Goal: Task Accomplishment & Management: Manage account settings

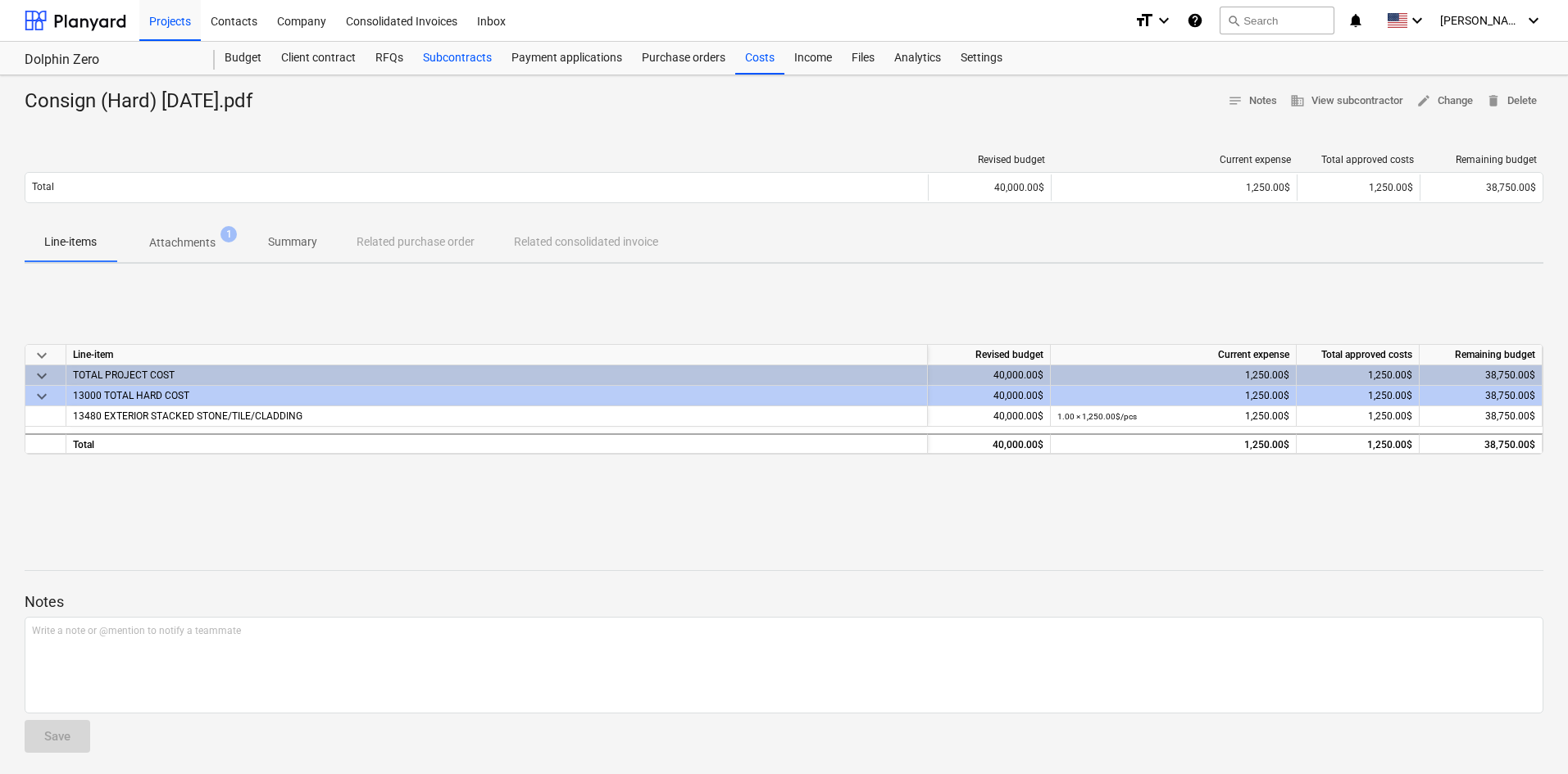
click at [473, 54] on div "Subcontracts" at bounding box center [457, 58] width 89 height 33
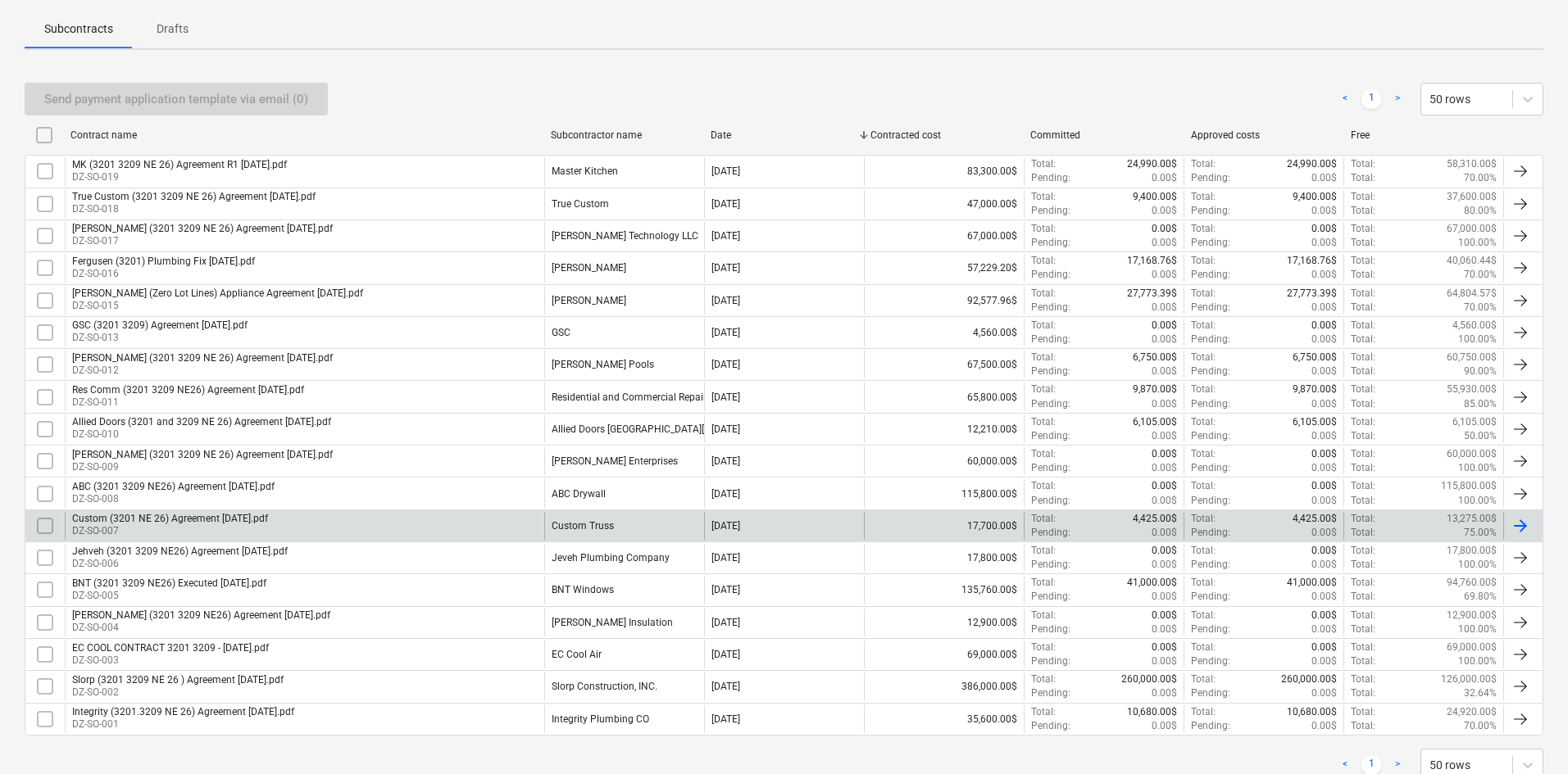
scroll to position [284, 0]
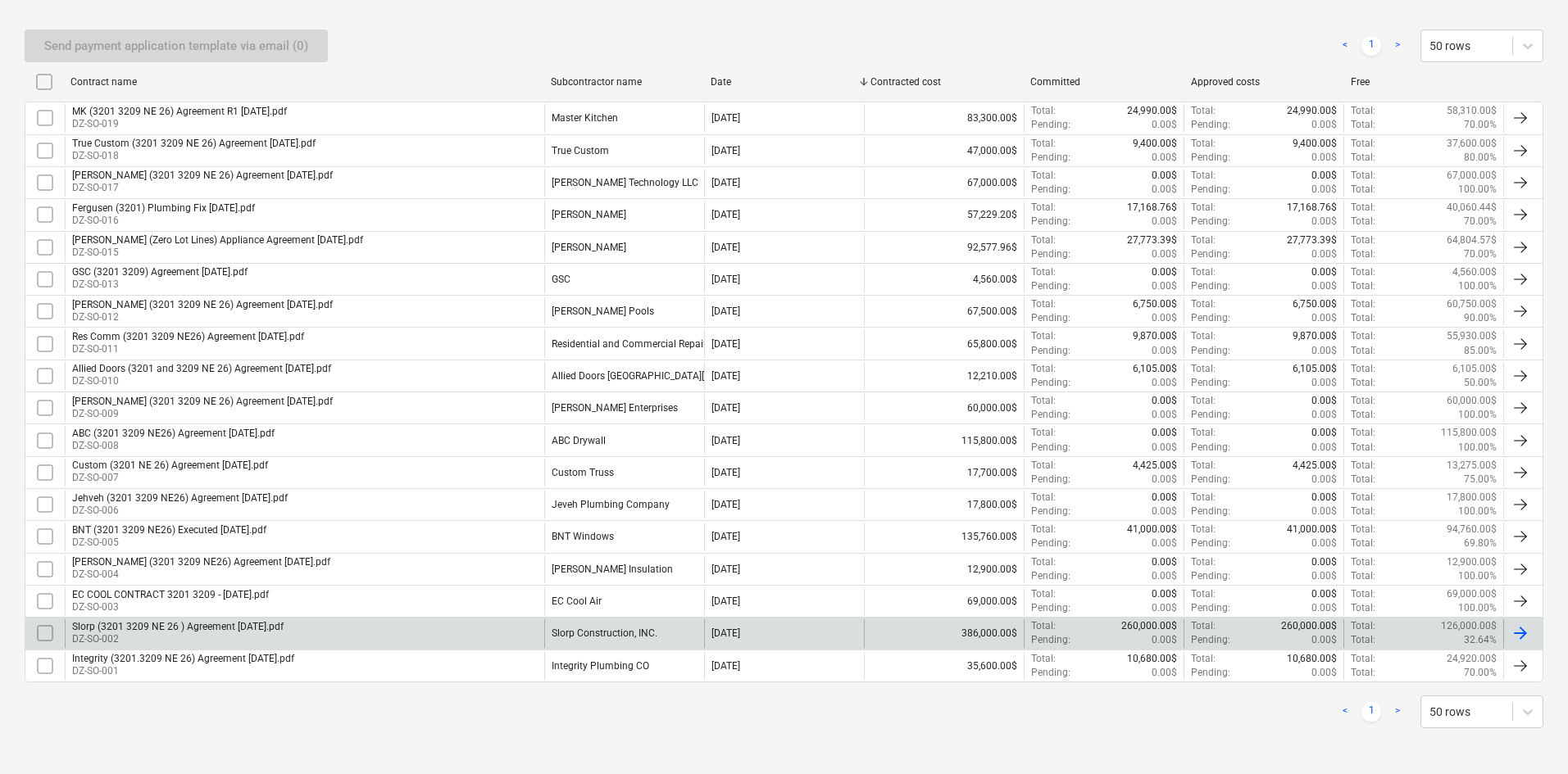
click at [660, 636] on div "Slorp Construction, INC." at bounding box center [624, 634] width 160 height 28
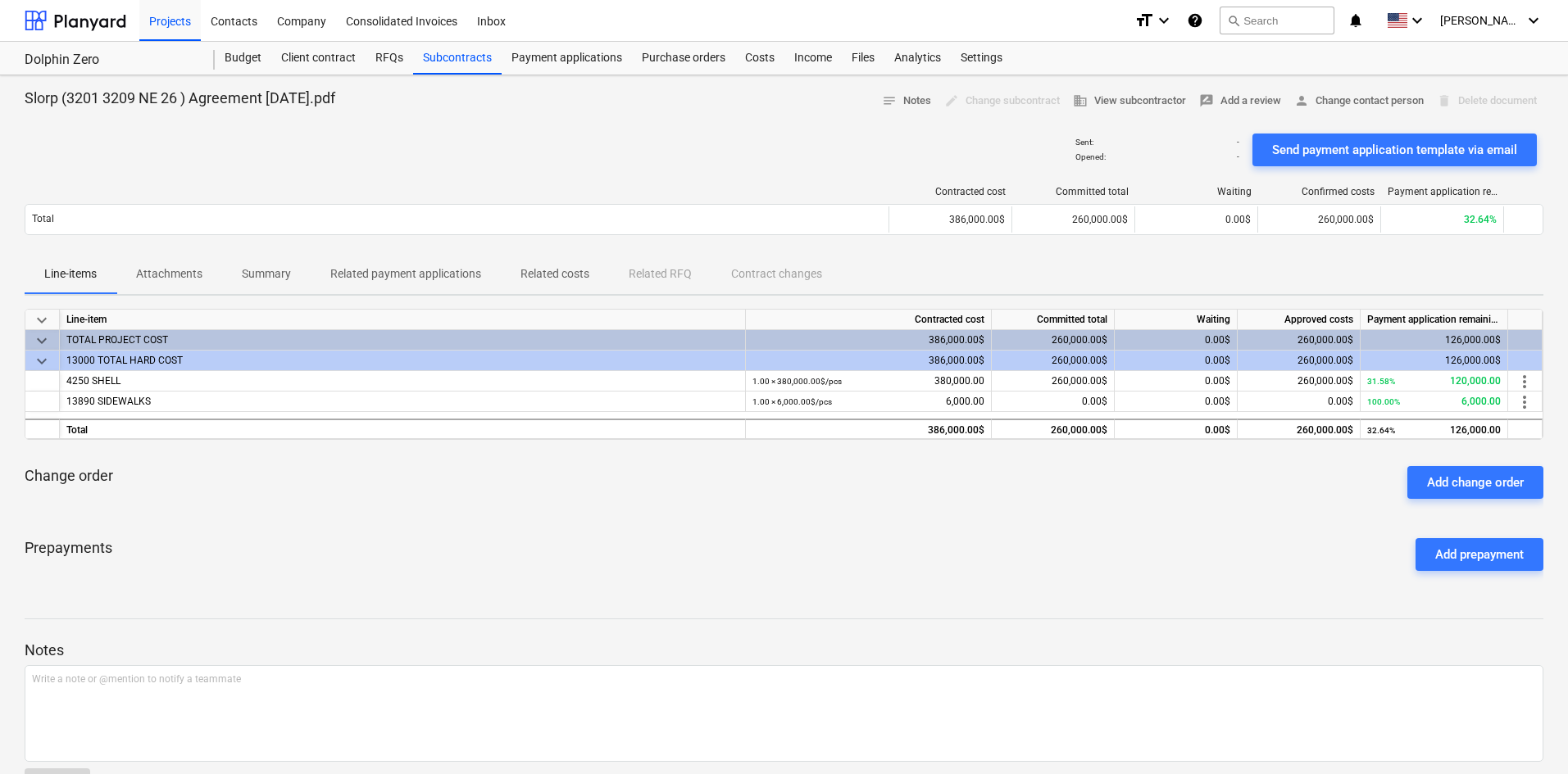
click at [566, 272] on p "Related costs" at bounding box center [555, 274] width 69 height 17
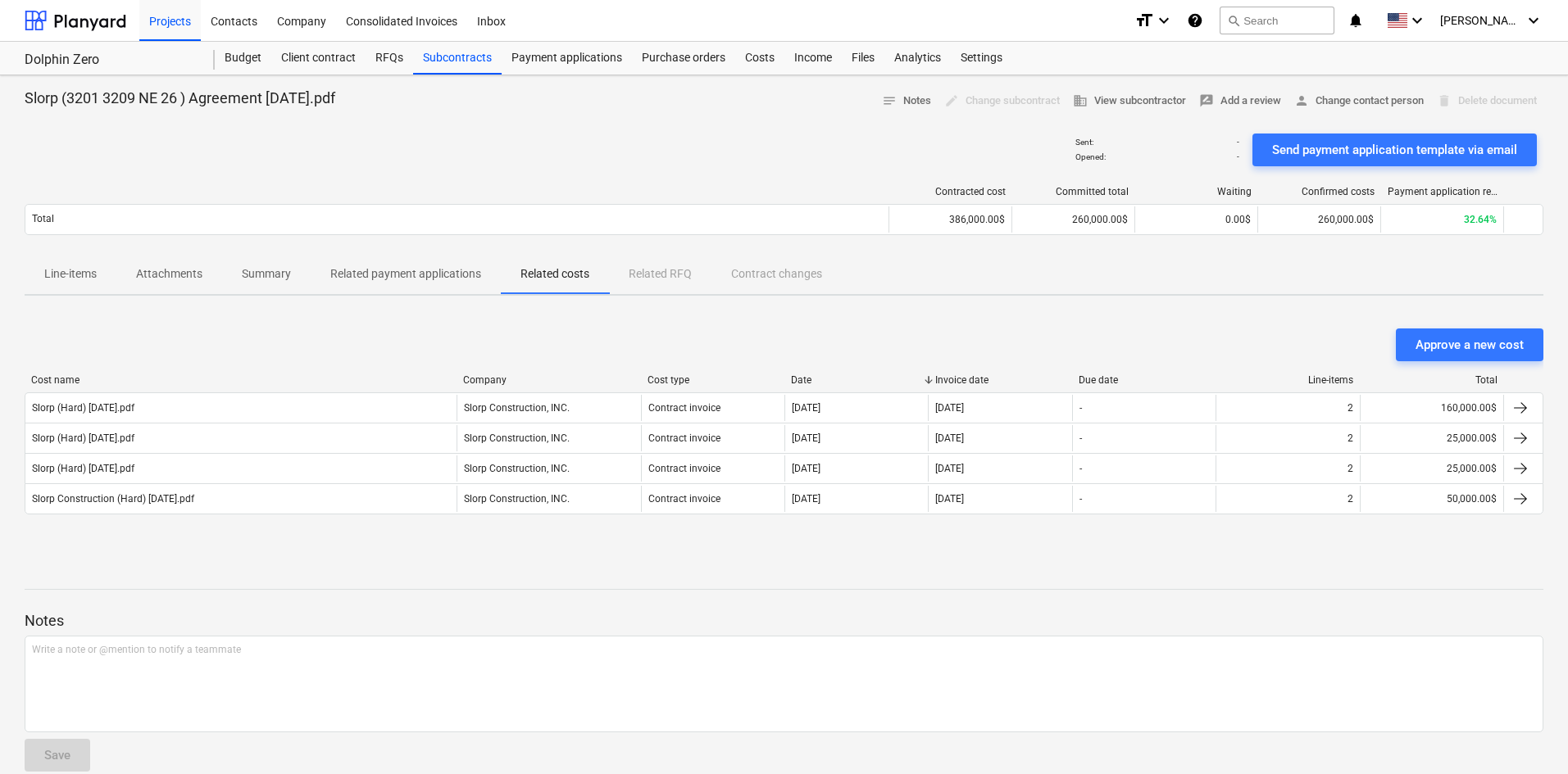
click at [70, 281] on p "Line-items" at bounding box center [70, 274] width 52 height 17
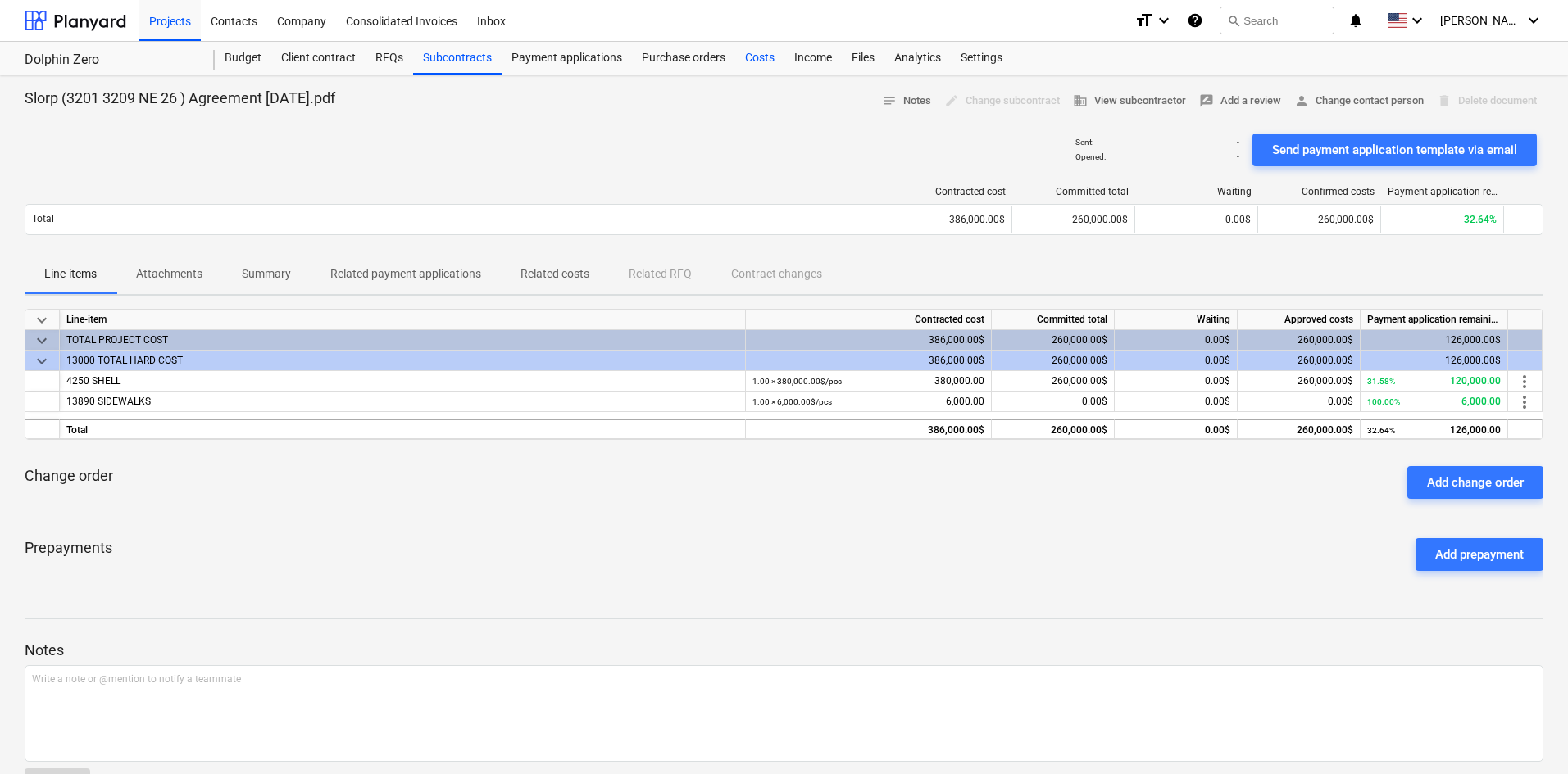
click at [755, 70] on div "Costs" at bounding box center [759, 58] width 49 height 33
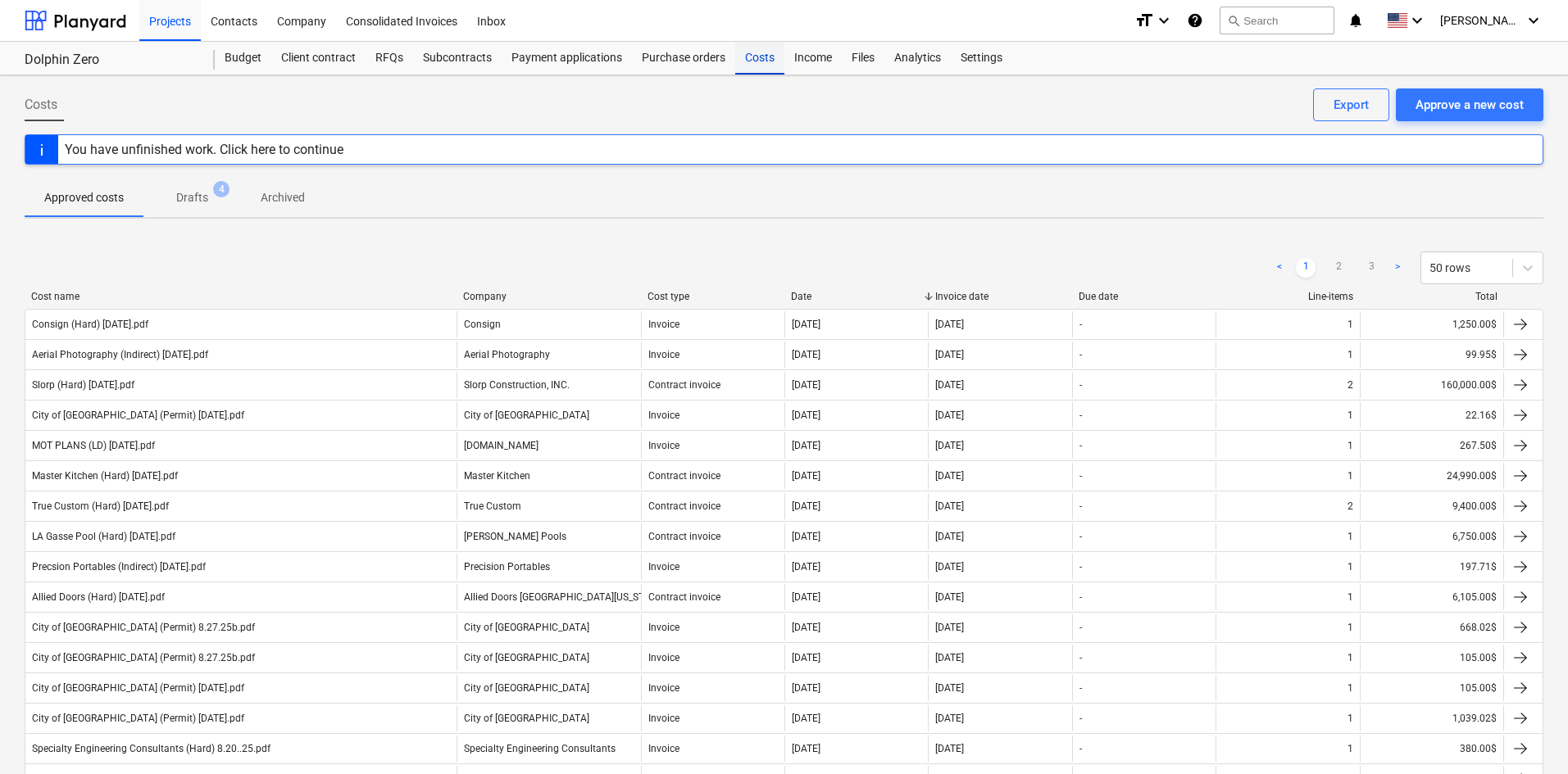
click at [761, 64] on div "Costs" at bounding box center [759, 58] width 49 height 33
click at [1483, 119] on button "Approve a new cost" at bounding box center [1470, 105] width 148 height 33
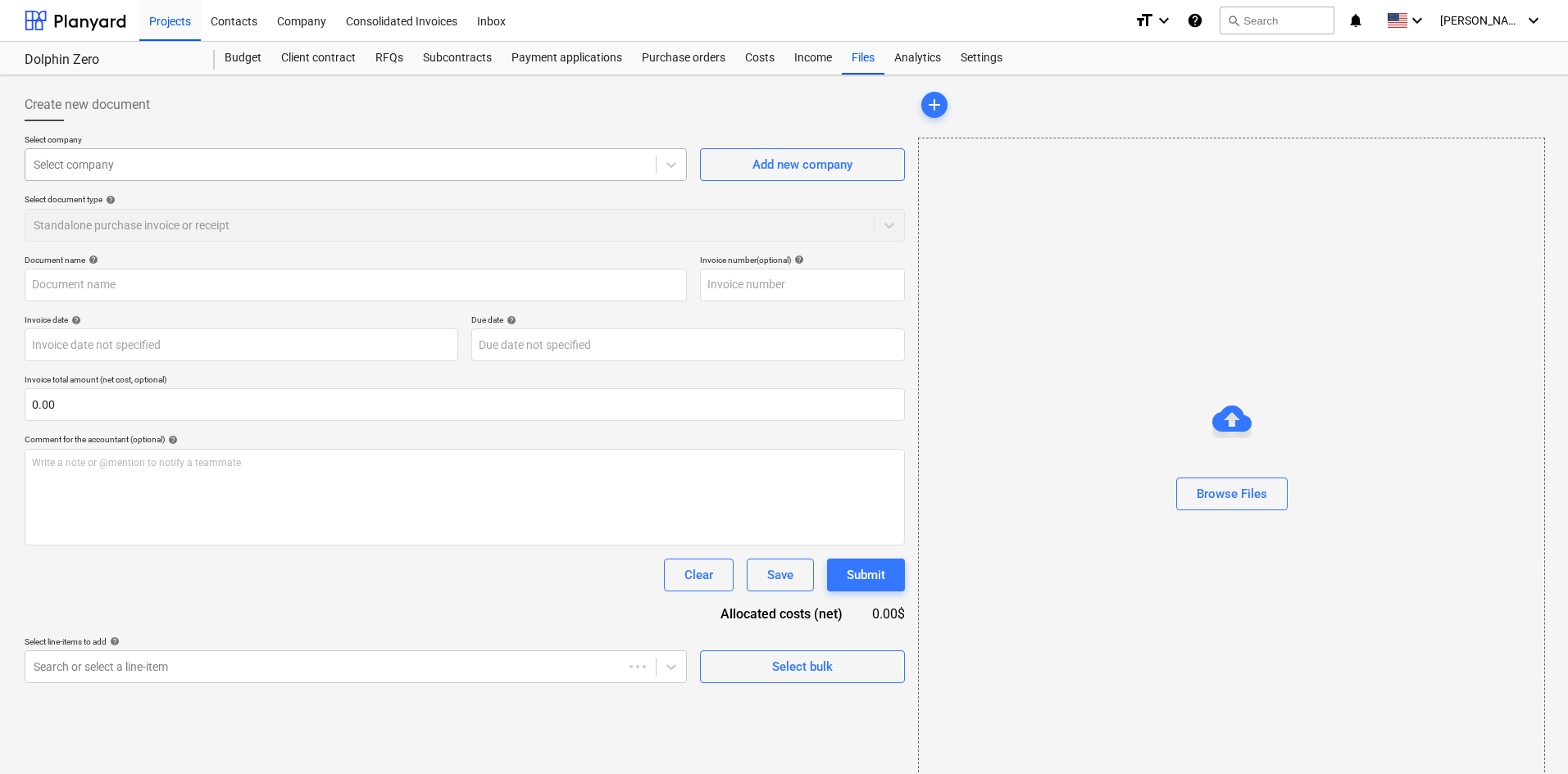
click at [288, 167] on div at bounding box center [340, 165] width 614 height 17
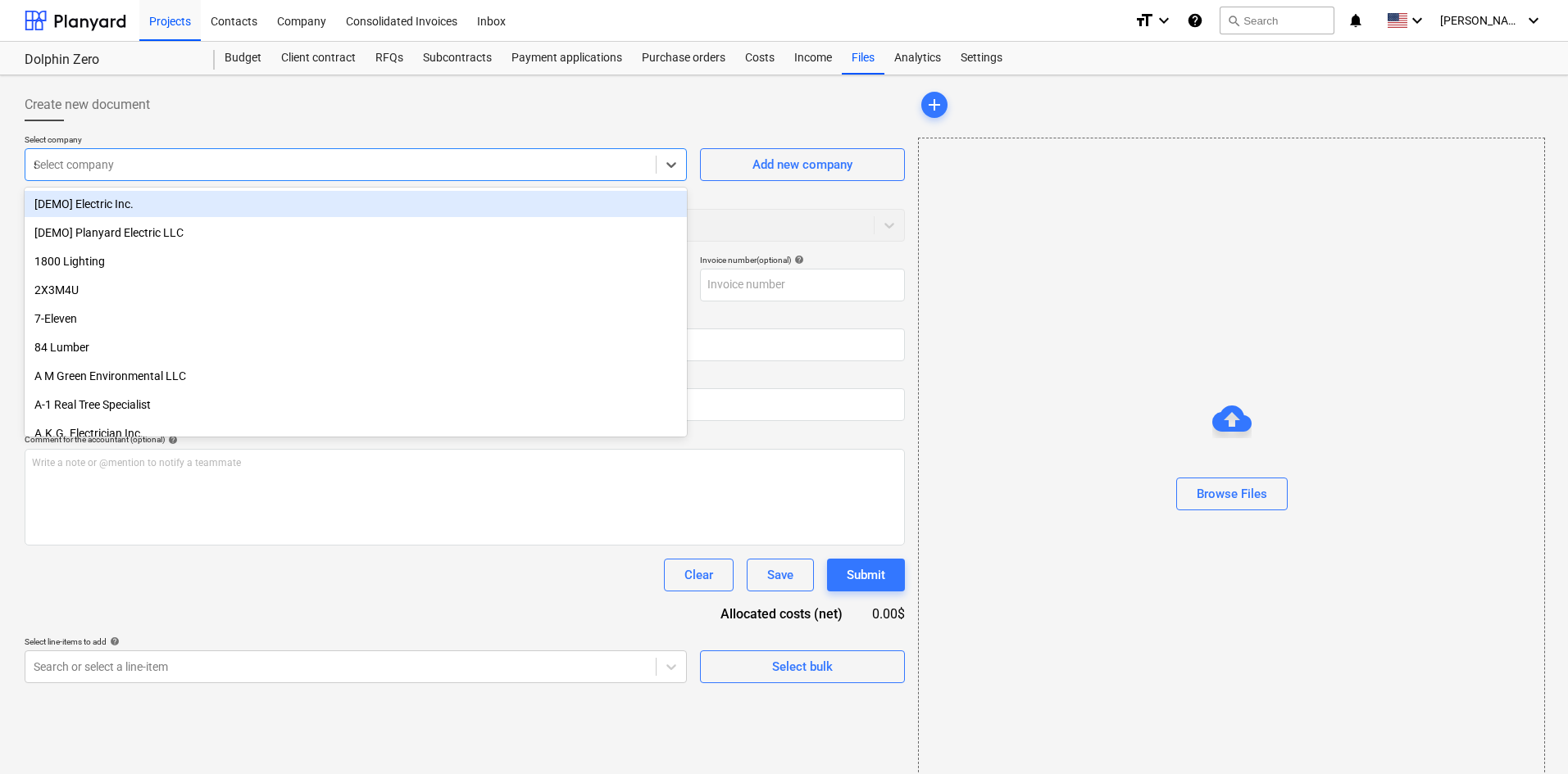
type input "spe"
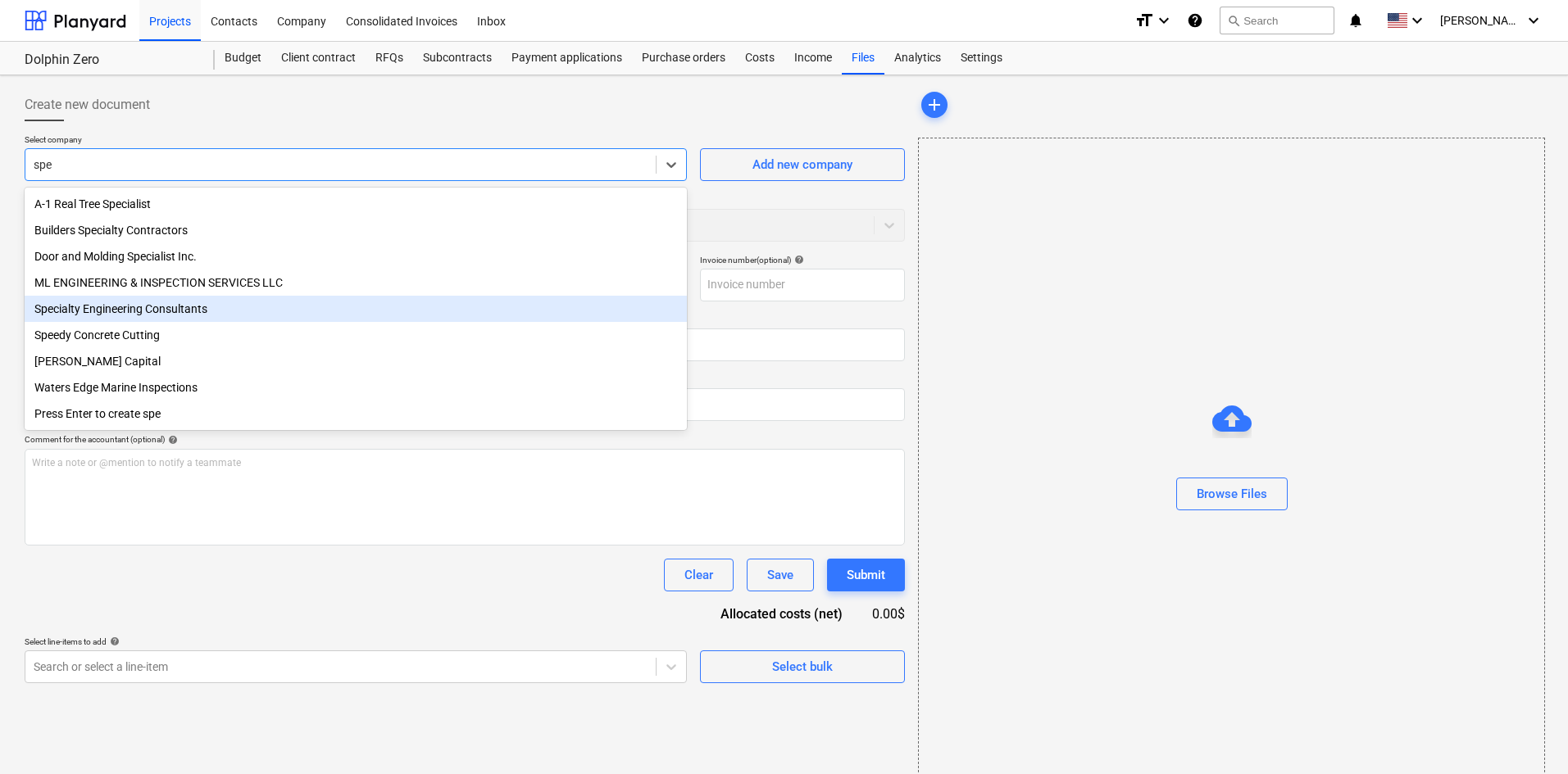
click at [203, 318] on div "Specialty Engineering Consultants" at bounding box center [355, 309] width 662 height 26
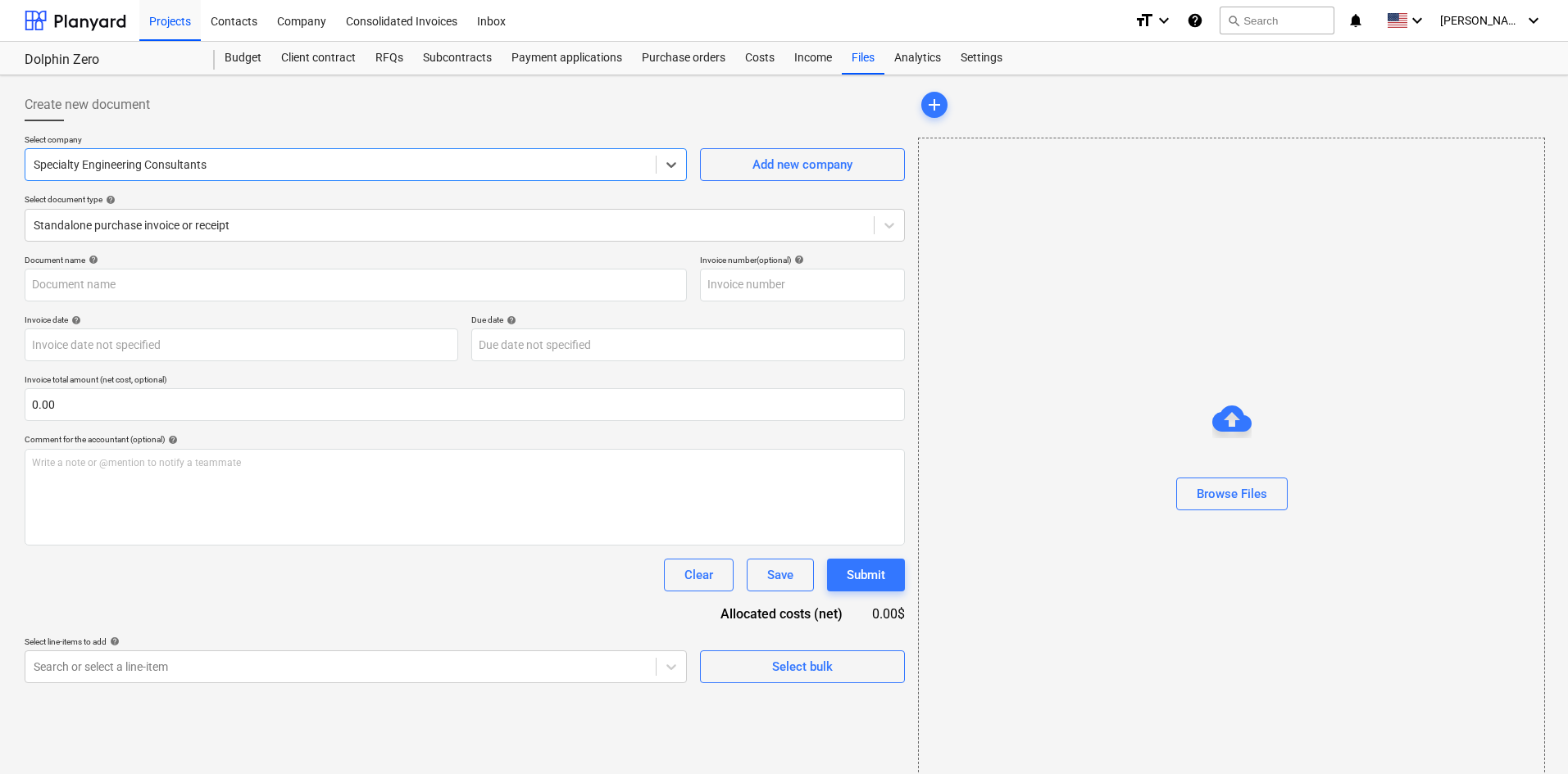
click at [465, 131] on div at bounding box center [464, 128] width 881 height 13
click at [1222, 514] on div at bounding box center [1232, 517] width 626 height 13
click at [1223, 498] on div "Browse Files" at bounding box center [1231, 494] width 70 height 21
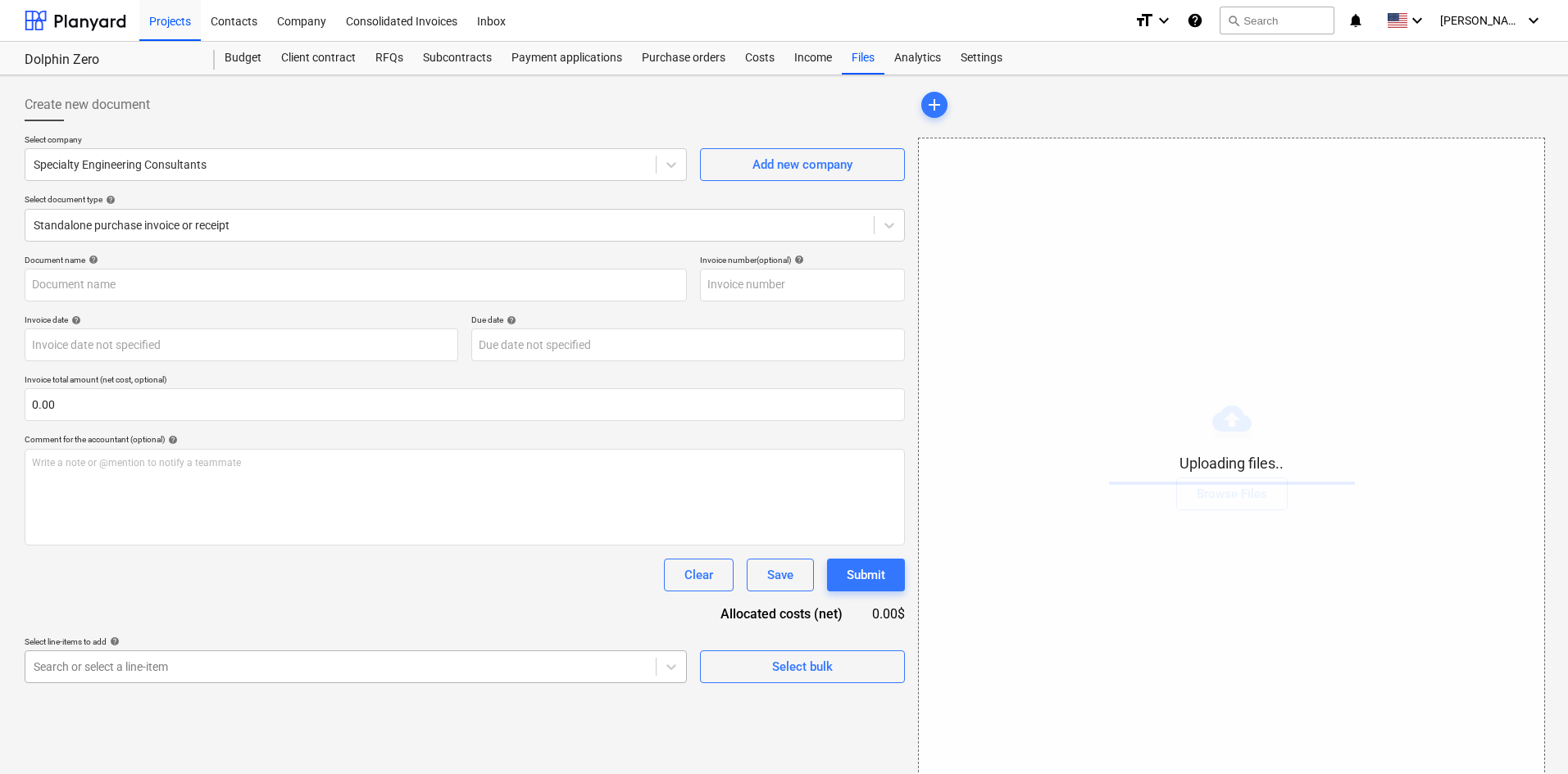
click at [532, 677] on body "Projects Contacts Company Consolidated Invoices Inbox format_size keyboard_arro…" at bounding box center [784, 387] width 1568 height 774
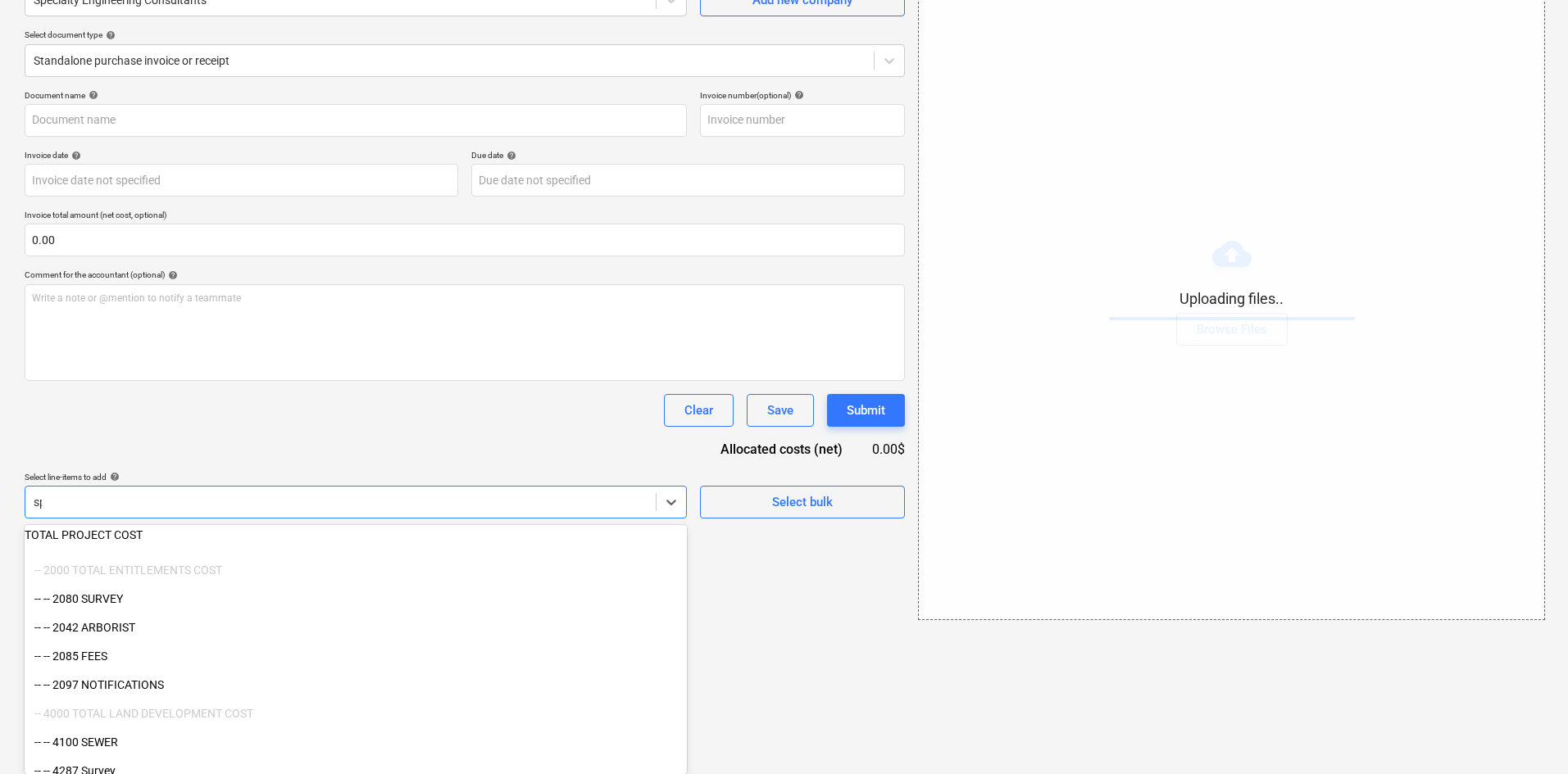
type input "spe"
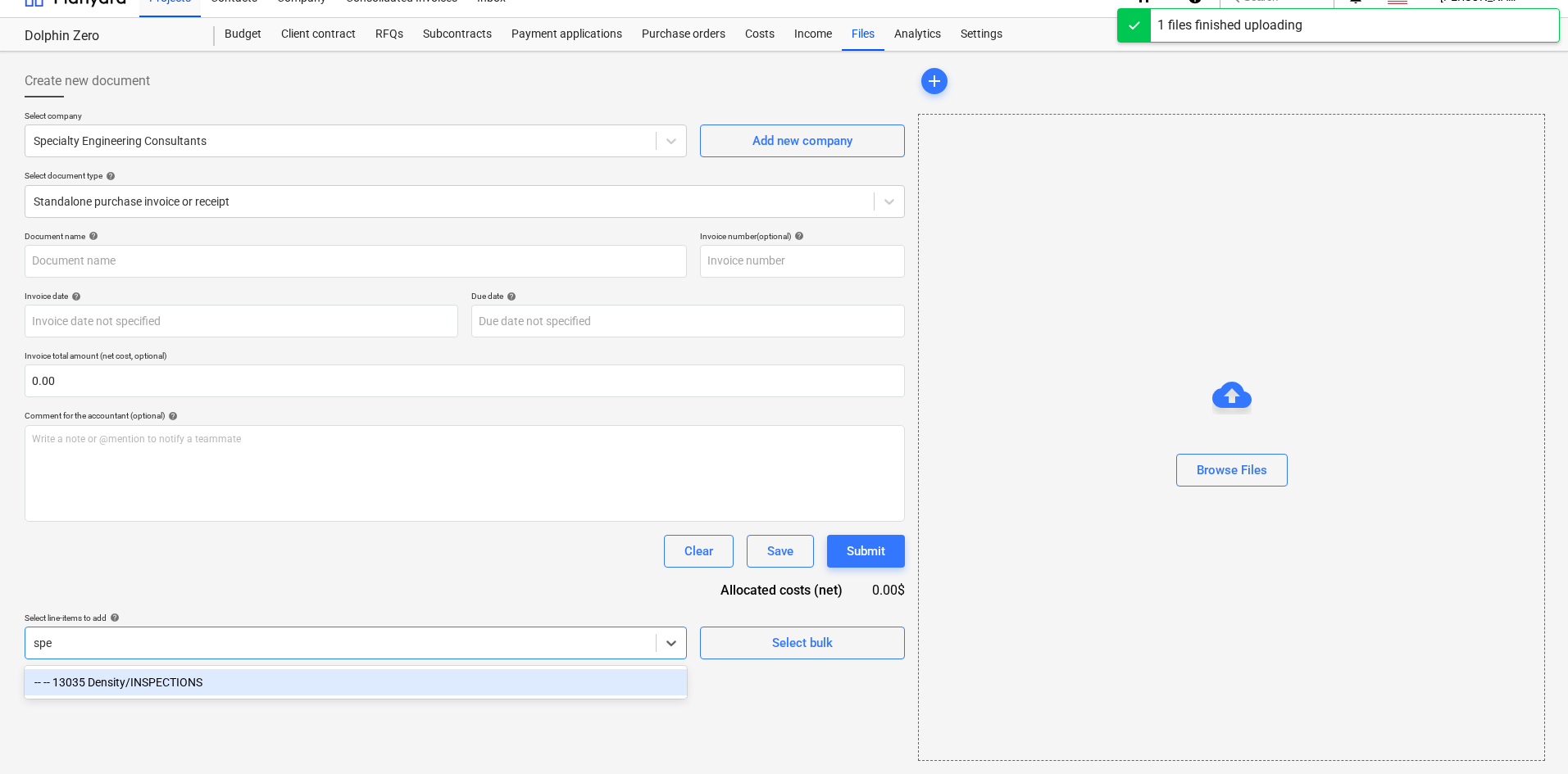
type input "[PERSON_NAME] (Hard) [DATE].pdf"
click at [522, 690] on div "-- -- 13035 Density/INSPECTIONS" at bounding box center [355, 683] width 662 height 33
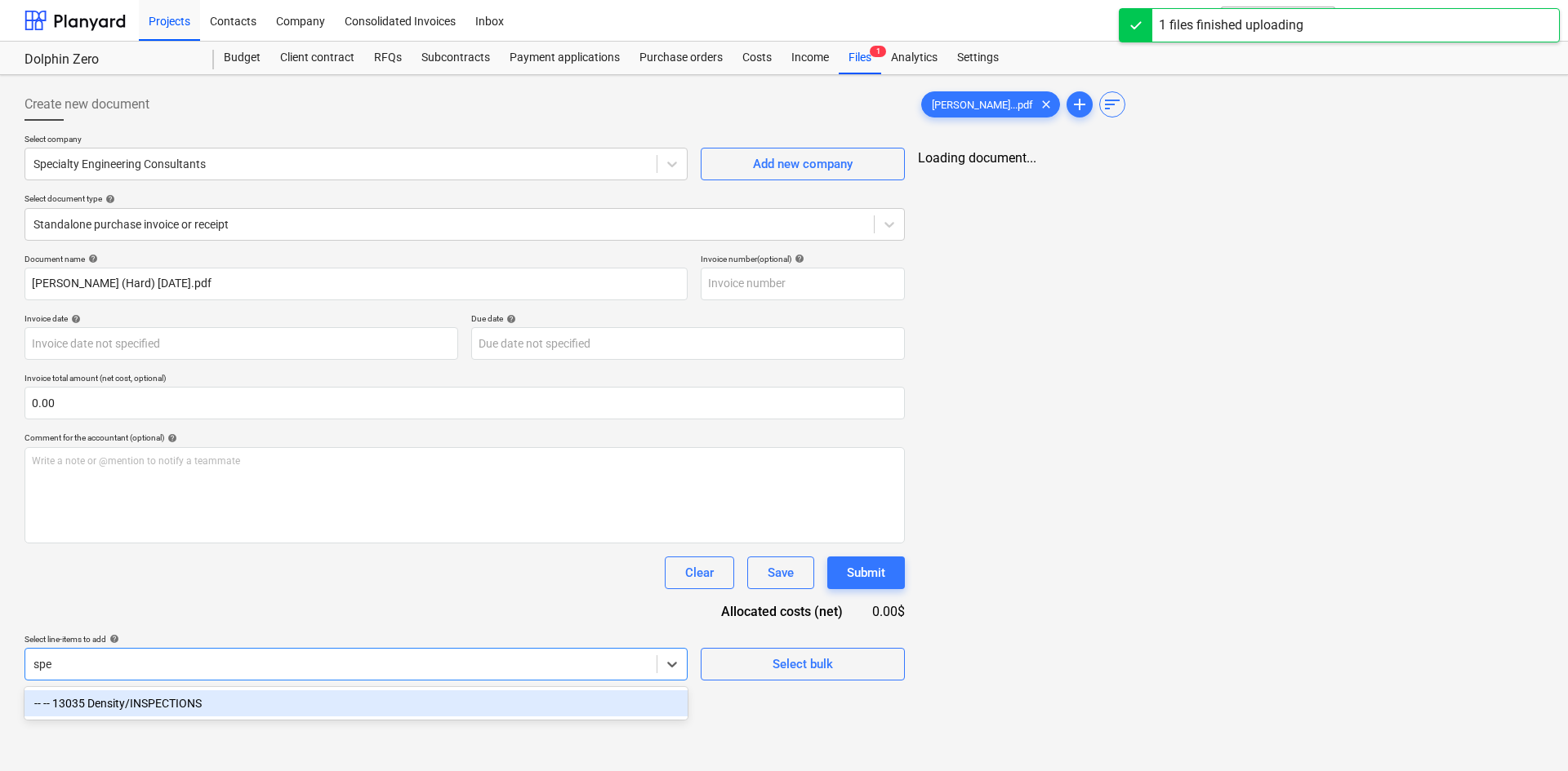
type input "spe"
click at [530, 584] on div "Clear Save Submit" at bounding box center [464, 573] width 880 height 33
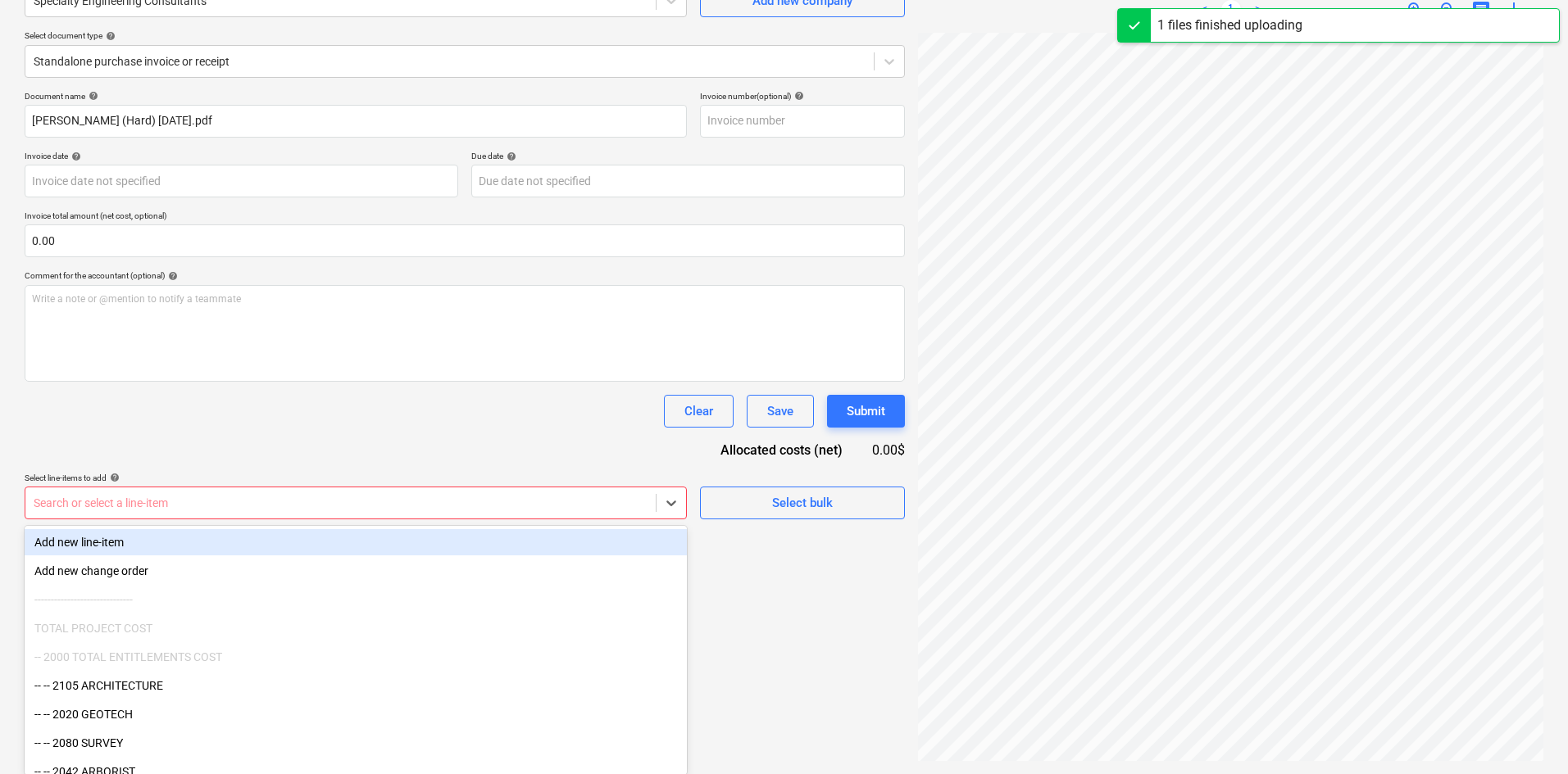
scroll to position [164, 0]
click at [523, 509] on div at bounding box center [340, 502] width 614 height 17
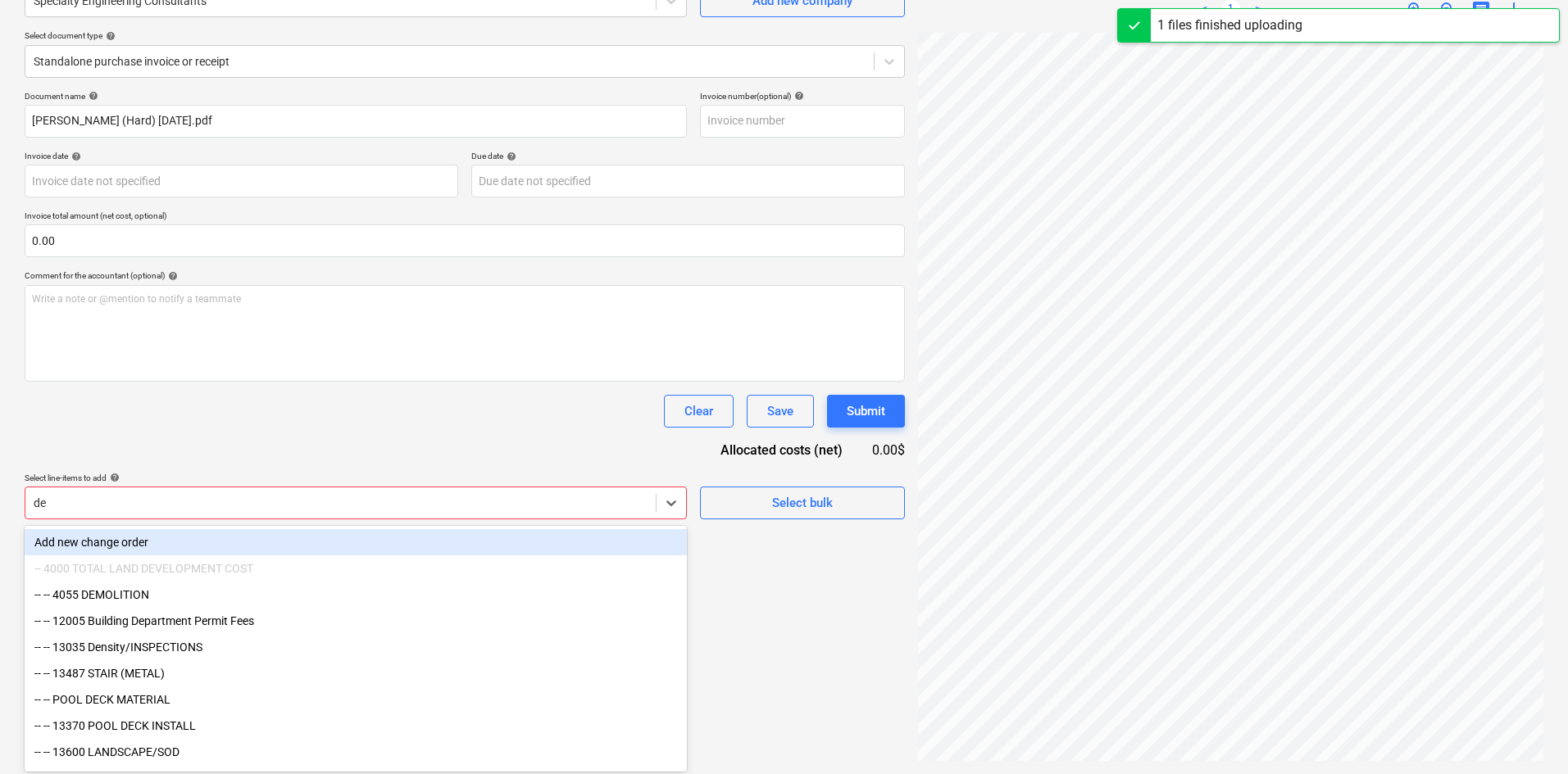
type input "den"
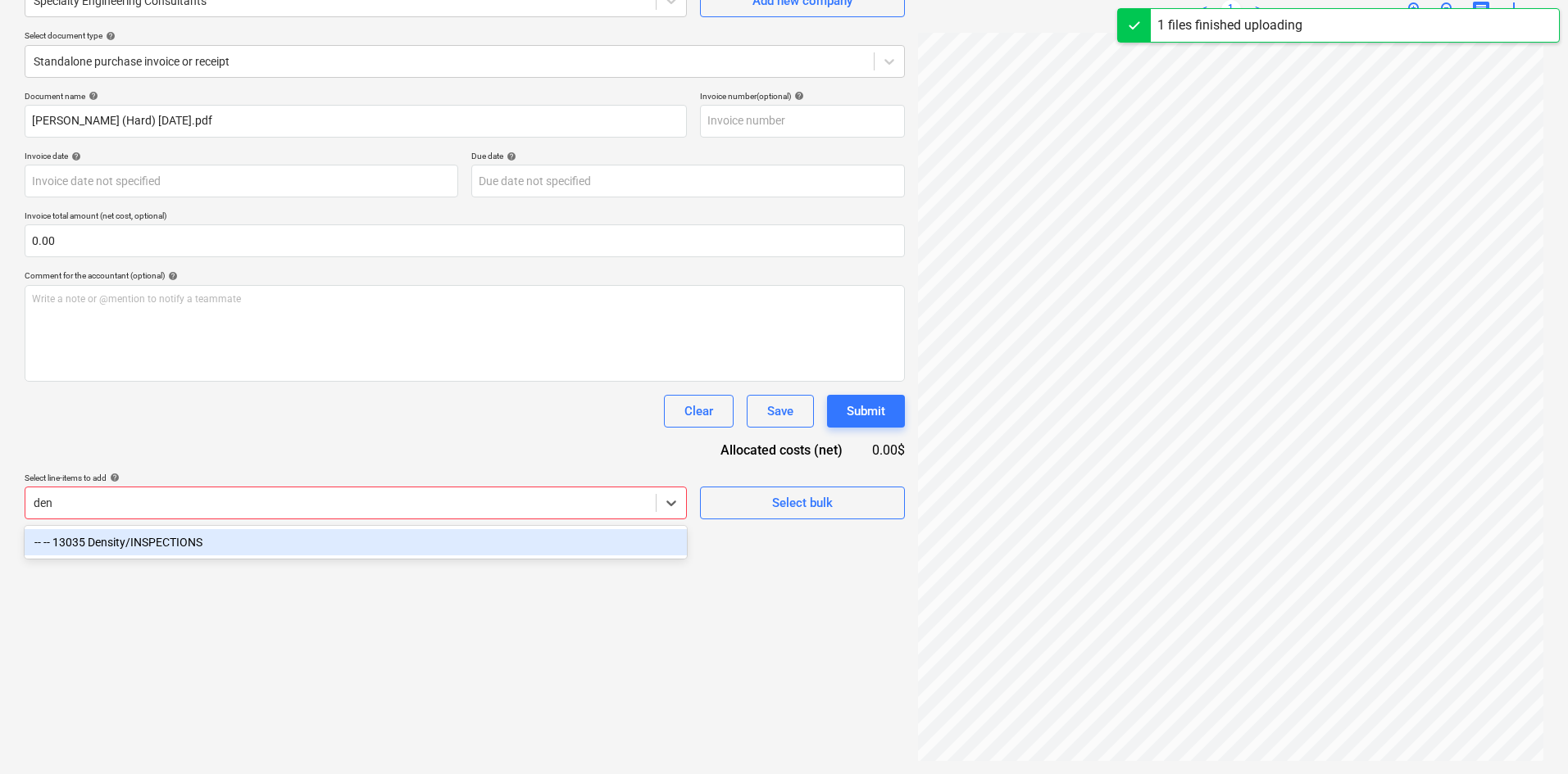
click at [459, 540] on div "-- -- 13035 Density/INSPECTIONS" at bounding box center [355, 542] width 662 height 26
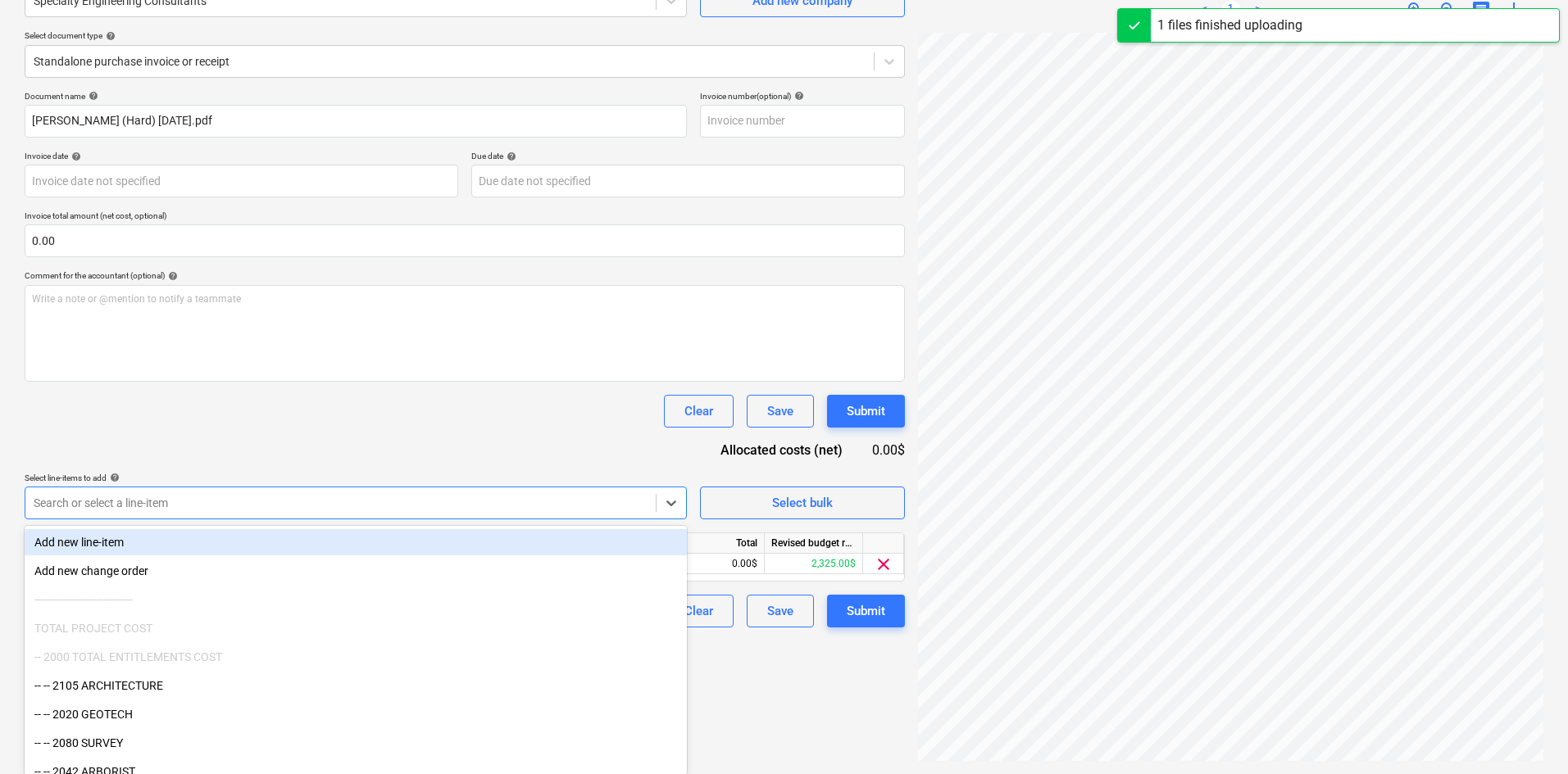
click at [480, 444] on div "Document name help [PERSON_NAME] (Hard) [DATE].pdf Invoice number (optional) he…" at bounding box center [464, 359] width 881 height 537
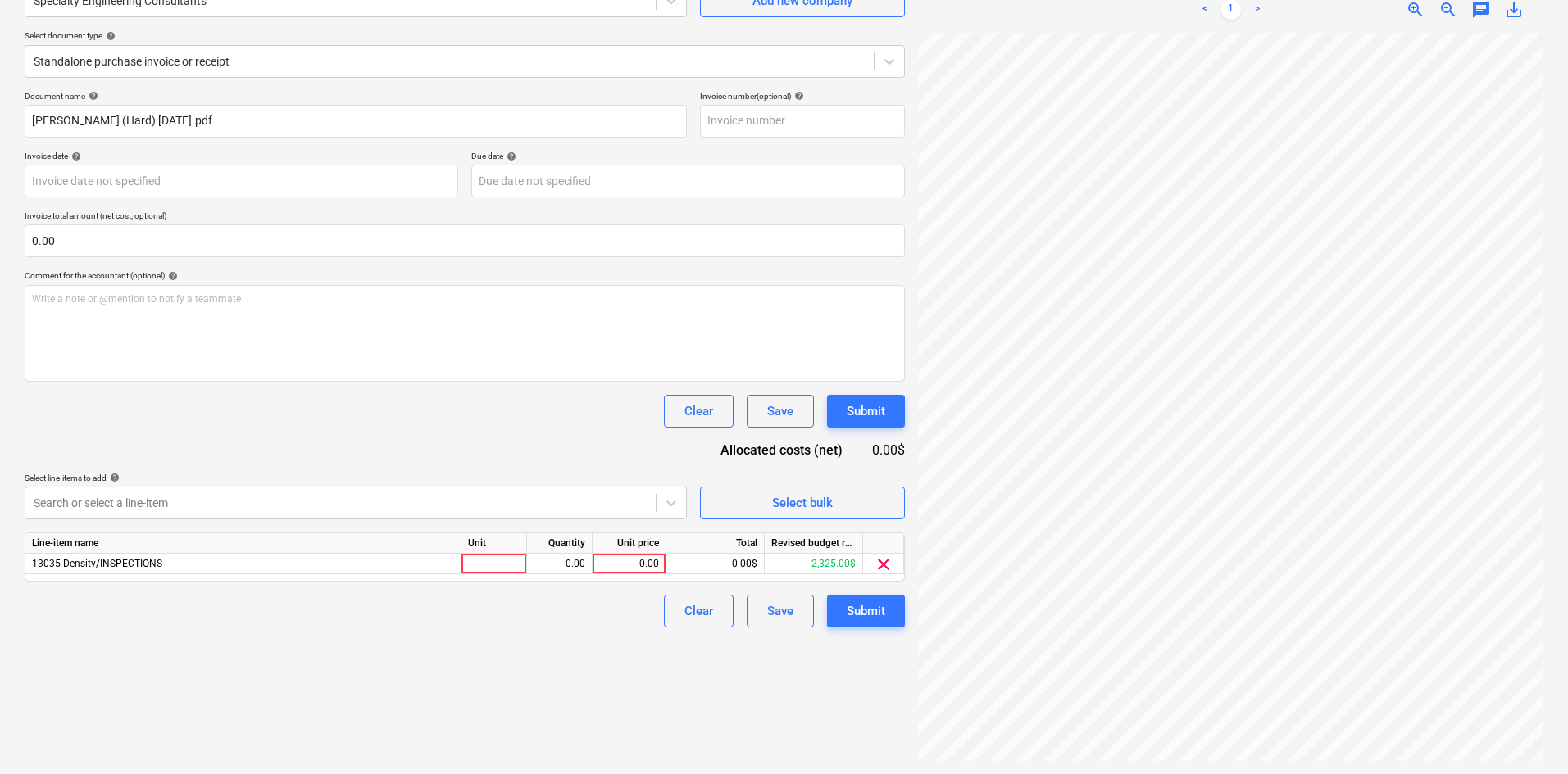
click at [610, 550] on div "Unit price" at bounding box center [629, 543] width 74 height 21
click at [611, 557] on div "0.00" at bounding box center [629, 564] width 60 height 21
click at [1297, 611] on html "Projects Contacts Company Consolidated Invoices Inbox format_size keyboard_arro…" at bounding box center [784, 222] width 1568 height 774
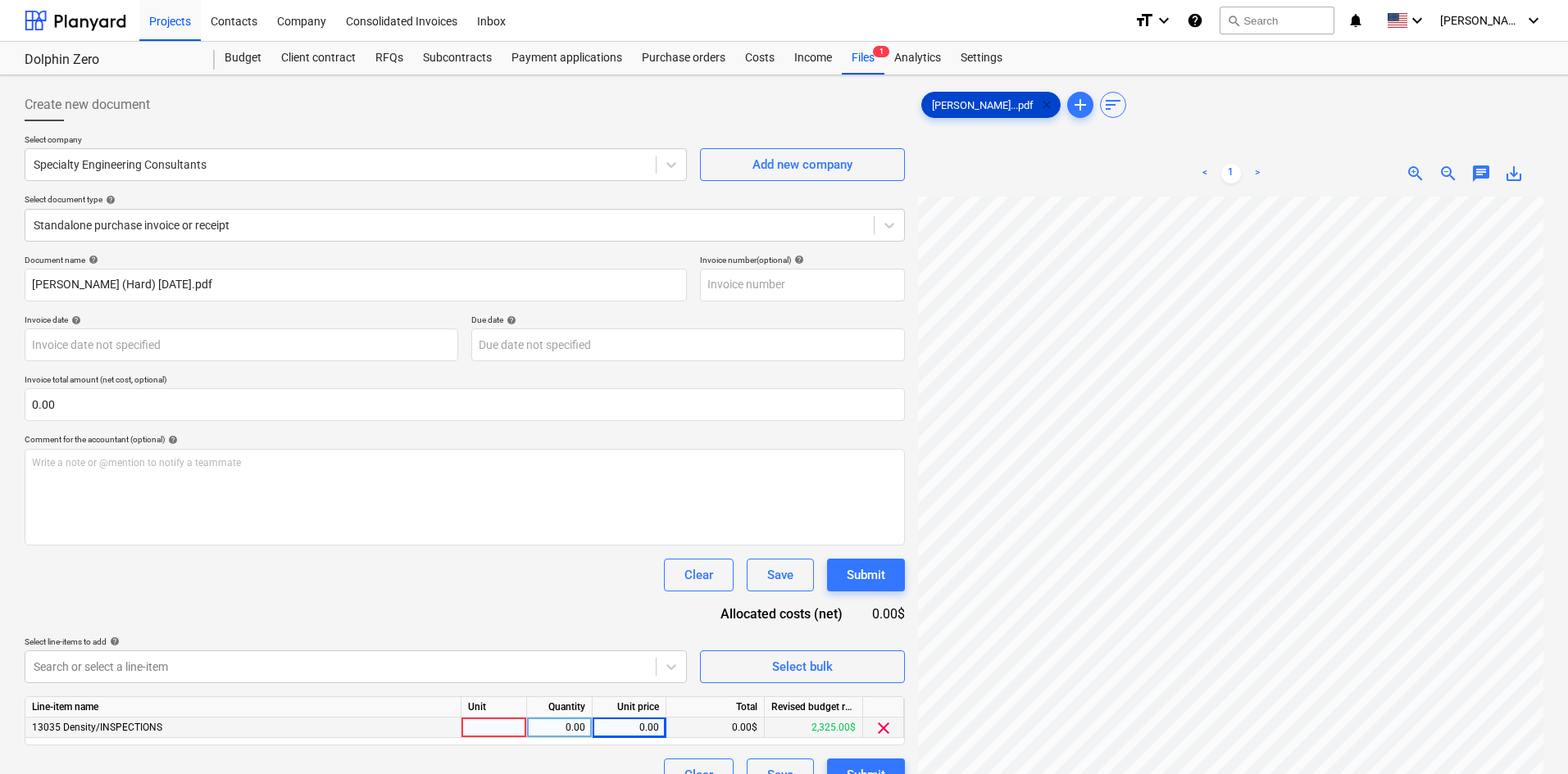
click at [1038, 102] on span "clear" at bounding box center [1046, 105] width 20 height 20
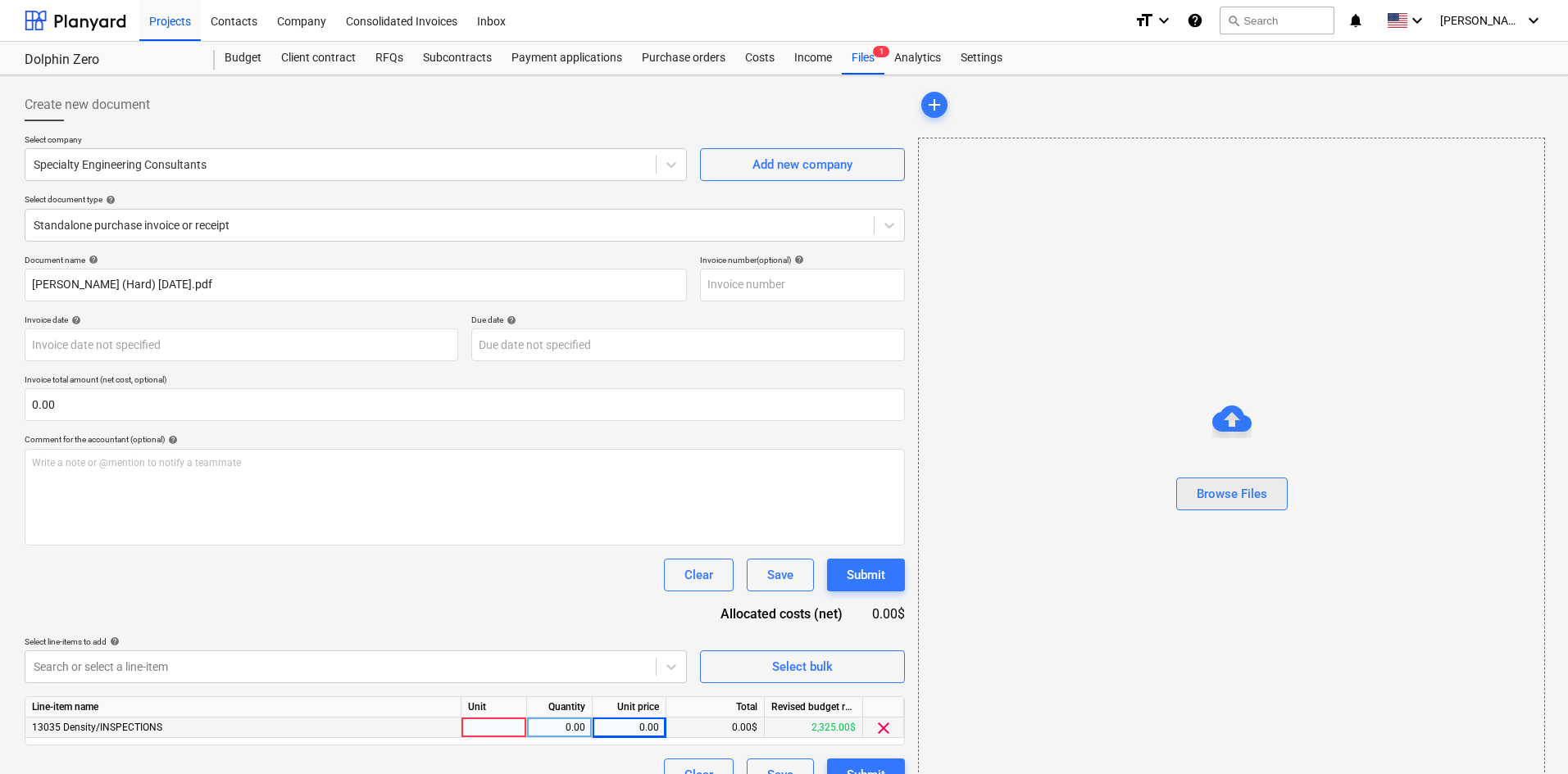
click at [1209, 507] on button "Browse Files" at bounding box center [1231, 494] width 111 height 33
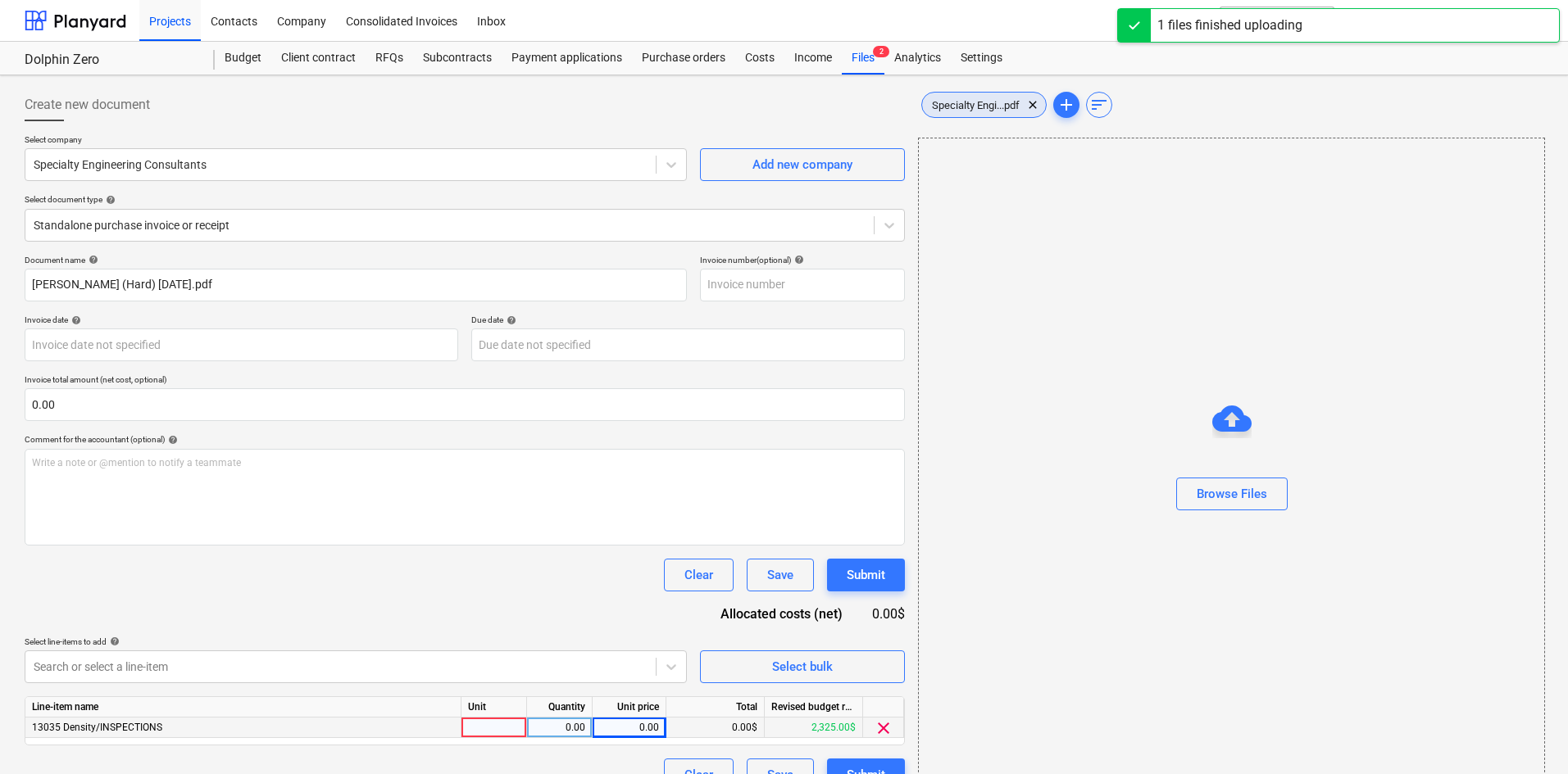
click at [994, 99] on span "Specialty Engi...pdf" at bounding box center [975, 105] width 107 height 12
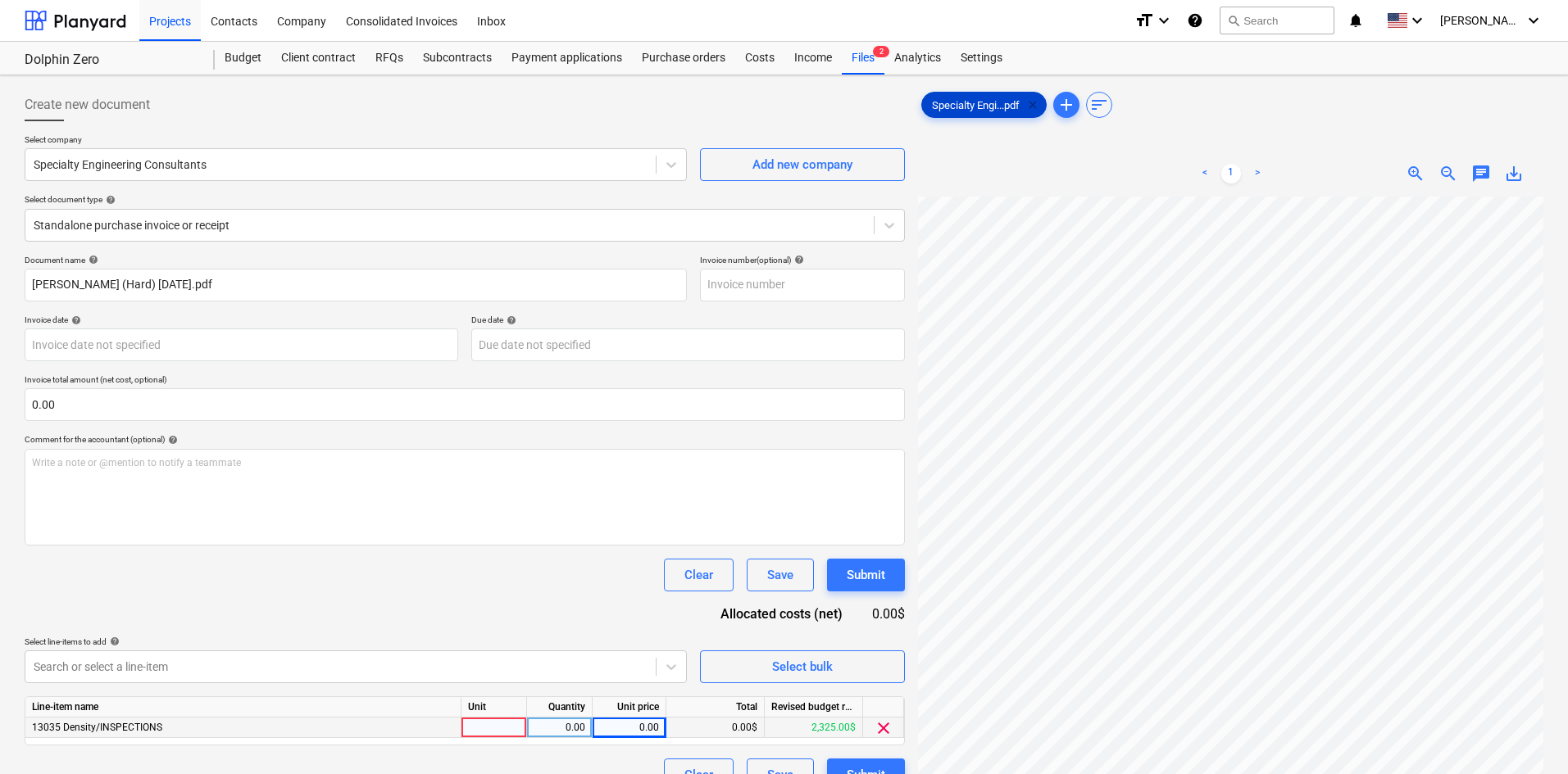
click at [1040, 106] on span "clear" at bounding box center [1032, 105] width 20 height 20
click at [1227, 512] on div at bounding box center [1232, 517] width 626 height 13
click at [1230, 499] on div "Browse Files" at bounding box center [1231, 494] width 70 height 21
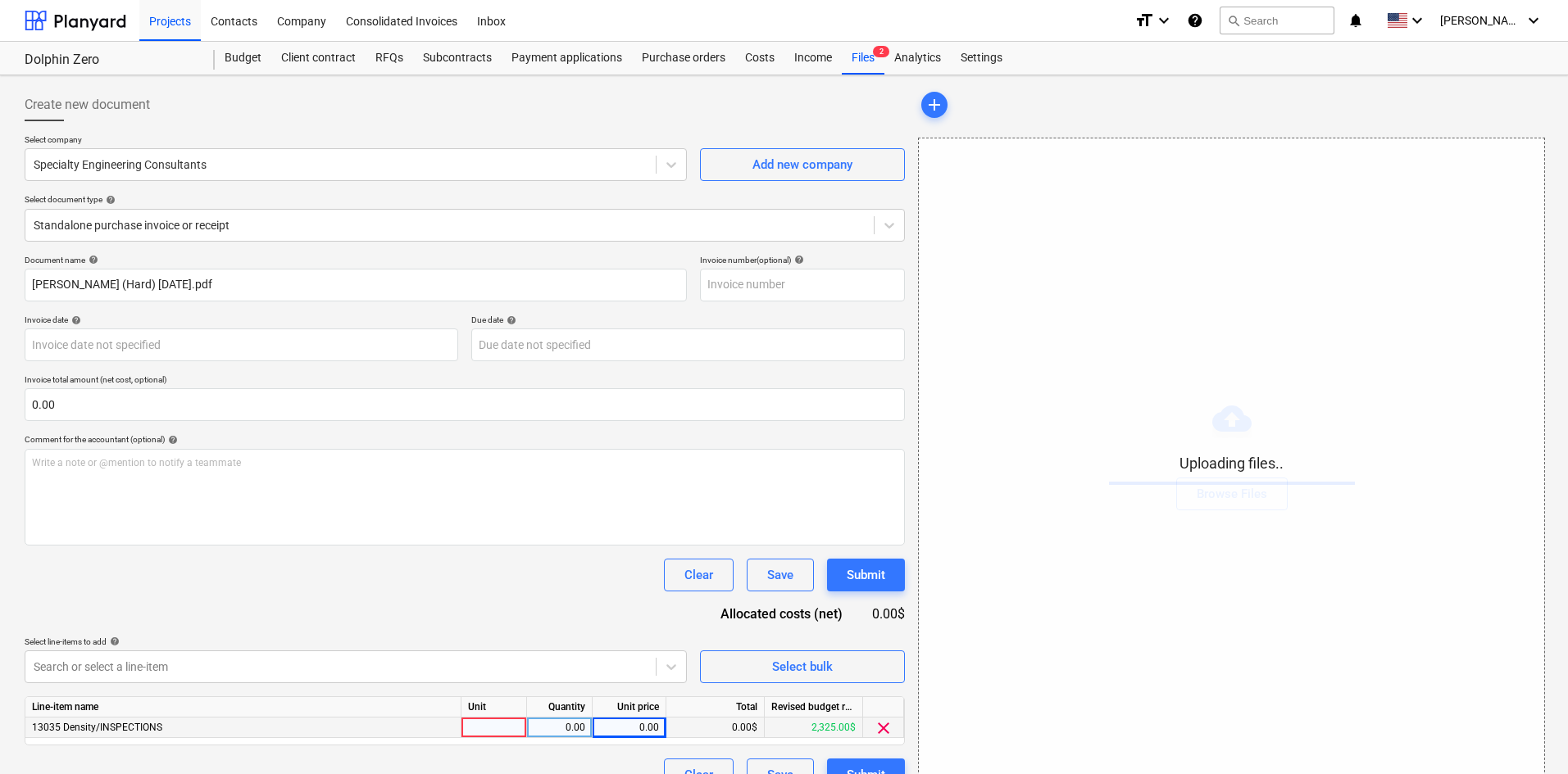
click at [646, 730] on div "0.00" at bounding box center [629, 728] width 60 height 21
type input "380"
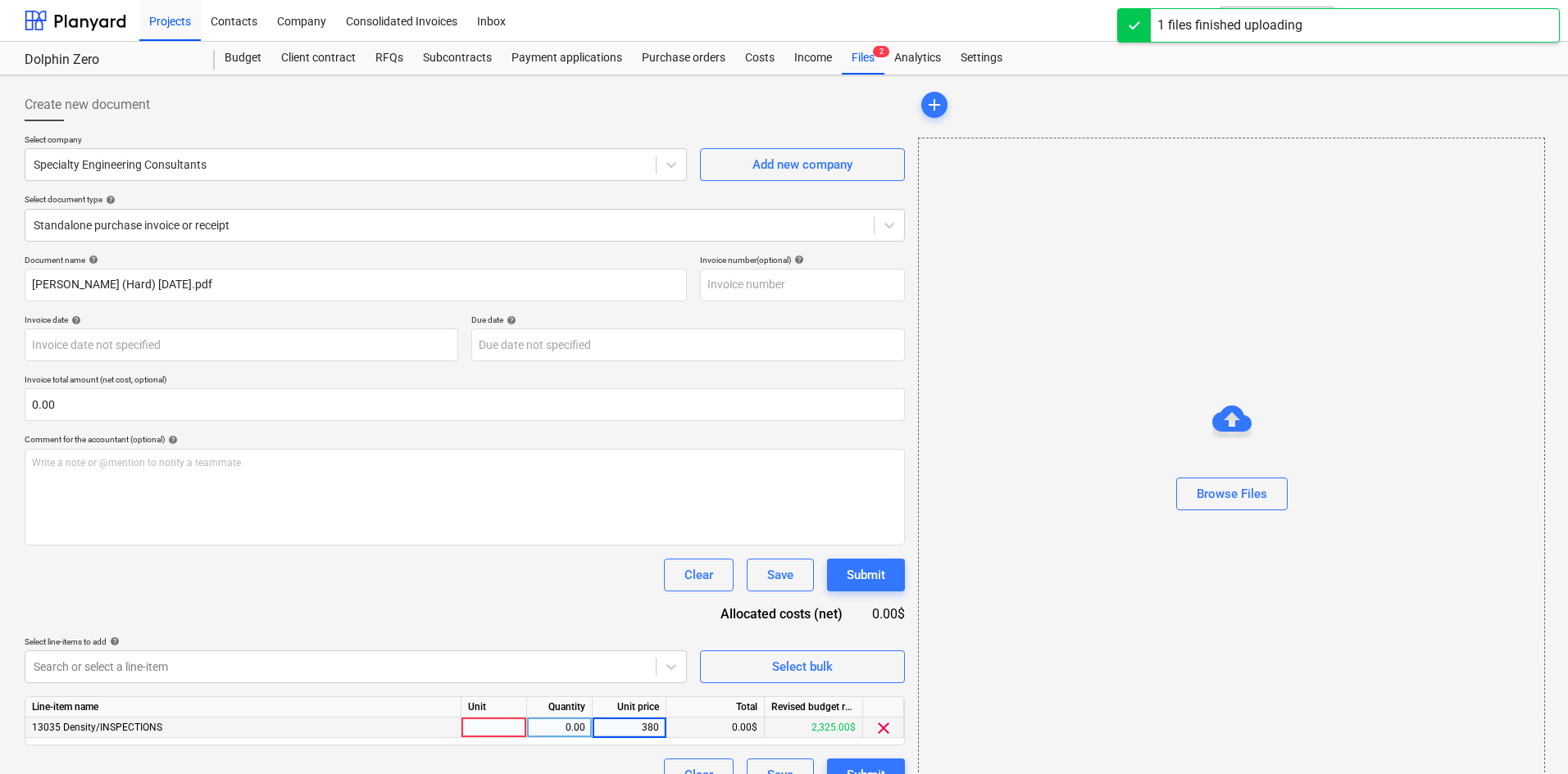
click at [585, 580] on div "Clear Save Submit" at bounding box center [464, 575] width 881 height 33
click at [977, 106] on span "Specialty Engi...pdf" at bounding box center [975, 105] width 107 height 12
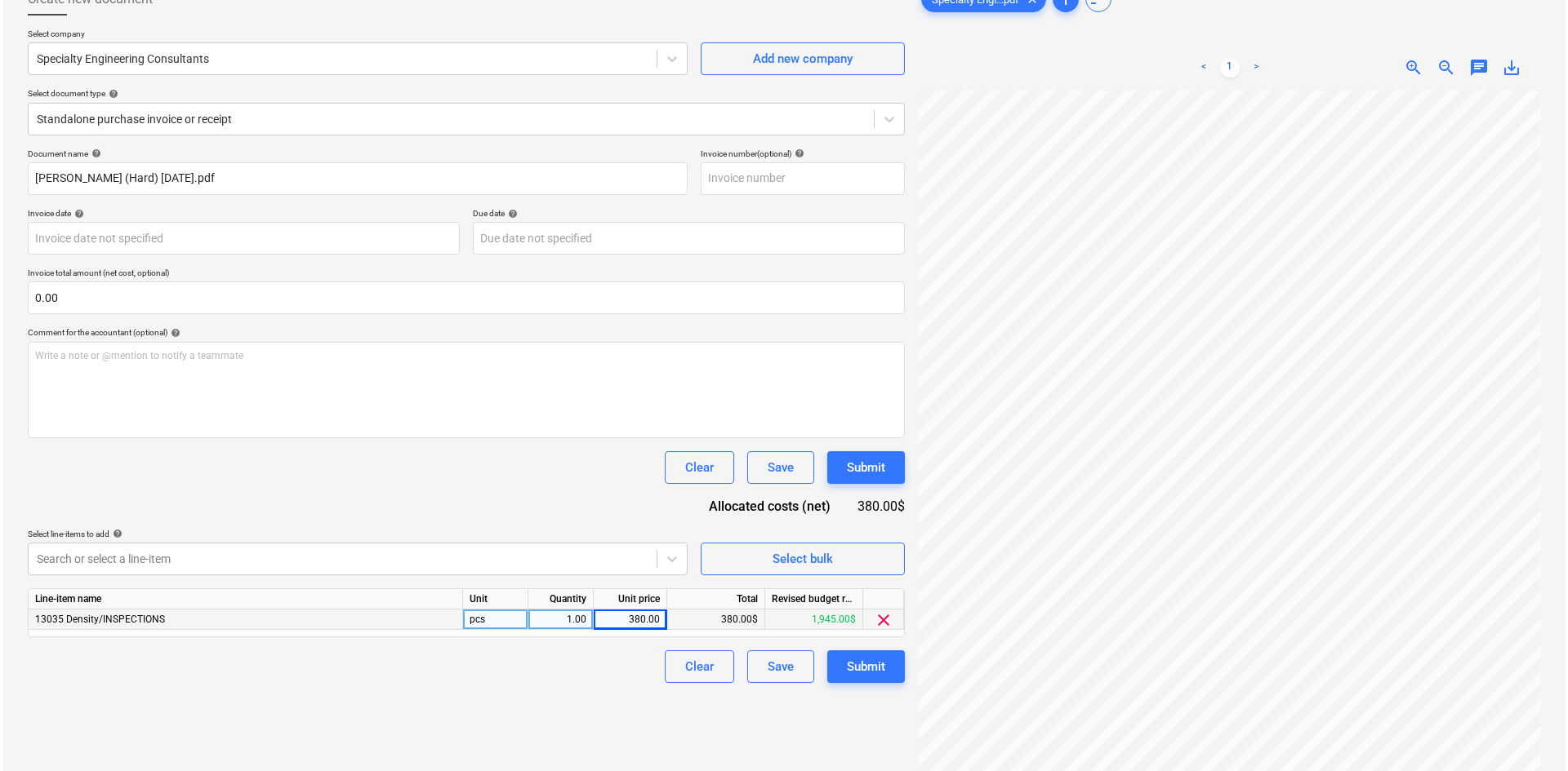
scroll to position [164, 0]
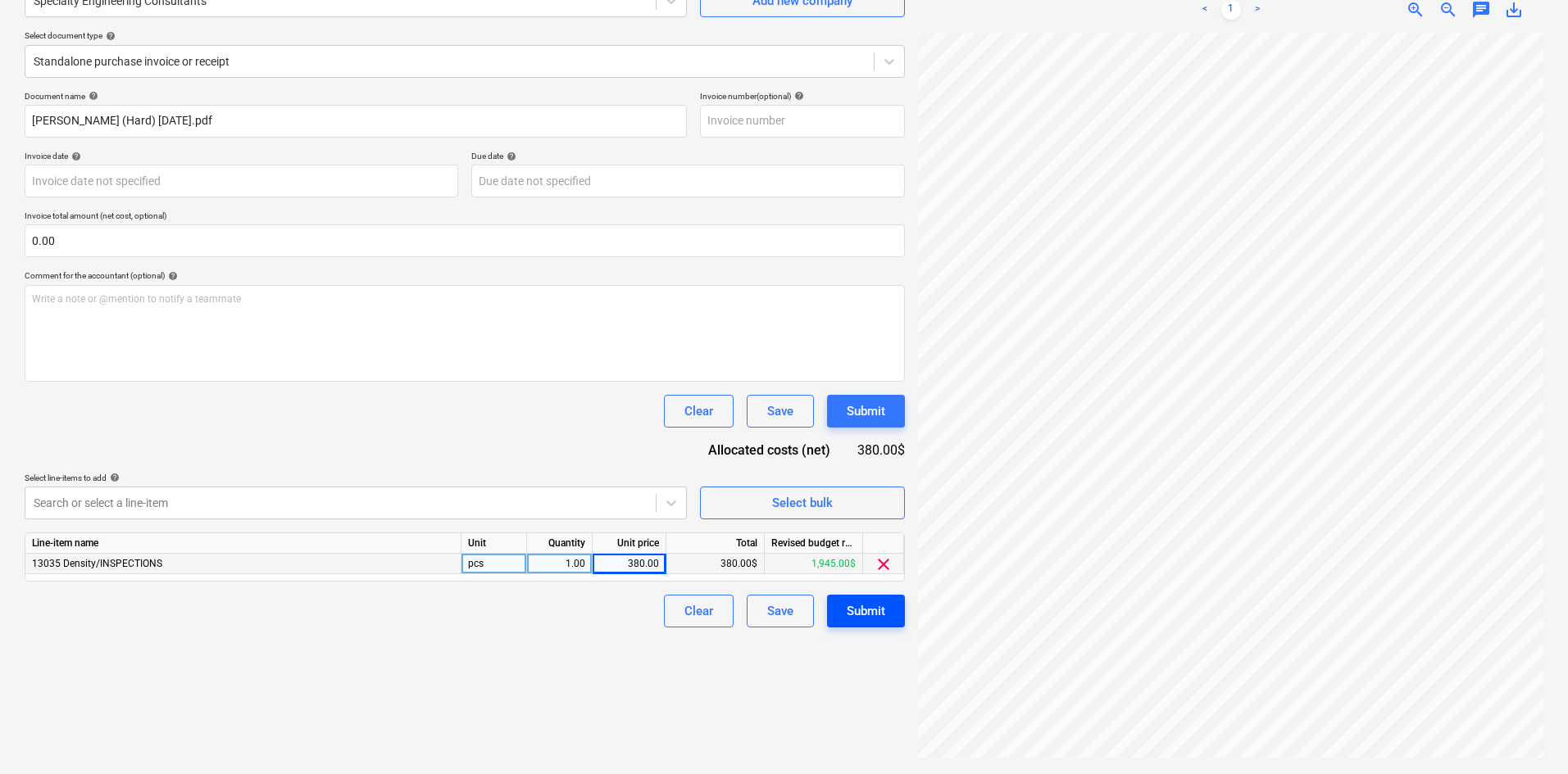
click at [847, 615] on div "Submit" at bounding box center [866, 611] width 38 height 21
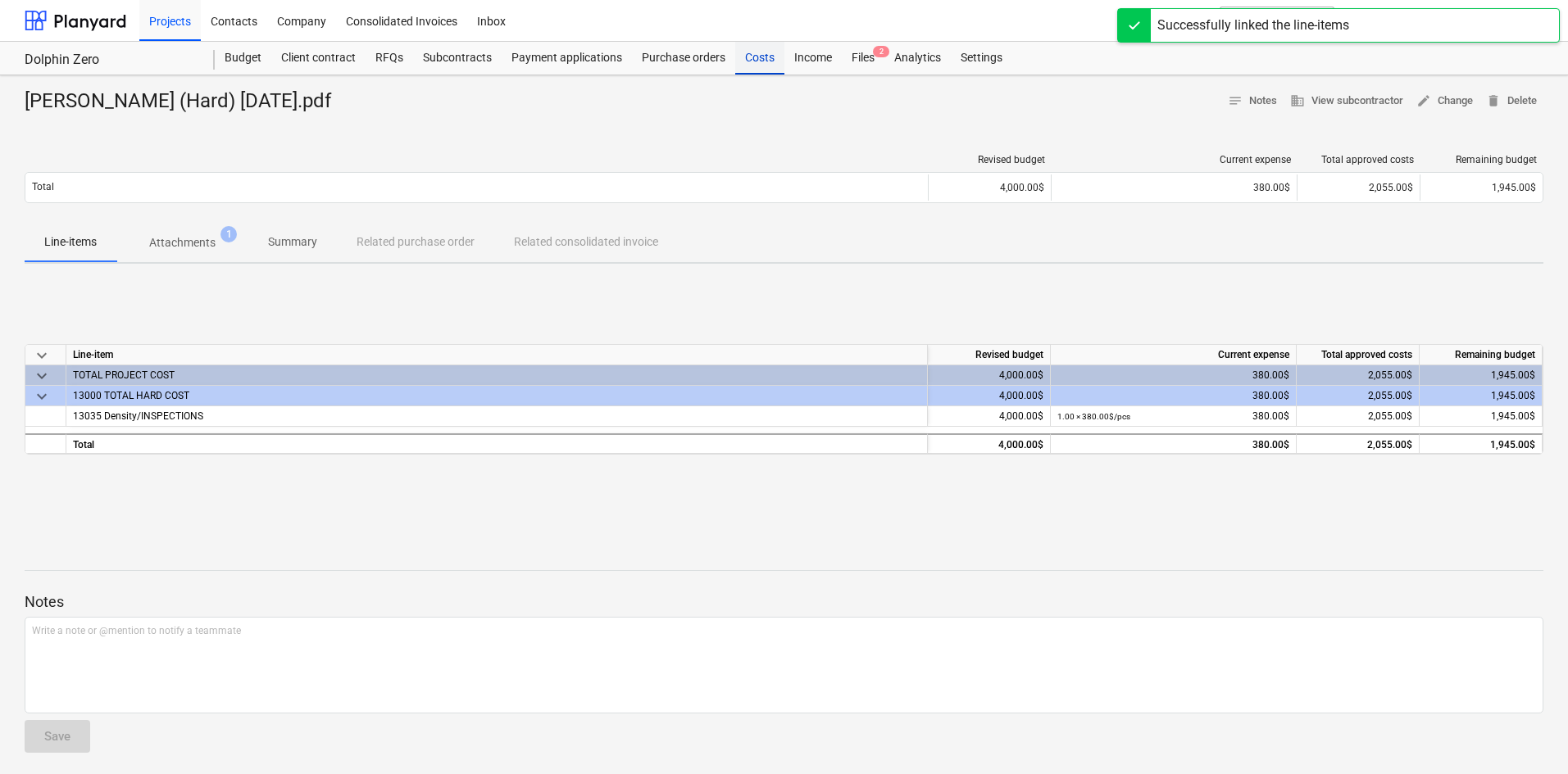
click at [760, 65] on div "Costs" at bounding box center [759, 58] width 49 height 33
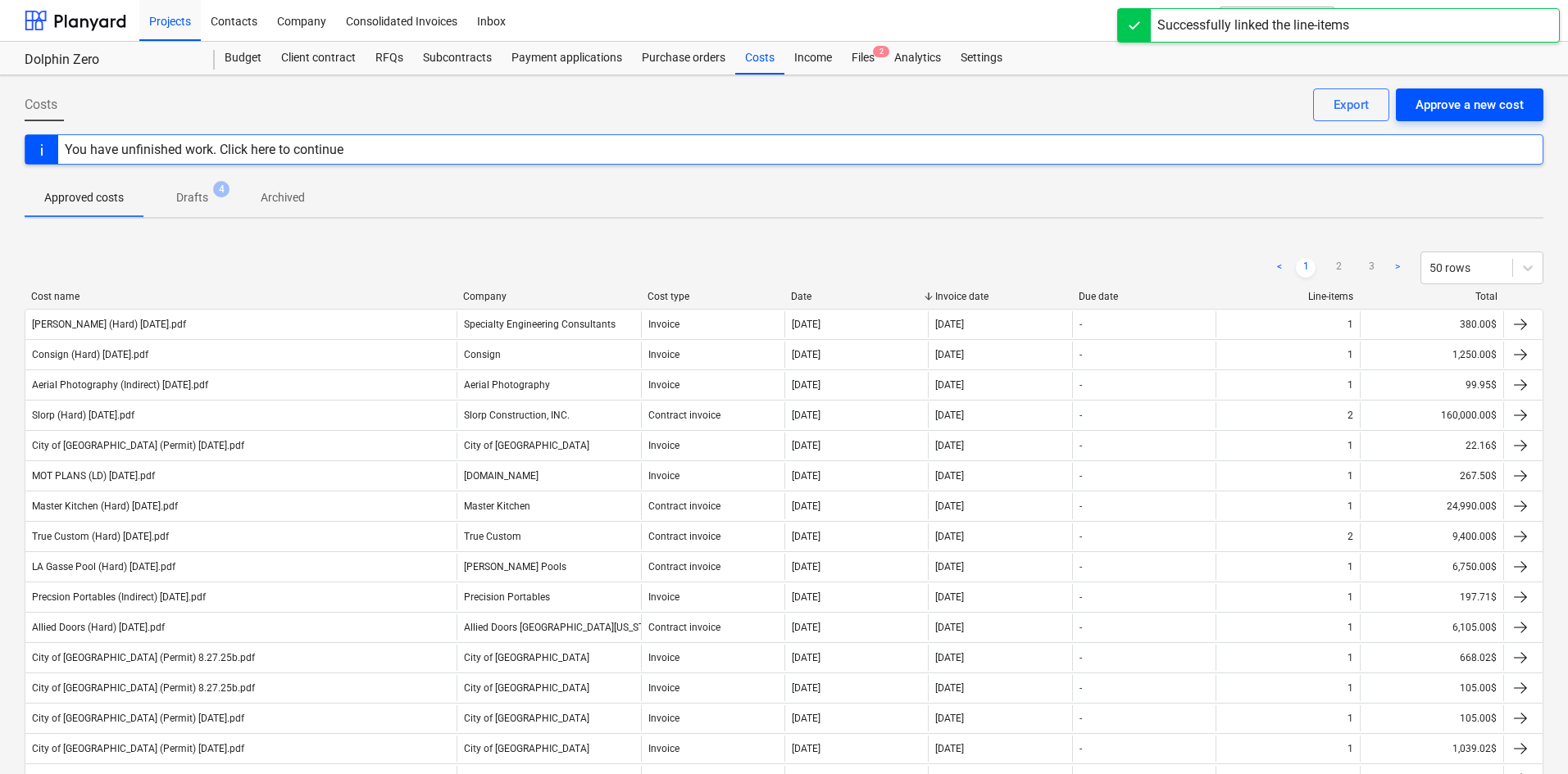
click at [1504, 113] on div "Approve a new cost" at bounding box center [1470, 105] width 108 height 21
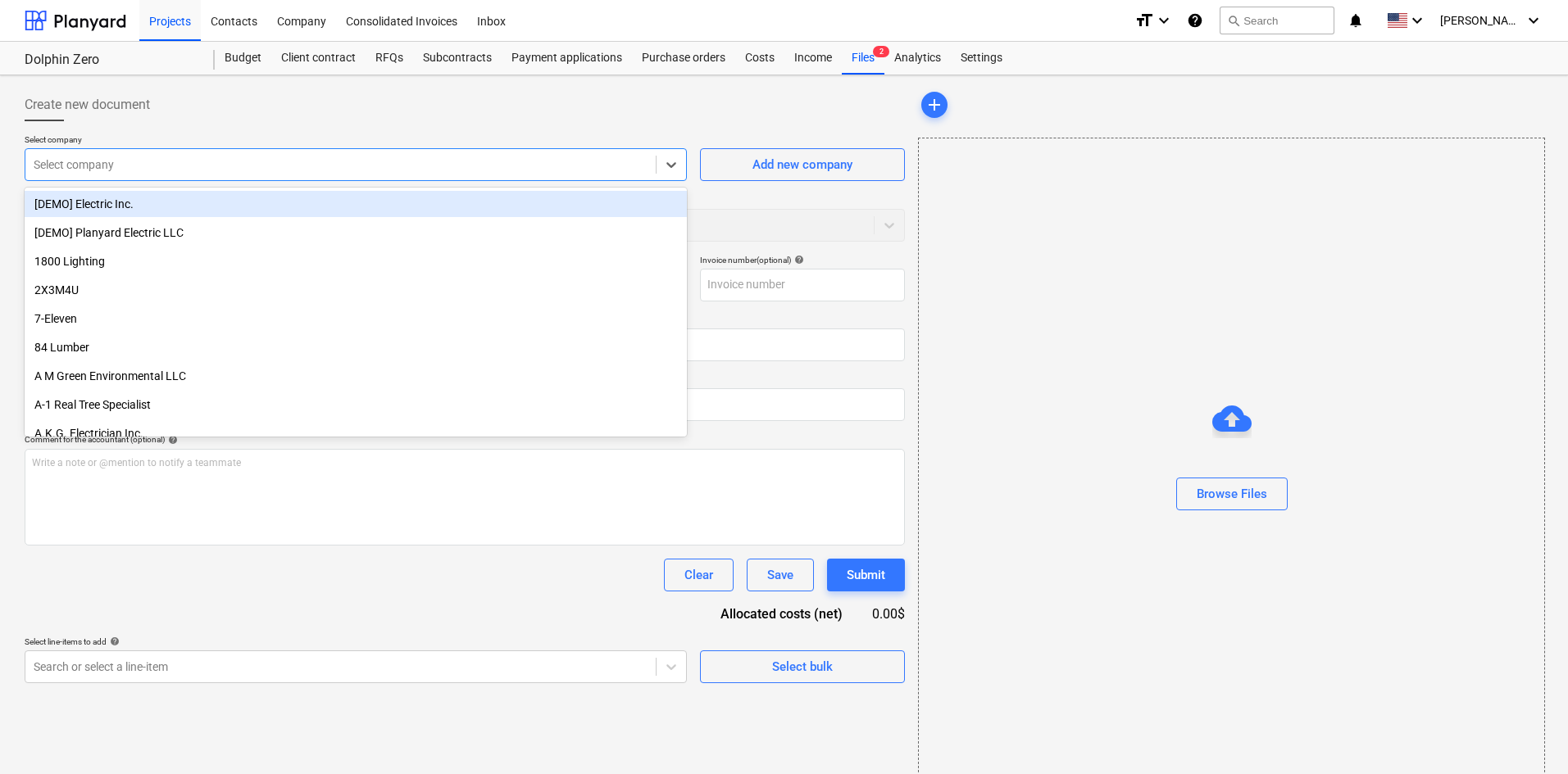
click at [270, 168] on div at bounding box center [340, 165] width 614 height 17
type input "coas"
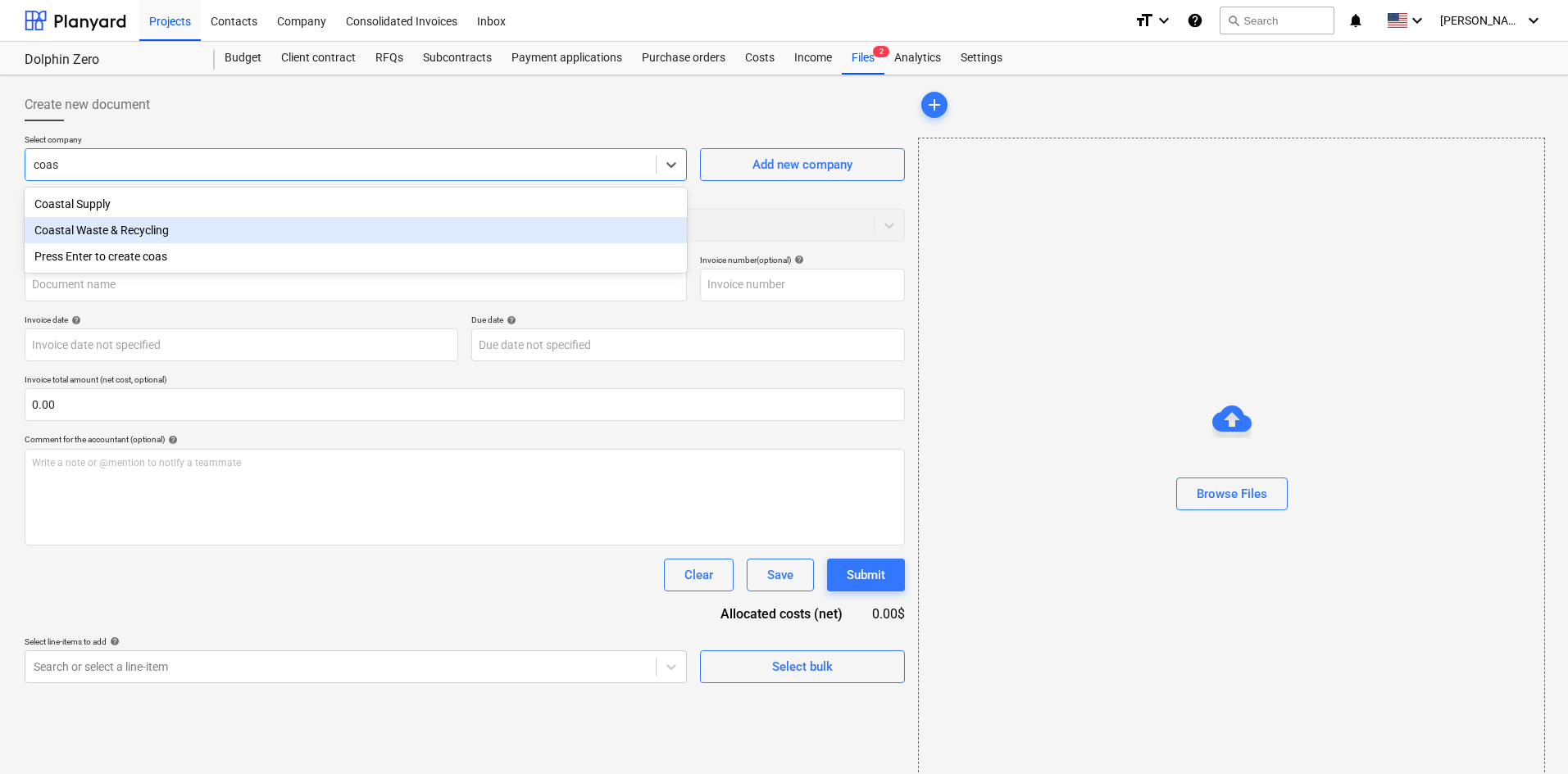
click at [195, 224] on div "Coastal Waste & Recycling" at bounding box center [355, 231] width 662 height 26
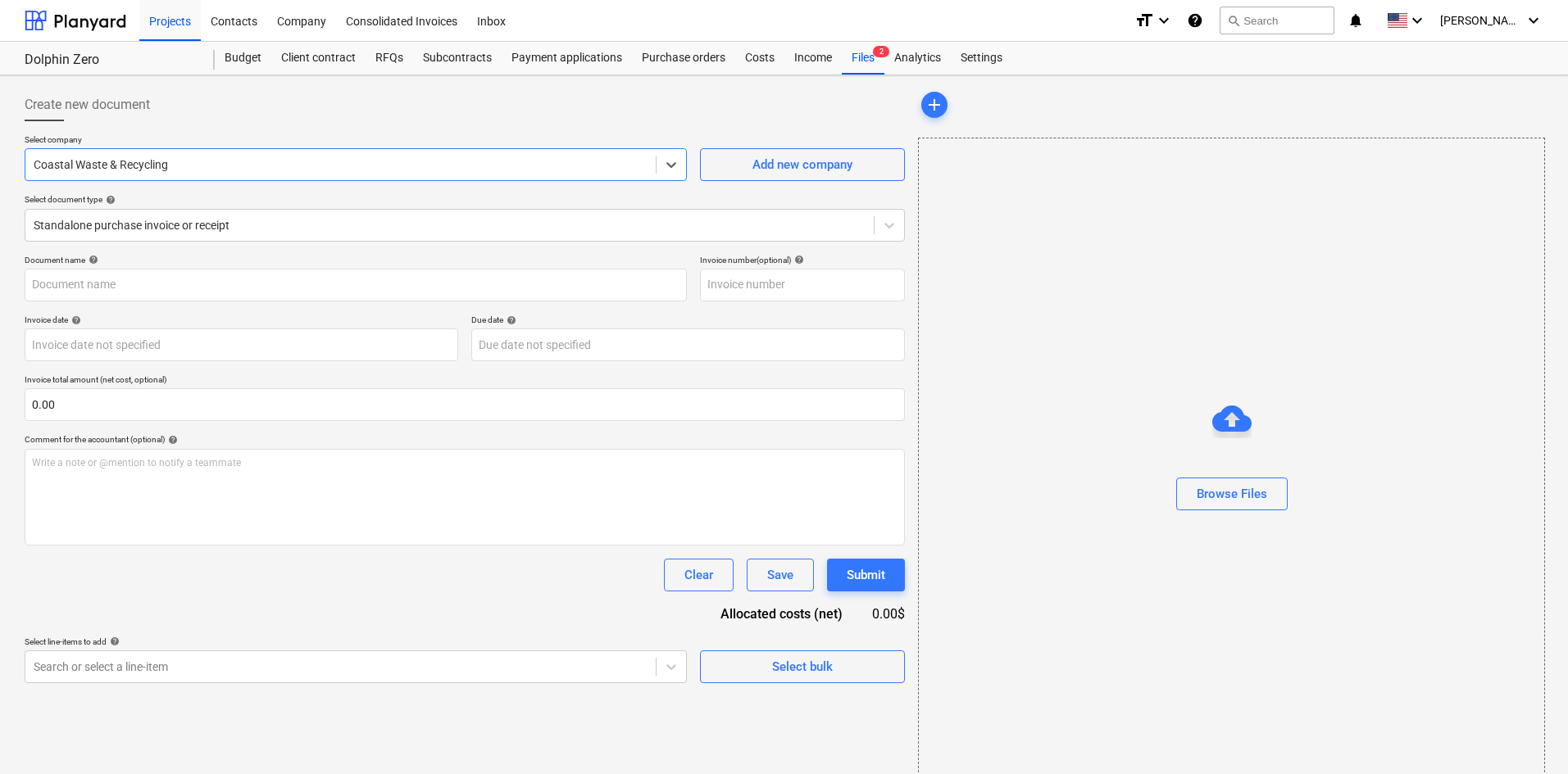
click at [250, 110] on div "Create new document" at bounding box center [464, 105] width 881 height 33
click at [356, 225] on div at bounding box center [449, 226] width 832 height 17
click at [382, 118] on div "Create new document" at bounding box center [464, 105] width 881 height 33
click at [1206, 491] on div "Browse Files" at bounding box center [1231, 494] width 70 height 21
click at [258, 65] on div "Budget" at bounding box center [243, 58] width 57 height 33
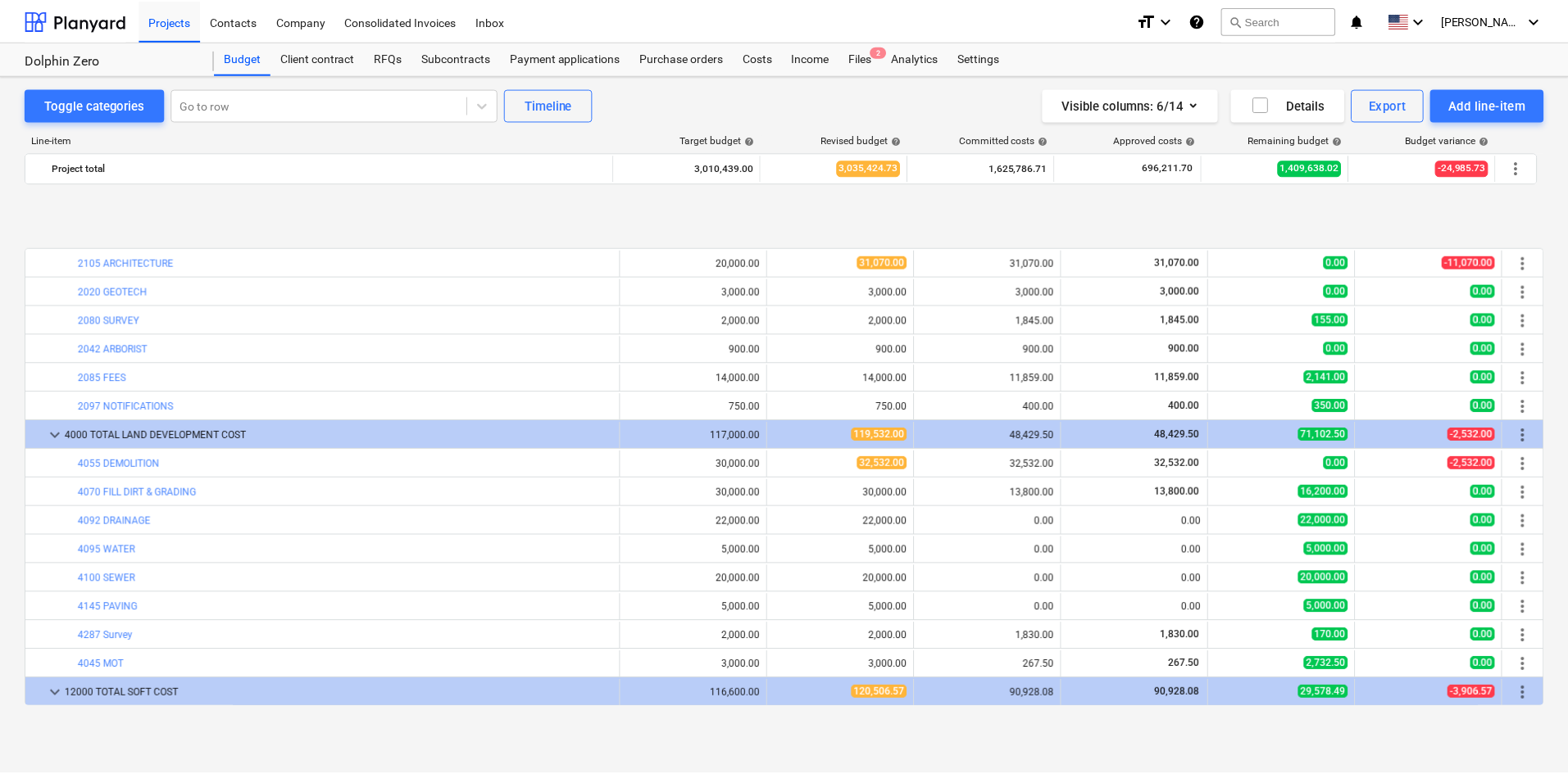
scroll to position [655, 0]
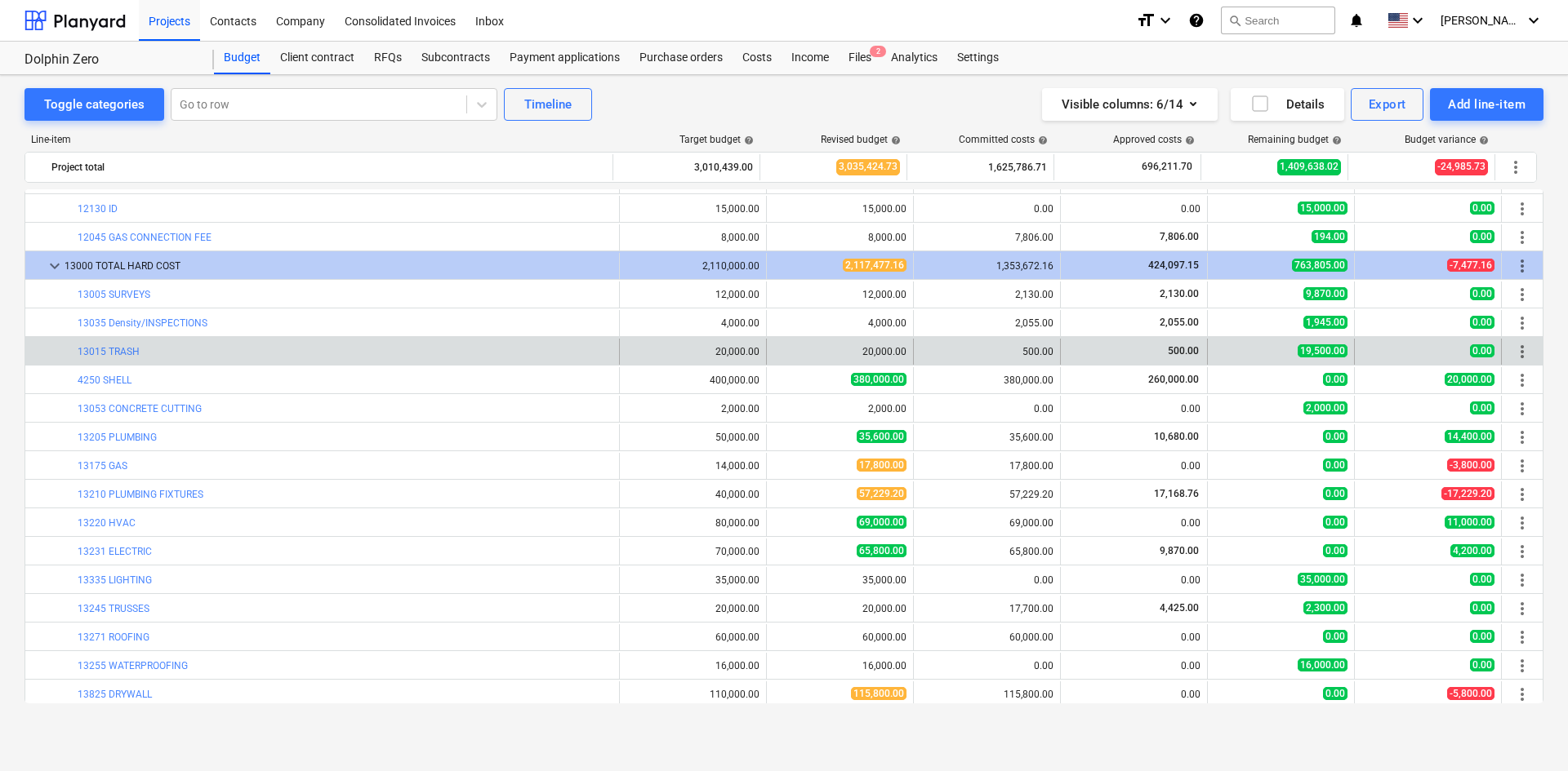
click at [124, 357] on div "bar_chart 13015 TRASH" at bounding box center [344, 352] width 535 height 26
click at [123, 352] on link "13015 TRASH" at bounding box center [108, 352] width 62 height 11
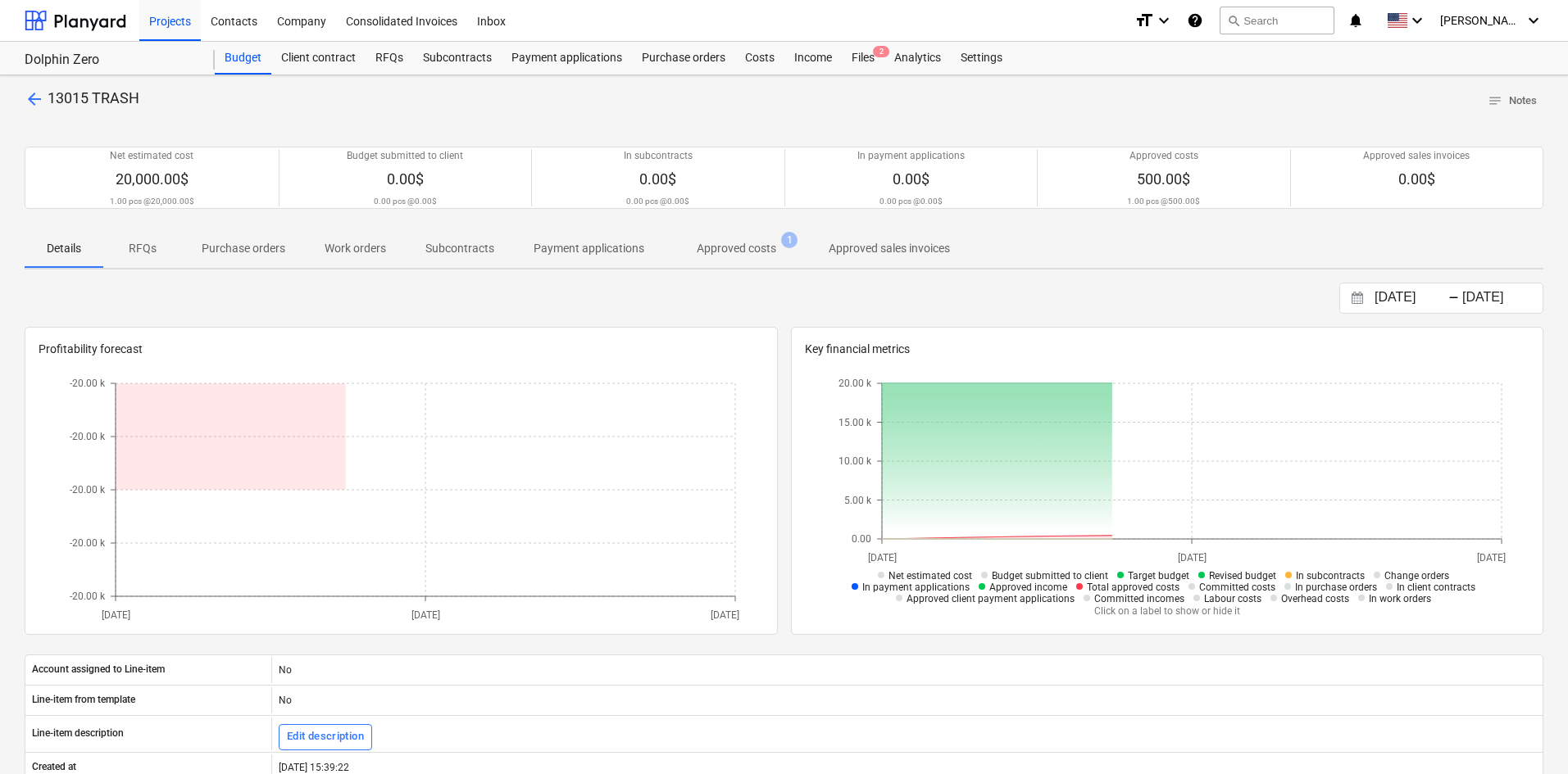
click at [742, 260] on span "Approved costs 1" at bounding box center [736, 248] width 145 height 30
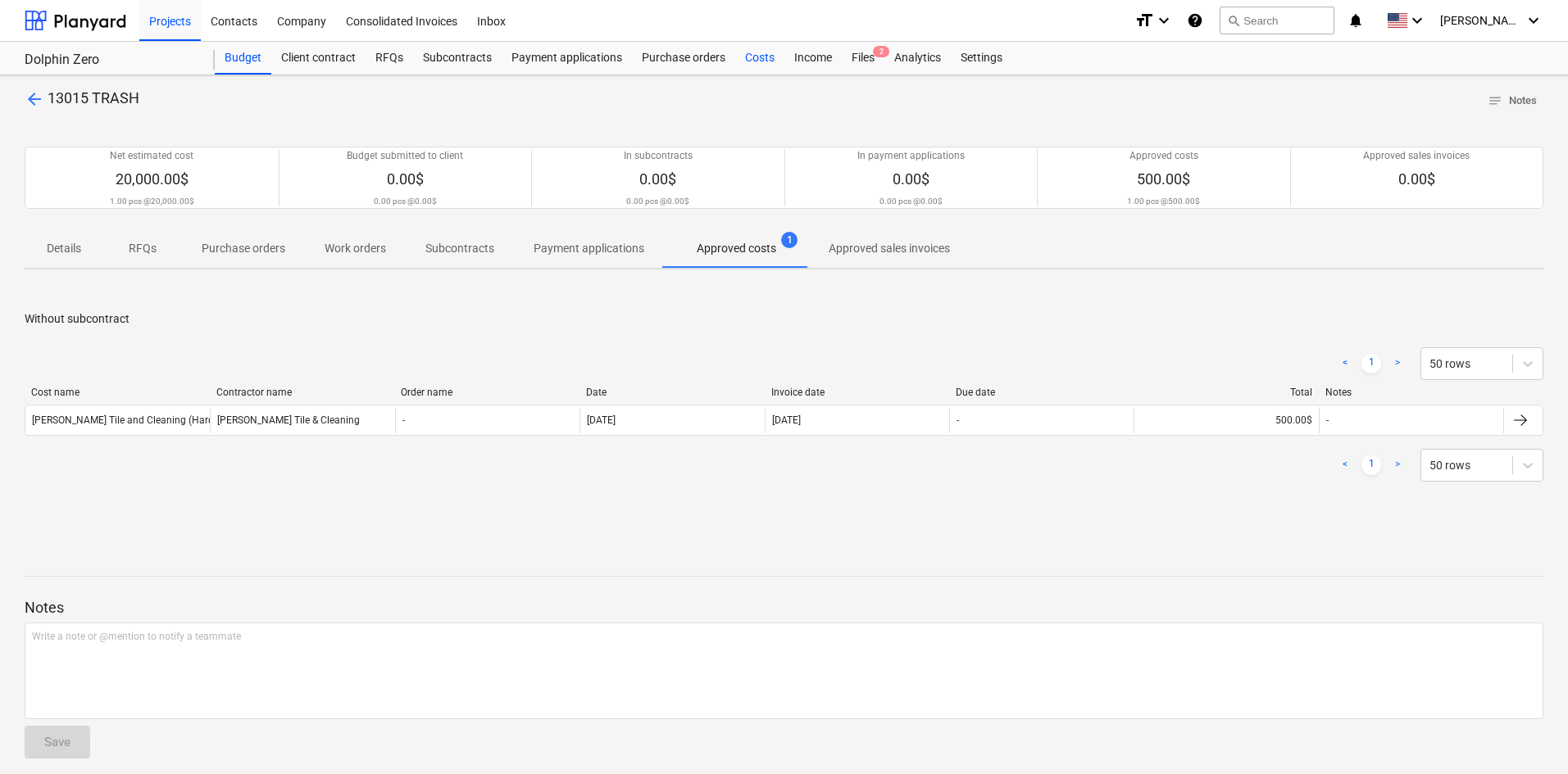
click at [755, 59] on div "Costs" at bounding box center [759, 58] width 49 height 33
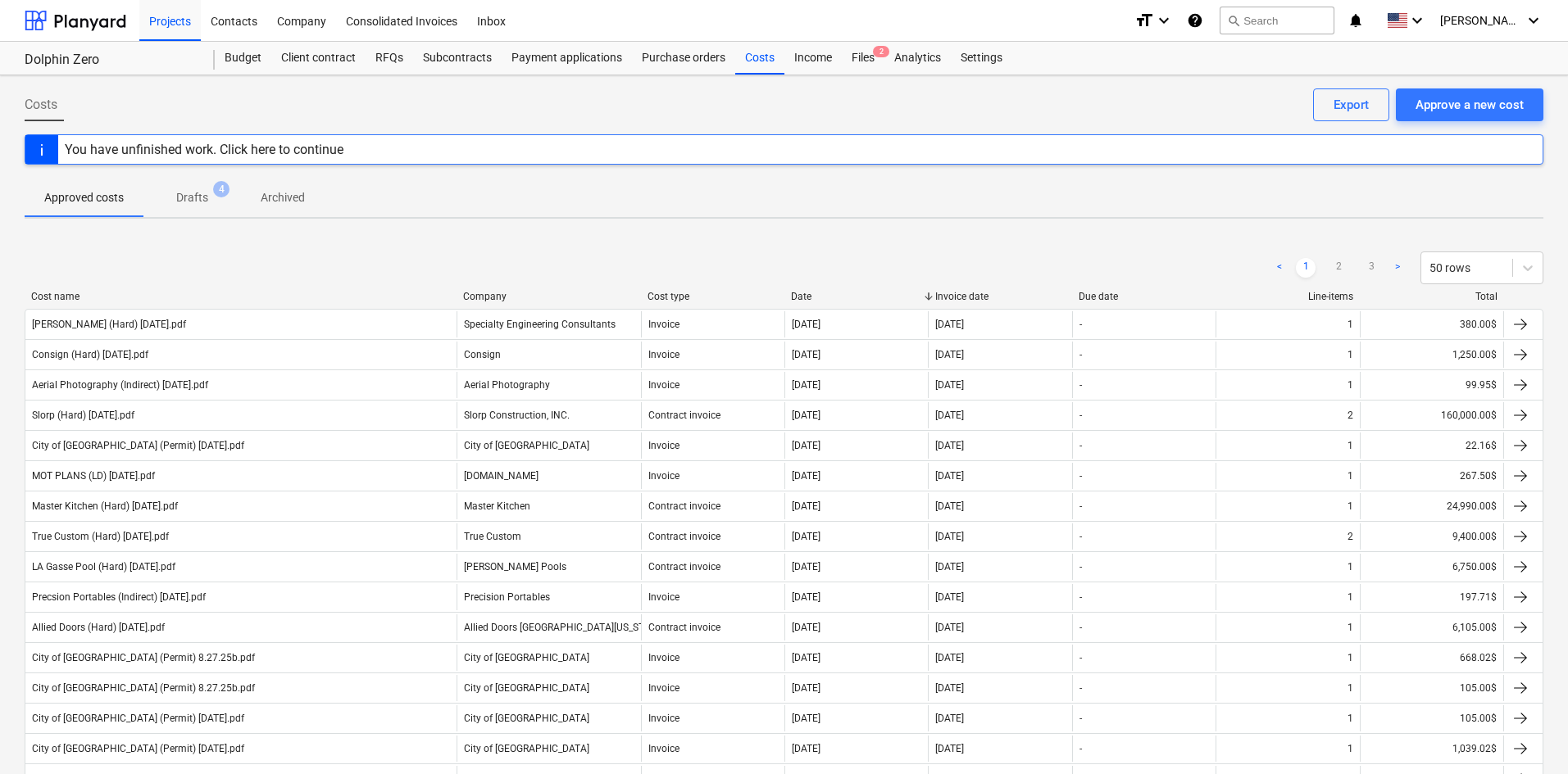
click at [415, 161] on div "You have unfinished work. Click here to continue" at bounding box center [784, 149] width 1519 height 30
click at [1451, 110] on div "Approve a new cost" at bounding box center [1470, 105] width 108 height 21
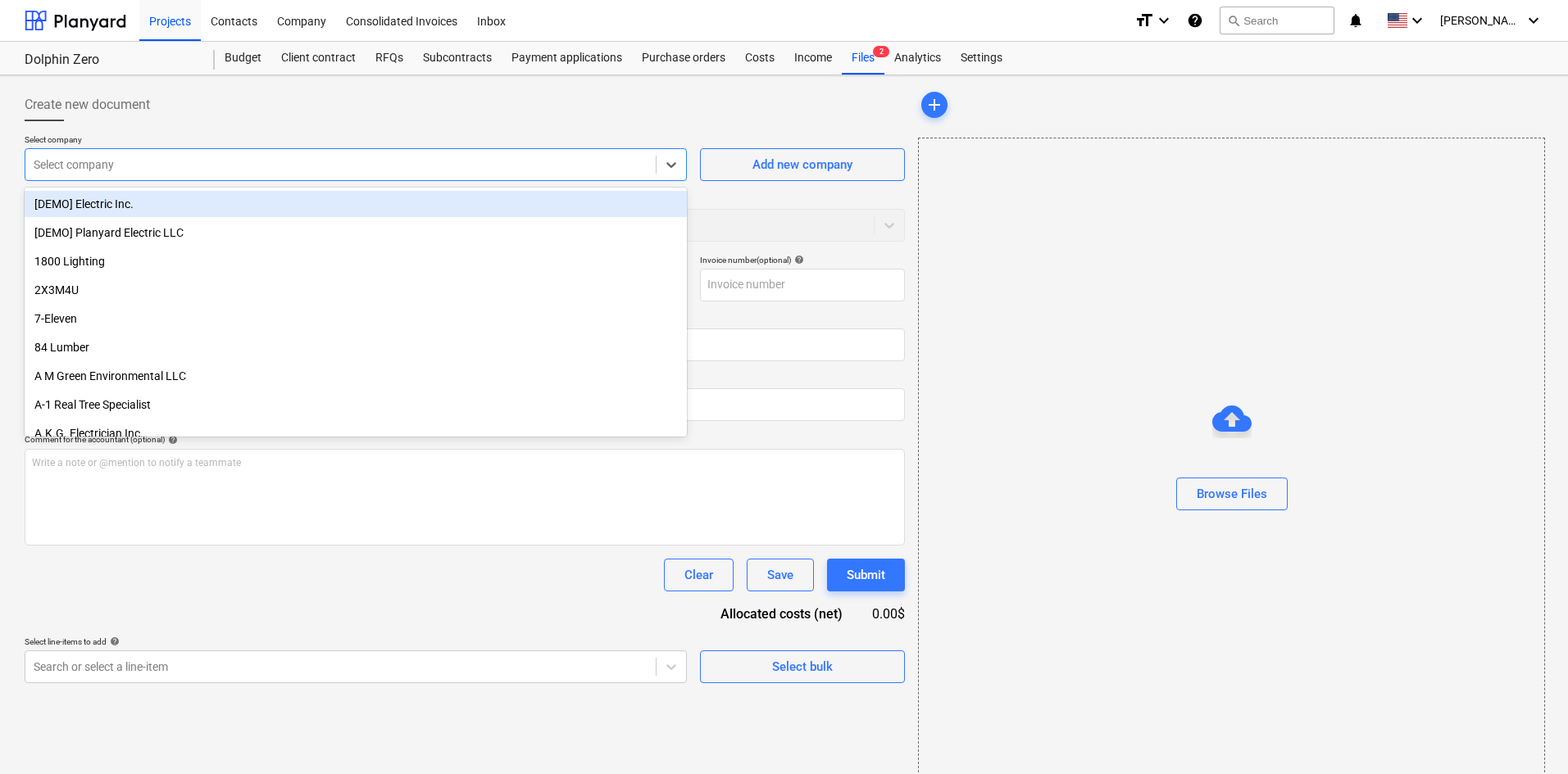
click at [300, 171] on div at bounding box center [340, 165] width 614 height 17
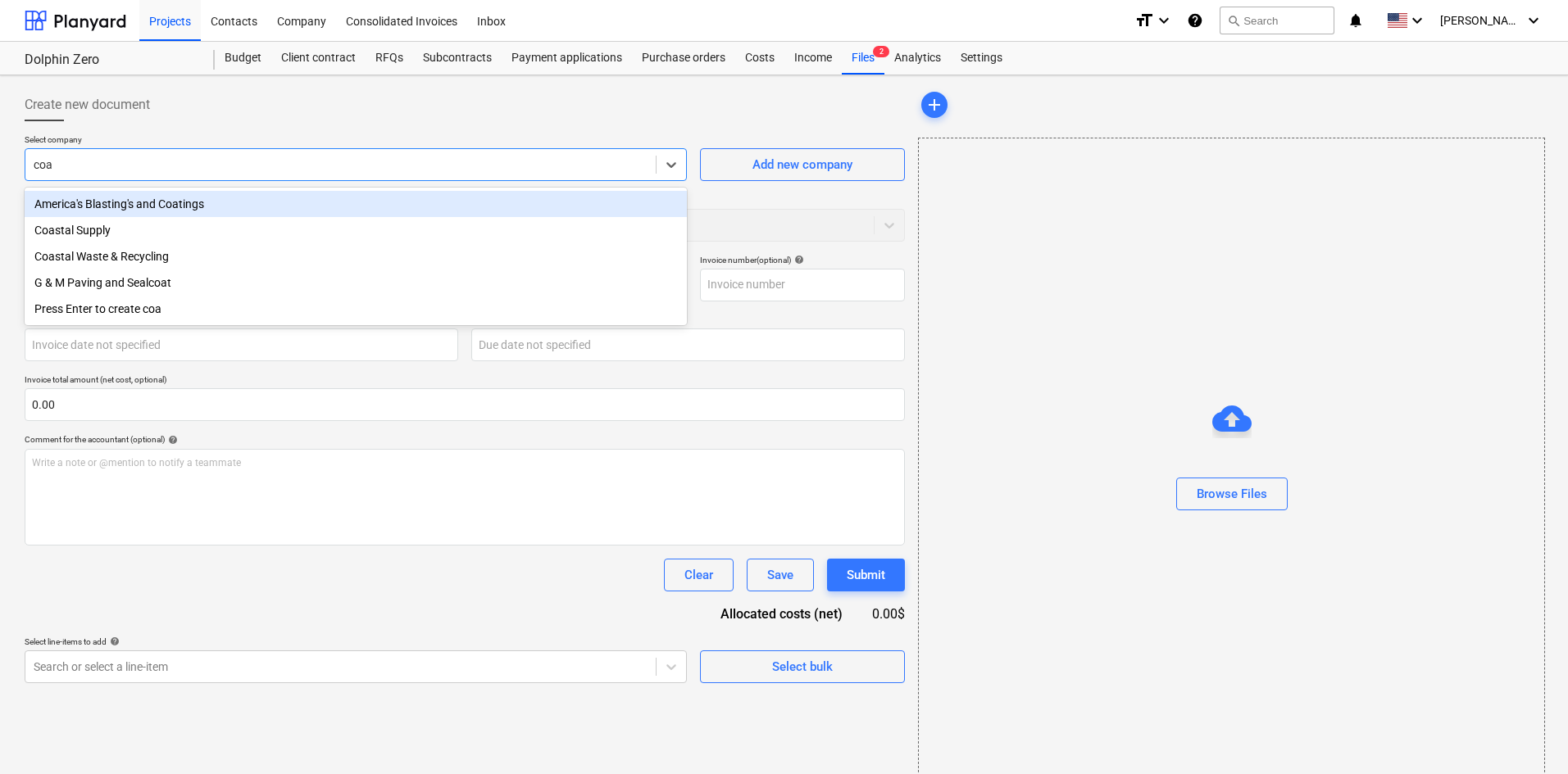
type input "coas"
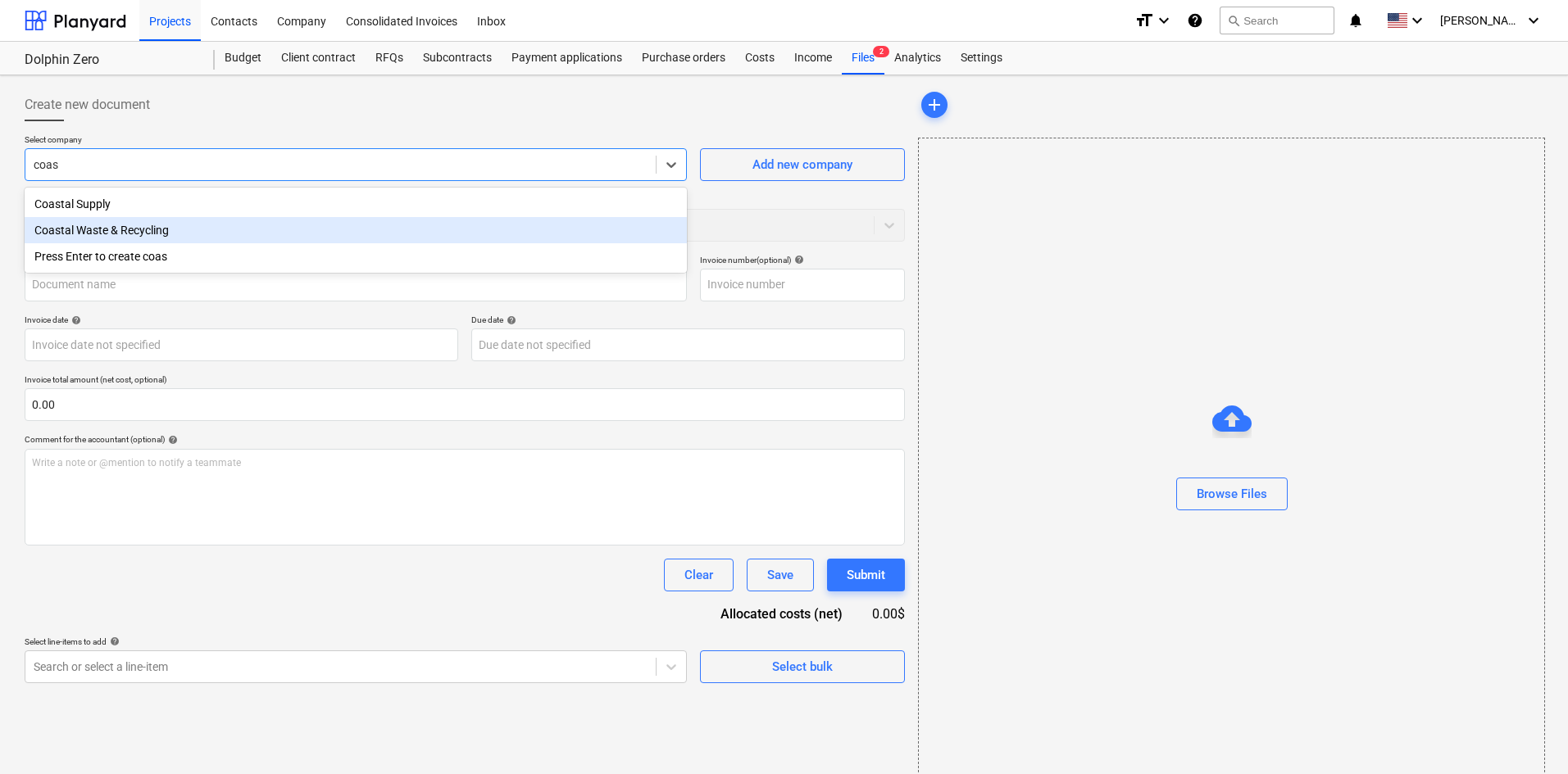
click at [299, 220] on div "Coastal Waste & Recycling" at bounding box center [355, 231] width 662 height 26
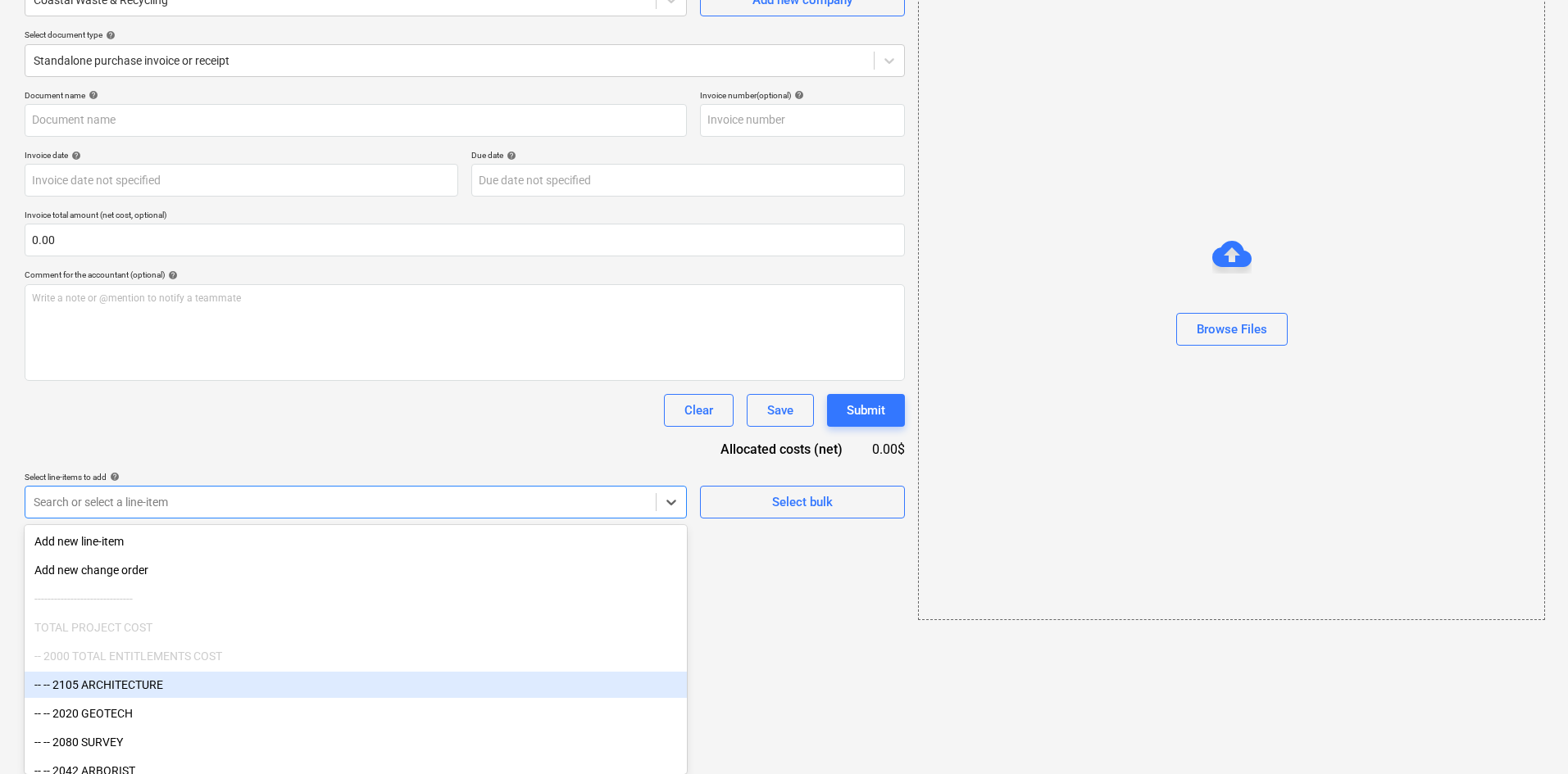
click at [213, 610] on body "Projects Contacts Company Consolidated Invoices Inbox format_size keyboard_arro…" at bounding box center [784, 222] width 1568 height 774
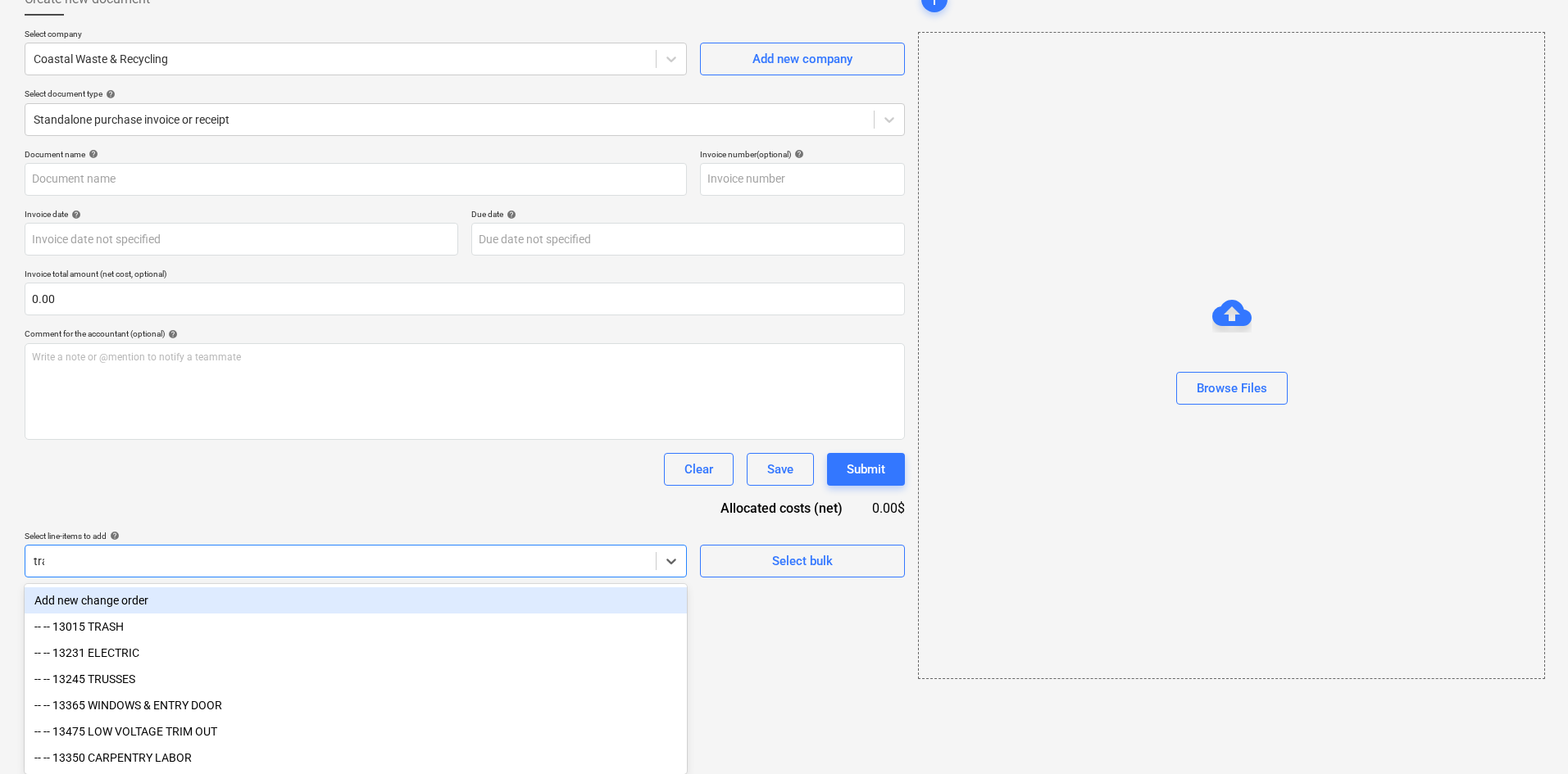
scroll to position [23, 0]
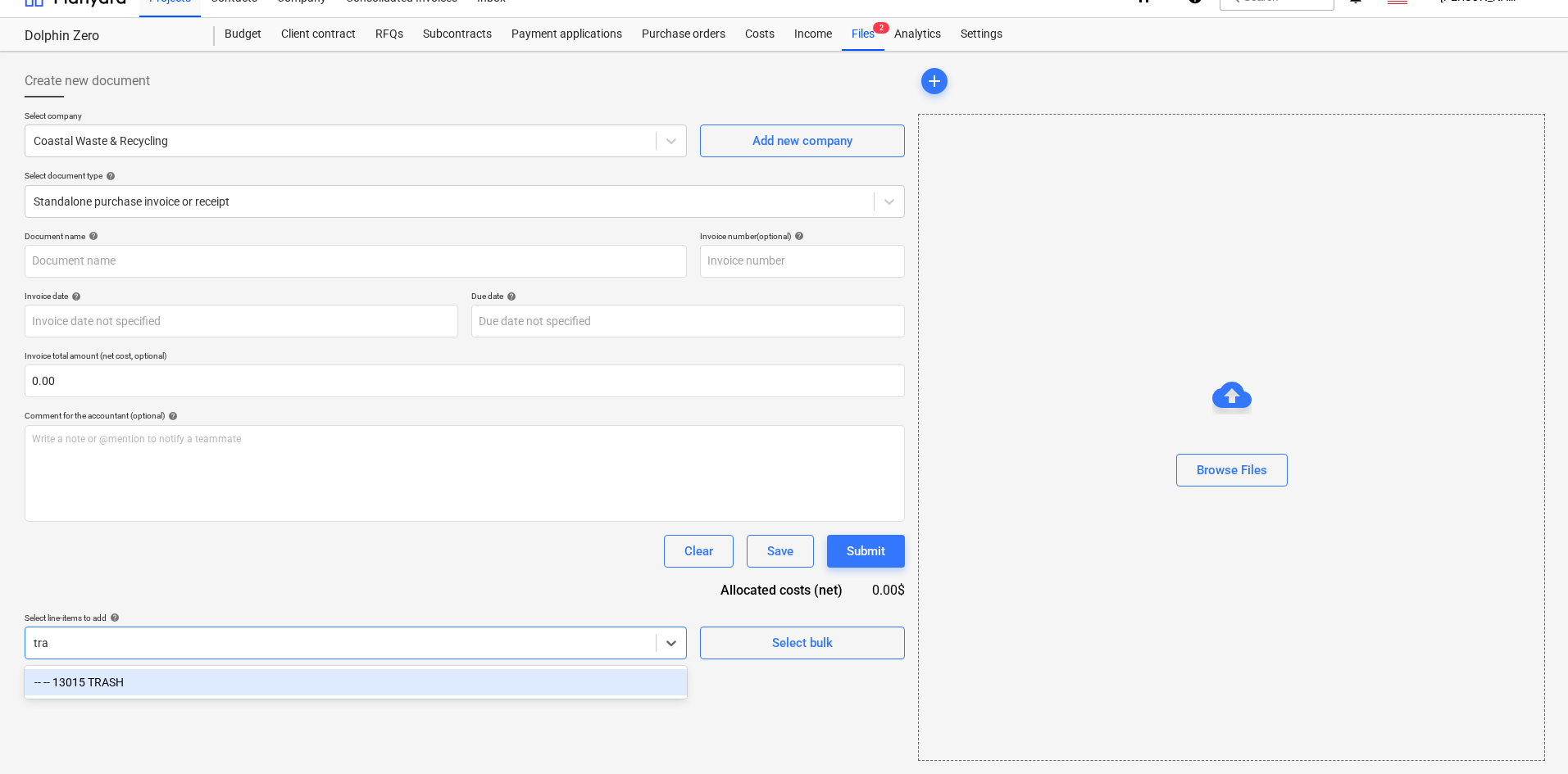
type input "tras"
click at [149, 681] on div "-- -- 13015 TRASH" at bounding box center [355, 683] width 662 height 26
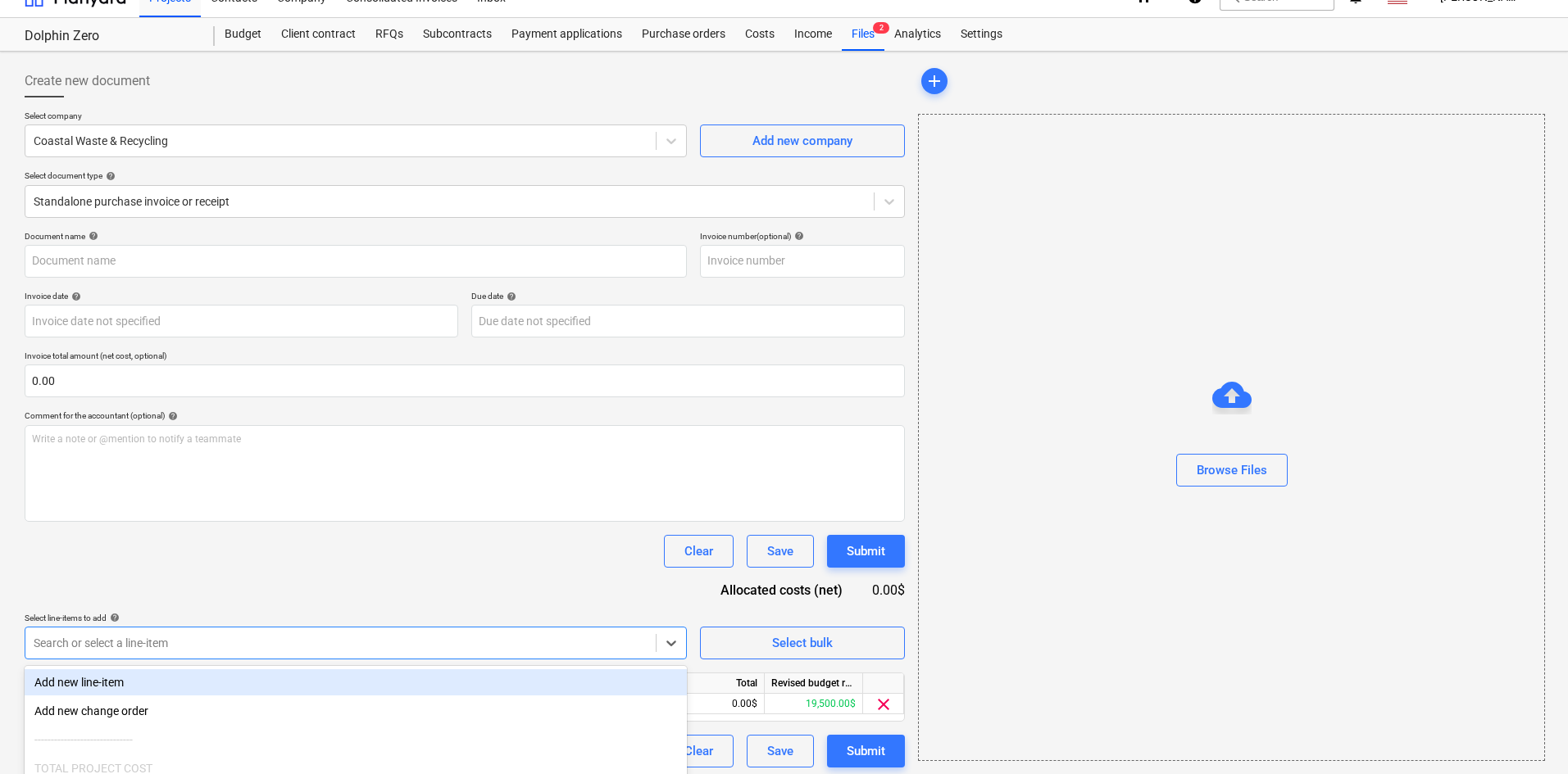
drag, startPoint x: 251, startPoint y: 553, endPoint x: 283, endPoint y: 558, distance: 32.4
click at [253, 553] on div "Clear Save Submit" at bounding box center [464, 551] width 881 height 33
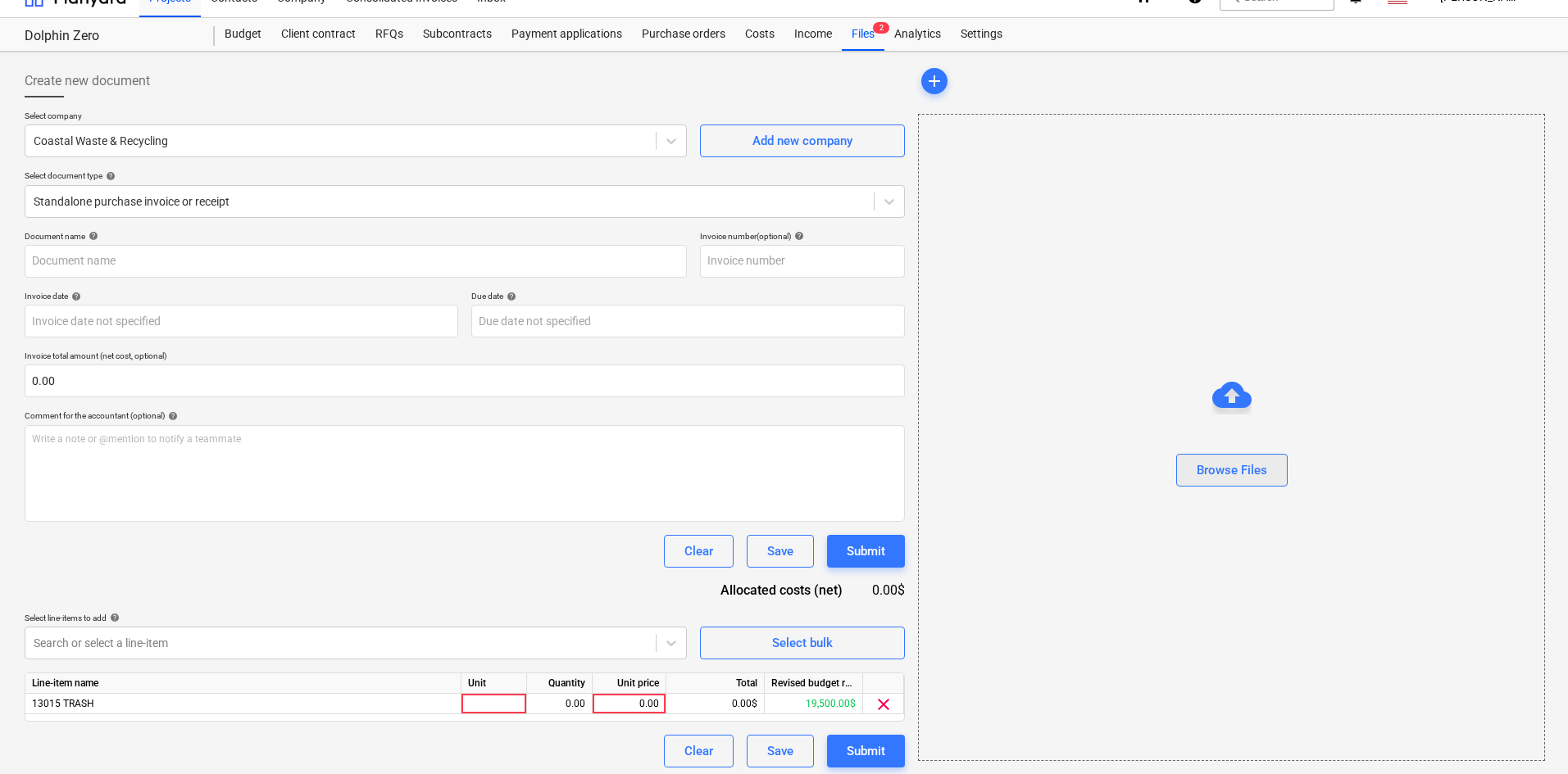
click at [1249, 476] on div "Browse Files" at bounding box center [1231, 470] width 70 height 21
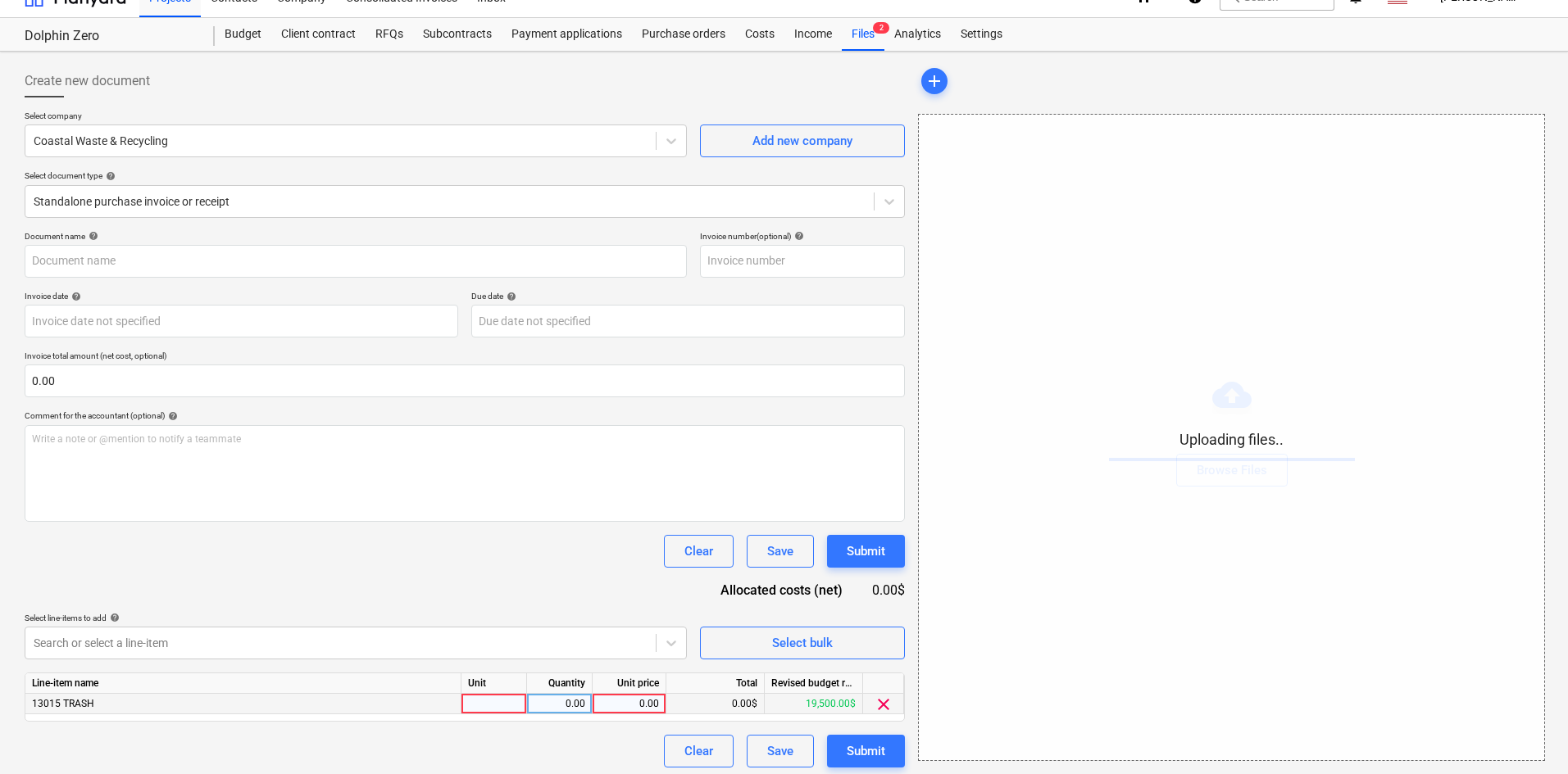
click at [668, 701] on div "0.00$" at bounding box center [715, 704] width 98 height 21
click at [652, 700] on div "0.00" at bounding box center [629, 704] width 60 height 21
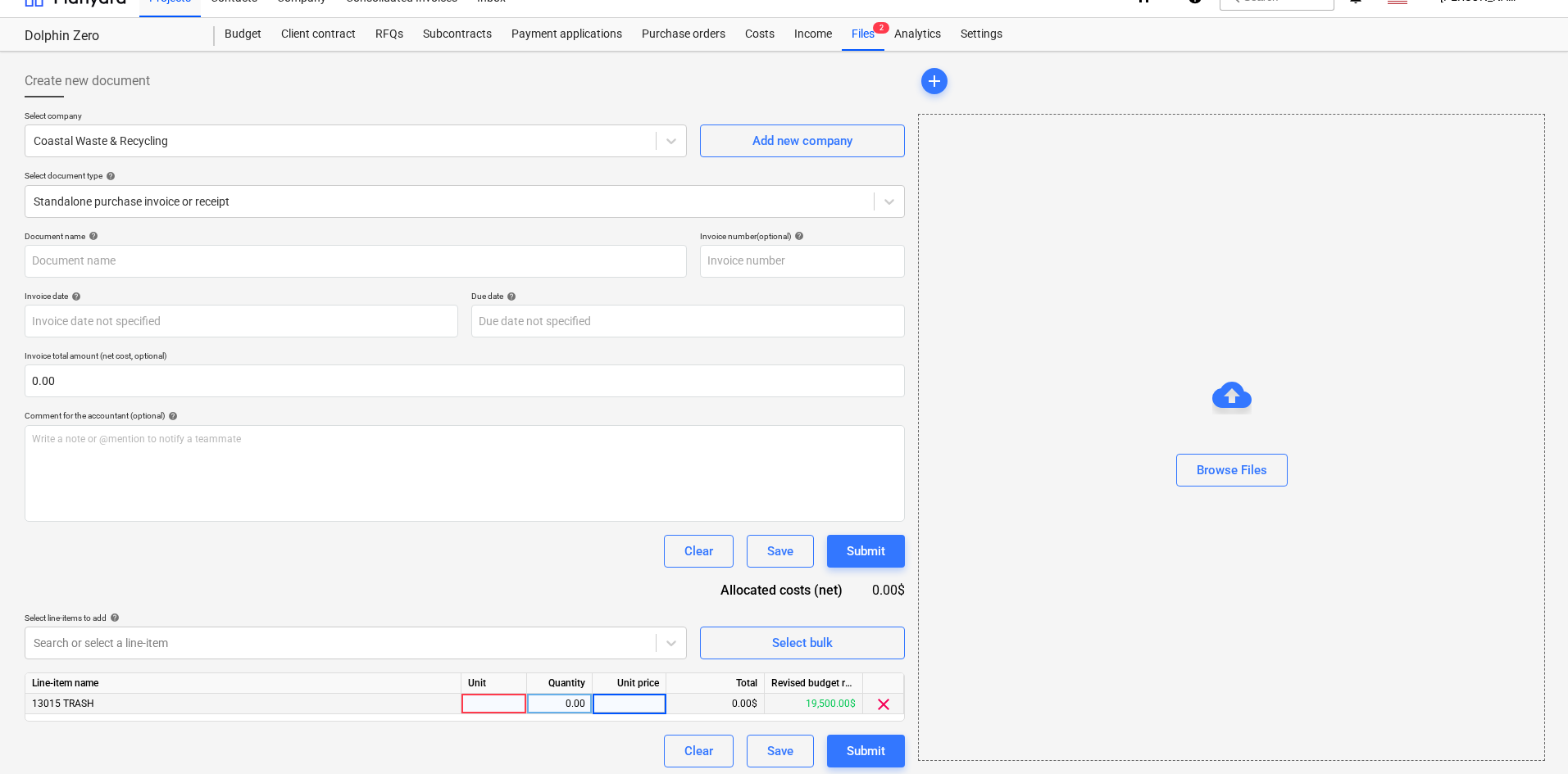
type input "Coastal Waste and Recycling (Hard) [DATE].pdf"
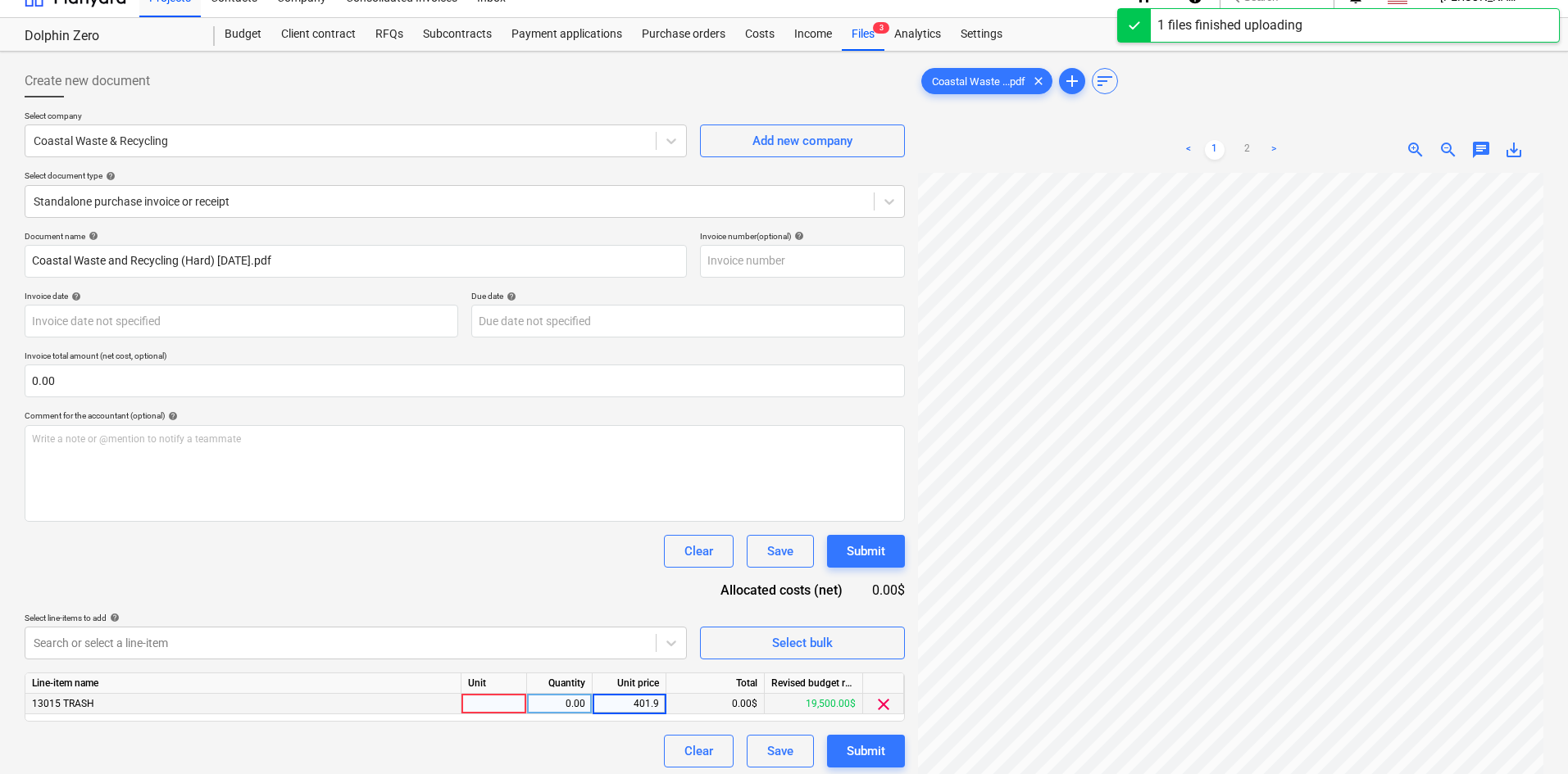
type input "401.97"
click at [586, 598] on div "Document name help Coastal Waste and Recycling (Hard) [DATE].pdf Invoice number…" at bounding box center [464, 500] width 881 height 537
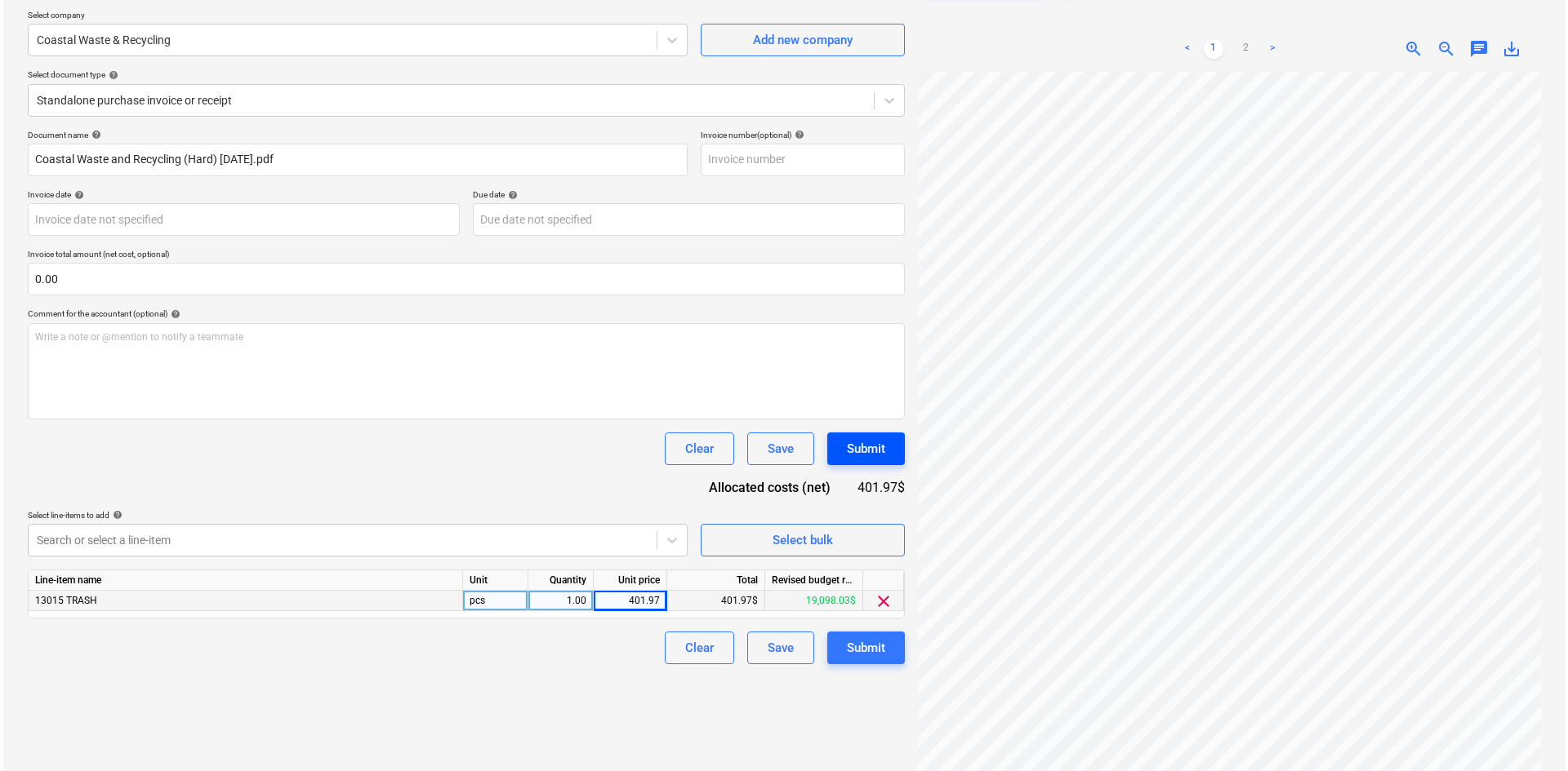
scroll to position [164, 0]
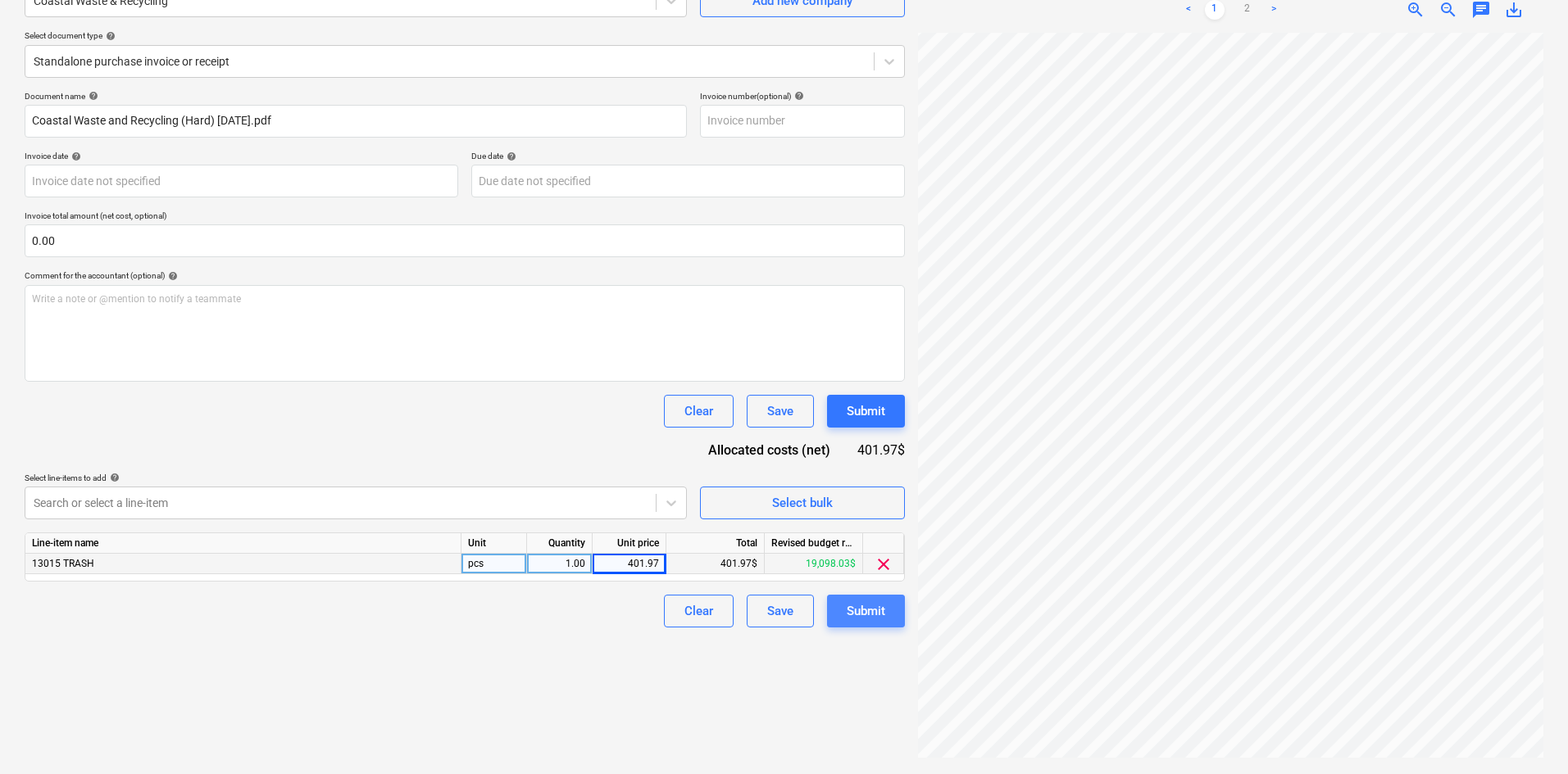
click at [860, 613] on div "Submit" at bounding box center [866, 611] width 38 height 21
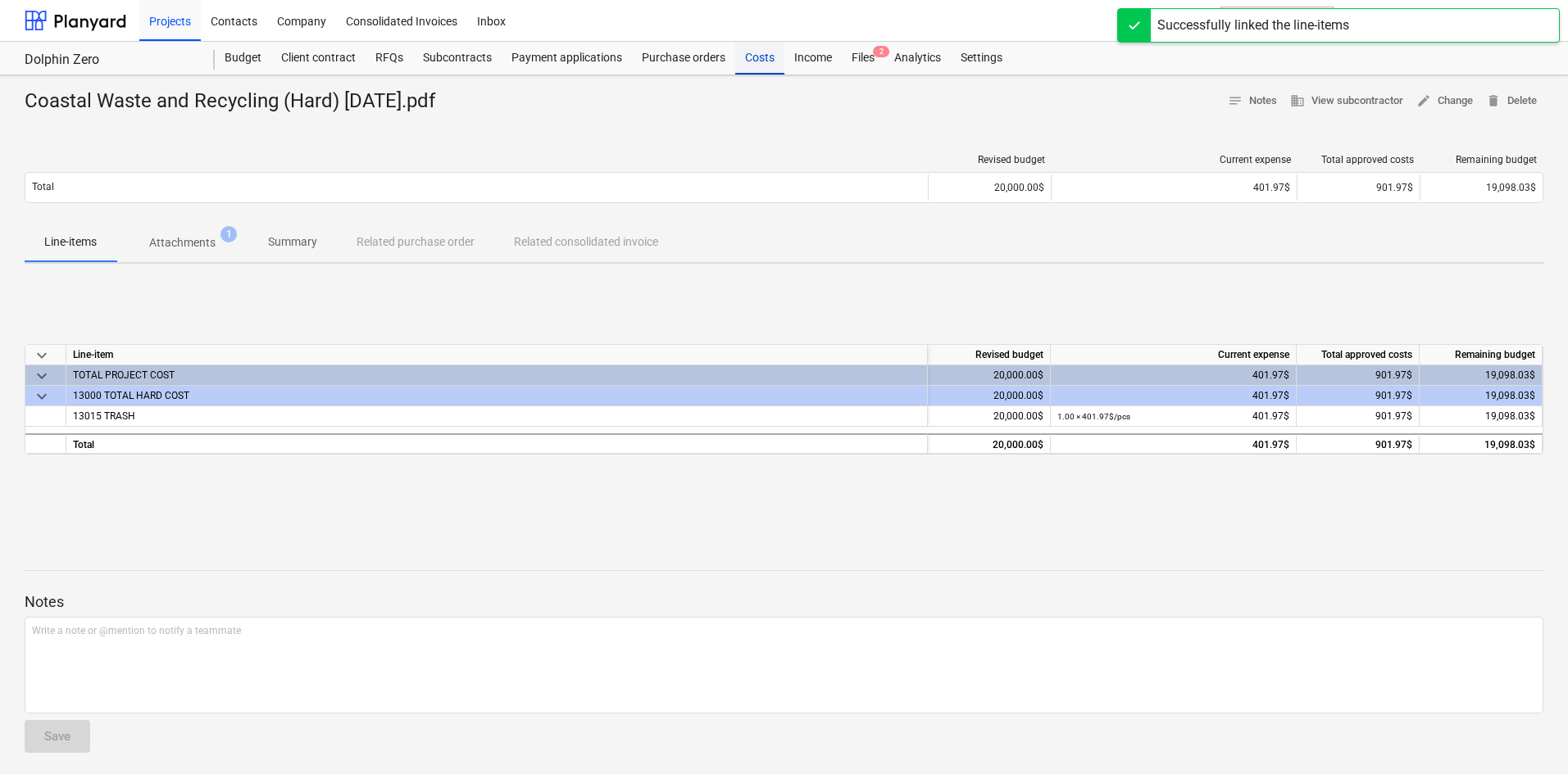
click at [765, 61] on div "Costs" at bounding box center [759, 58] width 49 height 33
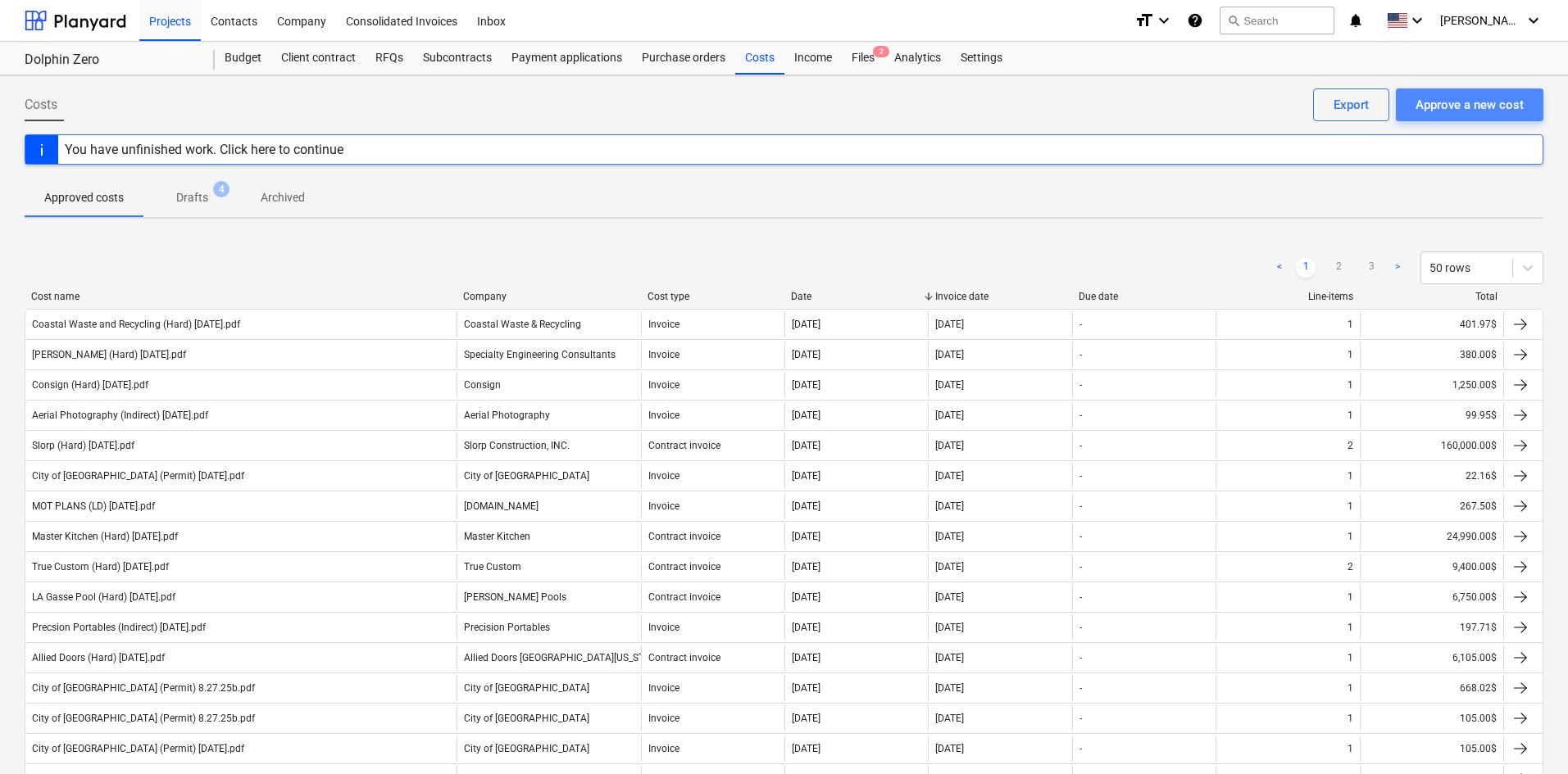
click at [1511, 105] on div "Approve a new cost" at bounding box center [1470, 105] width 108 height 21
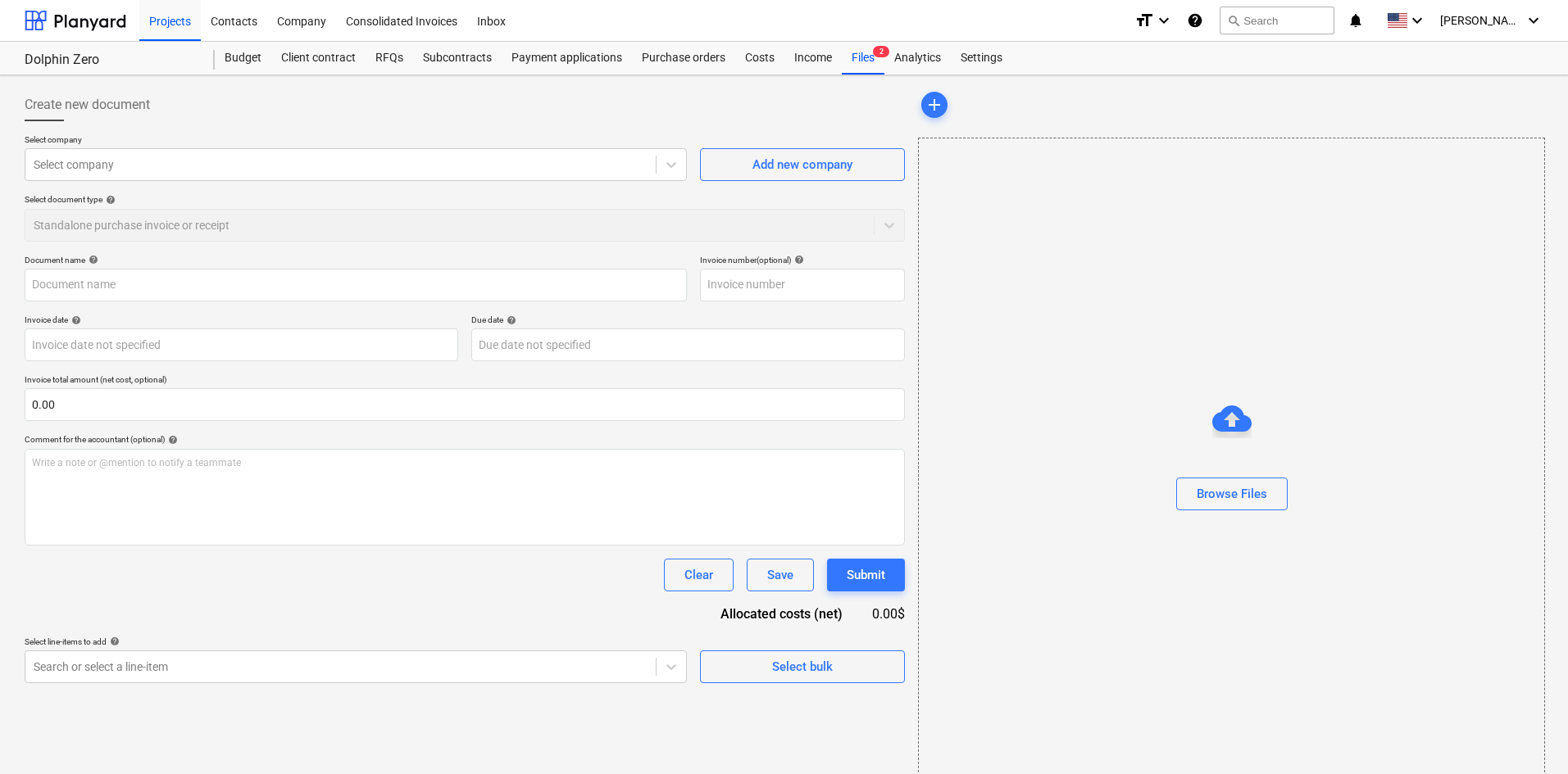
click at [215, 142] on p "Select company" at bounding box center [355, 141] width 662 height 14
click at [219, 163] on div at bounding box center [340, 165] width 614 height 17
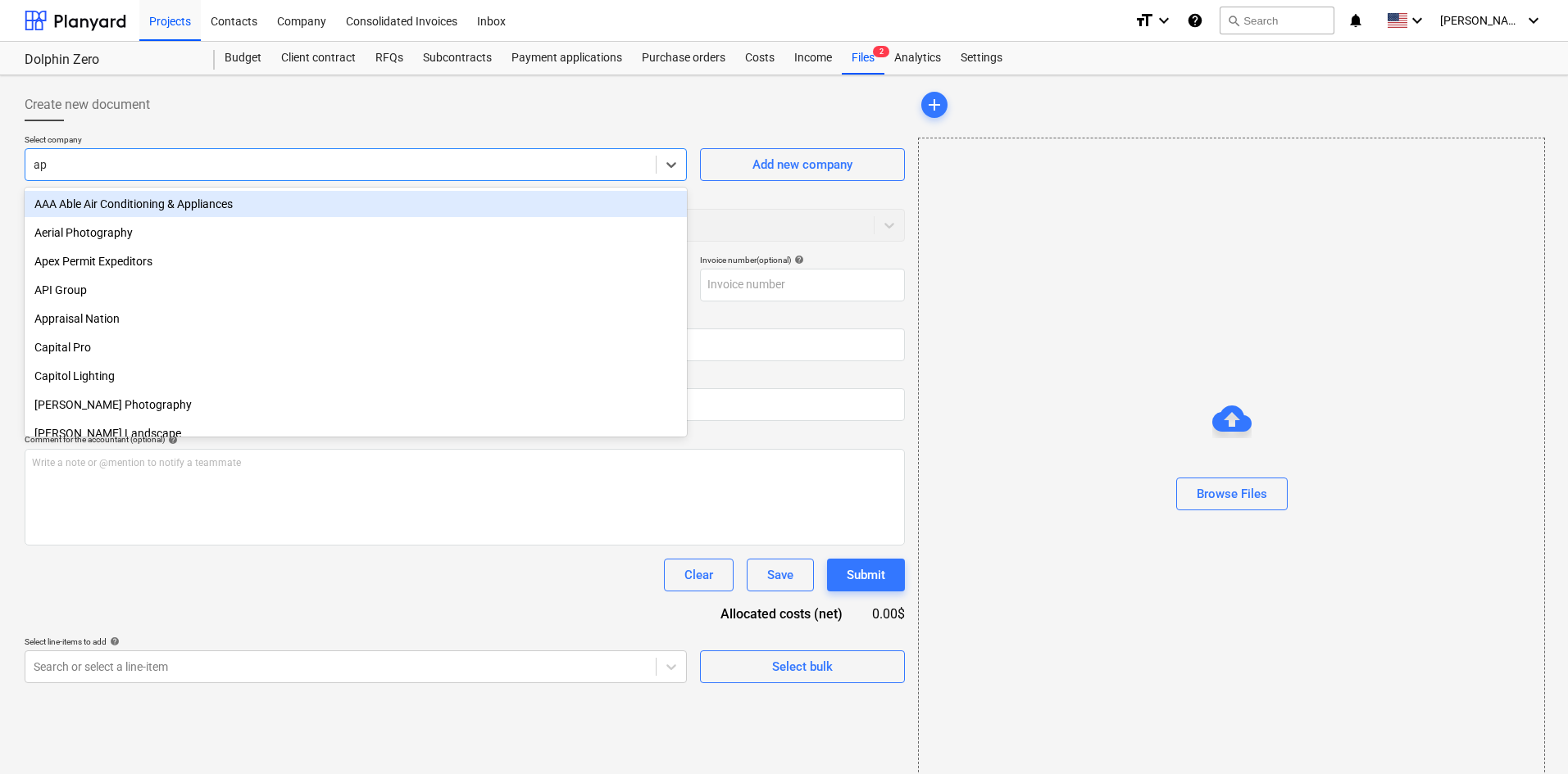
type input "a"
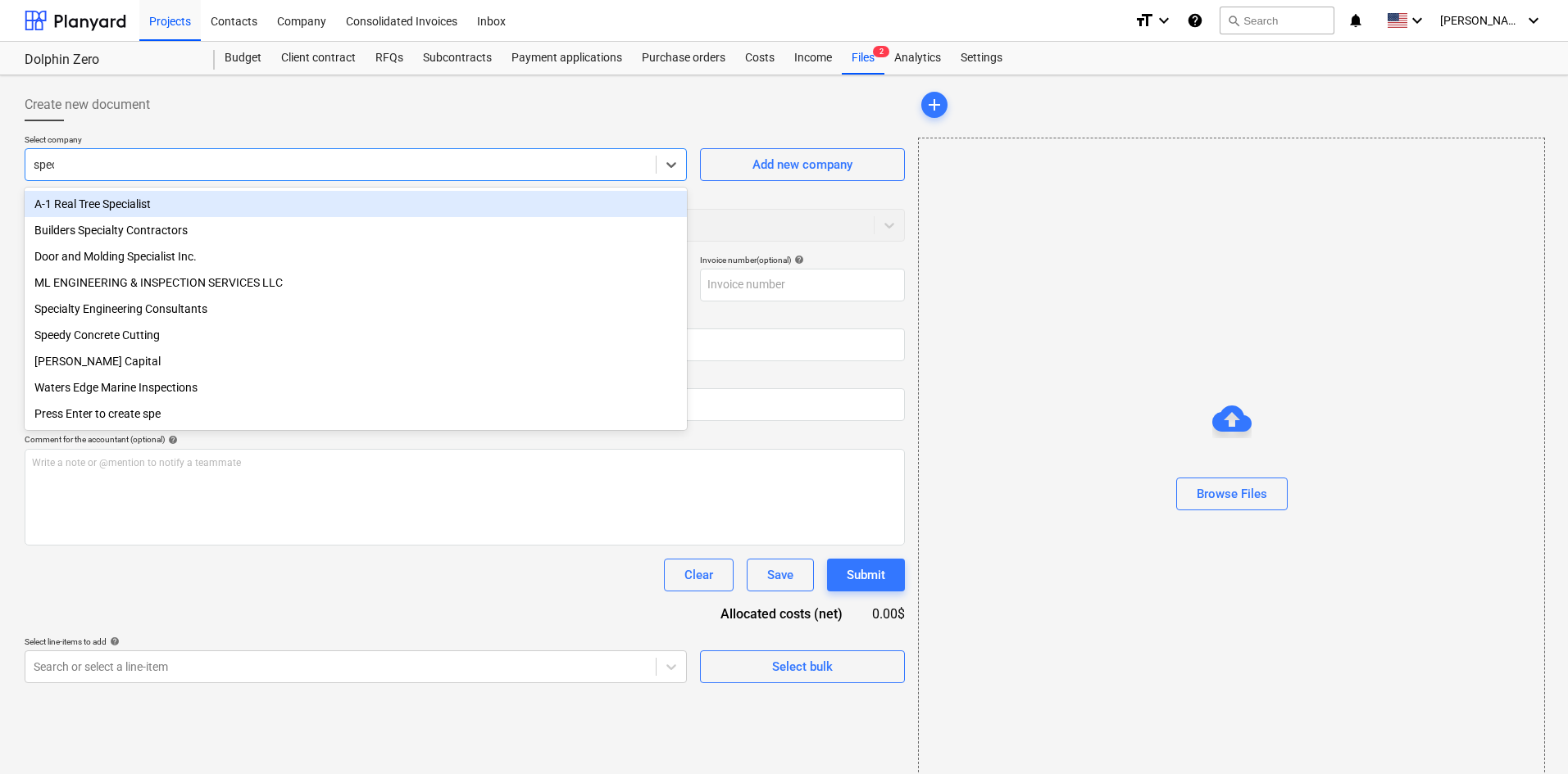
type input "speci"
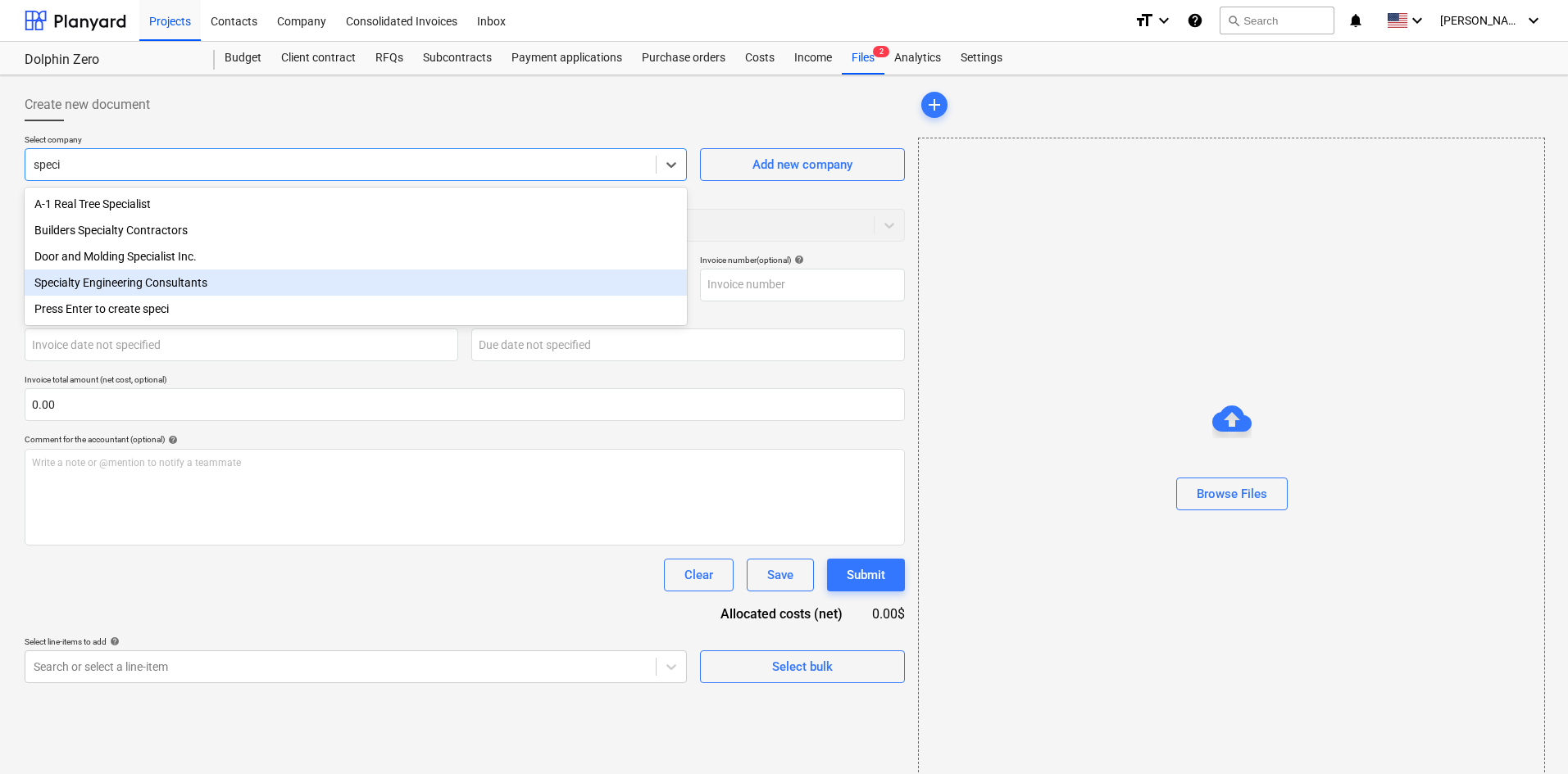
click at [211, 279] on div "Specialty Engineering Consultants" at bounding box center [355, 283] width 662 height 26
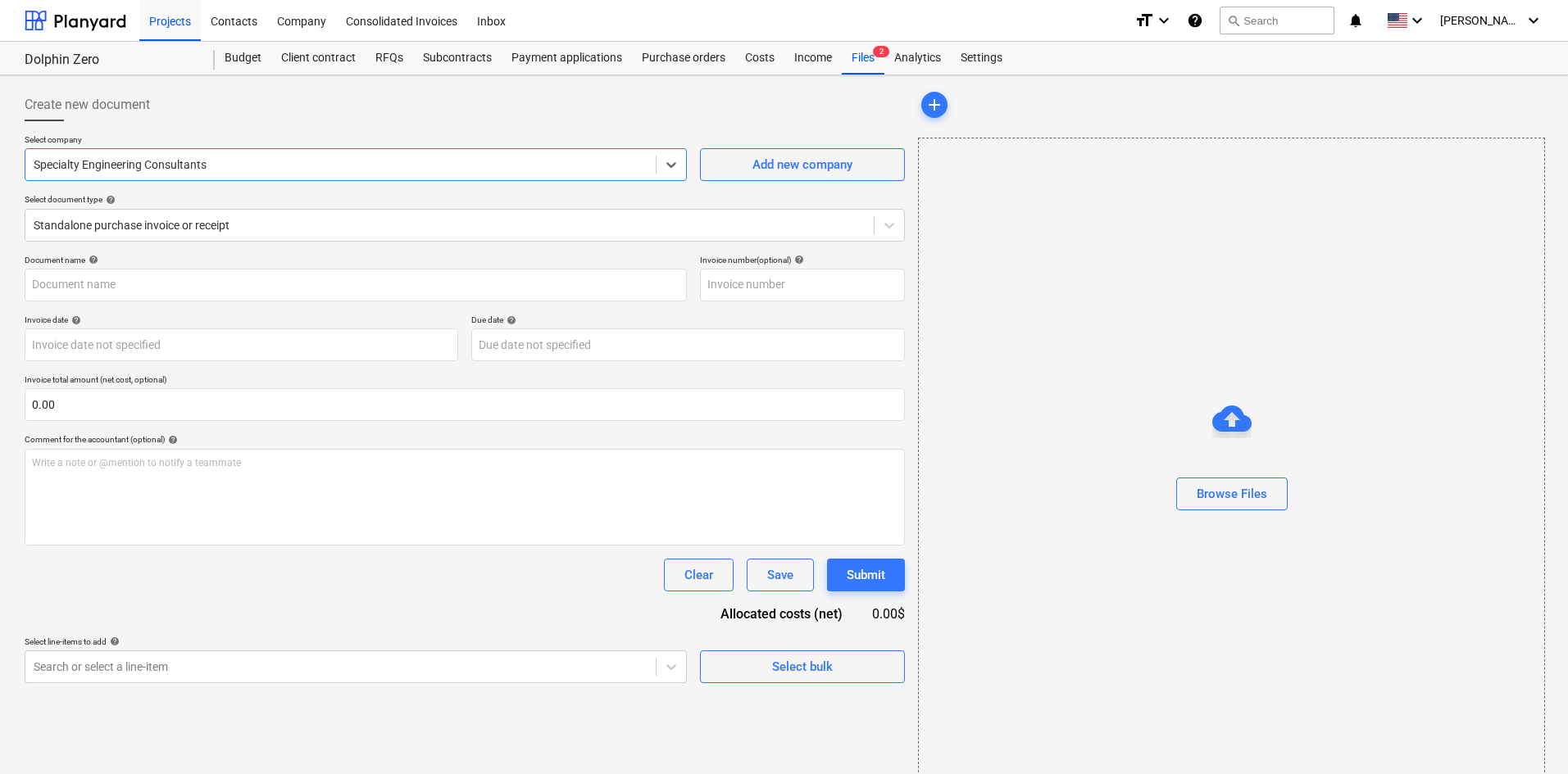
click at [264, 125] on div at bounding box center [464, 128] width 881 height 13
click at [1256, 500] on div "Browse Files" at bounding box center [1231, 494] width 70 height 21
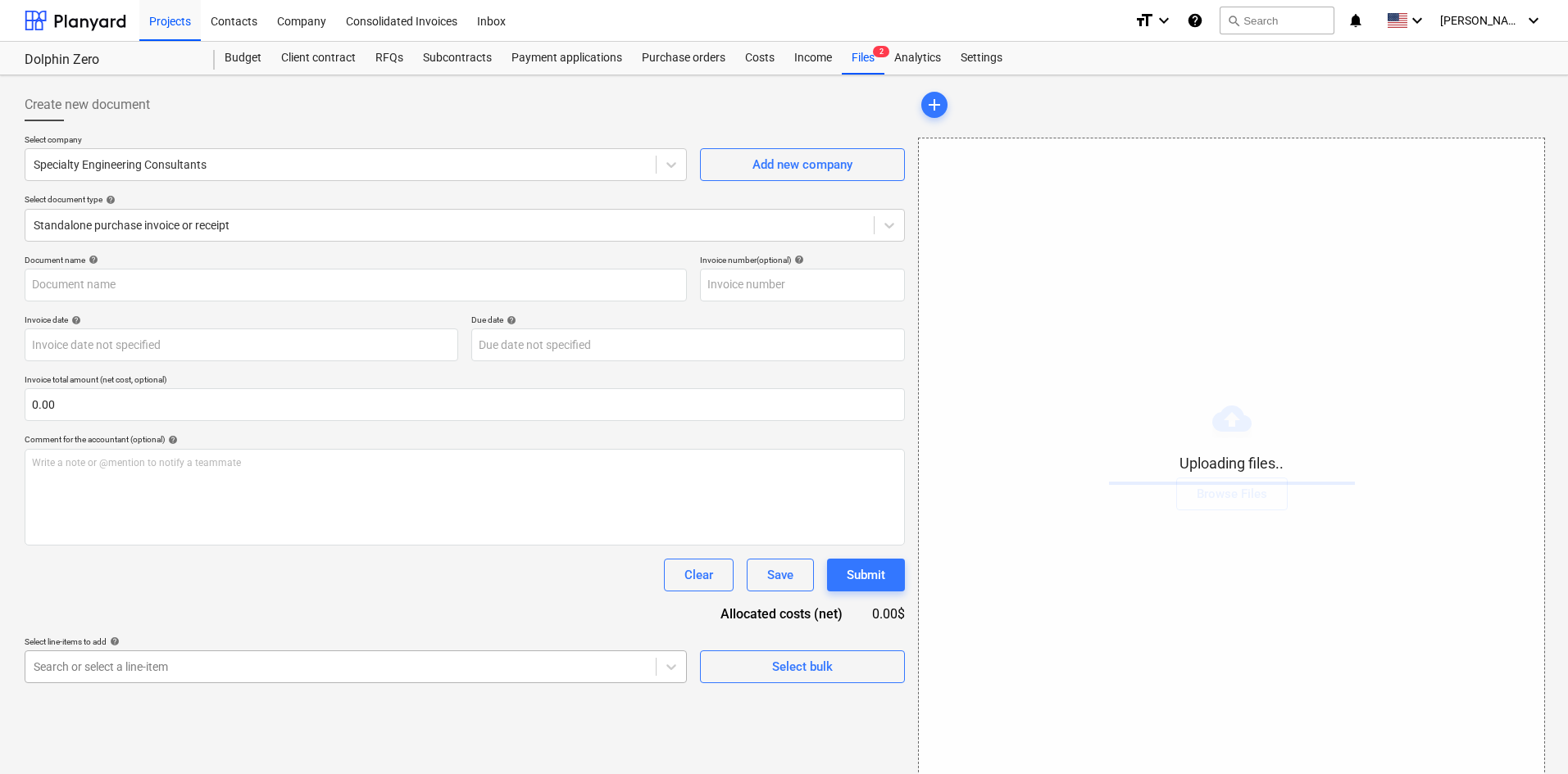
scroll to position [164, 0]
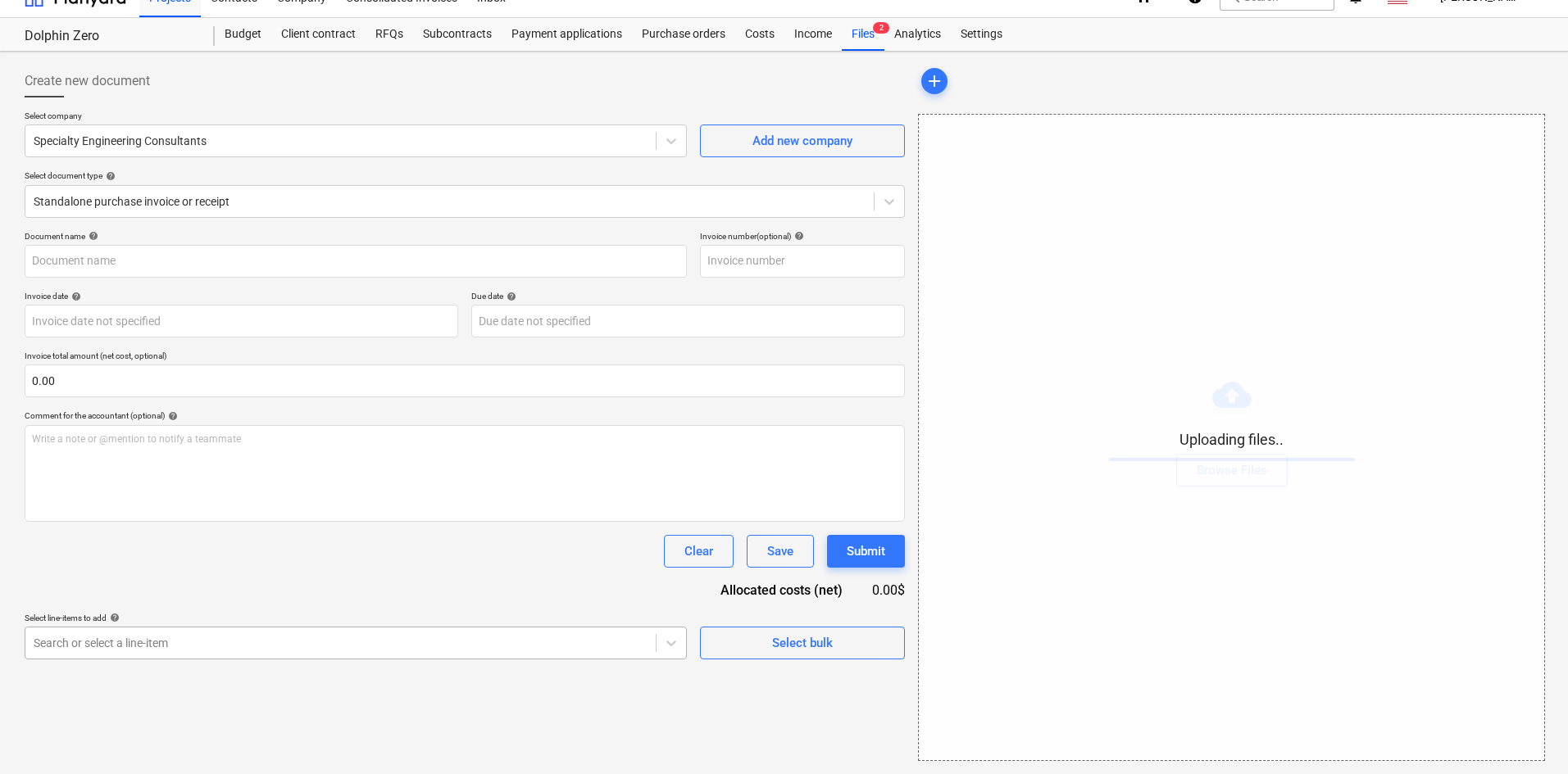
click at [420, 666] on body "Projects Contacts Company Consolidated Invoices Inbox format_size keyboard_arro…" at bounding box center [784, 363] width 1568 height 774
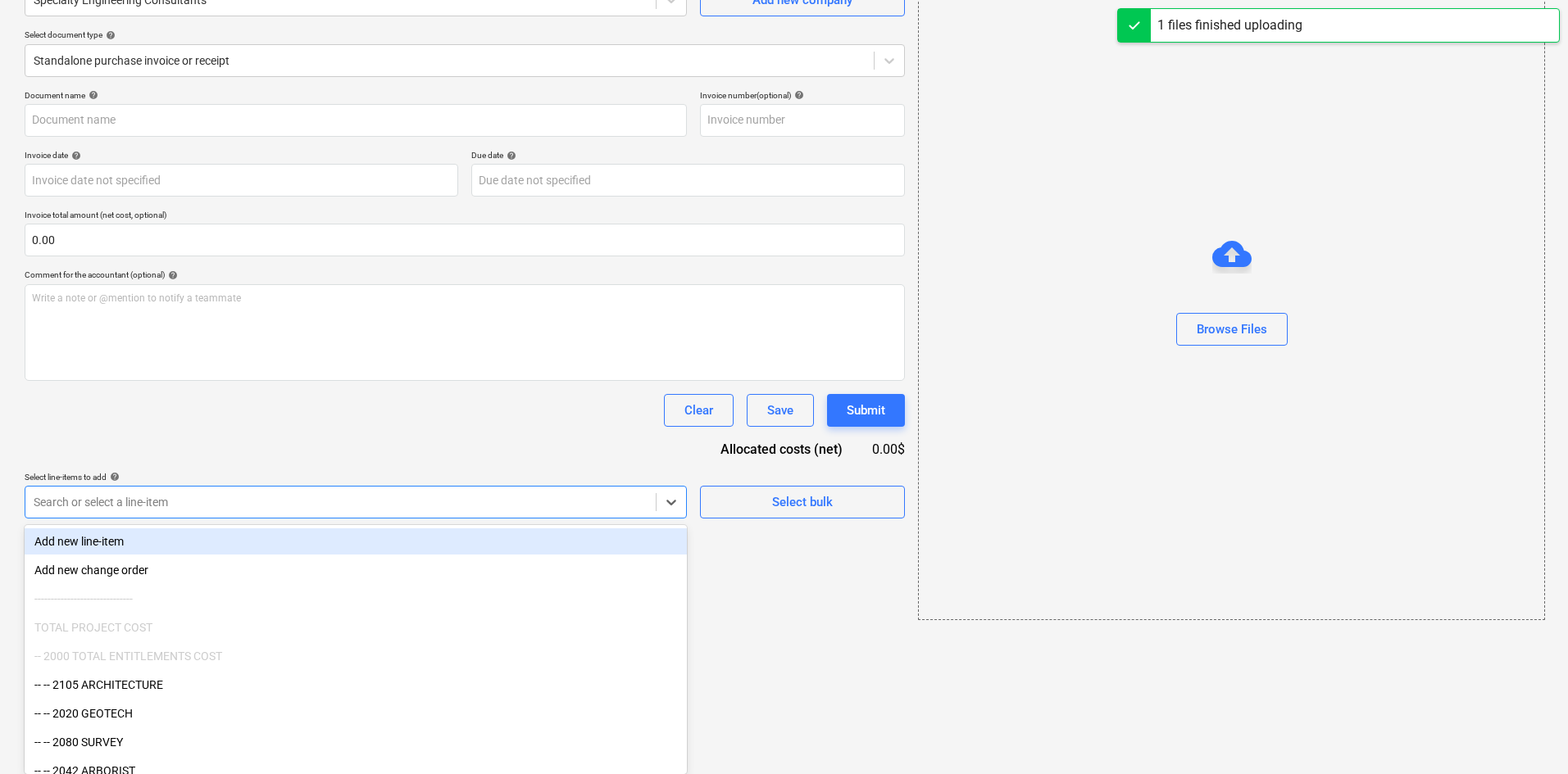
type input "Specialty Engineering (Hard) [DATE].pdf"
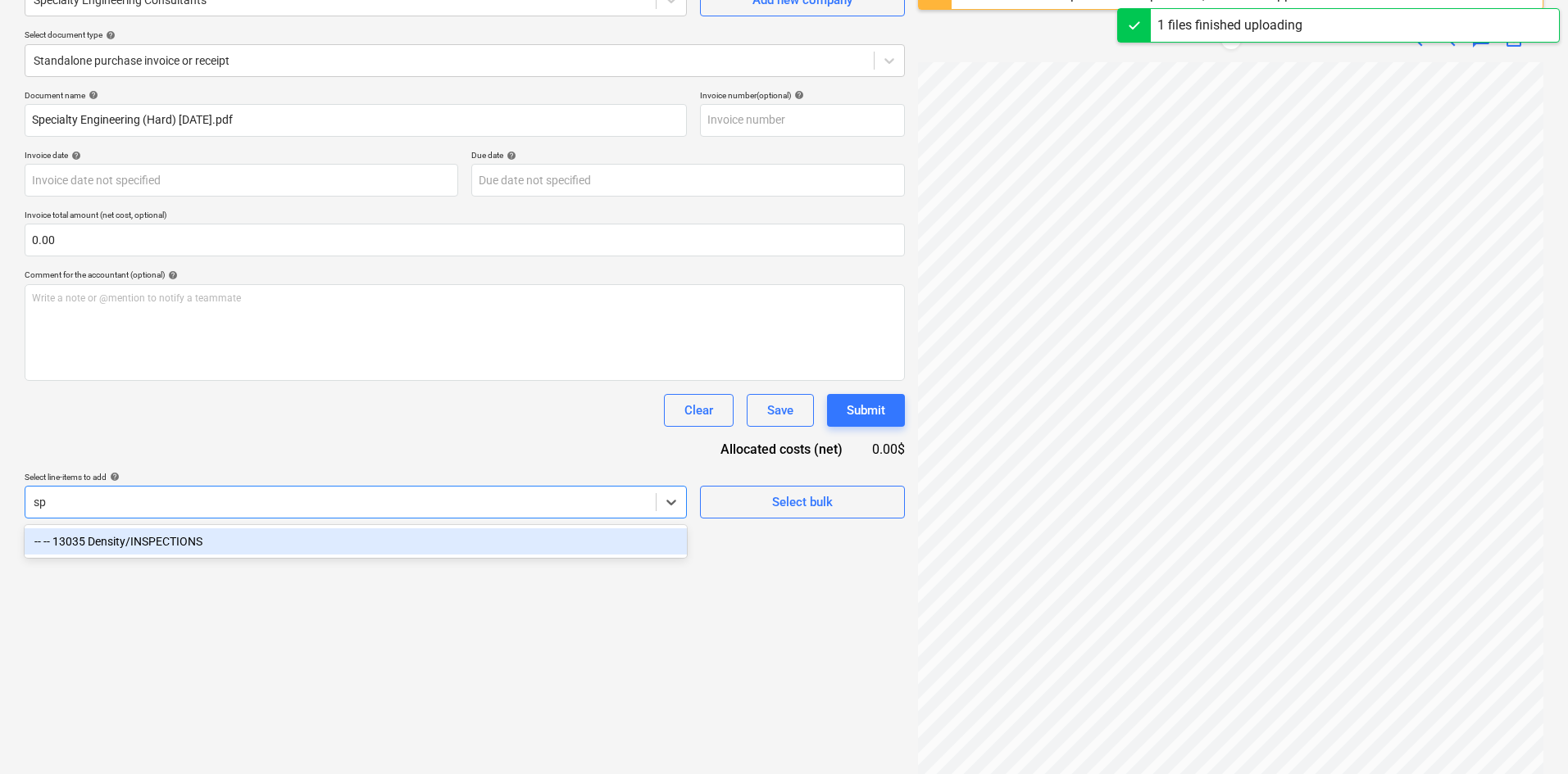
type input "spe"
click at [275, 539] on div "-- -- 13035 Density/INSPECTIONS" at bounding box center [355, 542] width 662 height 26
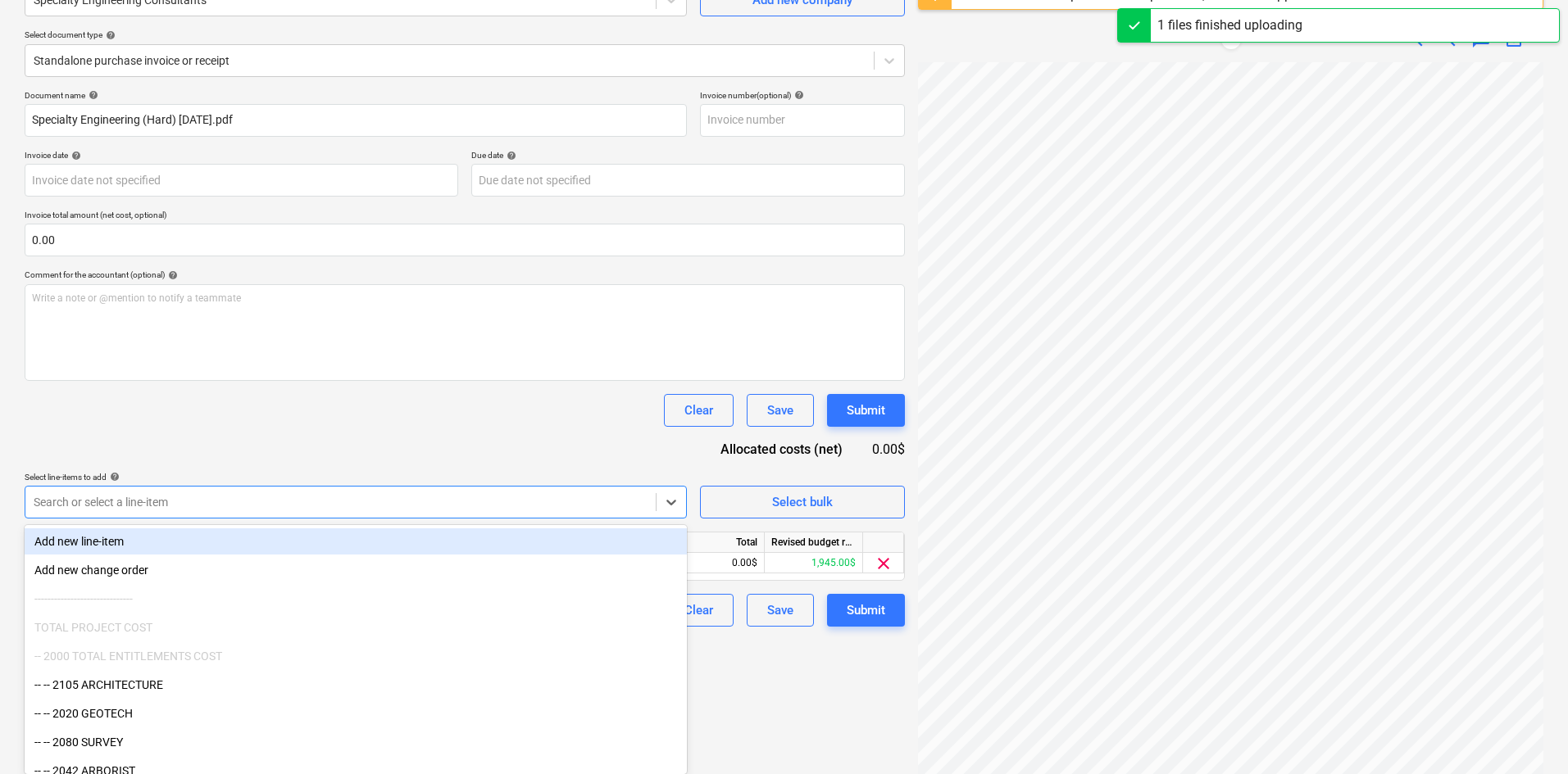
click at [440, 445] on div "Document name help Specialty Engineering (Hard) [DATE].pdf Invoice number (opti…" at bounding box center [464, 359] width 881 height 537
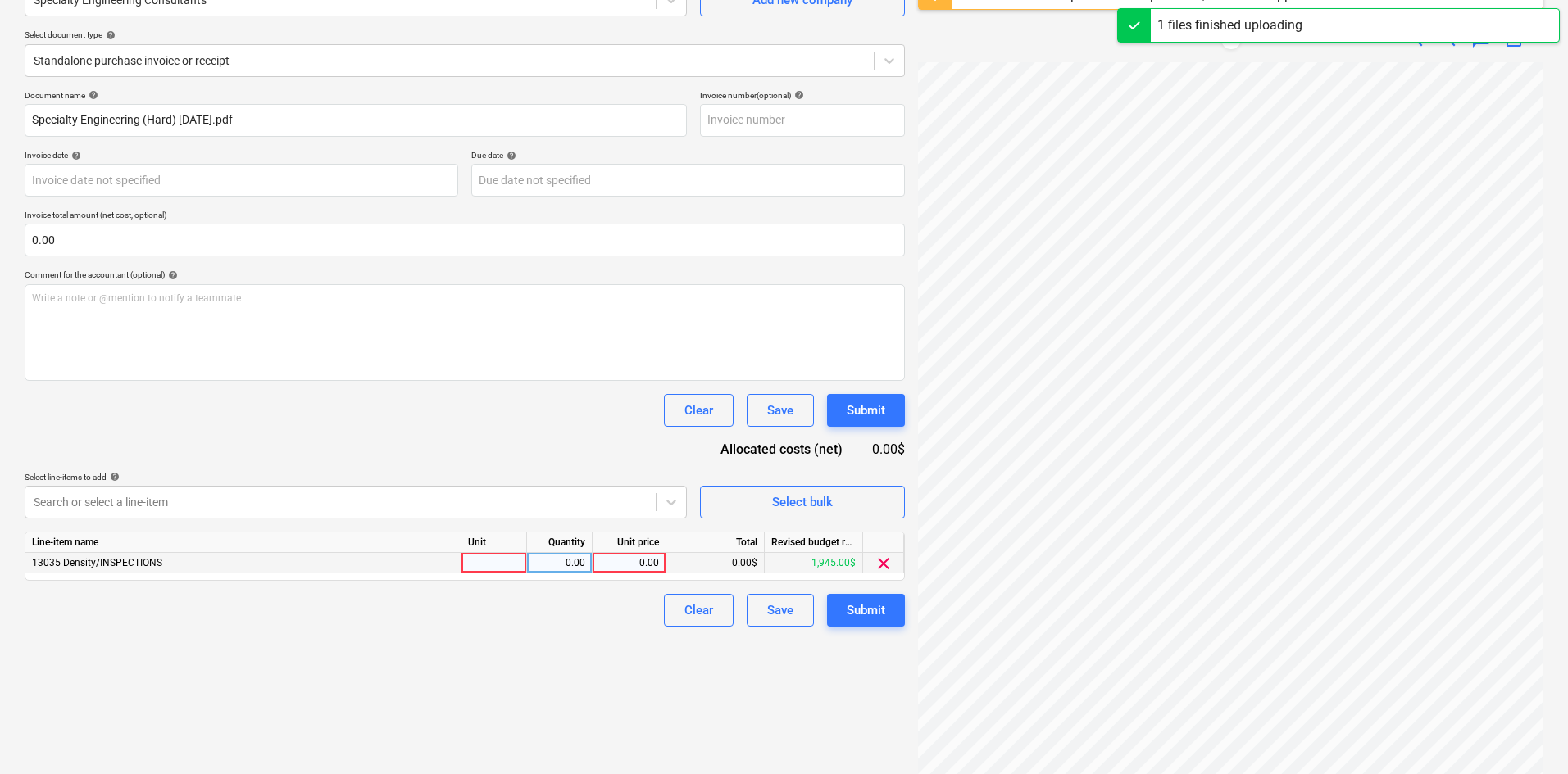
scroll to position [204, 136]
click at [649, 569] on div "0.00" at bounding box center [629, 563] width 60 height 21
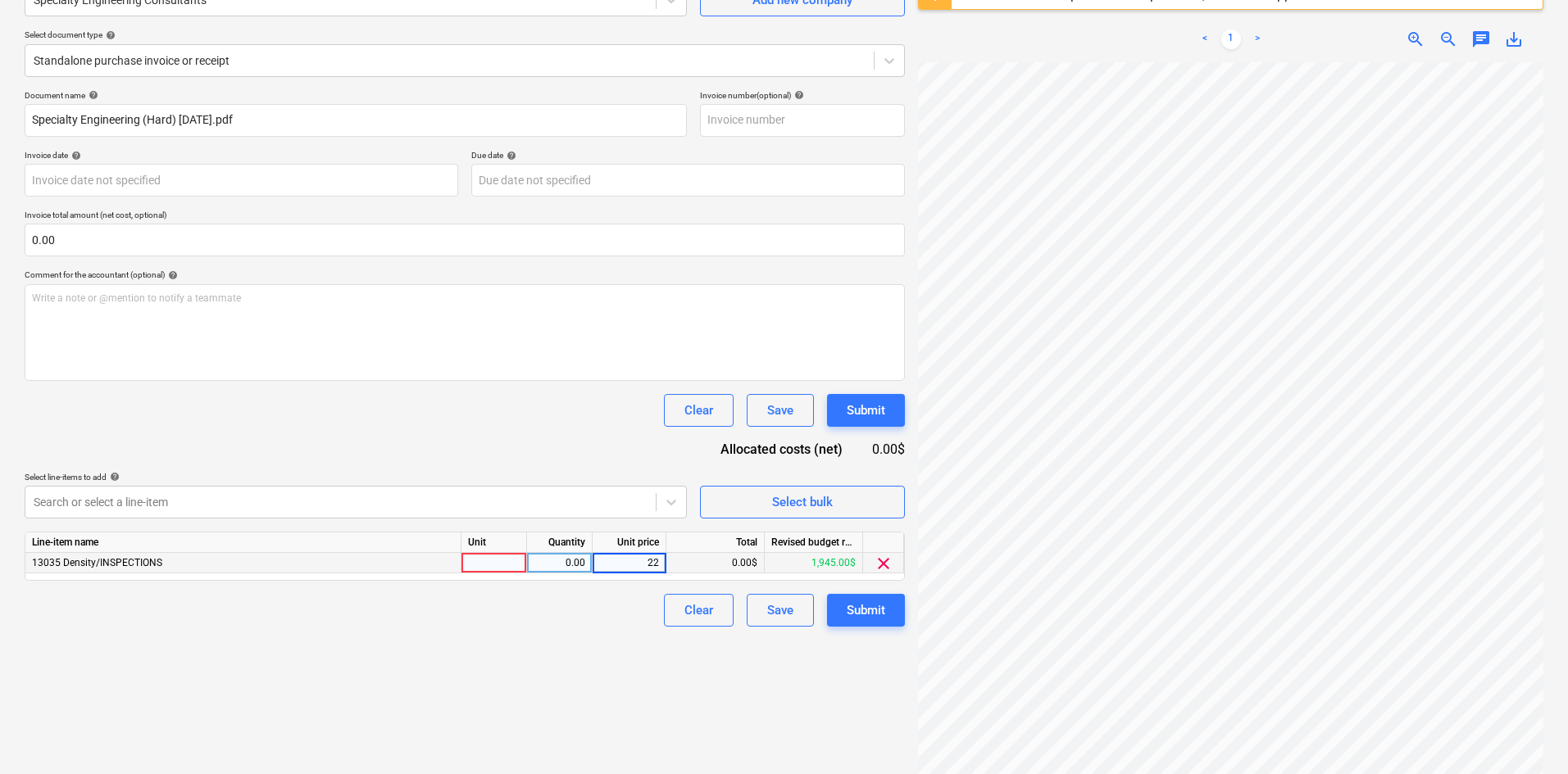
type input "225"
click at [544, 432] on div "Document name help Specialty Engineering (Hard) [DATE].pdf Invoice number (opti…" at bounding box center [464, 359] width 881 height 537
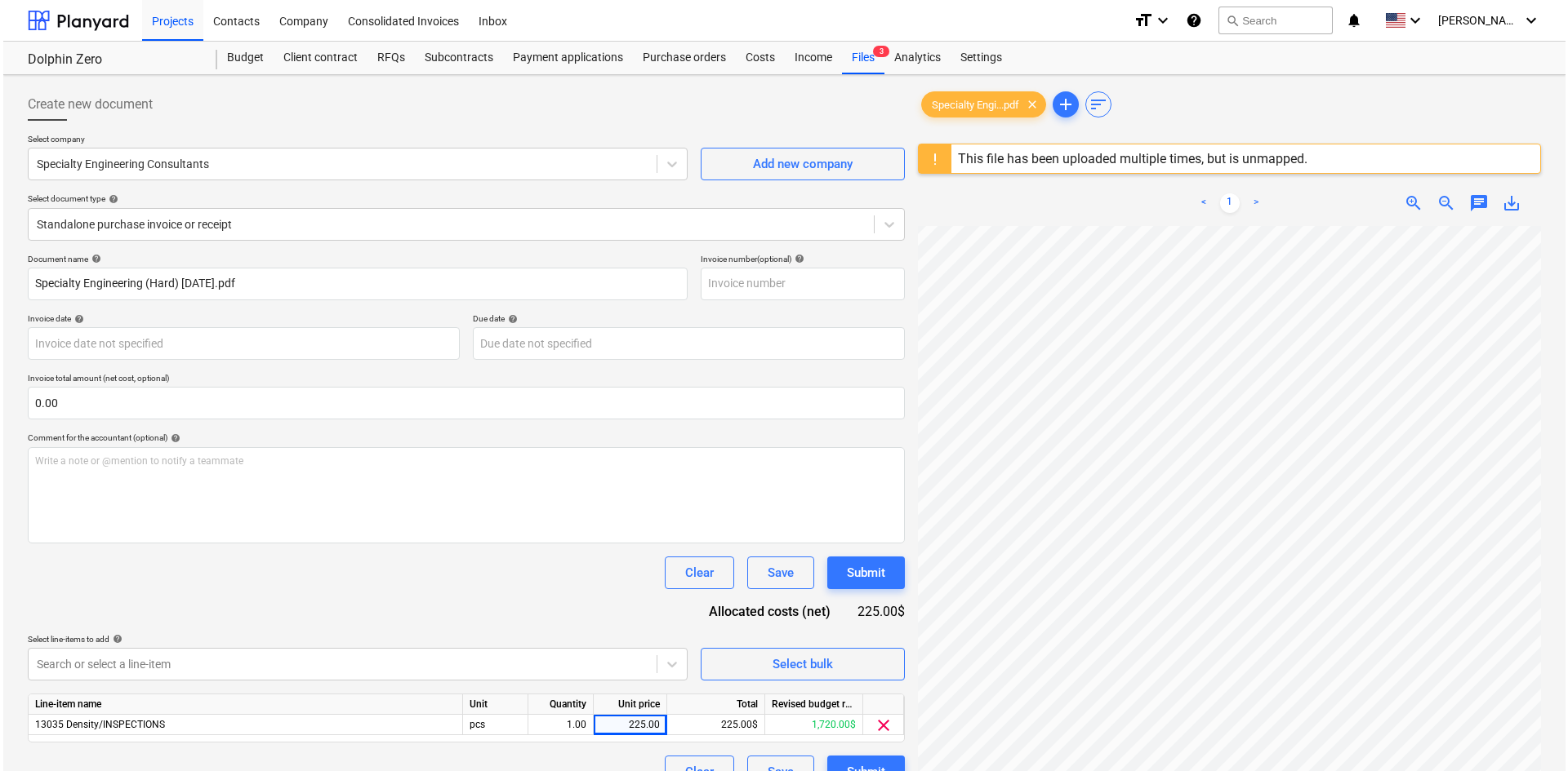
scroll to position [193, 0]
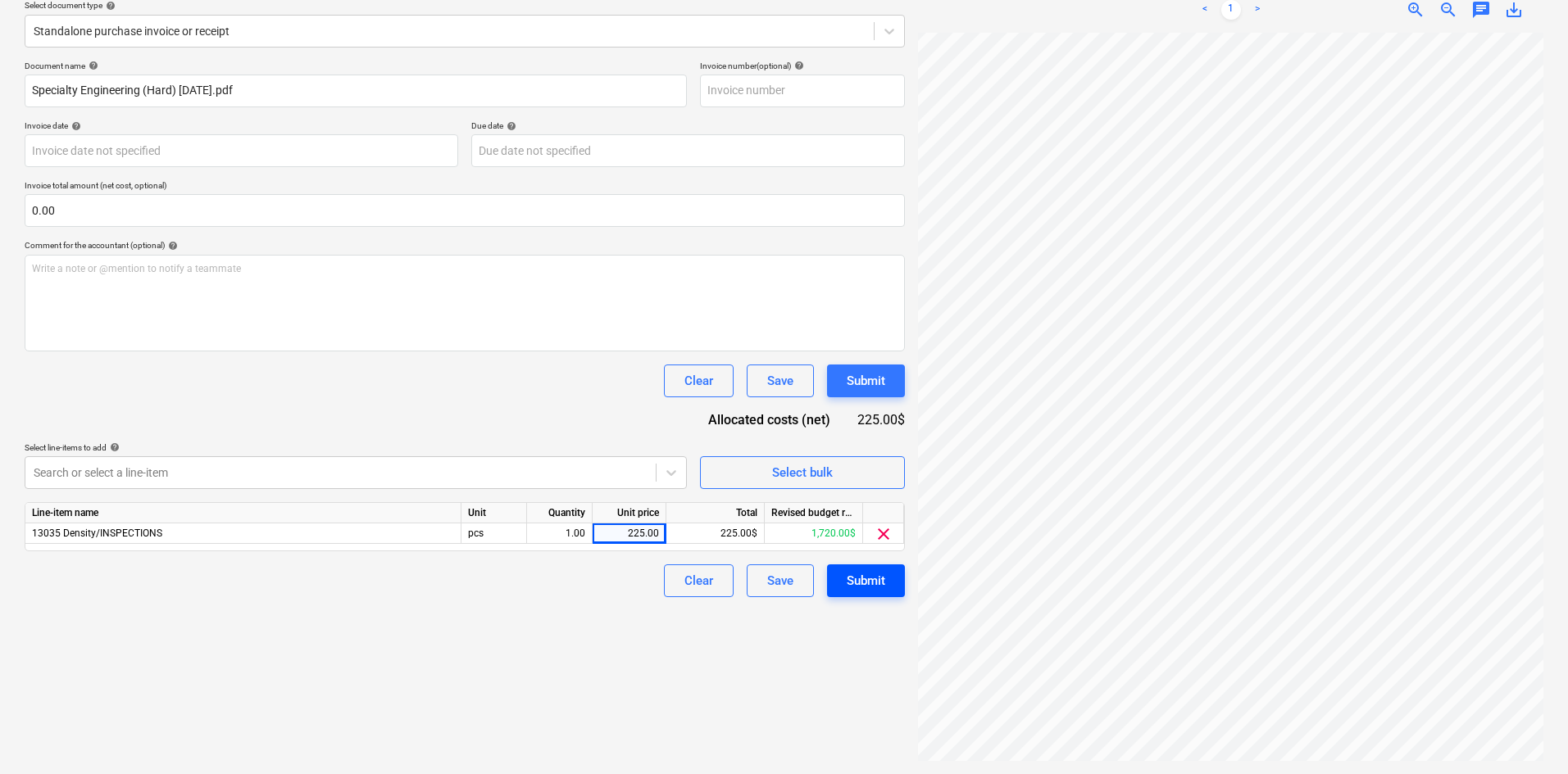
click at [856, 584] on div "Submit" at bounding box center [866, 581] width 38 height 21
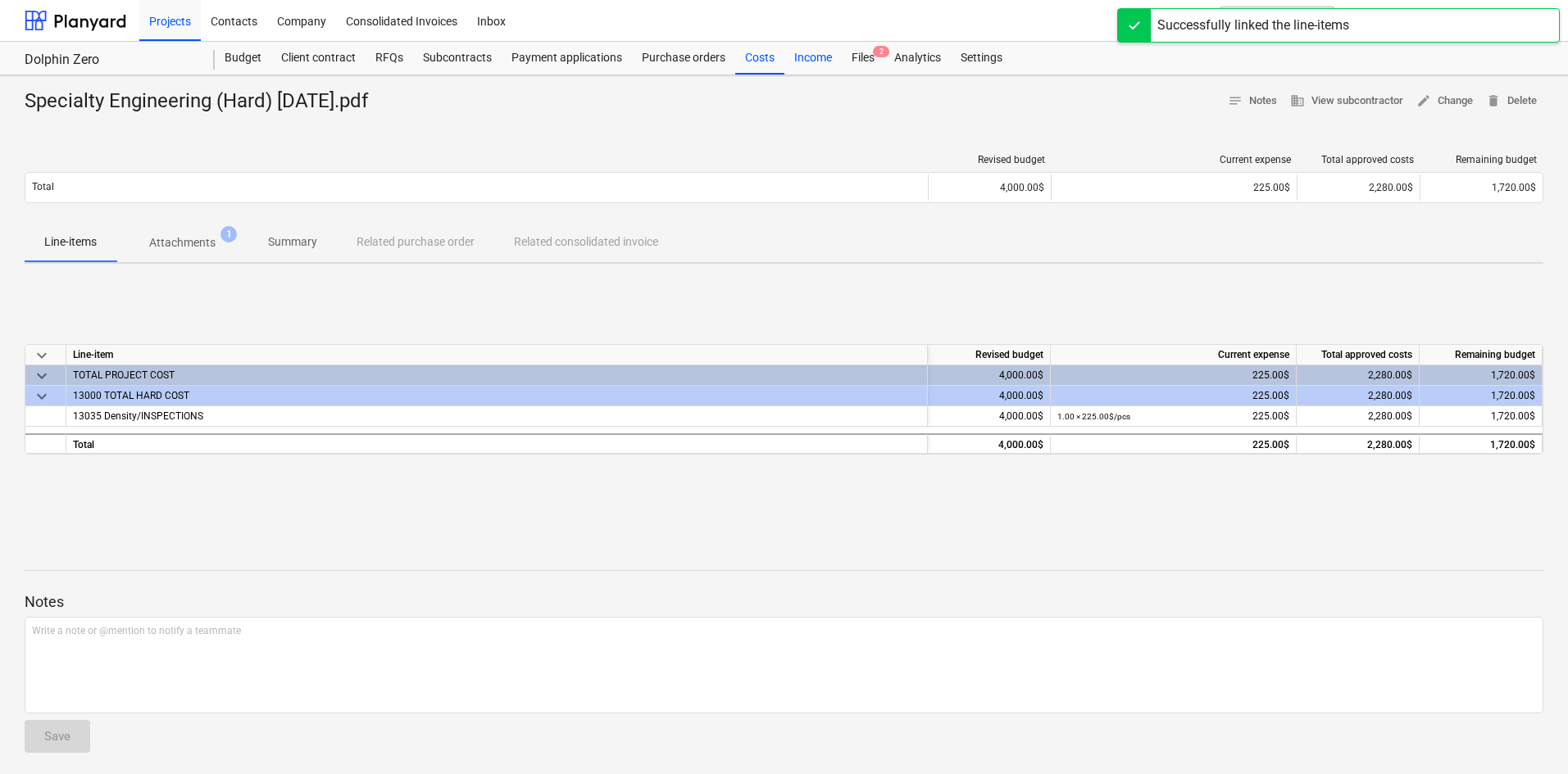
drag, startPoint x: 757, startPoint y: 63, endPoint x: 795, endPoint y: 69, distance: 38.5
click at [757, 63] on div "Costs" at bounding box center [759, 58] width 49 height 33
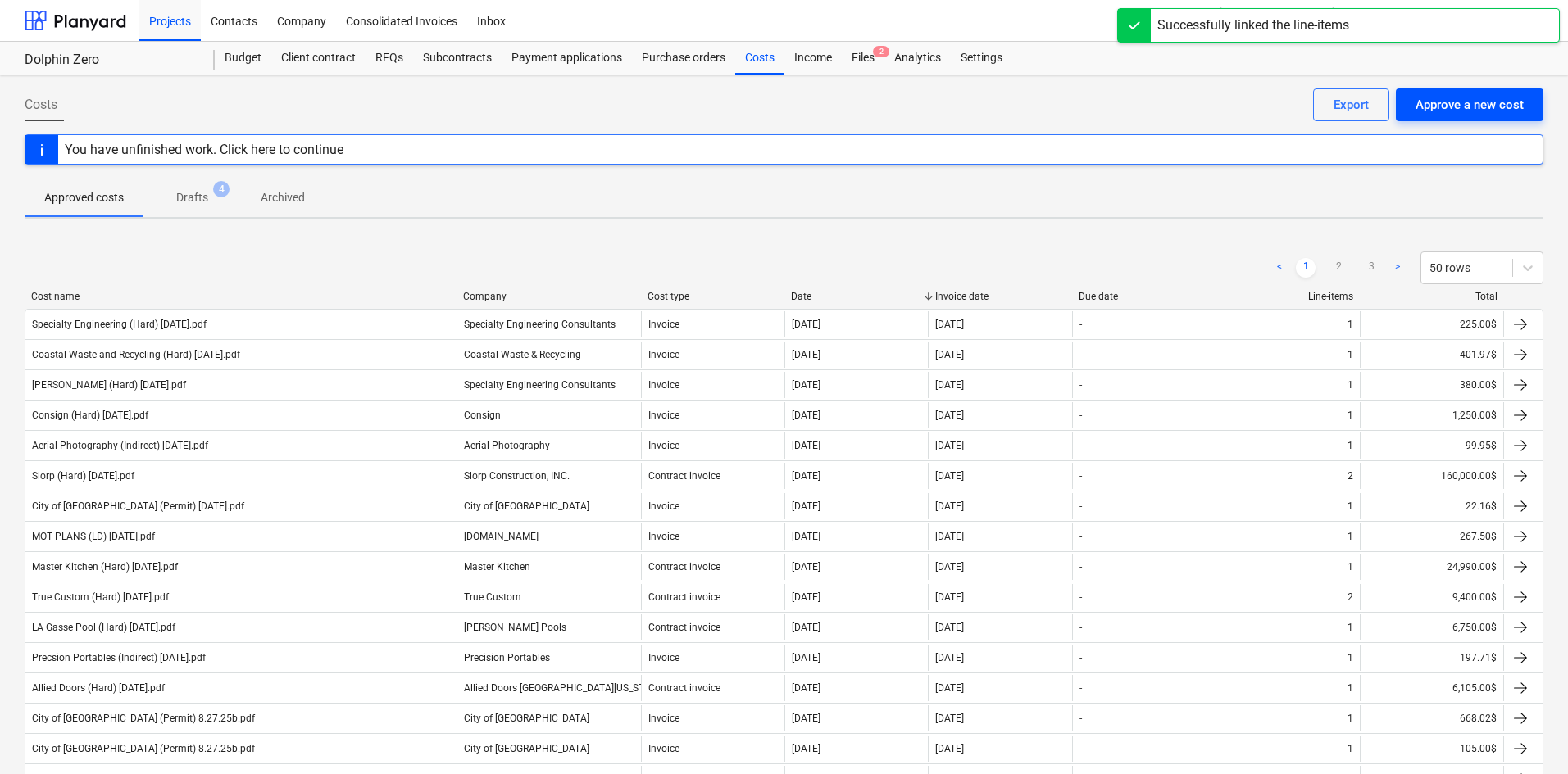
click at [1470, 104] on div "Approve a new cost" at bounding box center [1470, 105] width 108 height 21
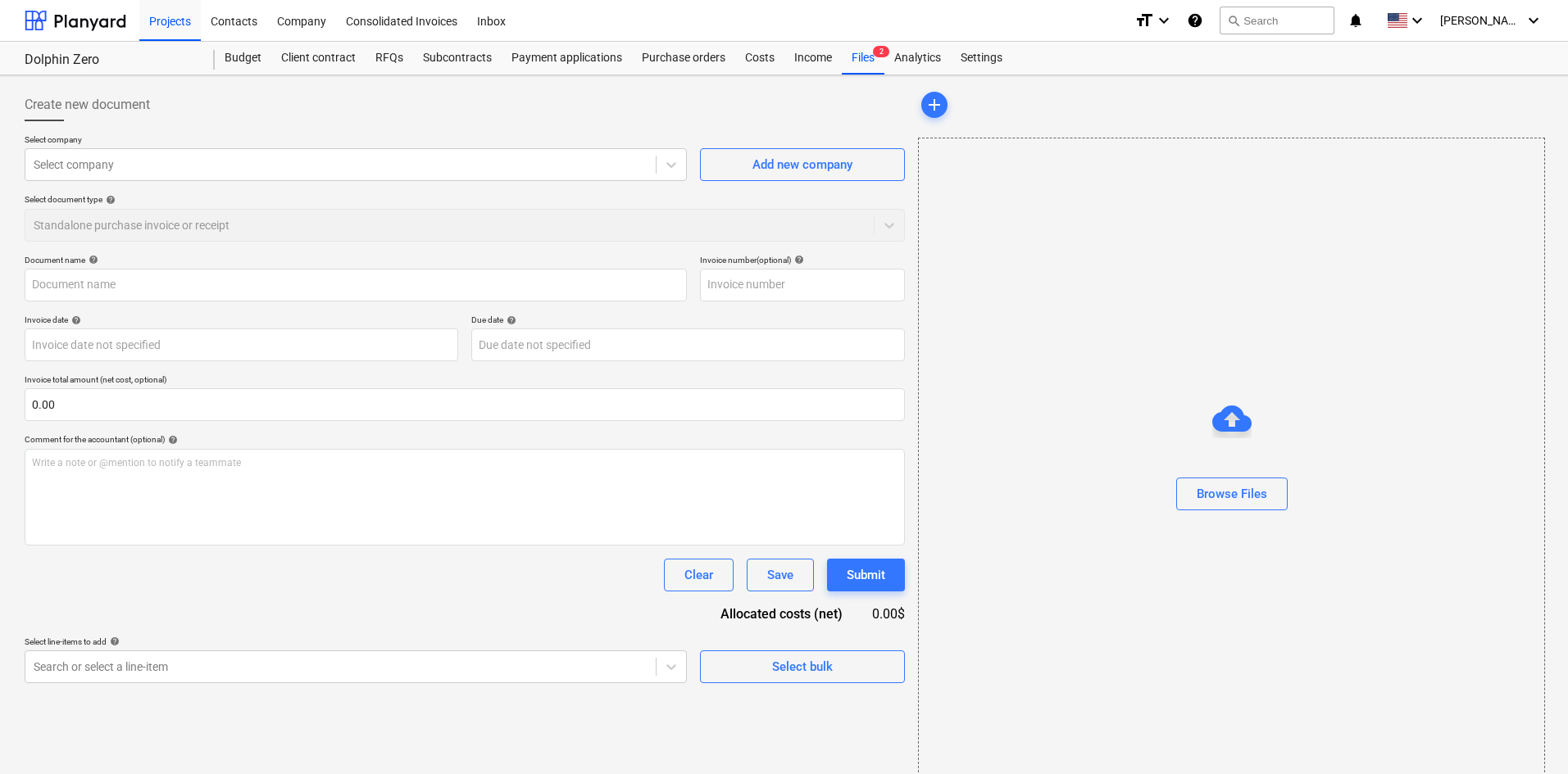
click at [1276, 514] on div at bounding box center [1232, 517] width 626 height 13
click at [1269, 500] on button "Browse Files" at bounding box center [1231, 494] width 111 height 33
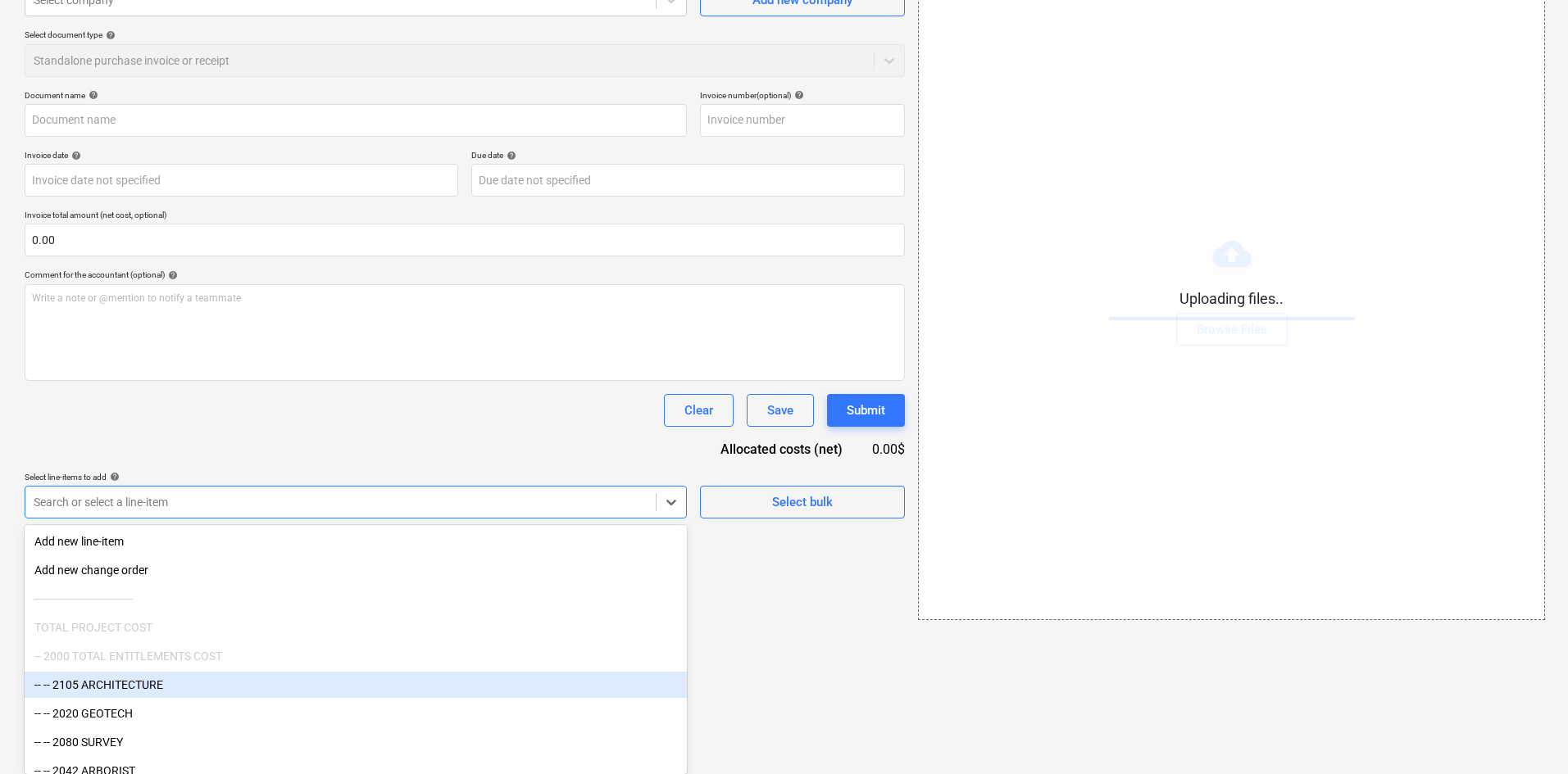
click at [454, 610] on body "Projects Contacts Company Consolidated Invoices Inbox format_size keyboard_arro…" at bounding box center [784, 222] width 1568 height 774
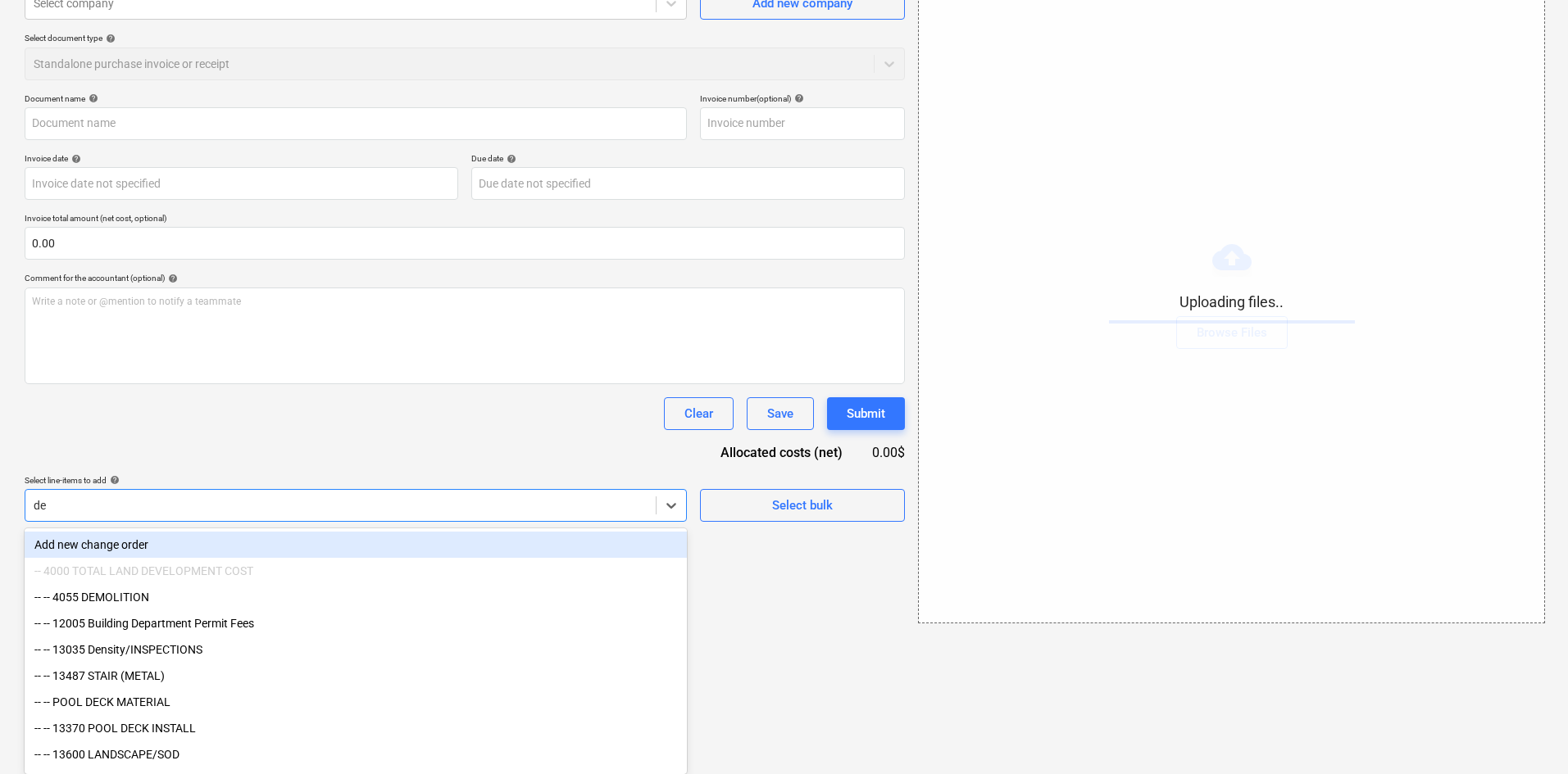
type input "den"
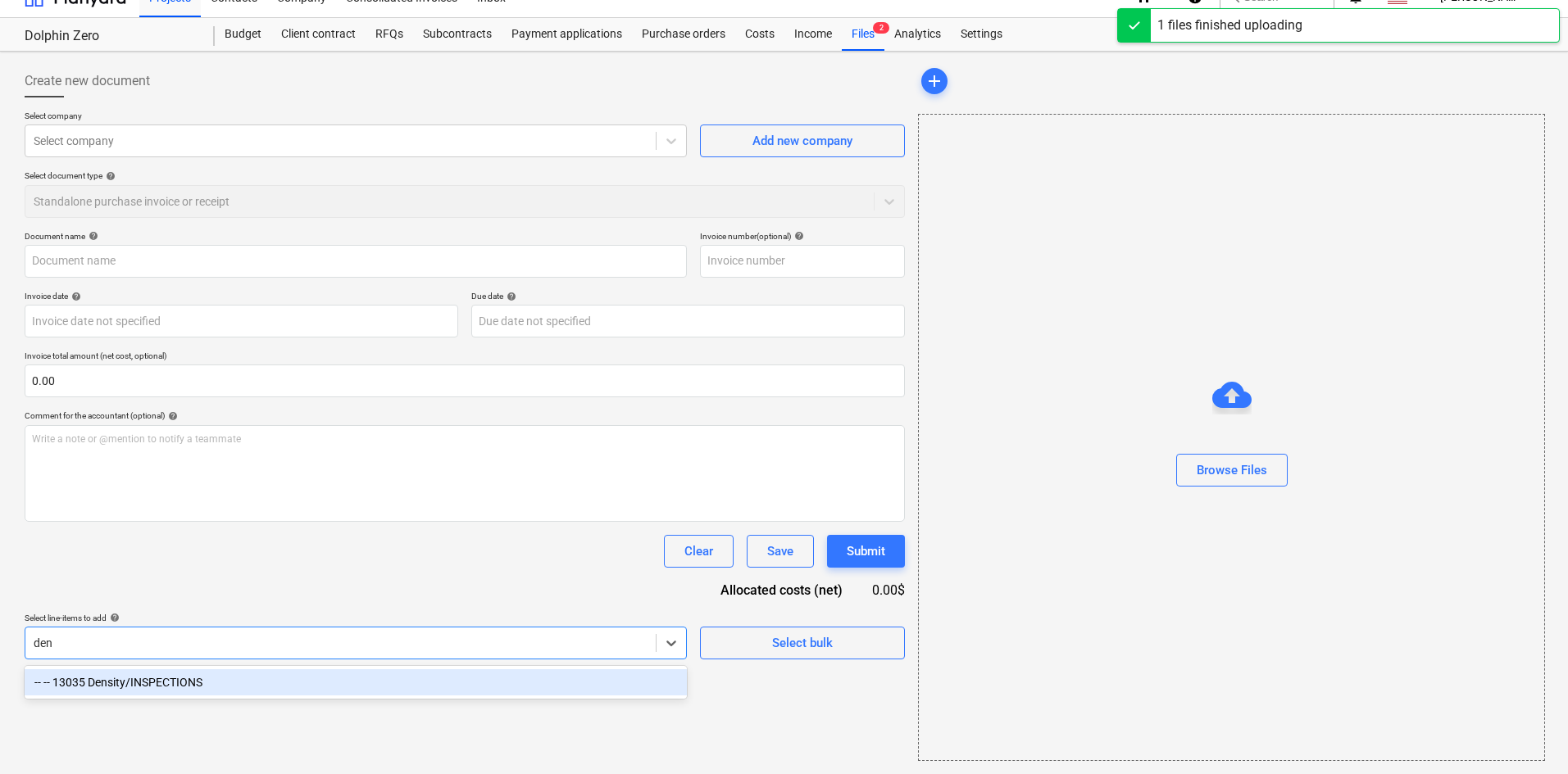
type input "Specialty Engineering (Hard) [DATE].pdf"
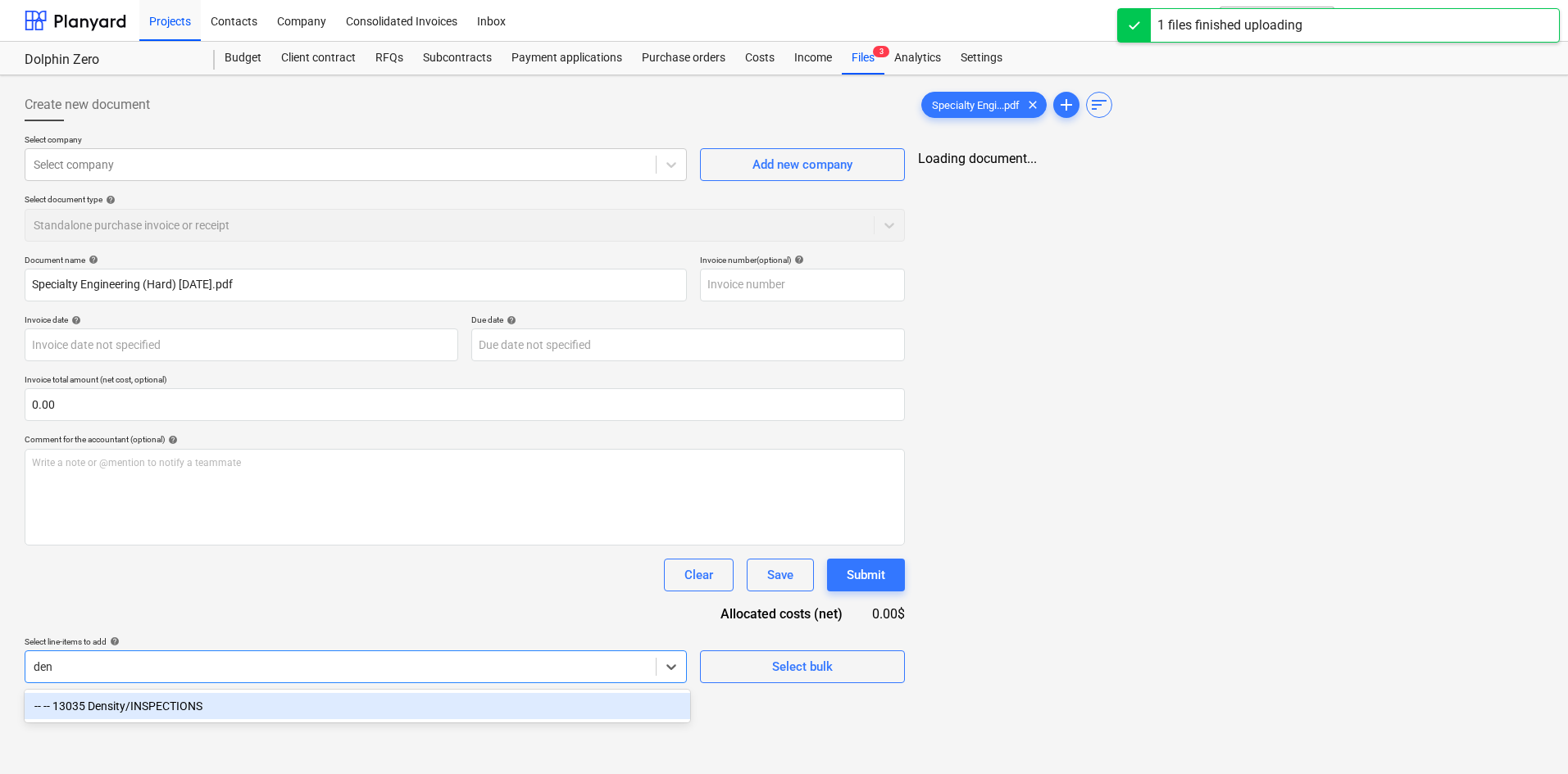
scroll to position [0, 0]
click at [432, 707] on div "-- -- 13035 Density/INSPECTIONS" at bounding box center [355, 707] width 662 height 26
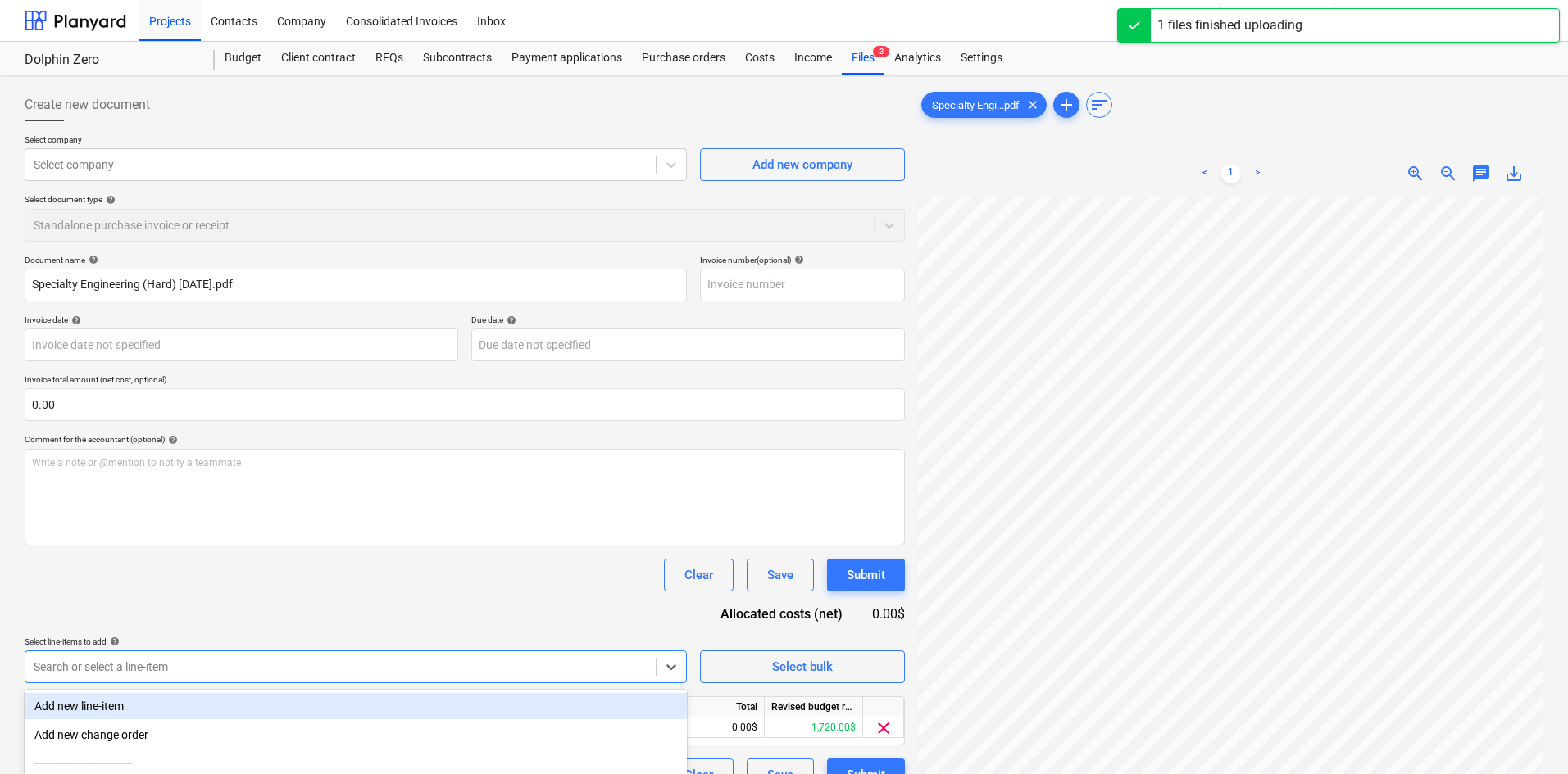
click at [527, 573] on div "Clear Save Submit" at bounding box center [464, 575] width 881 height 33
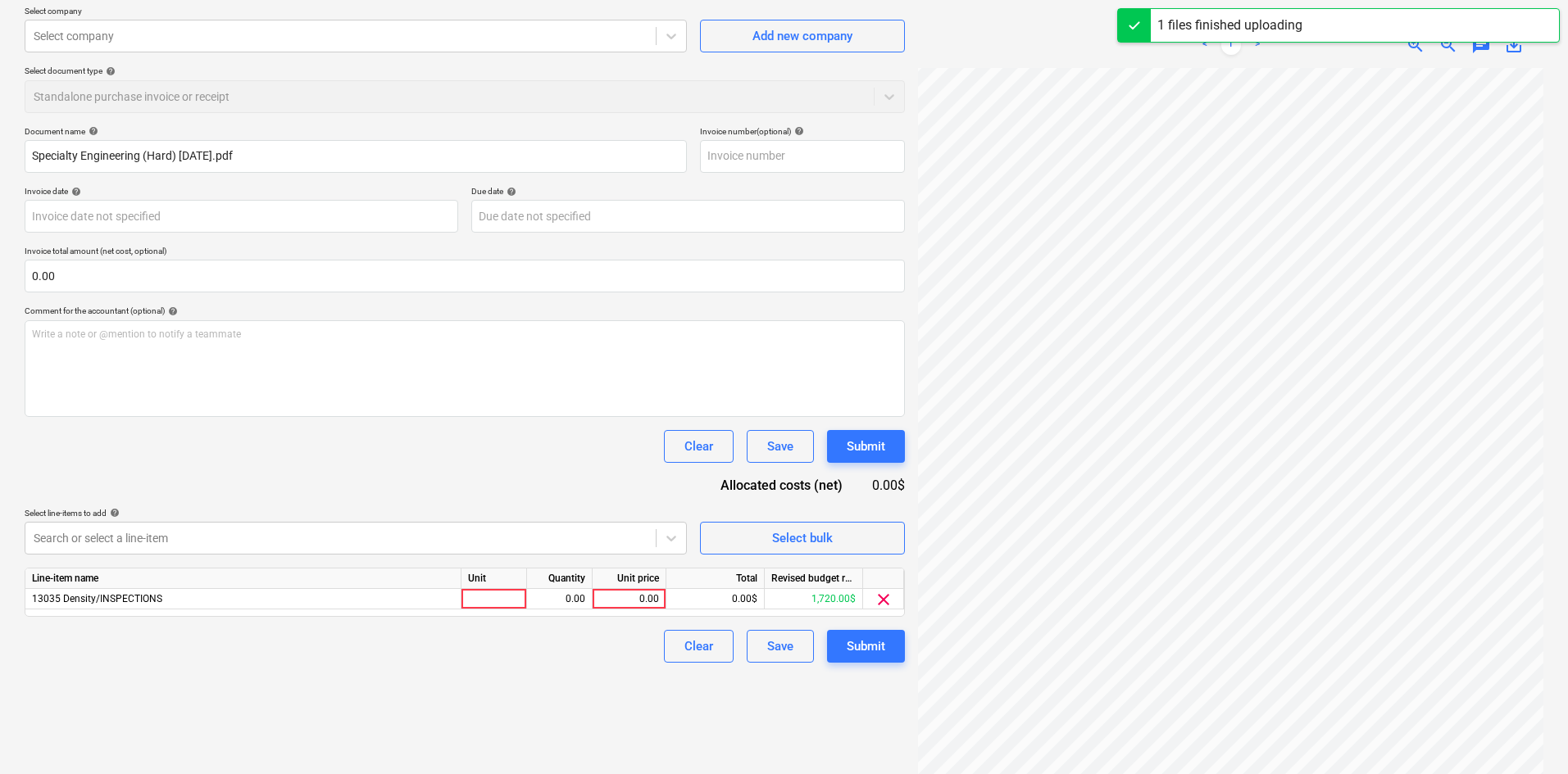
scroll to position [164, 0]
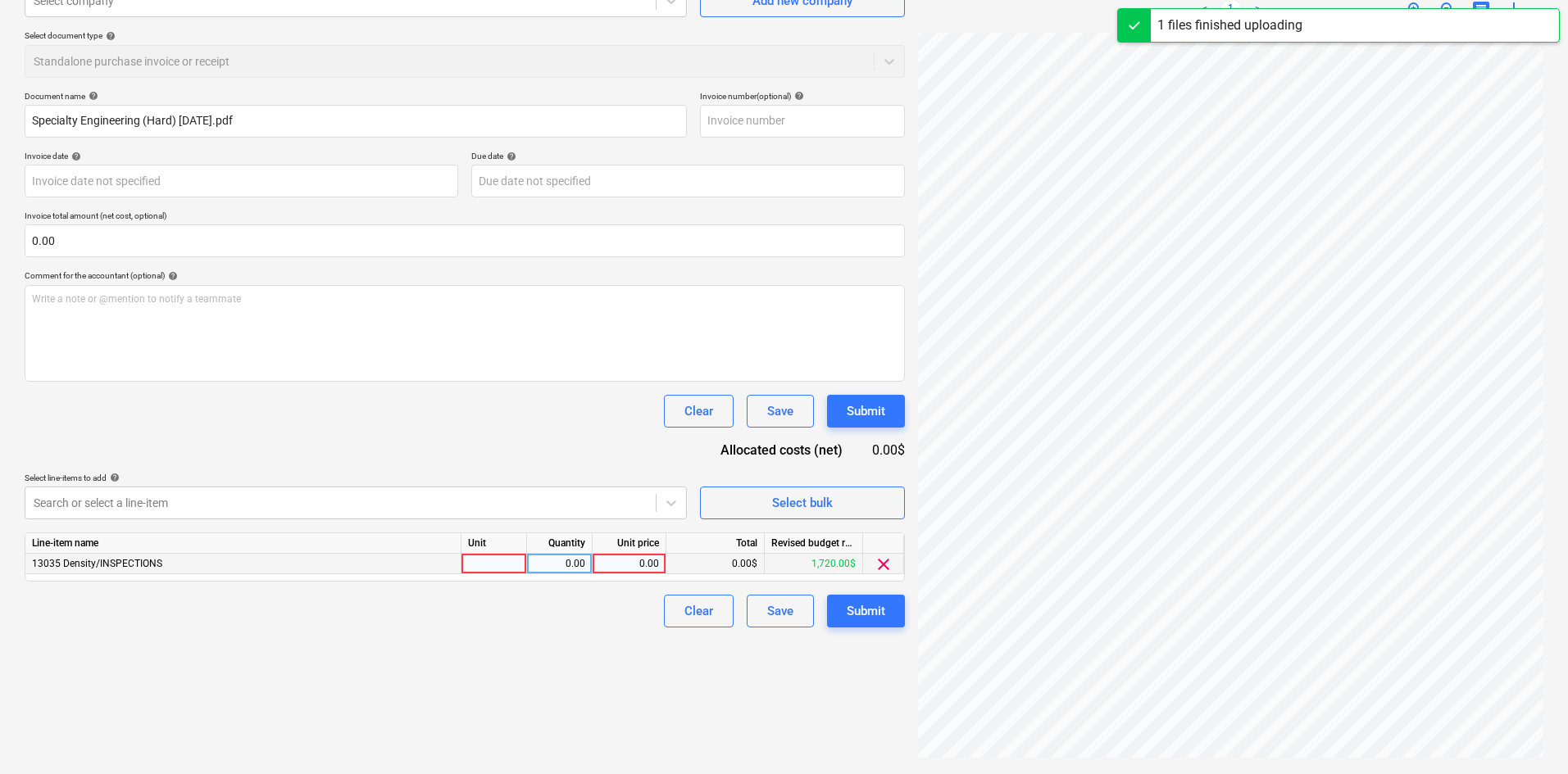
click at [628, 564] on div "0.00" at bounding box center [629, 564] width 60 height 21
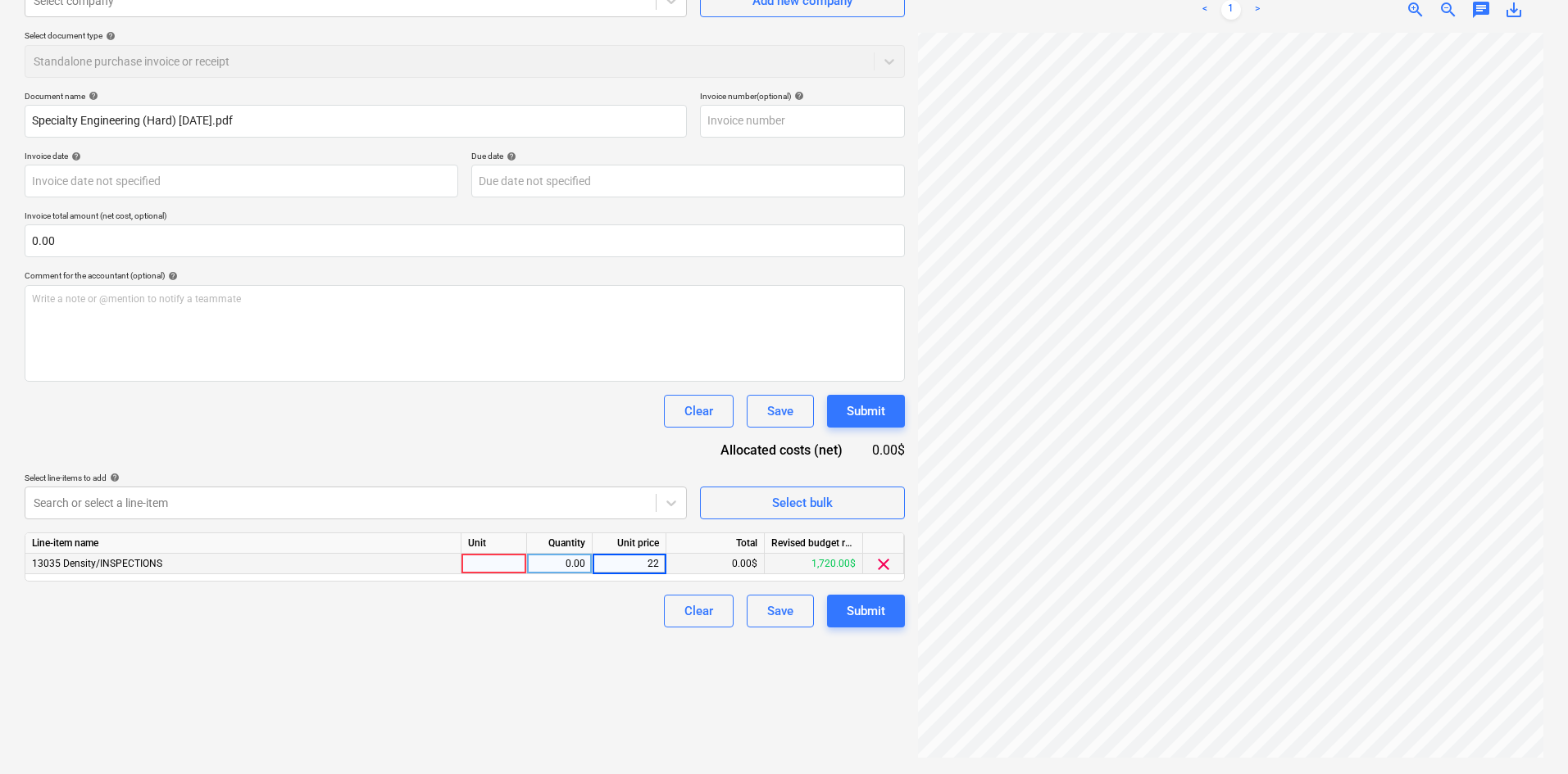
type input "225"
click at [372, 412] on div "Clear Save Submit" at bounding box center [464, 411] width 881 height 33
drag, startPoint x: 855, startPoint y: 601, endPoint x: 825, endPoint y: 589, distance: 32.3
click at [855, 602] on div "Submit" at bounding box center [866, 611] width 38 height 21
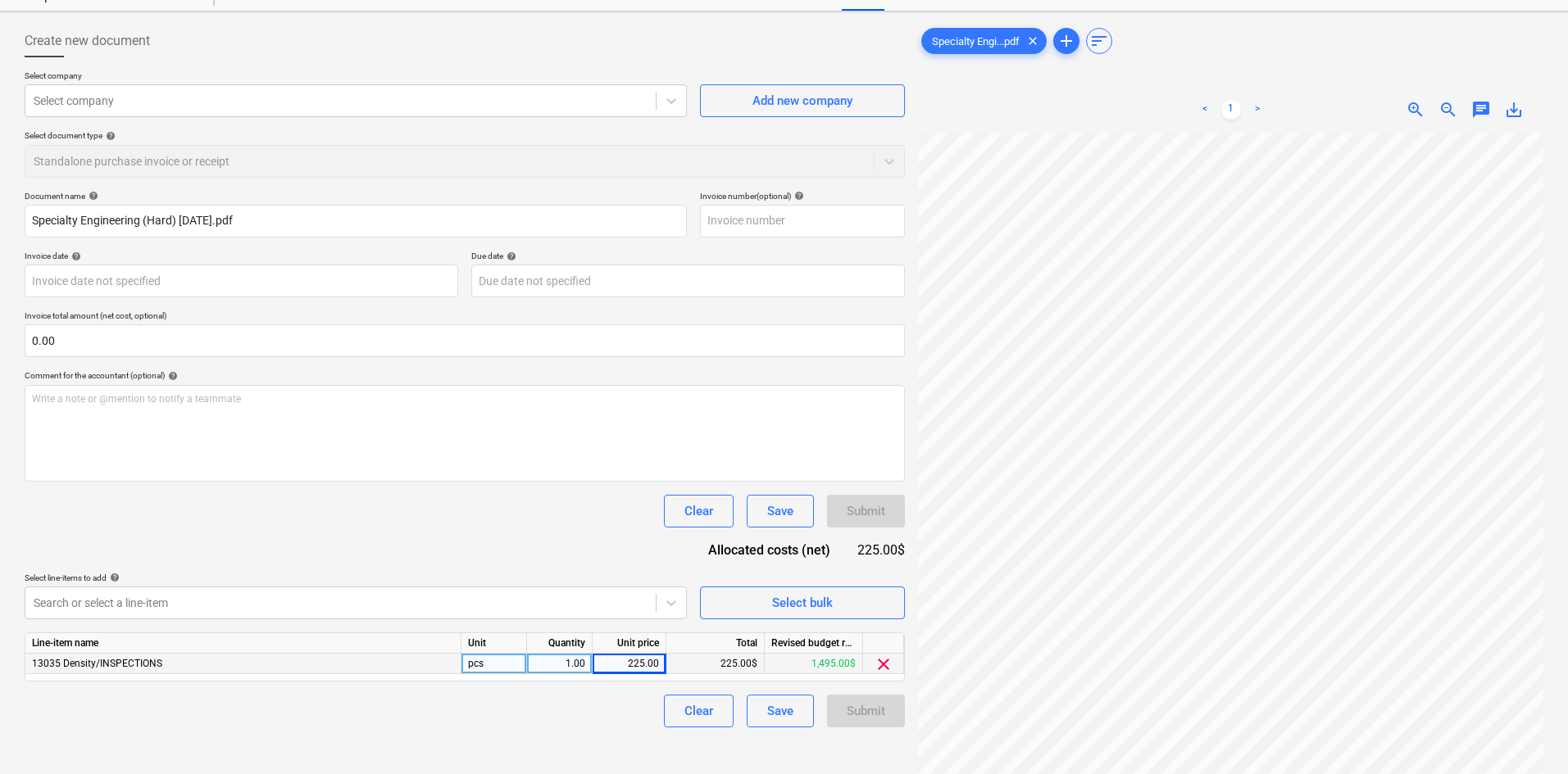
scroll to position [0, 0]
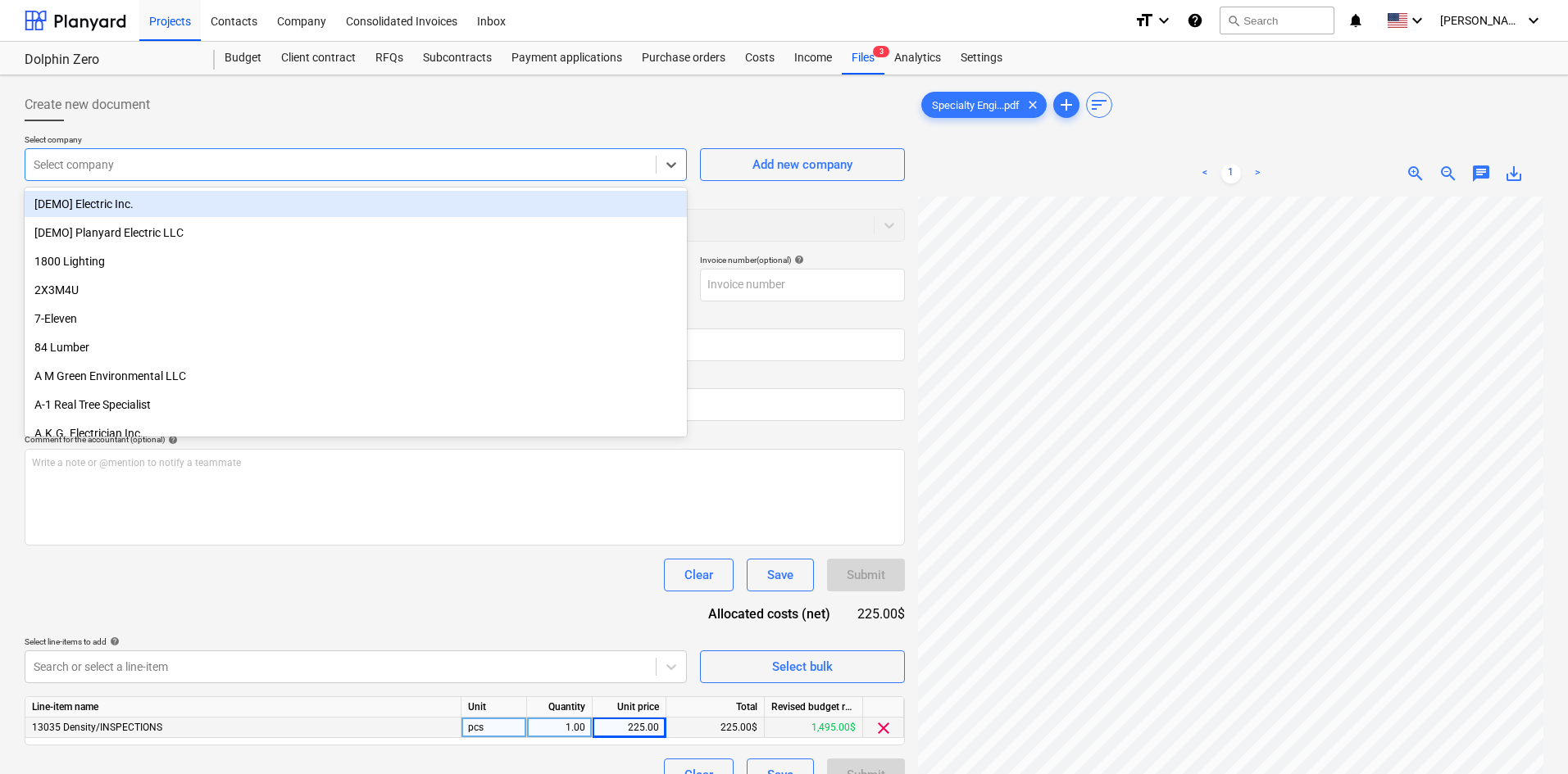
click at [327, 164] on div at bounding box center [340, 165] width 614 height 17
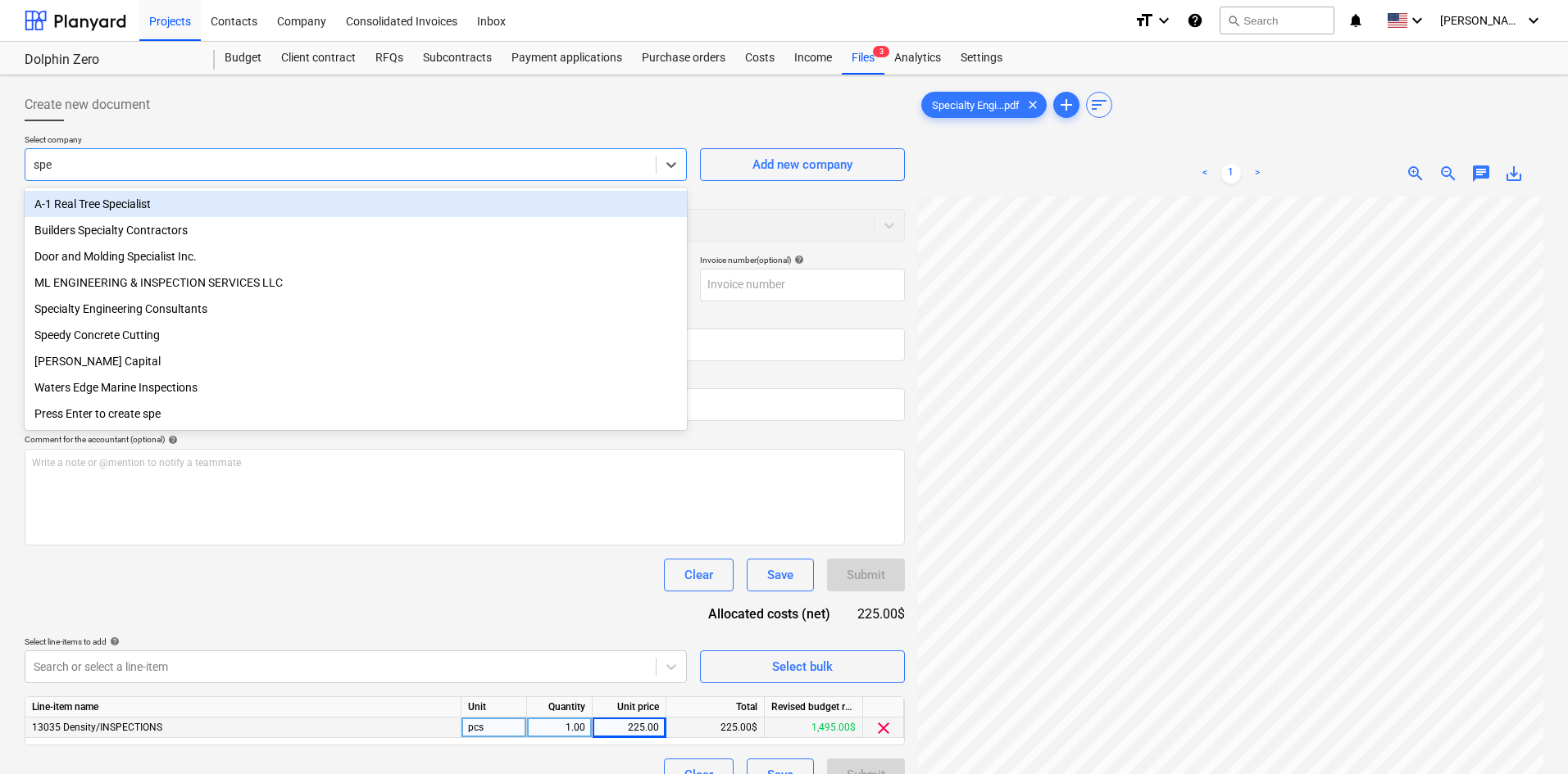
type input "spec"
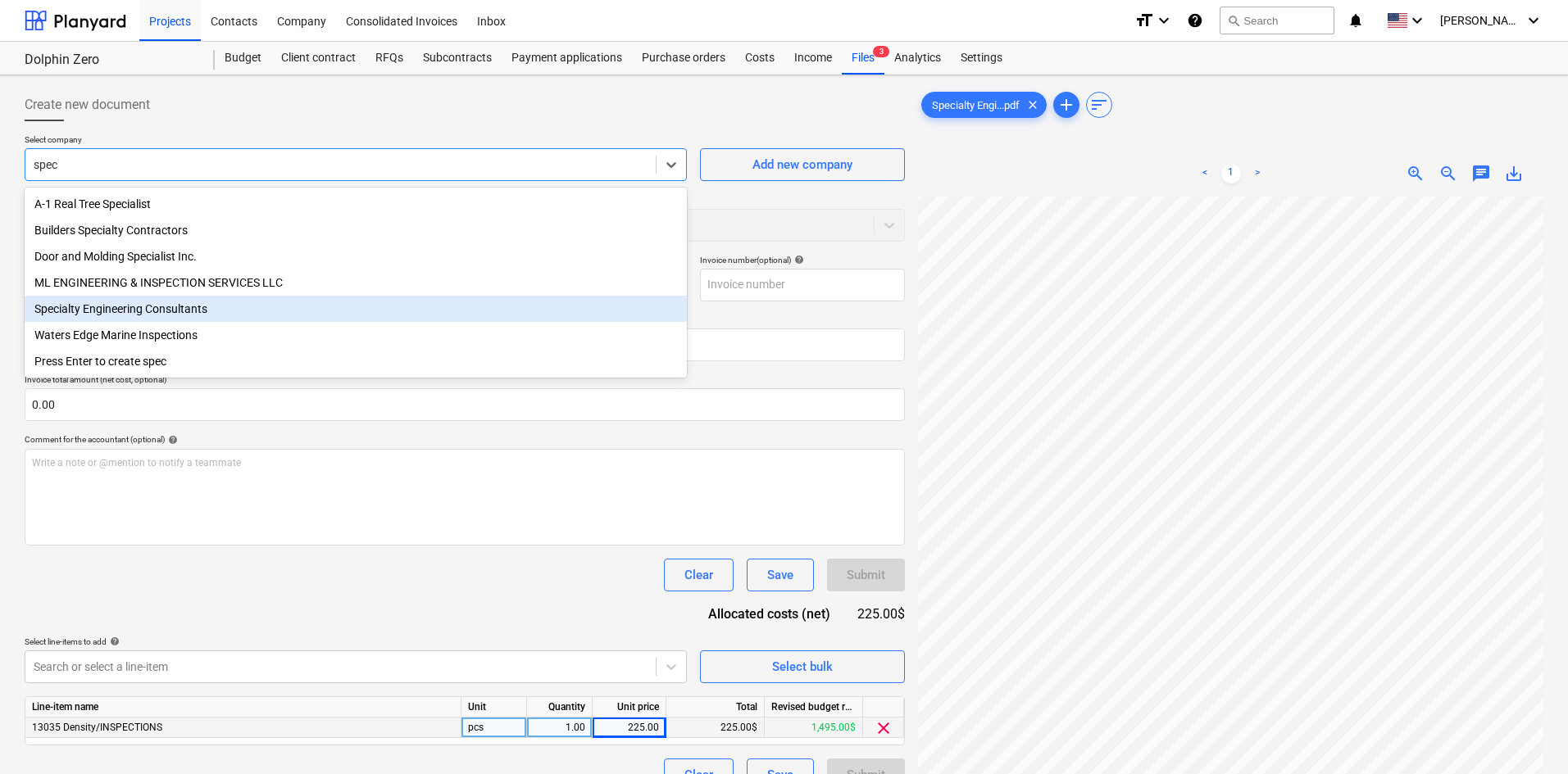
click at [208, 316] on div "Specialty Engineering Consultants" at bounding box center [355, 309] width 662 height 26
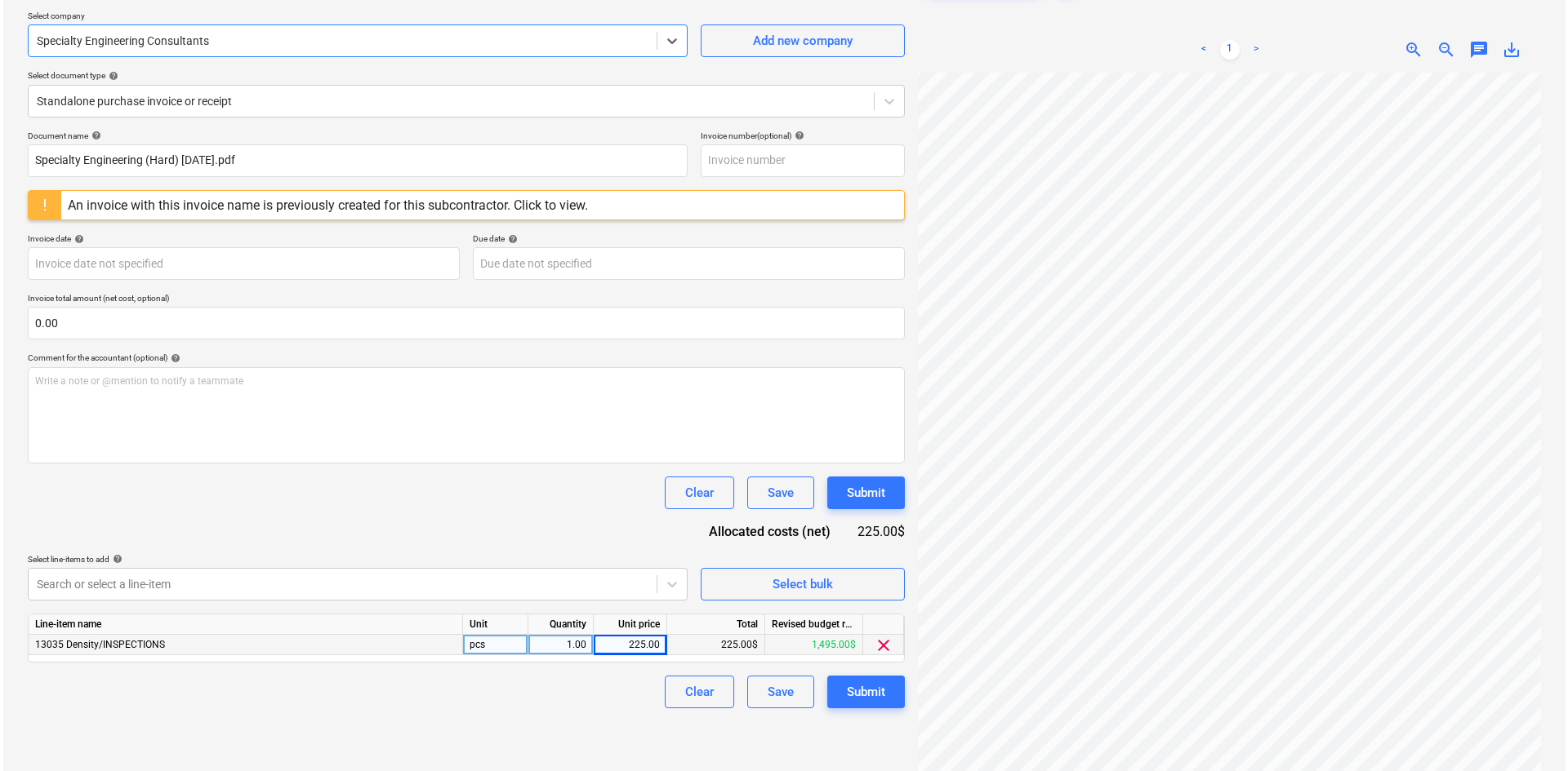
scroll to position [164, 0]
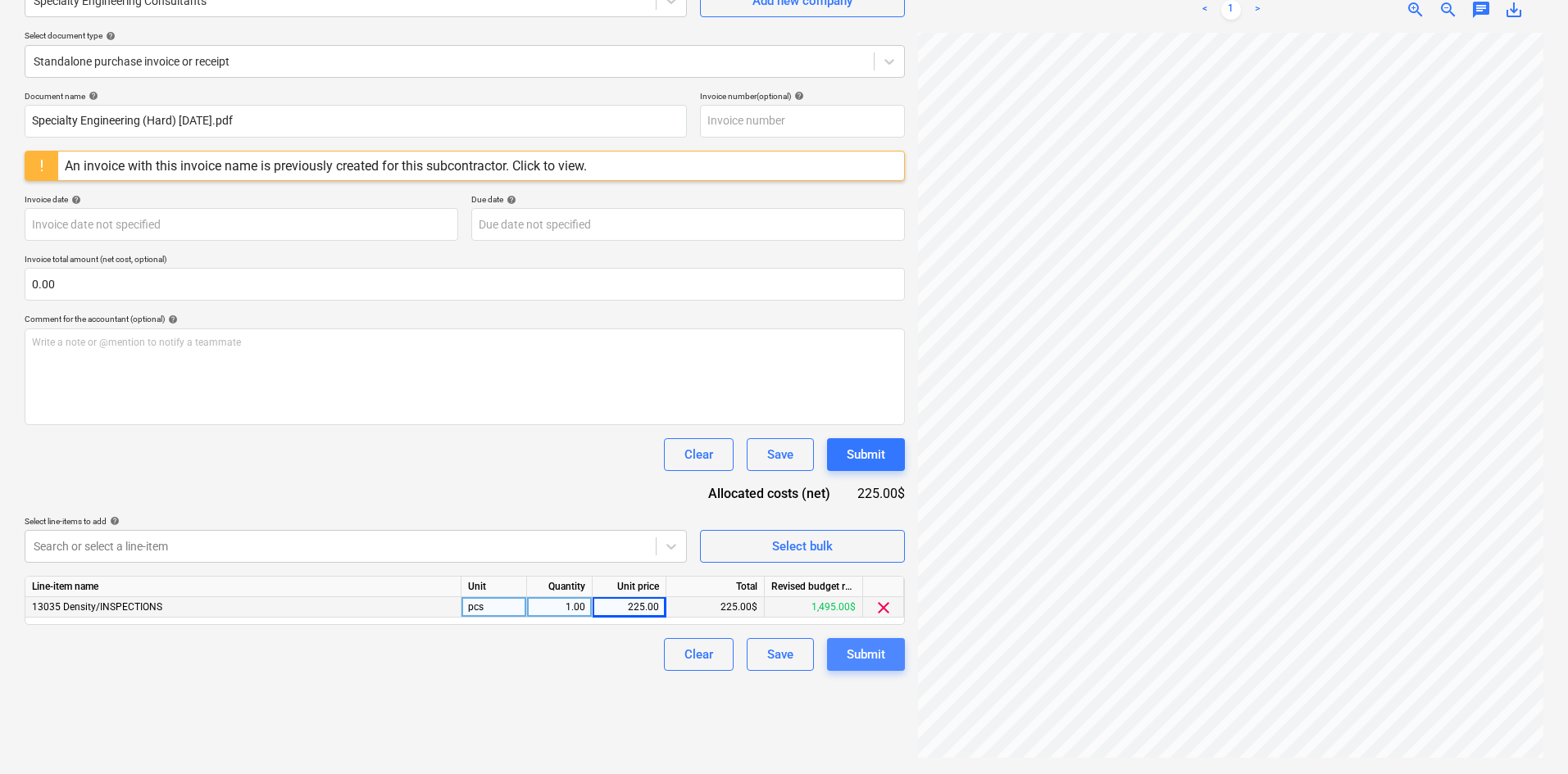
click at [827, 647] on button "Submit" at bounding box center [866, 654] width 78 height 33
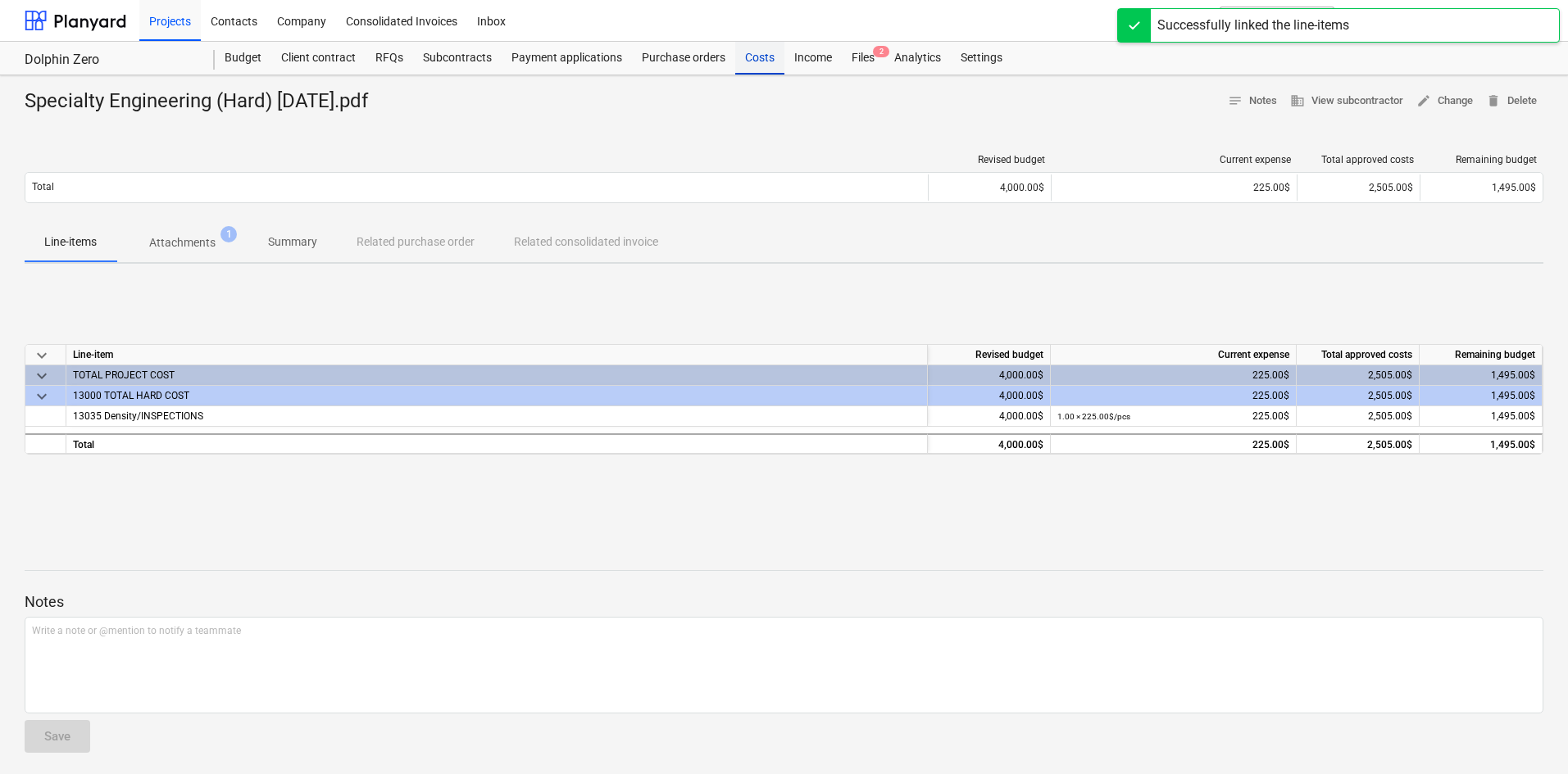
click at [768, 68] on div "Costs" at bounding box center [759, 58] width 49 height 33
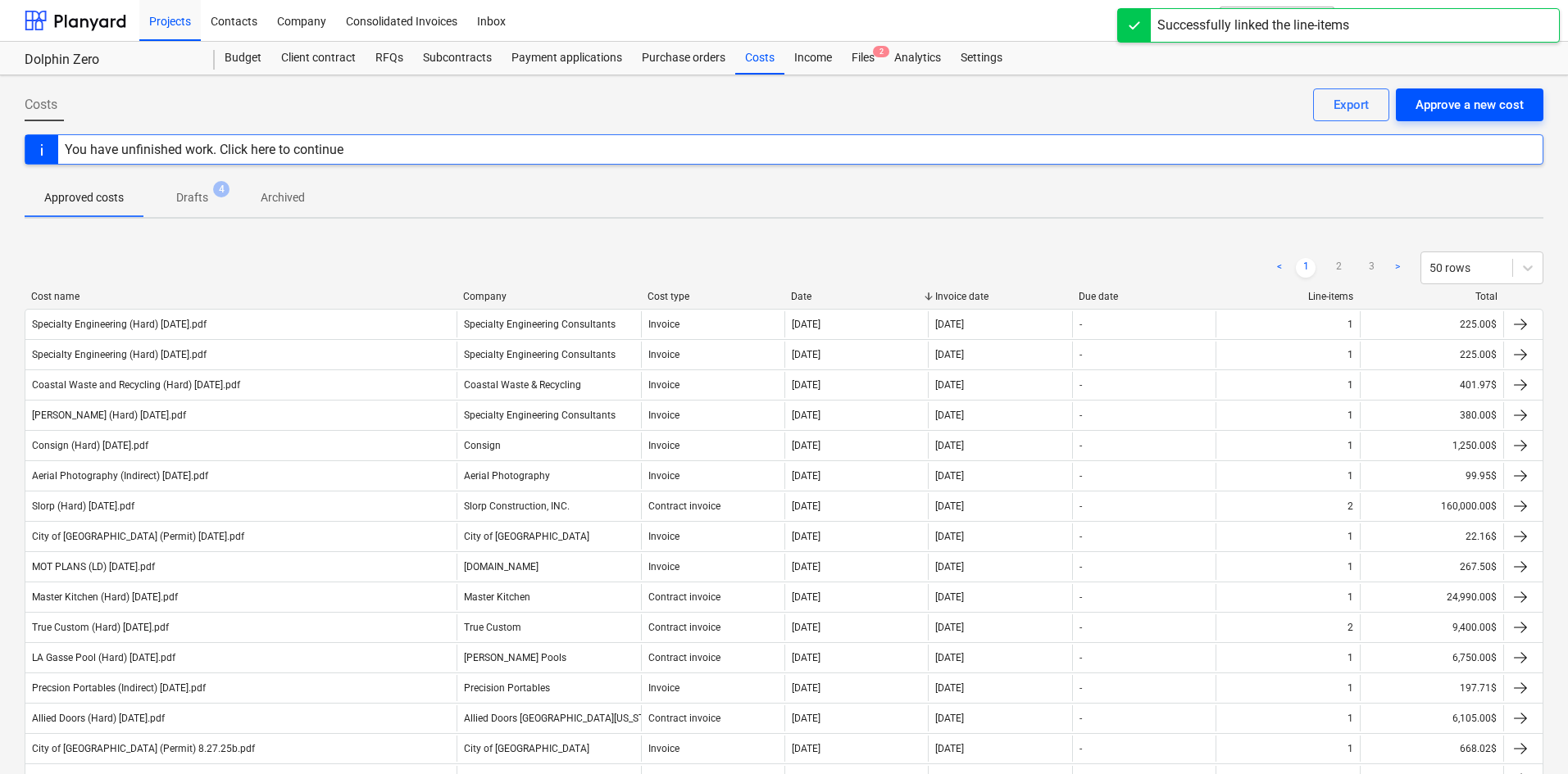
click at [1512, 110] on div "Approve a new cost" at bounding box center [1470, 105] width 108 height 21
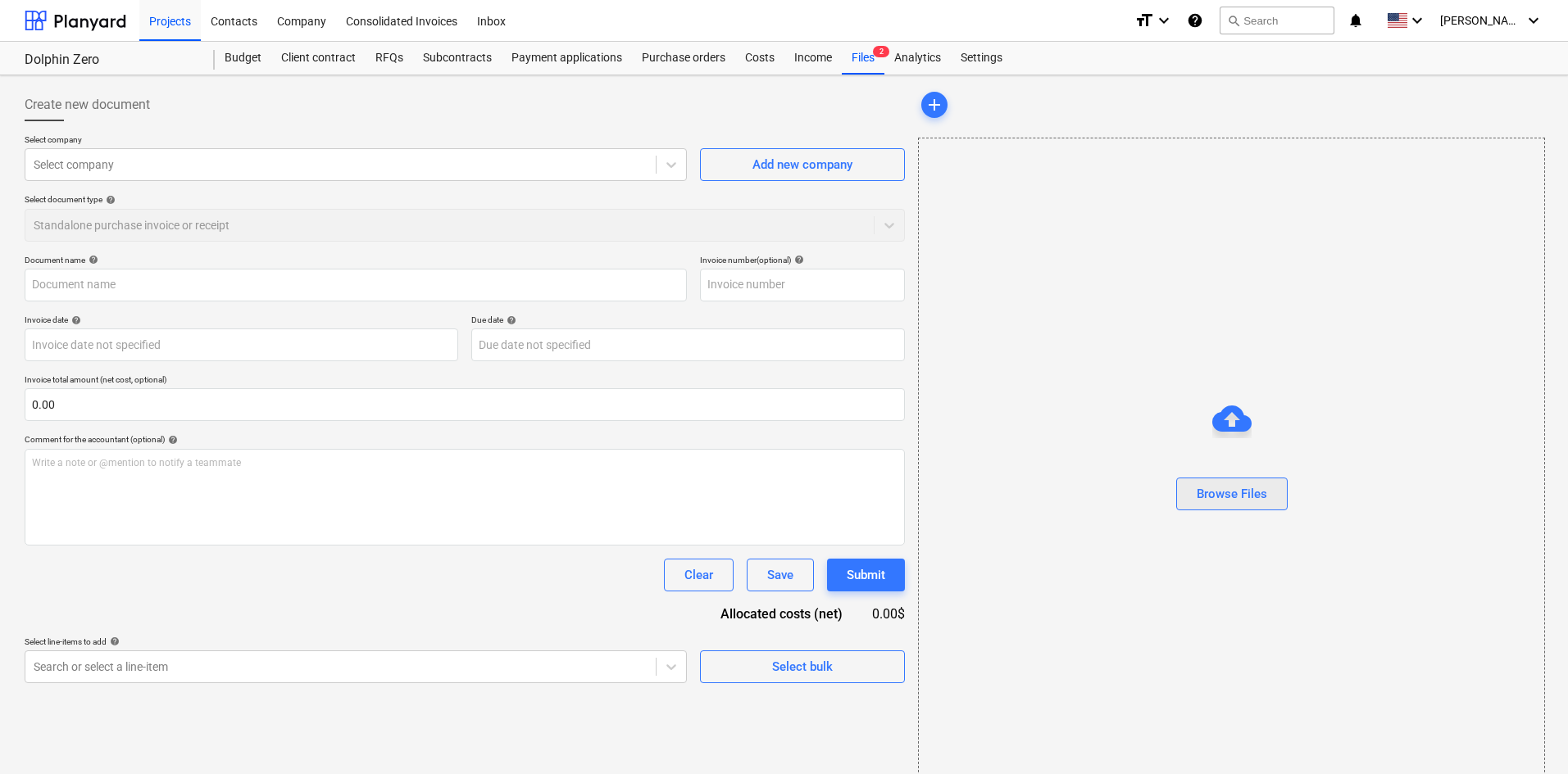
click at [1226, 509] on button "Browse Files" at bounding box center [1231, 494] width 111 height 33
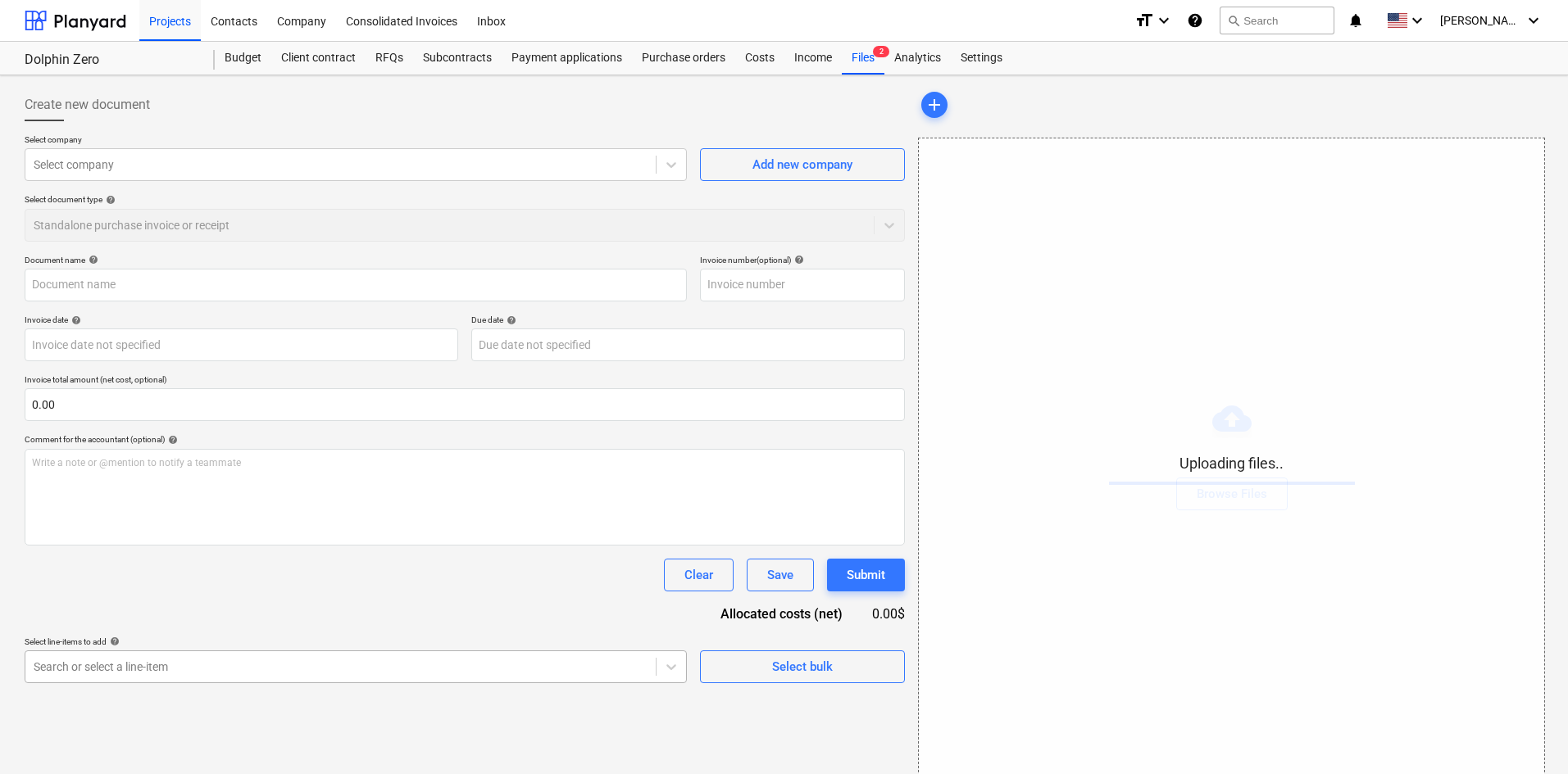
scroll to position [164, 0]
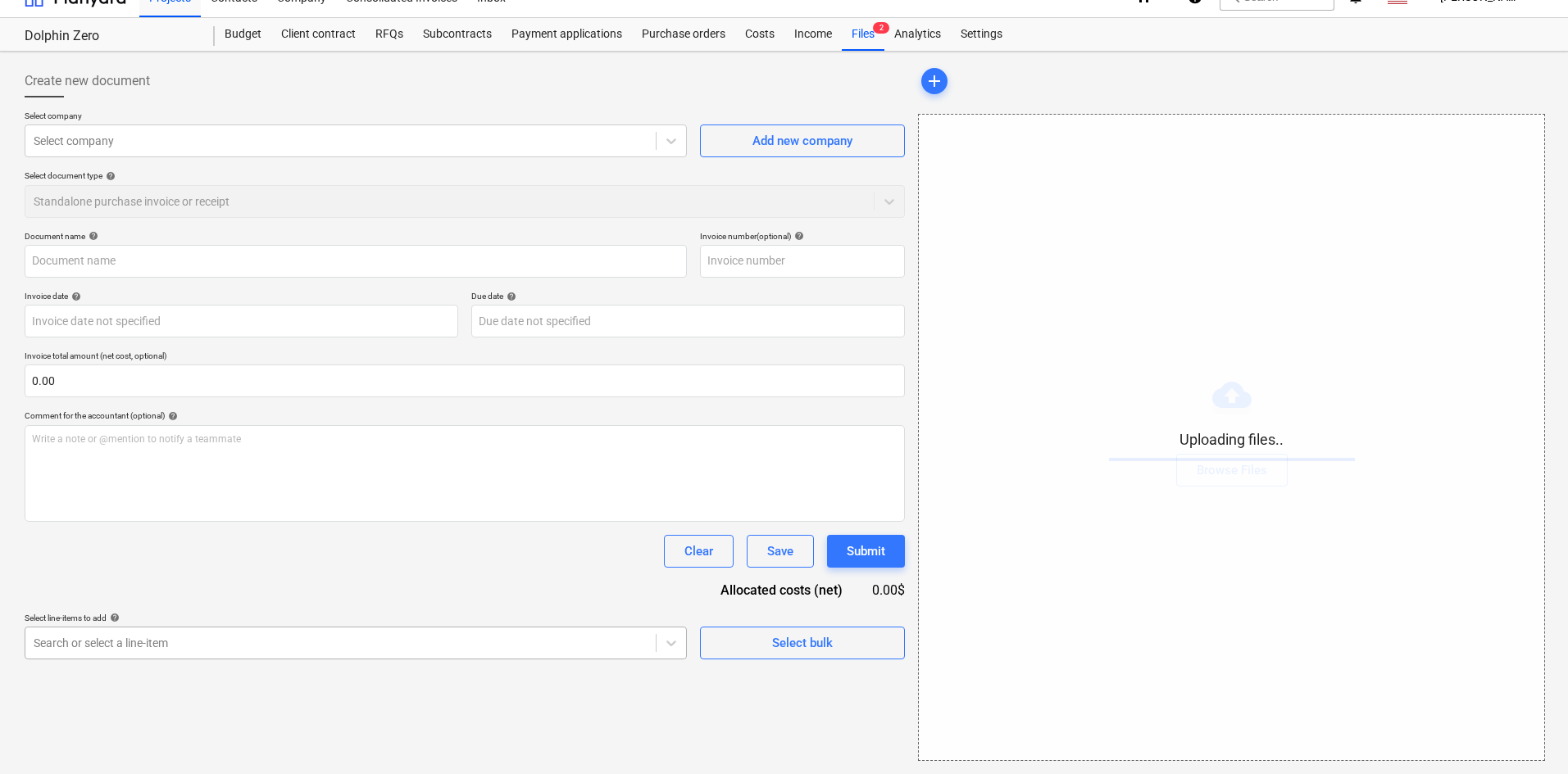
click at [381, 680] on body "Projects Contacts Company Consolidated Invoices Inbox format_size keyboard_arro…" at bounding box center [784, 363] width 1568 height 774
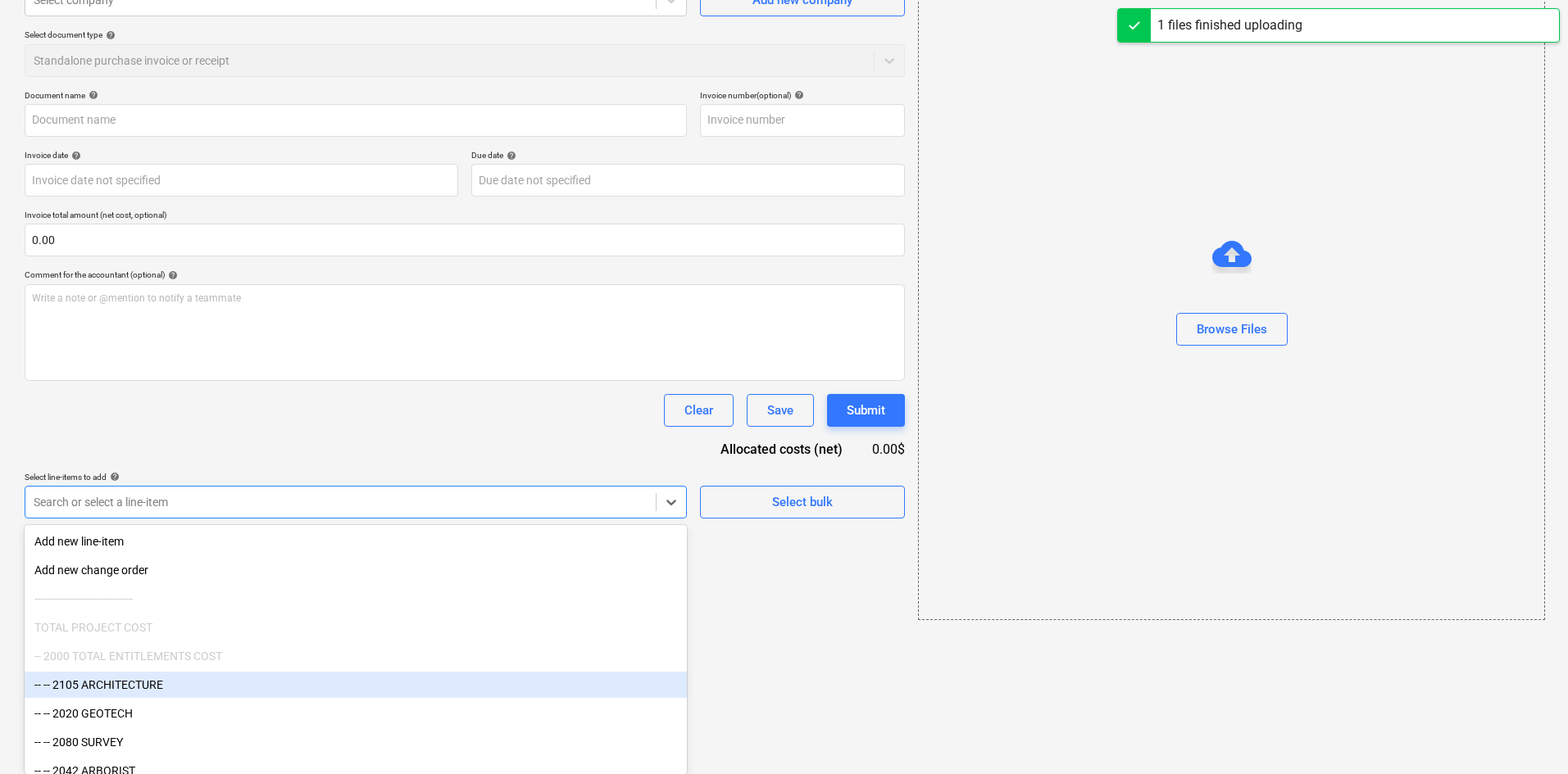
type input "Precsion Portables (Indirect) [DATE].pdf"
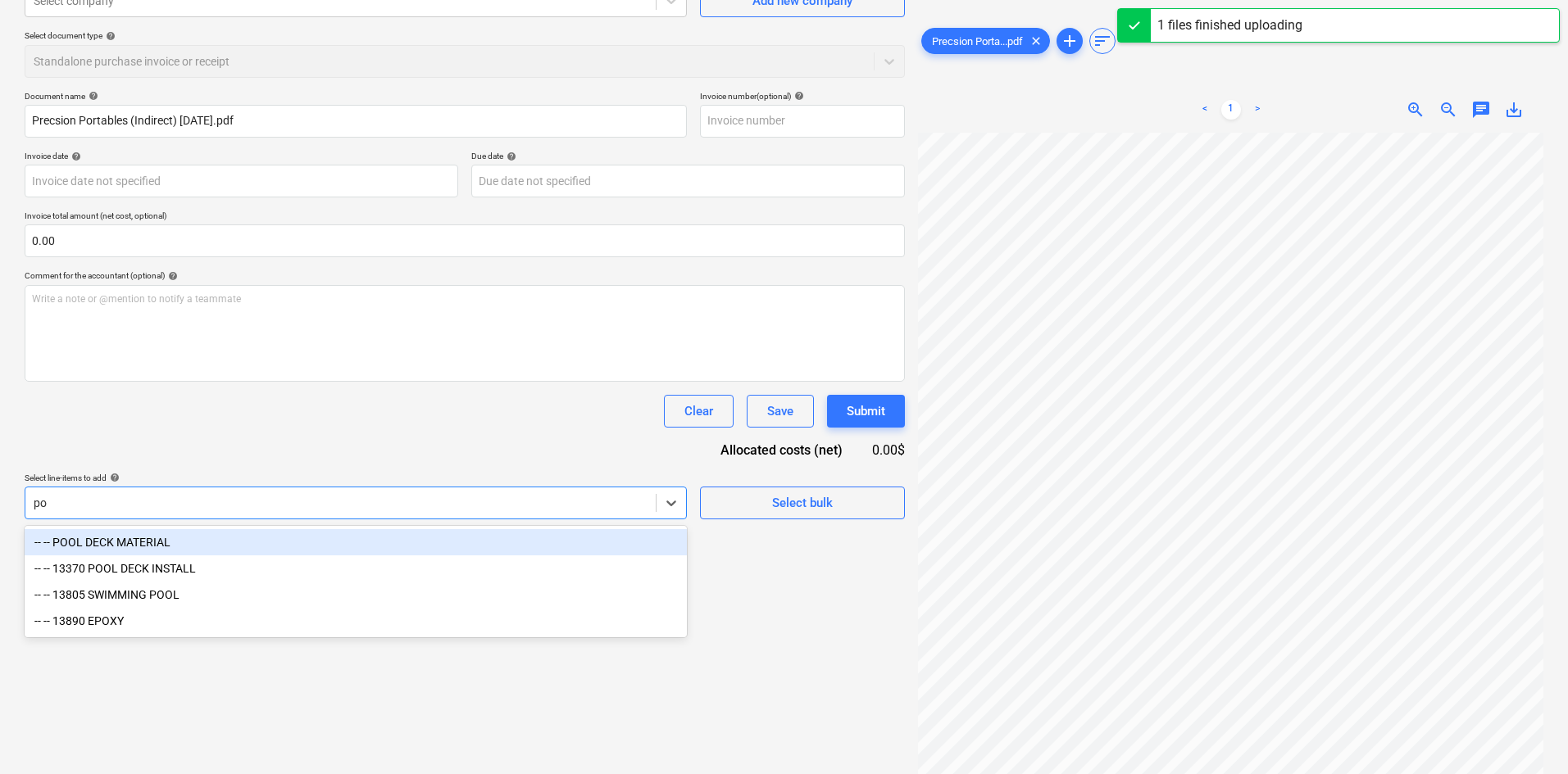
scroll to position [164, 0]
type input "p"
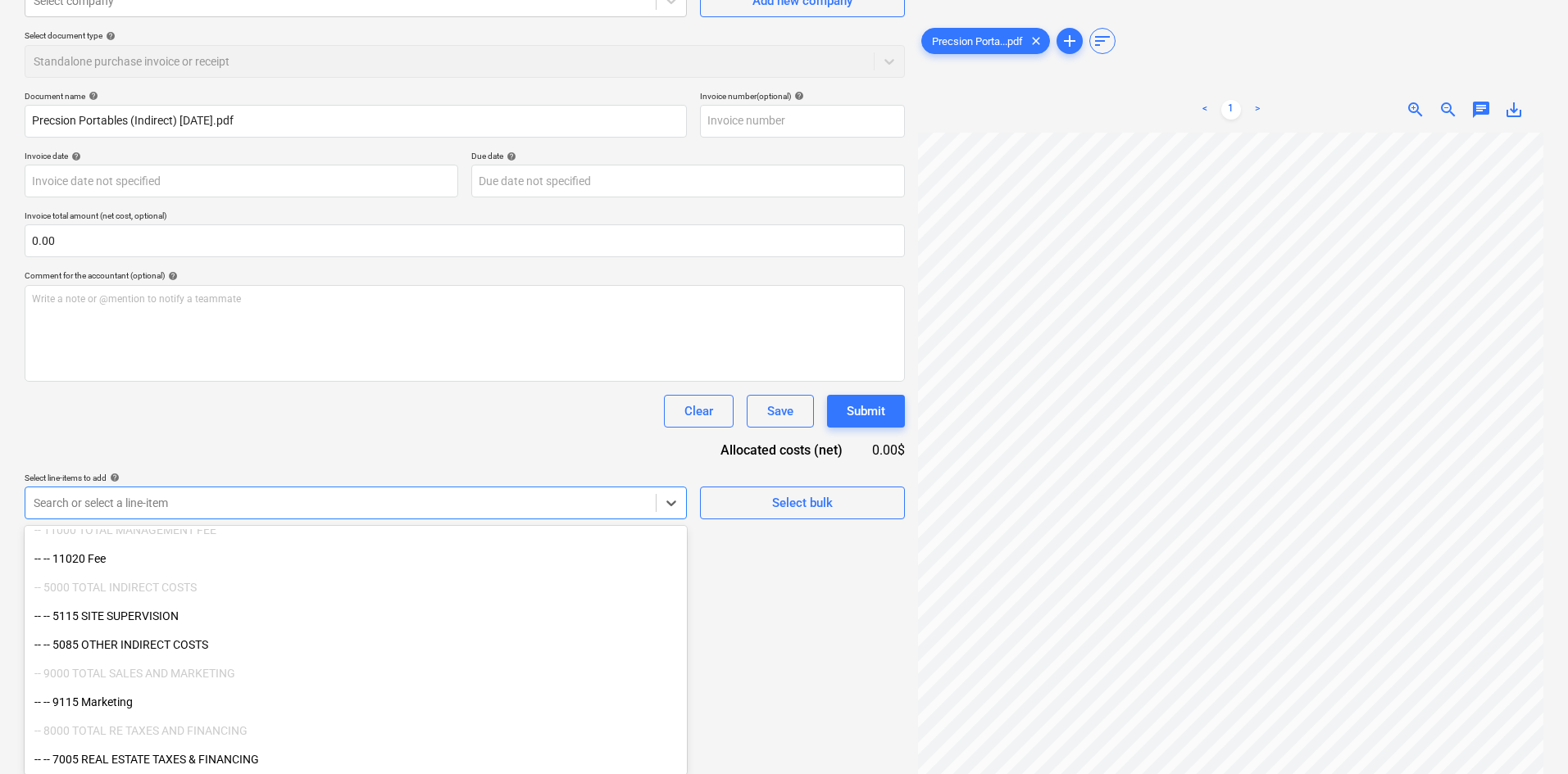
scroll to position [164, 0]
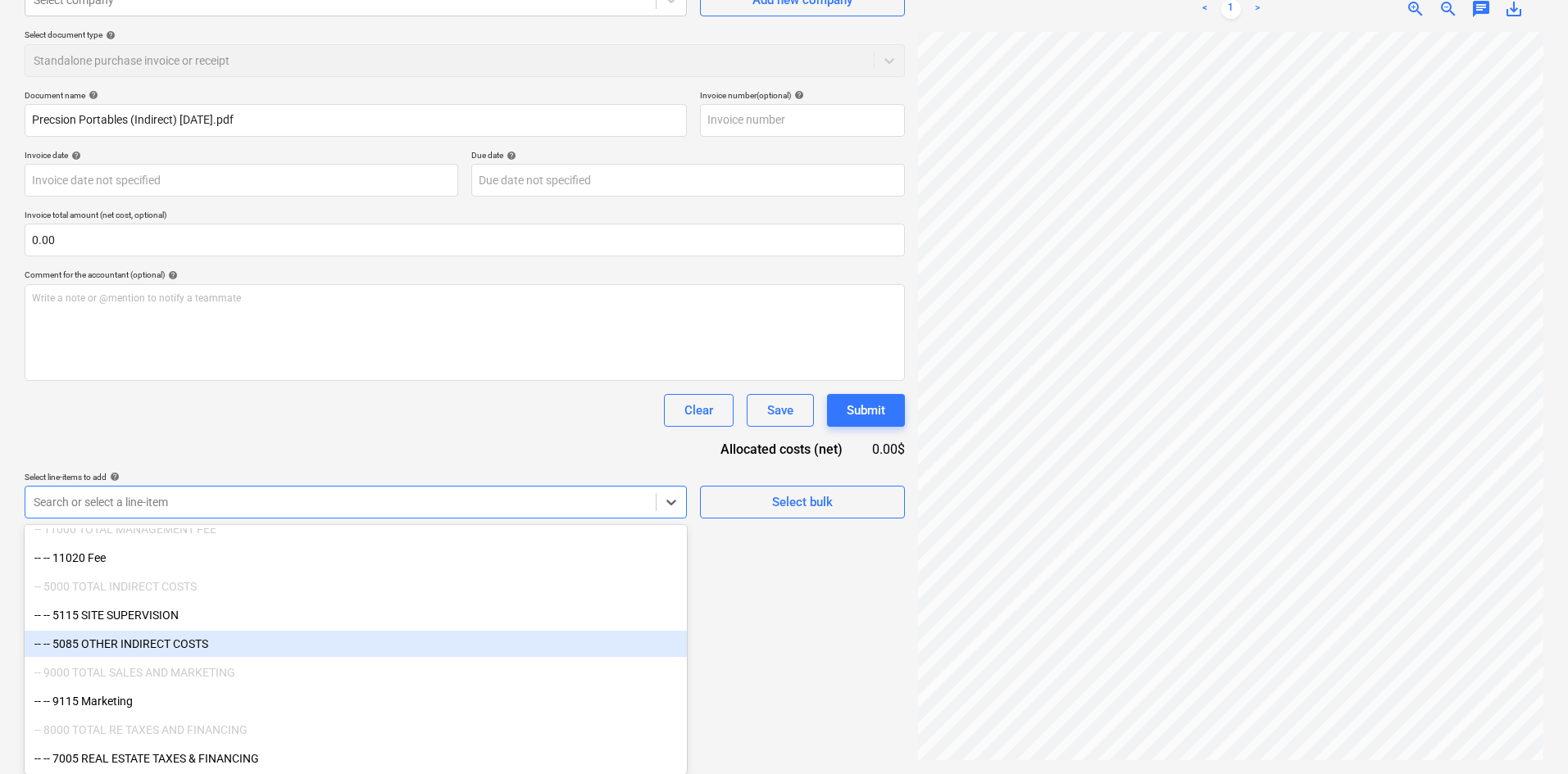
click at [205, 640] on div "-- -- 5085 OTHER INDIRECT COSTS" at bounding box center [355, 644] width 662 height 26
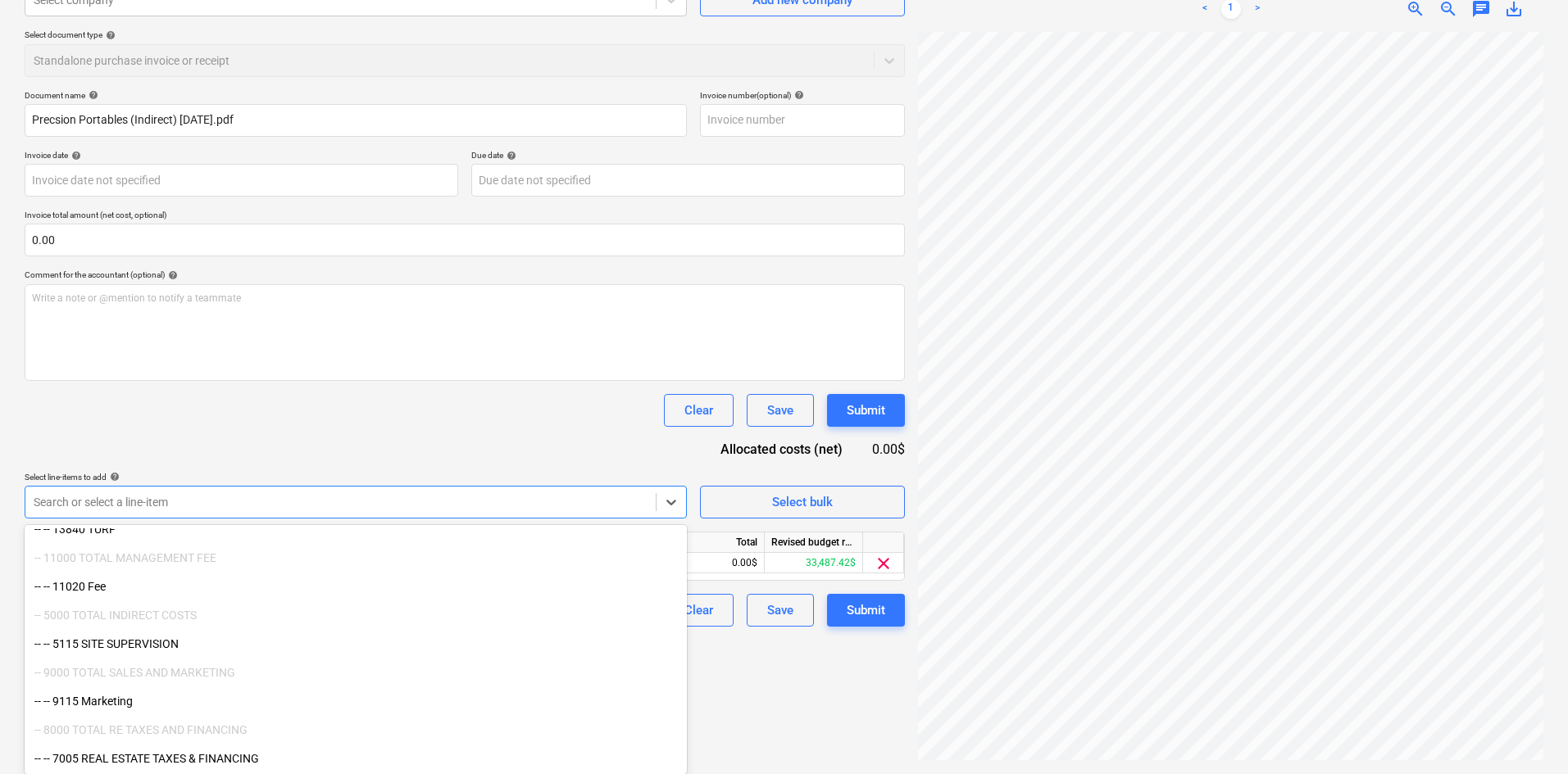
scroll to position [2278, 0]
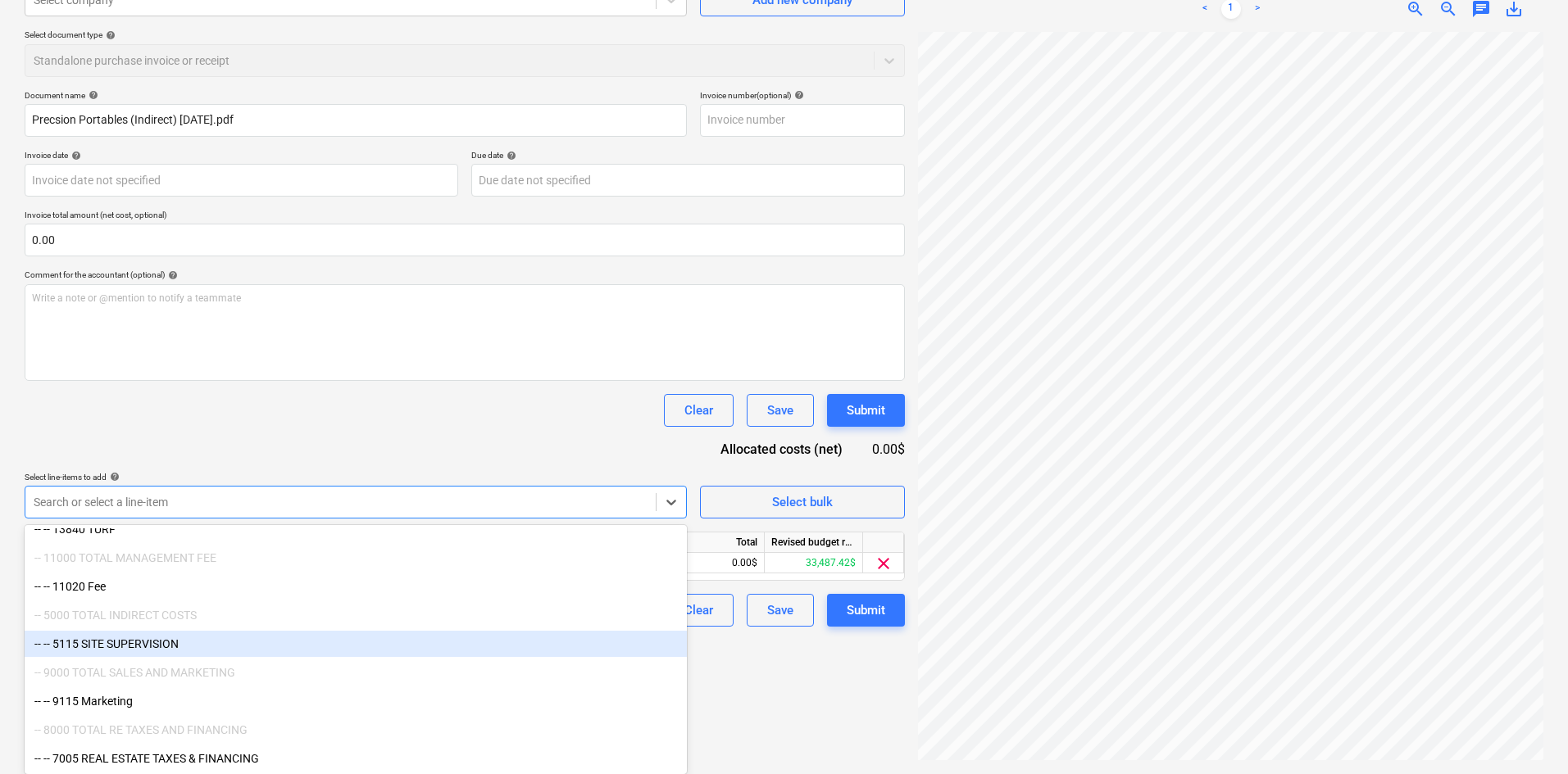
click at [379, 468] on div "Document name help Precsion Portables (Indirect) [DATE].pdf Invoice number (opt…" at bounding box center [464, 359] width 881 height 537
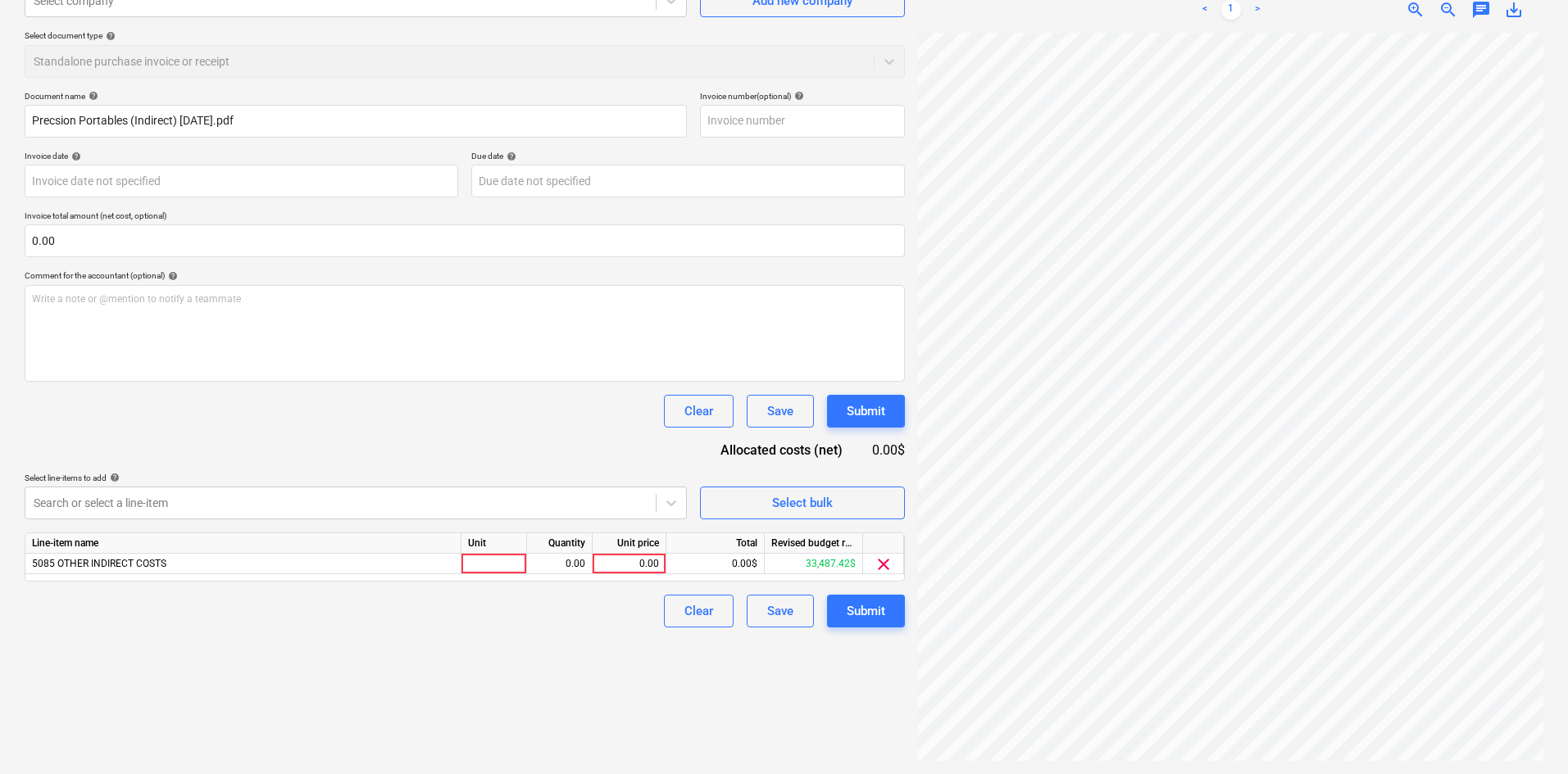
click at [625, 574] on div "Line-item name Unit Quantity Unit price Total Revised budget remaining 5085 OTH…" at bounding box center [464, 556] width 881 height 49
click at [629, 559] on div "0.00" at bounding box center [629, 564] width 60 height 21
type input "197.71"
click at [627, 643] on div "Create new document Select company Select company Add new company Select docume…" at bounding box center [464, 343] width 894 height 850
click at [859, 618] on div "Submit" at bounding box center [866, 611] width 38 height 21
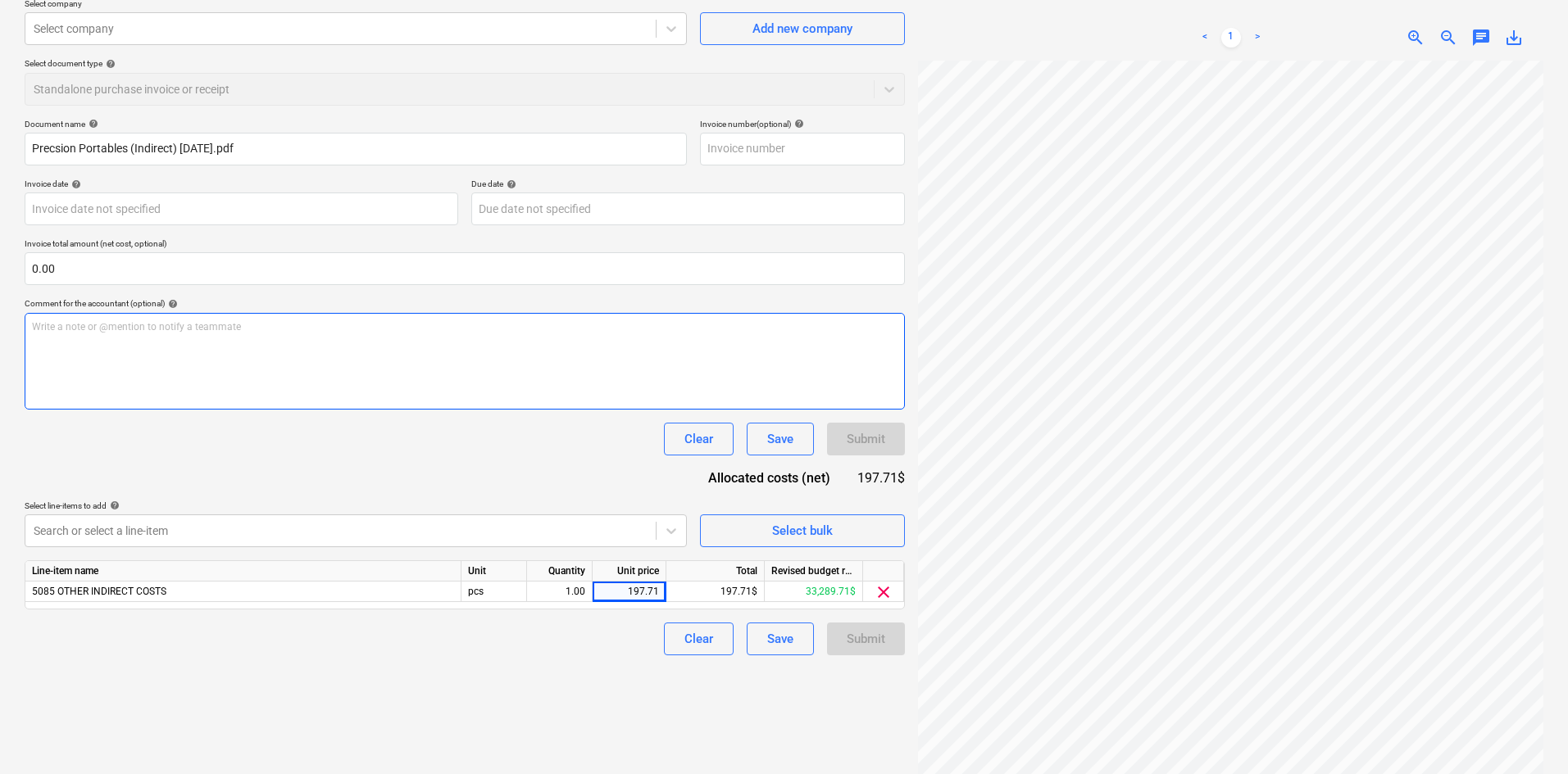
scroll to position [0, 0]
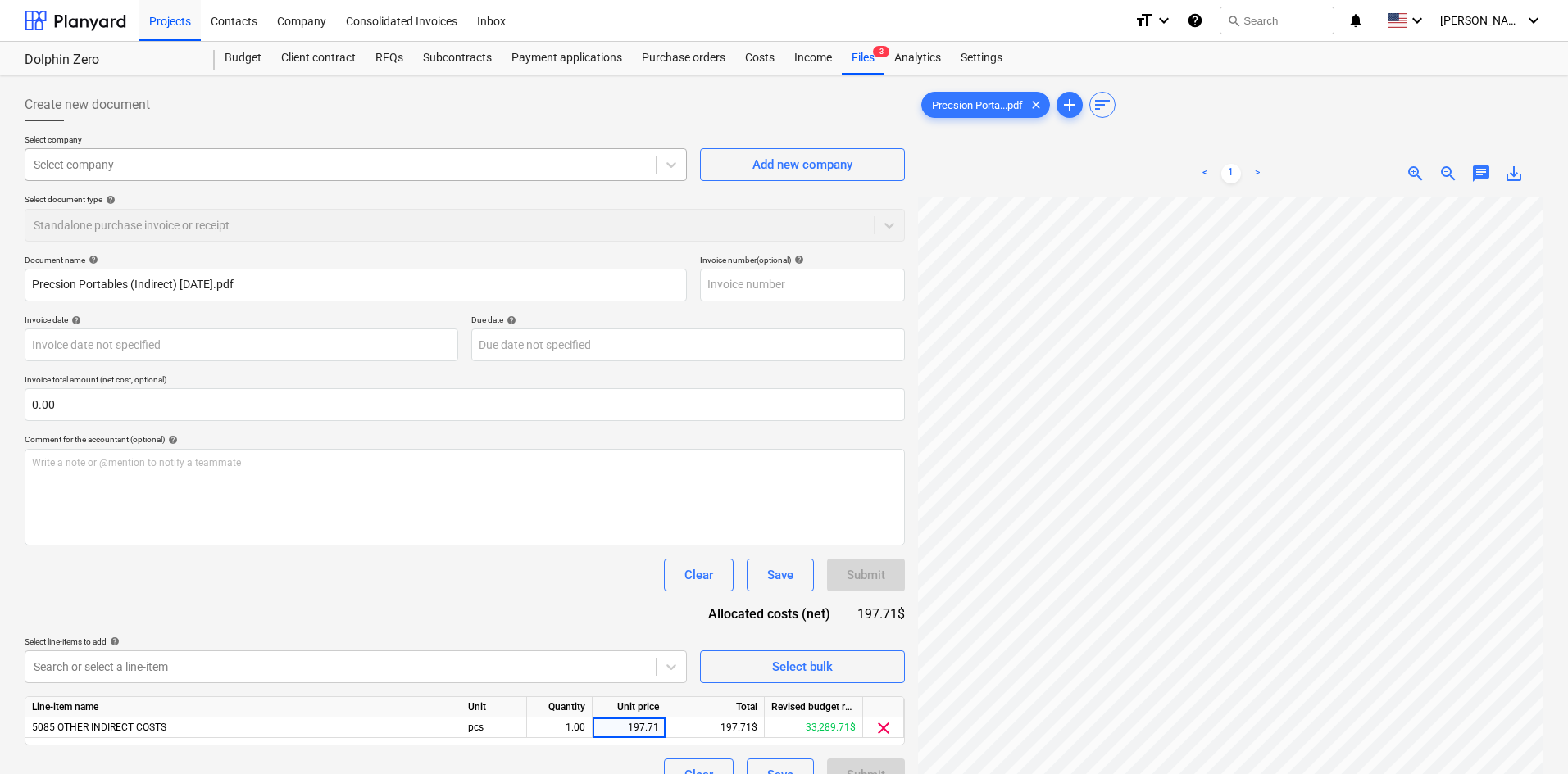
click at [202, 161] on div at bounding box center [340, 165] width 614 height 17
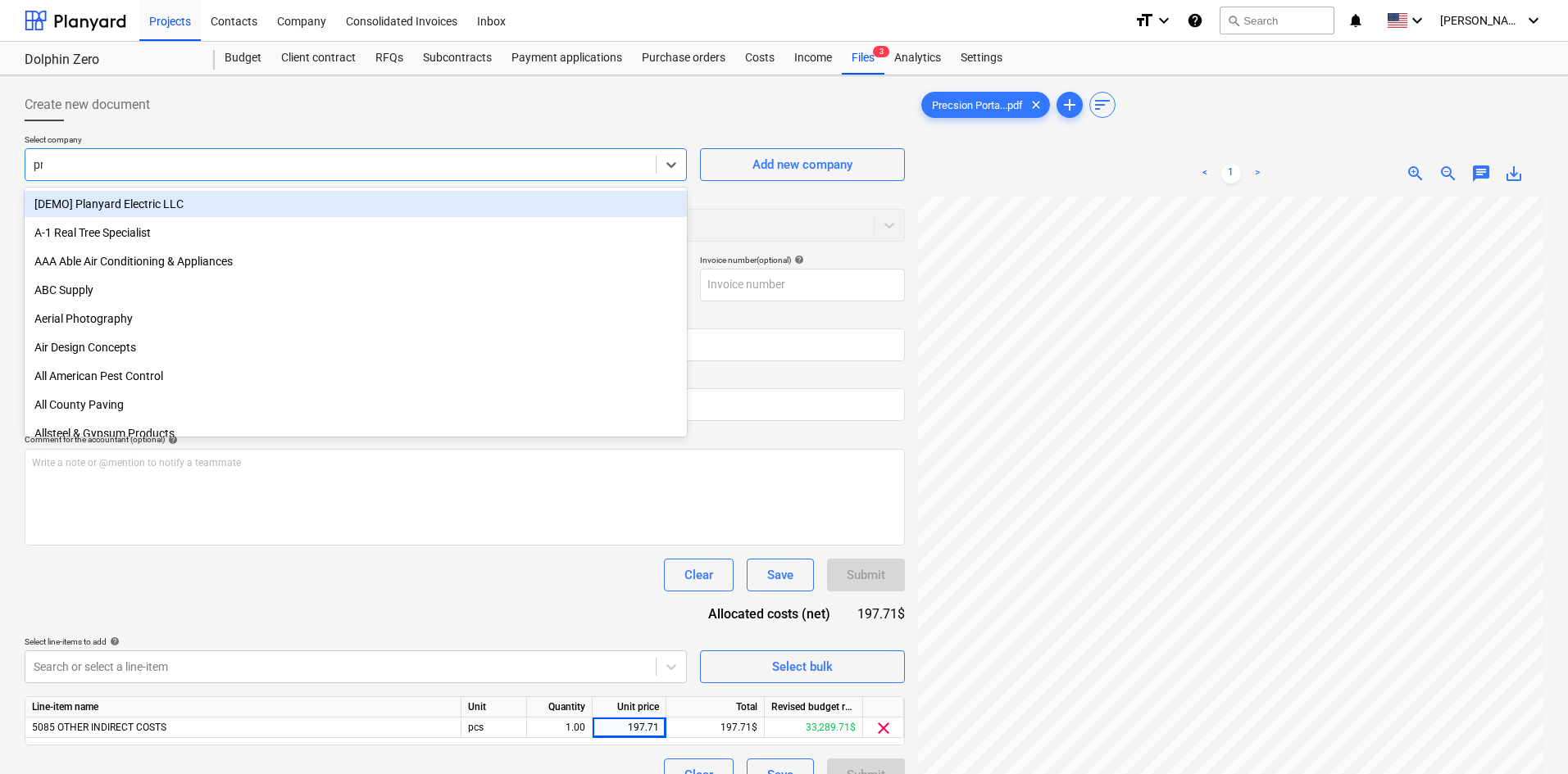
type input "pre"
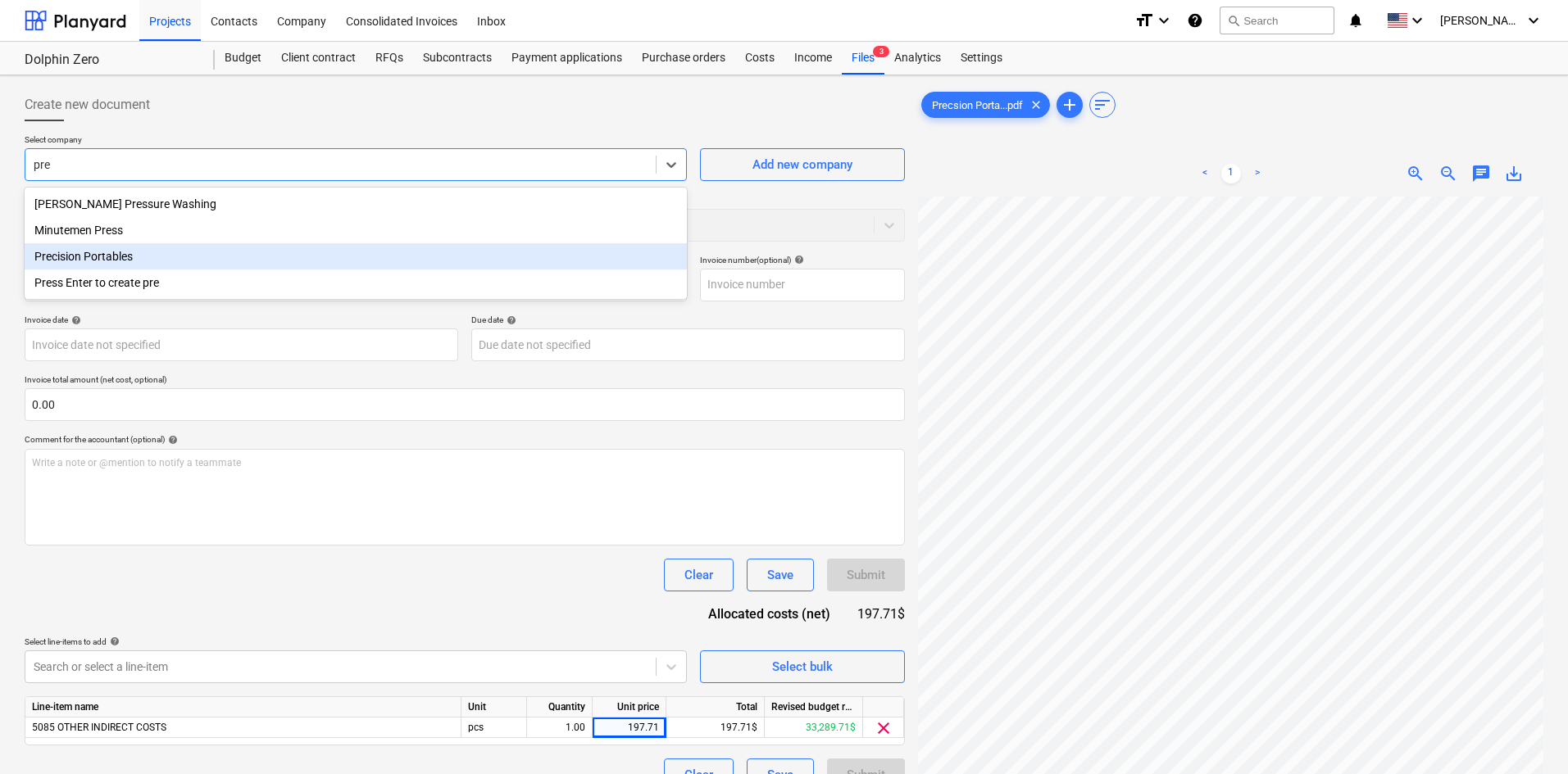
click at [140, 251] on div "Precision Portables" at bounding box center [355, 257] width 662 height 26
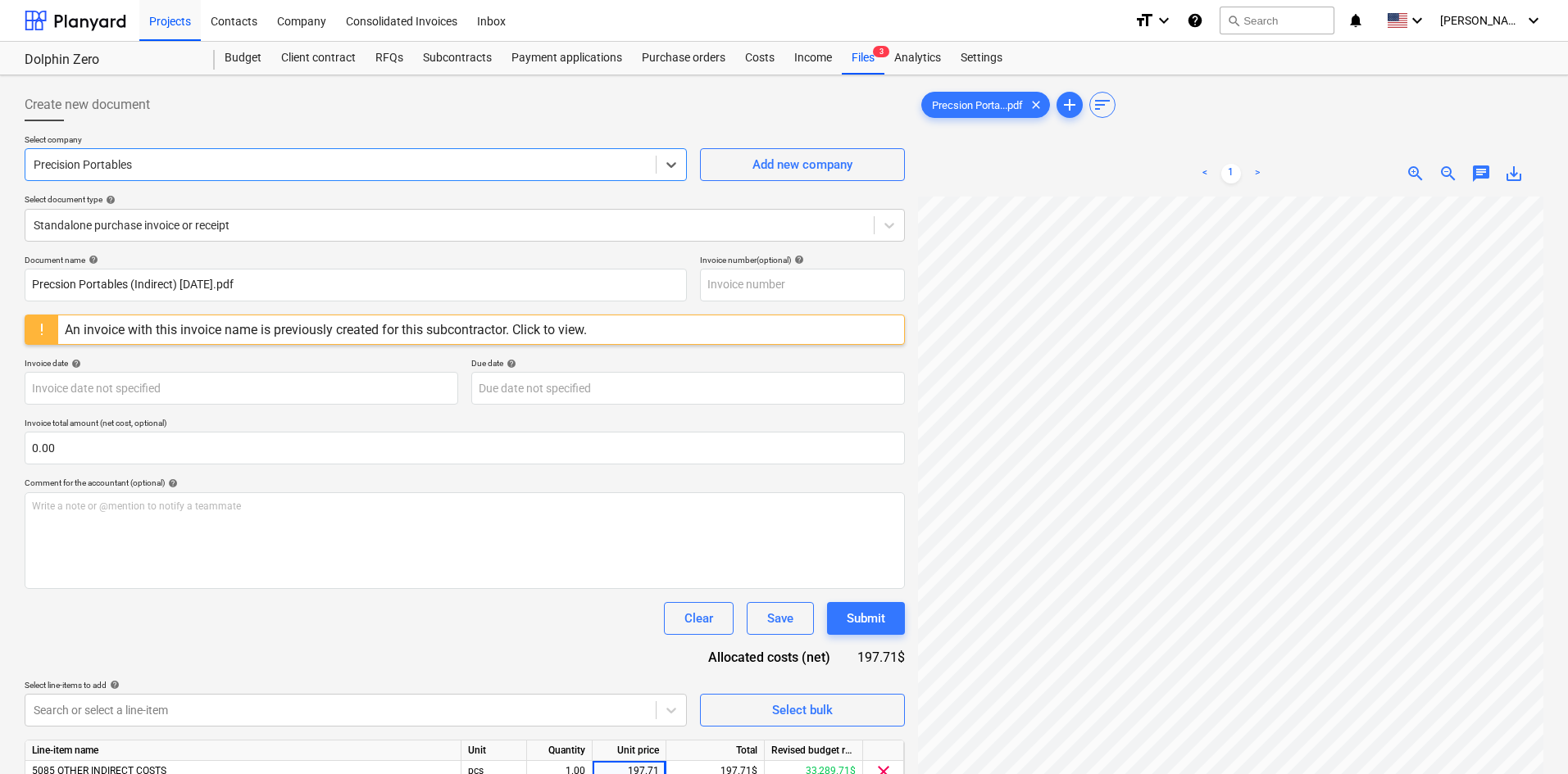
click at [318, 644] on div "Document name help Precsion Portables (Indirect) [DATE].pdf Invoice number (opt…" at bounding box center [464, 544] width 881 height 580
click at [1038, 106] on span "clear" at bounding box center [1036, 105] width 20 height 20
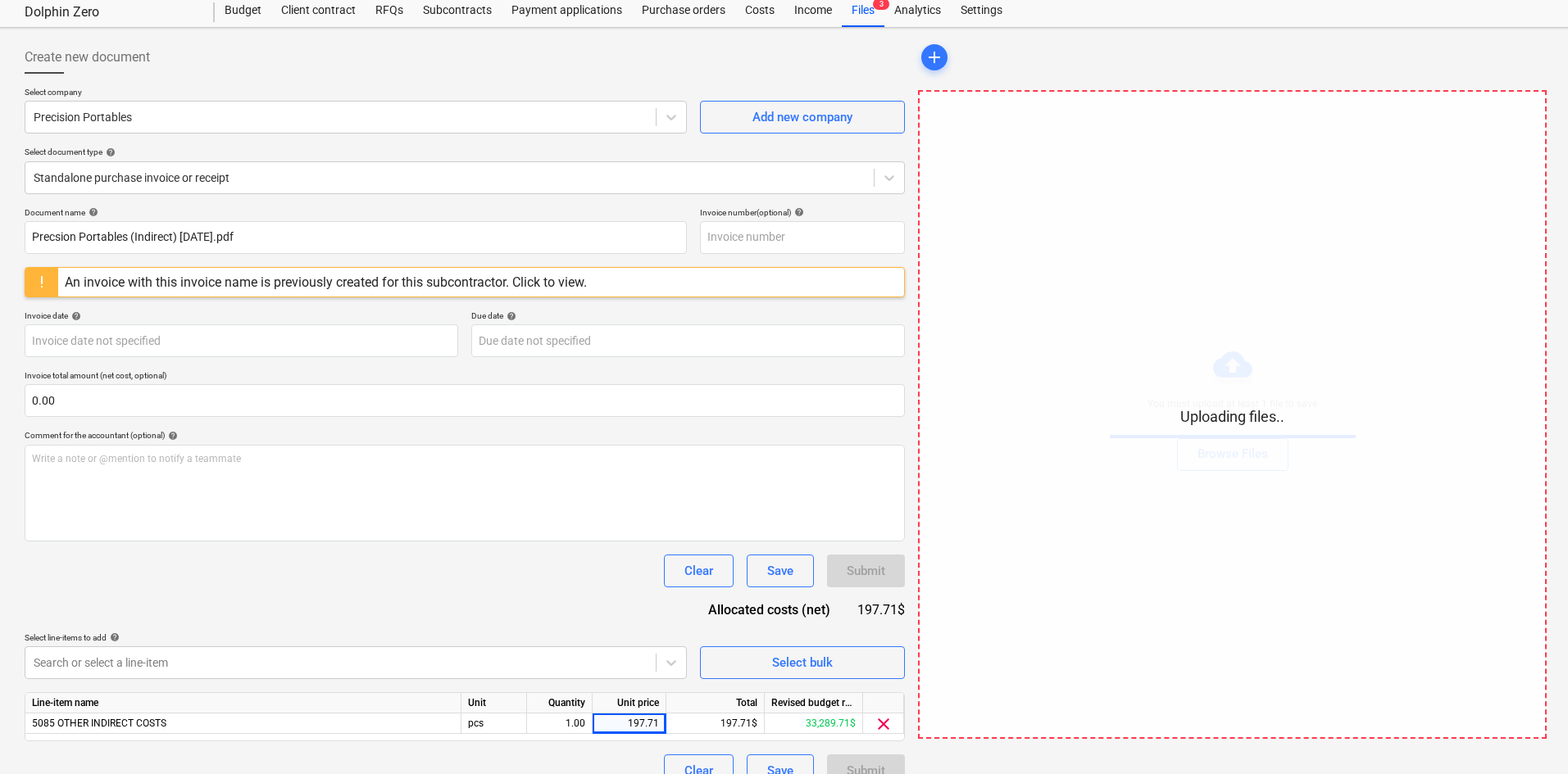
scroll to position [74, 0]
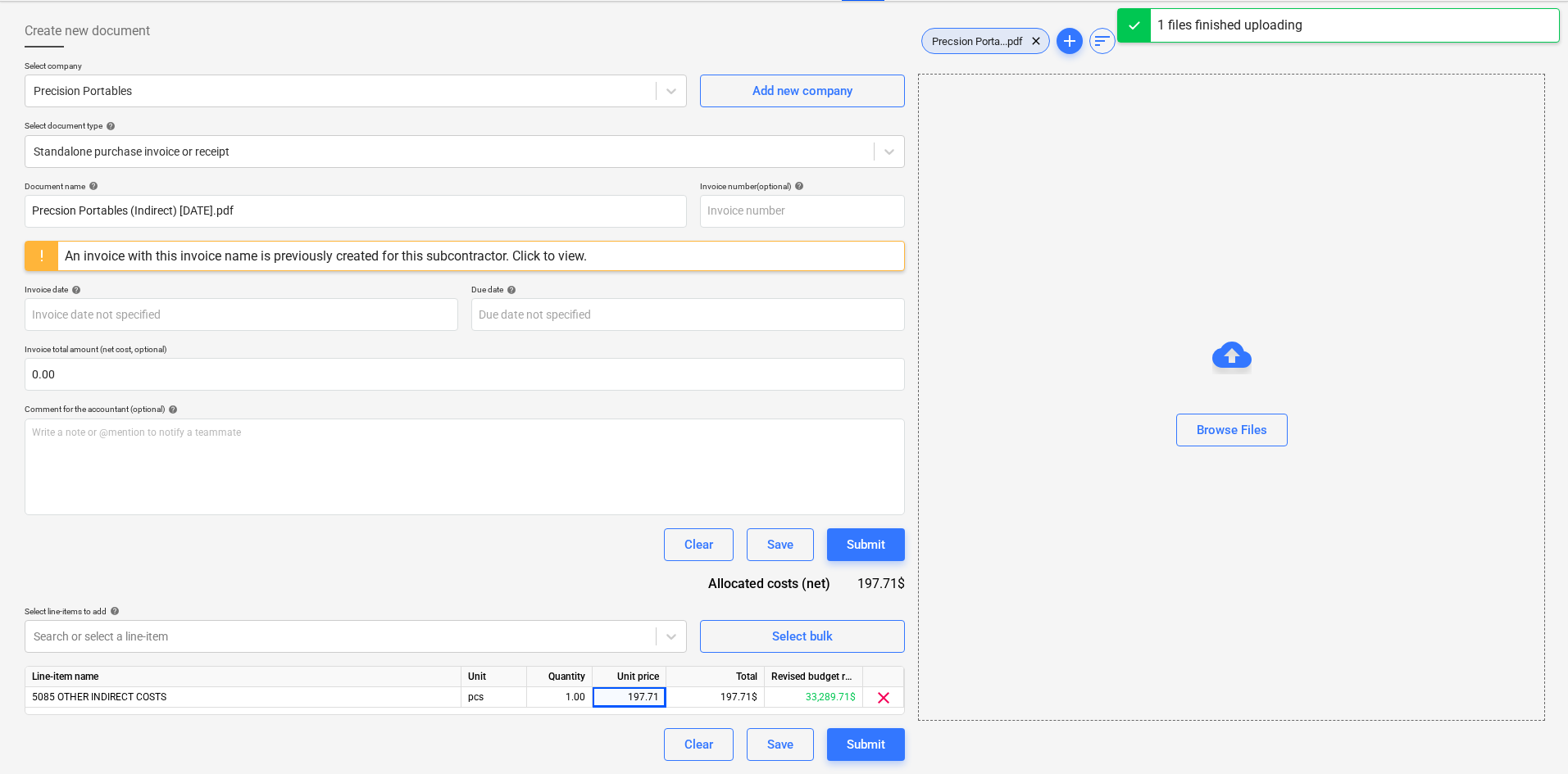
click at [954, 44] on span "Precsion Porta...pdf" at bounding box center [977, 41] width 110 height 12
click at [476, 548] on div "Clear Save Submit" at bounding box center [464, 544] width 881 height 33
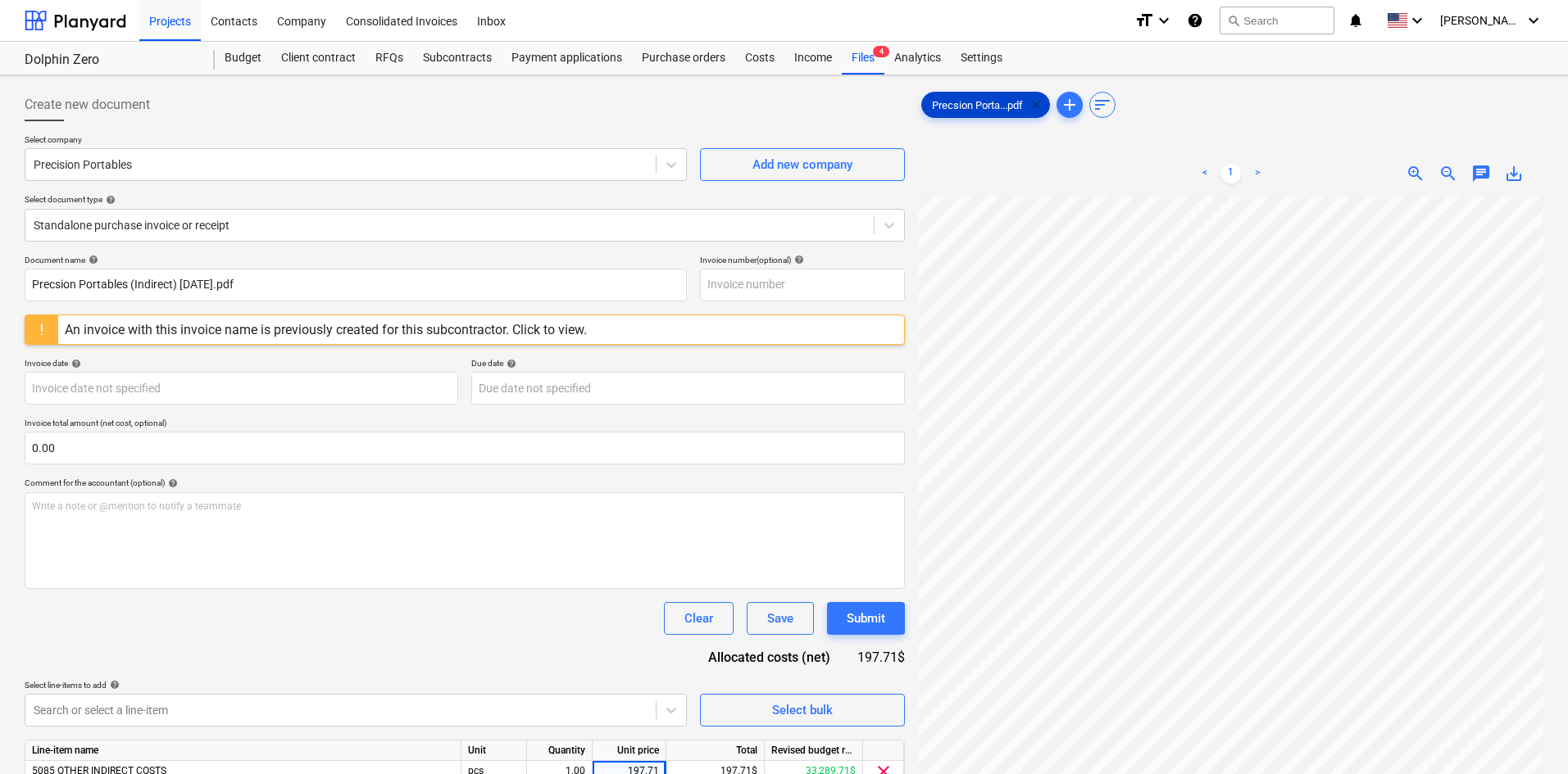
click at [1040, 112] on span "clear" at bounding box center [1036, 105] width 20 height 20
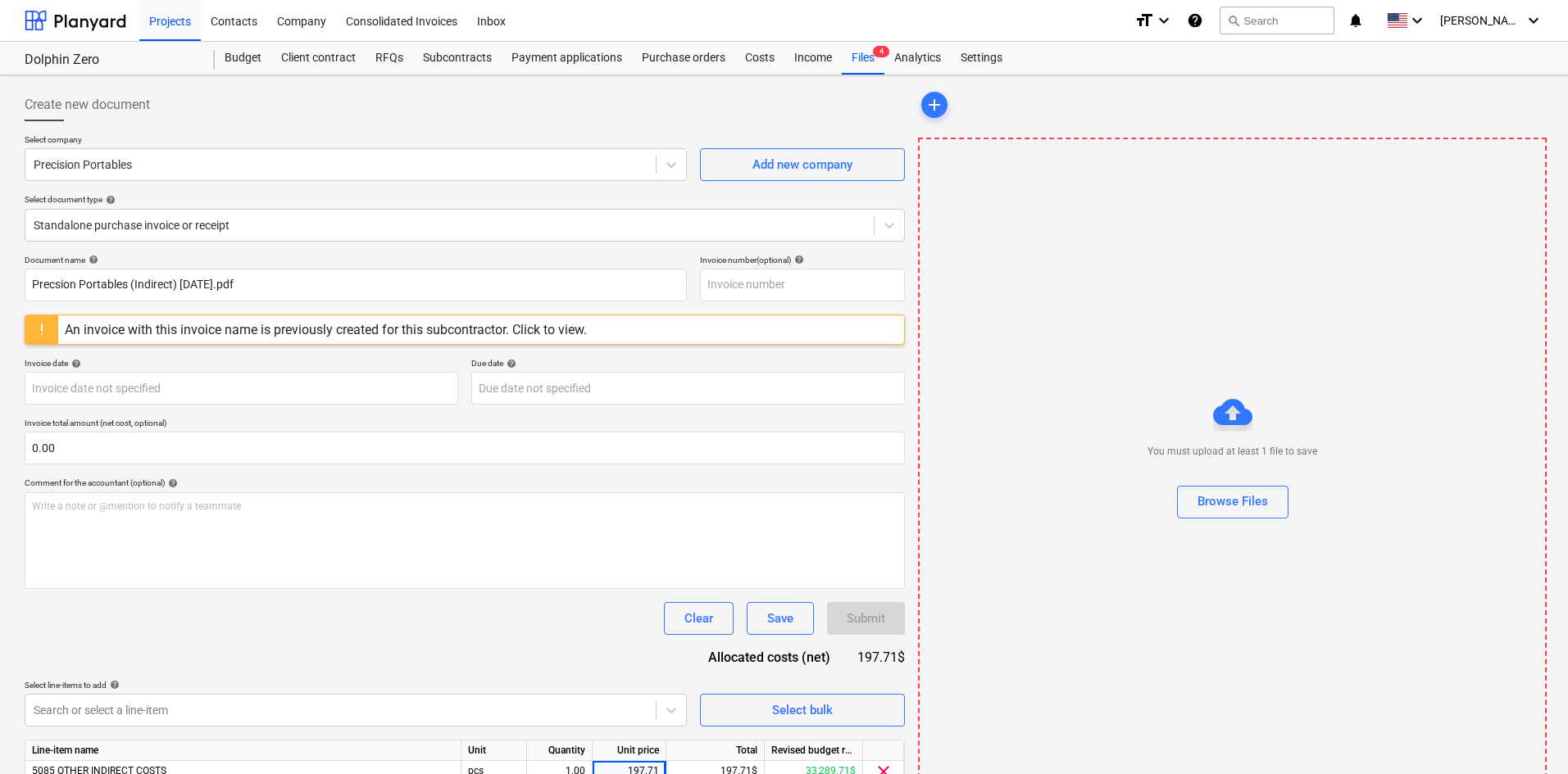
click at [1245, 483] on div at bounding box center [1233, 472] width 626 height 26
click at [1243, 499] on div "Browse Files" at bounding box center [1232, 501] width 70 height 21
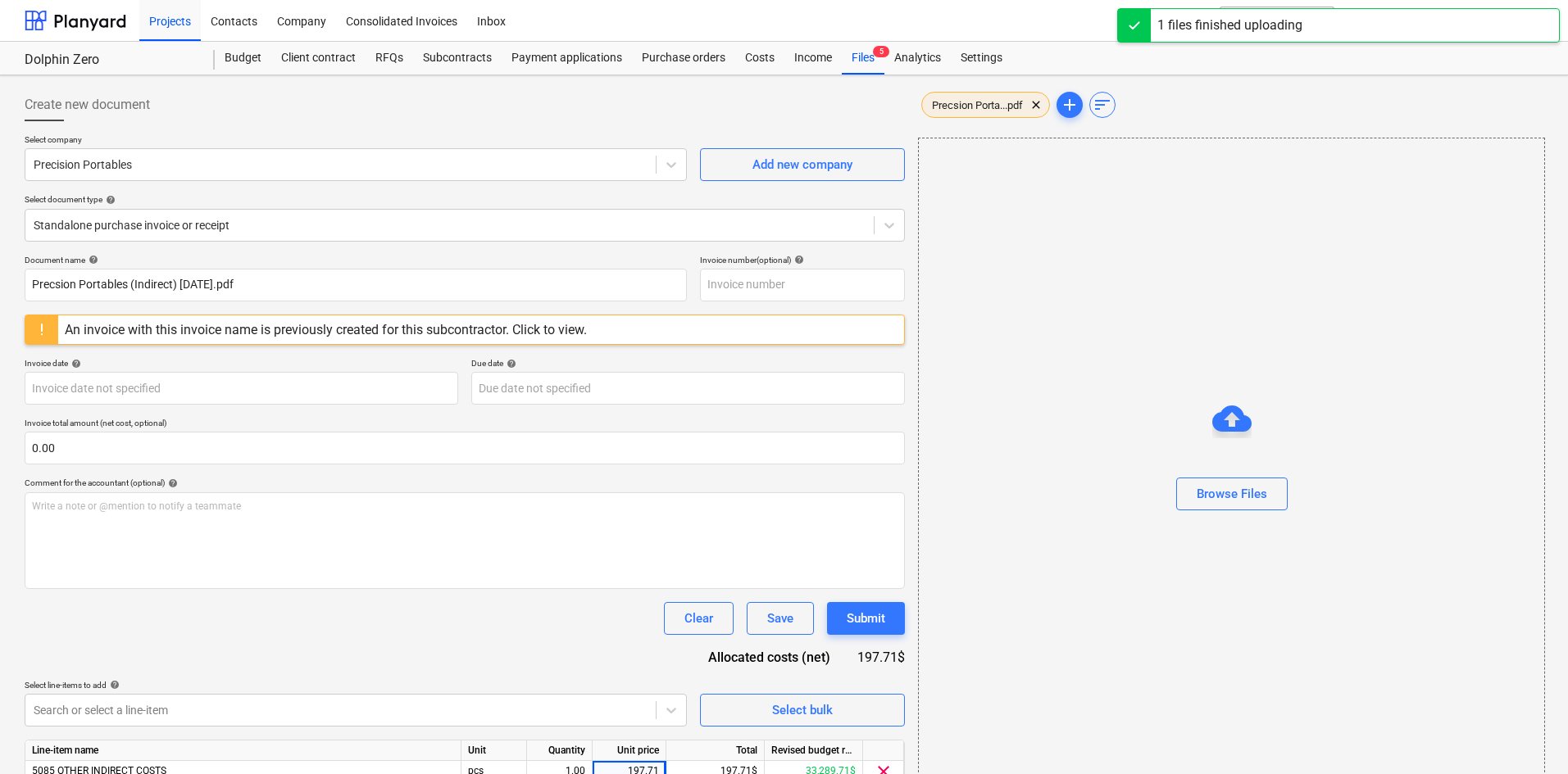
click at [947, 104] on span "Precsion Porta...pdf" at bounding box center [977, 105] width 110 height 12
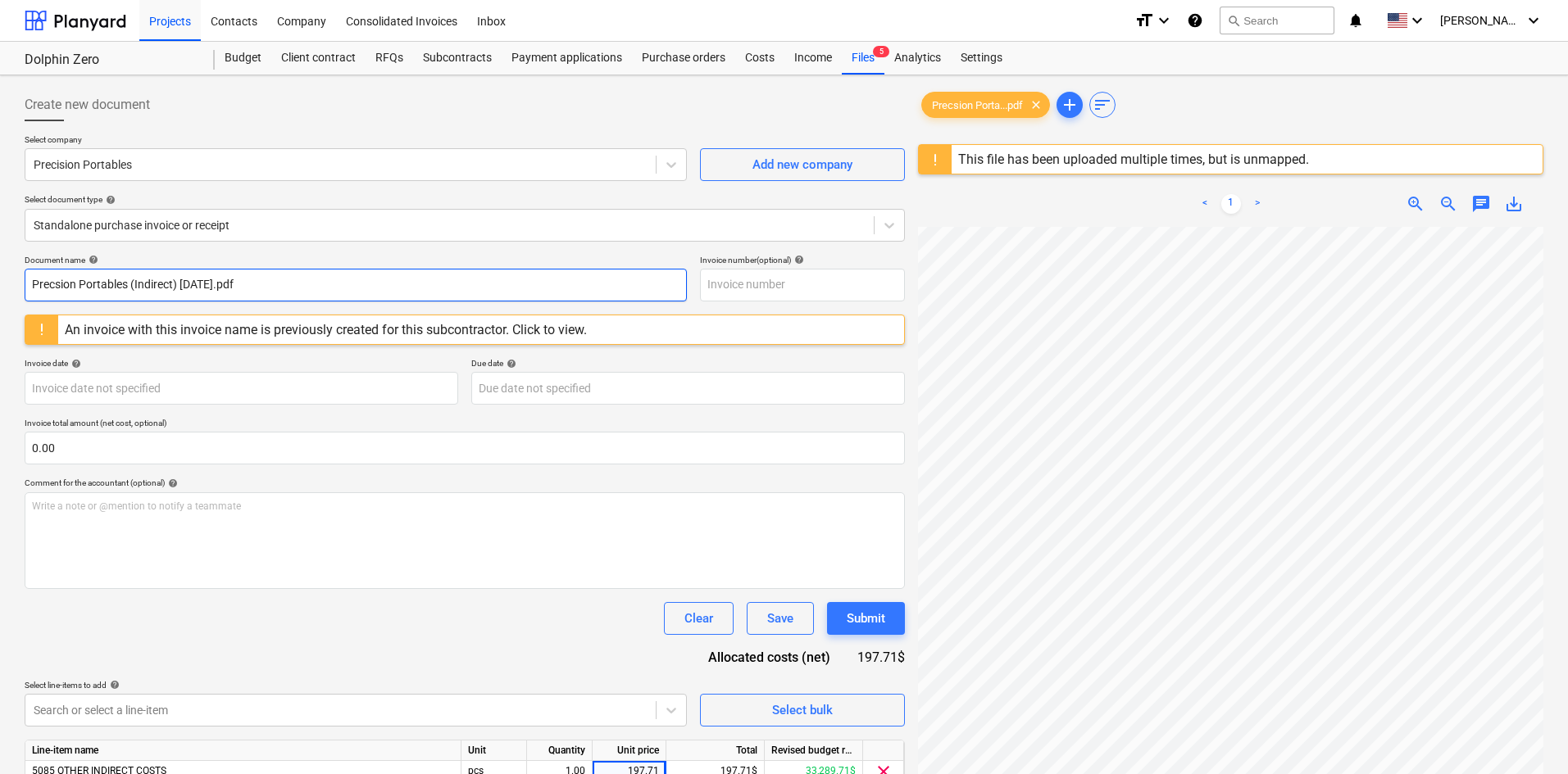
click at [274, 274] on input "Precsion Portables (Indirect) [DATE].pdf" at bounding box center [355, 285] width 662 height 33
drag, startPoint x: 289, startPoint y: 279, endPoint x: 0, endPoint y: 238, distance: 291.9
click at [0, 241] on div "Create new document Select company Precision Portables Add new company Select d…" at bounding box center [784, 522] width 1568 height 894
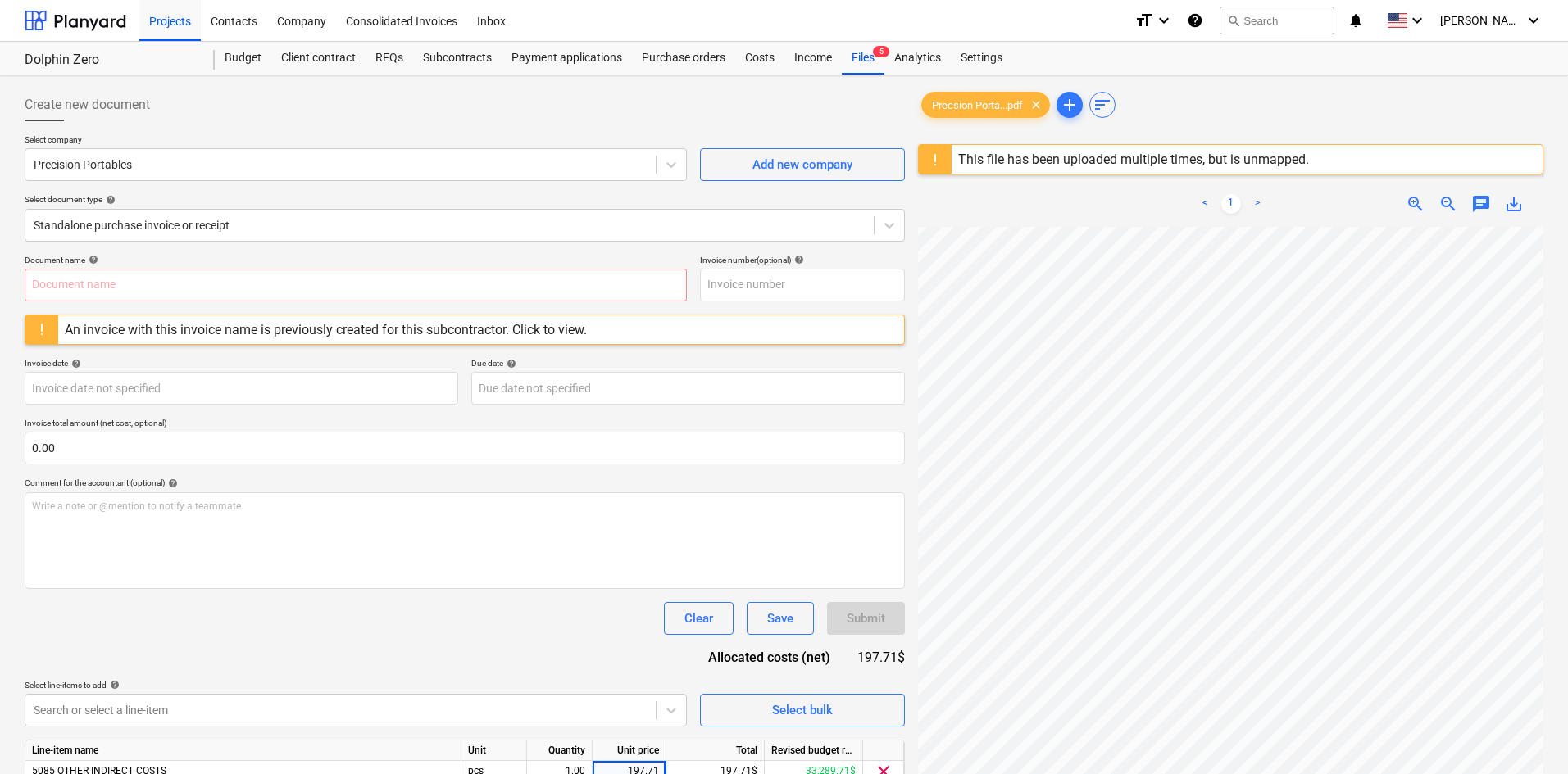
click at [346, 255] on div "Document name help" at bounding box center [355, 260] width 662 height 10
click at [1044, 105] on span "clear" at bounding box center [1036, 105] width 20 height 20
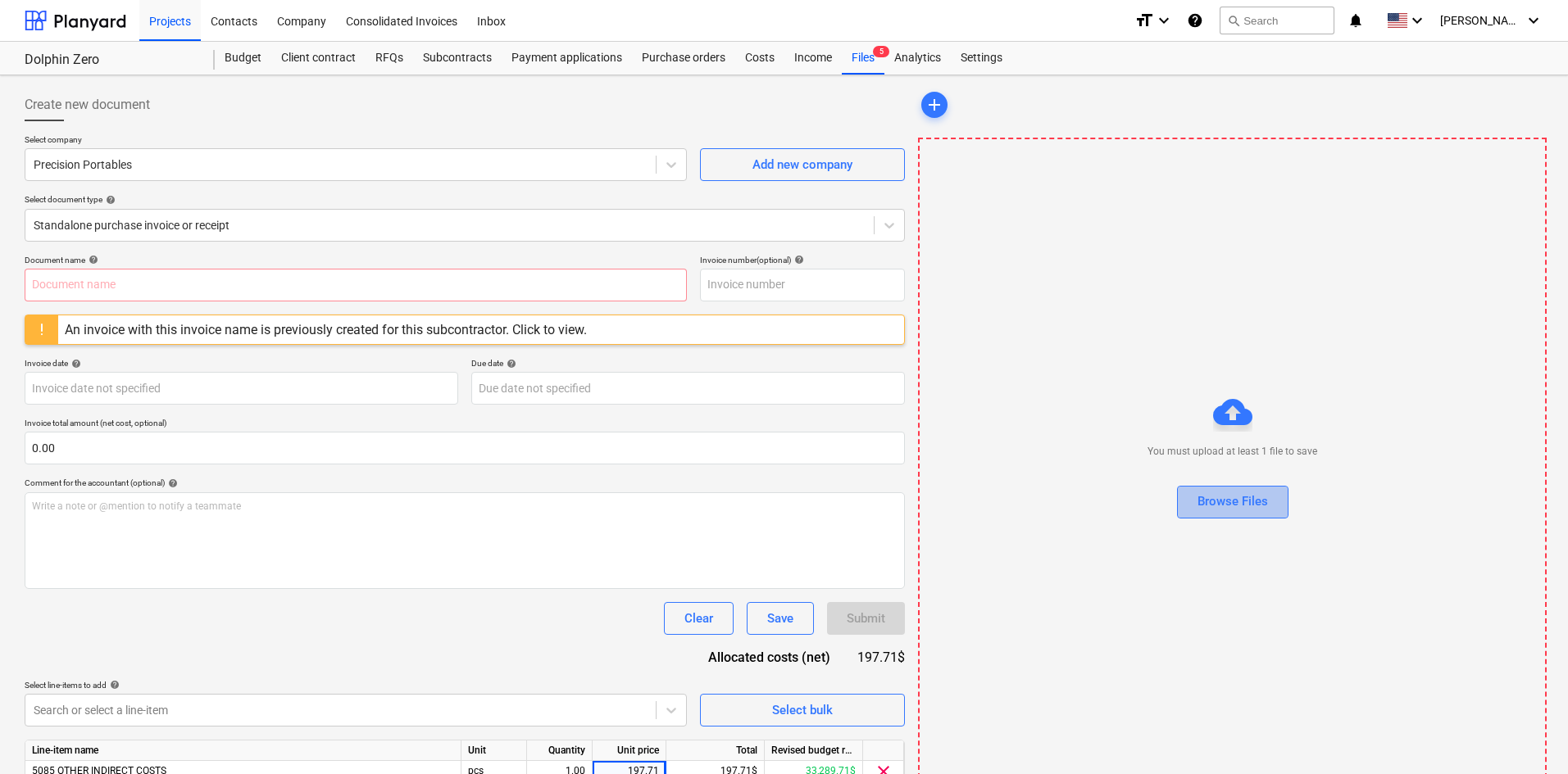
click at [1205, 510] on div "Browse Files" at bounding box center [1232, 501] width 70 height 21
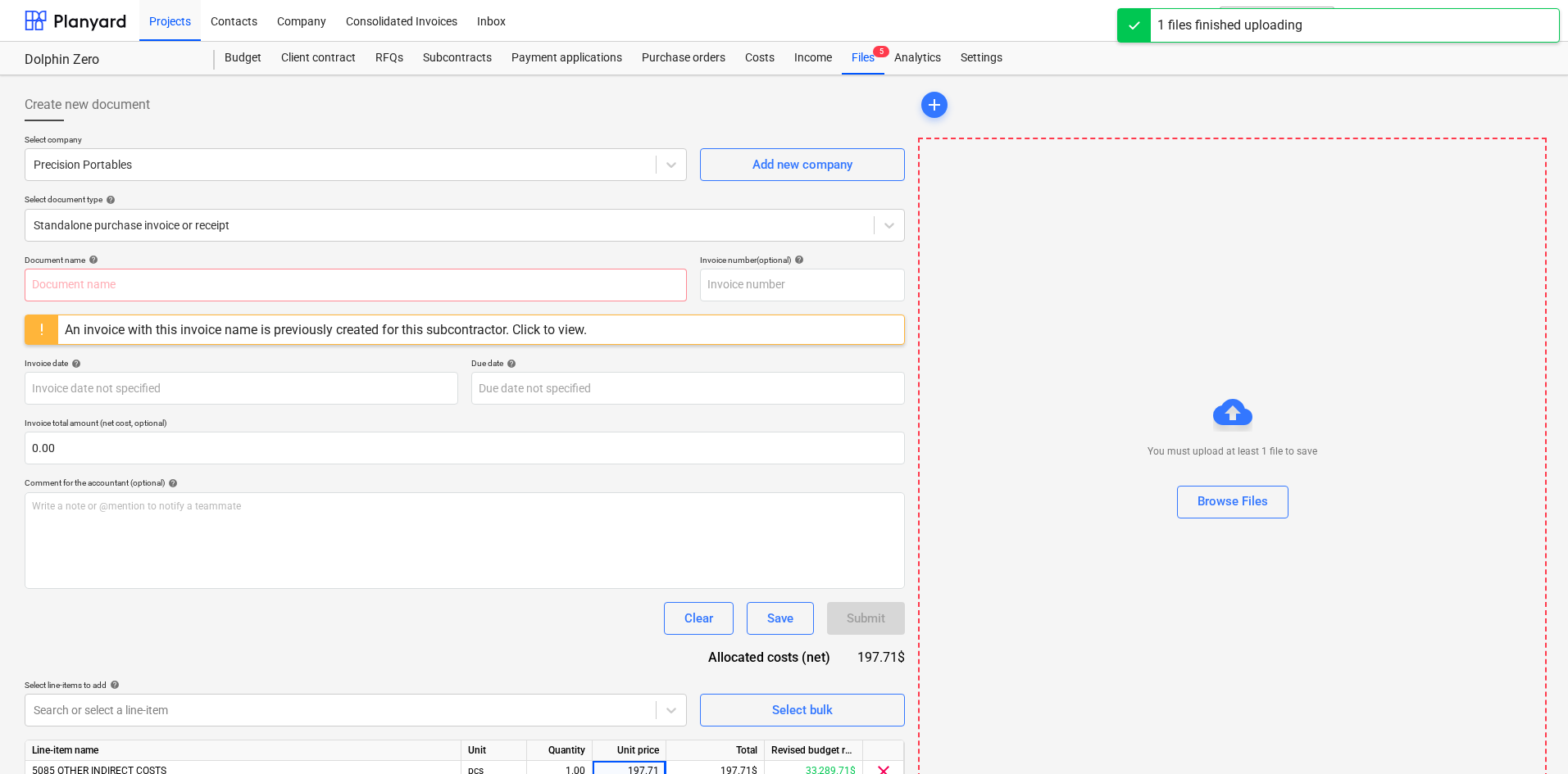
type input "Precsion Portables (Indirect) [DATE].pdf"
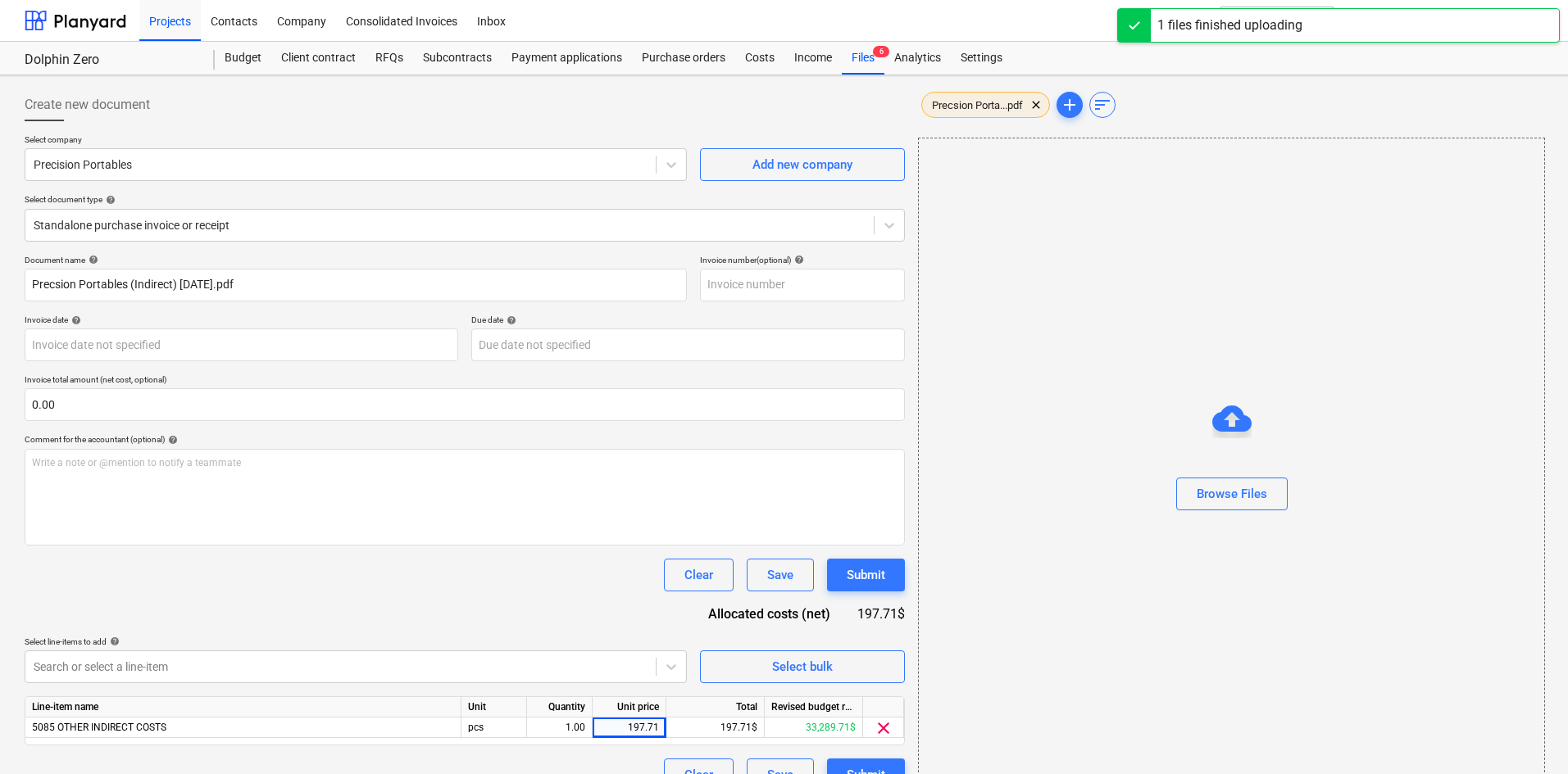
click at [981, 107] on span "Precsion Porta...pdf" at bounding box center [977, 105] width 110 height 12
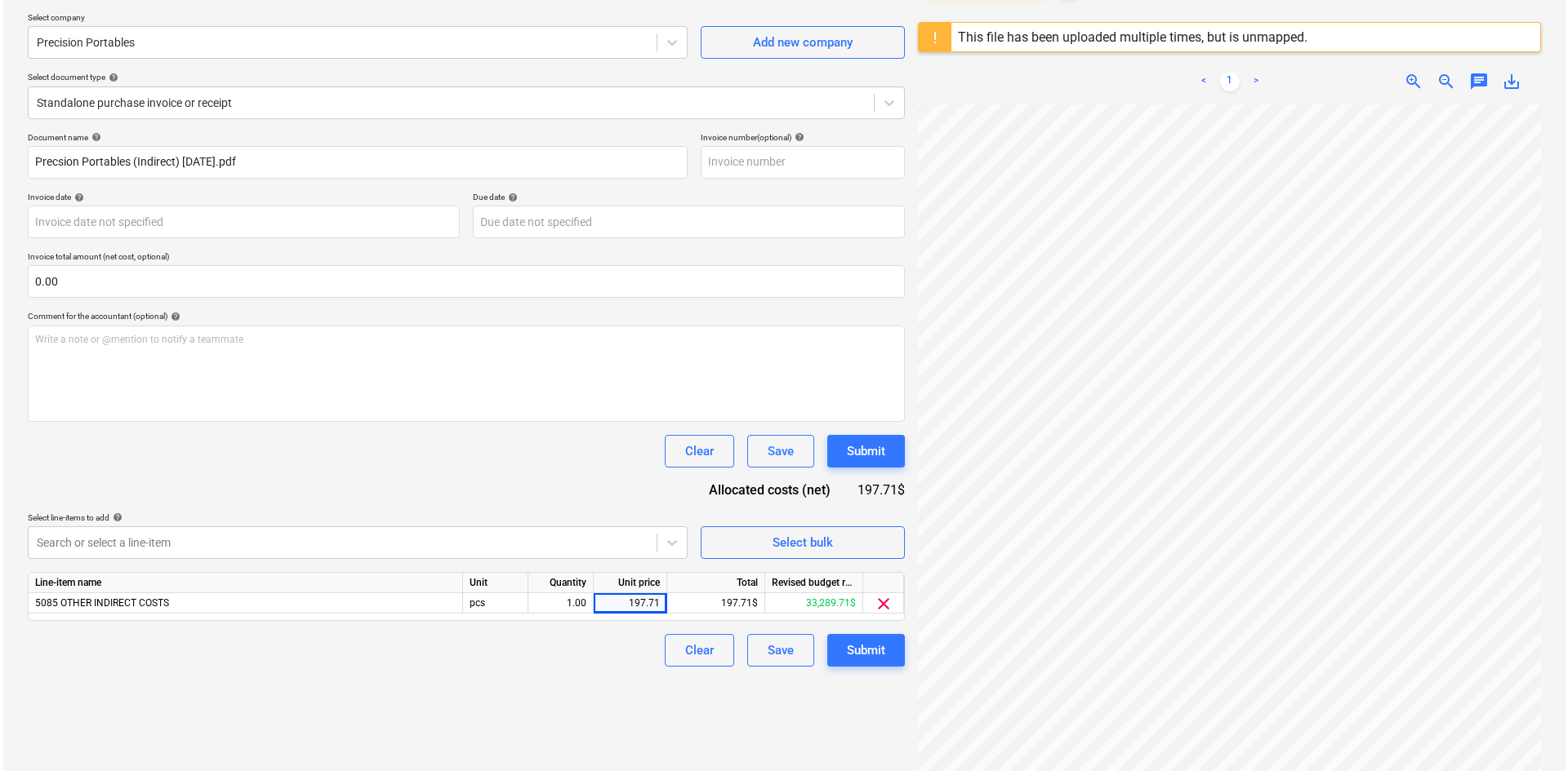
scroll to position [193, 0]
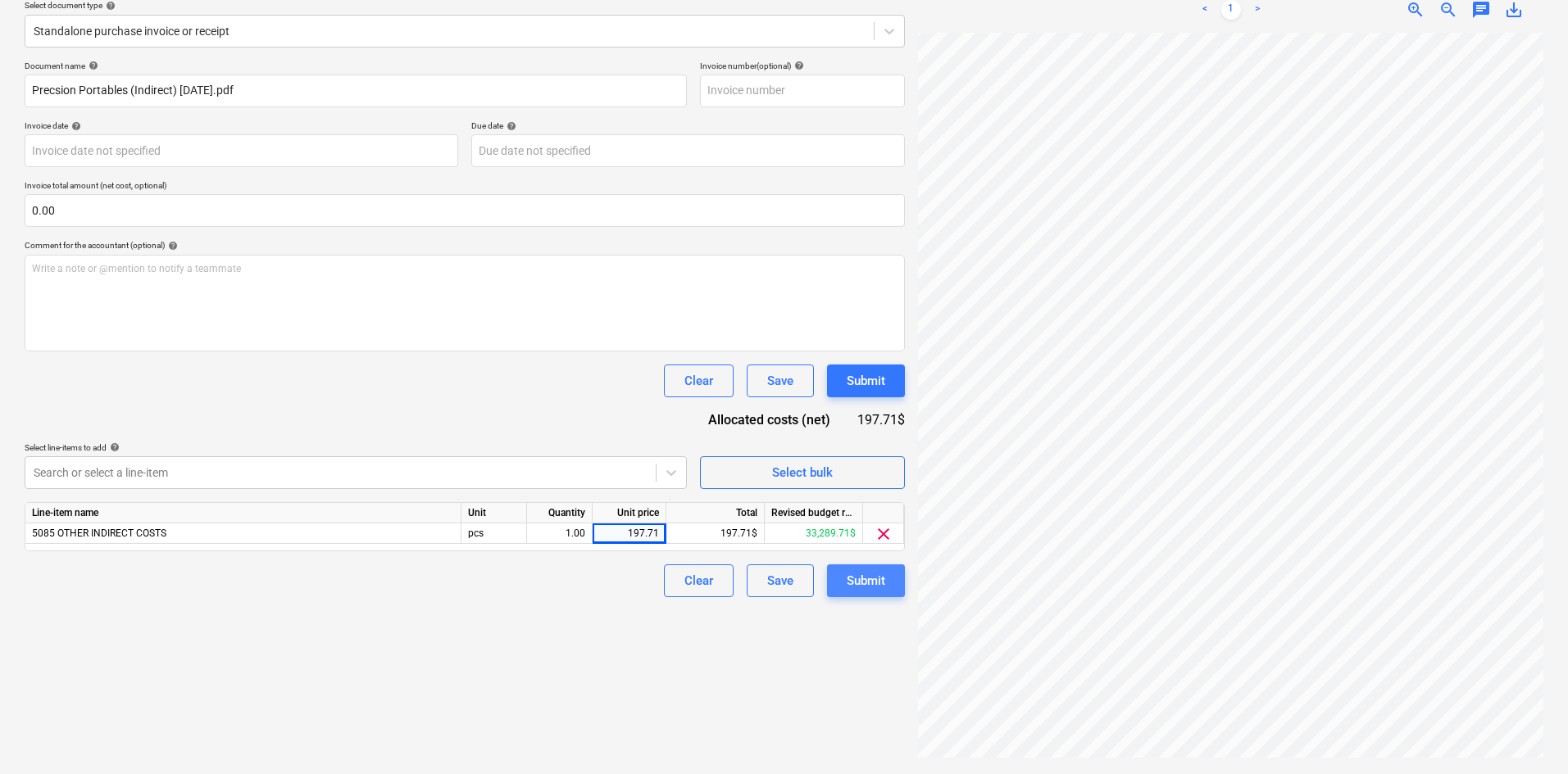
click at [867, 586] on div "Submit" at bounding box center [866, 581] width 38 height 21
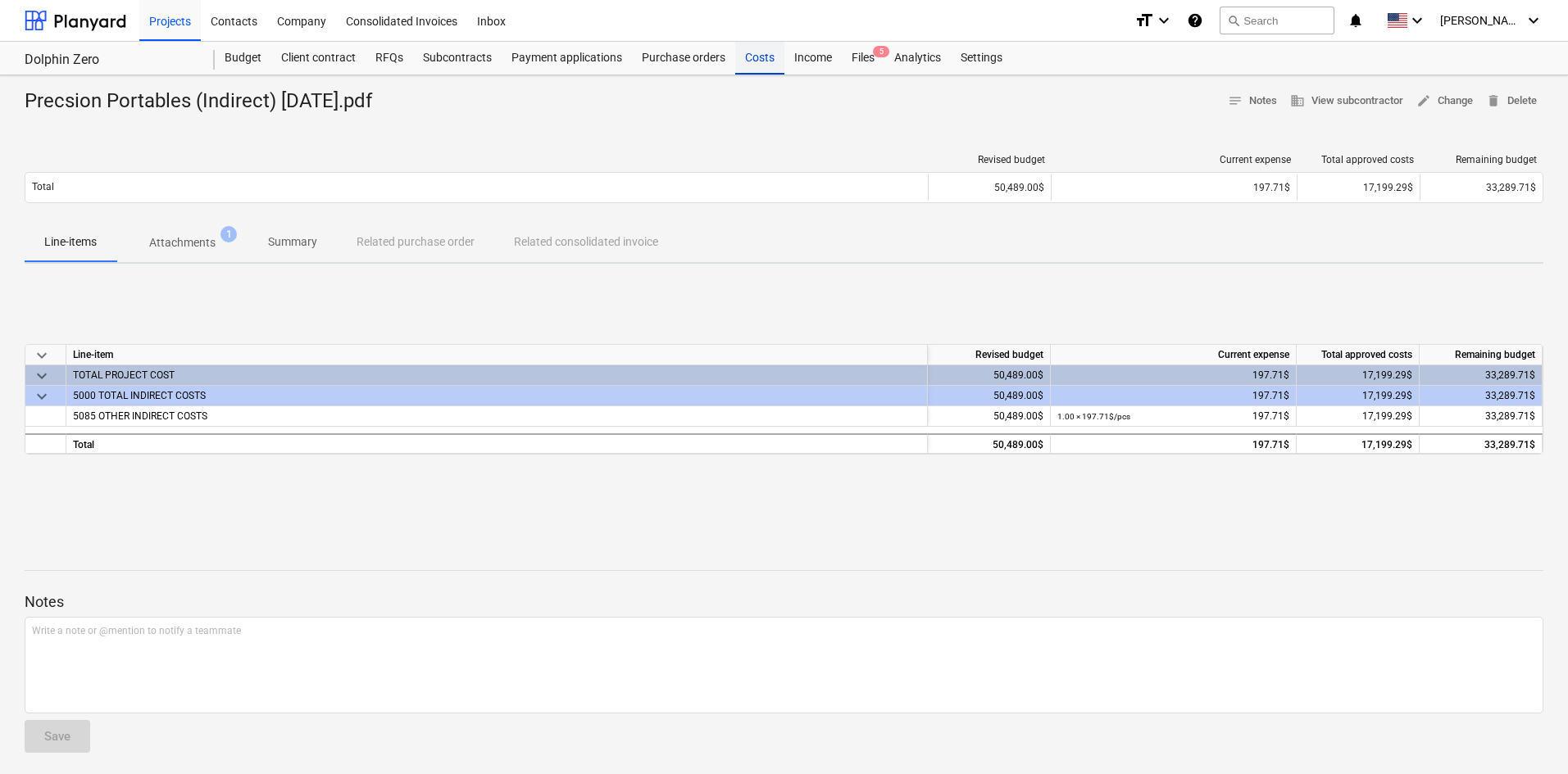
click at [749, 71] on div "Costs" at bounding box center [759, 58] width 49 height 33
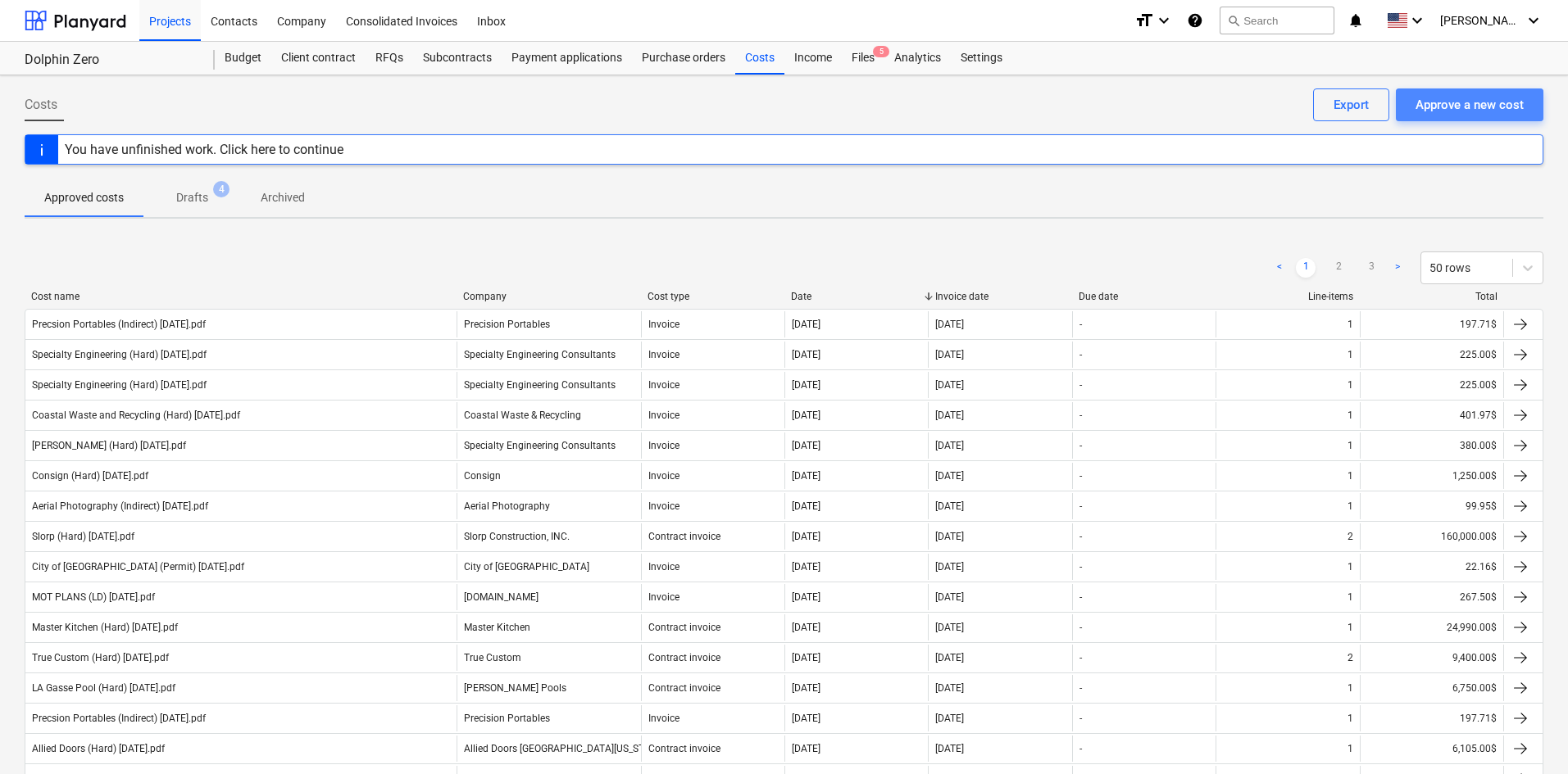
click at [1447, 118] on button "Approve a new cost" at bounding box center [1470, 105] width 148 height 33
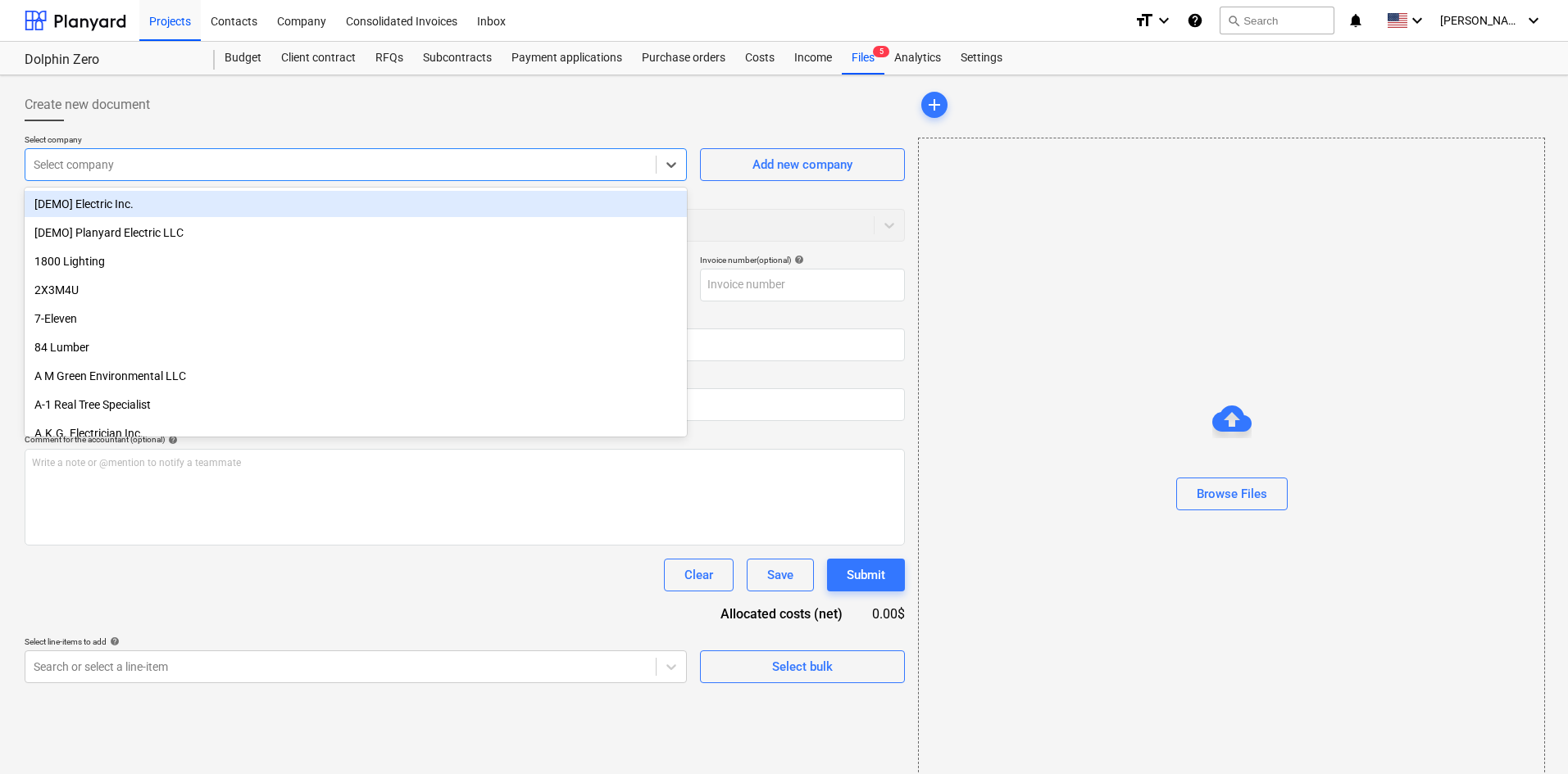
click at [466, 176] on div "Select company" at bounding box center [340, 164] width 630 height 23
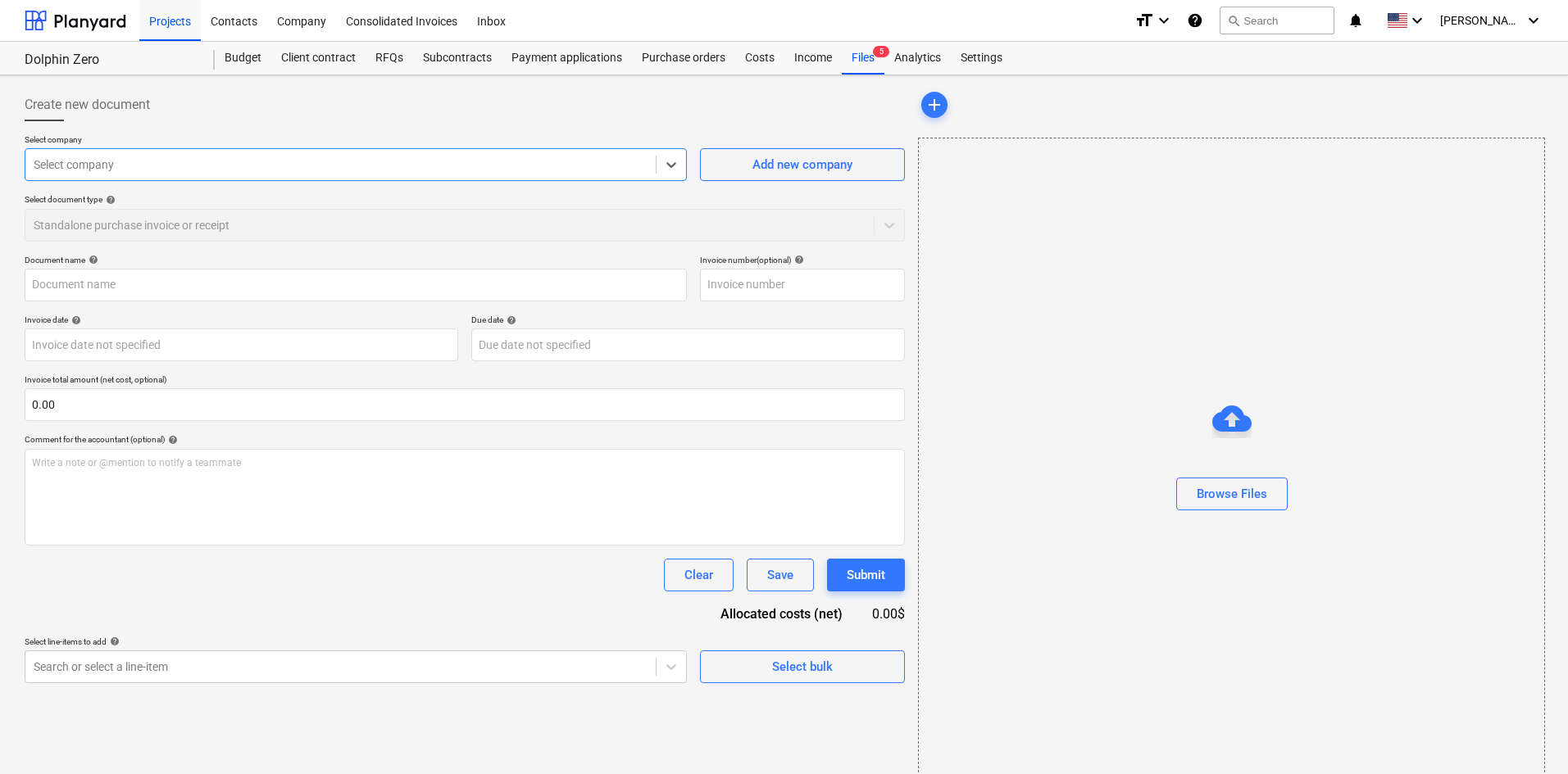
click at [303, 159] on div at bounding box center [340, 165] width 614 height 17
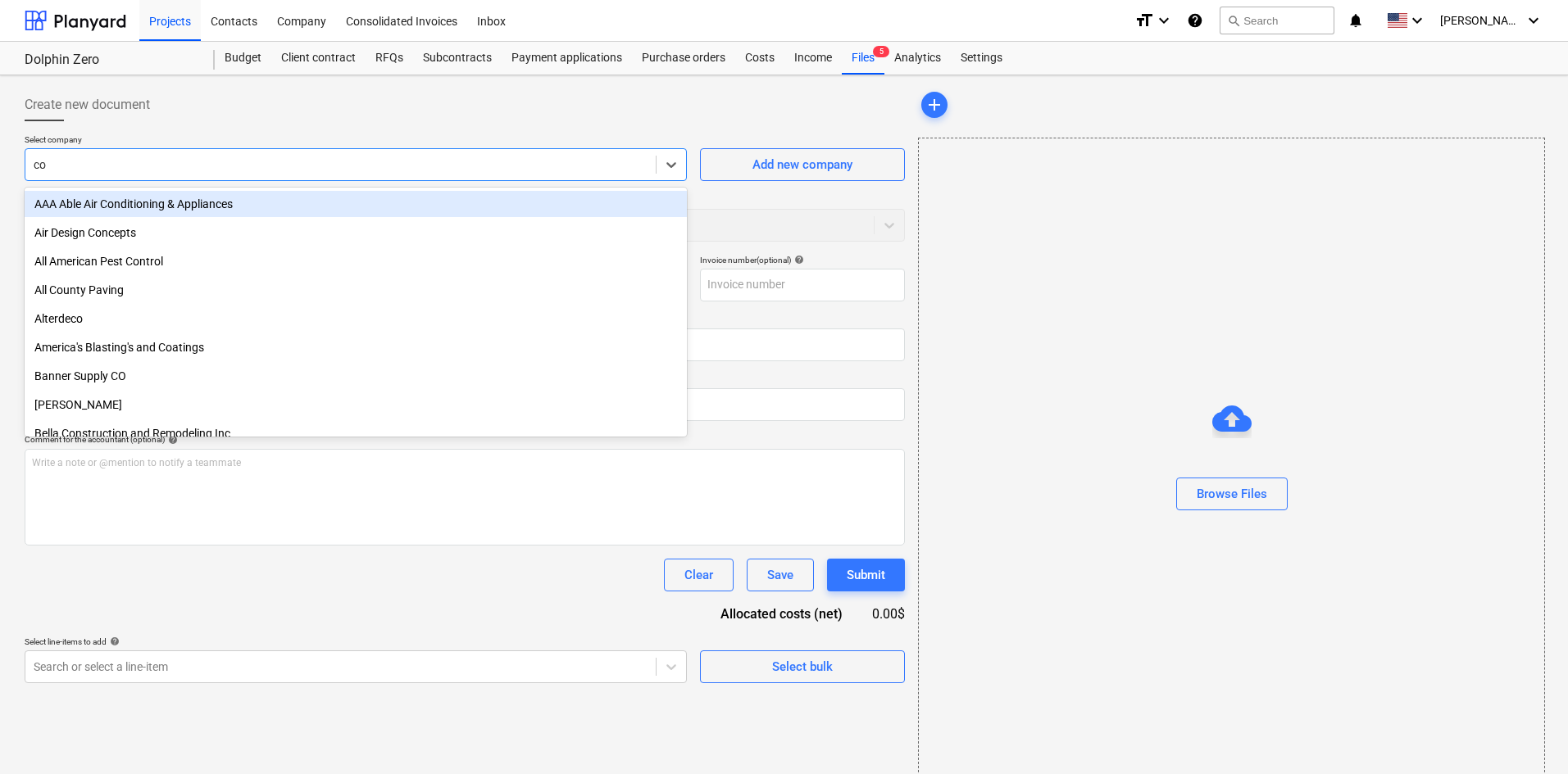
type input "coa"
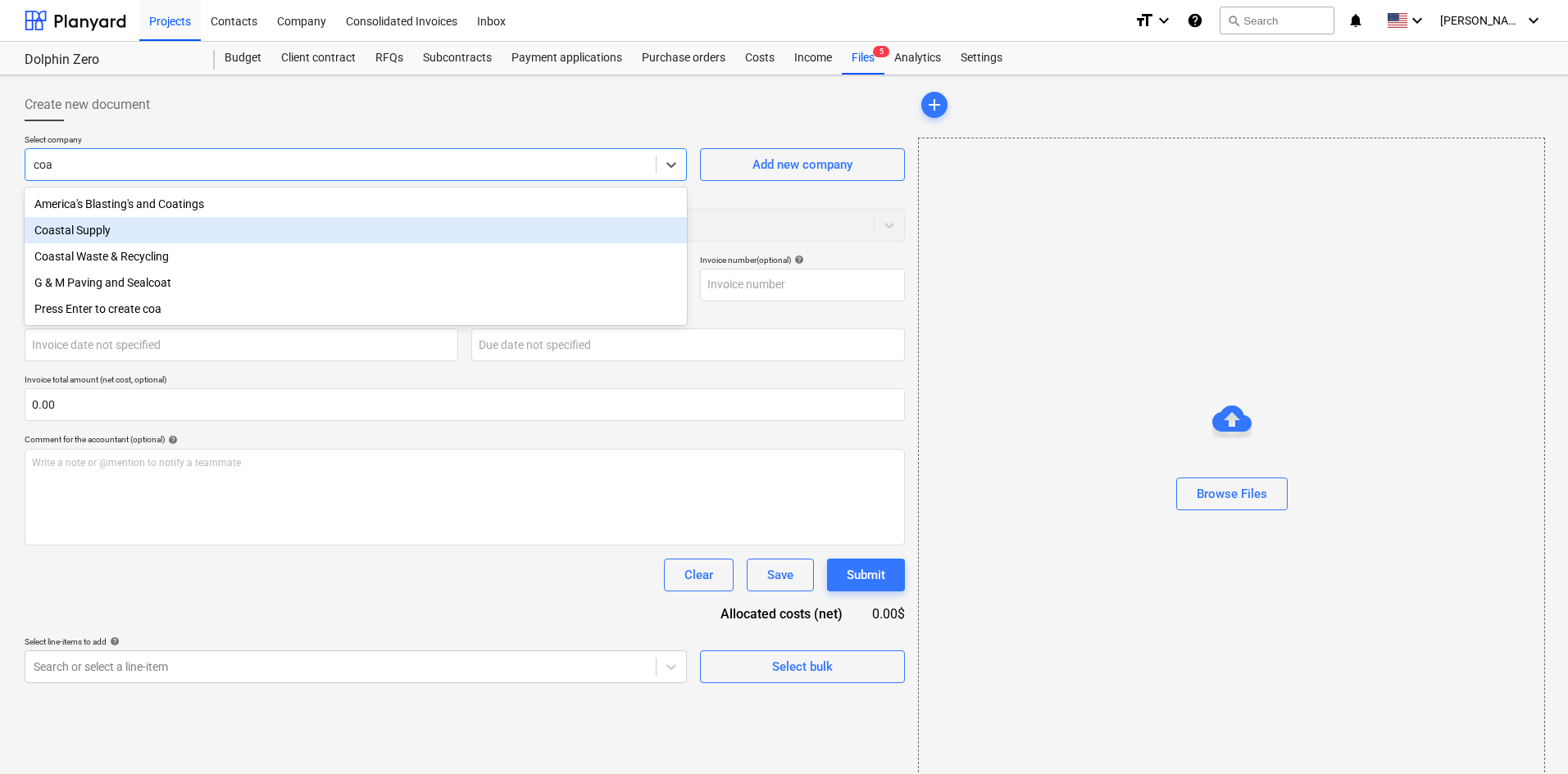
click at [91, 238] on div "Coastal Supply" at bounding box center [355, 231] width 662 height 26
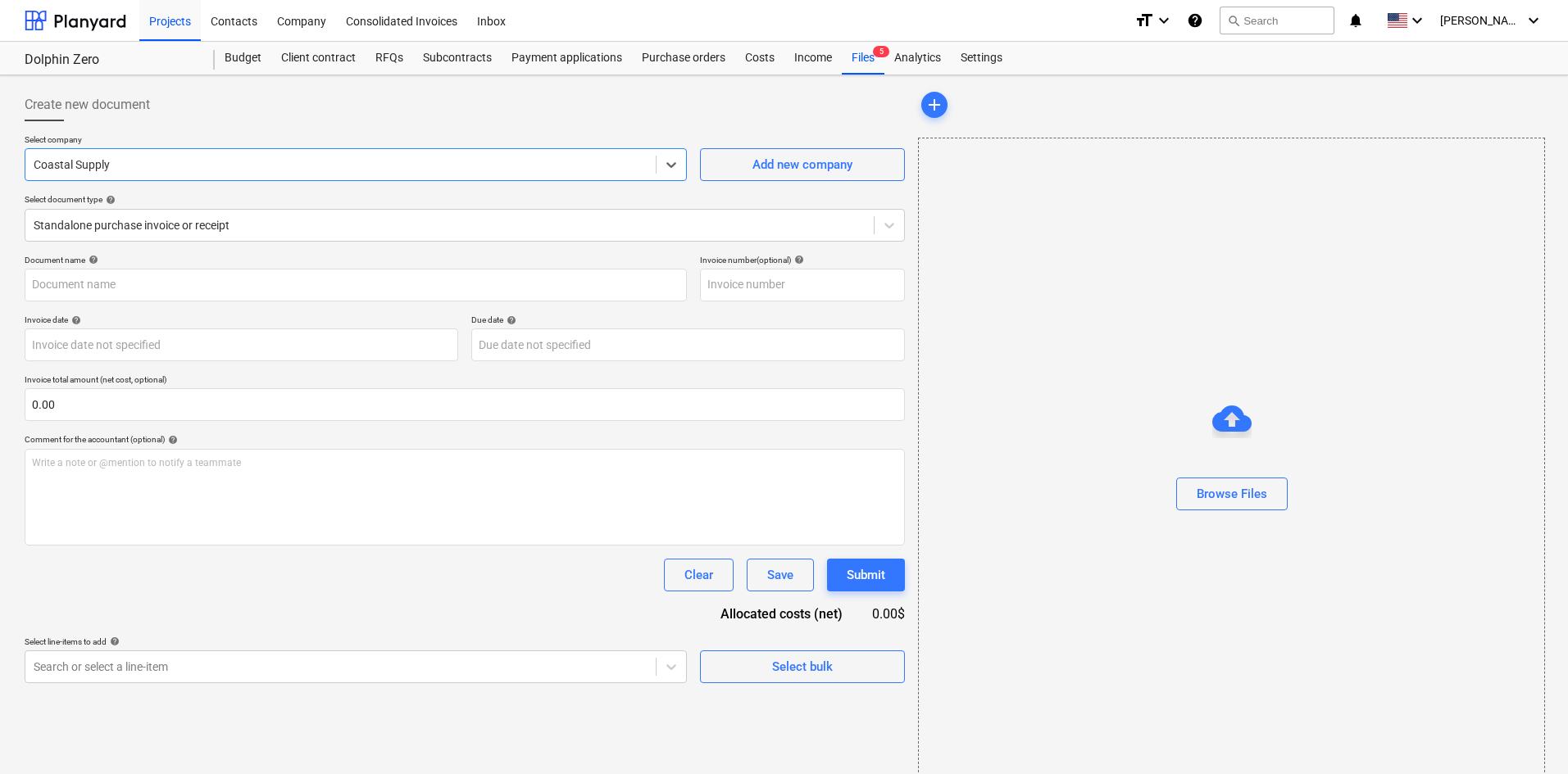
click at [325, 137] on p "Select company" at bounding box center [355, 141] width 662 height 14
click at [1250, 493] on div "Browse Files" at bounding box center [1231, 494] width 70 height 21
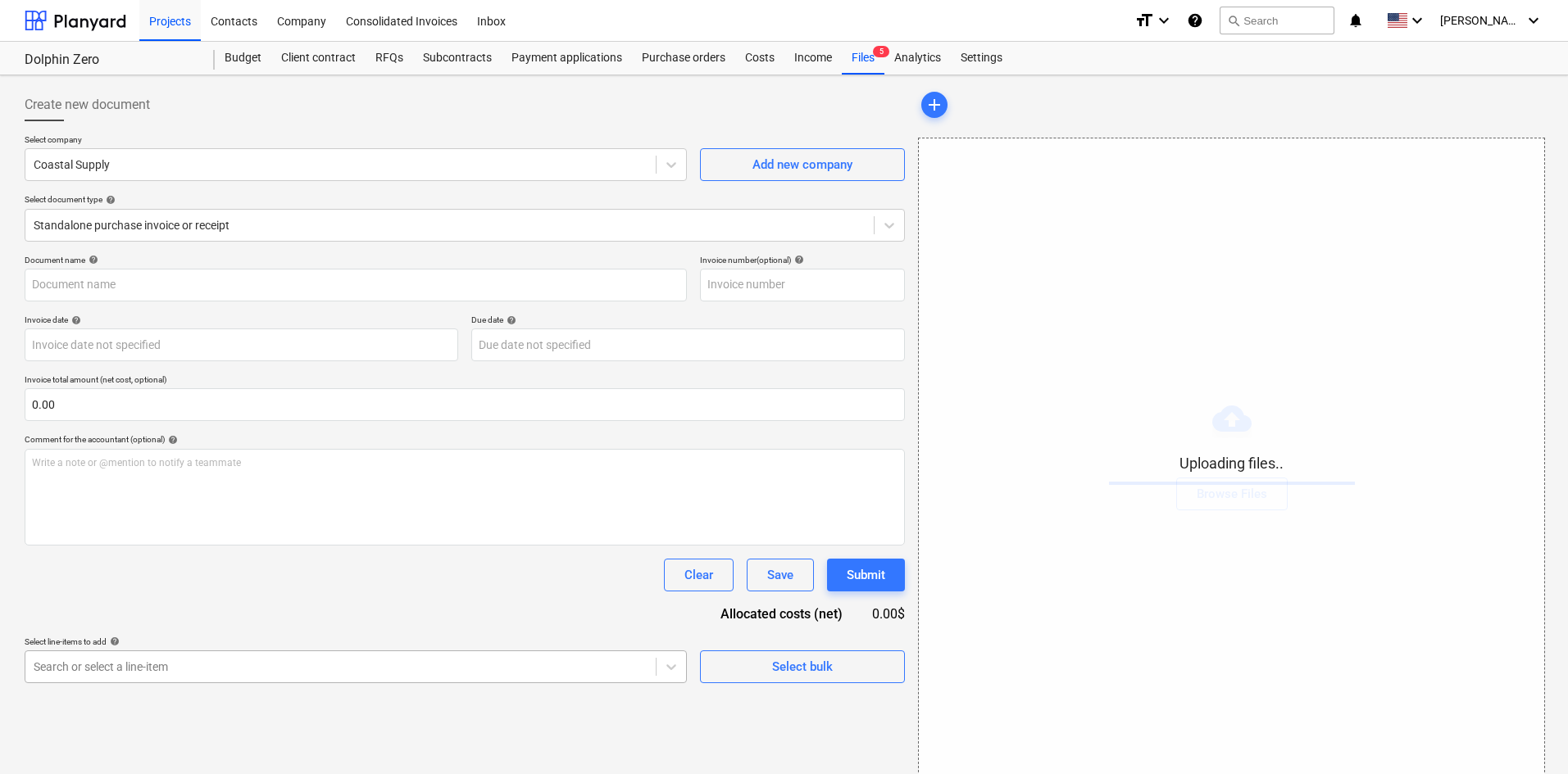
click at [482, 671] on body "Projects Contacts Company Consolidated Invoices Inbox format_size keyboard_arro…" at bounding box center [784, 387] width 1568 height 774
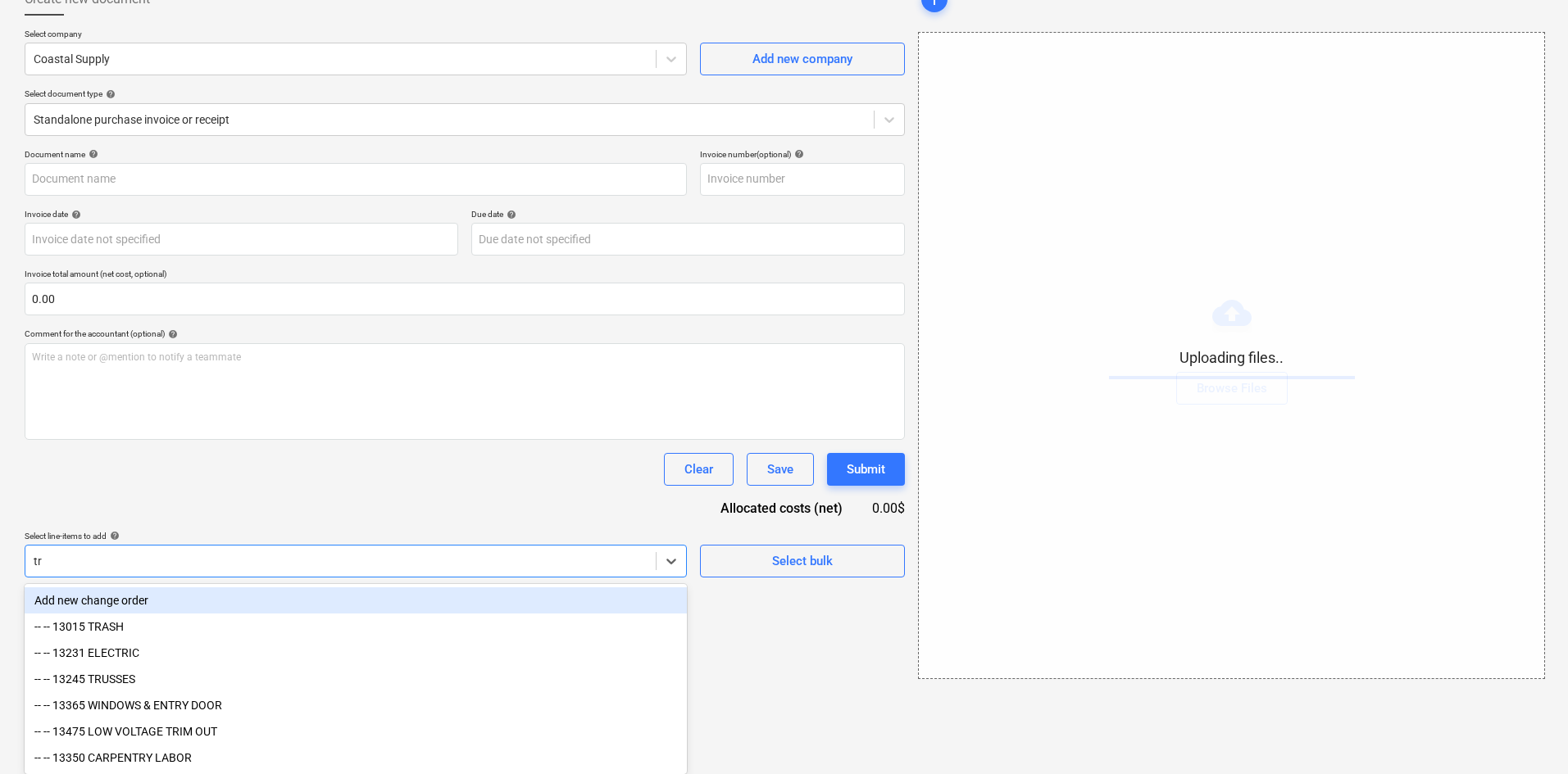
scroll to position [23, 0]
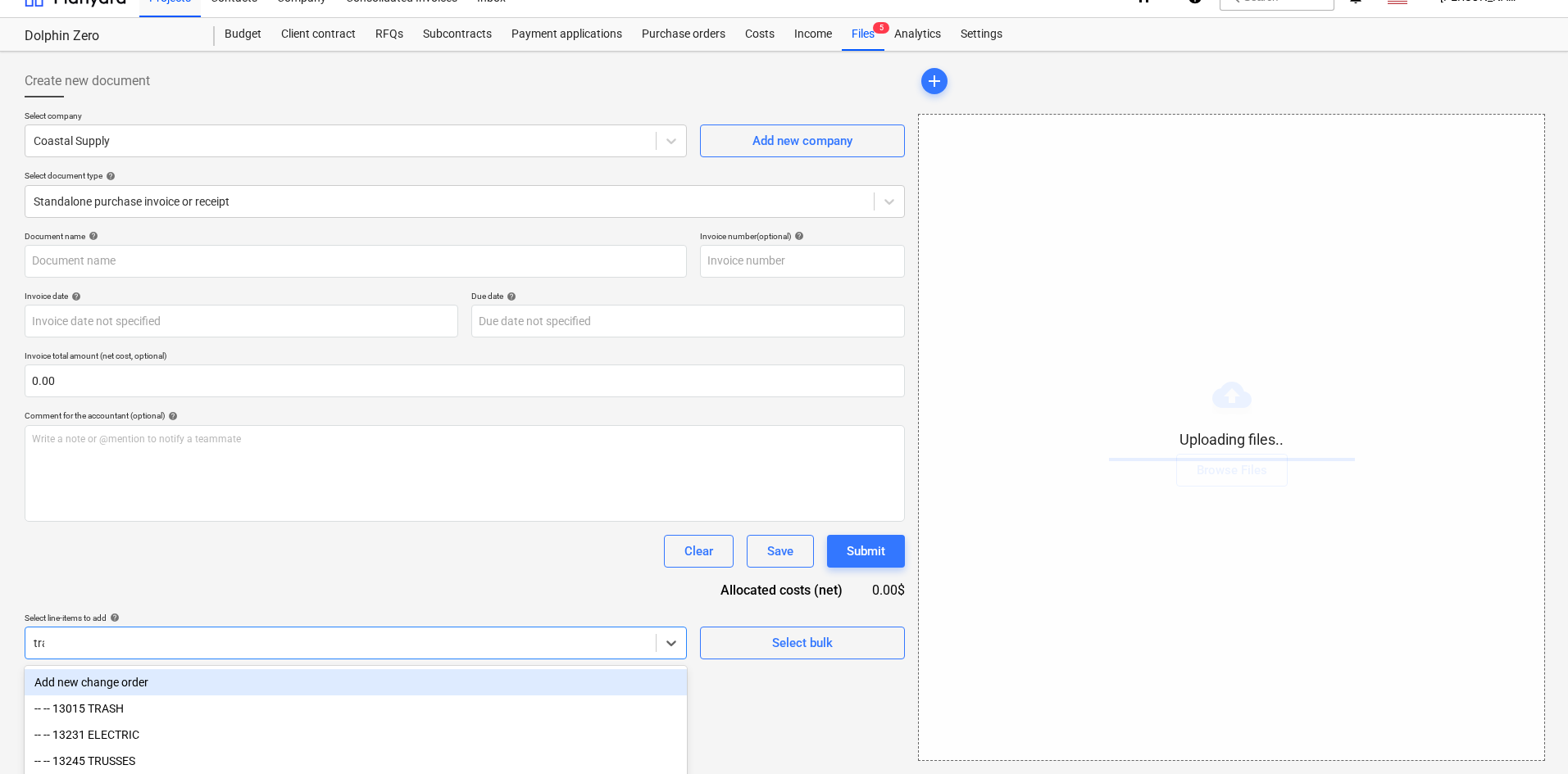
type input "tras"
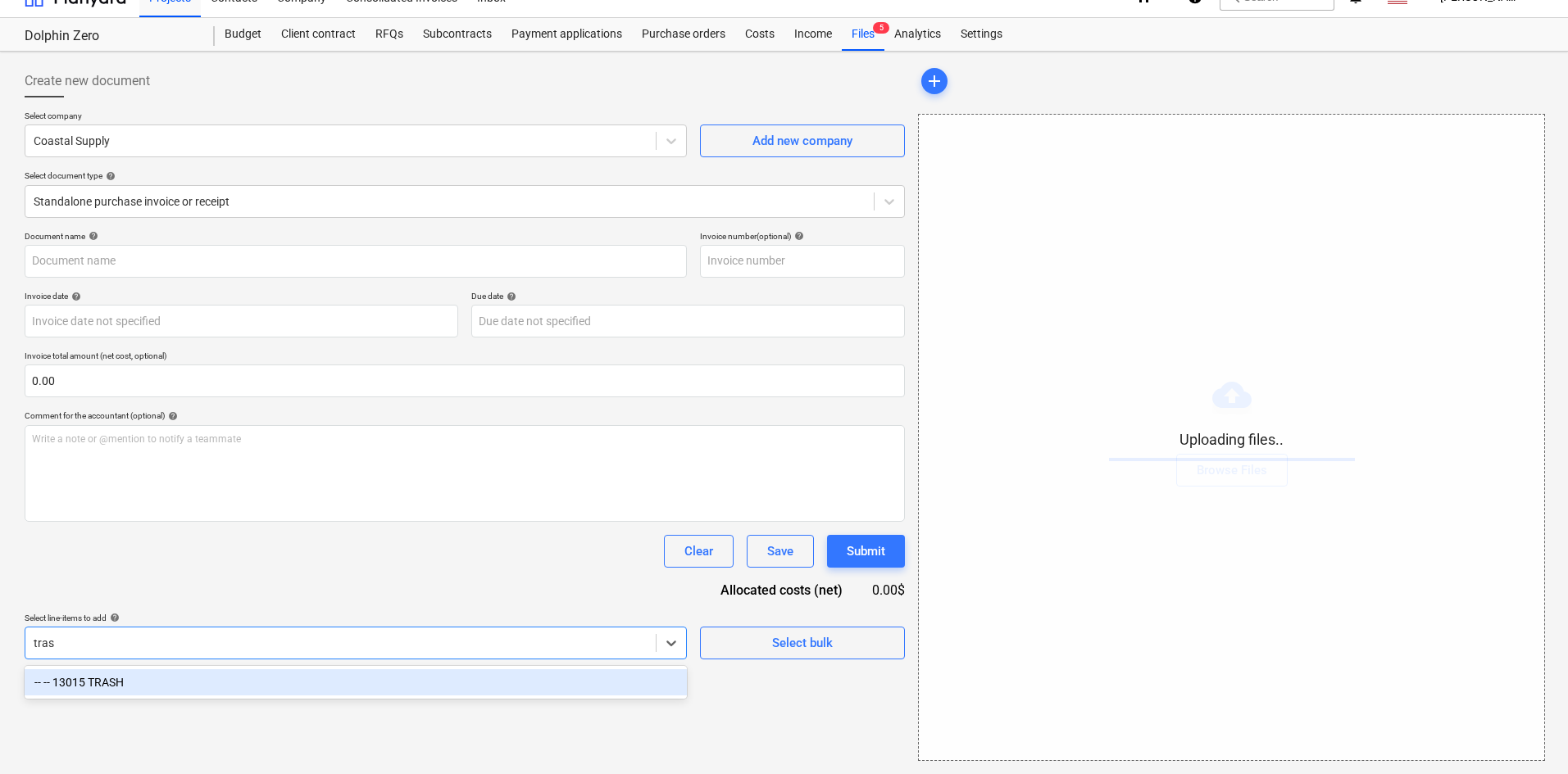
click at [211, 671] on div "-- -- 13015 TRASH" at bounding box center [355, 683] width 662 height 26
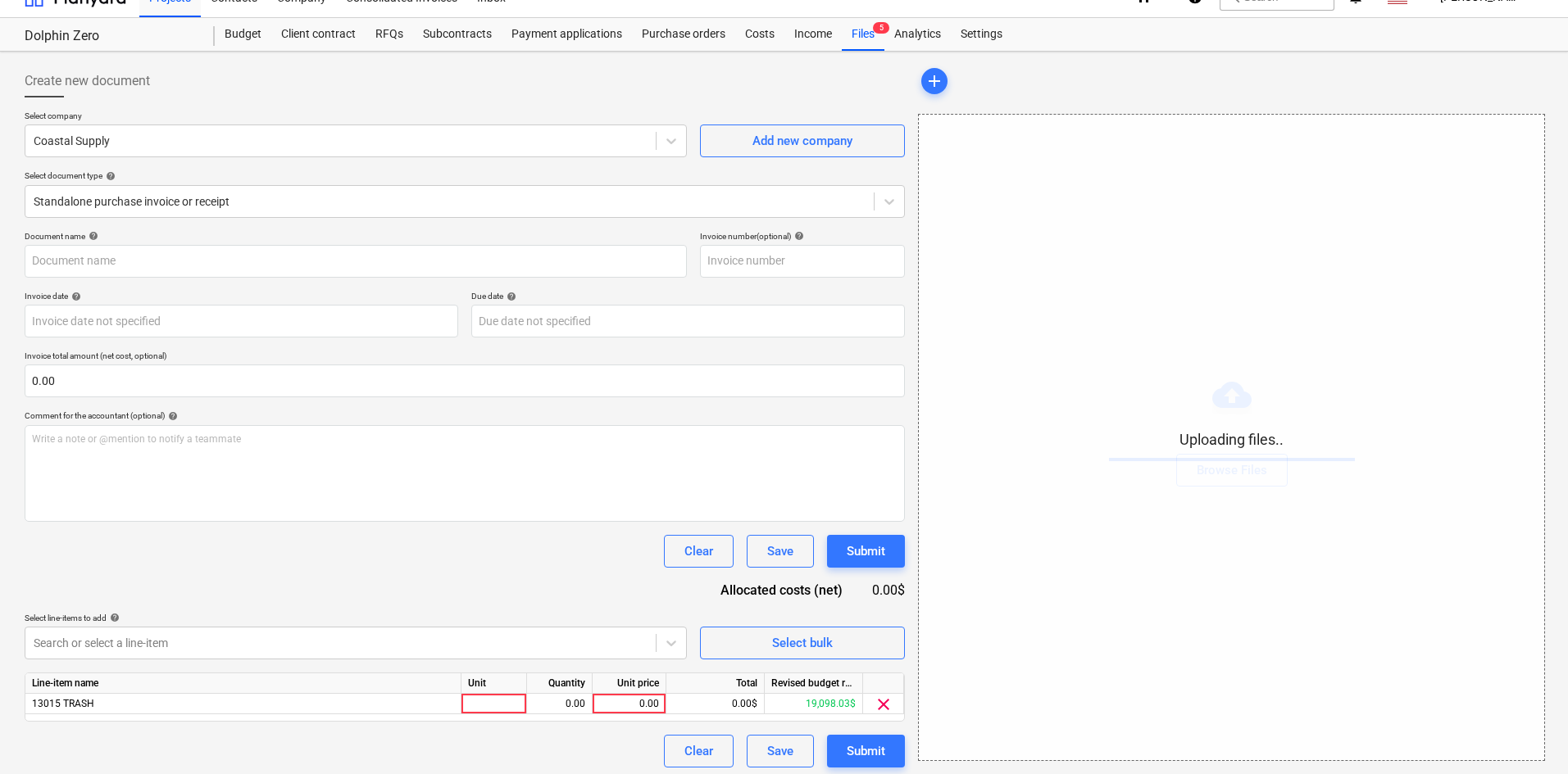
click at [290, 582] on div "Document name help Invoice number (optional) help Invoice date help Press the d…" at bounding box center [464, 500] width 881 height 537
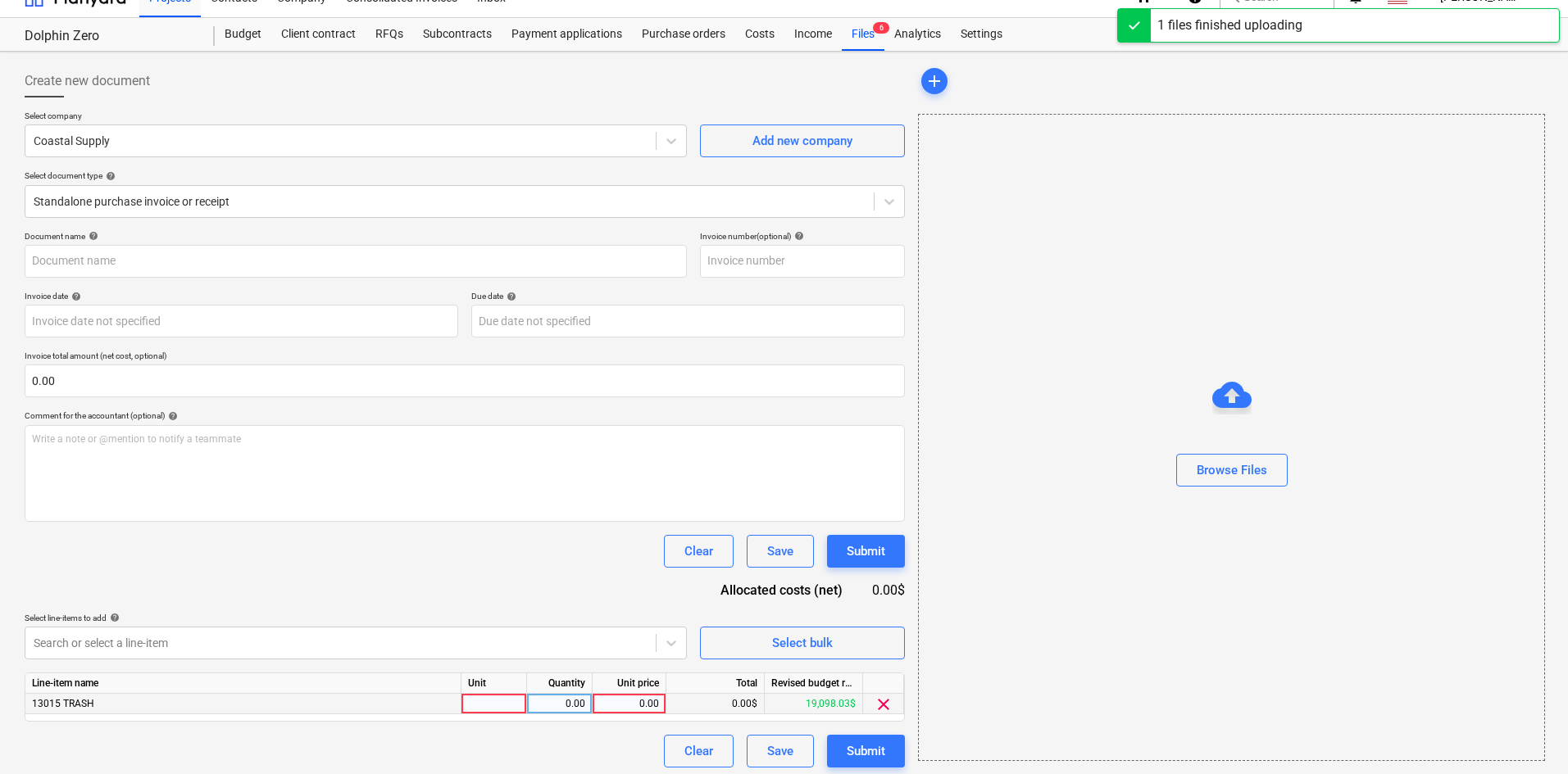
type input "Coastal Waste & Recycling (Hard) [DATE].pdf"
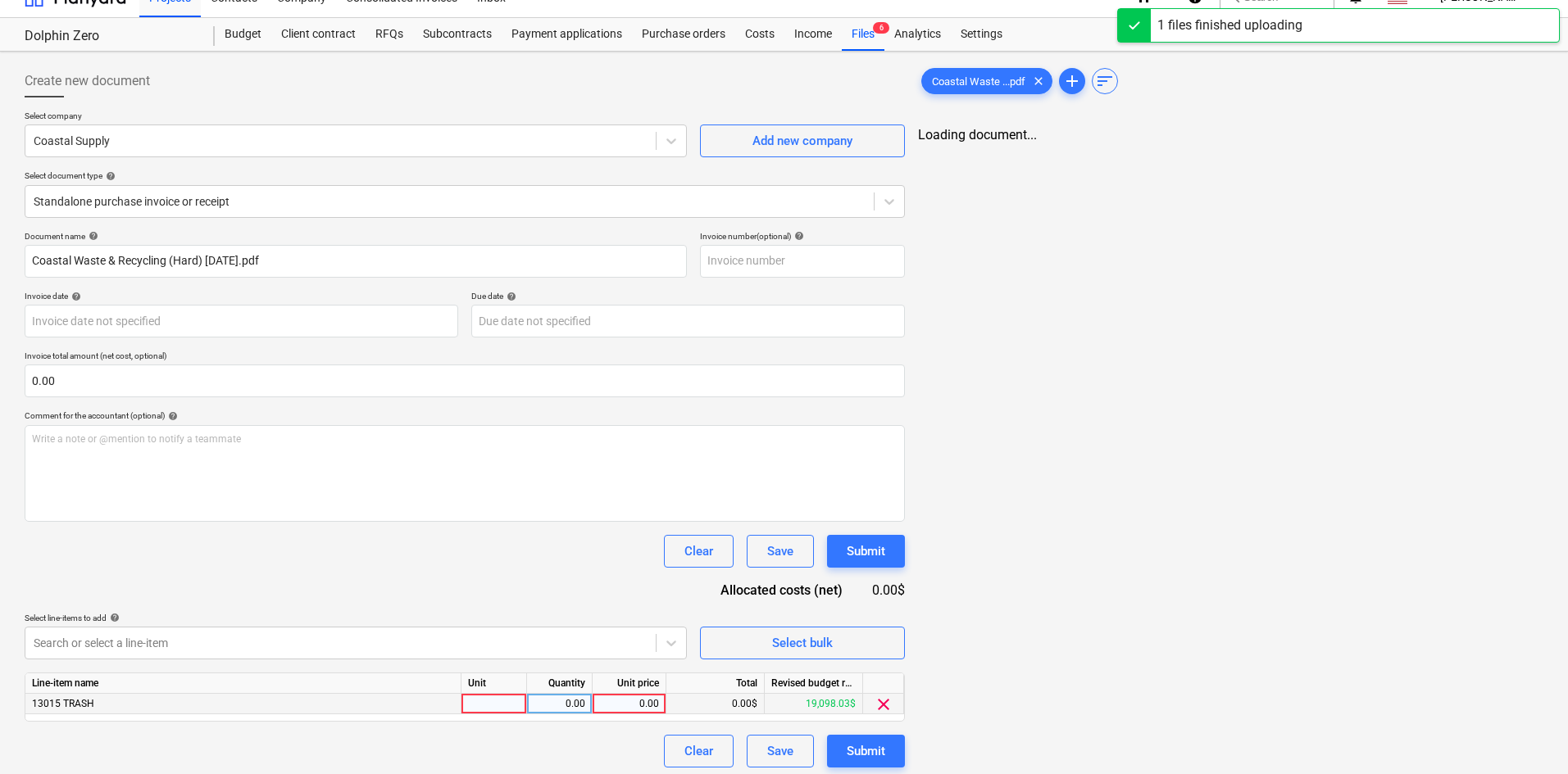
click at [625, 698] on div "0.00" at bounding box center [629, 704] width 60 height 21
click at [640, 711] on div "0.00" at bounding box center [629, 704] width 60 height 21
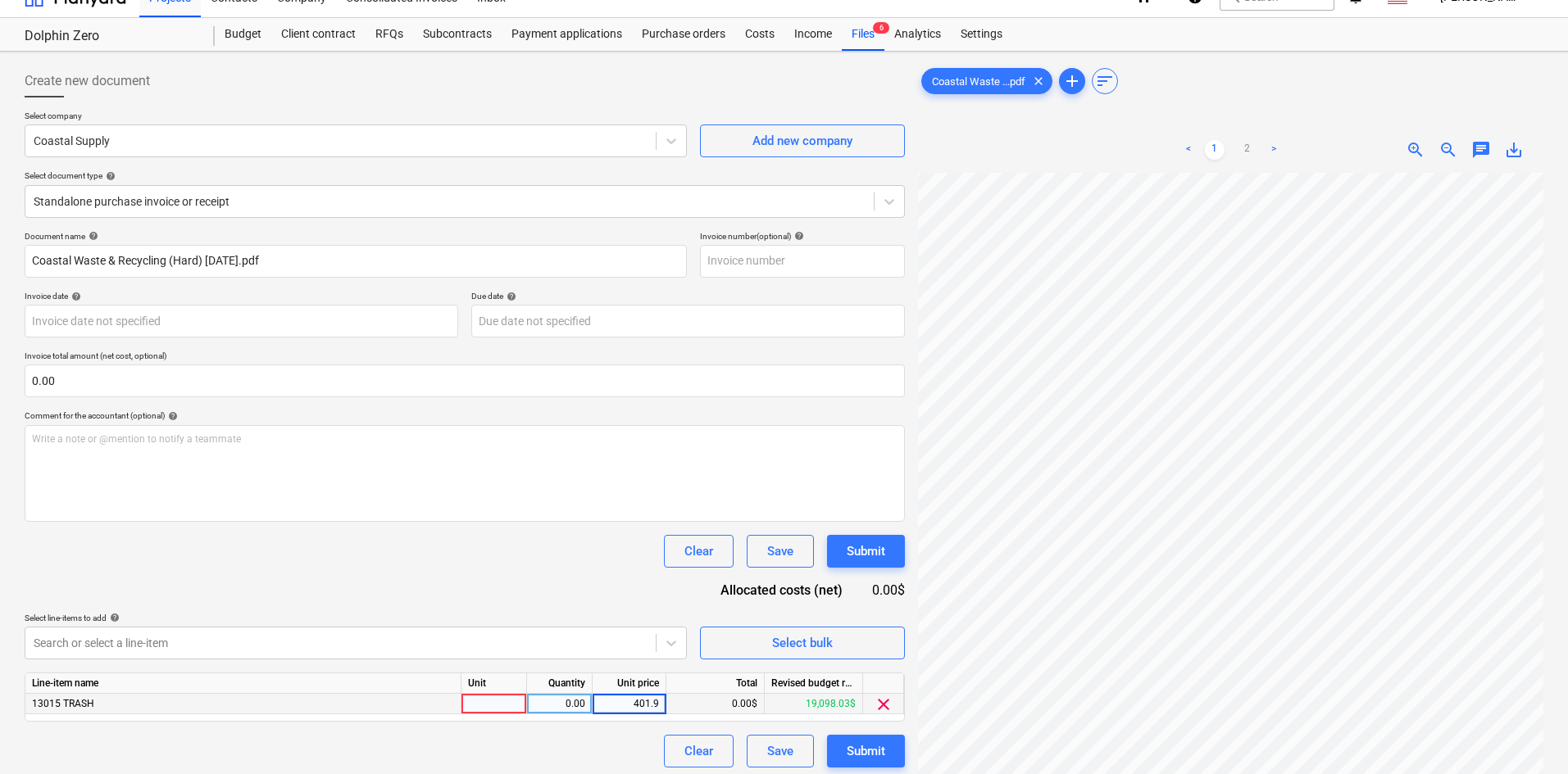
type input "401.97"
click at [475, 526] on div "Document name help Coastal Waste & Recycling (Hard) [DATE].pdf Invoice number (…" at bounding box center [464, 500] width 881 height 537
click at [851, 746] on div "Submit" at bounding box center [866, 751] width 38 height 21
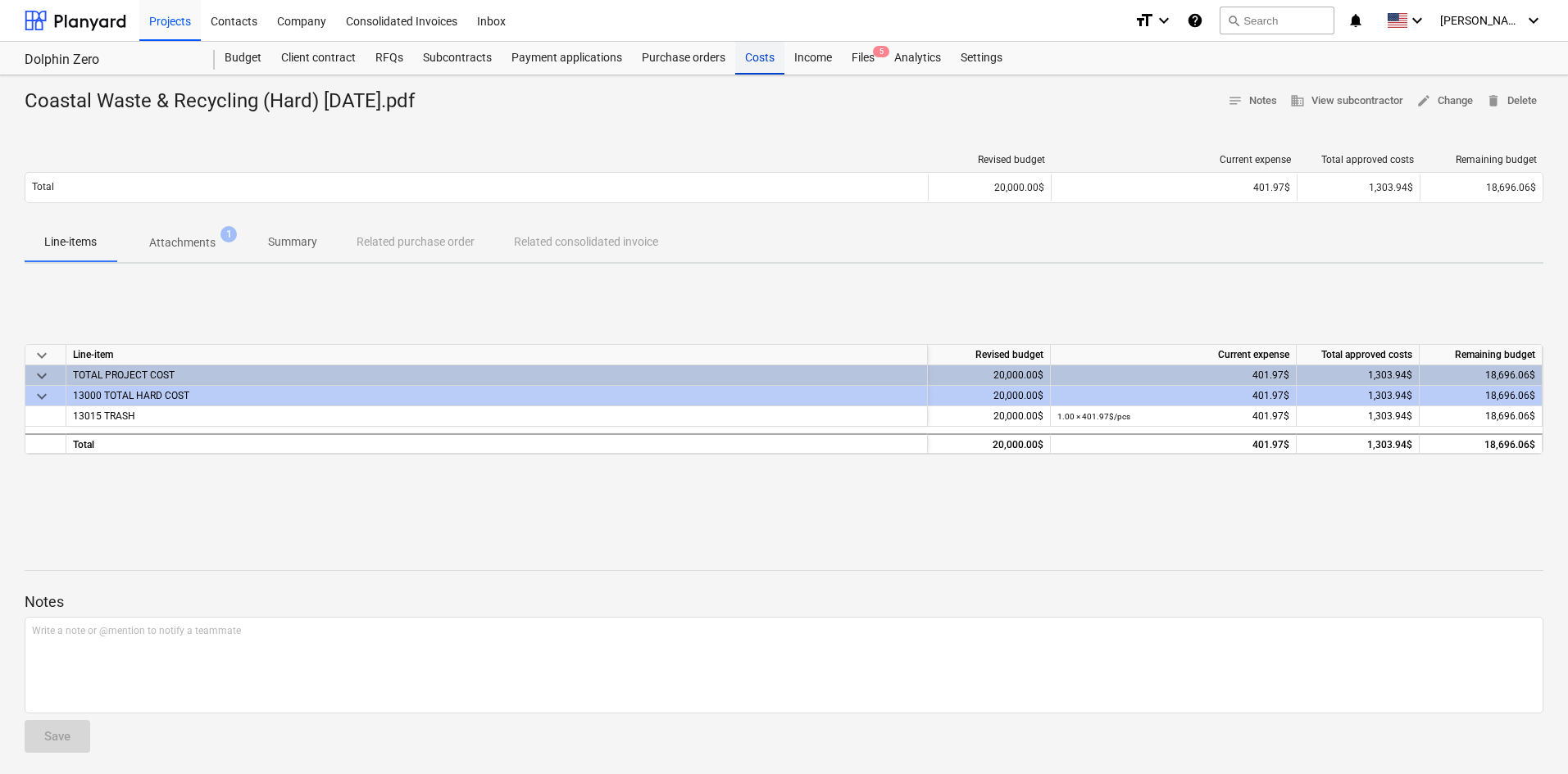
click at [751, 67] on div "Costs" at bounding box center [759, 58] width 49 height 33
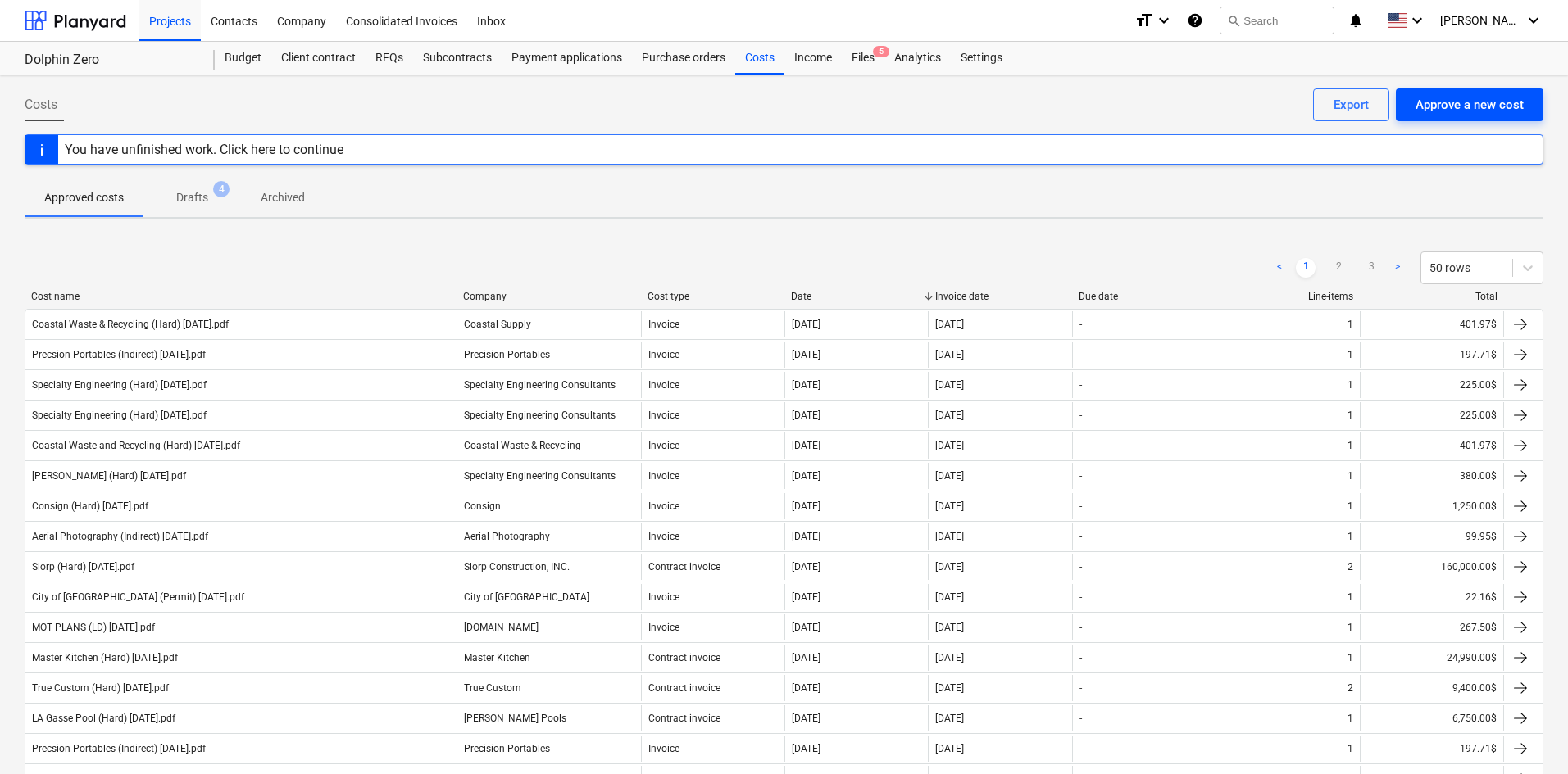
click at [1449, 119] on button "Approve a new cost" at bounding box center [1470, 105] width 148 height 33
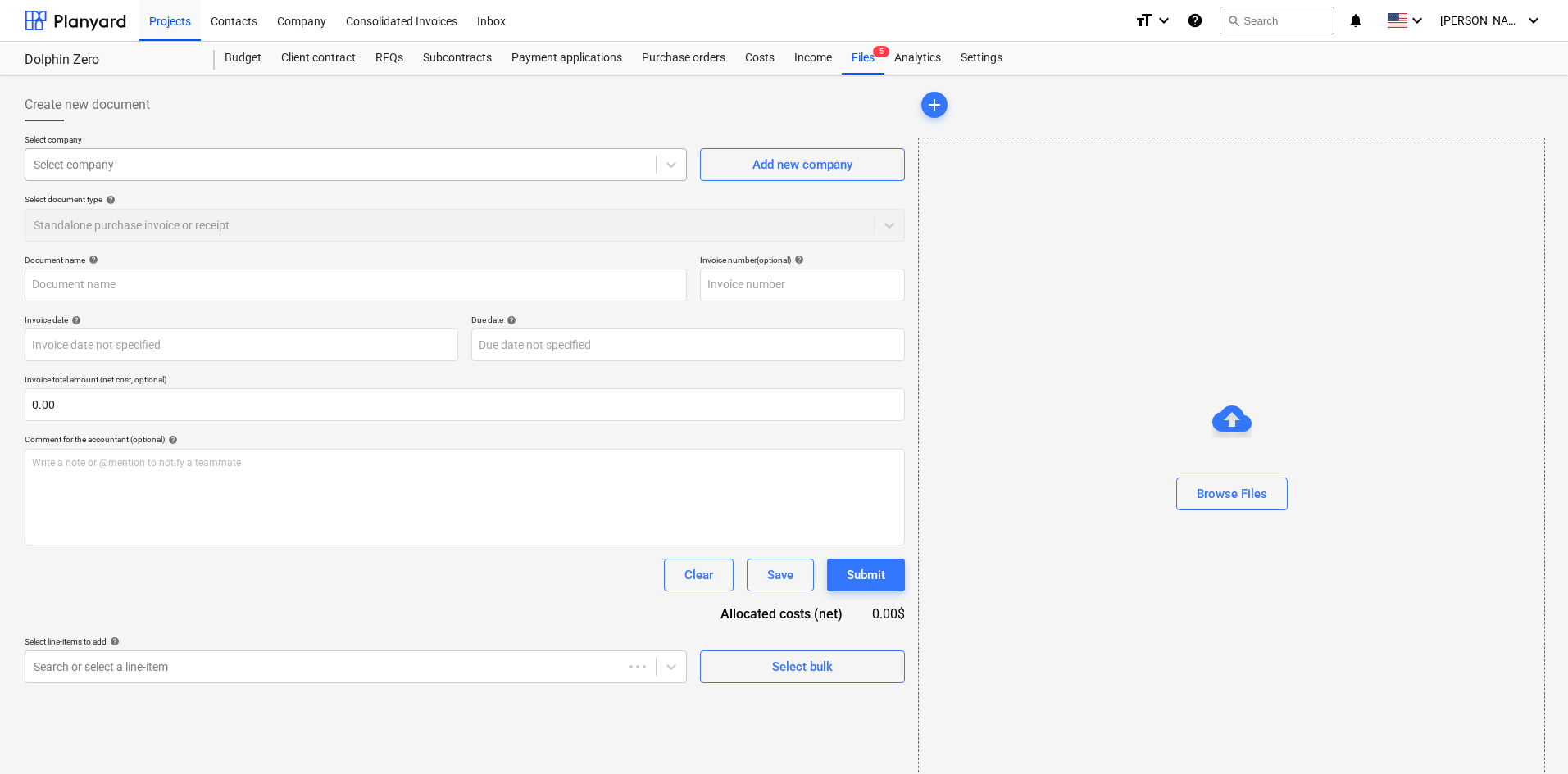
click at [220, 165] on div at bounding box center [340, 165] width 614 height 17
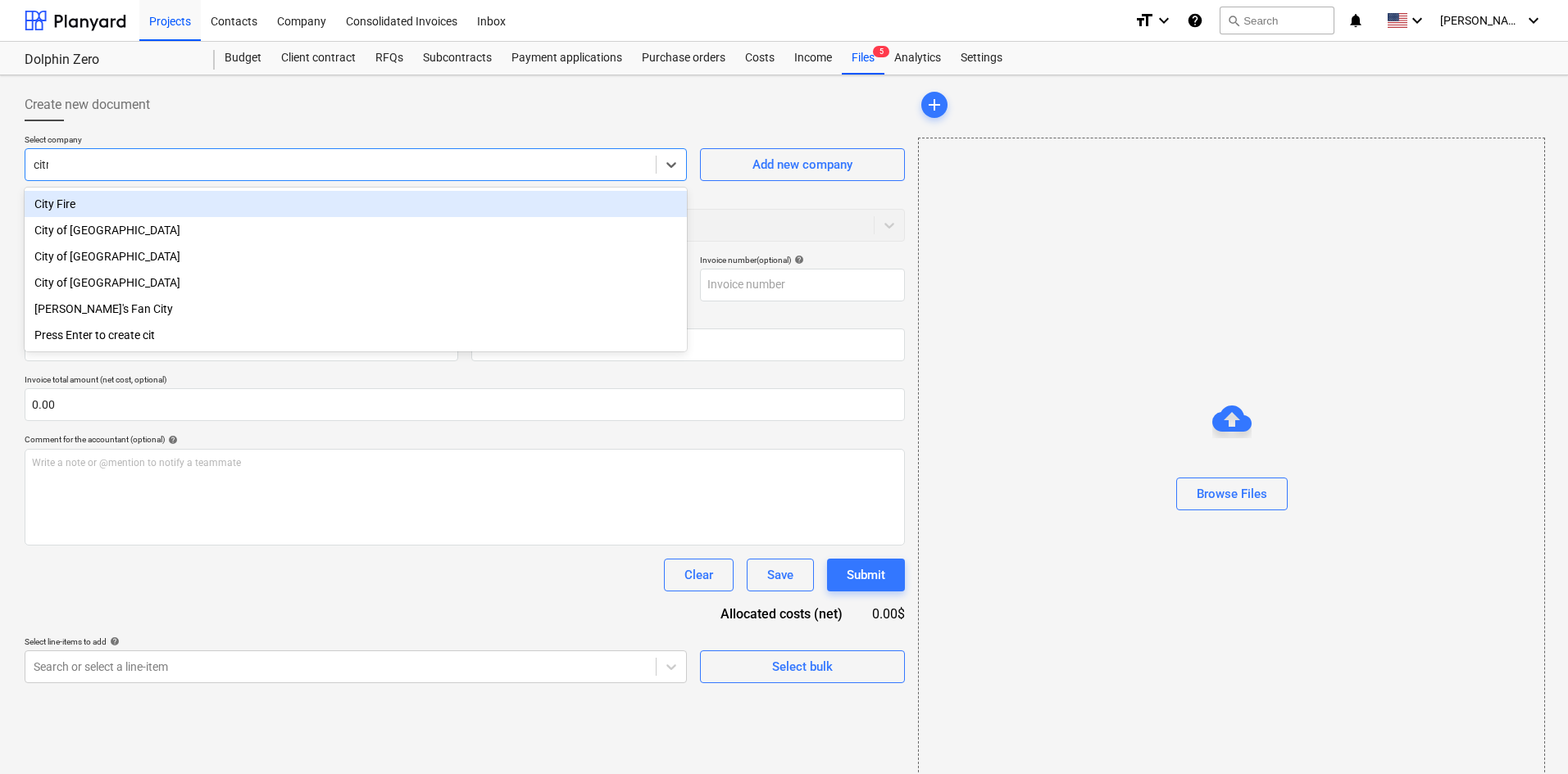
type input "cit"
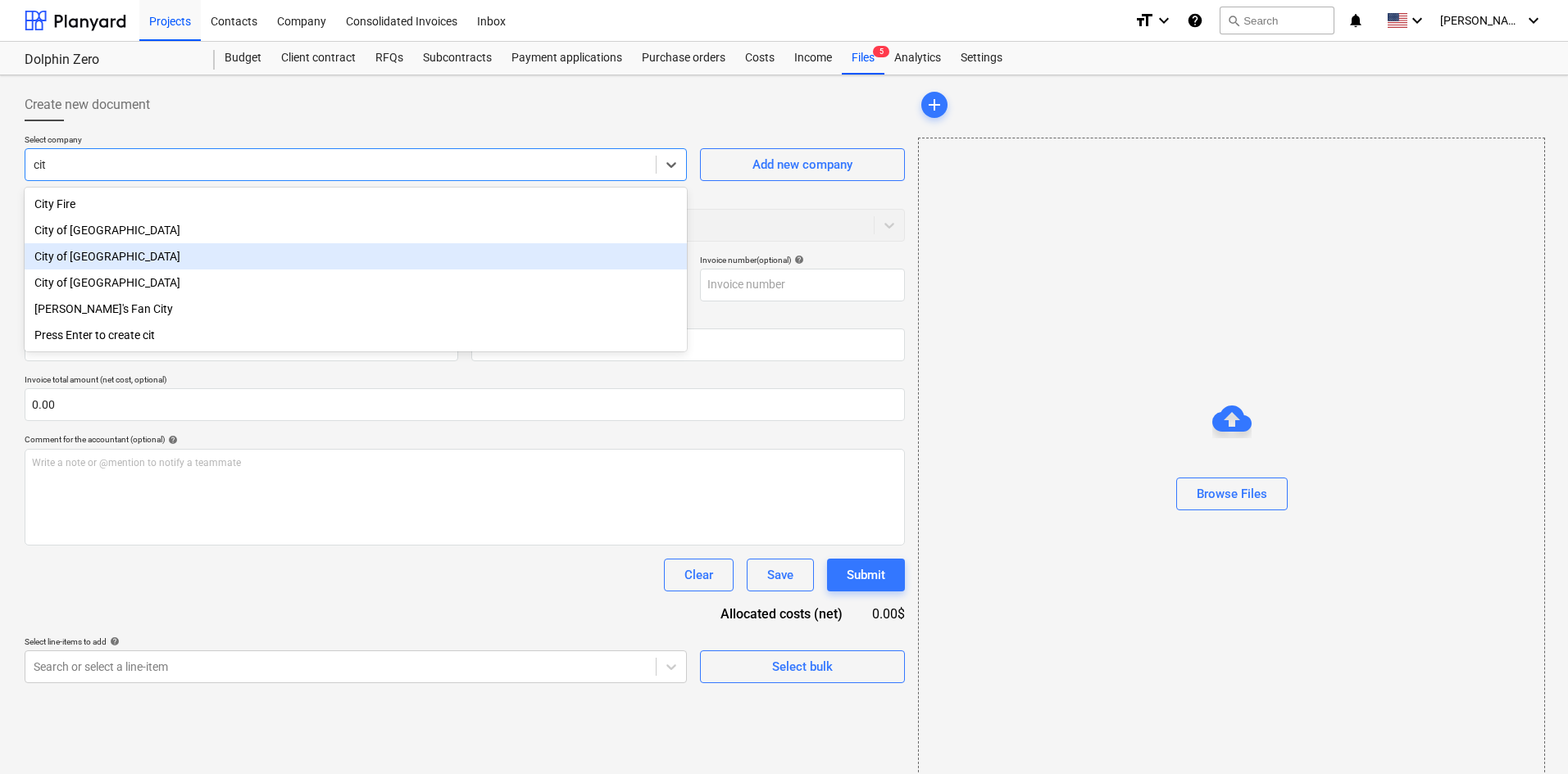
click at [177, 251] on div "City of [GEOGRAPHIC_DATA]" at bounding box center [355, 257] width 662 height 26
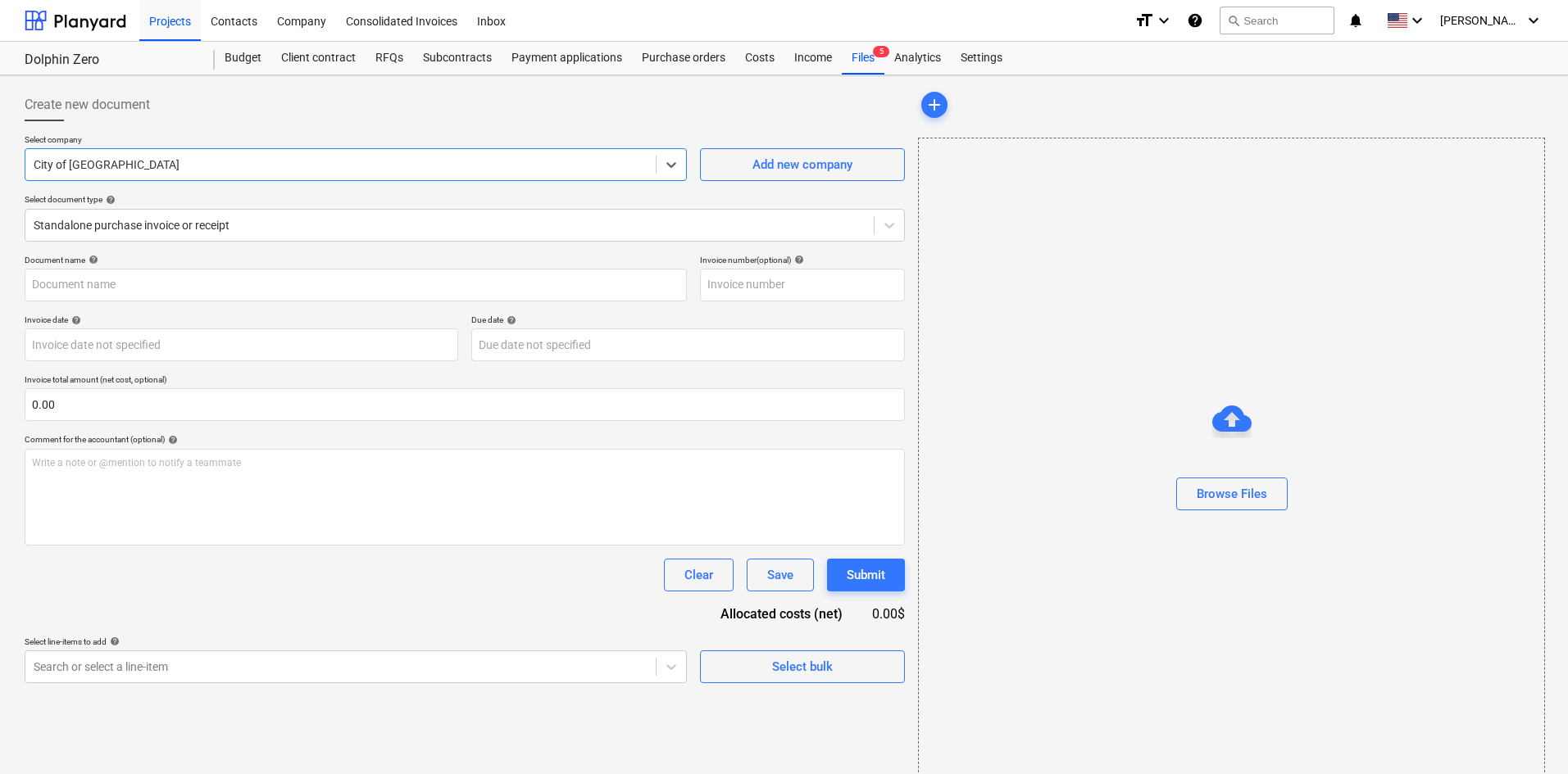
click at [1260, 469] on div at bounding box center [1232, 465] width 626 height 26
click at [1250, 505] on div "Browse Files" at bounding box center [1231, 494] width 70 height 21
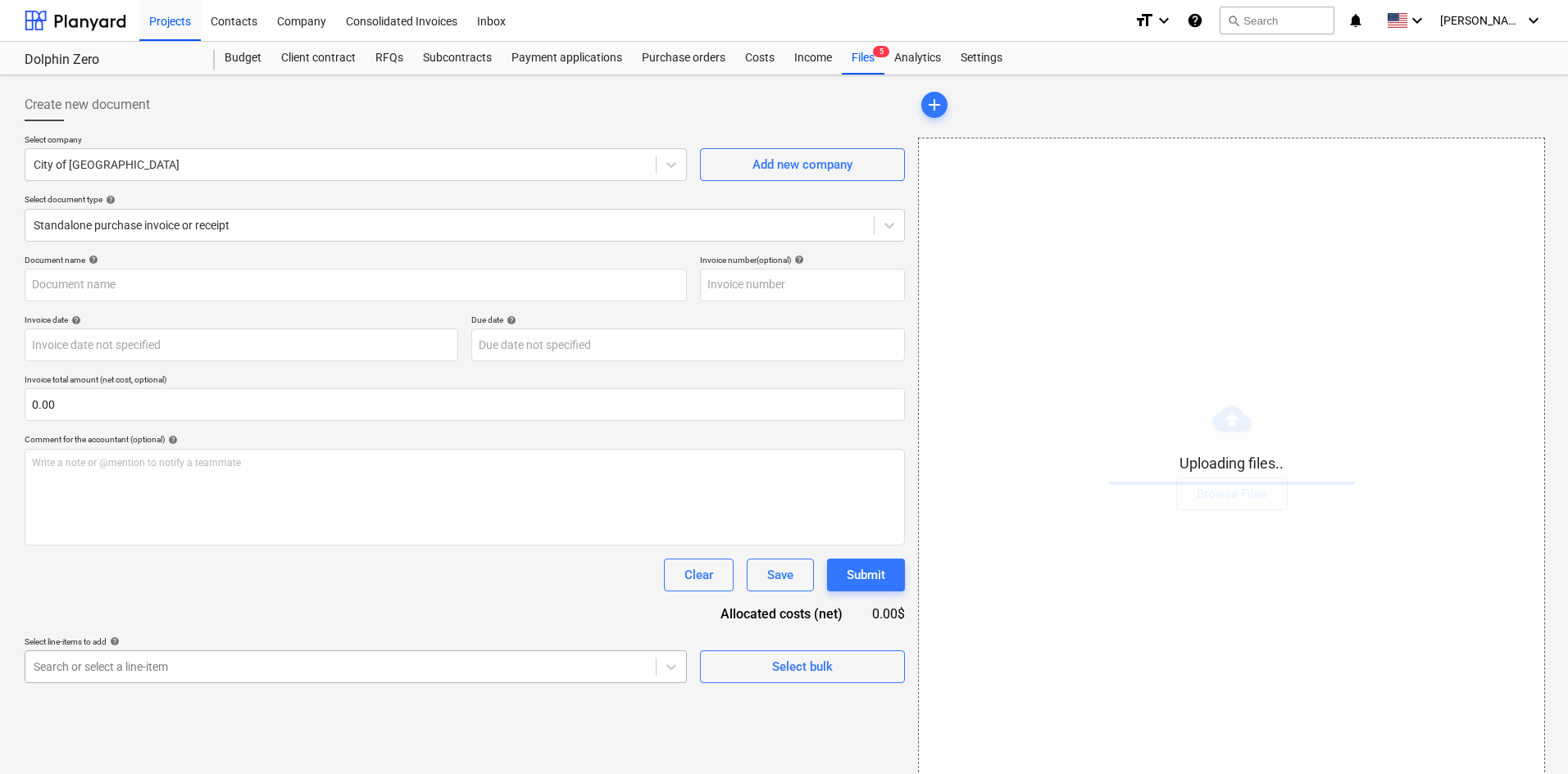
click at [453, 668] on body "Projects Contacts Company Consolidated Invoices Inbox format_size keyboard_arro…" at bounding box center [784, 387] width 1568 height 774
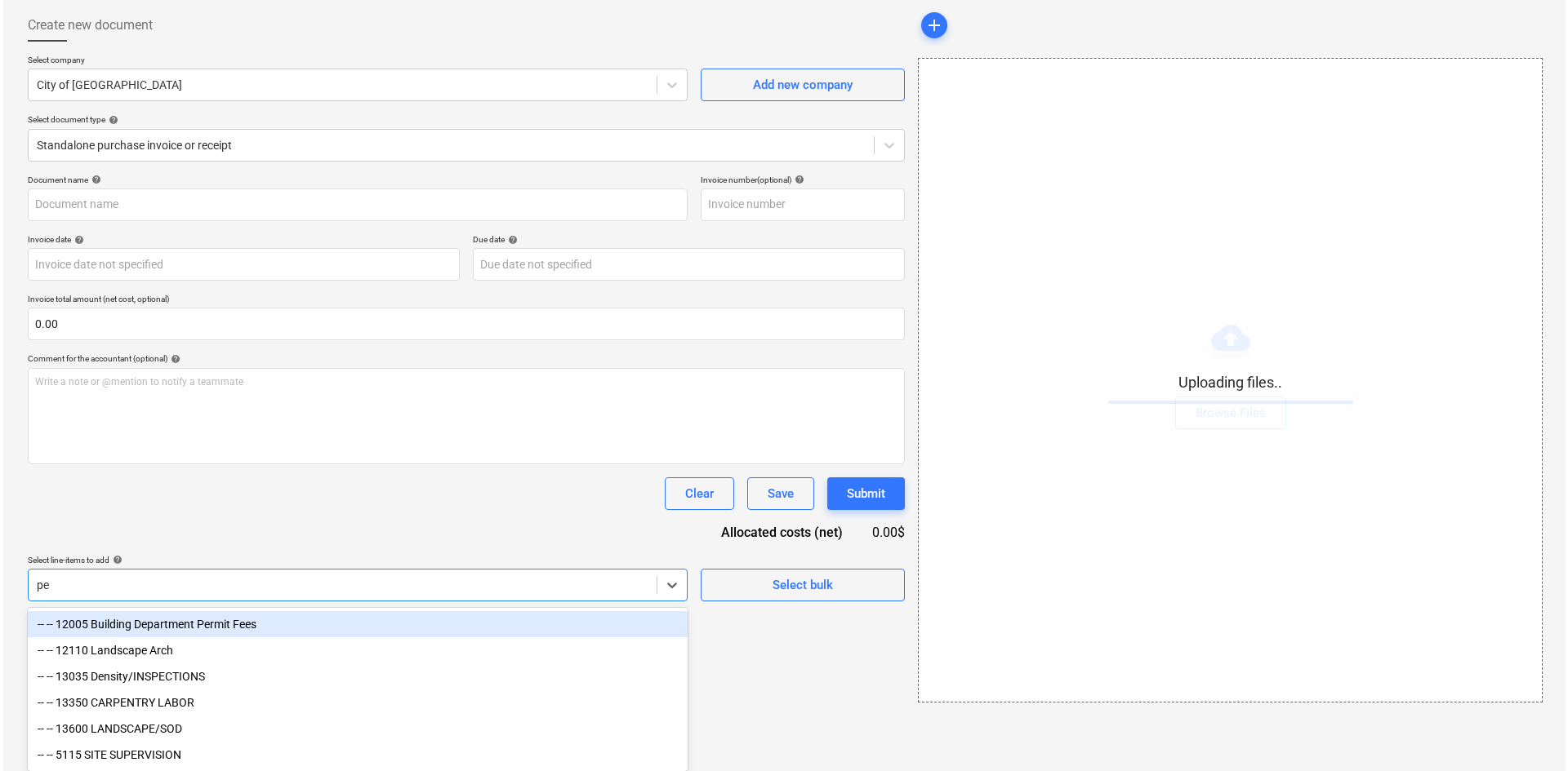
scroll to position [23, 0]
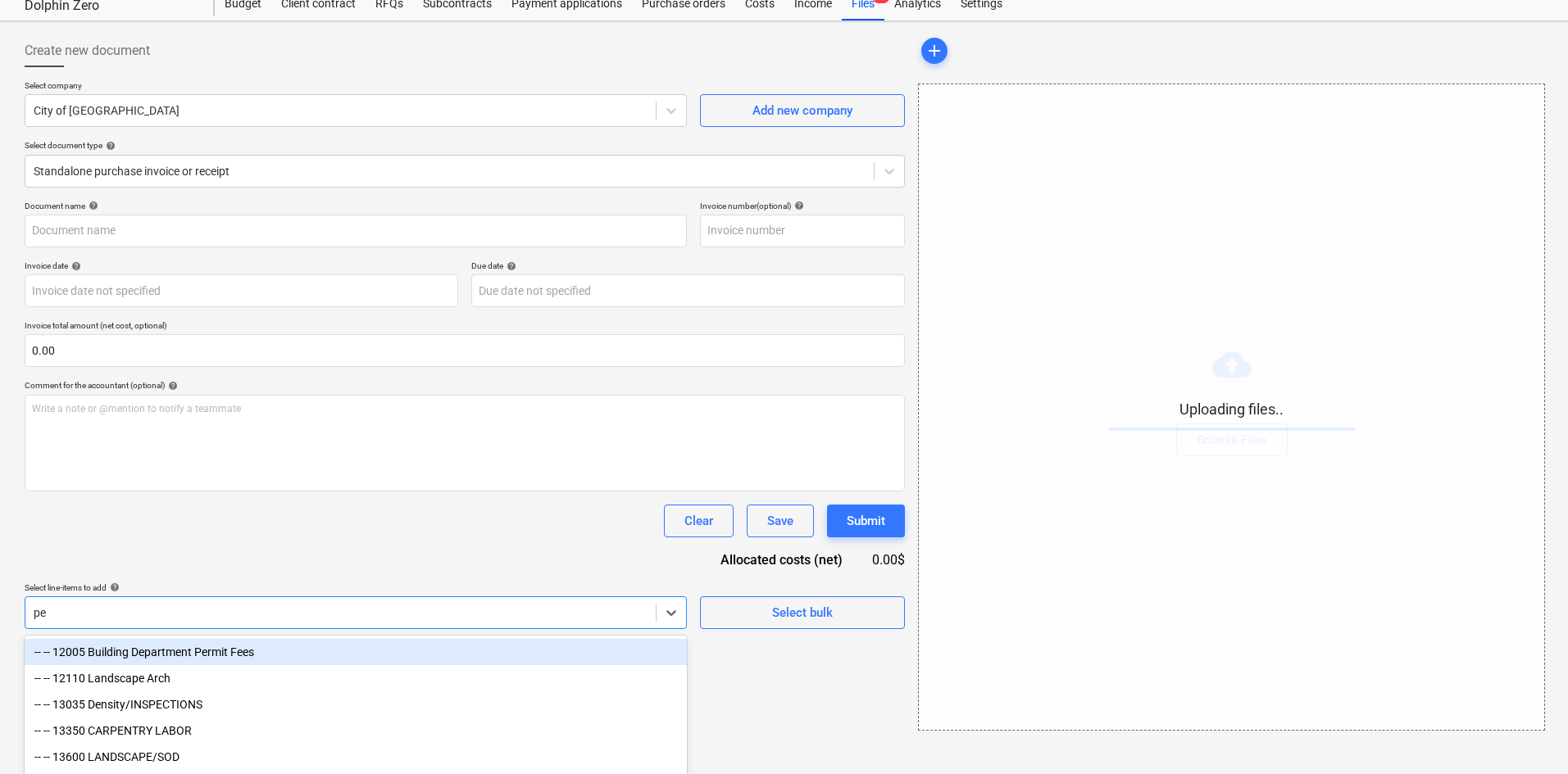
type input "per"
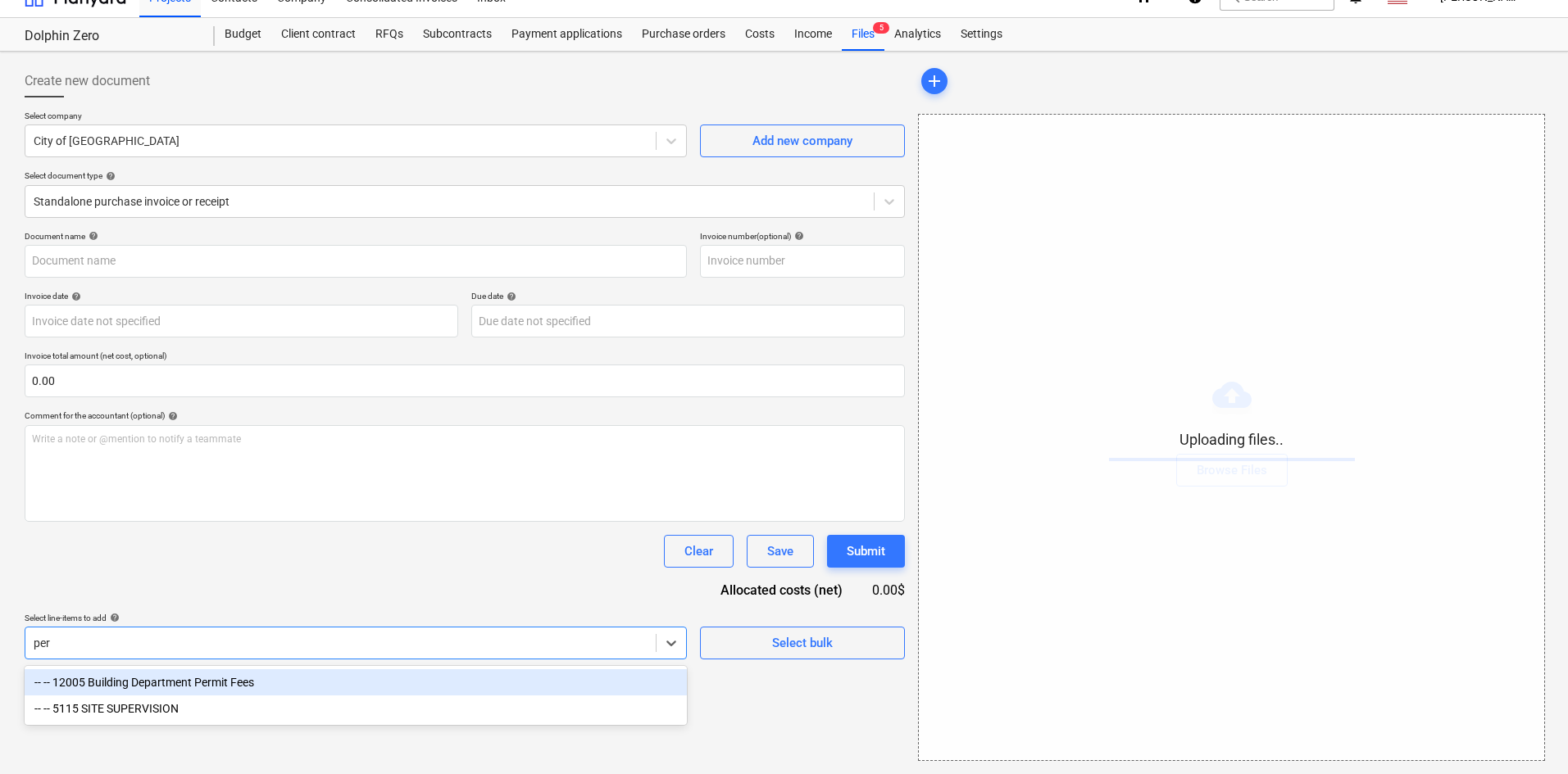
click at [504, 688] on div "-- -- 12005 Building Department Permit Fees" at bounding box center [355, 683] width 662 height 26
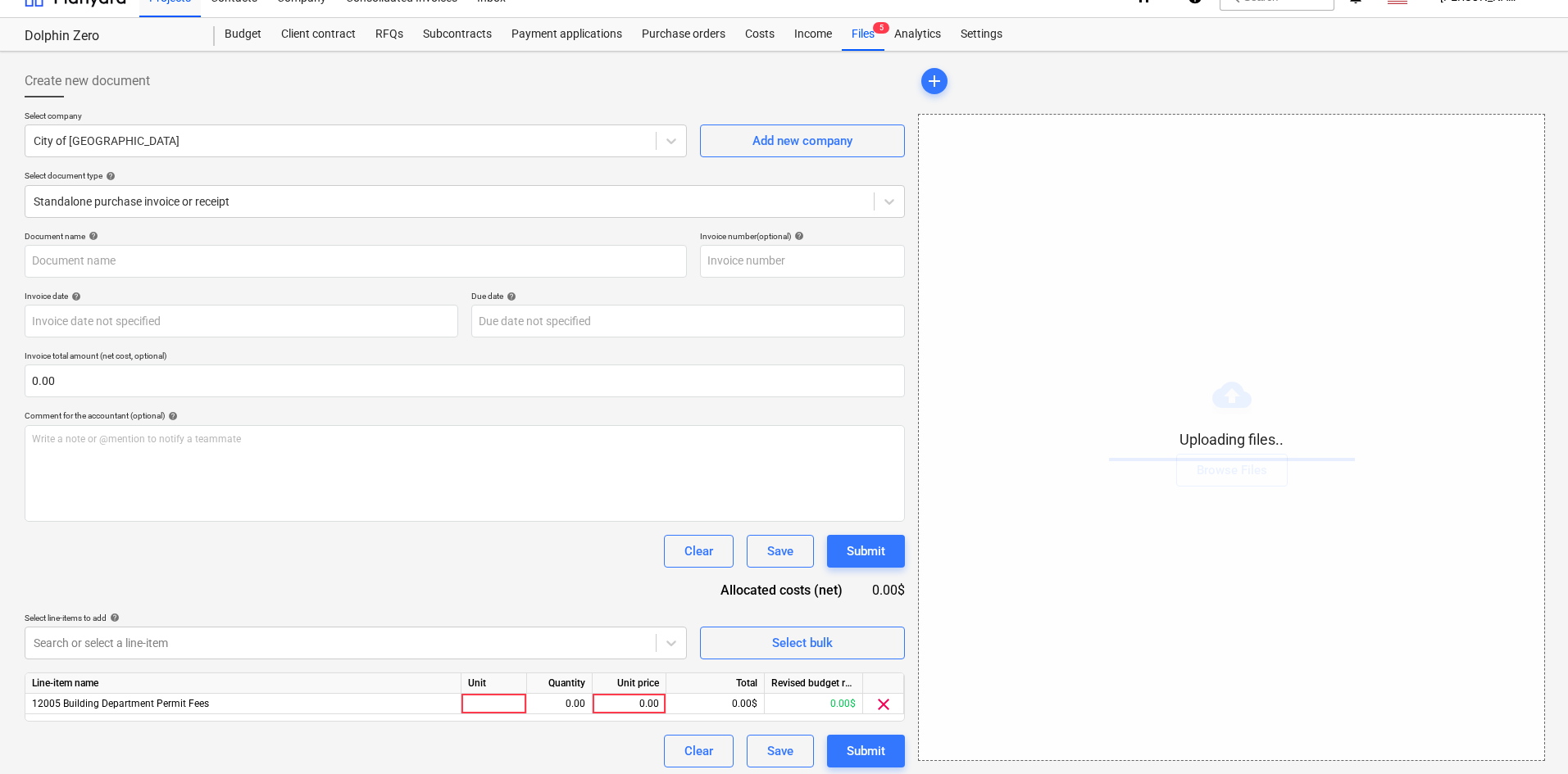
click at [509, 596] on div "Document name help Invoice number (optional) help Invoice date help Press the d…" at bounding box center [464, 500] width 881 height 537
click at [625, 709] on div "0.00" at bounding box center [629, 704] width 60 height 21
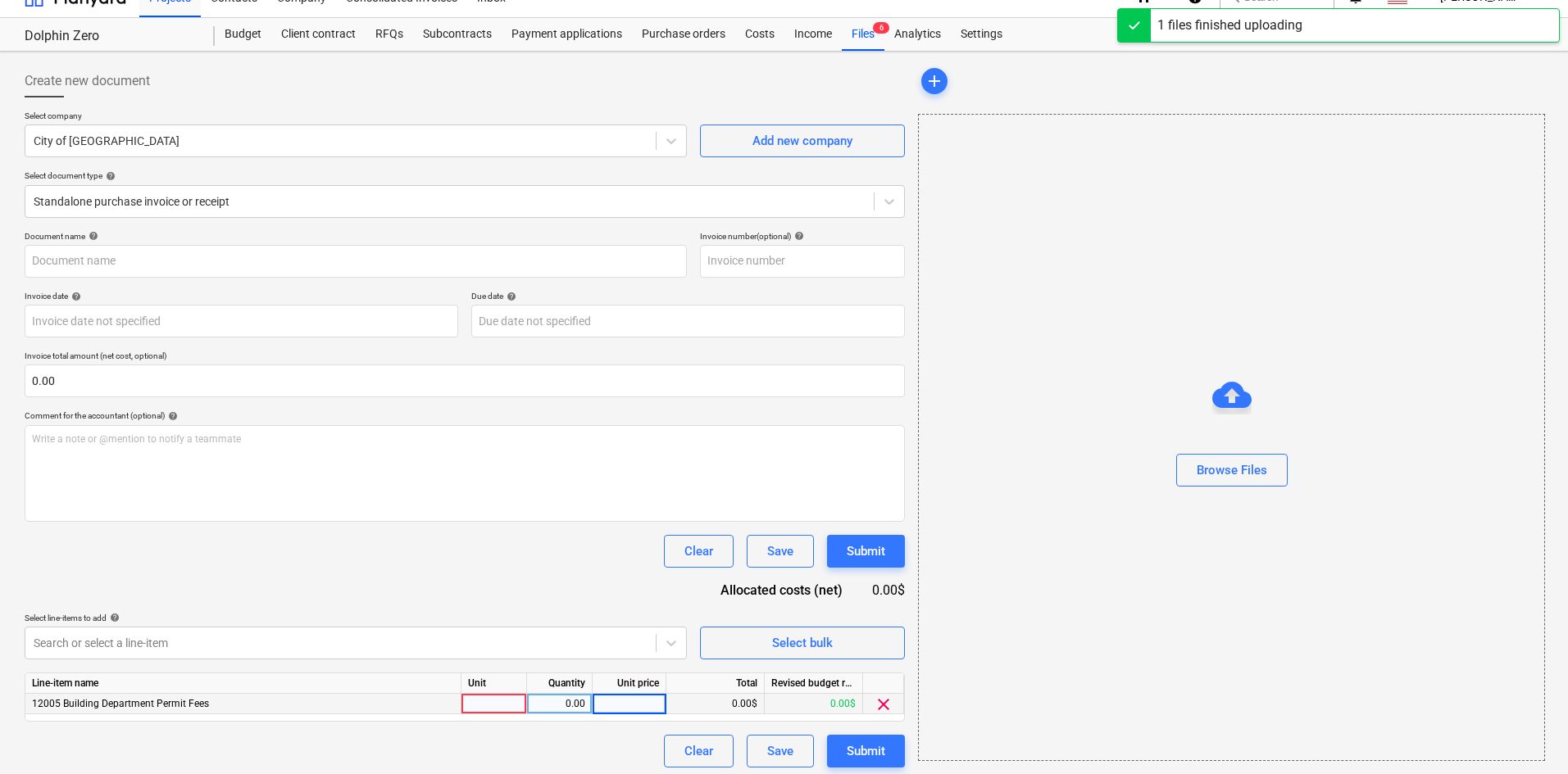
type input "City of [GEOGRAPHIC_DATA] (Permit) [DATE].pdf"
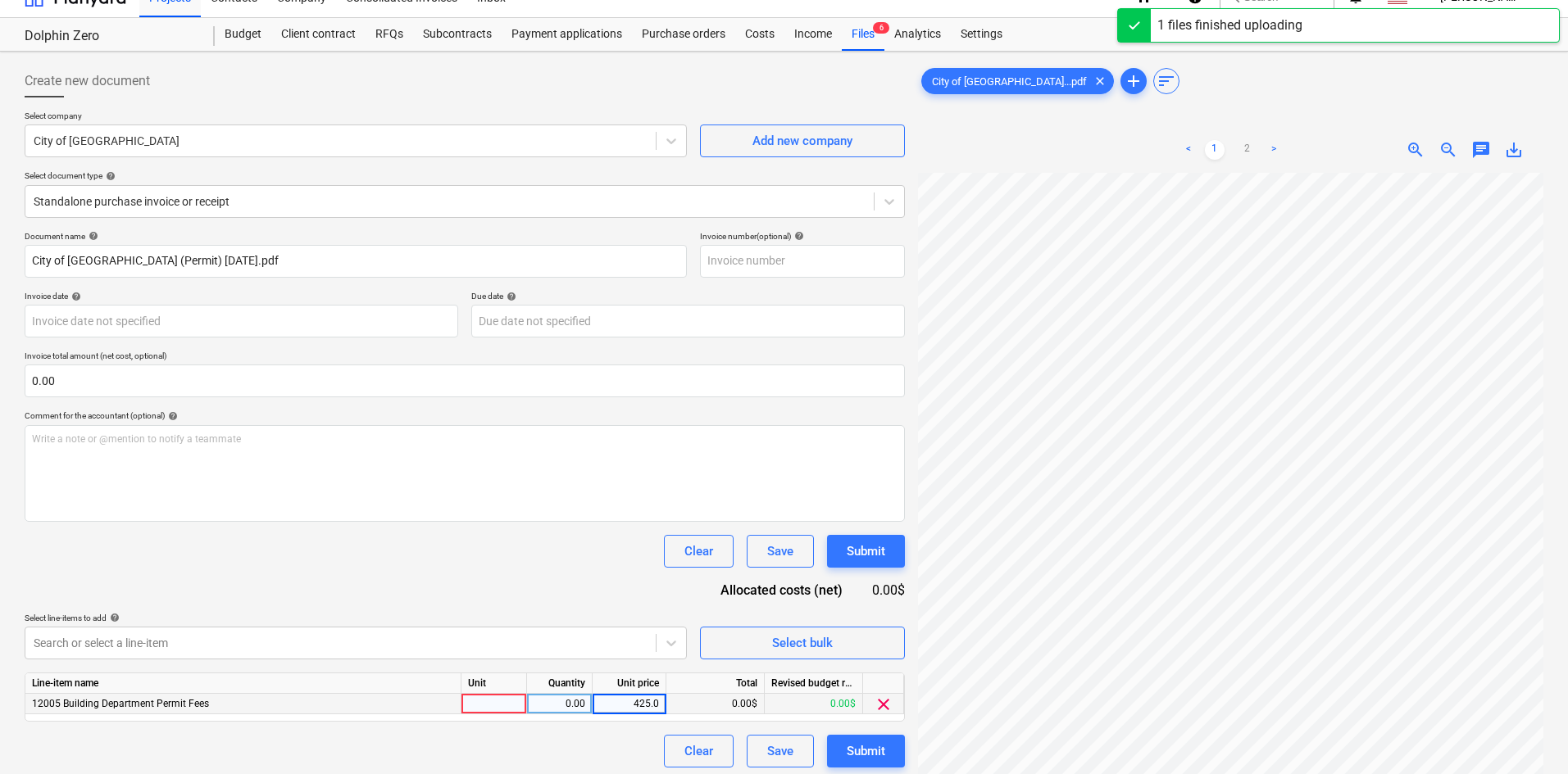
type input "425.01"
click at [606, 577] on div "Document name help City of [GEOGRAPHIC_DATA] (Permit) [DATE].pdf Invoice number…" at bounding box center [464, 500] width 881 height 537
click at [864, 752] on div "Submit" at bounding box center [866, 751] width 38 height 21
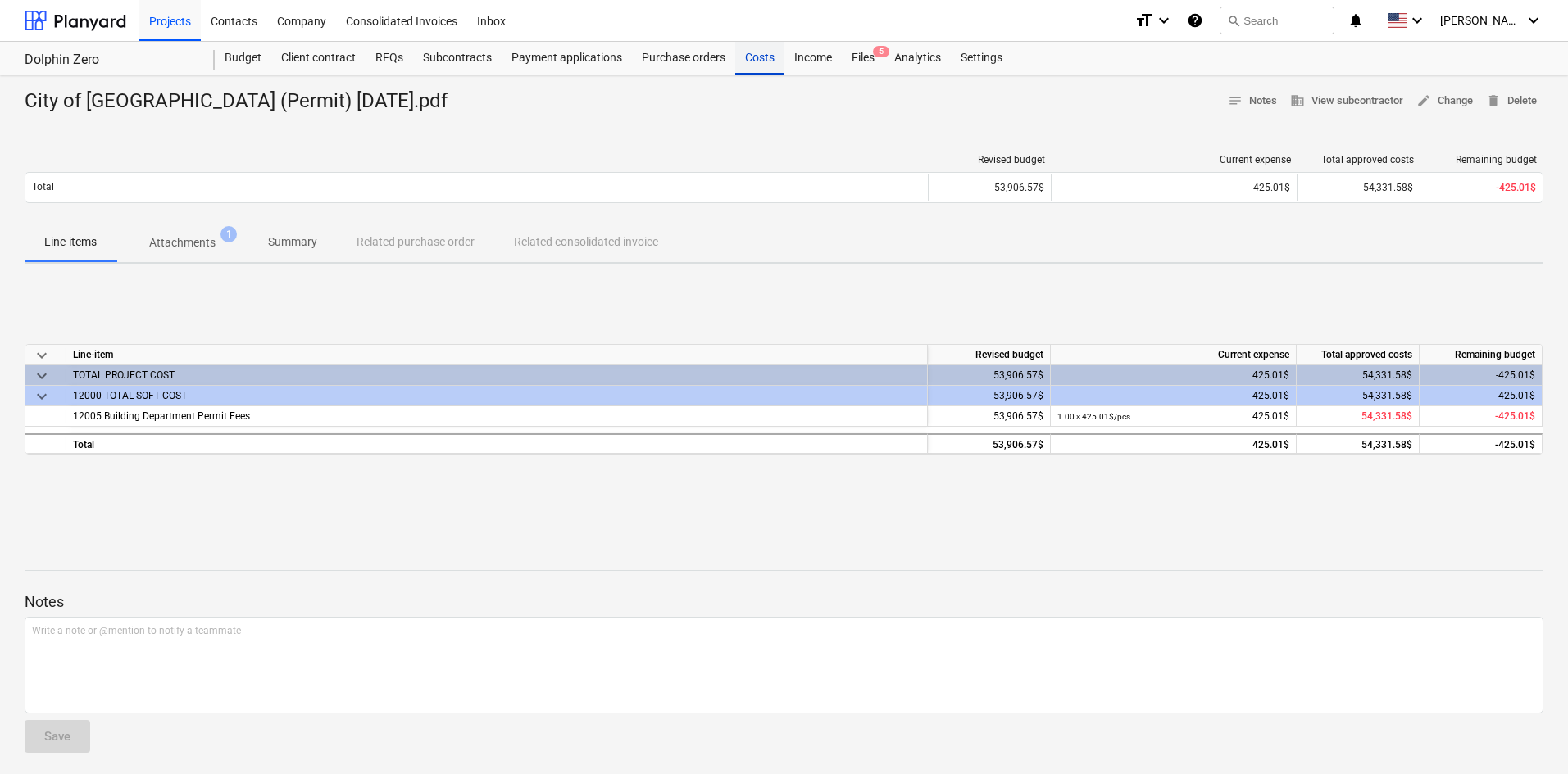
click at [758, 57] on div "Costs" at bounding box center [759, 58] width 49 height 33
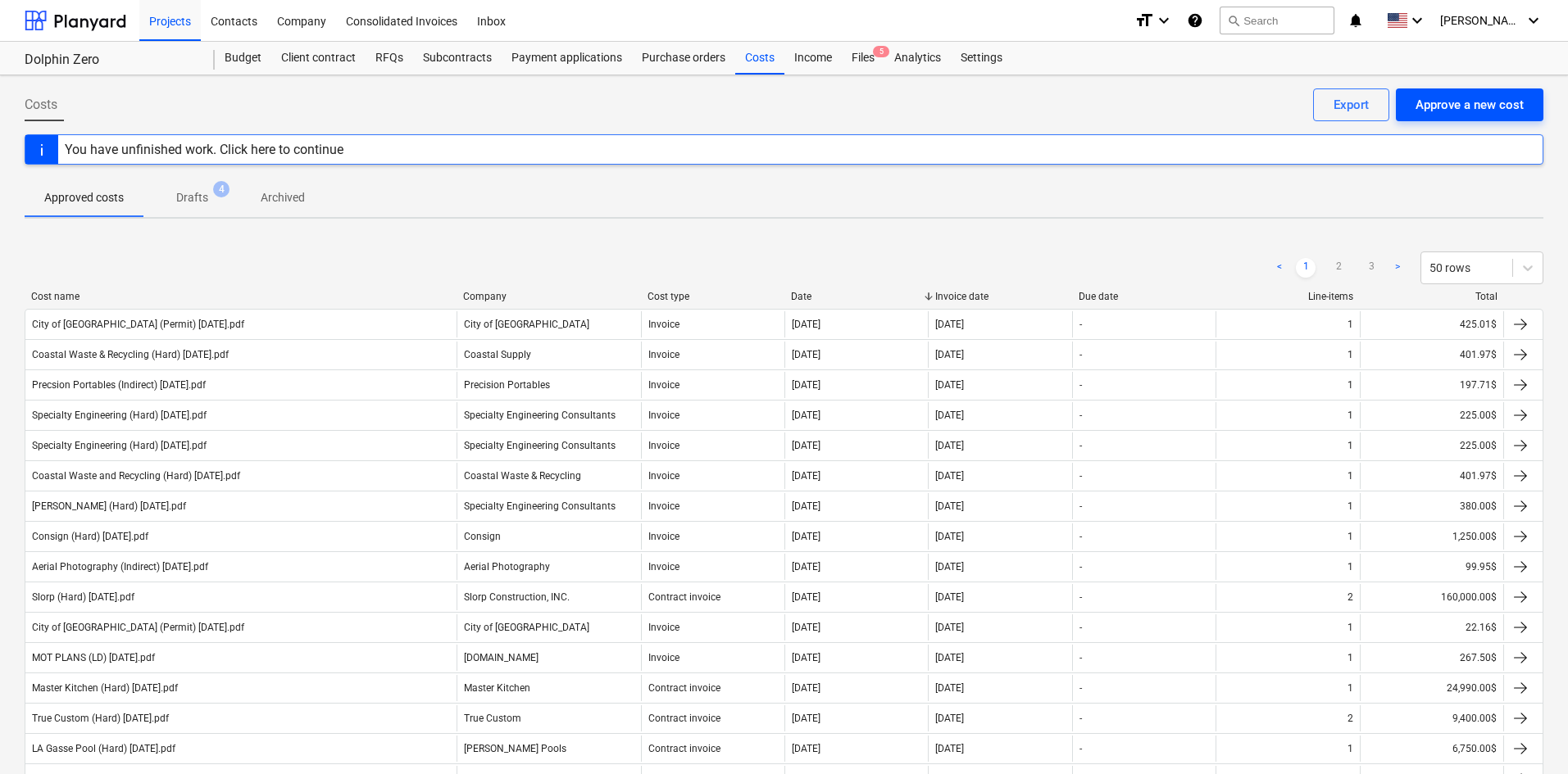
click at [1476, 113] on div "Approve a new cost" at bounding box center [1470, 105] width 108 height 21
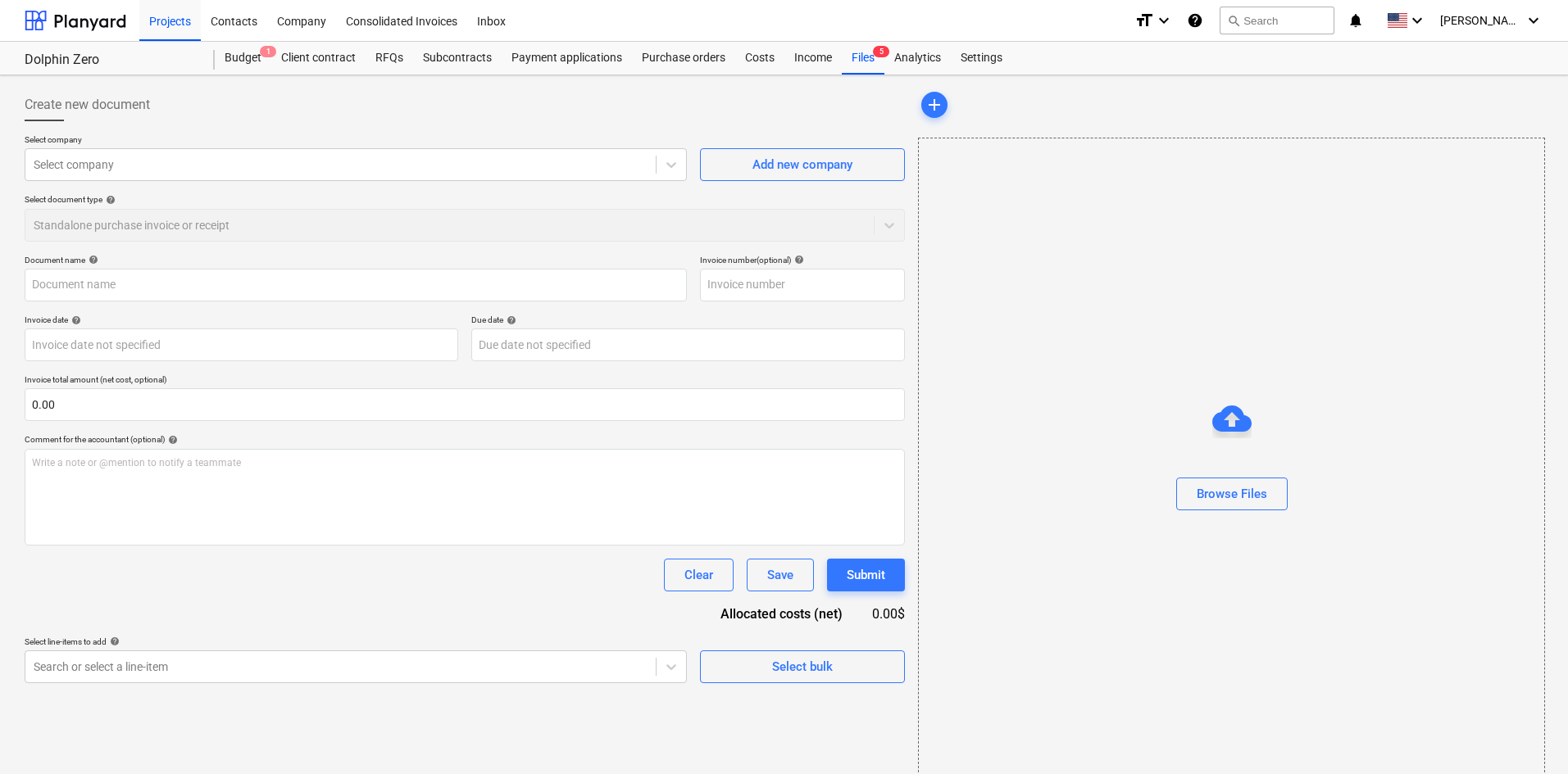
click at [198, 144] on p "Select company" at bounding box center [355, 141] width 662 height 14
click at [192, 158] on div at bounding box center [340, 165] width 614 height 17
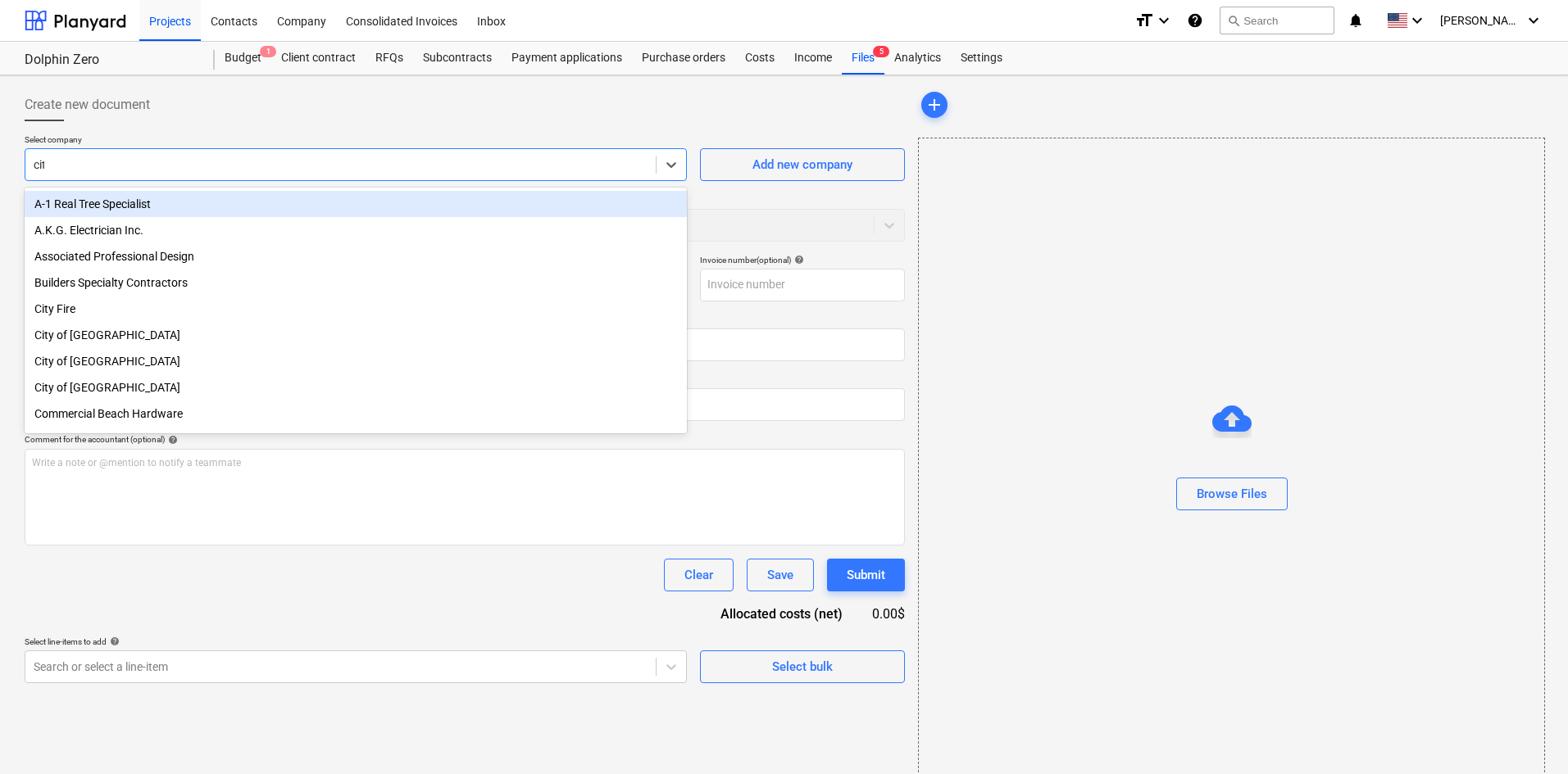
type input "city"
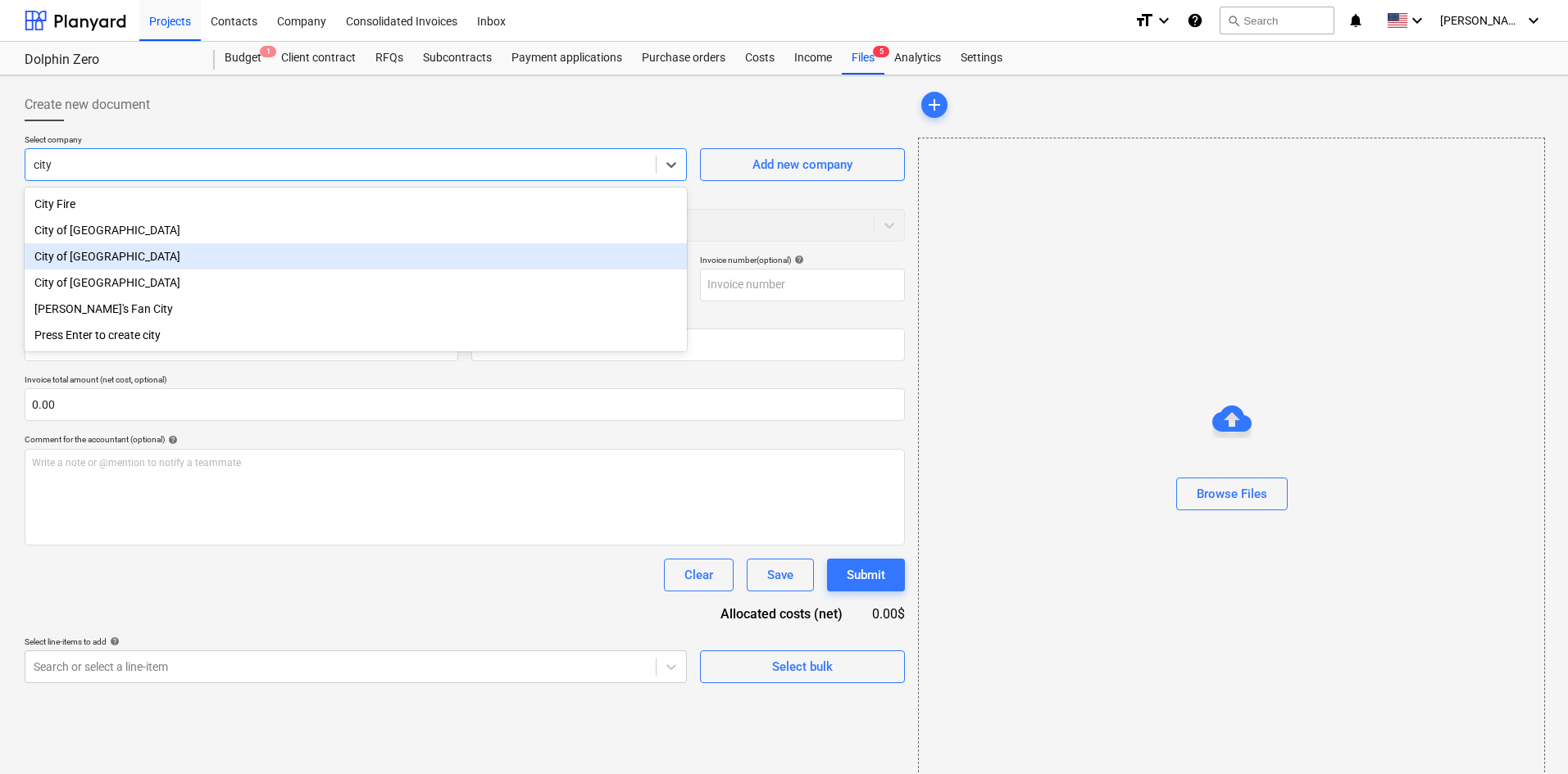
click at [144, 260] on div "City of [GEOGRAPHIC_DATA]" at bounding box center [355, 257] width 662 height 26
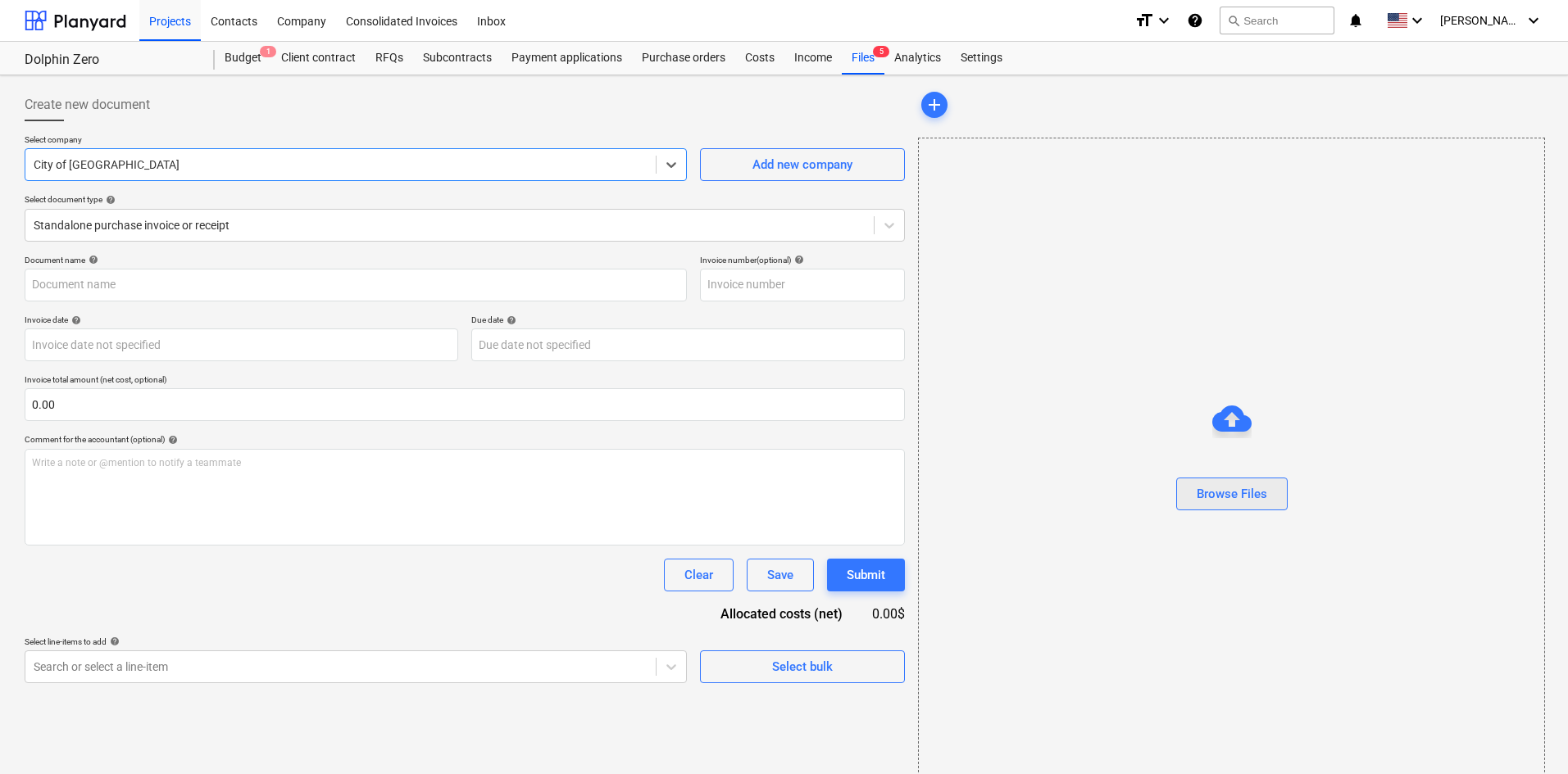
click at [1213, 500] on div "Browse Files" at bounding box center [1231, 494] width 70 height 21
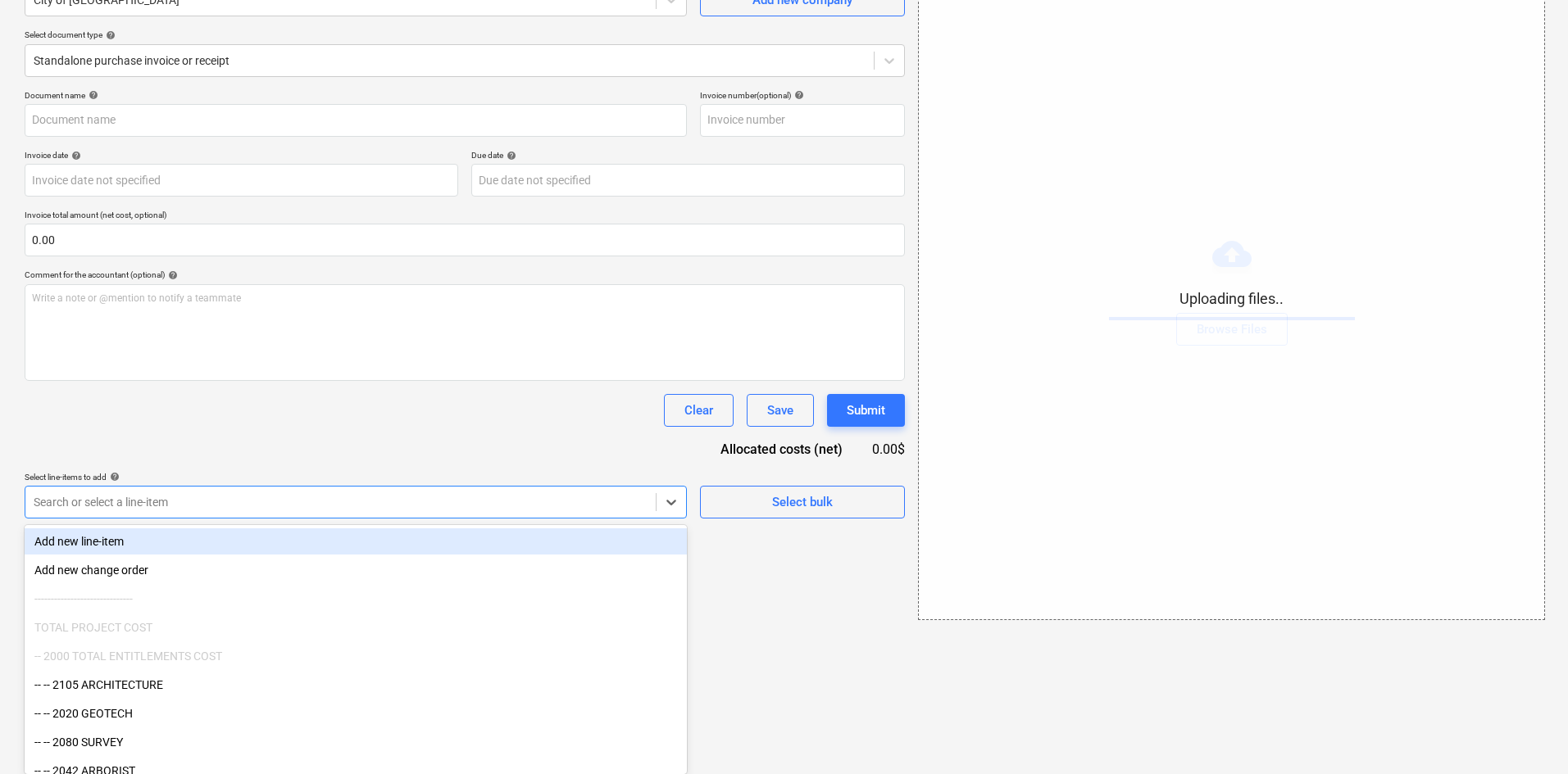
click at [532, 610] on body "Projects Contacts Company Consolidated Invoices Inbox format_size keyboard_arro…" at bounding box center [784, 222] width 1568 height 774
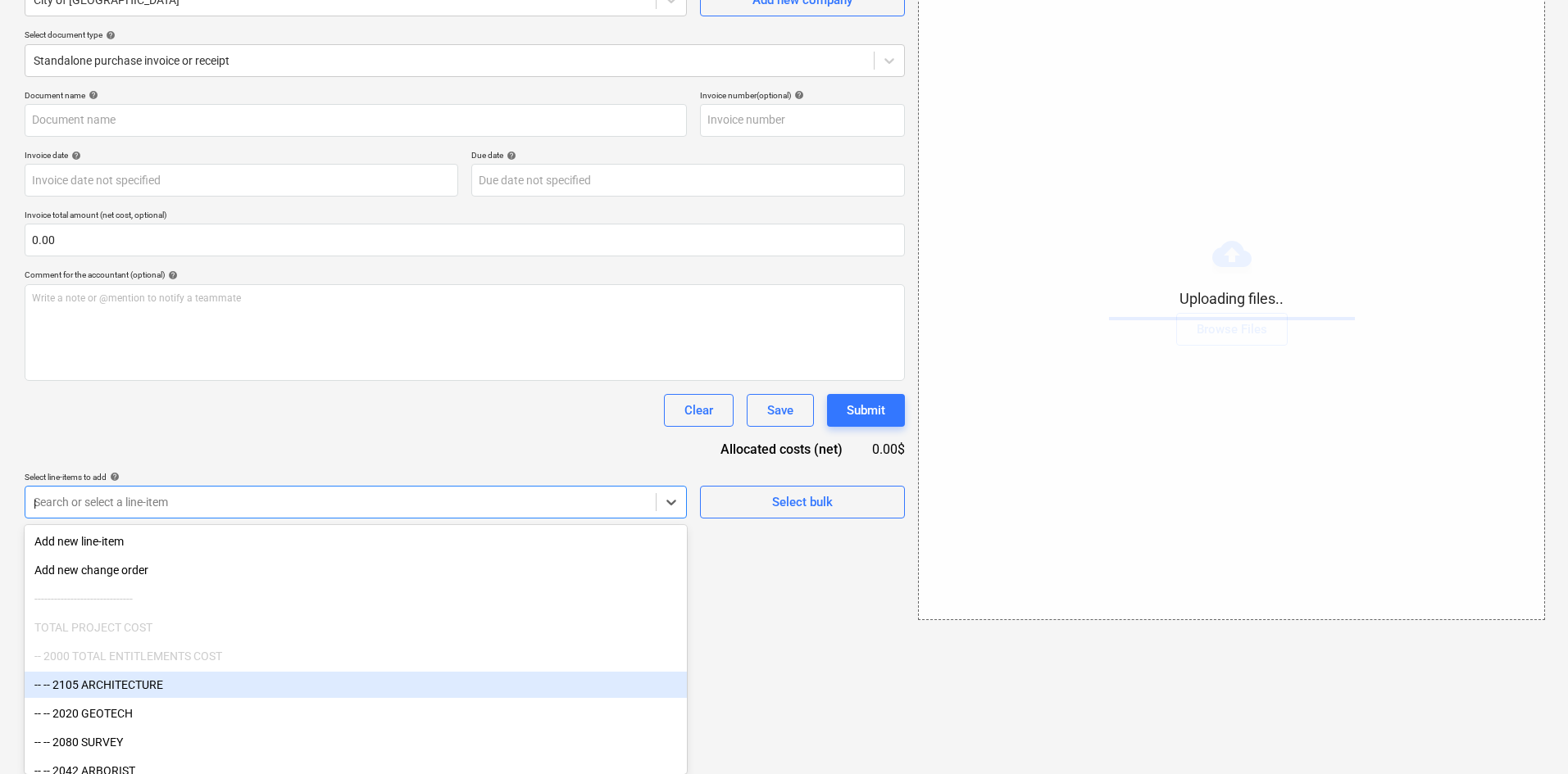
type input "per"
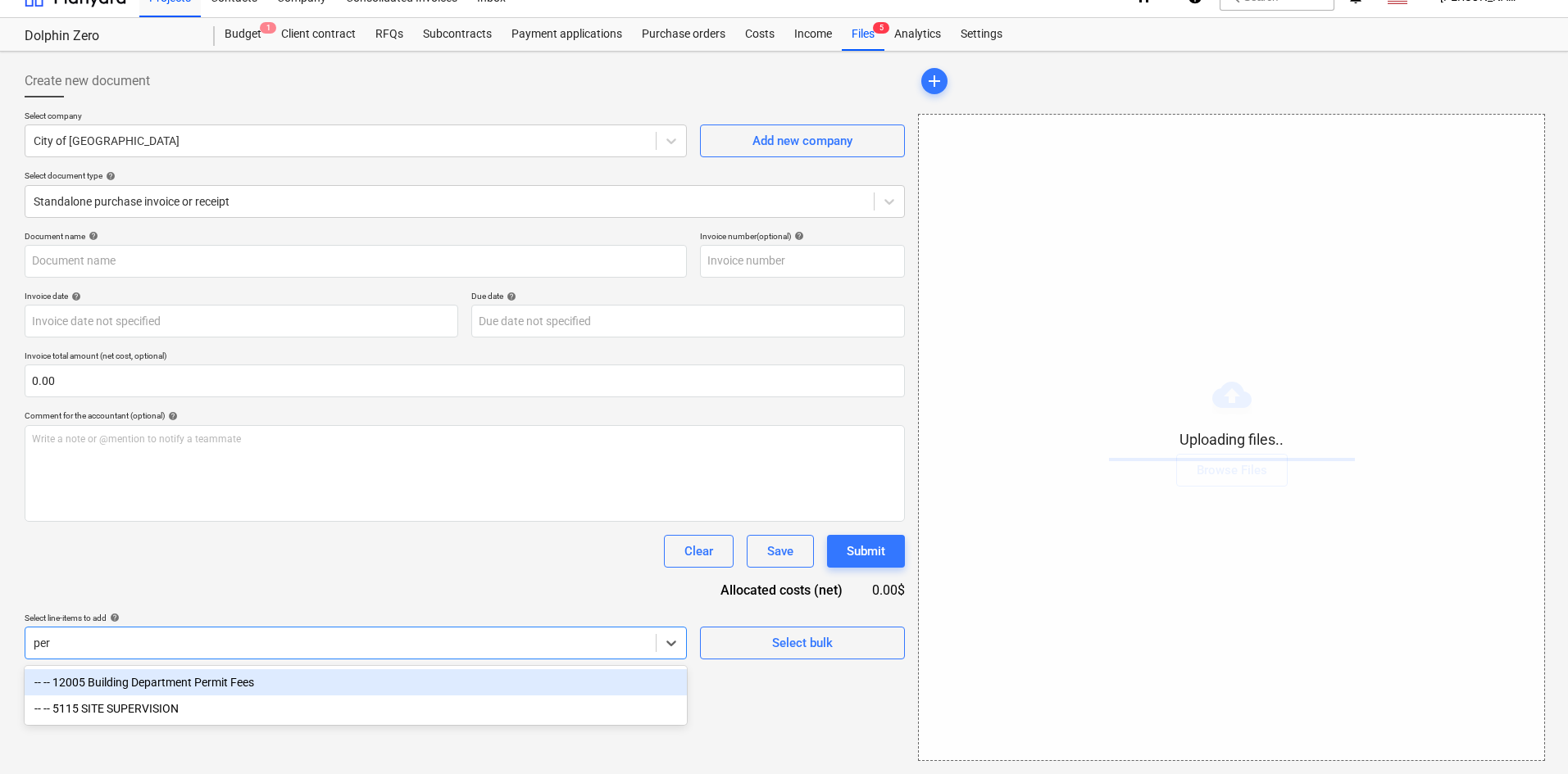
click at [304, 690] on div "-- -- 12005 Building Department Permit Fees" at bounding box center [355, 683] width 662 height 26
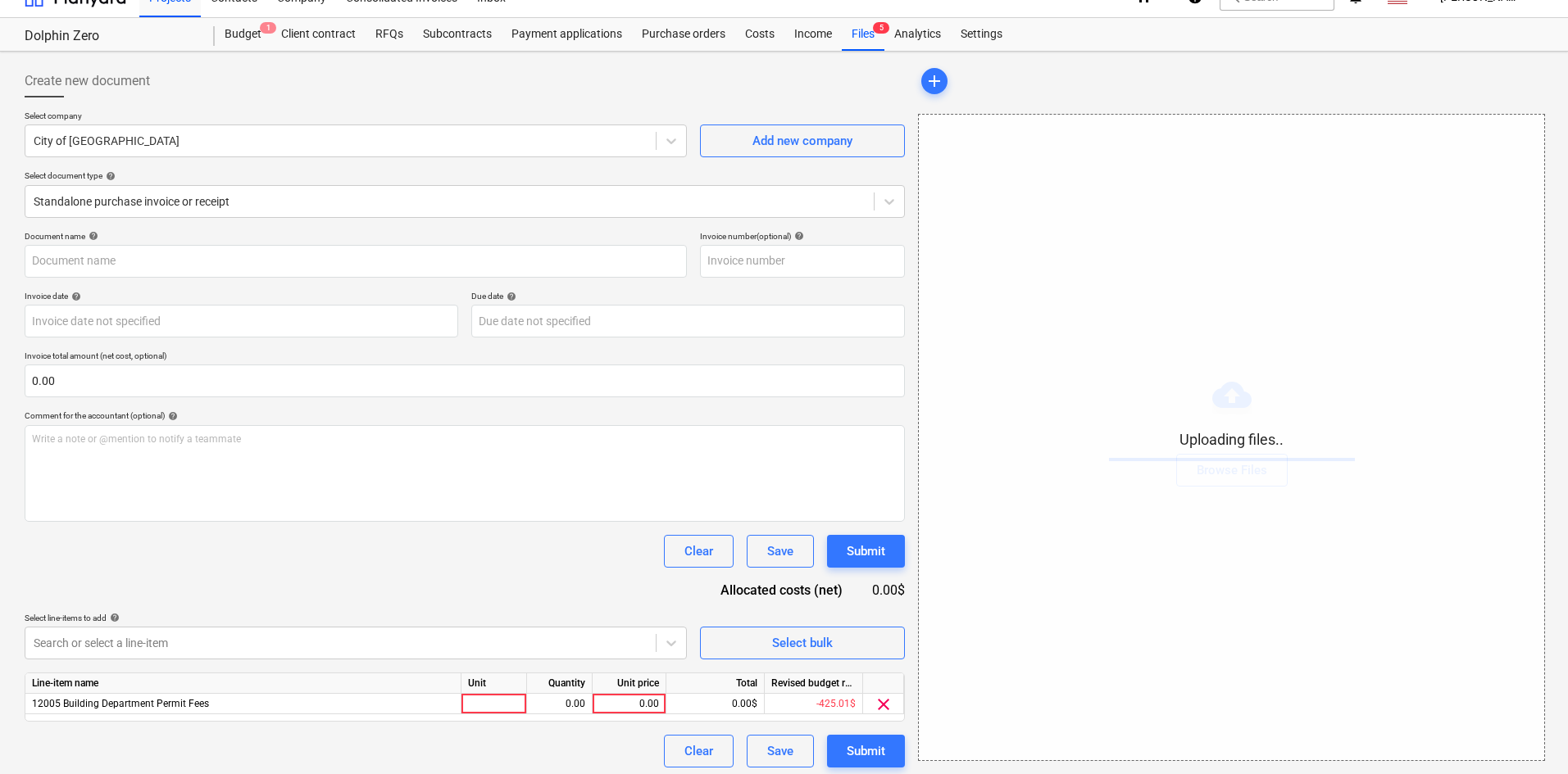
click at [389, 579] on div "Document name help Invoice number (optional) help Invoice date help Press the d…" at bounding box center [464, 500] width 881 height 537
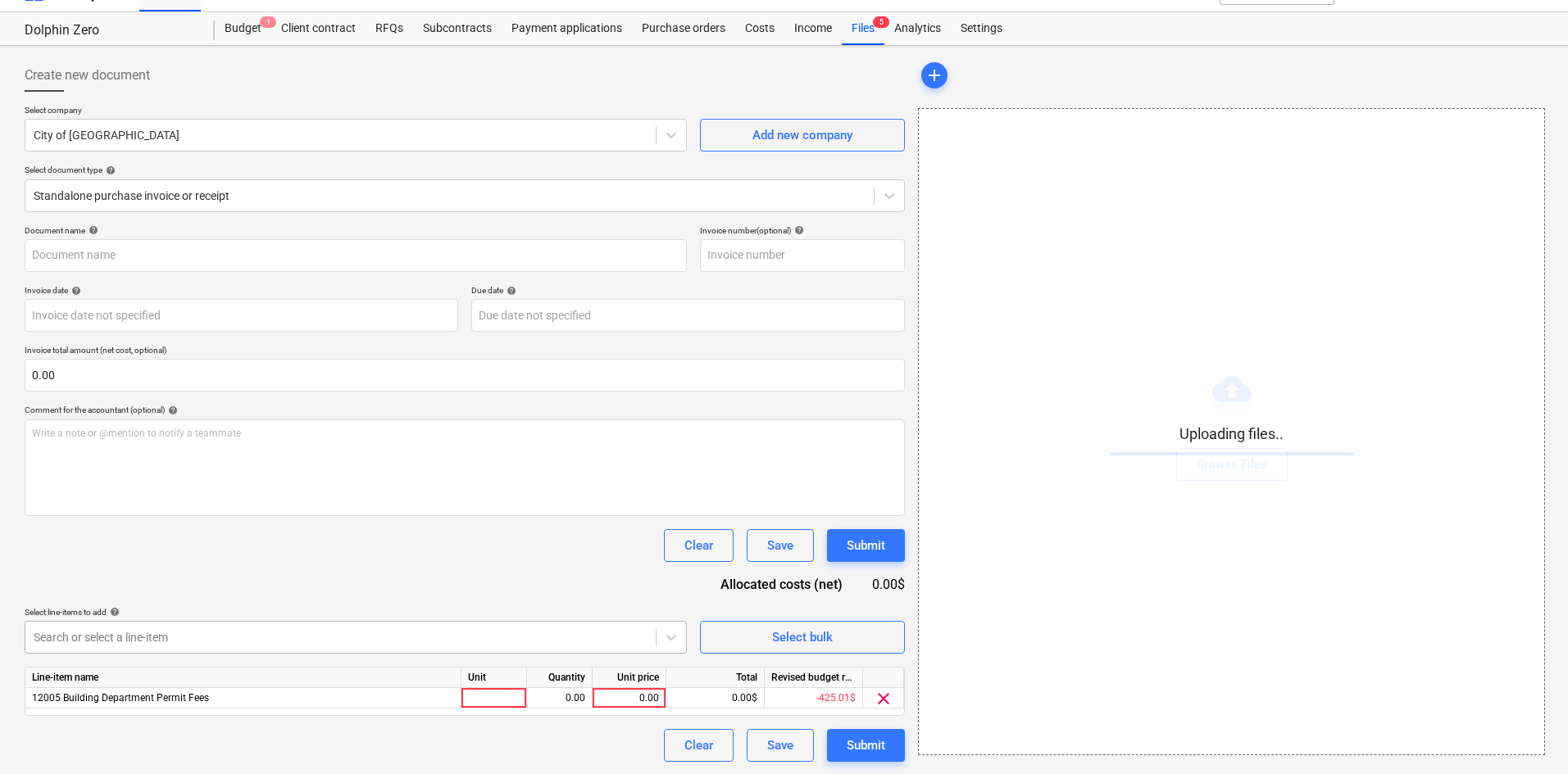
scroll to position [30, 0]
click at [633, 699] on div "0.00" at bounding box center [629, 697] width 60 height 21
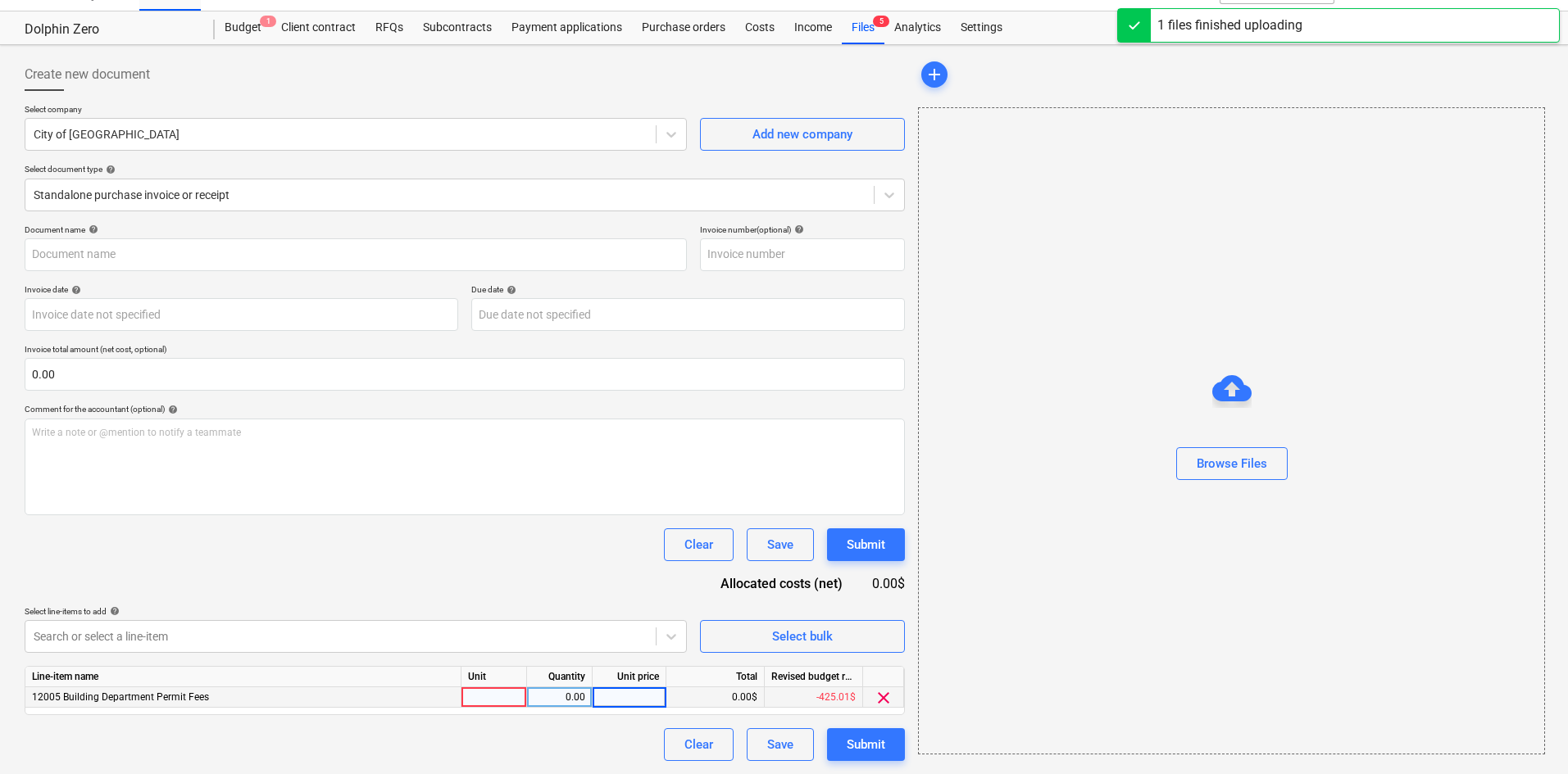
type input "City of [GEOGRAPHIC_DATA] (Permit) [DATE].pdf"
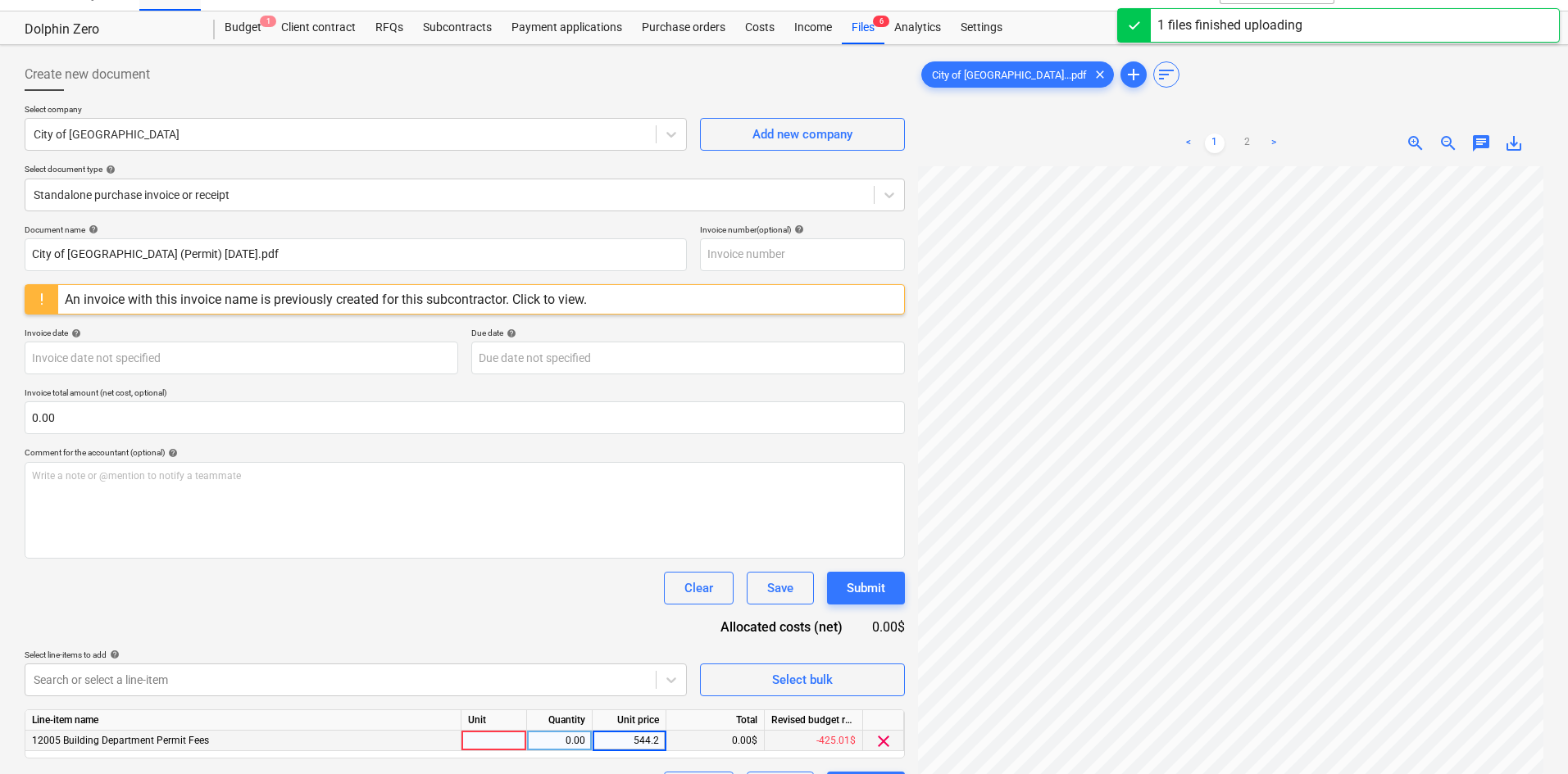
type input "544.26"
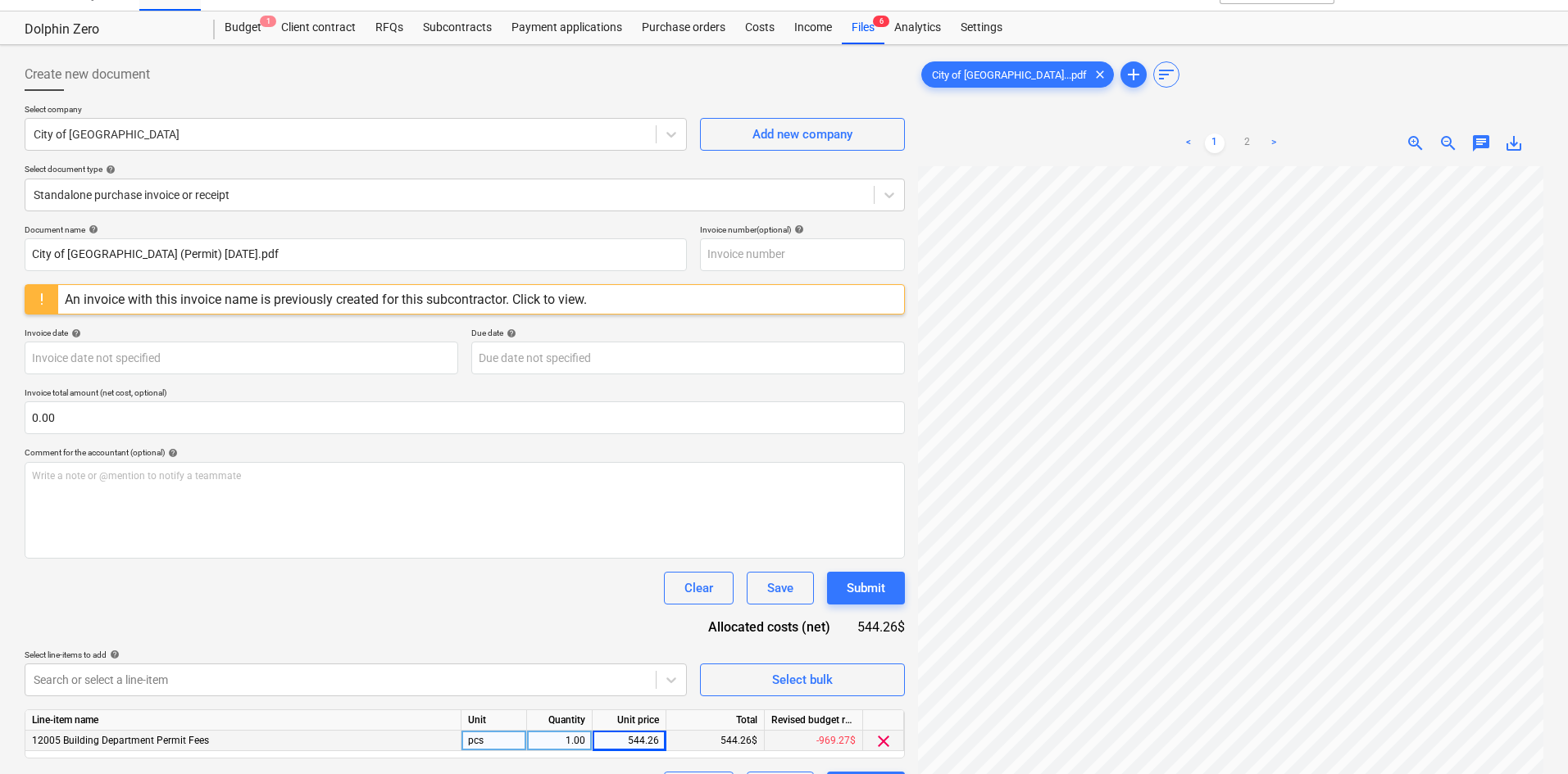
click at [466, 605] on div "Document name help City of [GEOGRAPHIC_DATA] (Permit) [DATE].pdf Invoice number…" at bounding box center [464, 514] width 881 height 580
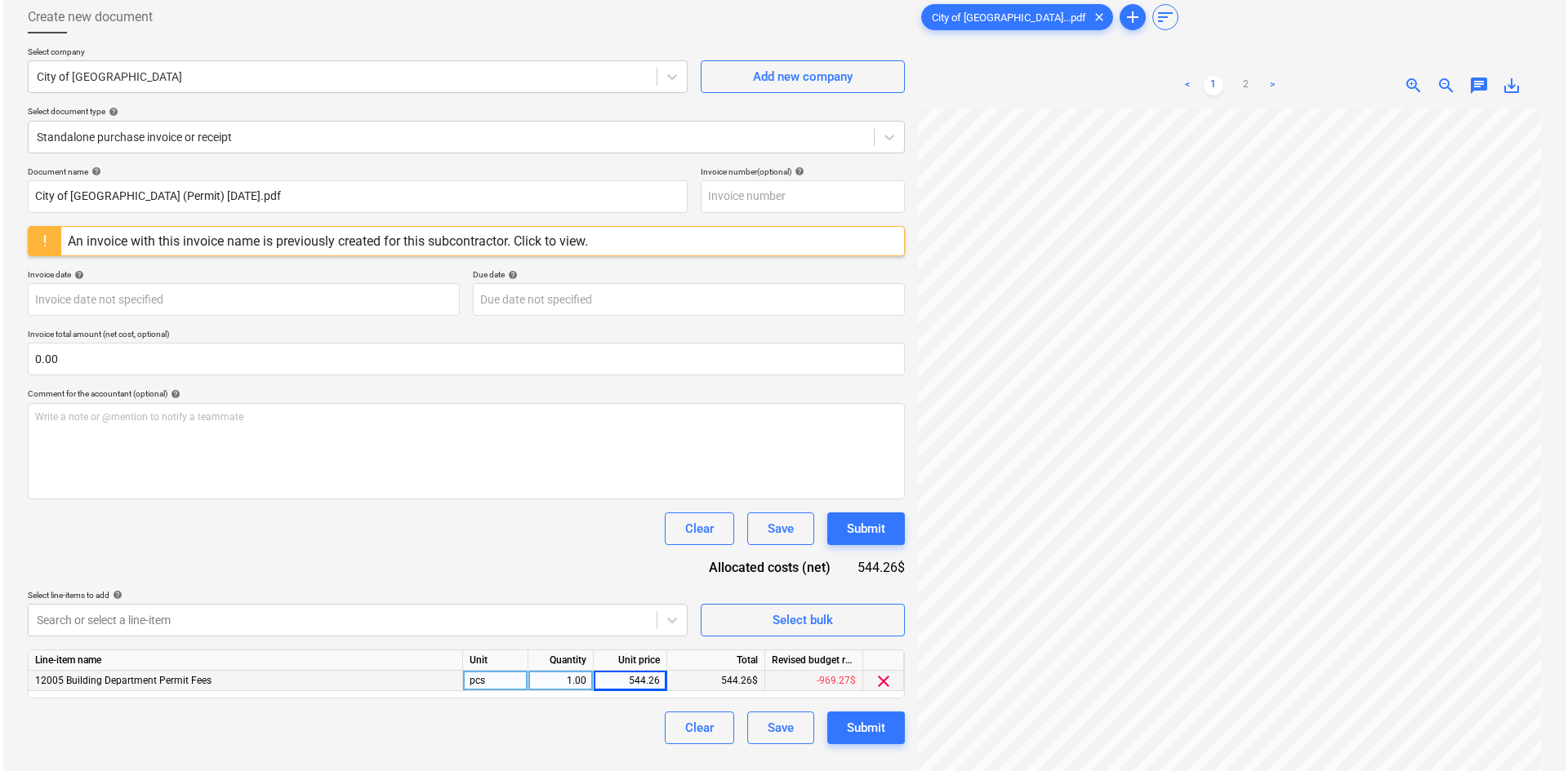
scroll to position [164, 0]
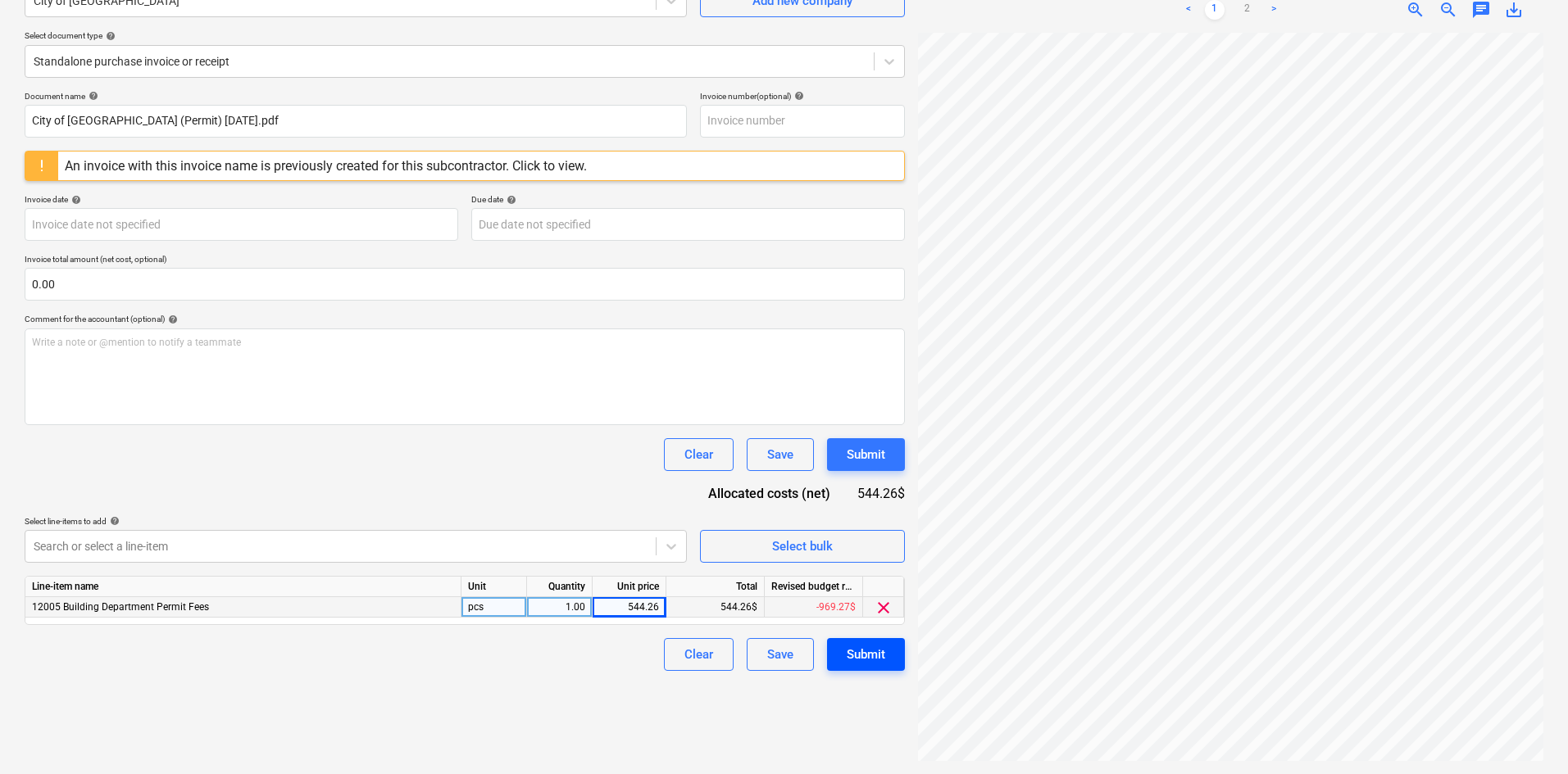
click at [856, 652] on div "Submit" at bounding box center [866, 654] width 38 height 21
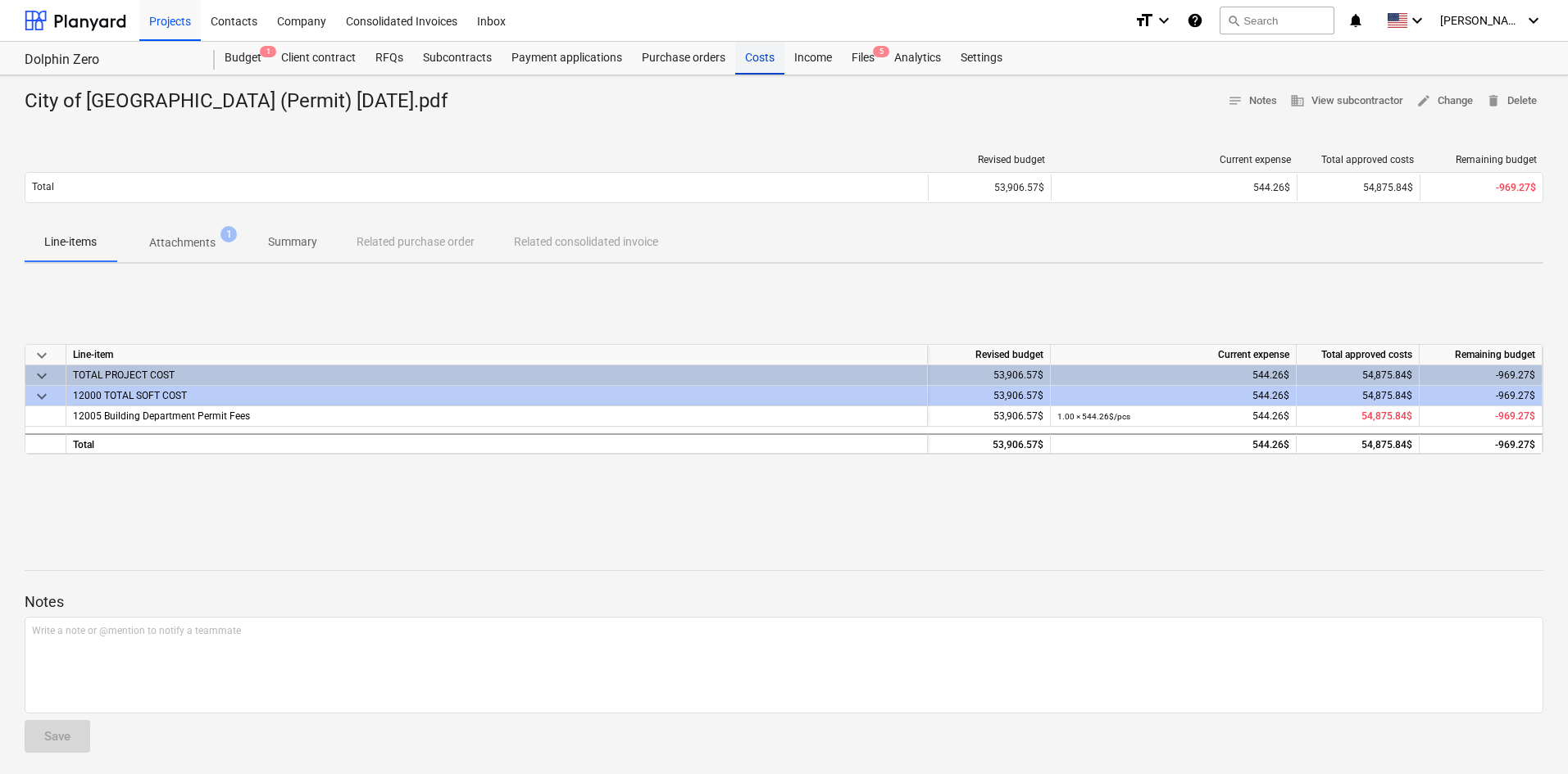
click at [757, 69] on div "Costs" at bounding box center [759, 58] width 49 height 33
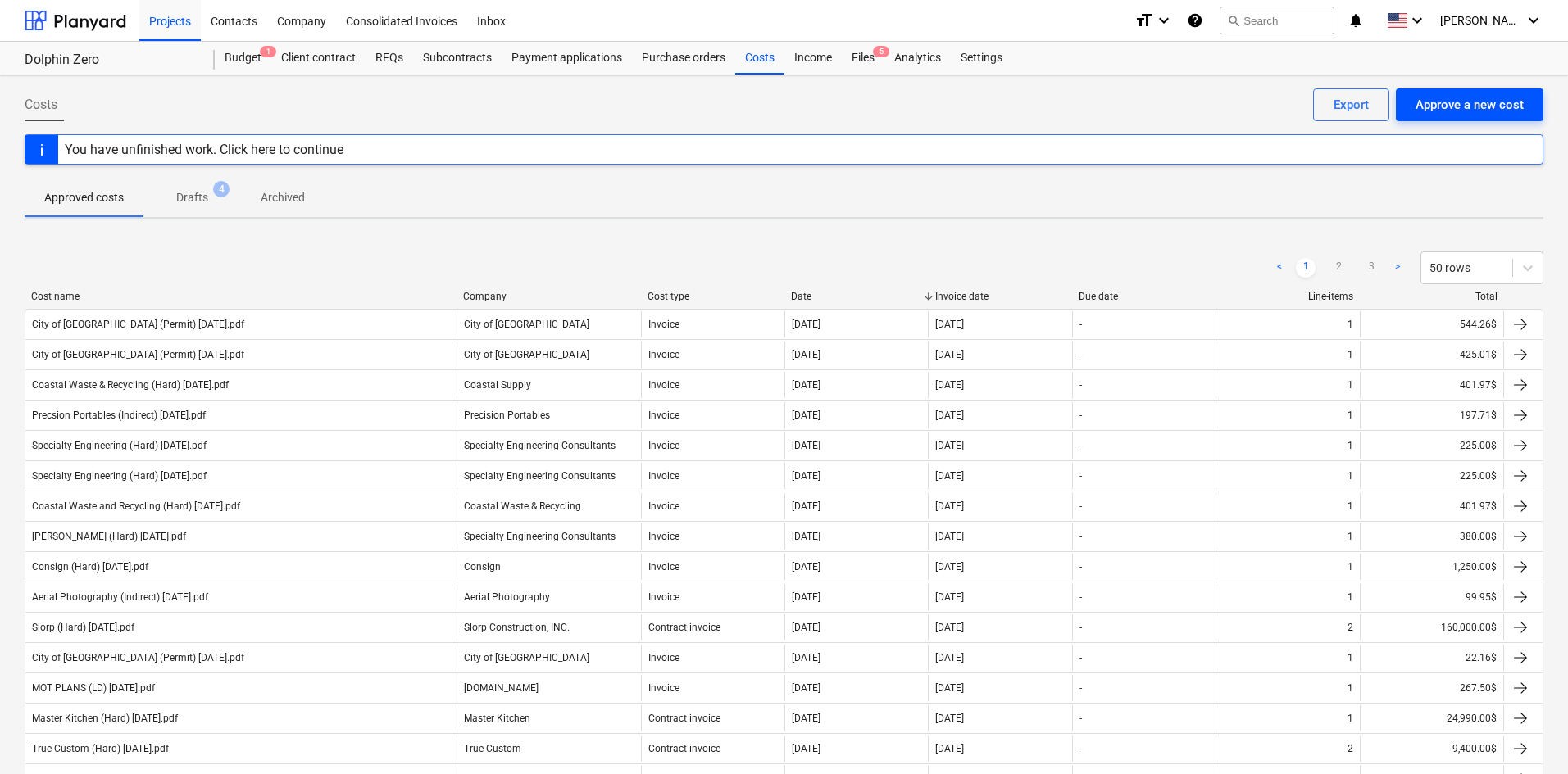
click at [1456, 115] on div "Approve a new cost" at bounding box center [1470, 105] width 108 height 21
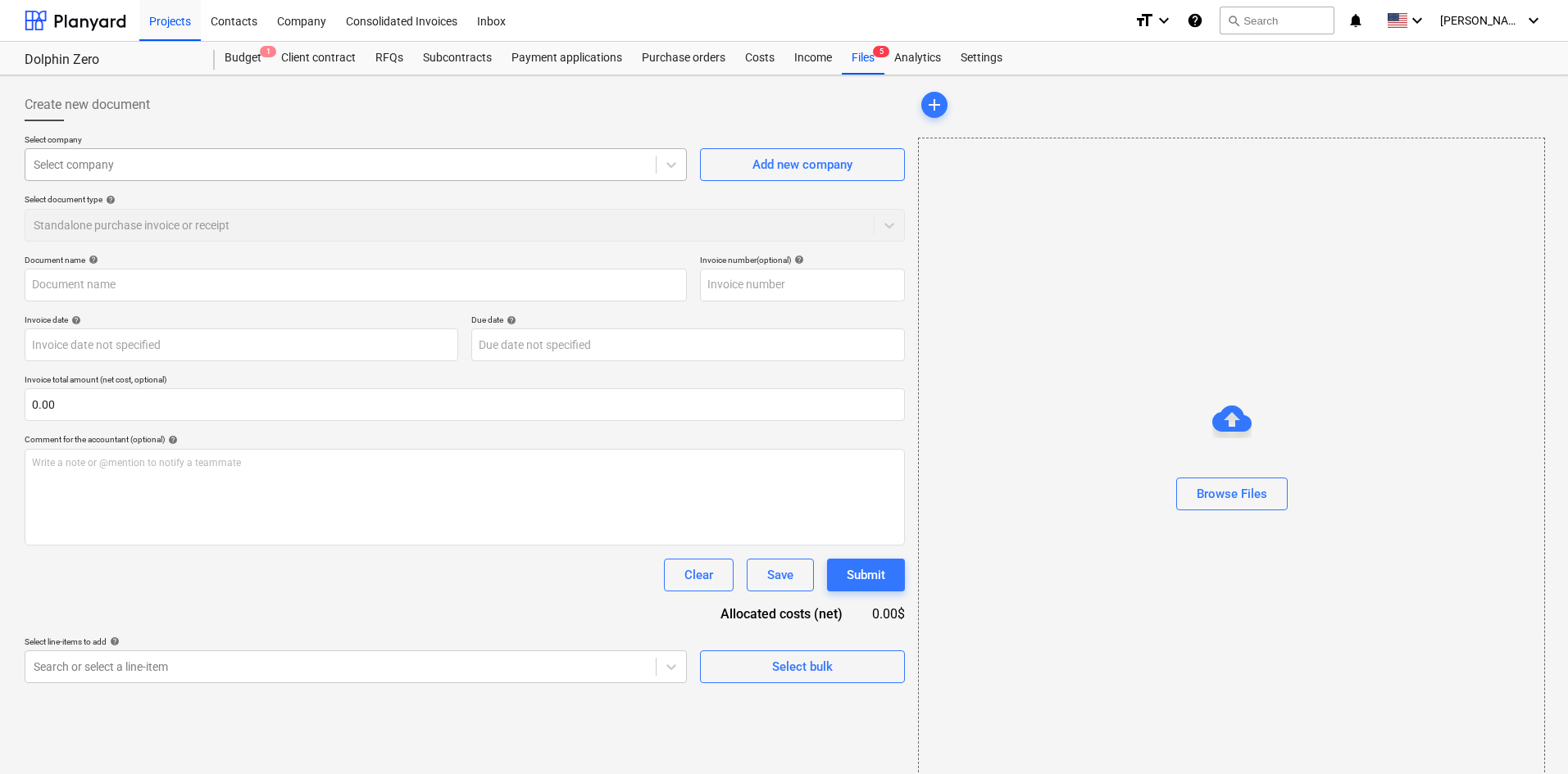
click at [267, 171] on div at bounding box center [340, 165] width 614 height 17
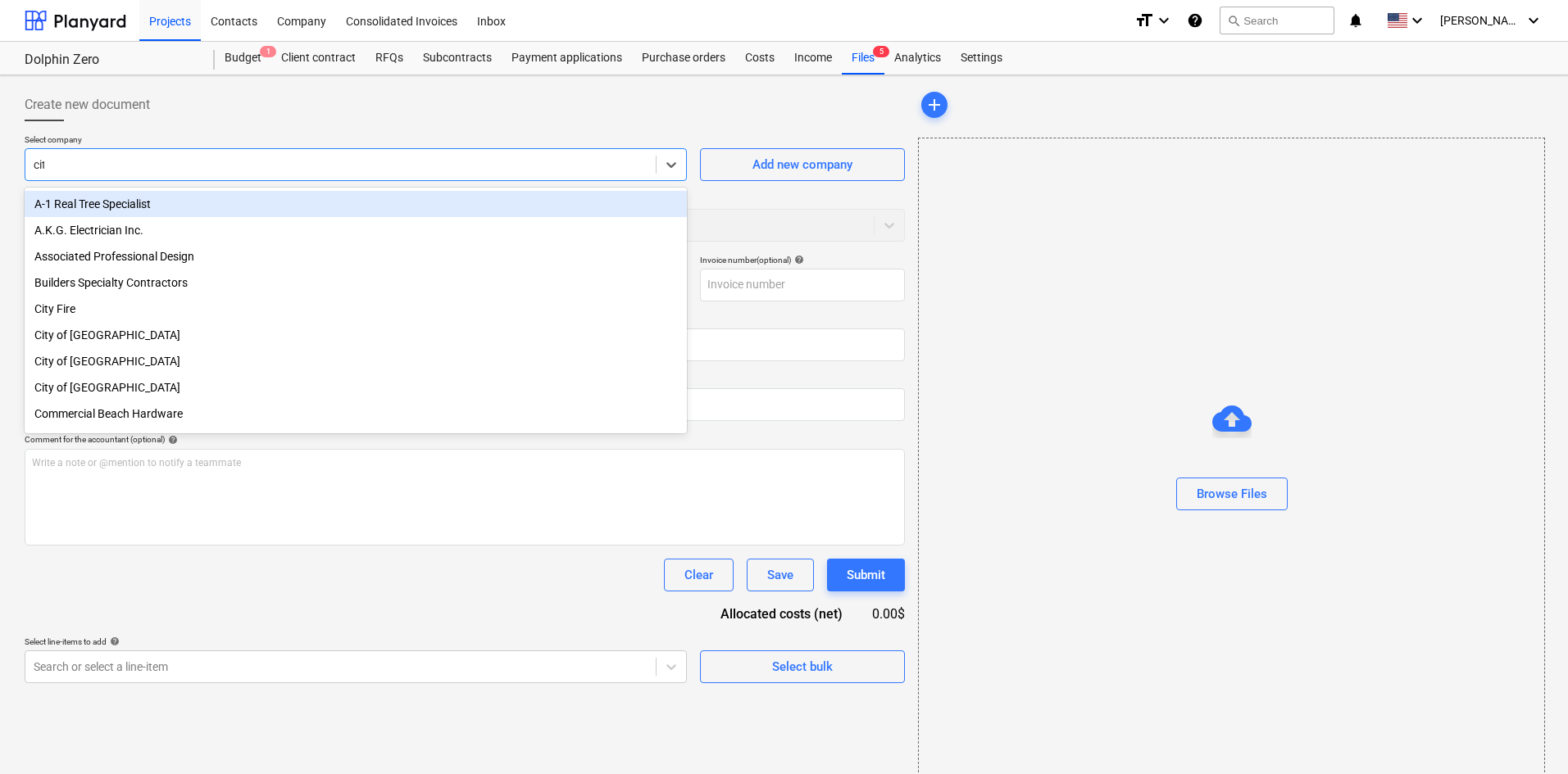
type input "city"
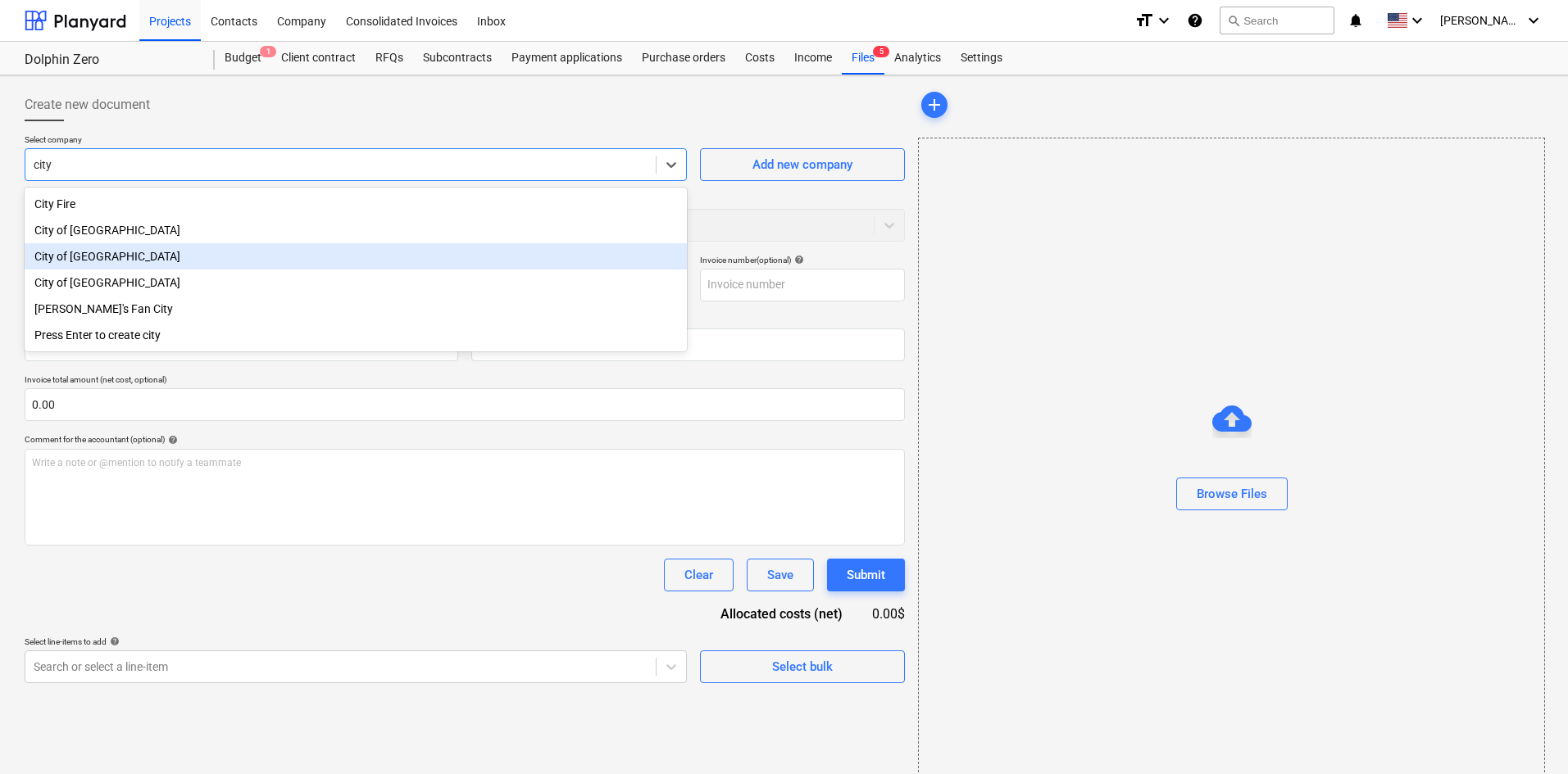
click at [195, 270] on div "City of [GEOGRAPHIC_DATA]" at bounding box center [355, 257] width 662 height 26
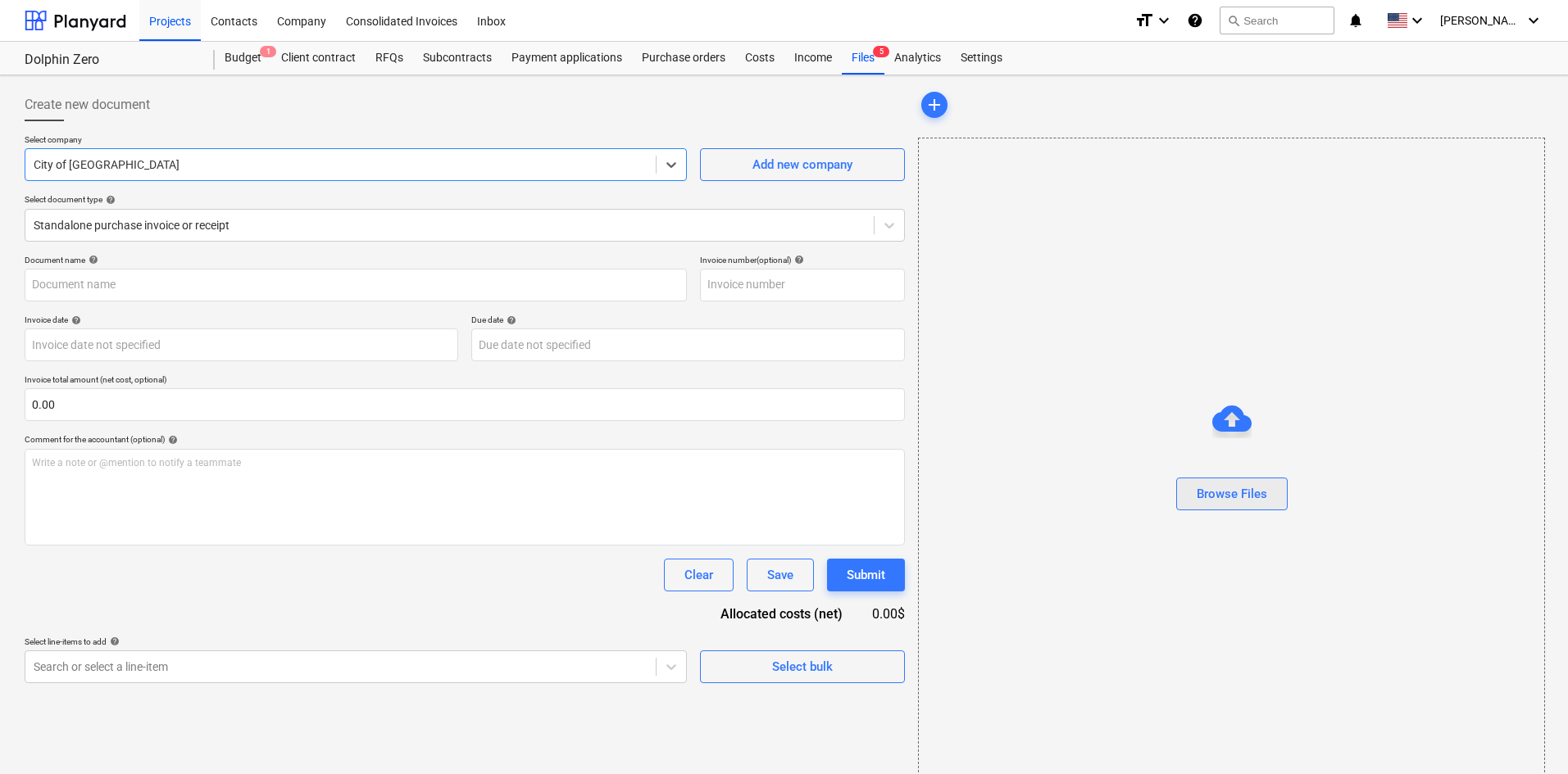
click at [1233, 501] on div "Browse Files" at bounding box center [1231, 494] width 70 height 21
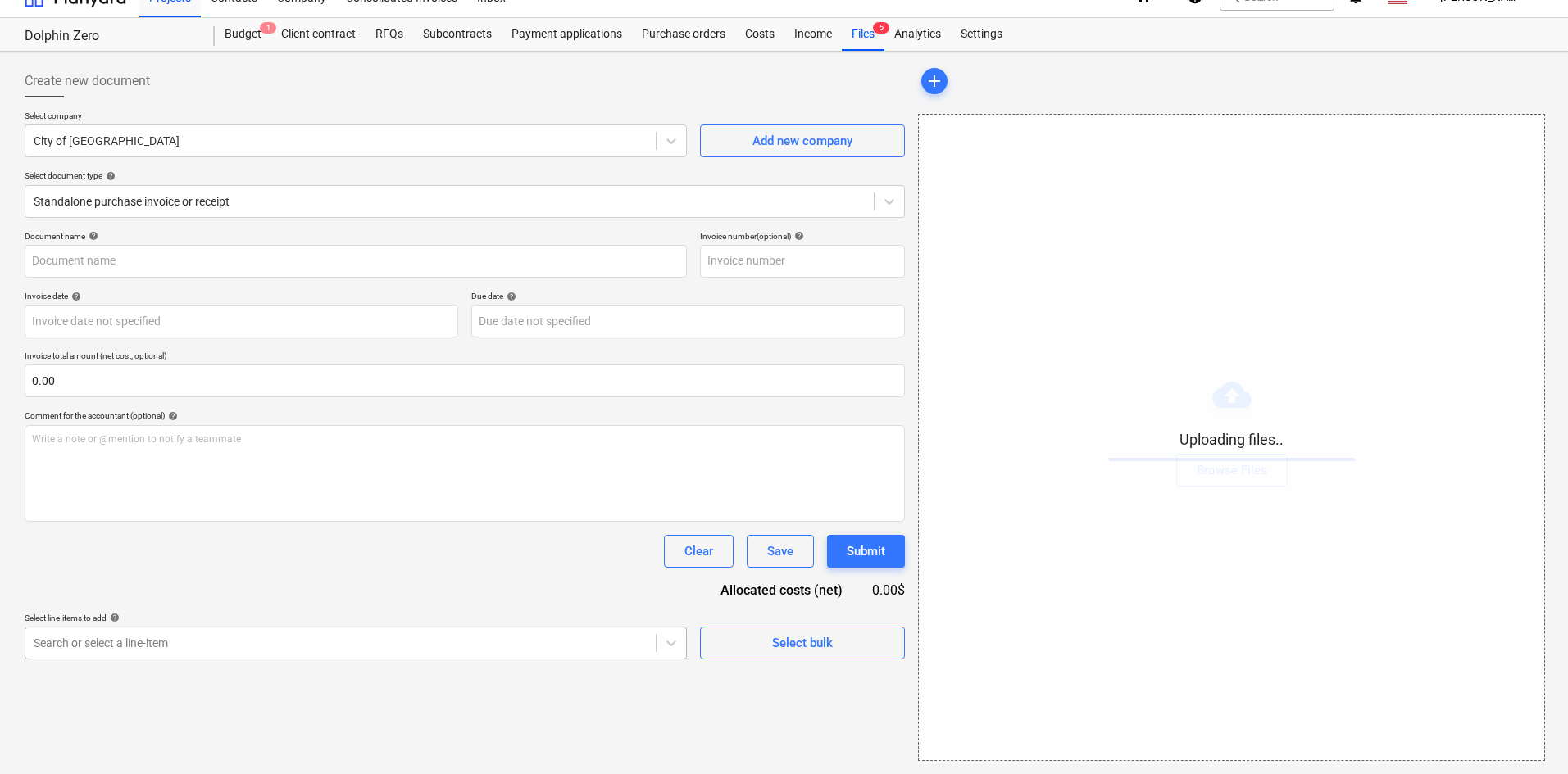
click at [515, 682] on body "Projects Contacts Company Consolidated Invoices Inbox format_size keyboard_arro…" at bounding box center [784, 363] width 1568 height 774
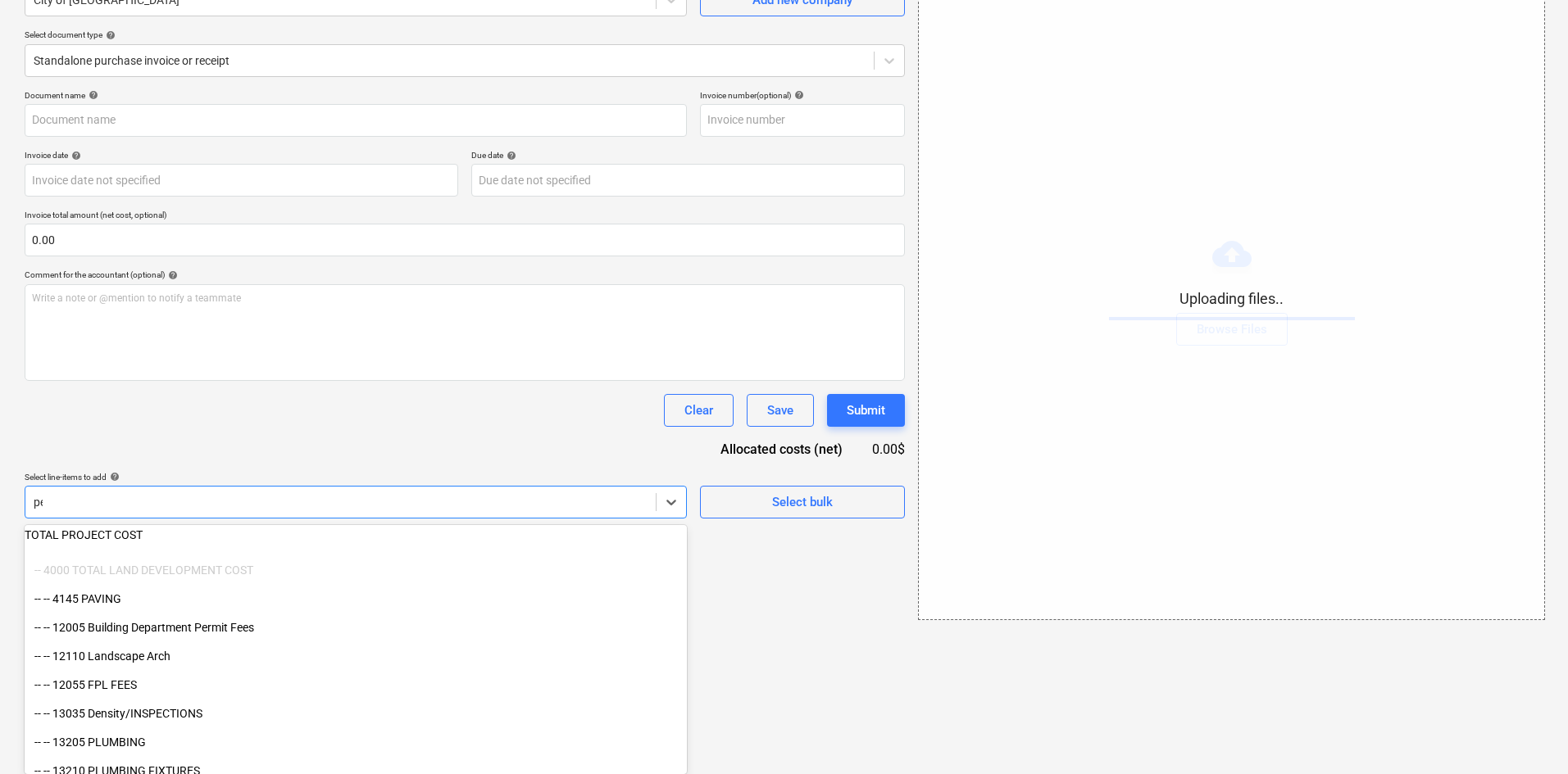
scroll to position [23, 0]
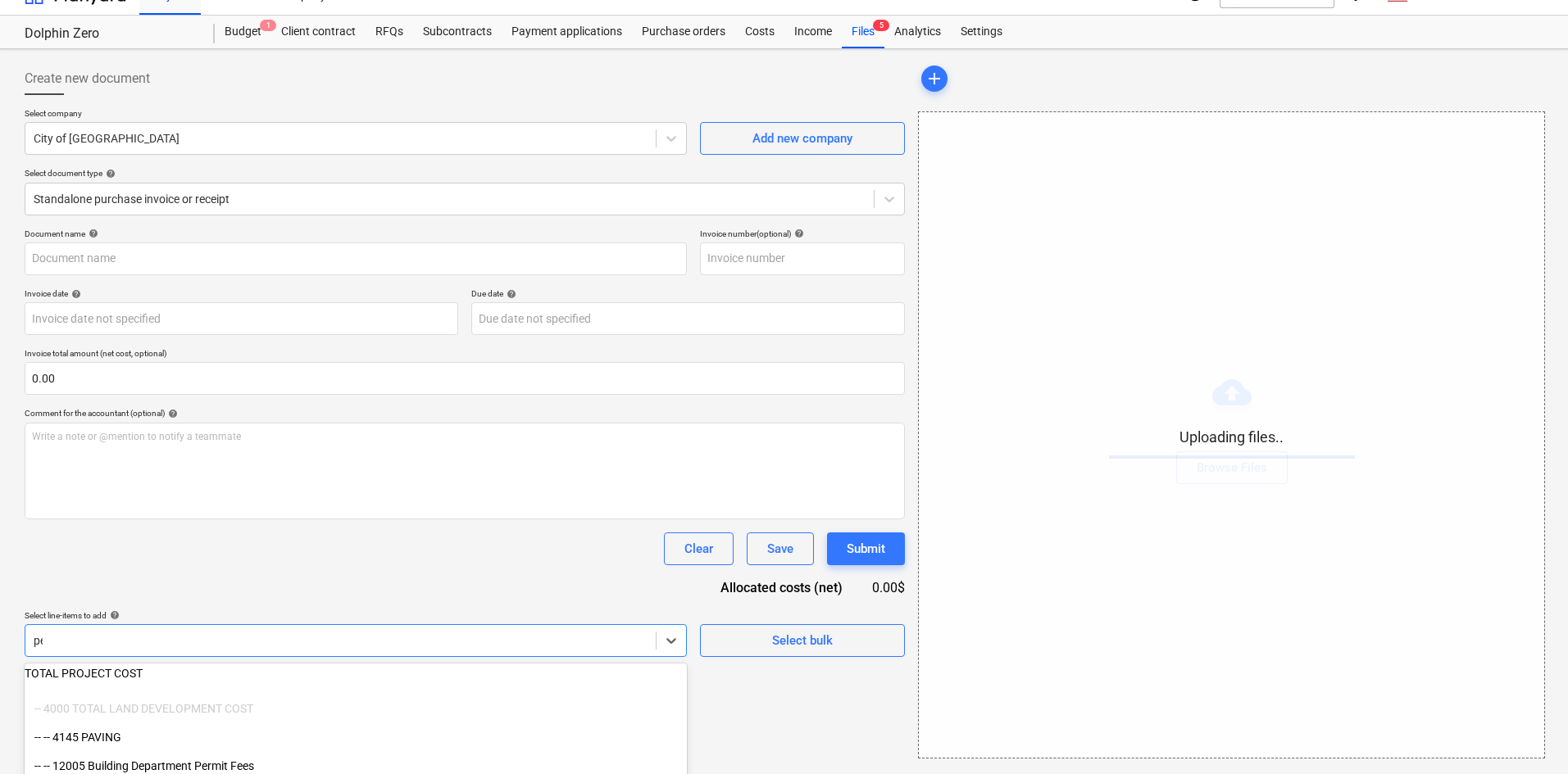
type input "per"
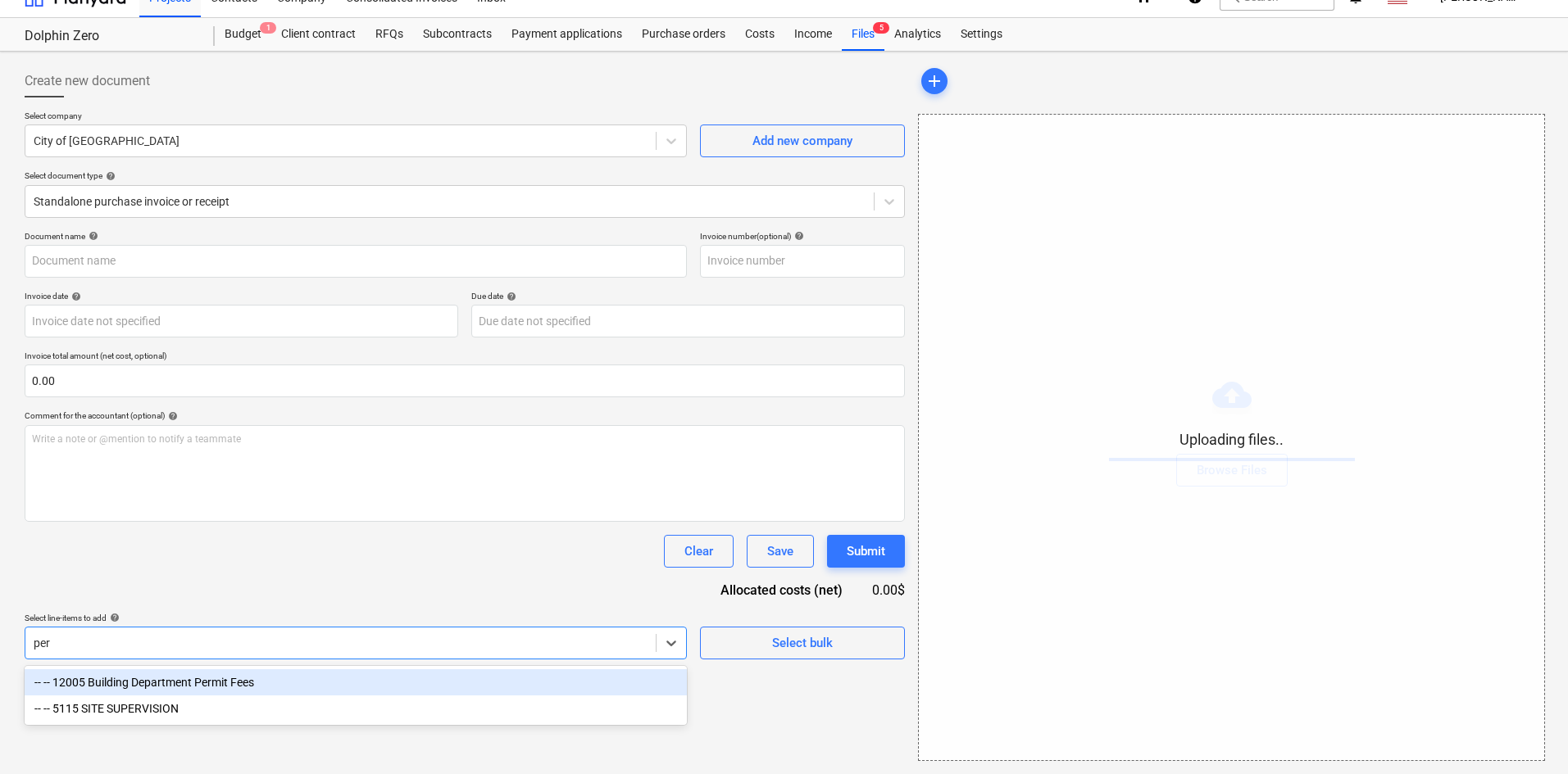
click at [362, 684] on div "-- -- 12005 Building Department Permit Fees" at bounding box center [355, 683] width 662 height 26
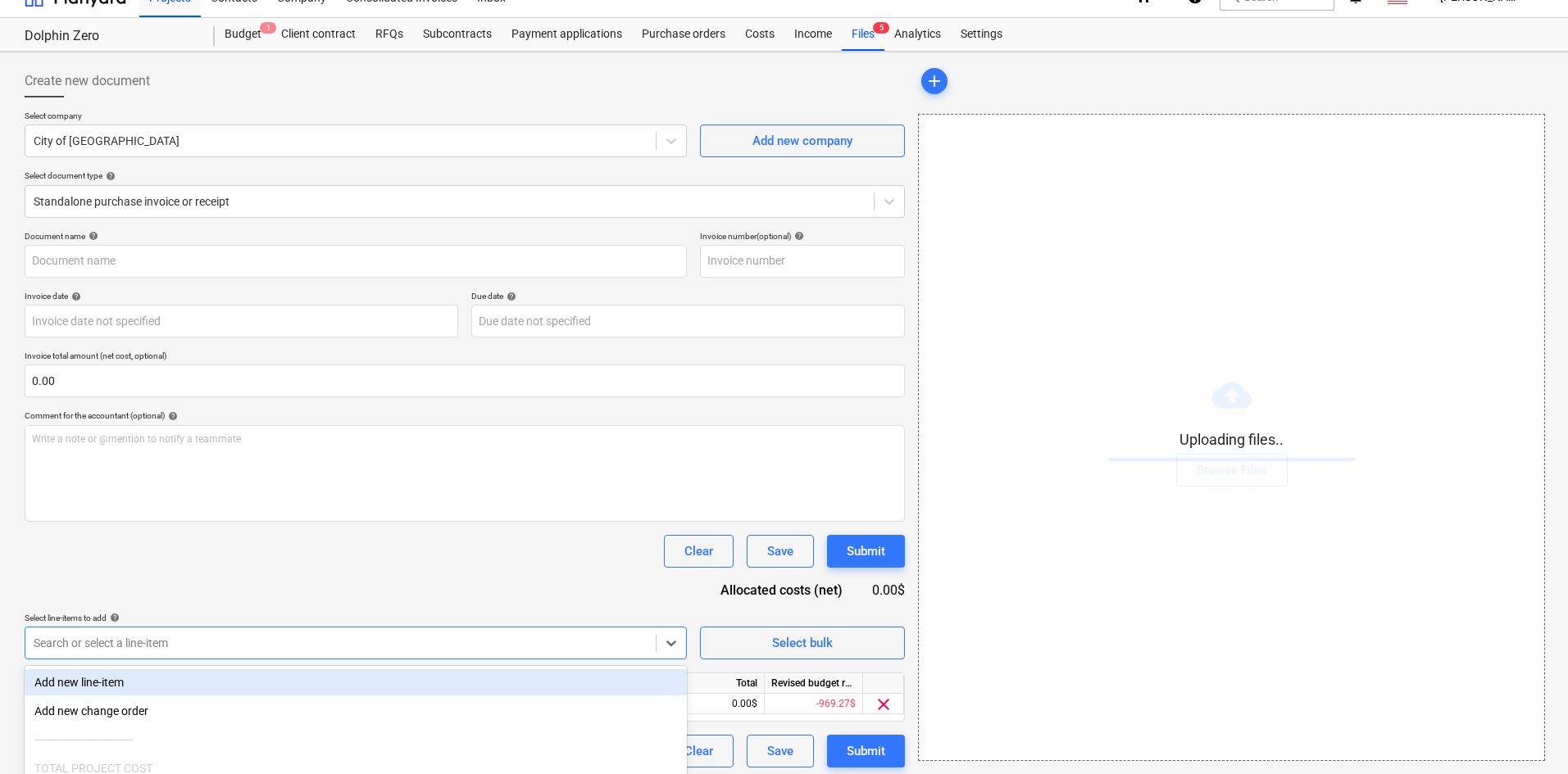
drag, startPoint x: 403, startPoint y: 605, endPoint x: 537, endPoint y: 646, distance: 140.1
click at [403, 604] on div "Document name help Invoice number (optional) help Invoice date help Press the d…" at bounding box center [464, 500] width 881 height 537
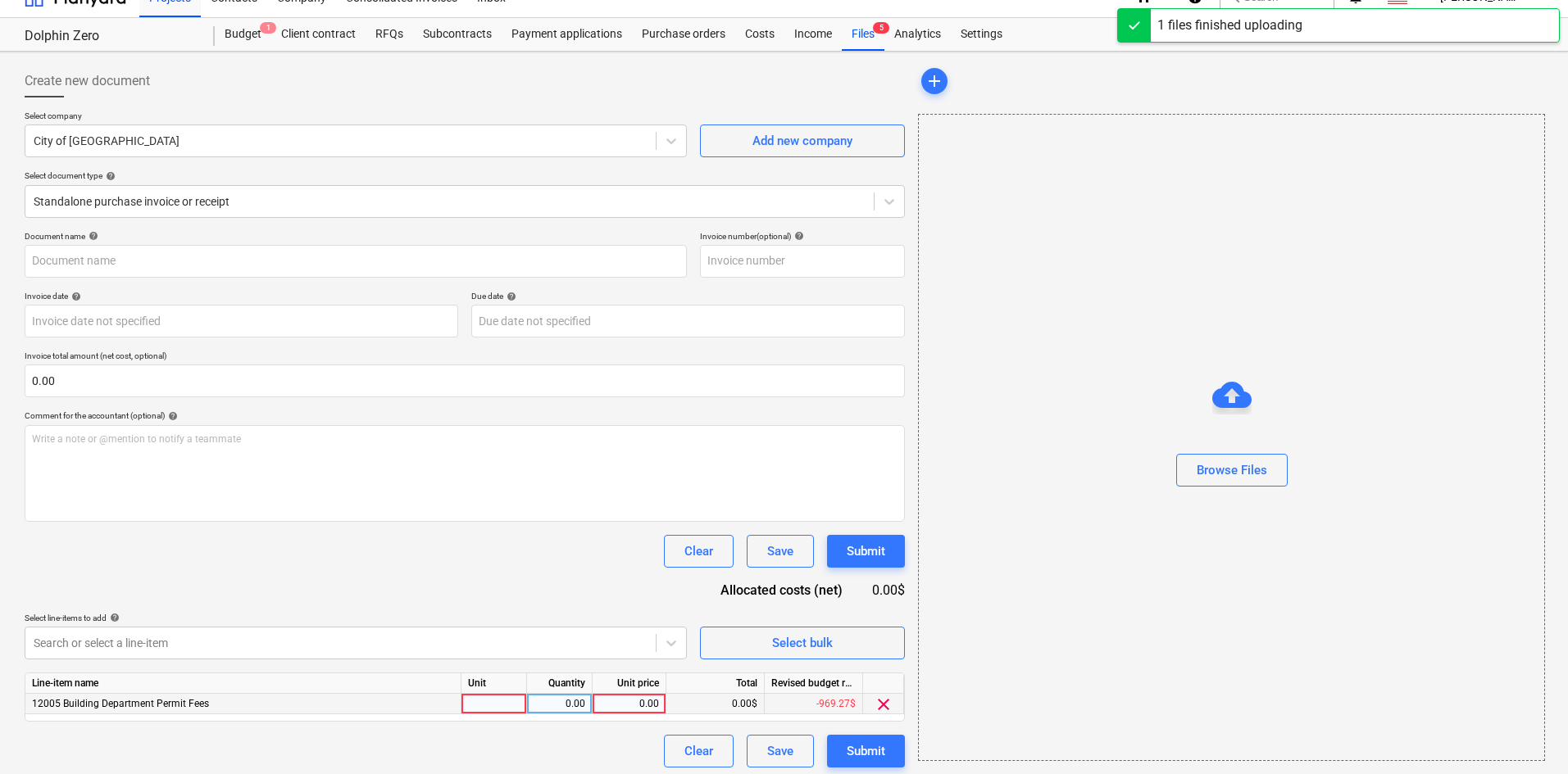
type input "City of [GEOGRAPHIC_DATA] (Permit) [DATE].pdf"
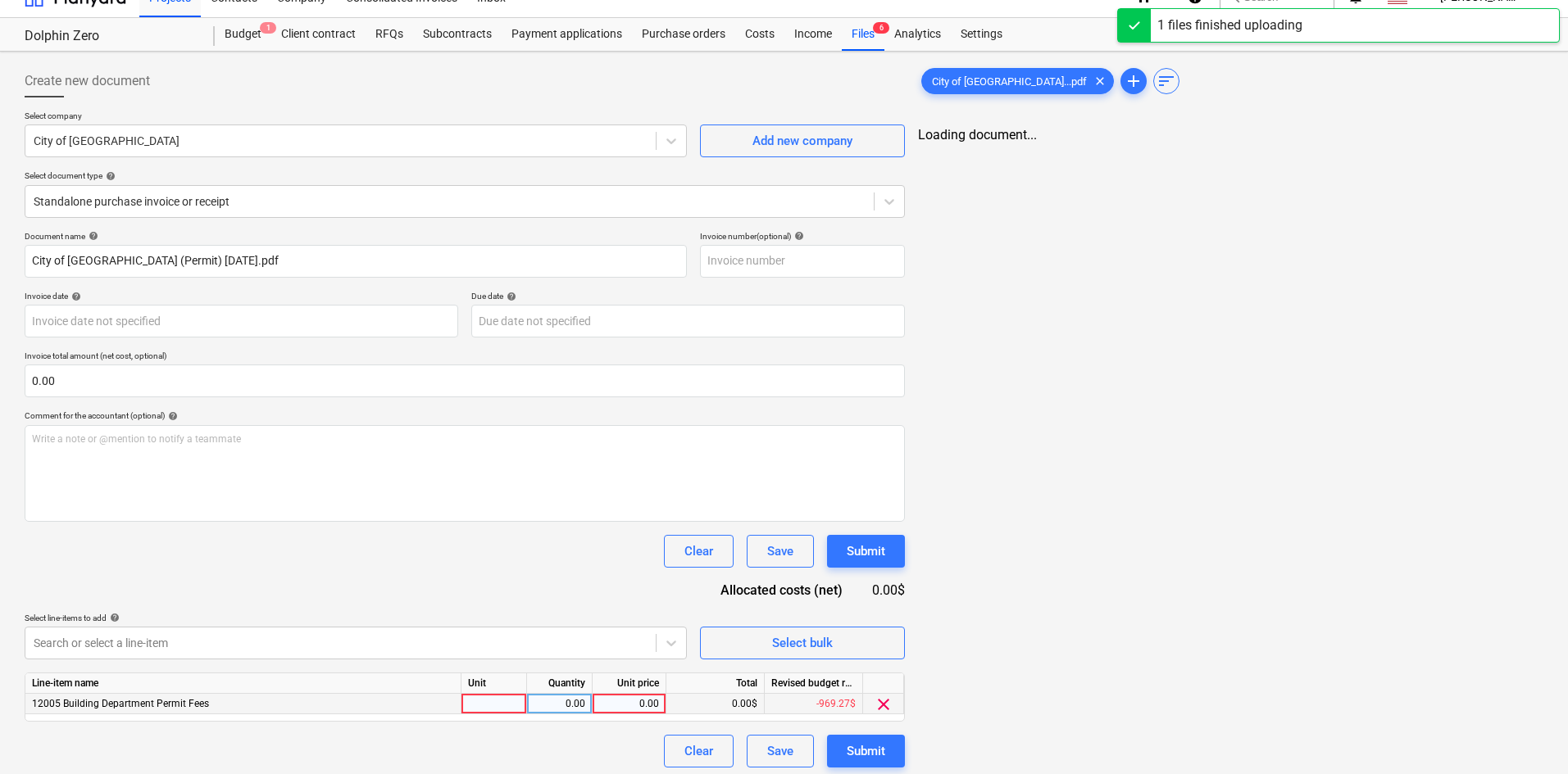
click at [600, 697] on div "0.00" at bounding box center [629, 704] width 60 height 21
click at [630, 705] on div "0.00" at bounding box center [629, 704] width 60 height 21
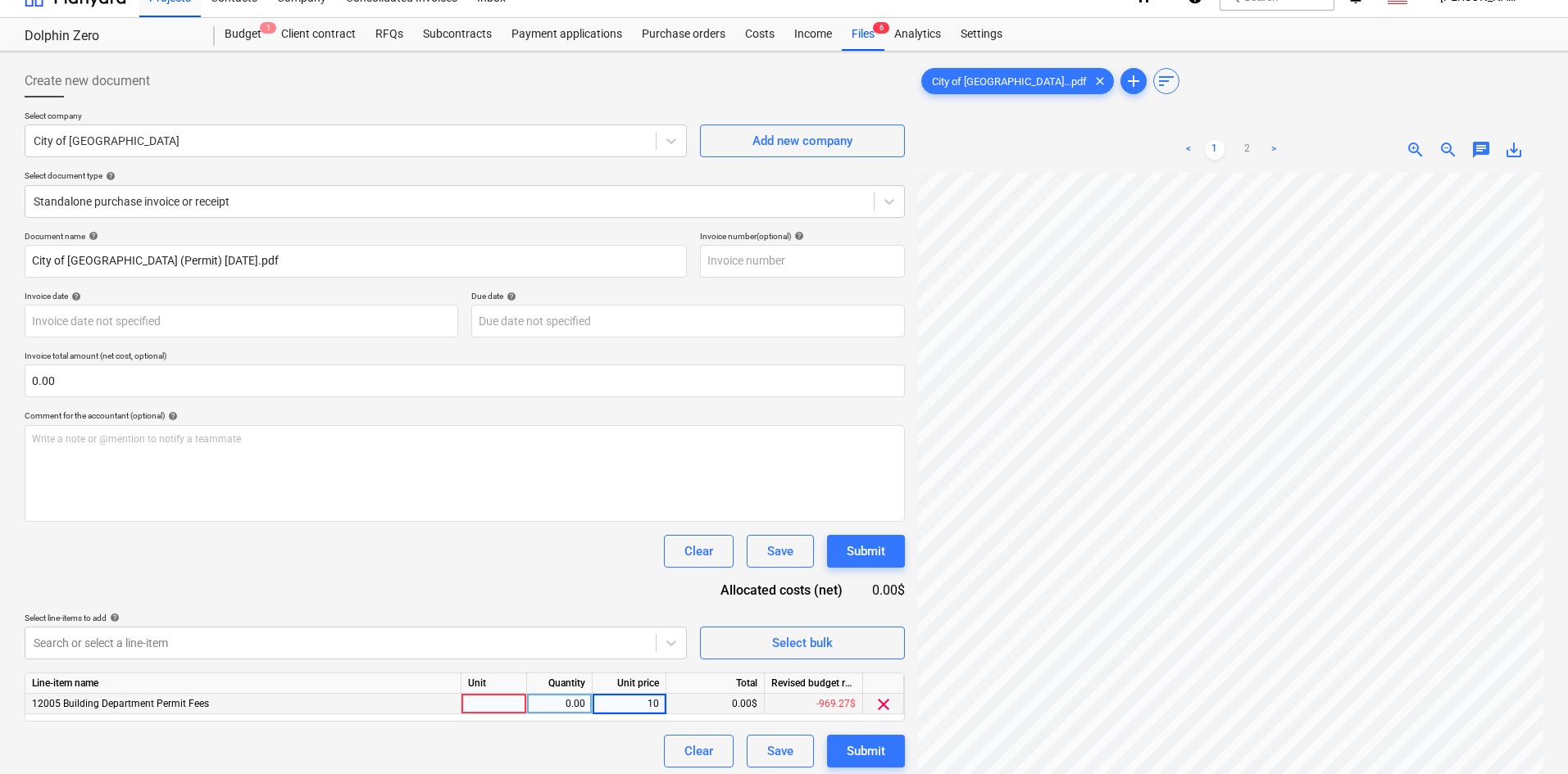
type input "105"
click at [568, 527] on div "Document name help City of [GEOGRAPHIC_DATA] (Permit) [DATE].pdf Invoice number…" at bounding box center [464, 500] width 881 height 537
click at [886, 749] on button "Submit" at bounding box center [866, 751] width 78 height 33
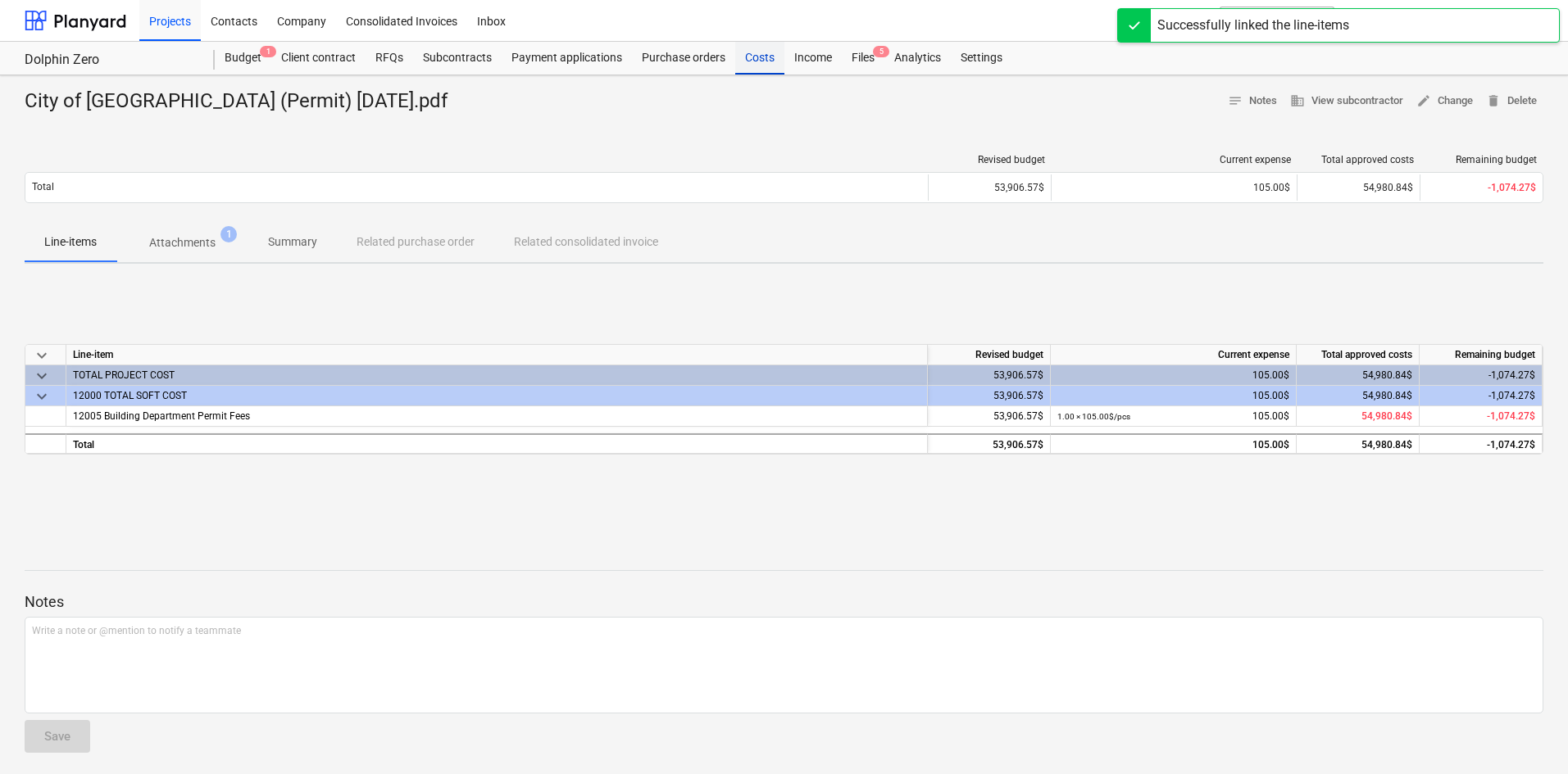
click at [764, 54] on div "Costs" at bounding box center [759, 58] width 49 height 33
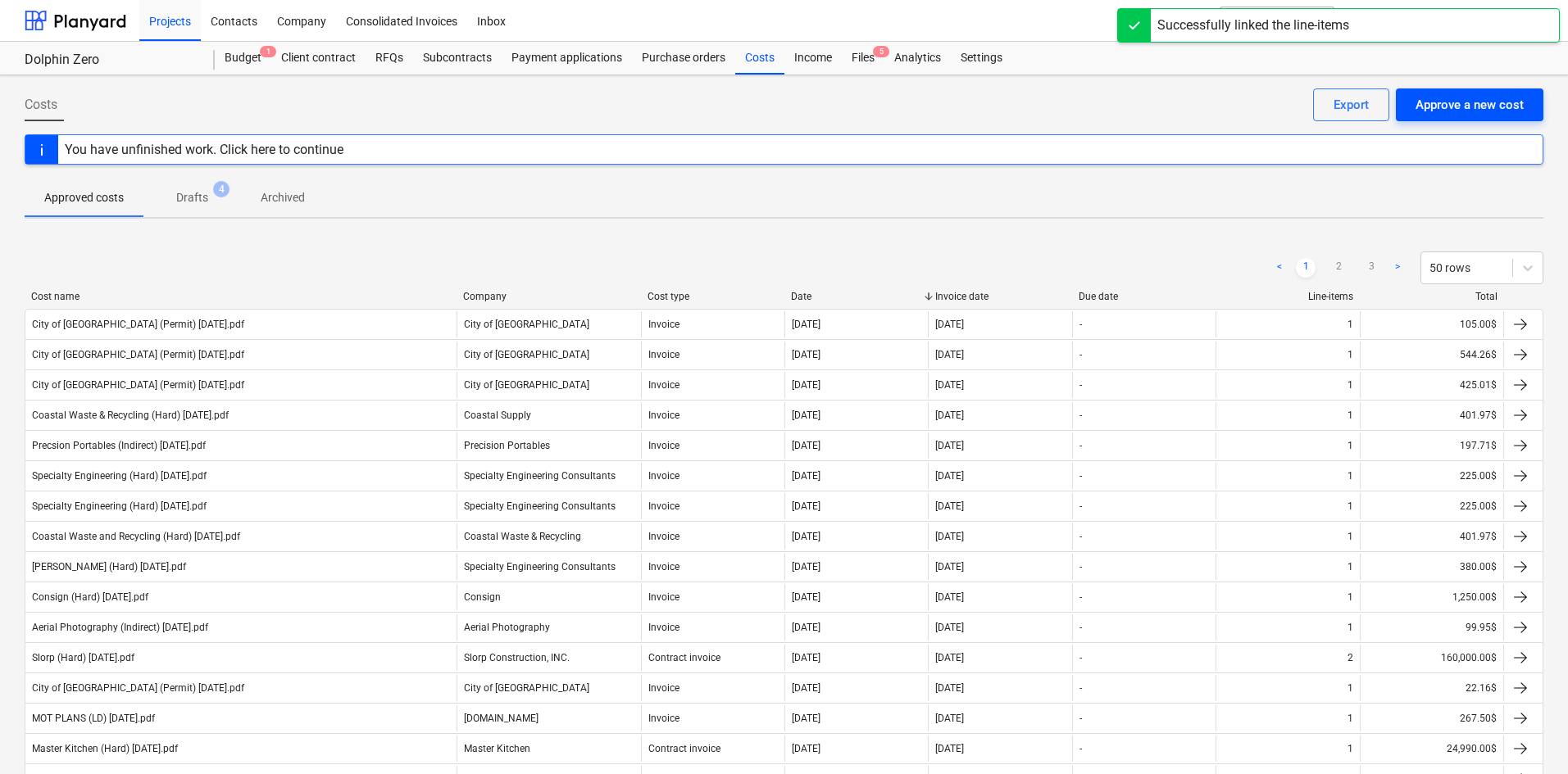
click at [1469, 98] on div "Approve a new cost" at bounding box center [1470, 105] width 108 height 21
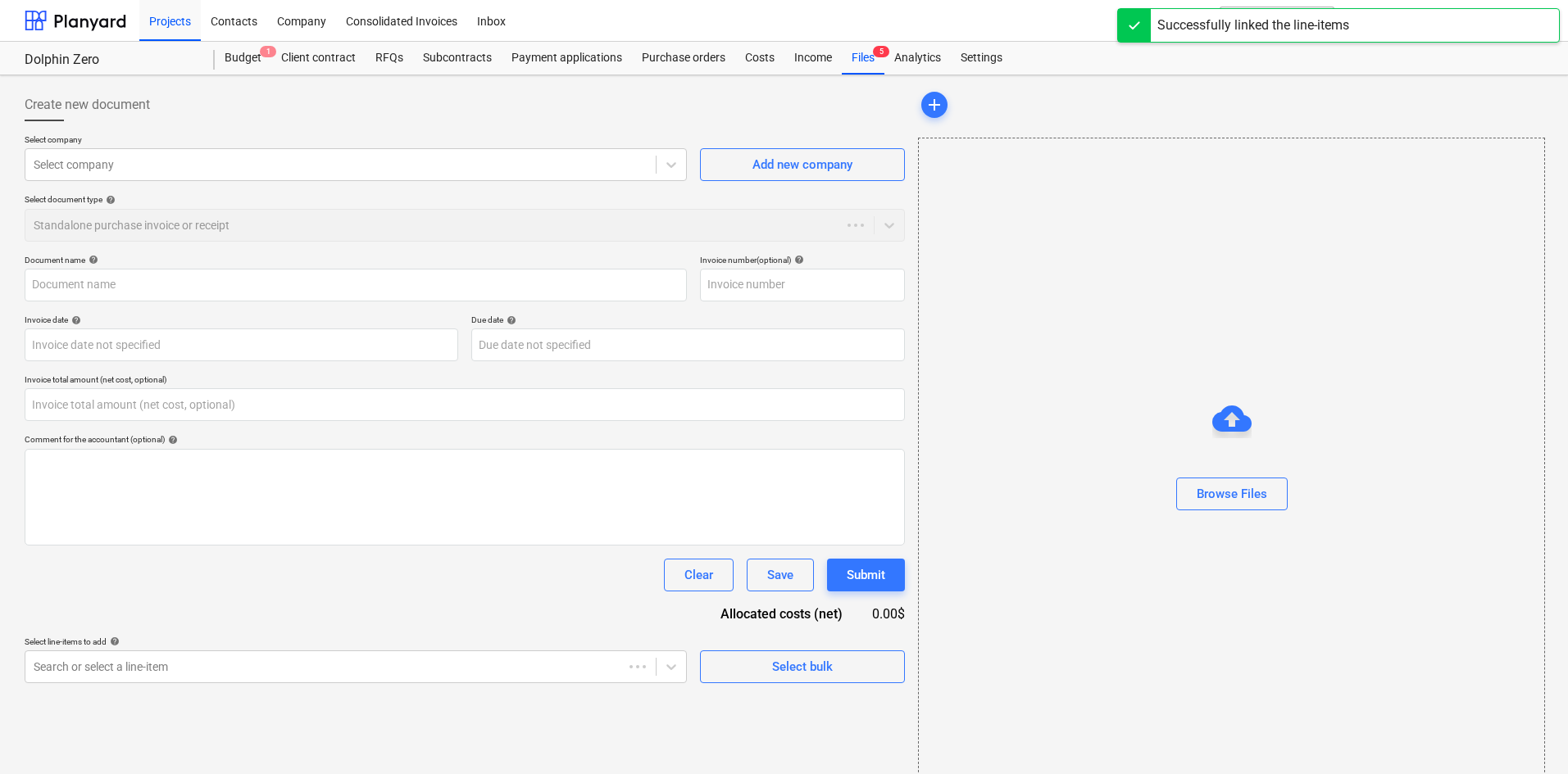
type input "0.00"
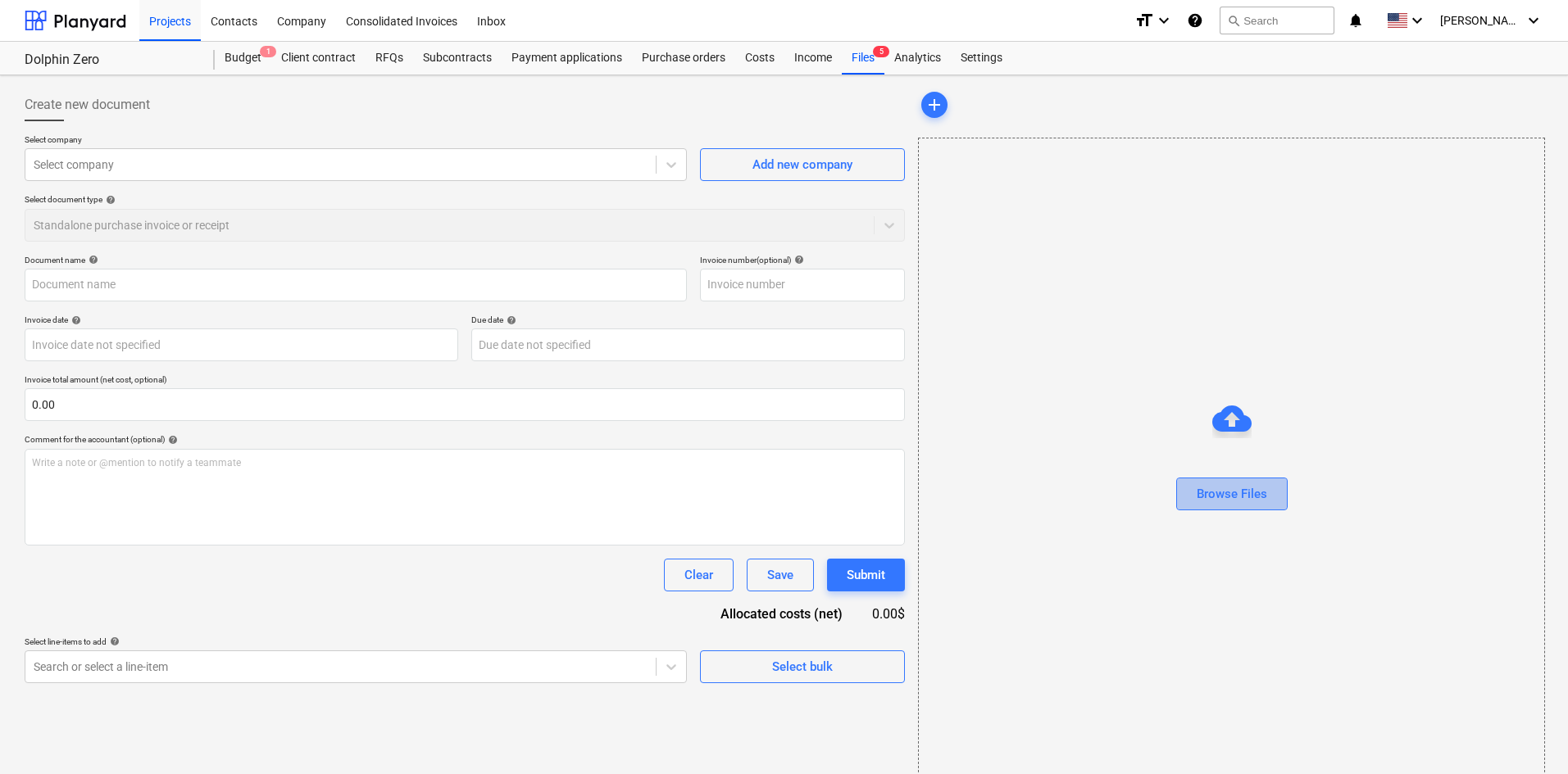
click at [1274, 500] on button "Browse Files" at bounding box center [1231, 494] width 111 height 33
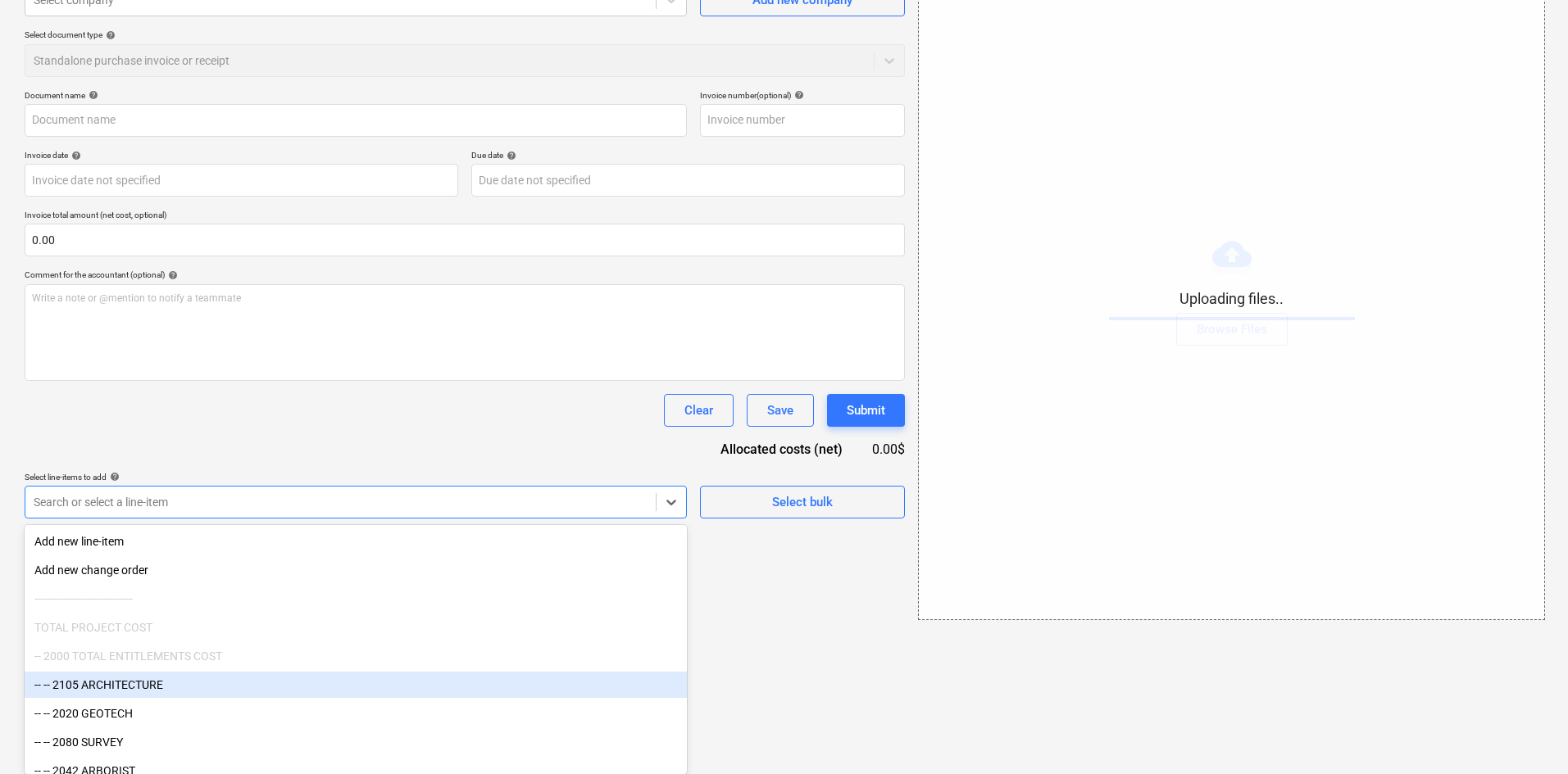
click at [351, 610] on body "Projects Contacts Company Consolidated Invoices Inbox format_size keyboard_arro…" at bounding box center [784, 222] width 1568 height 774
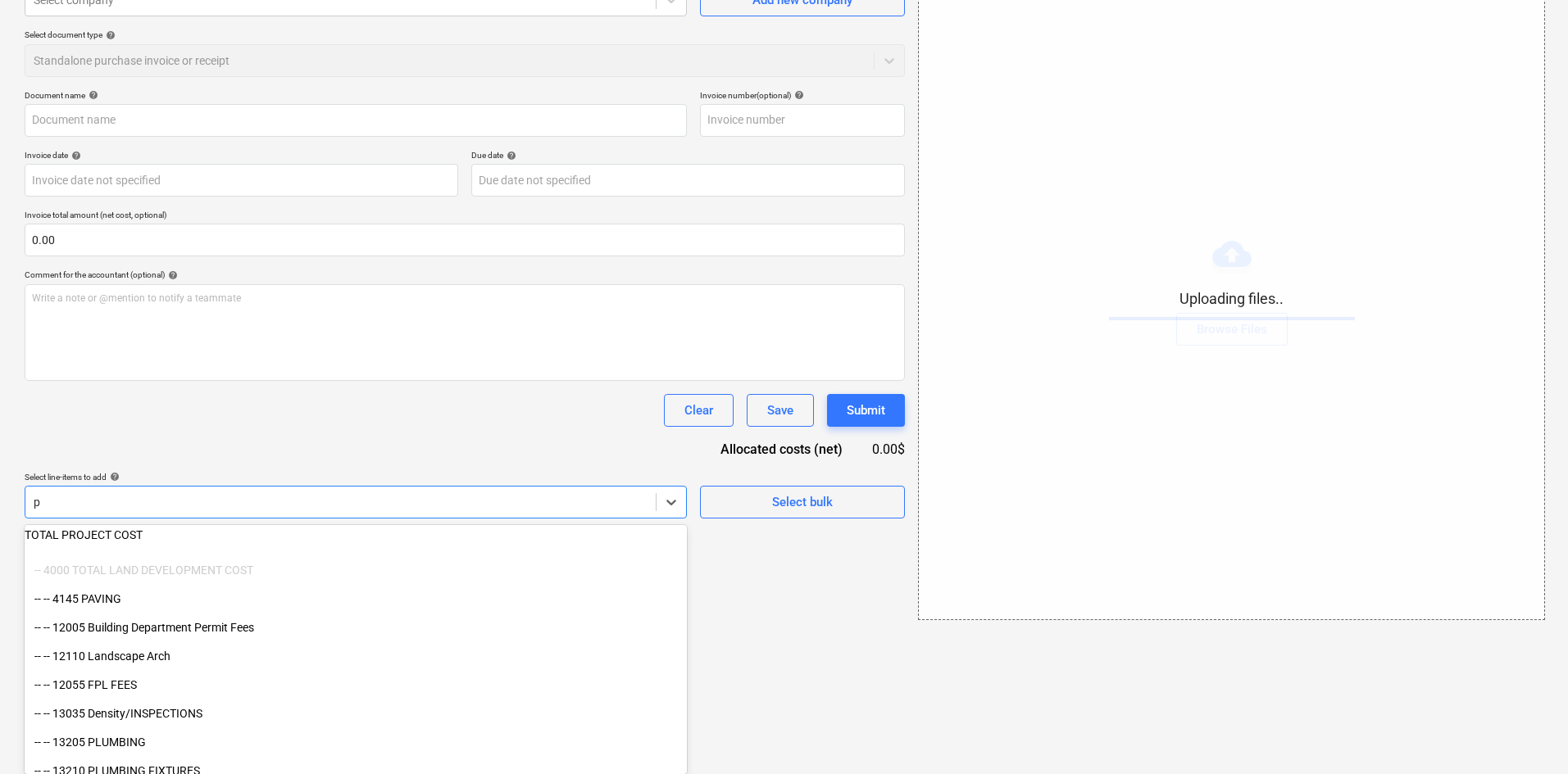
scroll to position [23, 0]
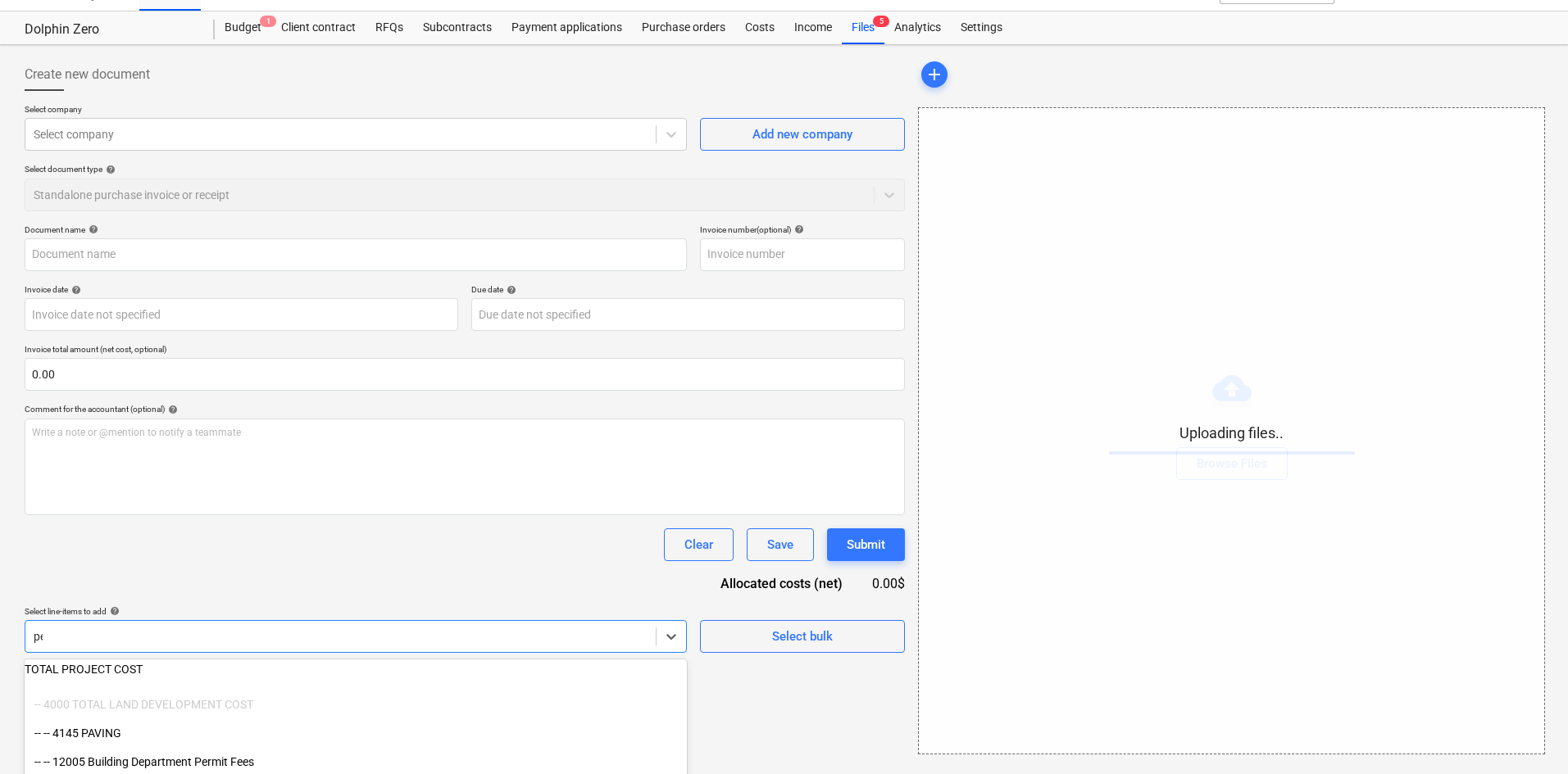
type input "per"
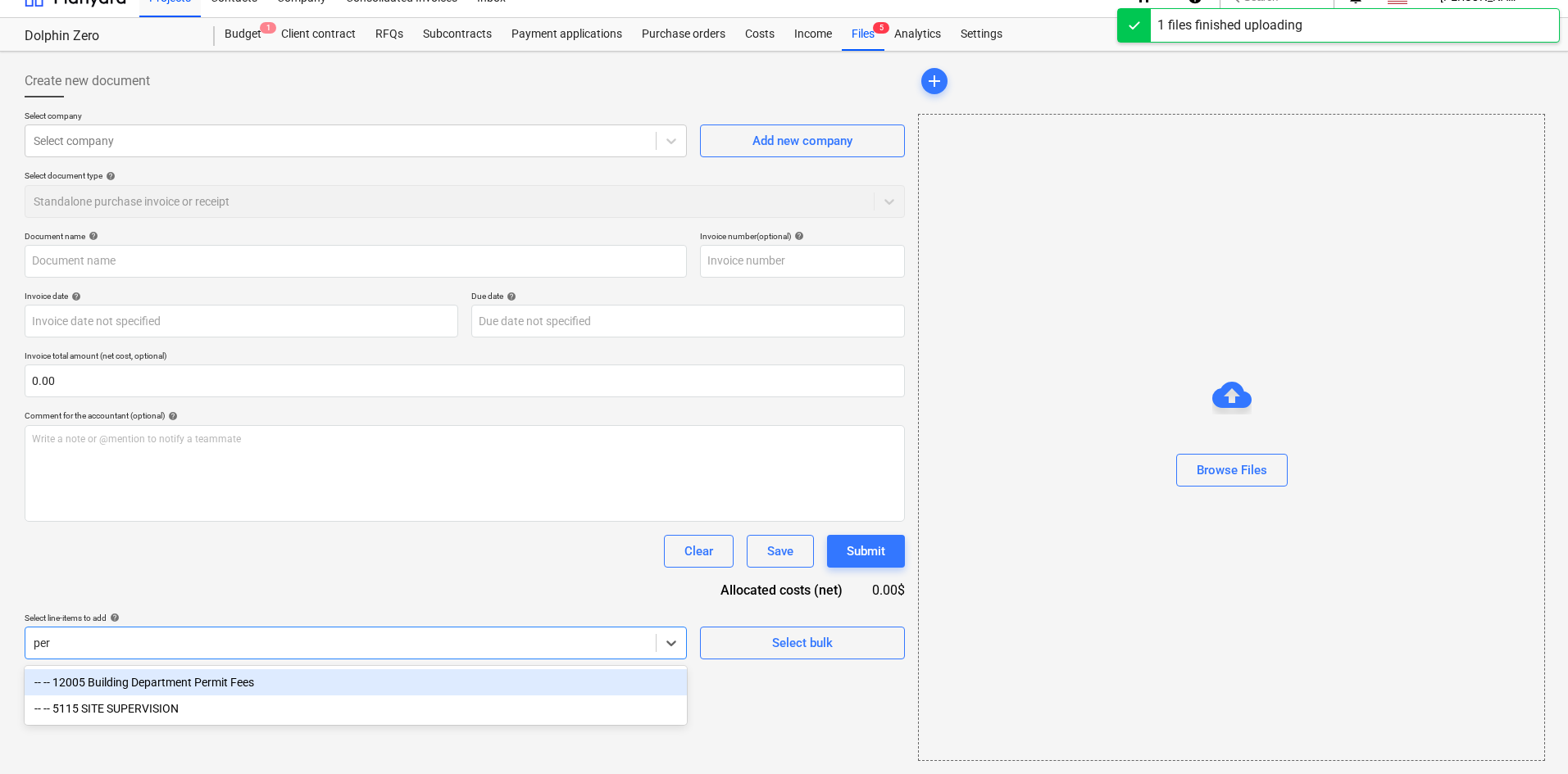
type input "City of [GEOGRAPHIC_DATA] (Permit) [DATE].pdf"
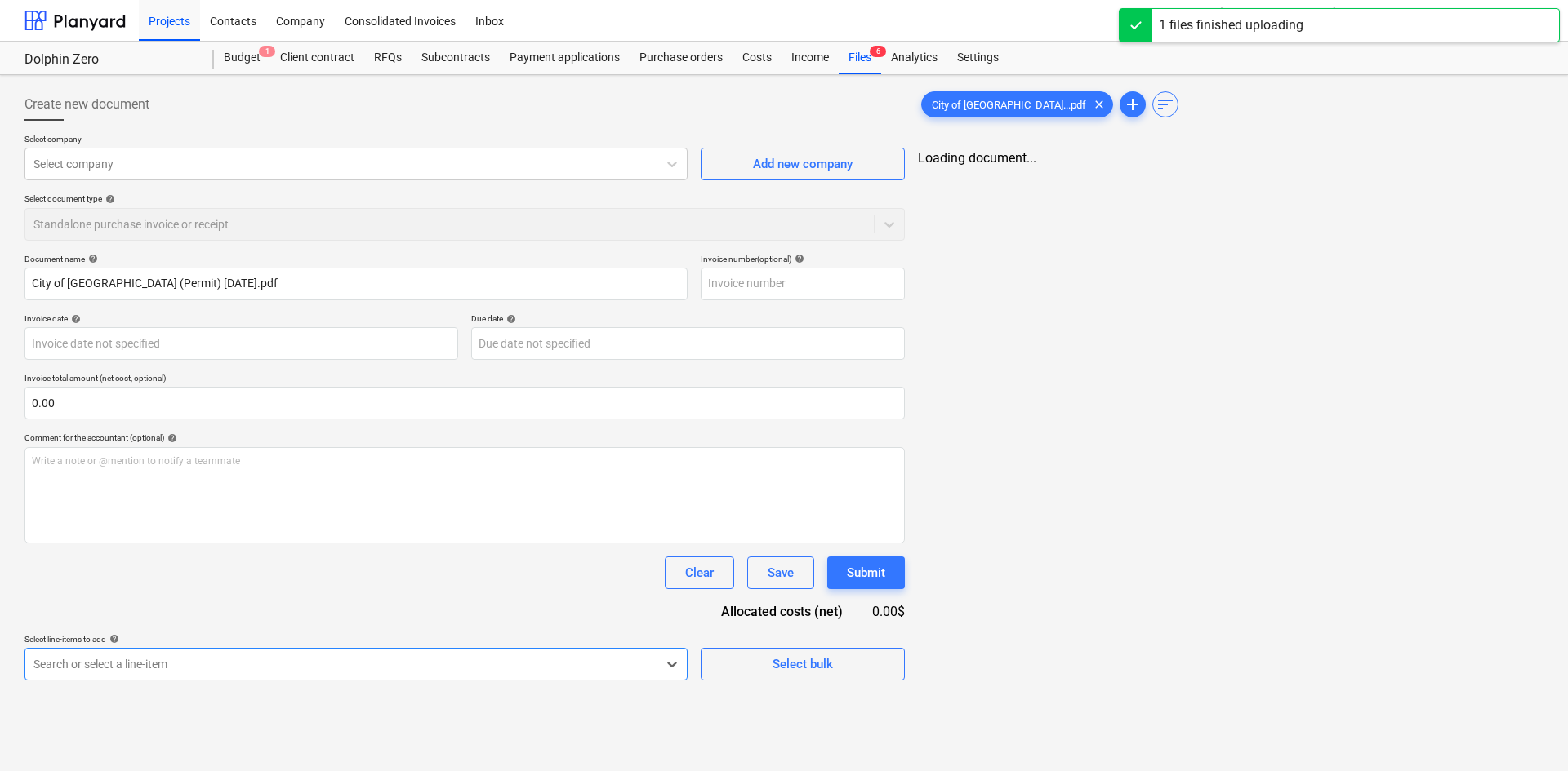
drag, startPoint x: 360, startPoint y: 680, endPoint x: 356, endPoint y: 698, distance: 18.4
click at [356, 698] on div "Create new document Select company Select company Add new company Select docume…" at bounding box center [784, 423] width 1568 height 697
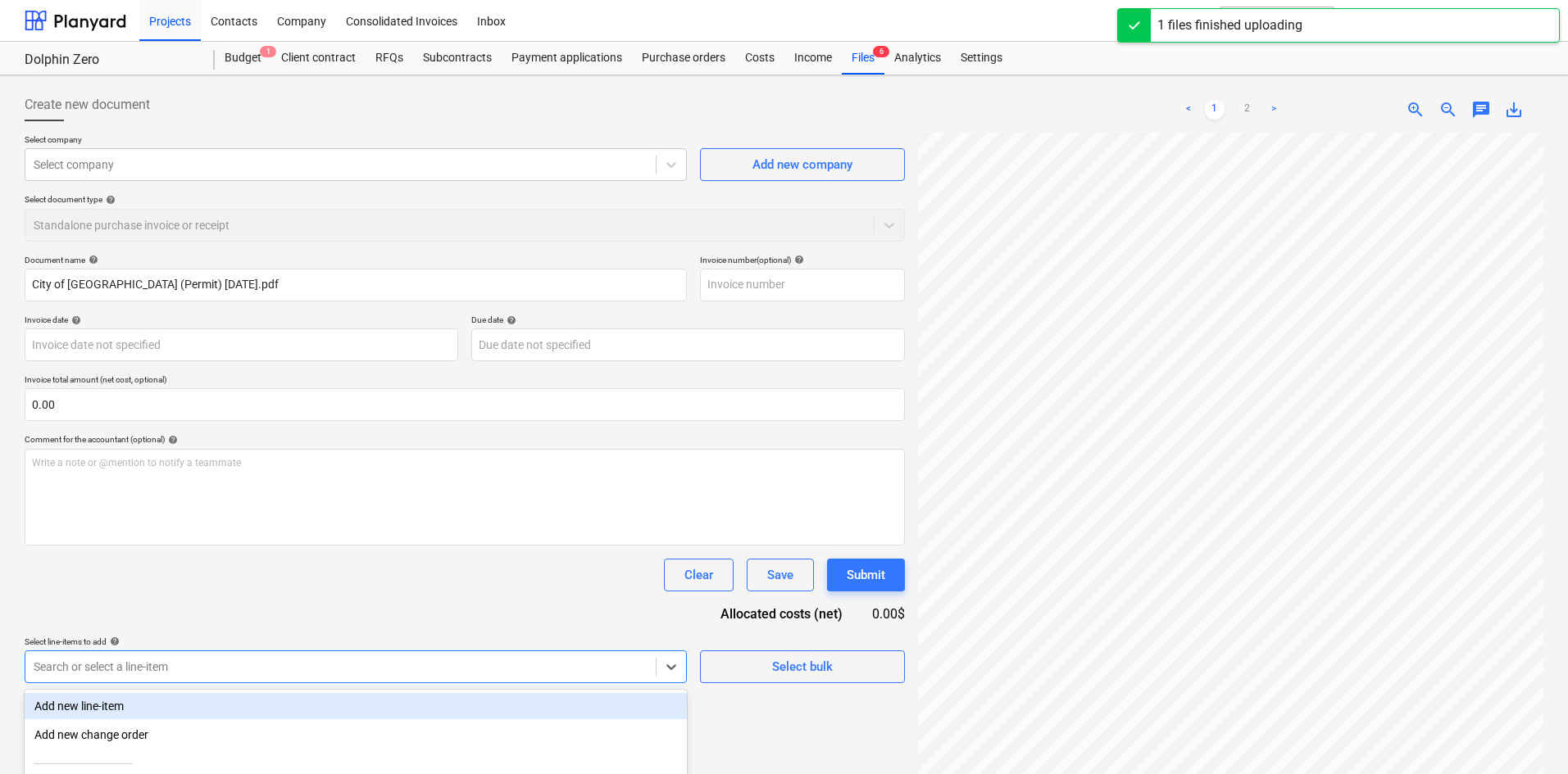
click at [342, 675] on body "Projects Contacts Company Consolidated Invoices Inbox format_size keyboard_arro…" at bounding box center [784, 387] width 1568 height 774
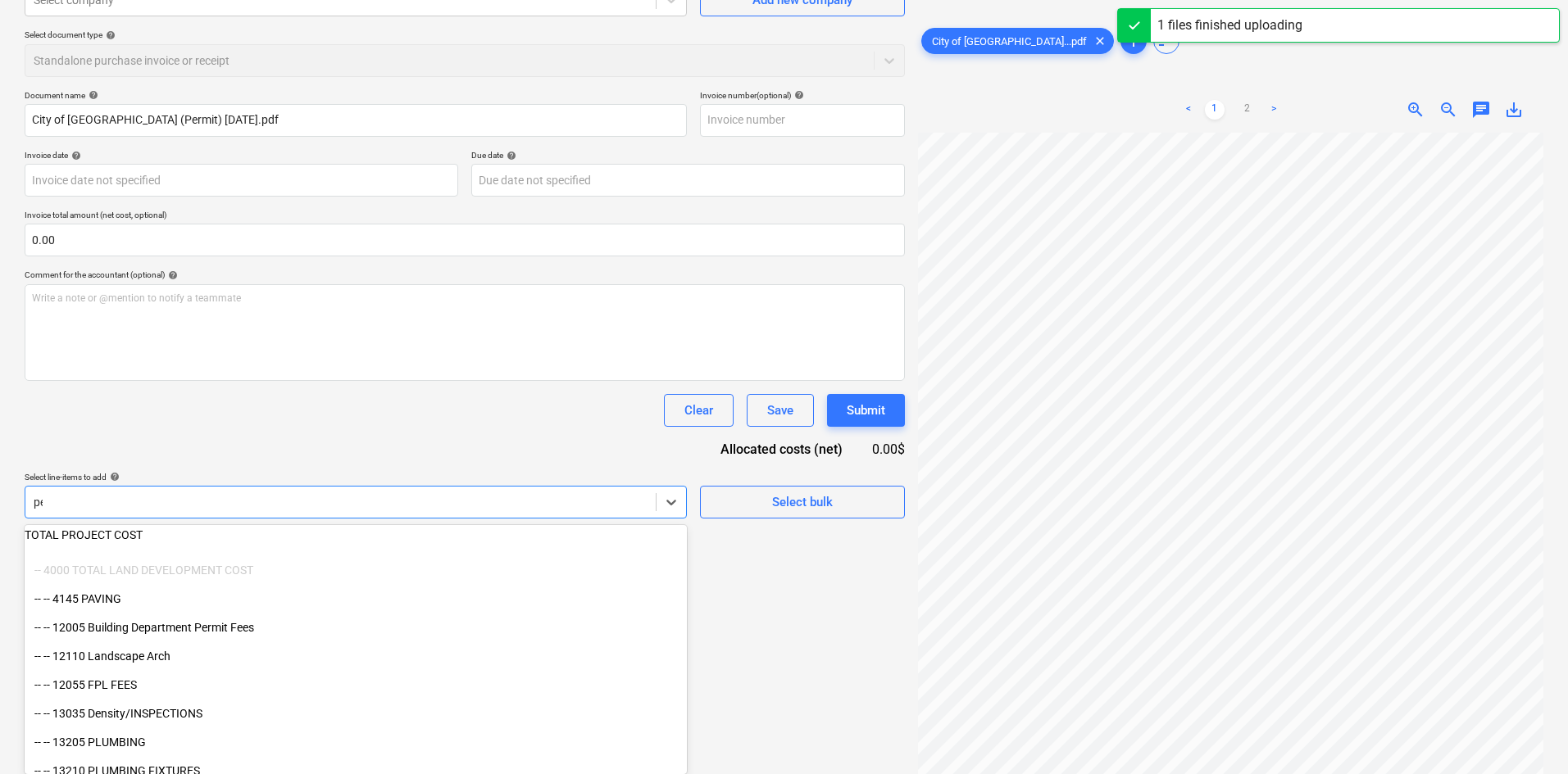
scroll to position [164, 0]
type input "per"
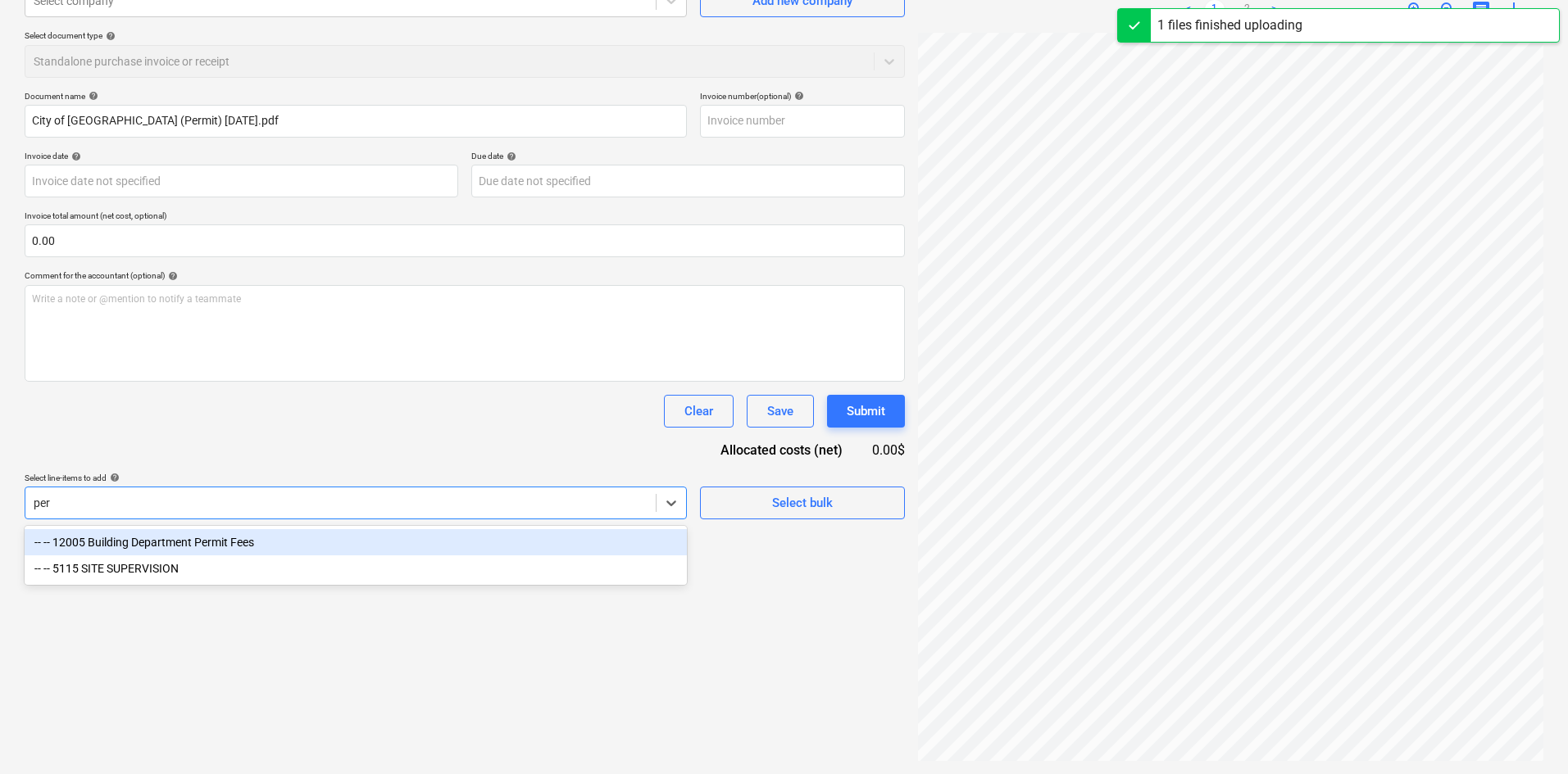
click at [251, 546] on div "-- -- 12005 Building Department Permit Fees" at bounding box center [355, 542] width 662 height 26
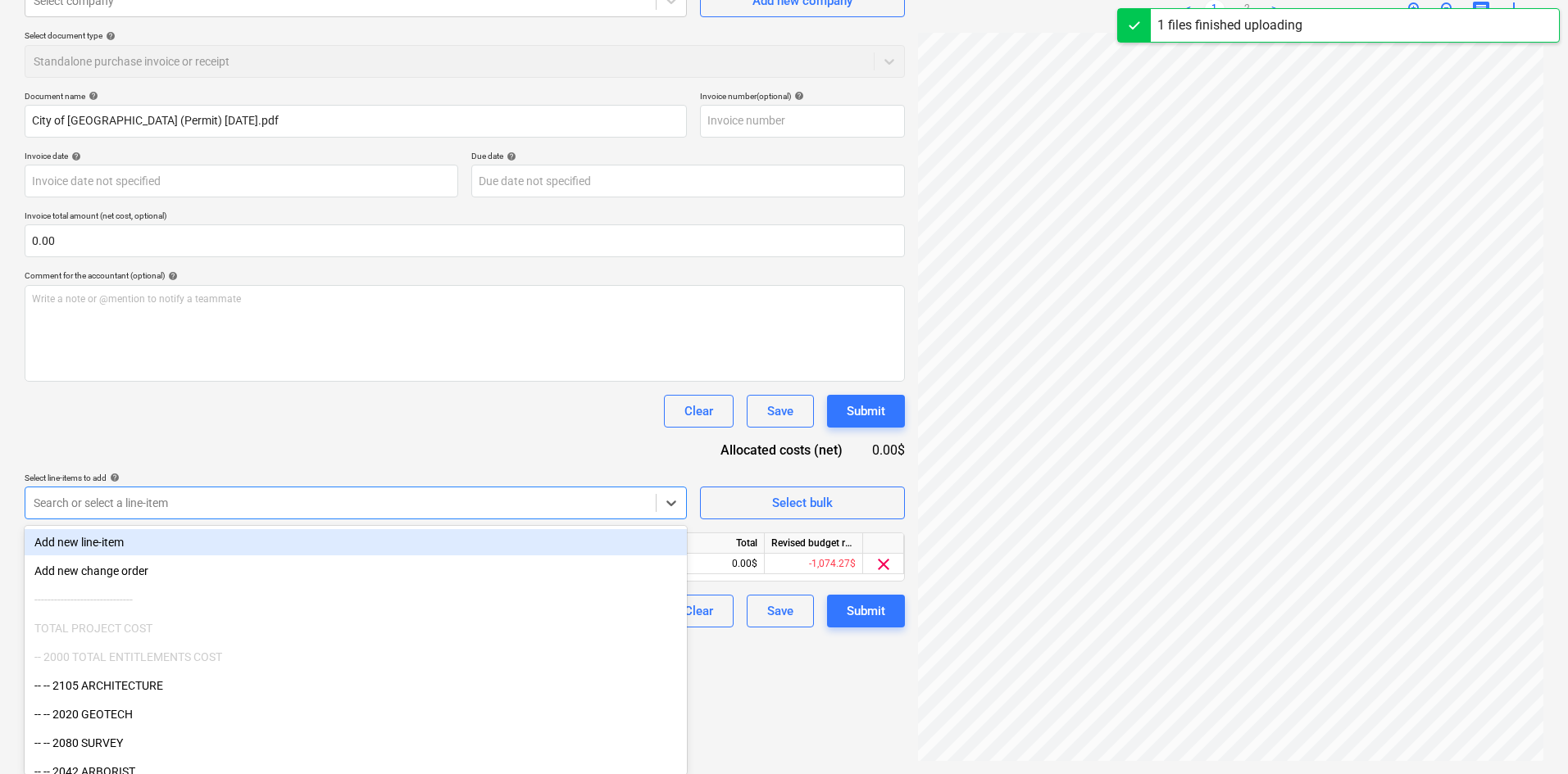
click at [344, 484] on div "Select line-items to add help" at bounding box center [355, 477] width 662 height 10
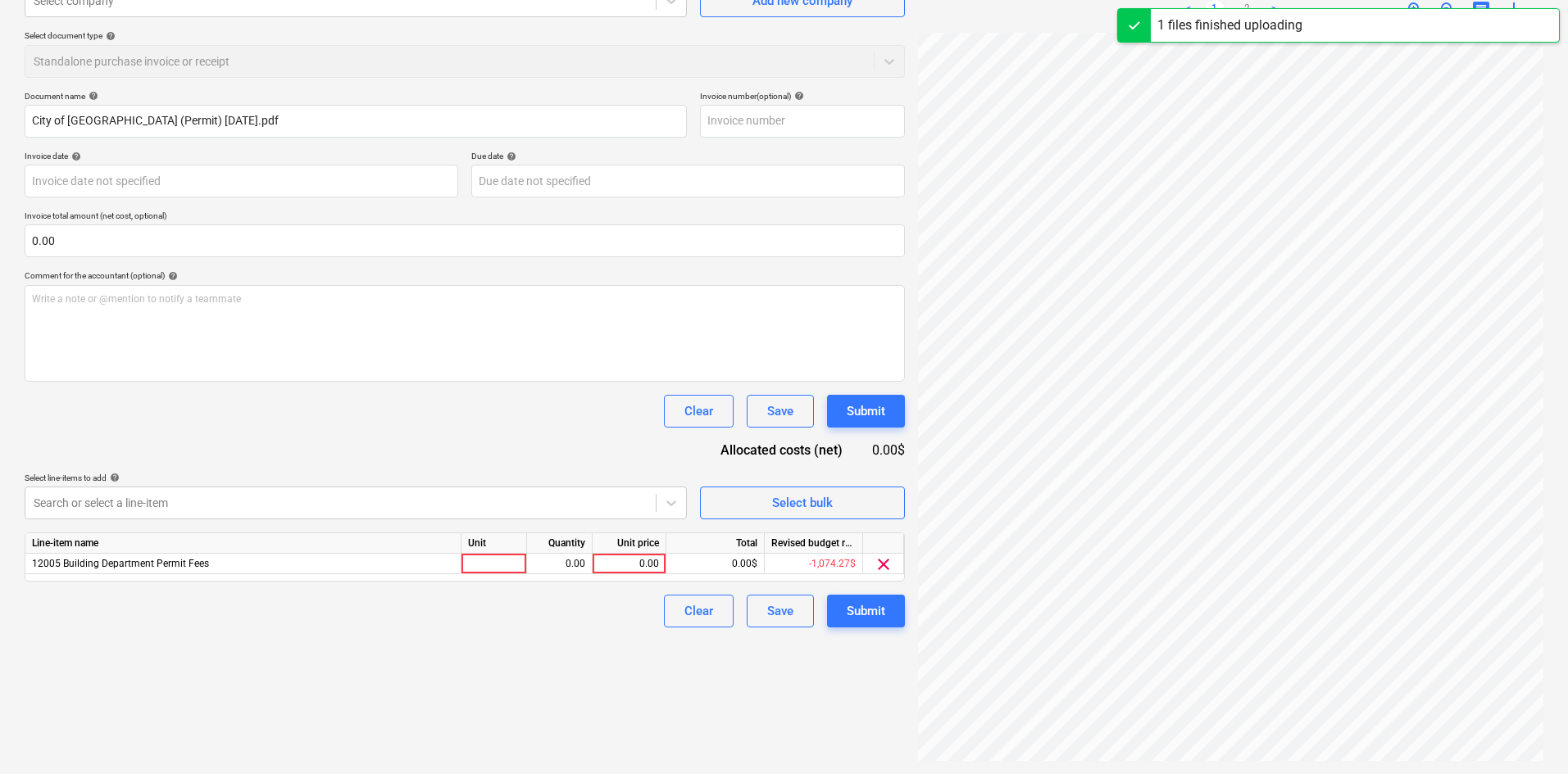
click at [609, 574] on div "Line-item name Unit Quantity Unit price Total Revised budget remaining 12005 Bu…" at bounding box center [464, 556] width 881 height 49
click at [611, 570] on div "0.00" at bounding box center [629, 564] width 60 height 21
type input "105"
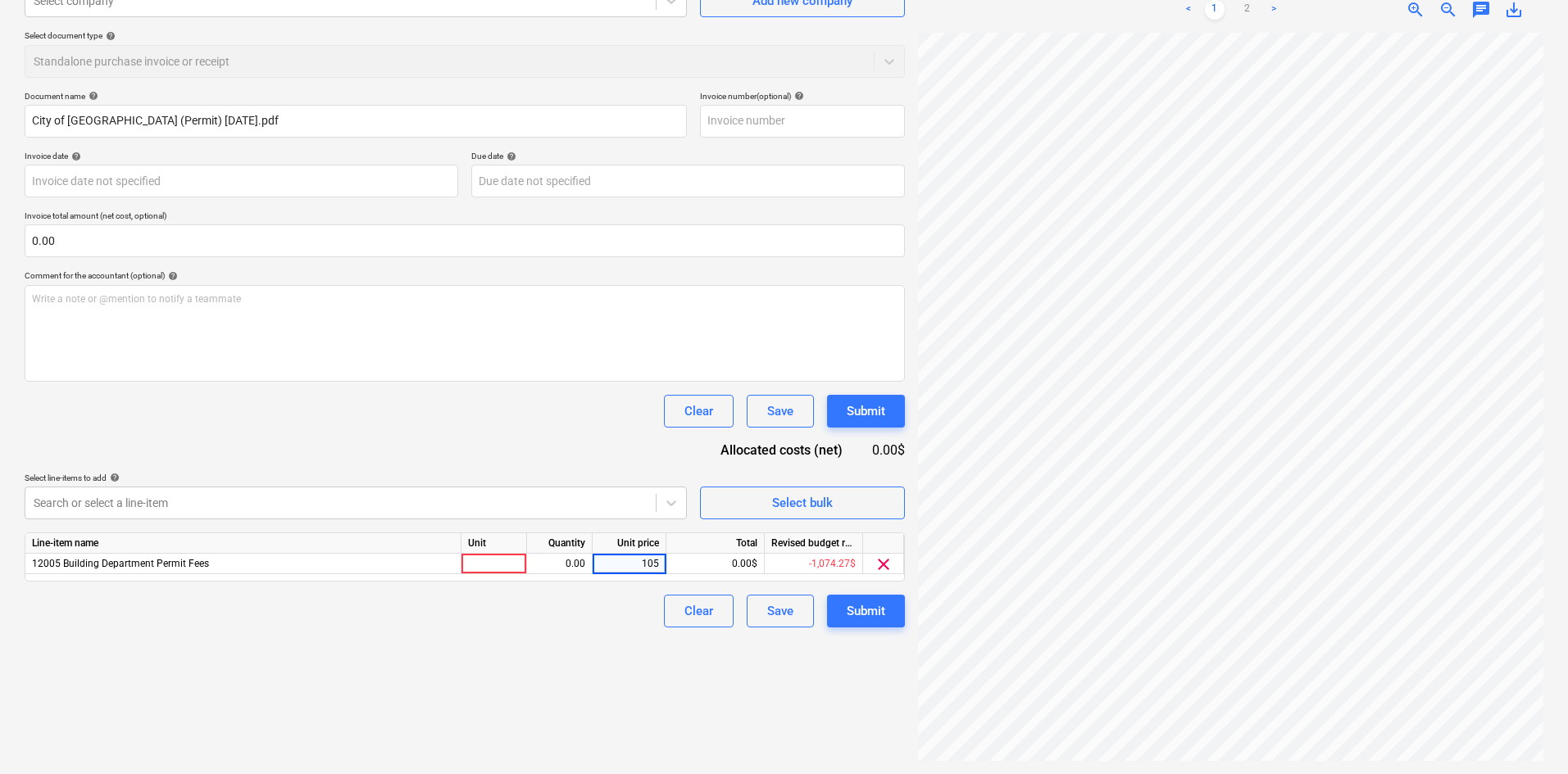
click at [439, 439] on div "Document name help City of [GEOGRAPHIC_DATA] (Permit) [DATE].pdf Invoice number…" at bounding box center [464, 359] width 881 height 537
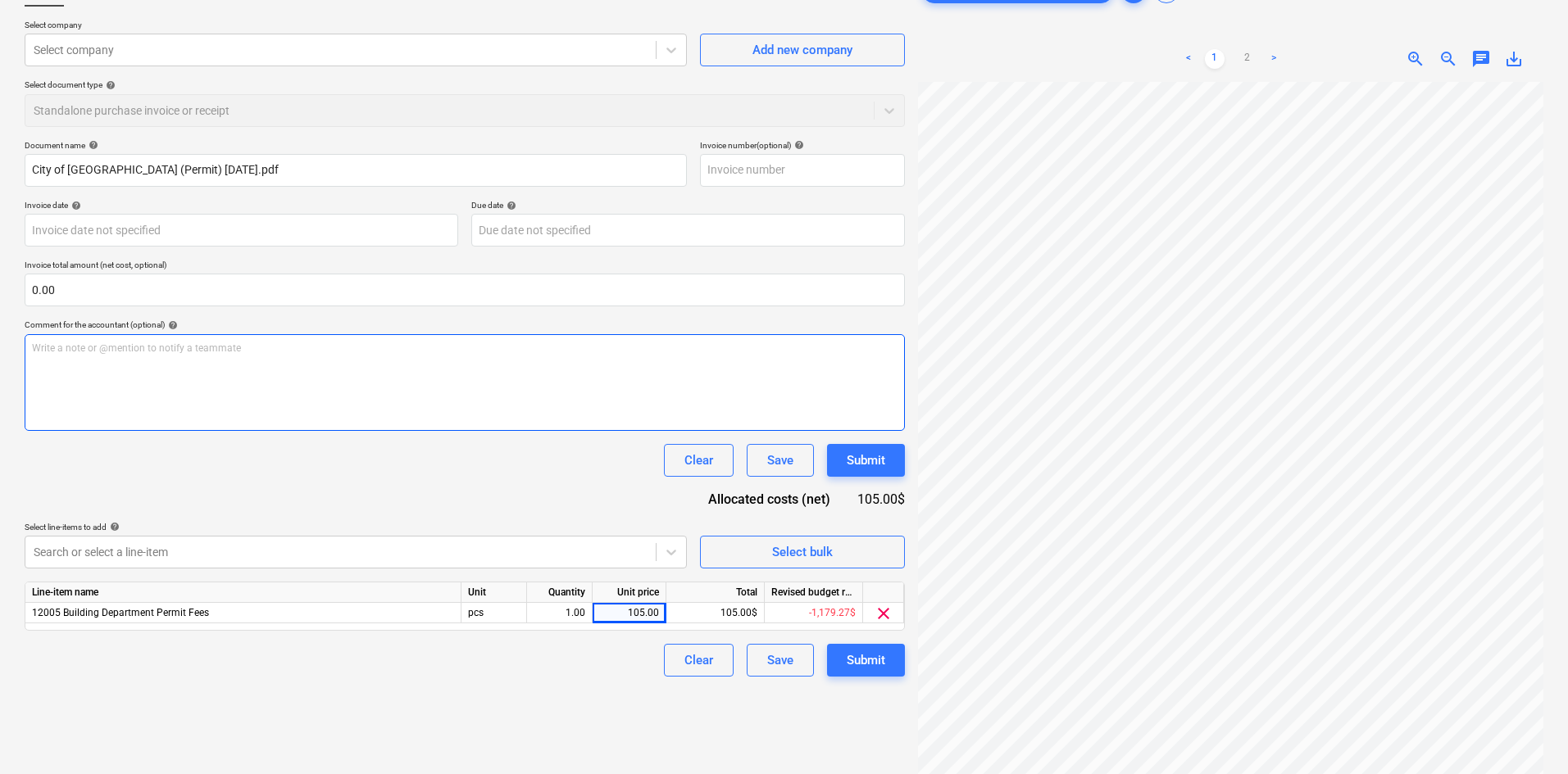
scroll to position [0, 0]
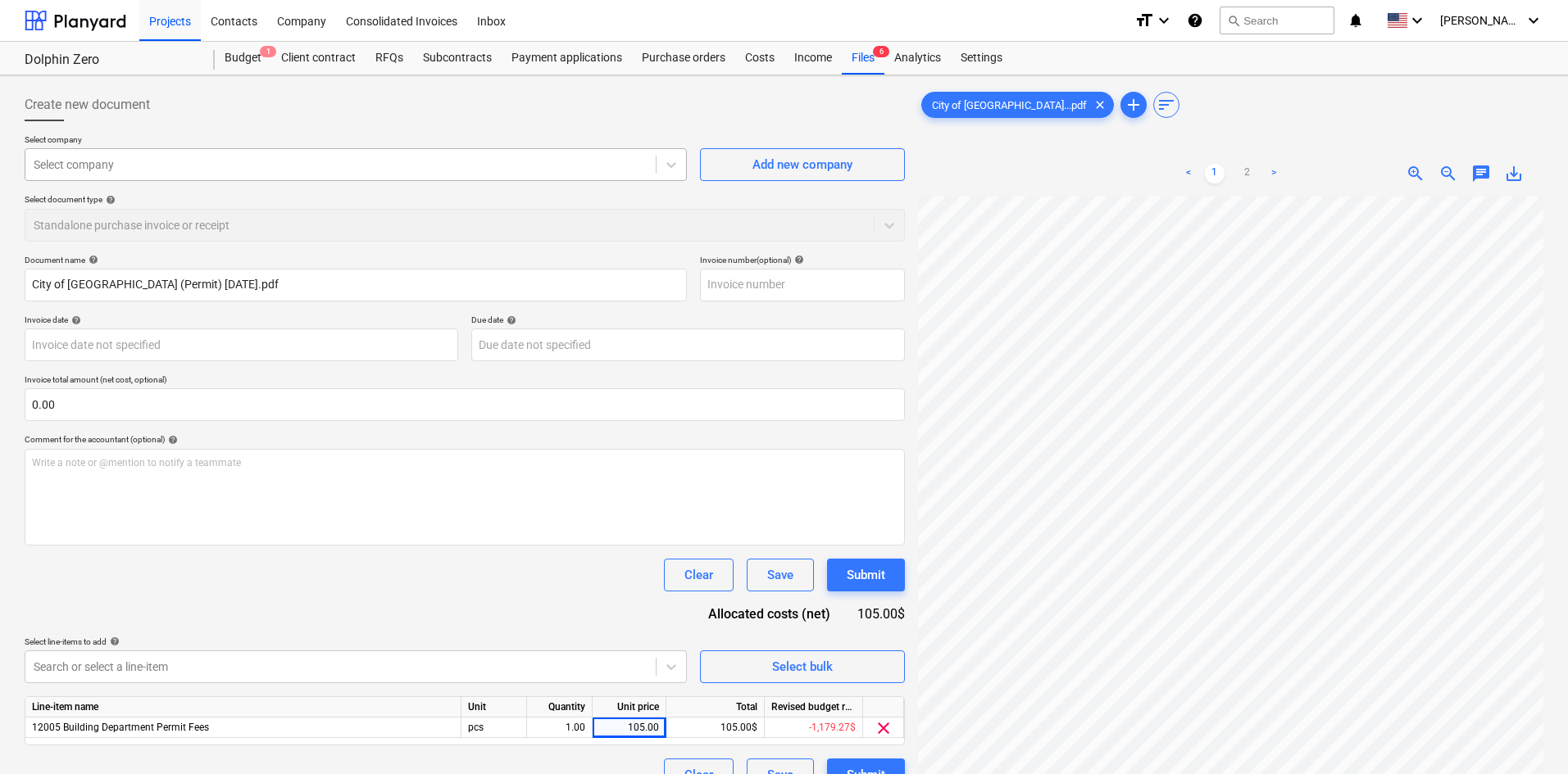
click at [426, 166] on div at bounding box center [340, 165] width 614 height 17
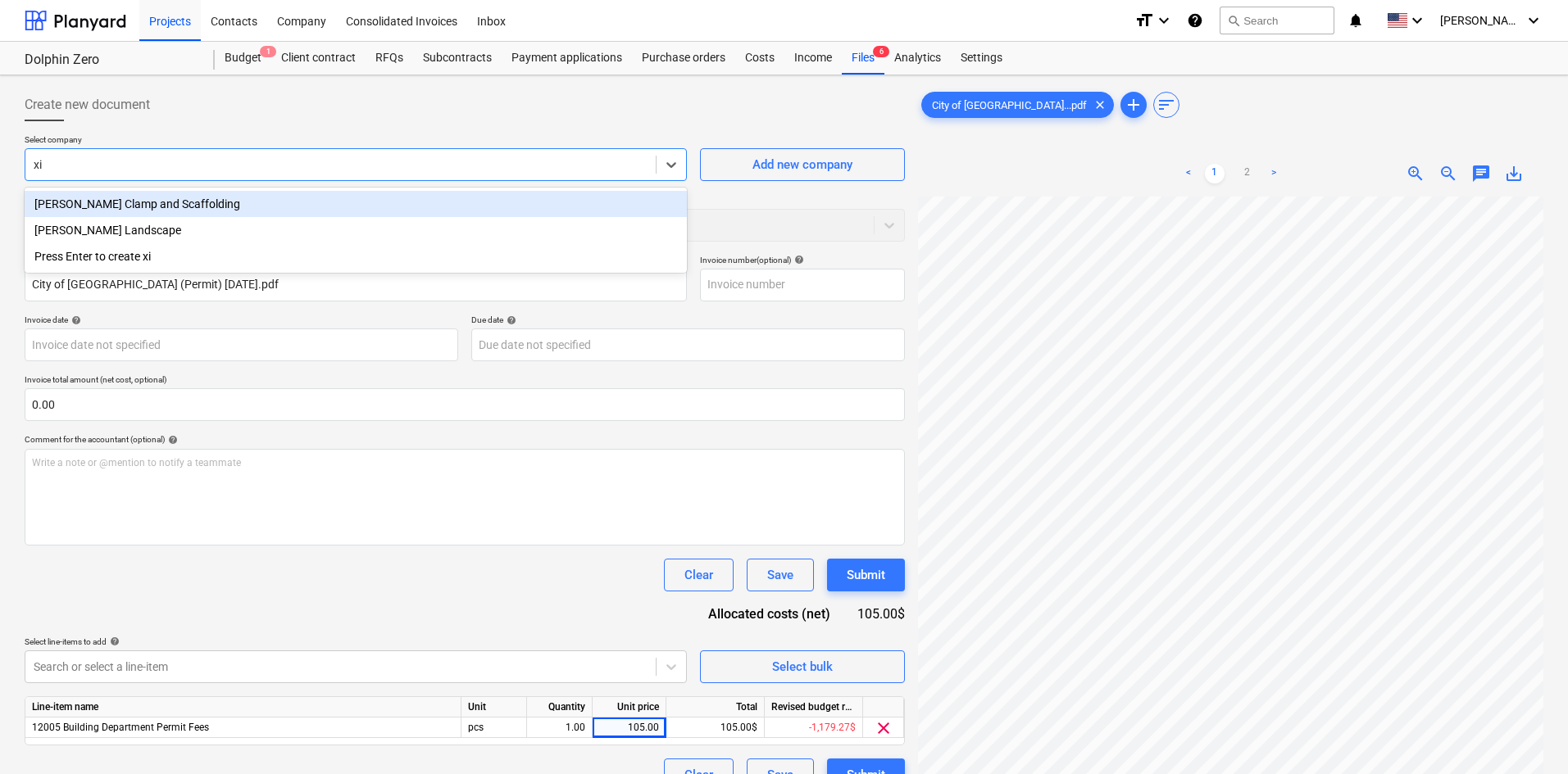
type input "x"
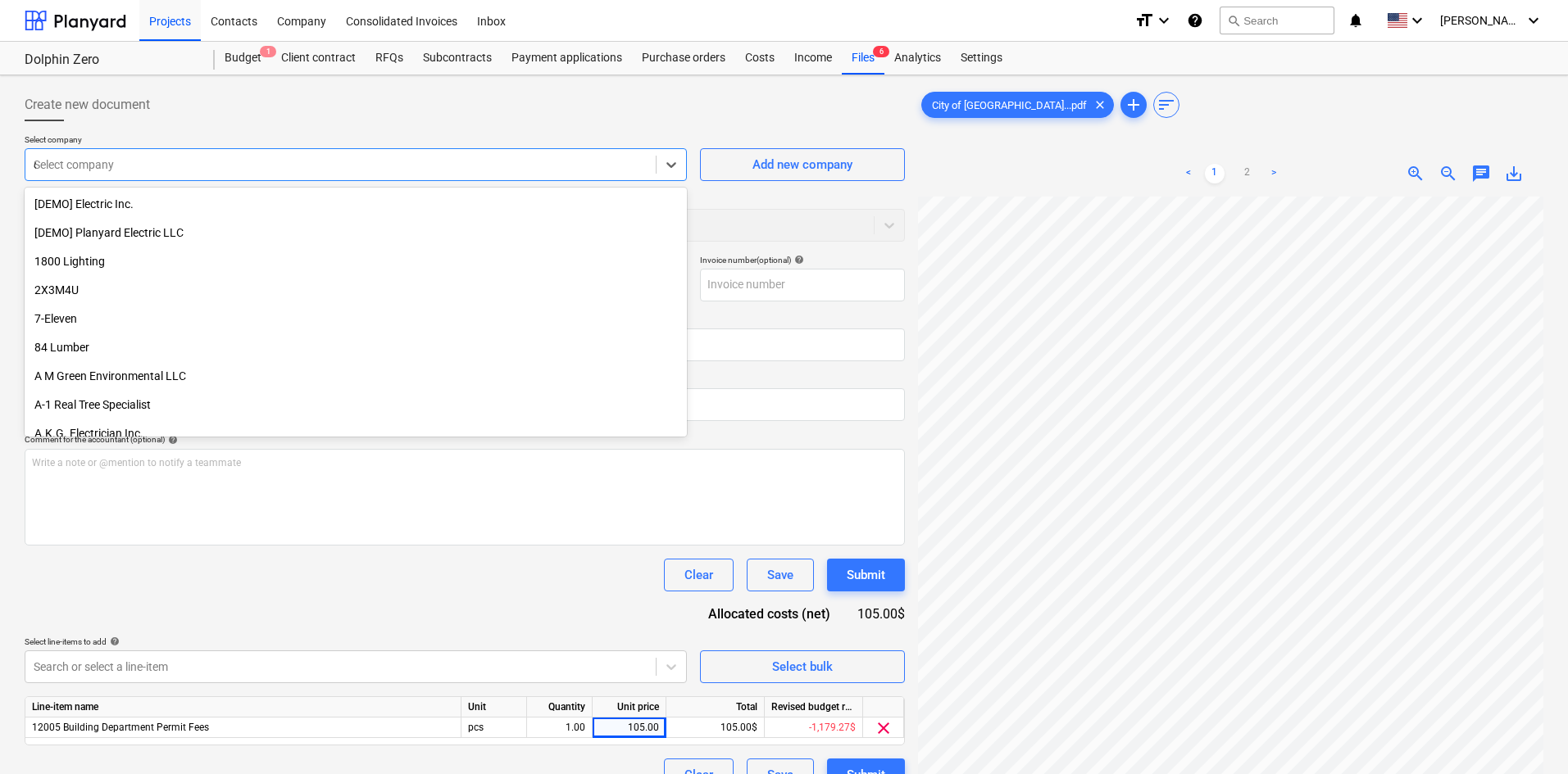
type input "ci"
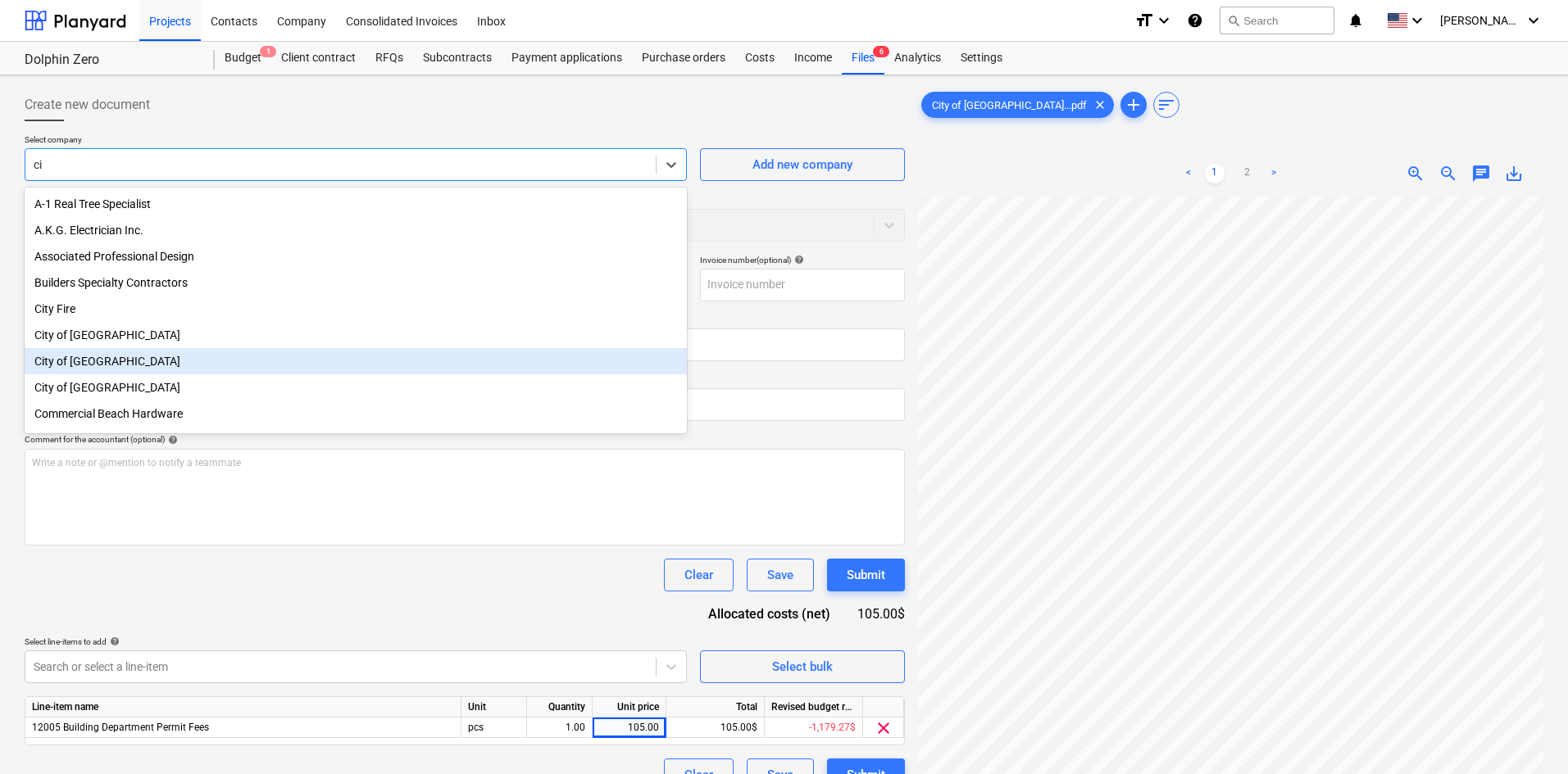
click at [208, 360] on div "City of [GEOGRAPHIC_DATA]" at bounding box center [355, 361] width 662 height 26
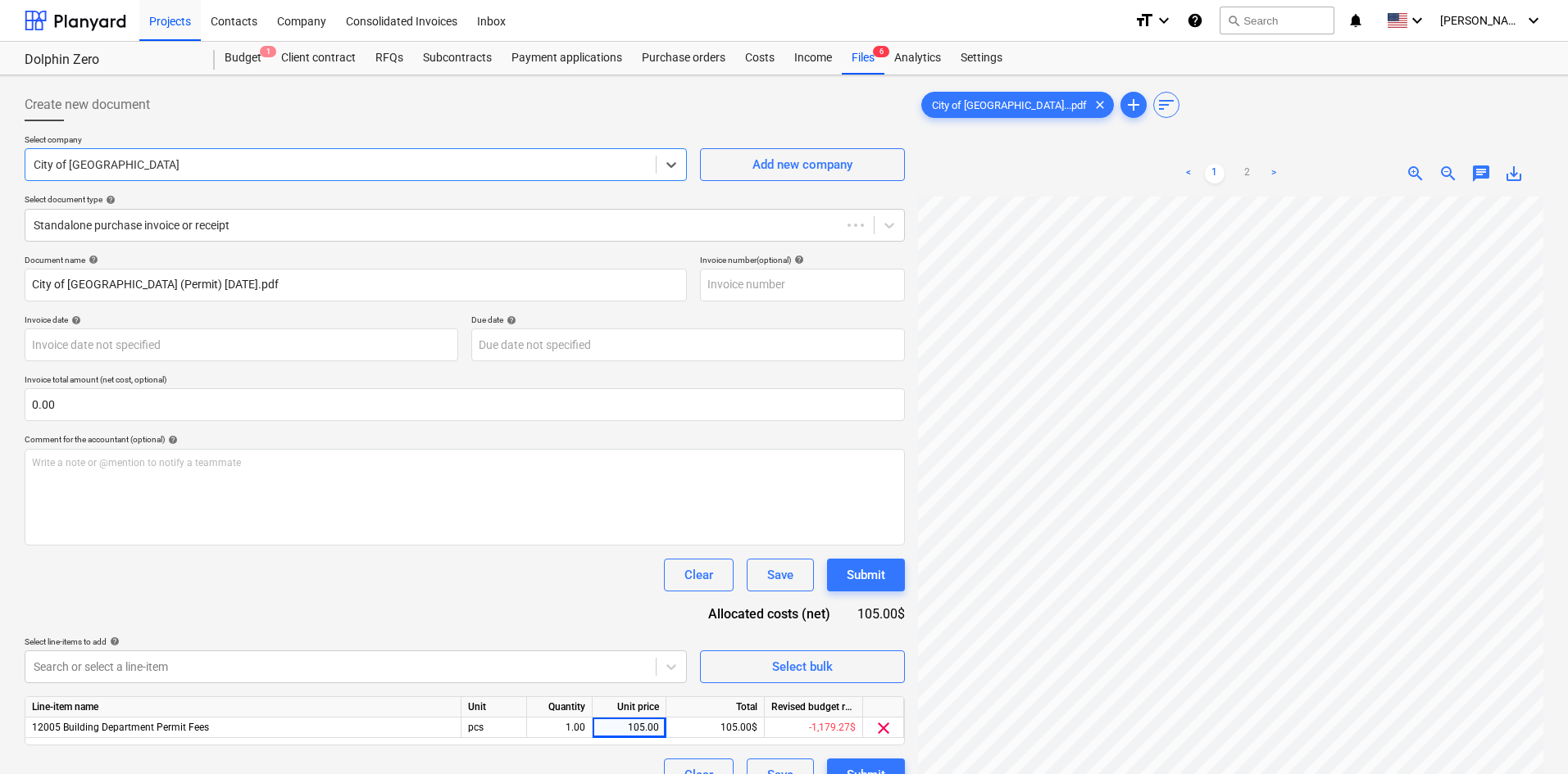
click at [317, 119] on div "Create new document" at bounding box center [464, 105] width 881 height 33
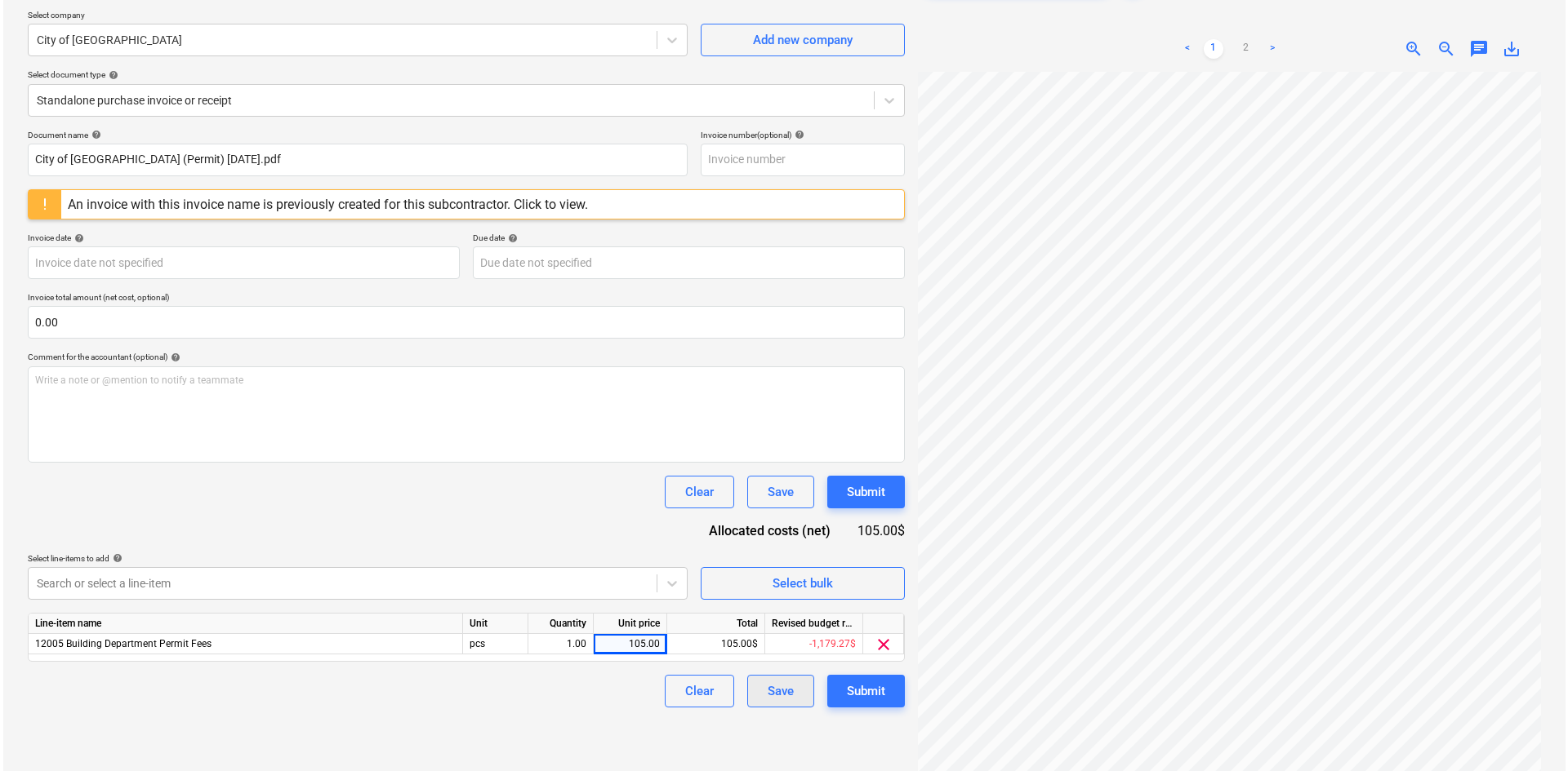
scroll to position [164, 0]
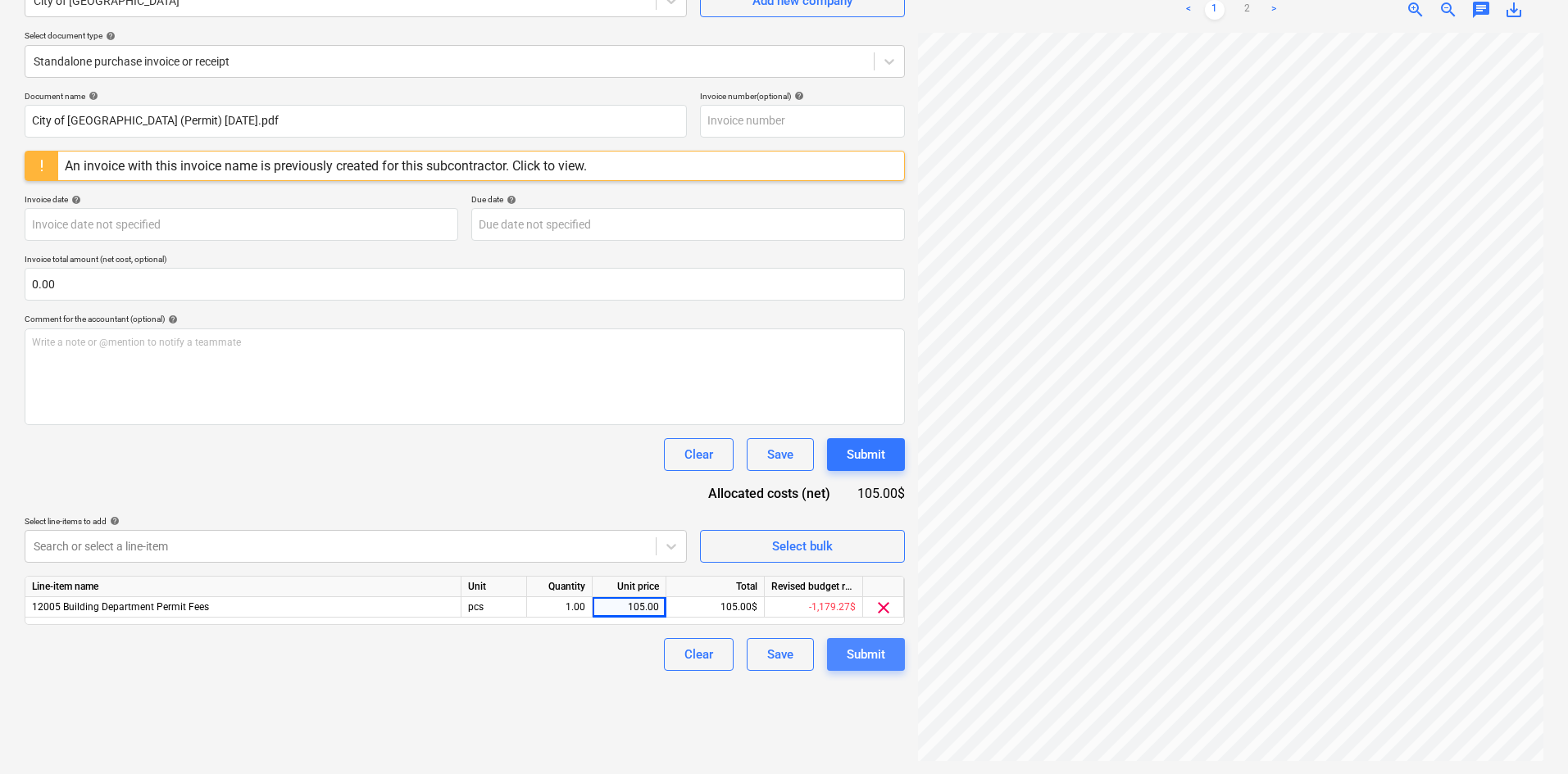
click at [860, 641] on button "Submit" at bounding box center [866, 654] width 78 height 33
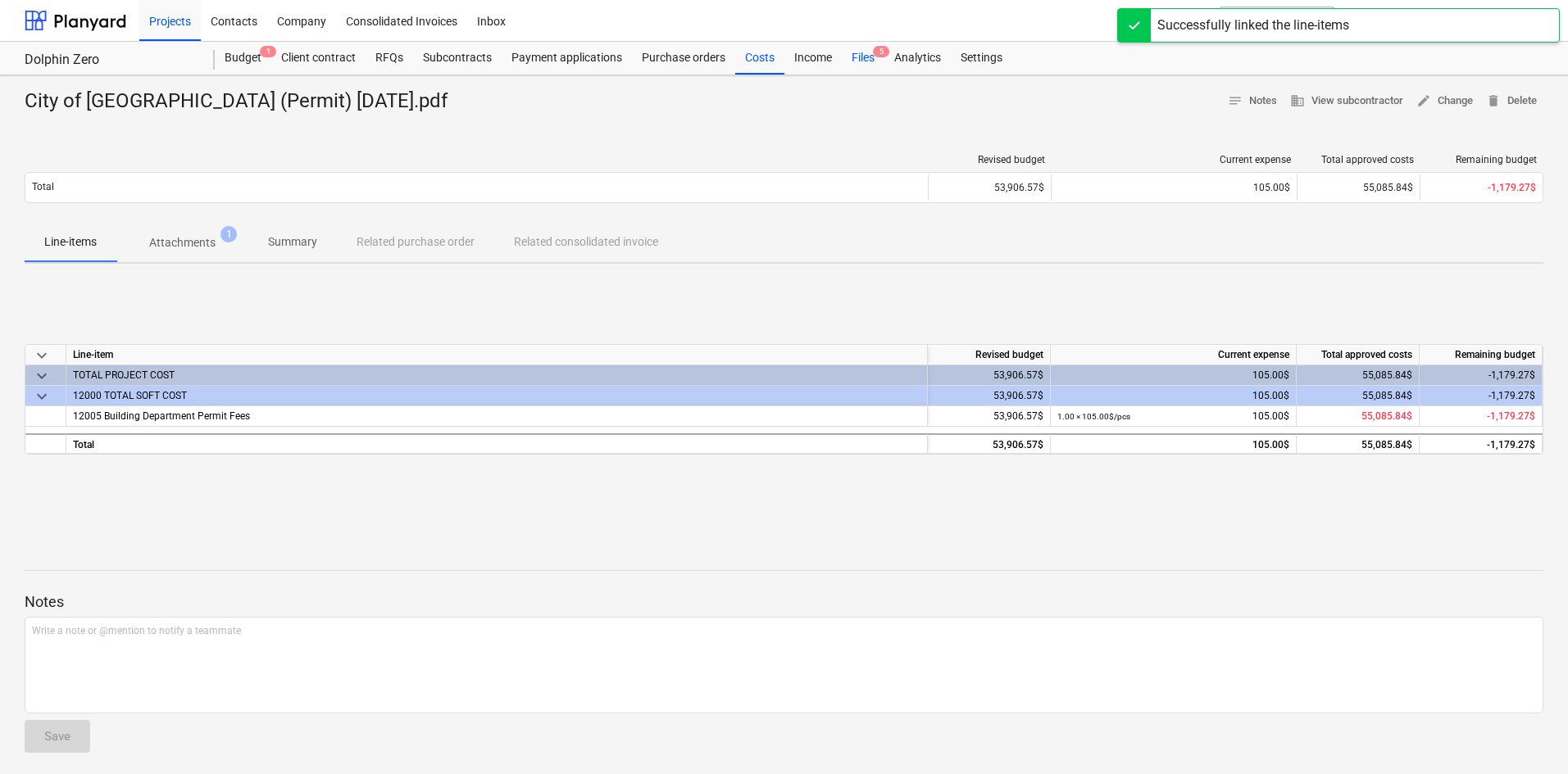
click at [855, 61] on div "Files 5" at bounding box center [863, 58] width 43 height 33
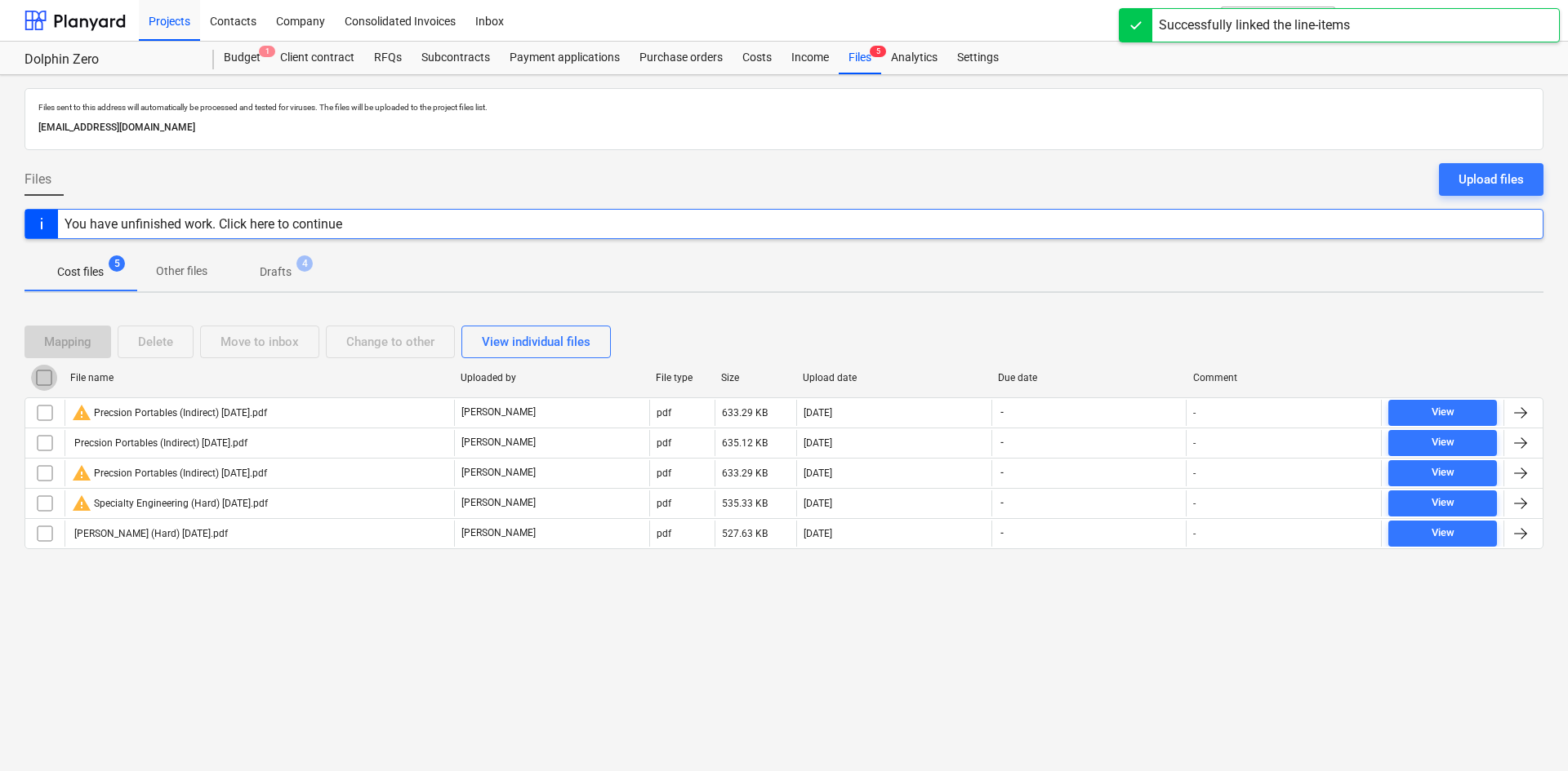
click at [53, 376] on input "checkbox" at bounding box center [44, 378] width 26 height 26
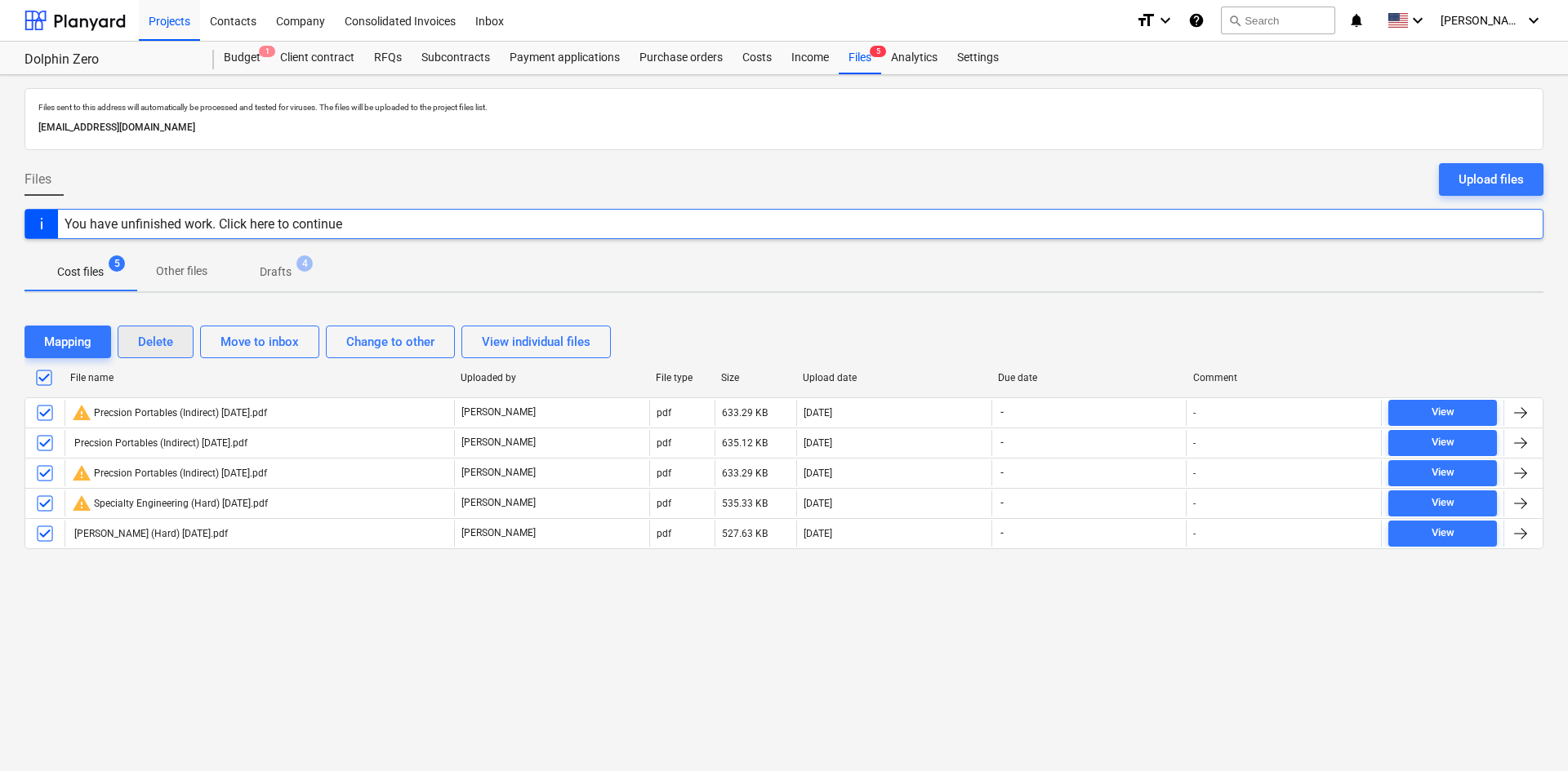
click at [163, 347] on div "Delete" at bounding box center [155, 341] width 35 height 21
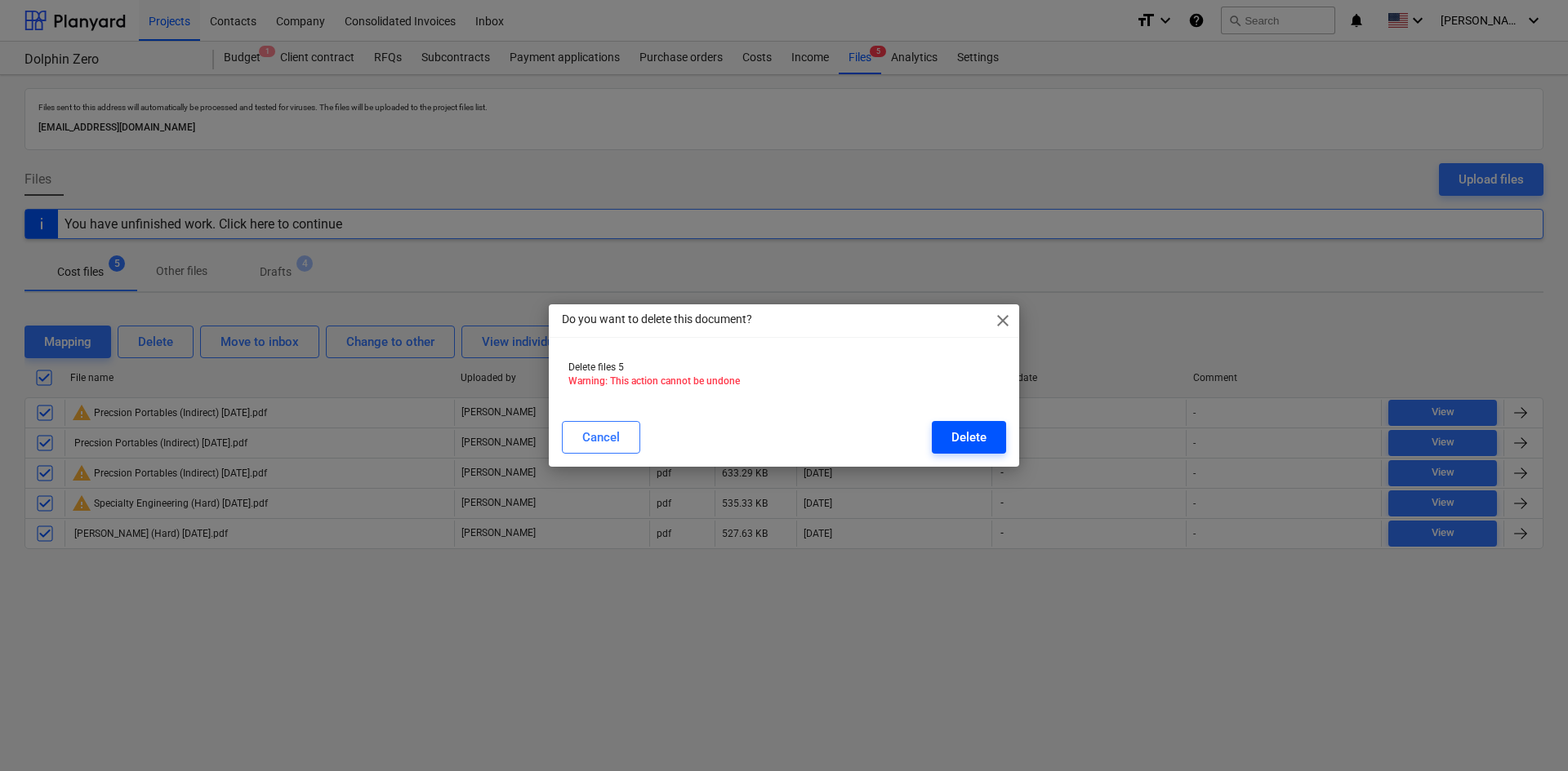
click at [981, 435] on div "Delete" at bounding box center [970, 437] width 35 height 21
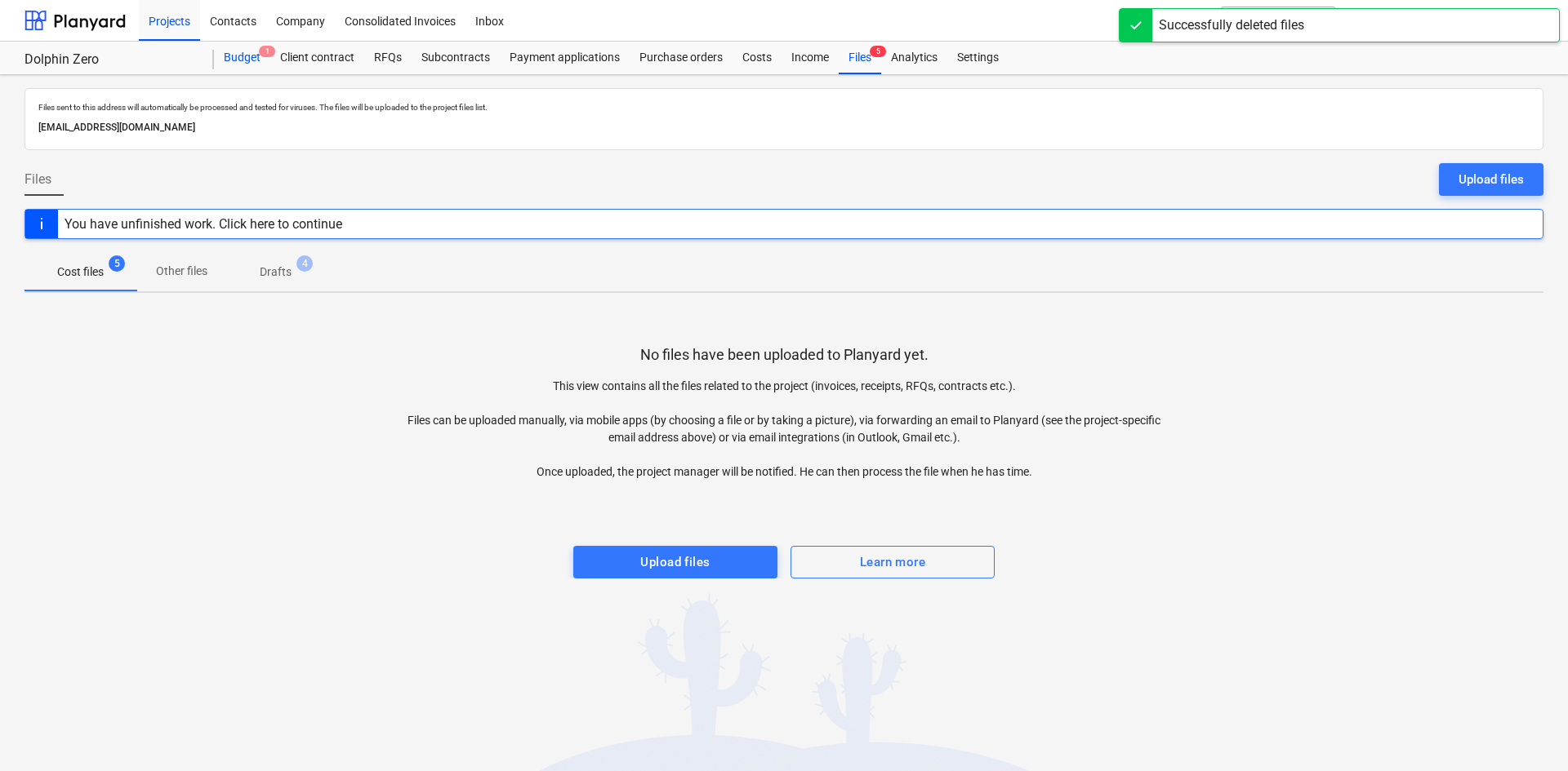
click at [245, 61] on div "Budget 1" at bounding box center [242, 58] width 57 height 33
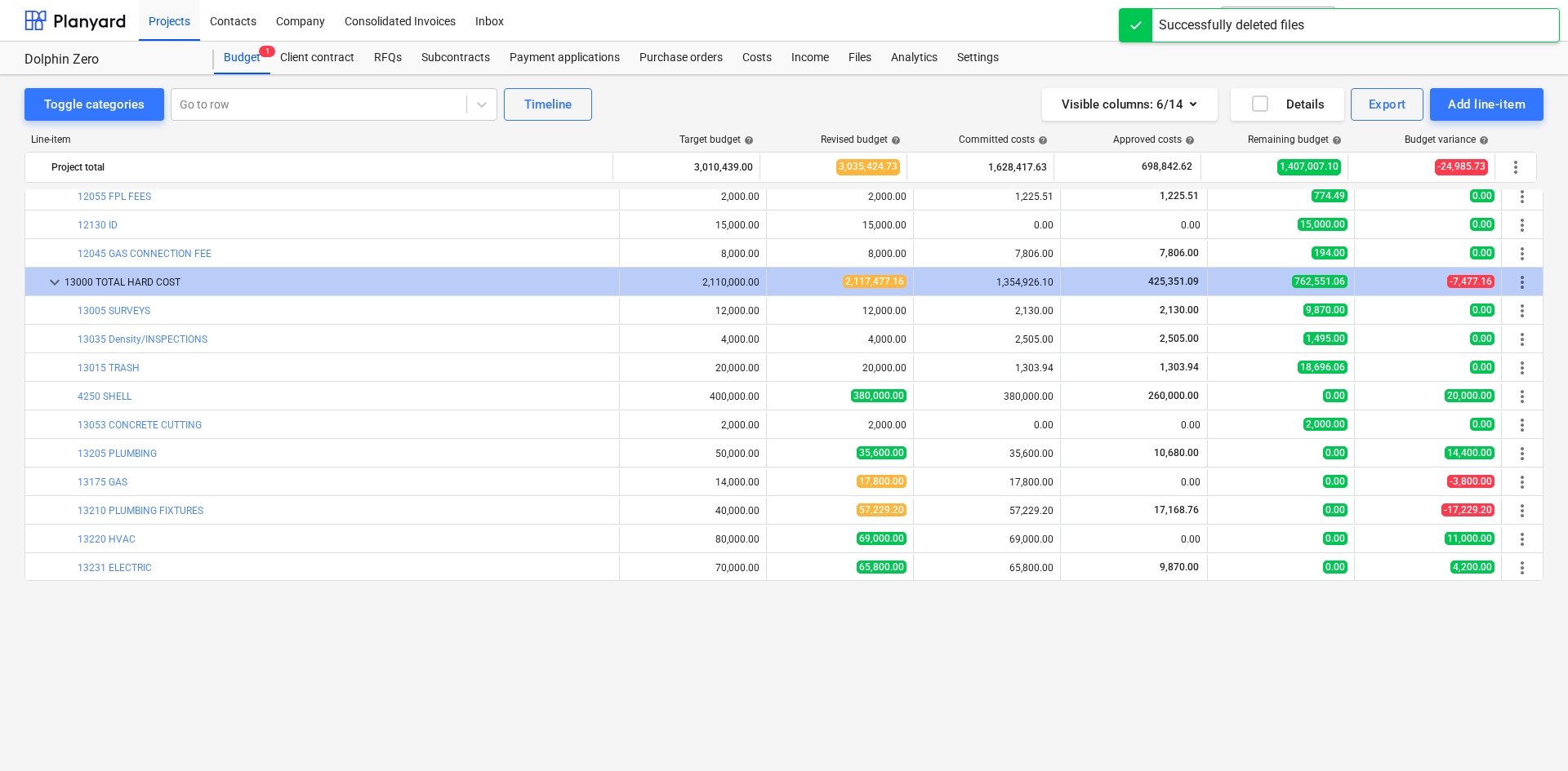
scroll to position [311, 0]
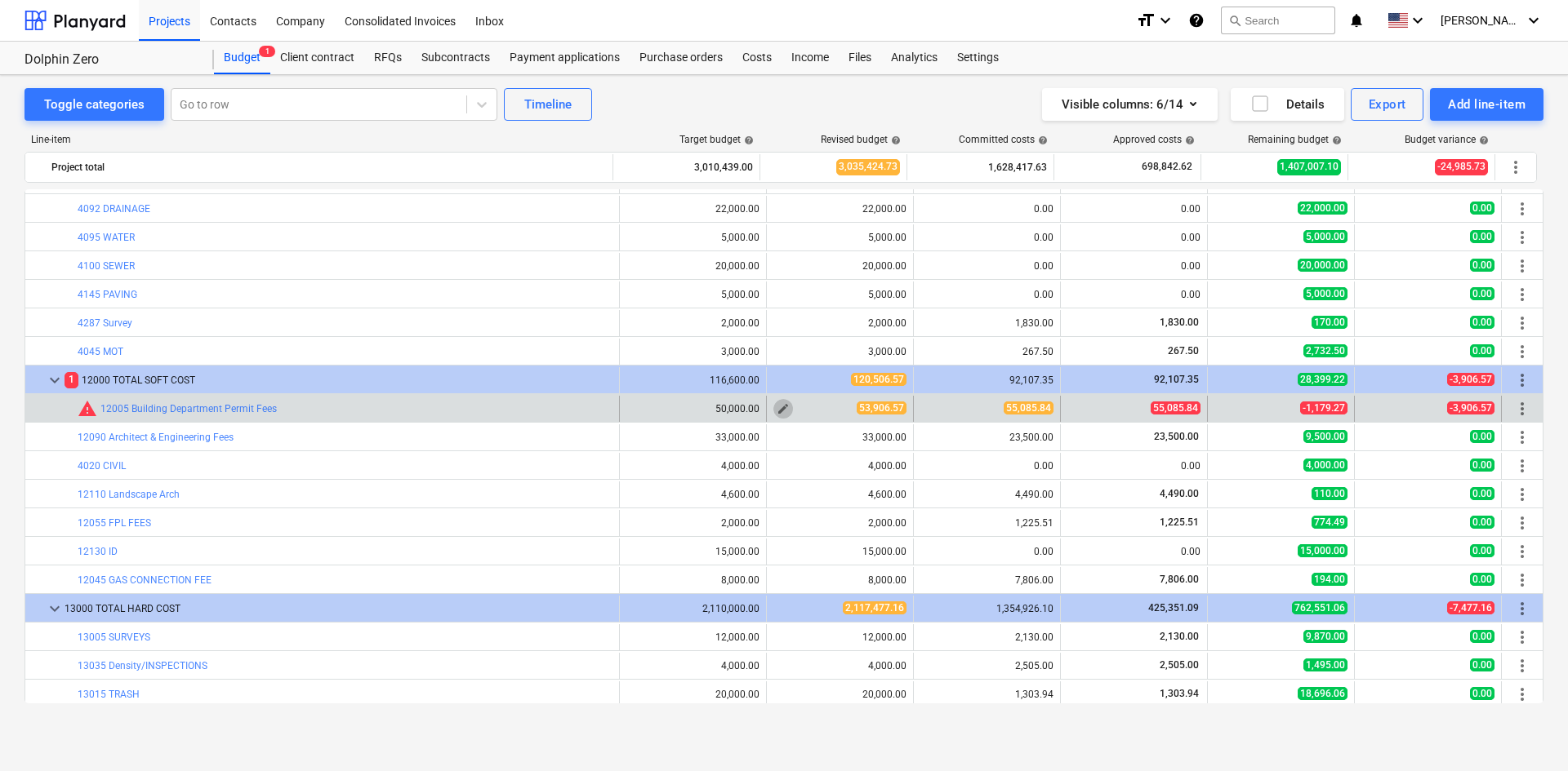
click at [783, 408] on span "edit" at bounding box center [784, 409] width 13 height 13
type textarea "x"
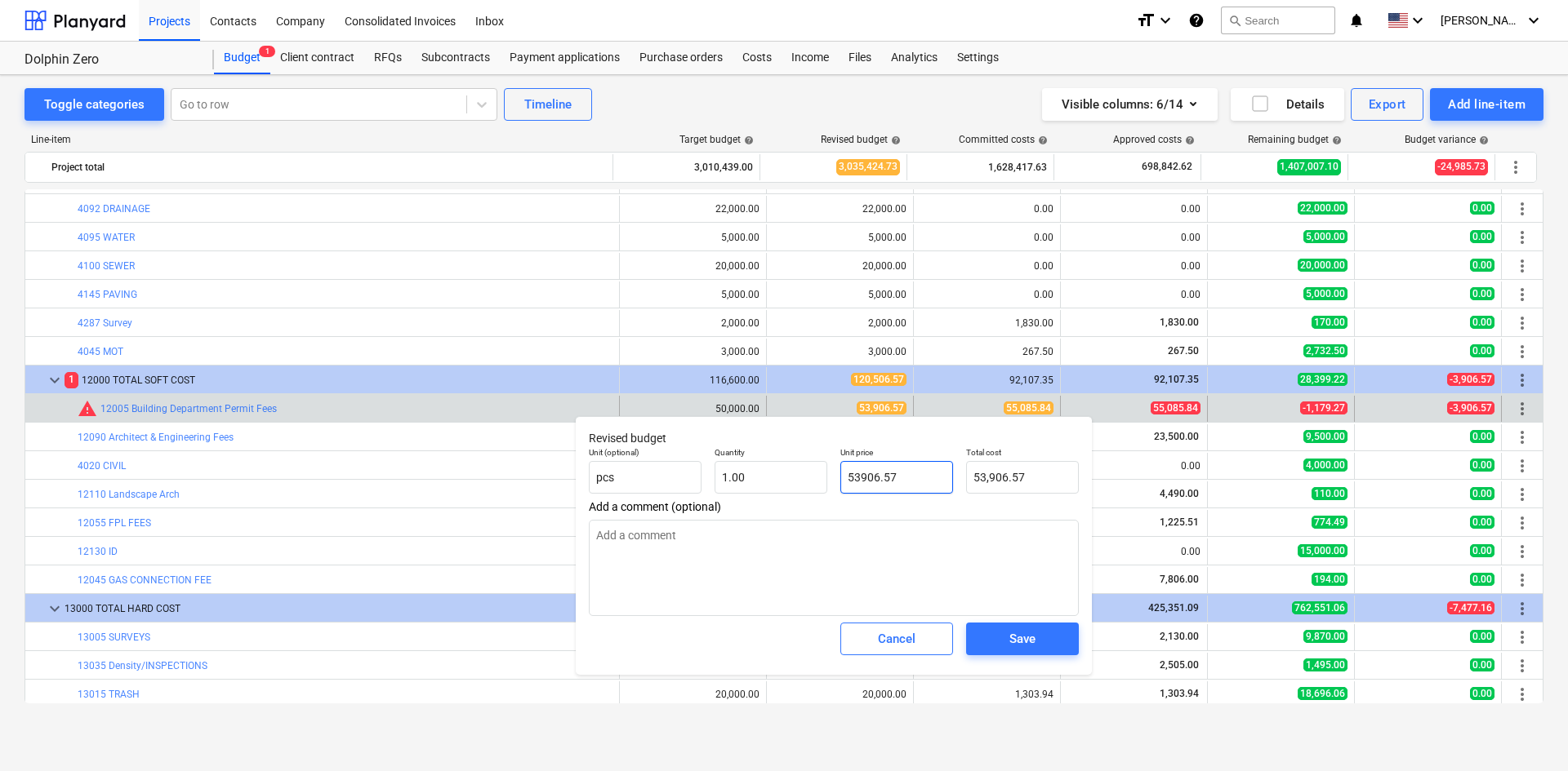
drag, startPoint x: 909, startPoint y: 477, endPoint x: 711, endPoint y: 491, distance: 198.5
click at [744, 487] on div "Unit (optional) pcs Quantity 1.00 Unit price 53906.57 Total cost 53,906.57" at bounding box center [834, 471] width 503 height 60
type input "5"
type textarea "x"
type input "5.00"
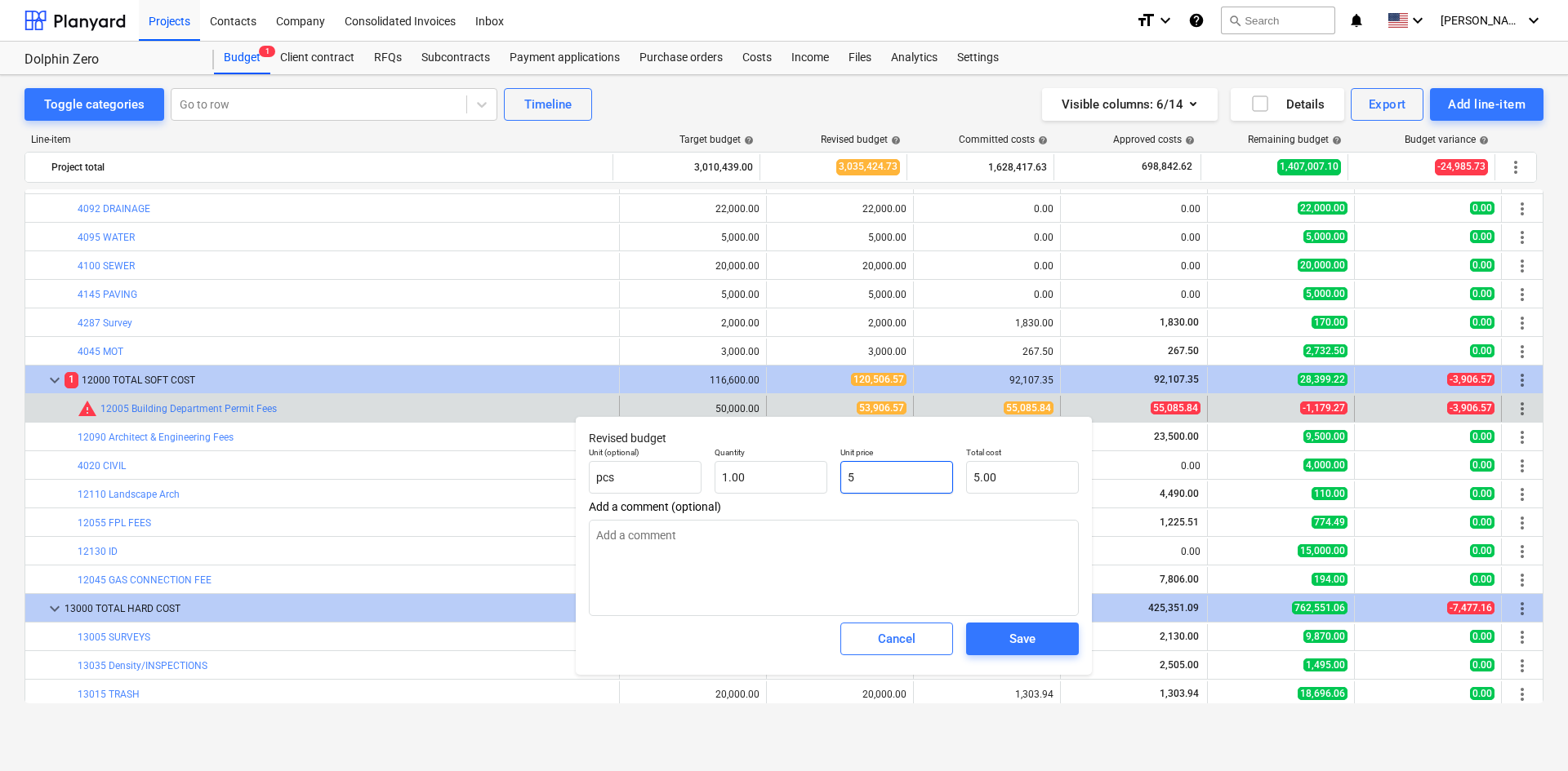
type textarea "x"
type input "55"
type input "55.00"
type textarea "x"
type input "550"
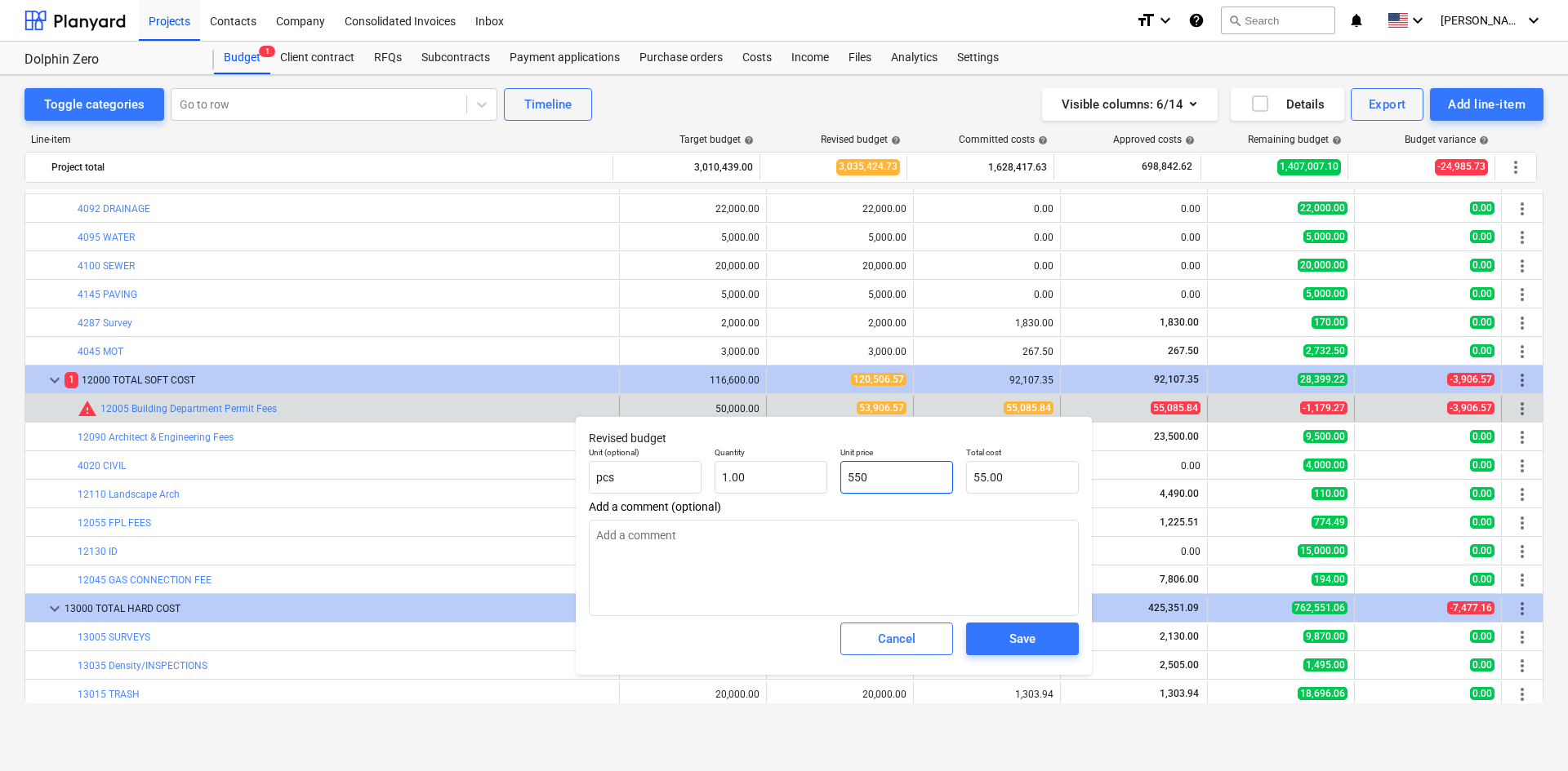
type input "550.00"
type textarea "x"
type input "5508"
type input "5,508.00"
type textarea "x"
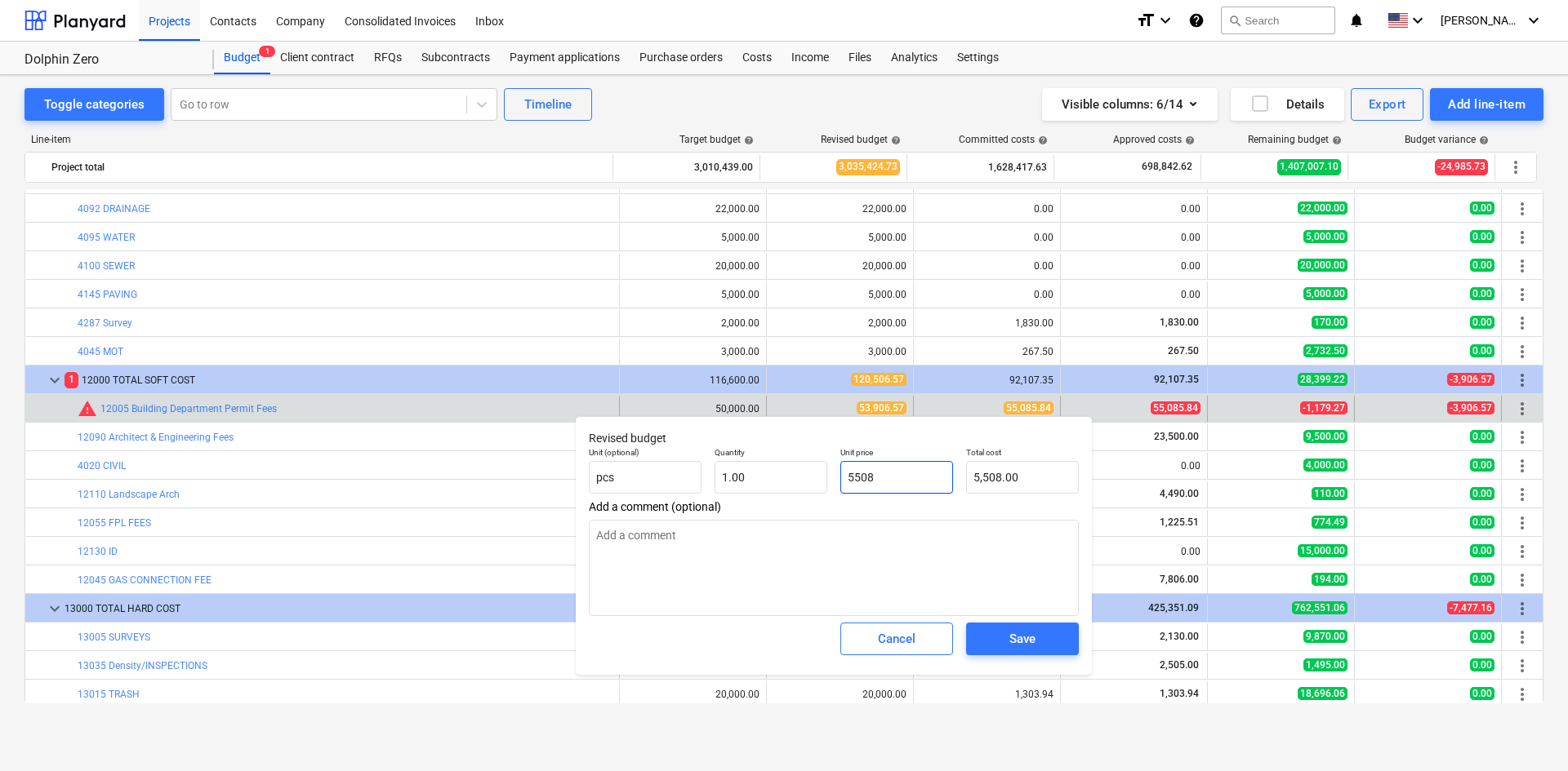
type input "55085"
type input "55,085.00"
type textarea "x"
type input "55085."
type textarea "x"
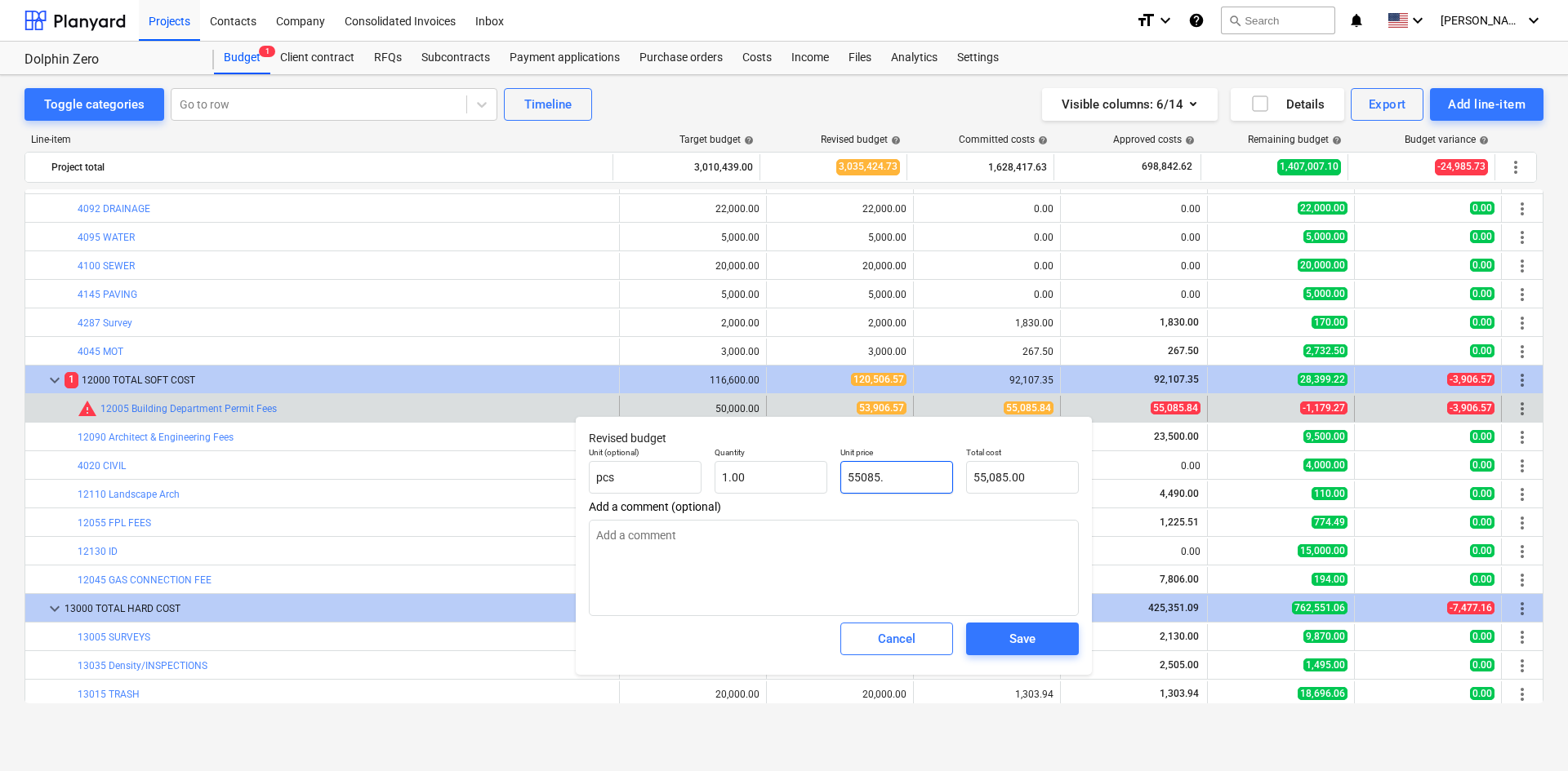
type input "55085.8"
type input "55,085.80"
type textarea "x"
type input "55085.84"
type input "55,085.84"
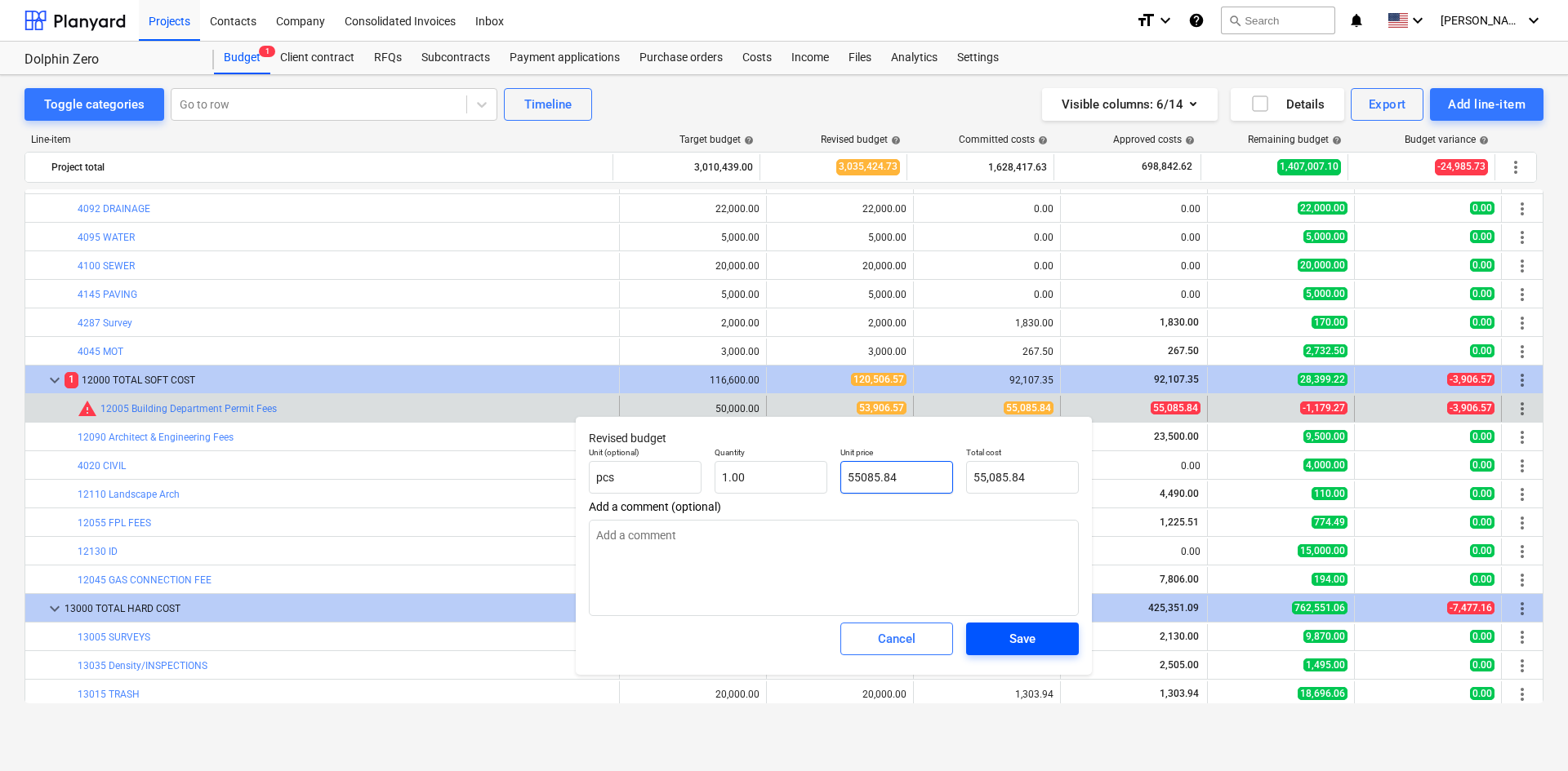
type input "55085.84"
type textarea "x"
type input "55,085.84"
click at [1045, 636] on span "Save" at bounding box center [1022, 639] width 74 height 21
type textarea "x"
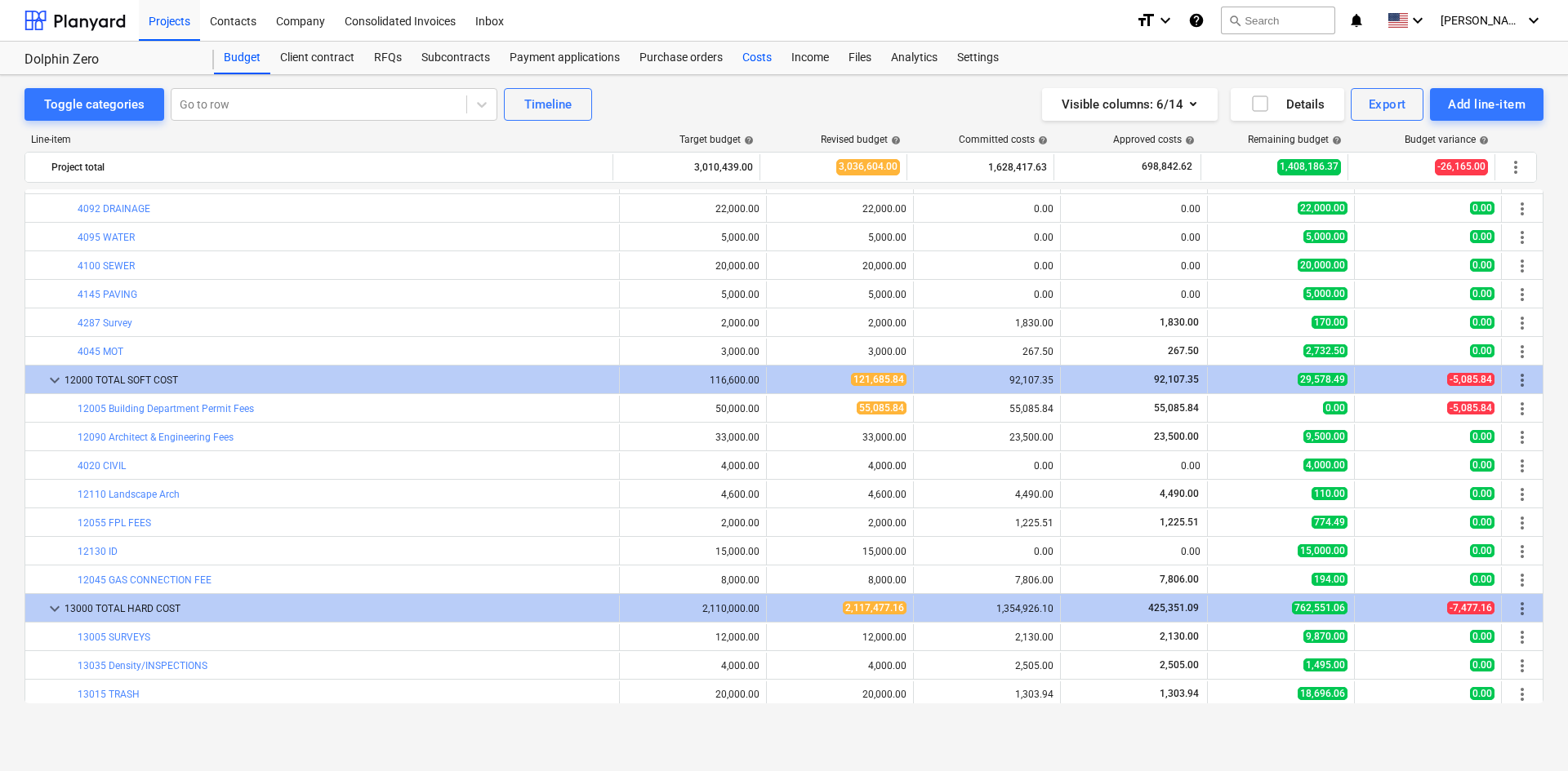
click at [771, 62] on div "Costs" at bounding box center [757, 58] width 49 height 33
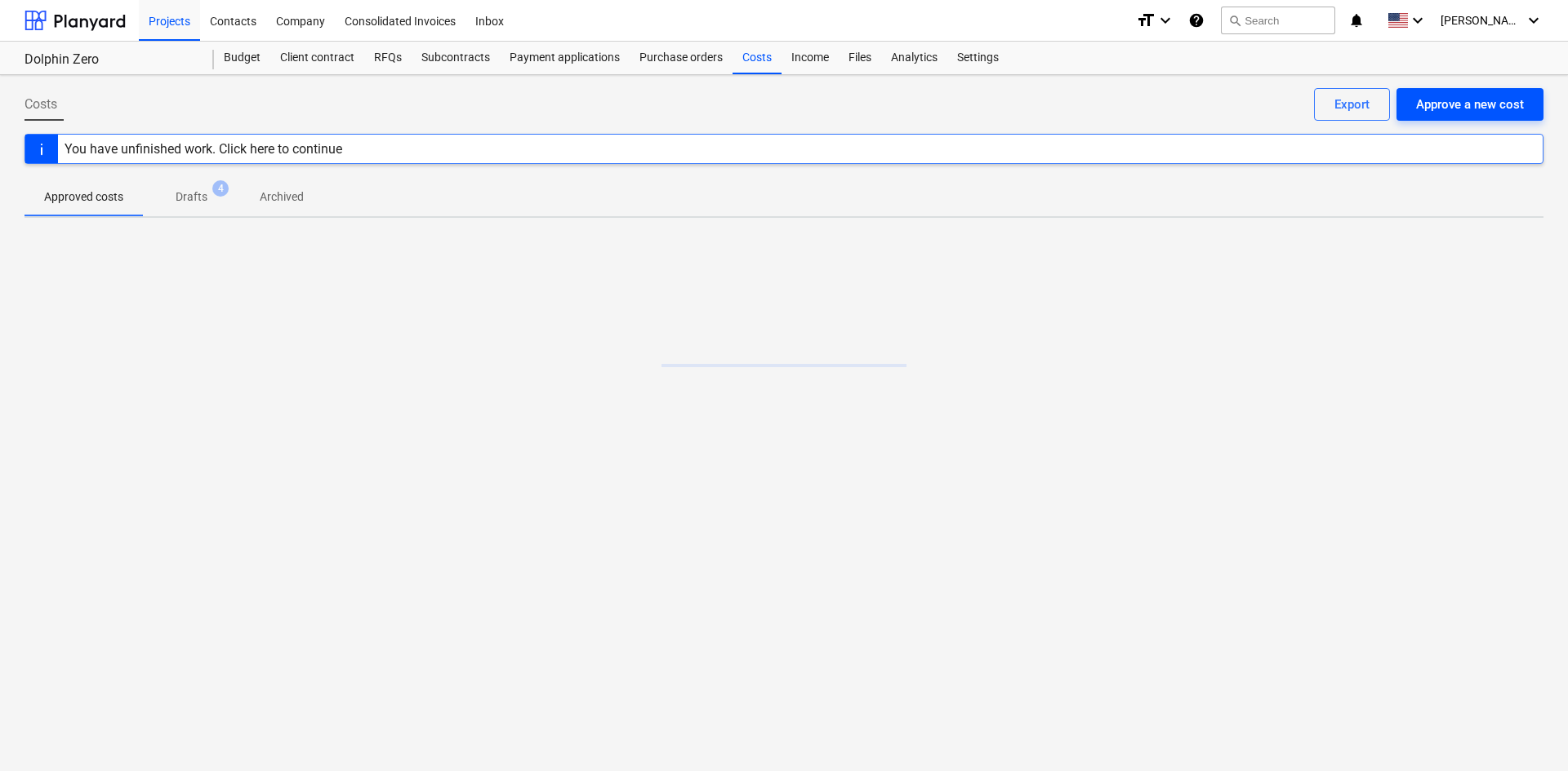
click at [1503, 116] on button "Approve a new cost" at bounding box center [1470, 104] width 147 height 33
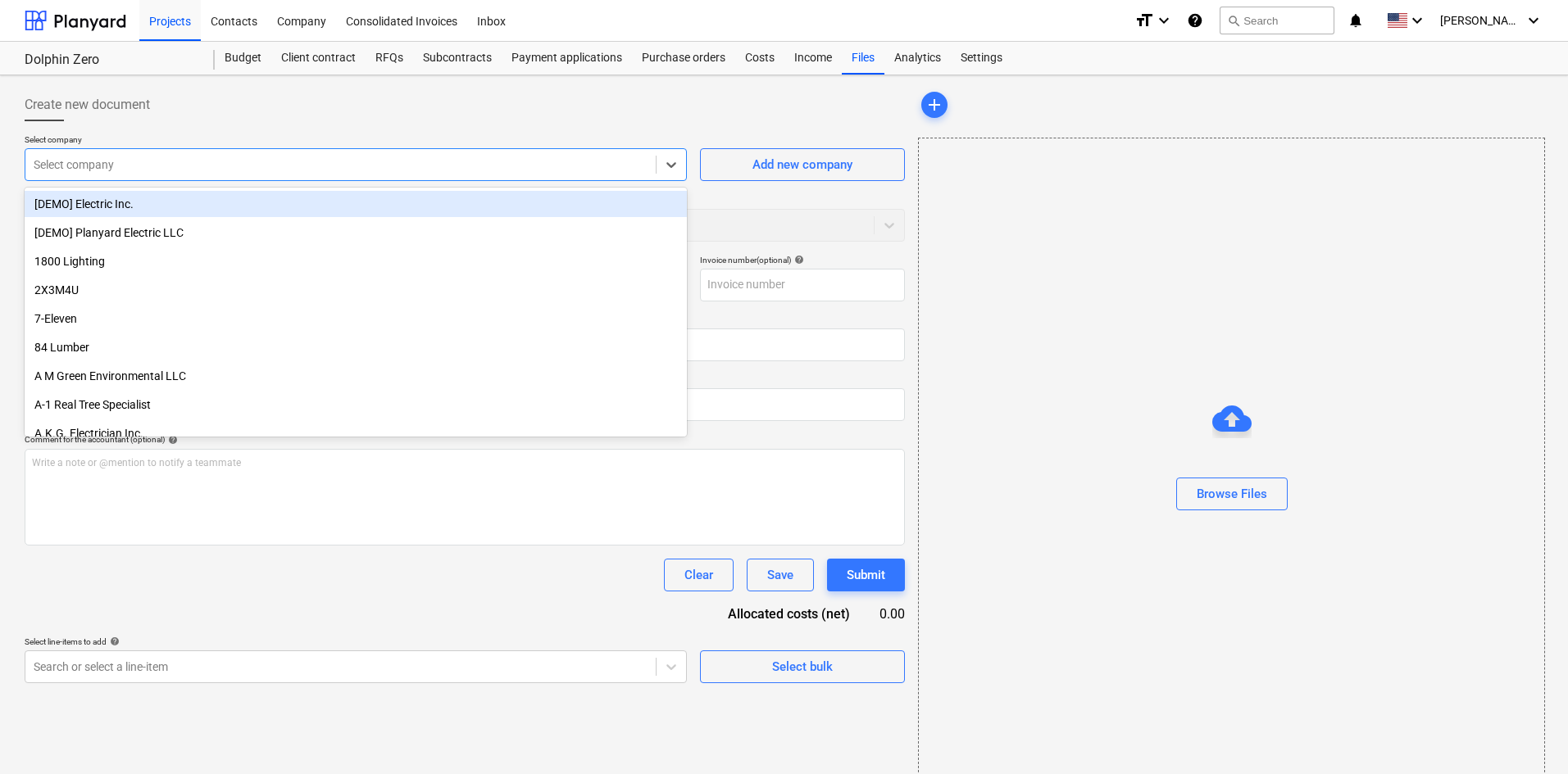
click at [173, 164] on div at bounding box center [340, 165] width 614 height 17
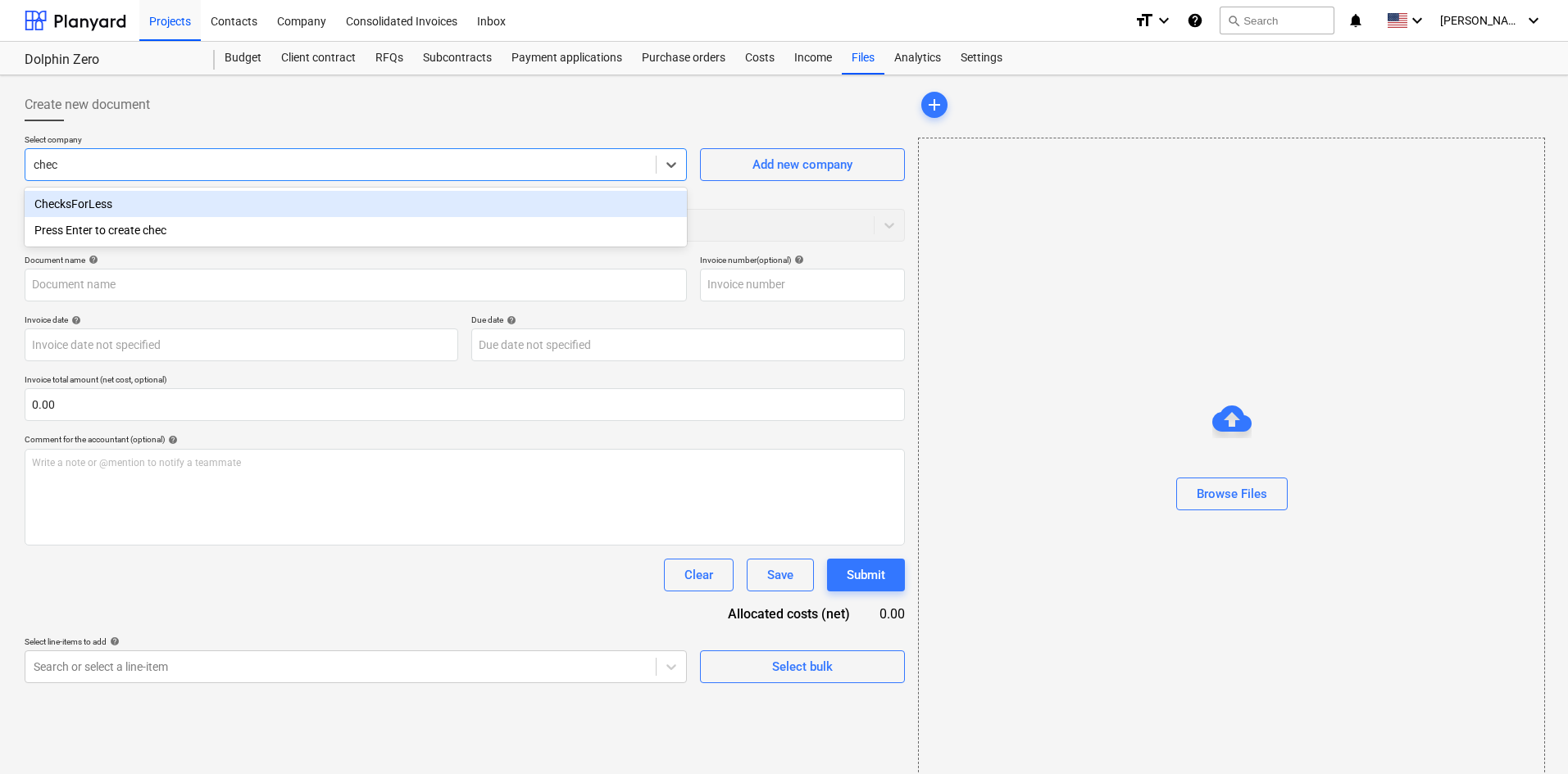
type input "check"
click at [259, 198] on div "ChecksForLess" at bounding box center [355, 204] width 662 height 26
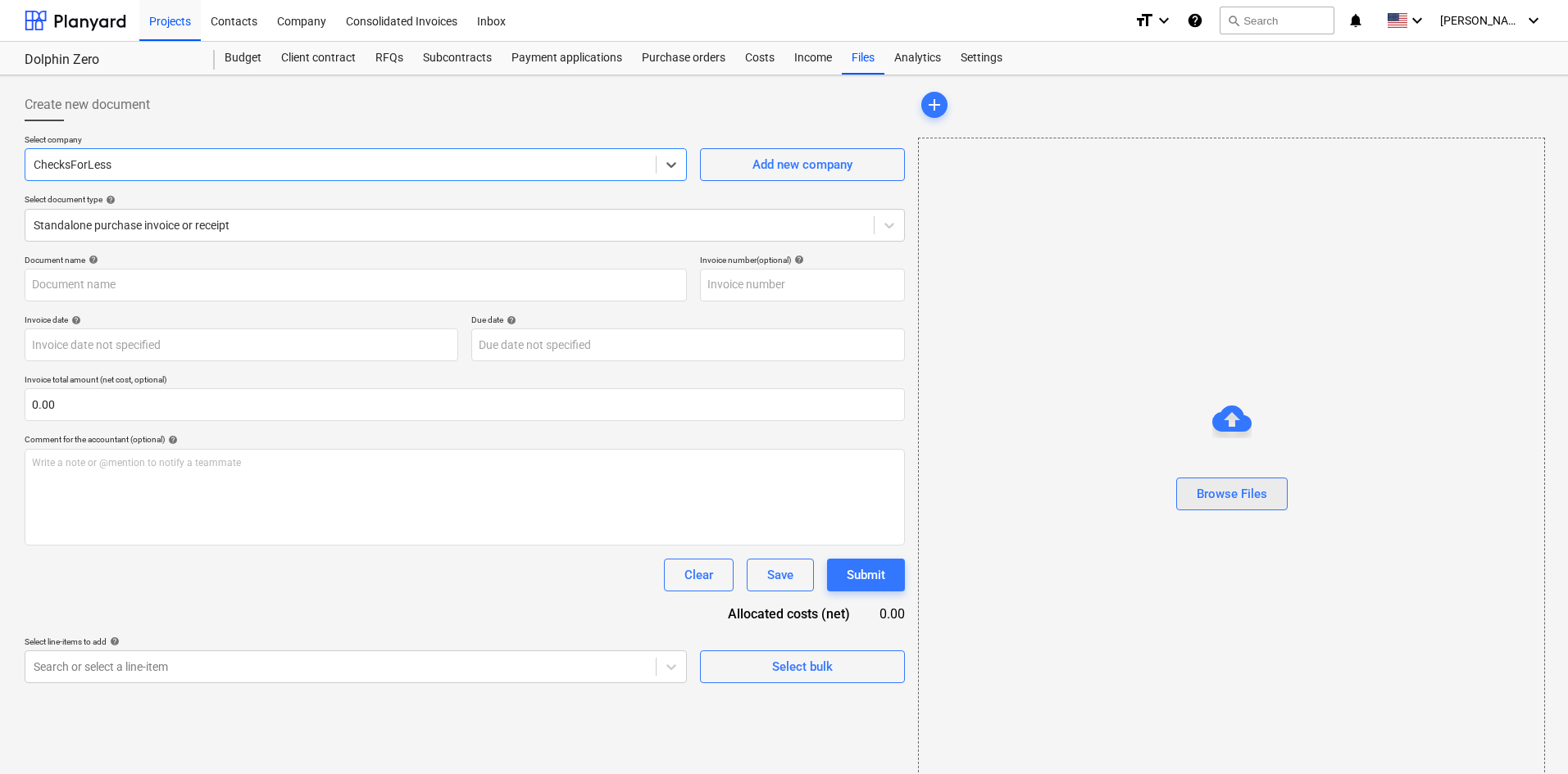
click at [1268, 508] on button "Browse Files" at bounding box center [1231, 494] width 111 height 33
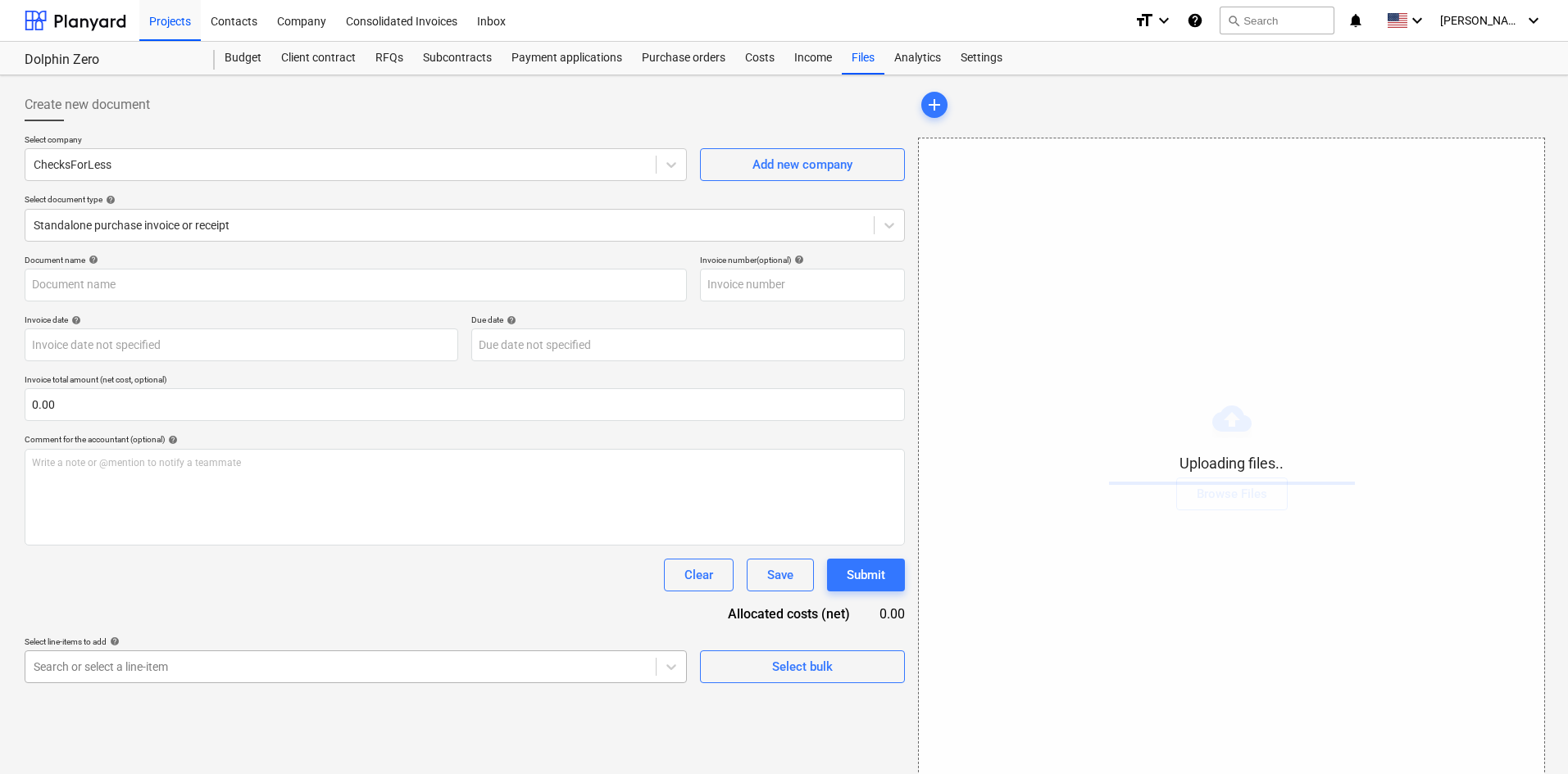
scroll to position [164, 0]
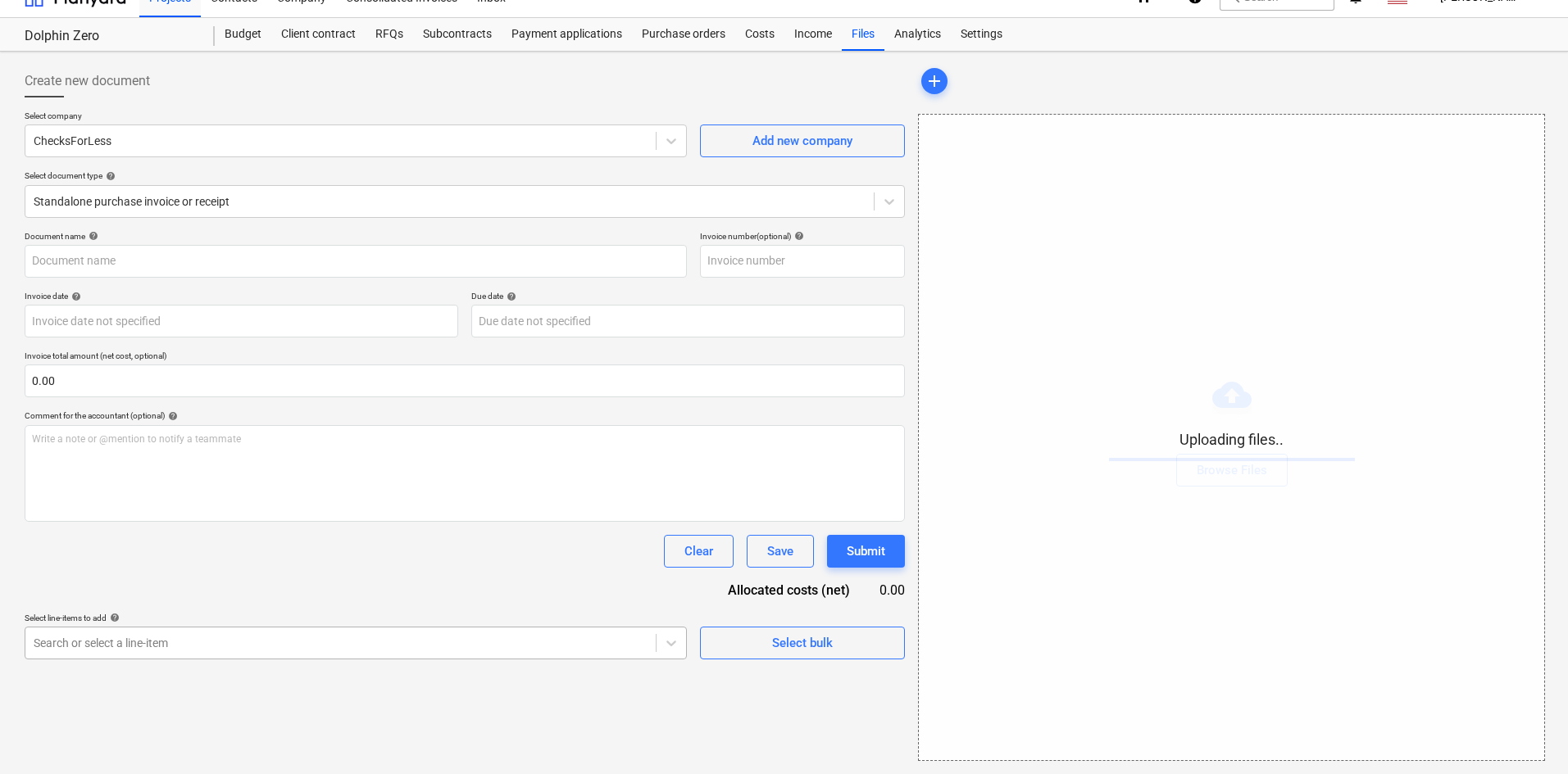
click at [190, 670] on body "Projects Contacts Company Consolidated Invoices Inbox format_size keyboard_arro…" at bounding box center [784, 363] width 1568 height 774
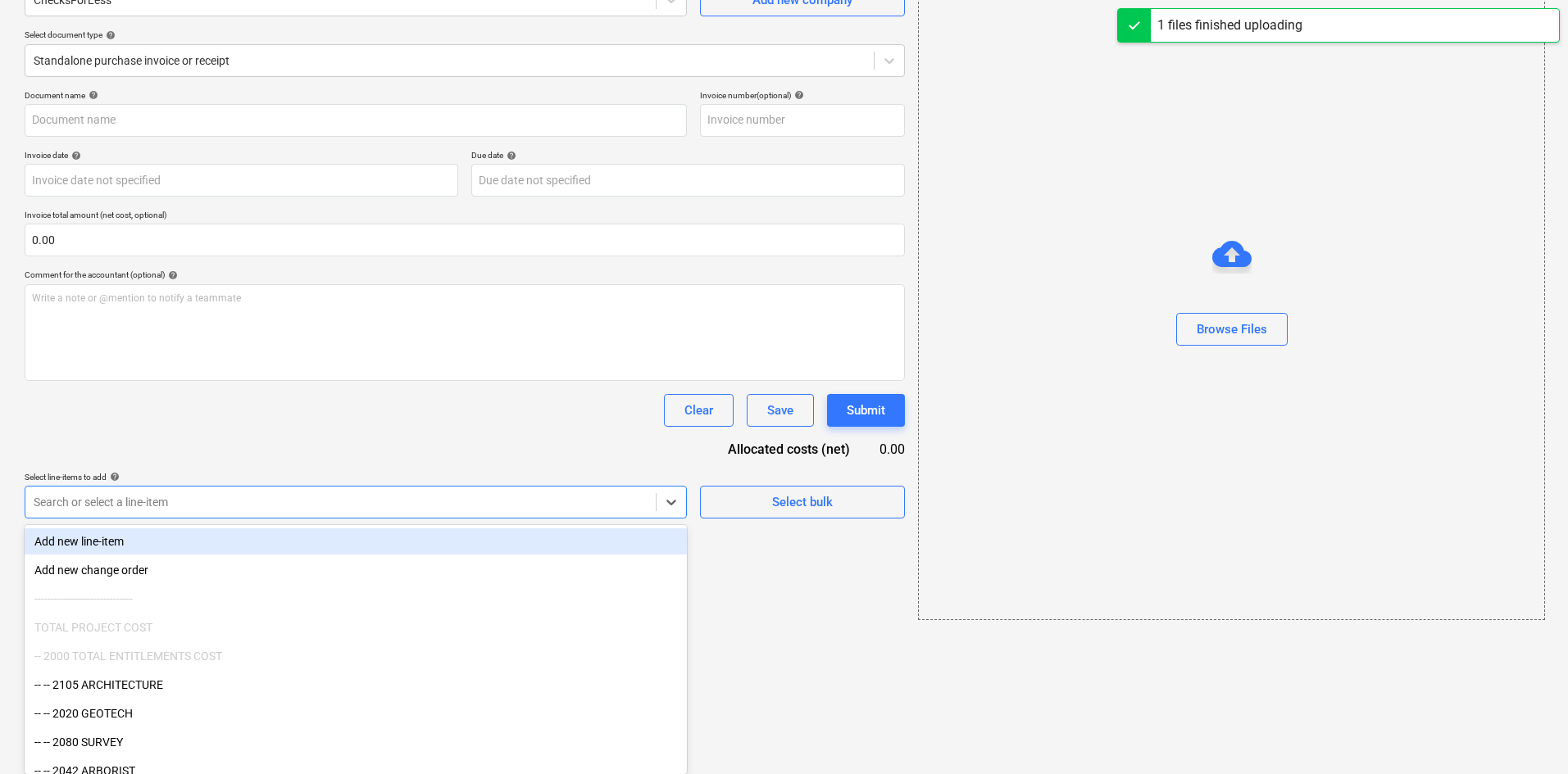
type input "Checks4Less (Indirect) [DATE].pdf"
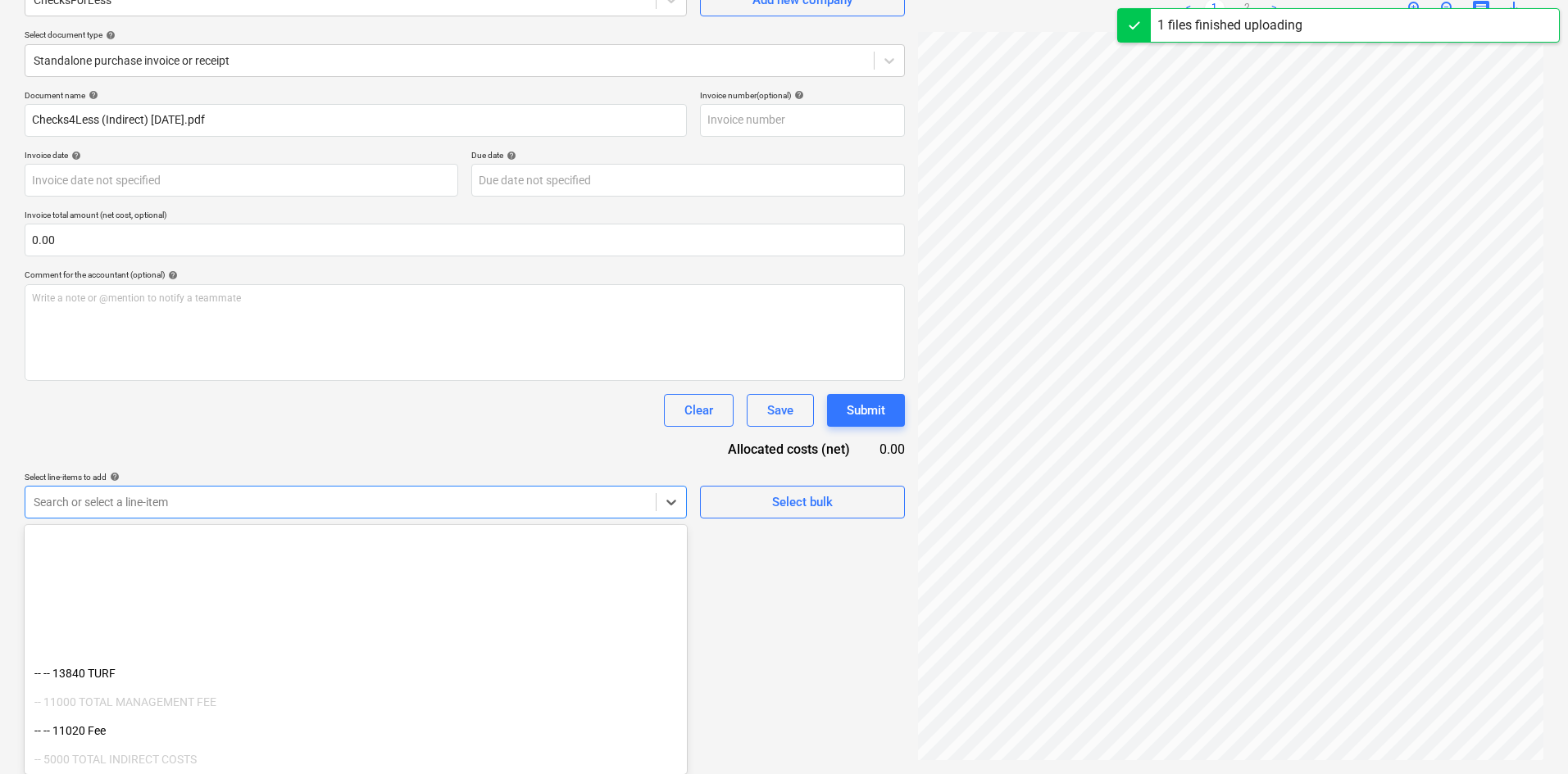
scroll to position [2307, 0]
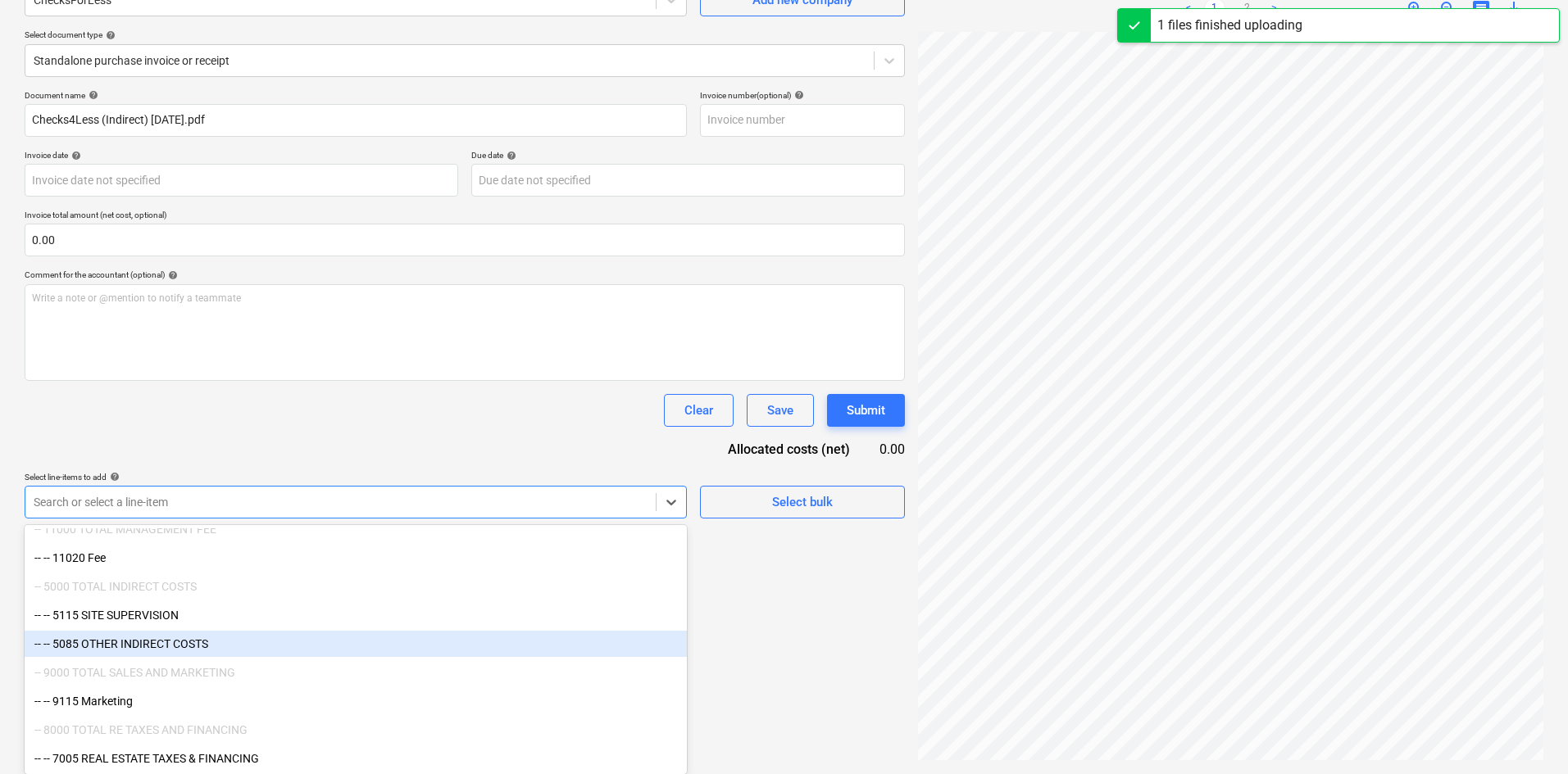
click at [197, 655] on div "-- -- 5085 OTHER INDIRECT COSTS" at bounding box center [355, 644] width 662 height 26
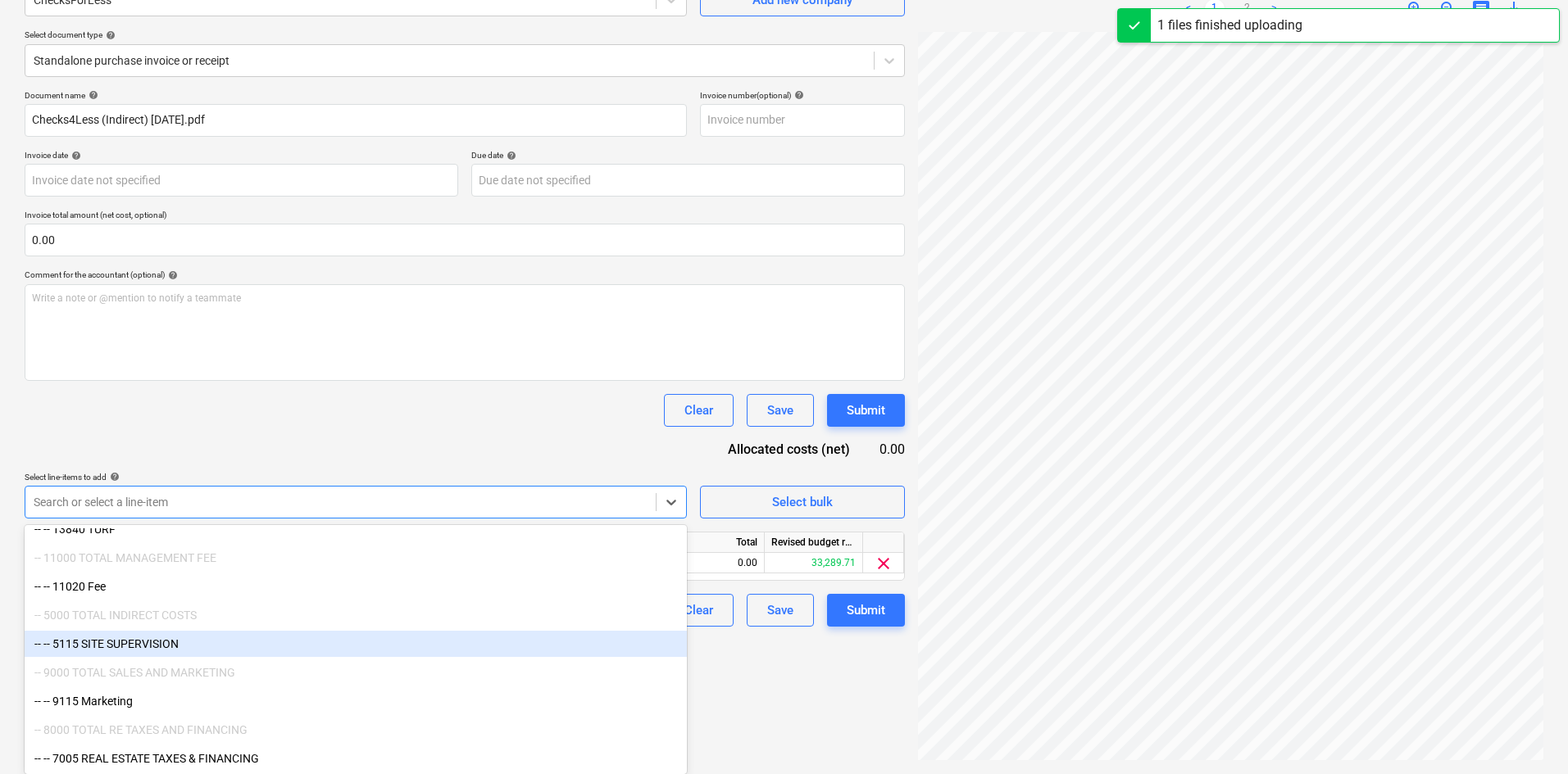
scroll to position [2278, 0]
click at [407, 449] on div "Document name help Checks4Less (Indirect) [DATE].pdf Invoice number (optional) …" at bounding box center [464, 359] width 881 height 537
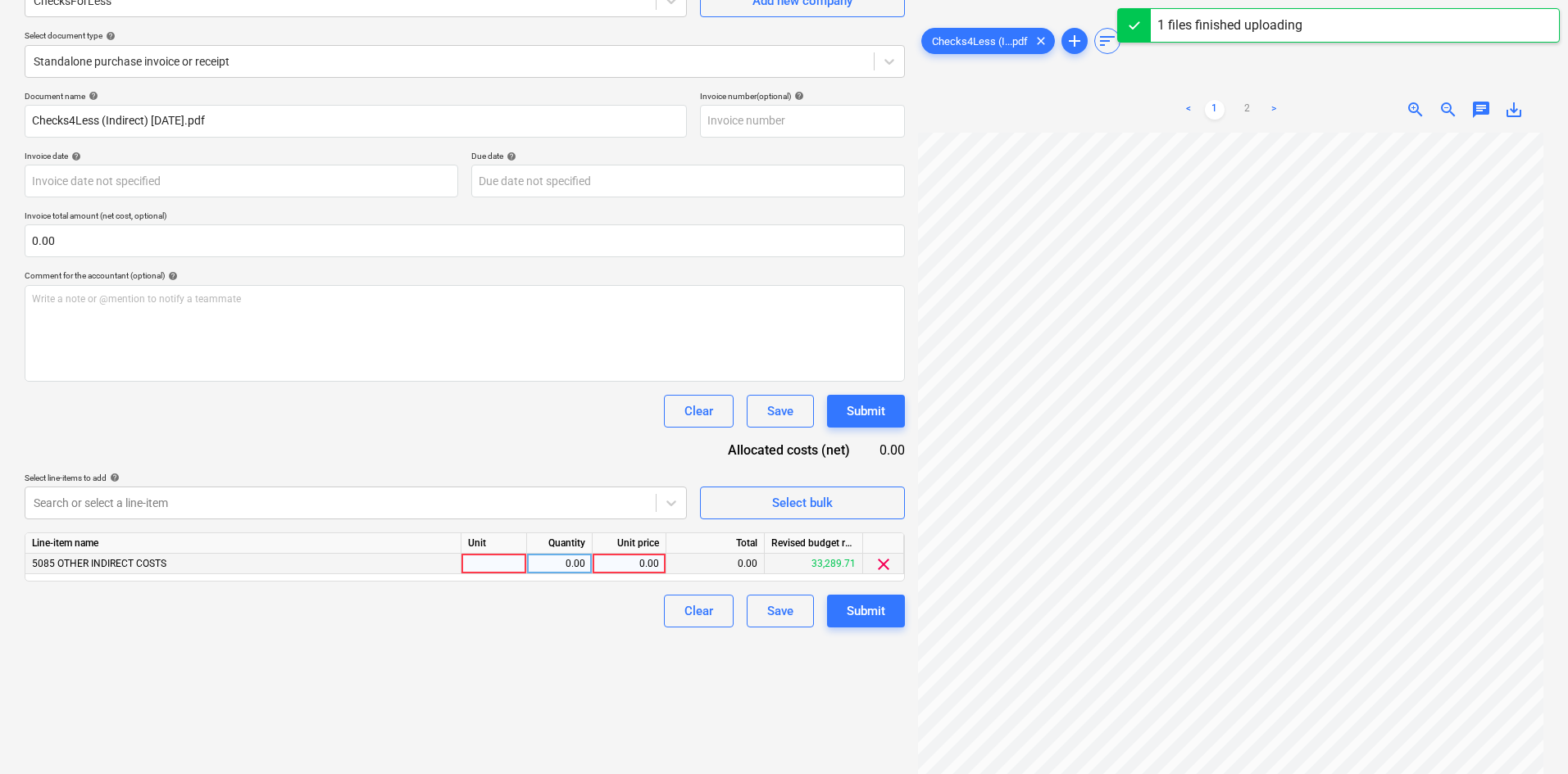
click at [622, 559] on div "0.00" at bounding box center [629, 564] width 60 height 21
click at [1137, 611] on html "Projects Contacts Company Consolidated Invoices Inbox format_size keyboard_arro…" at bounding box center [784, 222] width 1568 height 774
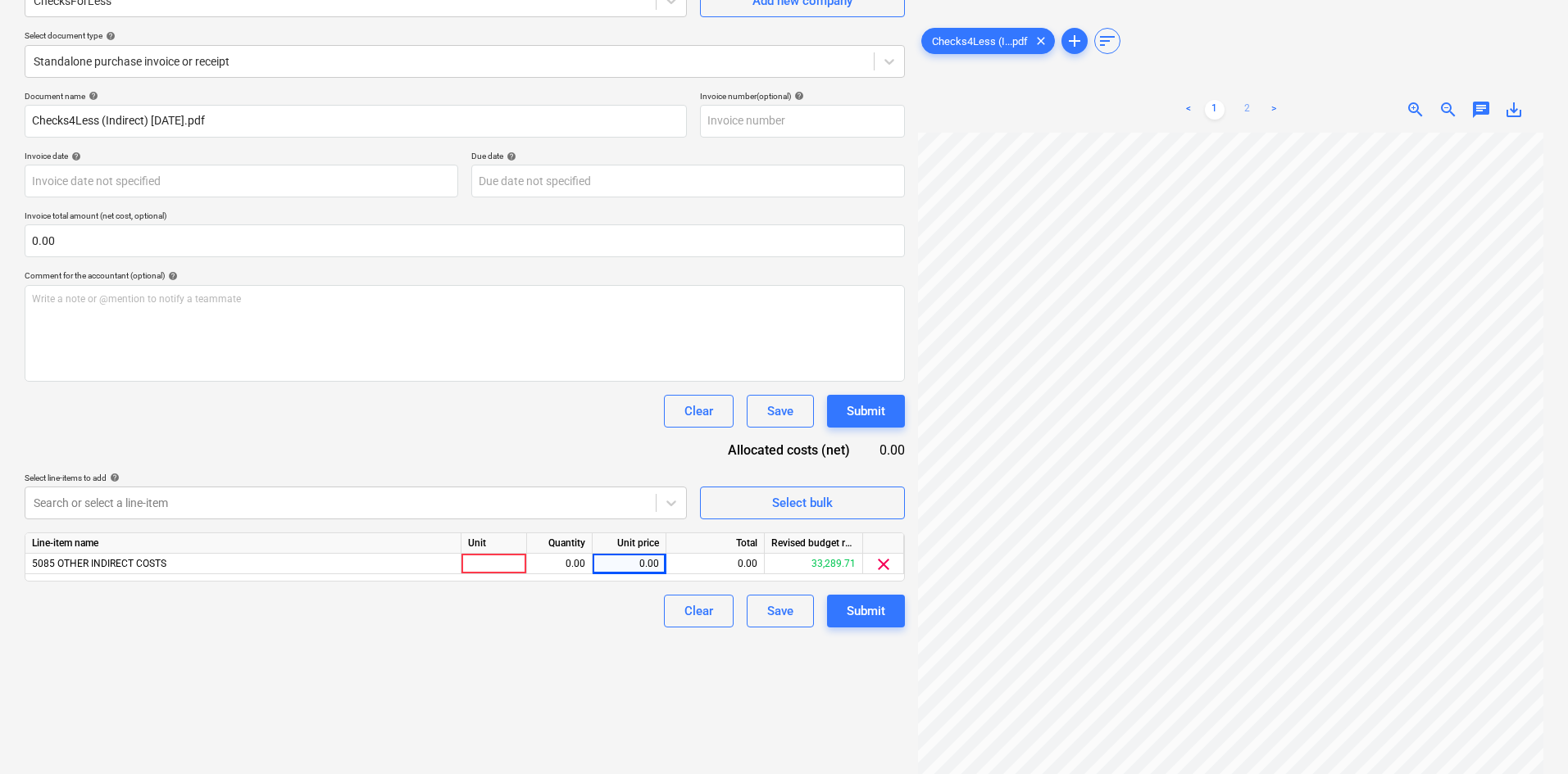
click at [1252, 103] on link "2" at bounding box center [1247, 109] width 20 height 20
click at [632, 572] on div "0.00" at bounding box center [629, 564] width 60 height 21
type input "42.75"
click at [530, 679] on div "Create new document Select company ChecksForLess Add new company Select documen…" at bounding box center [464, 343] width 894 height 850
click at [824, 611] on div "Clear Save Submit" at bounding box center [778, 611] width 254 height 33
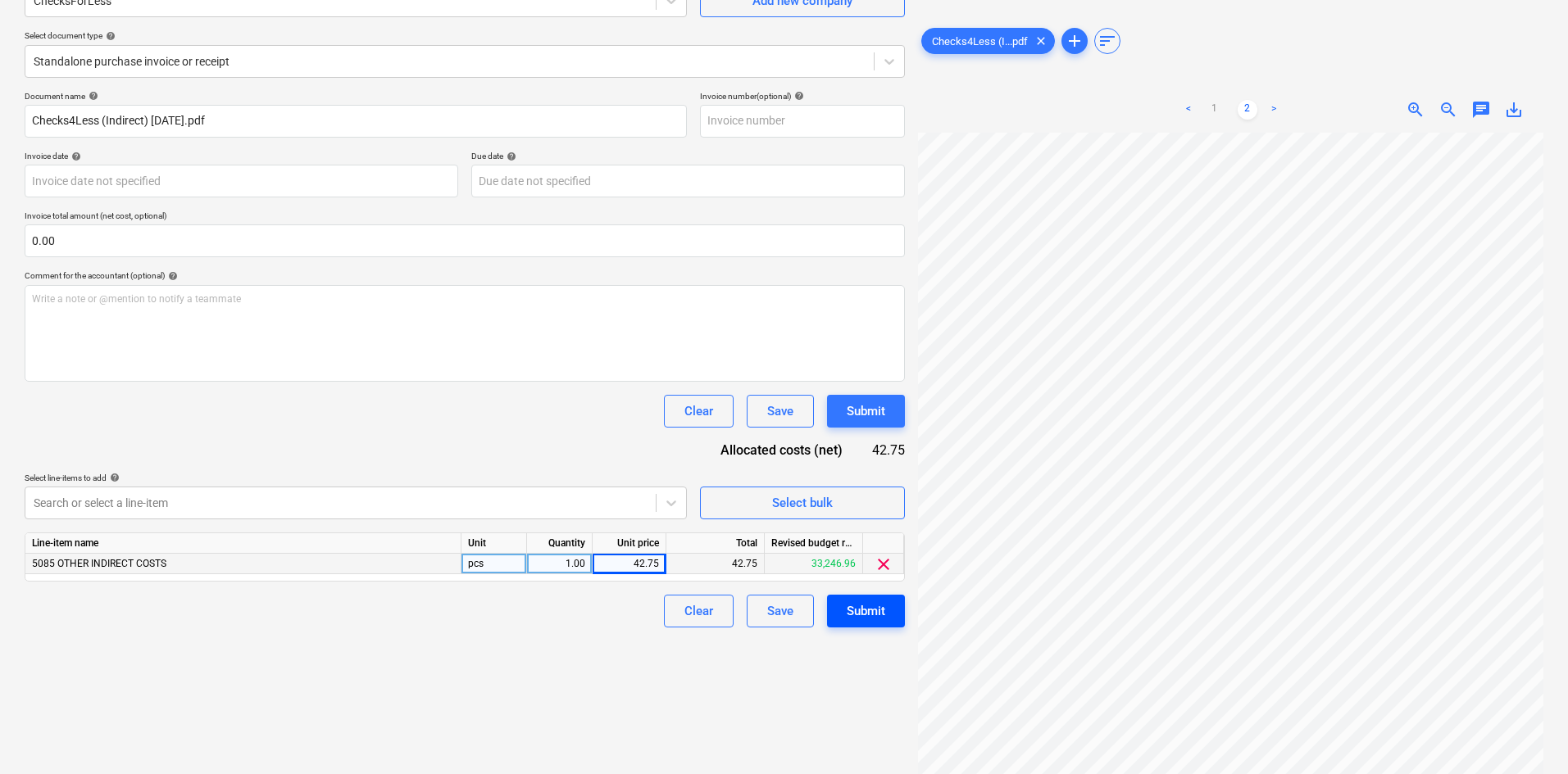
click at [841, 607] on button "Submit" at bounding box center [866, 611] width 78 height 33
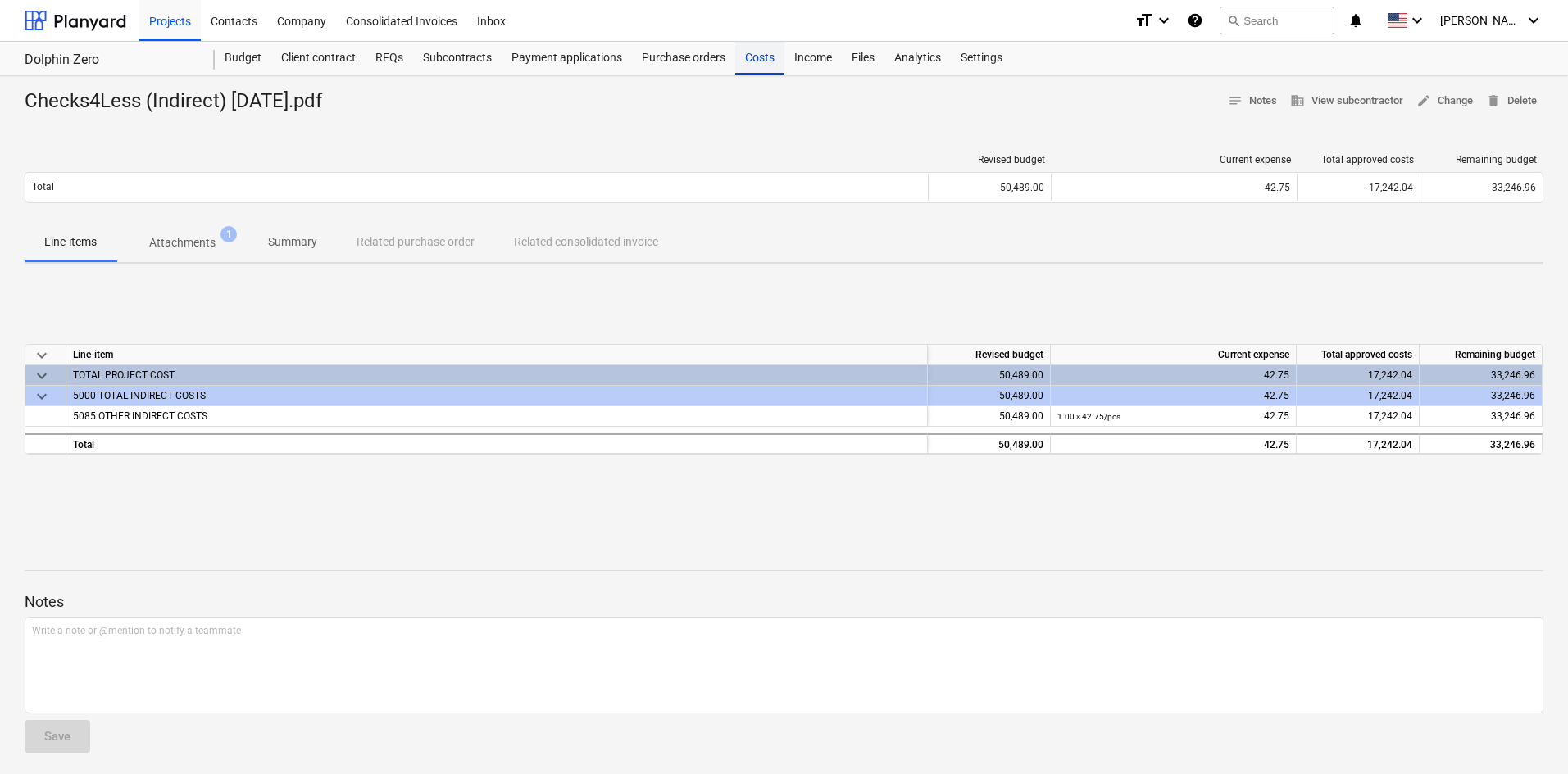
click at [764, 57] on div "Costs" at bounding box center [759, 58] width 49 height 33
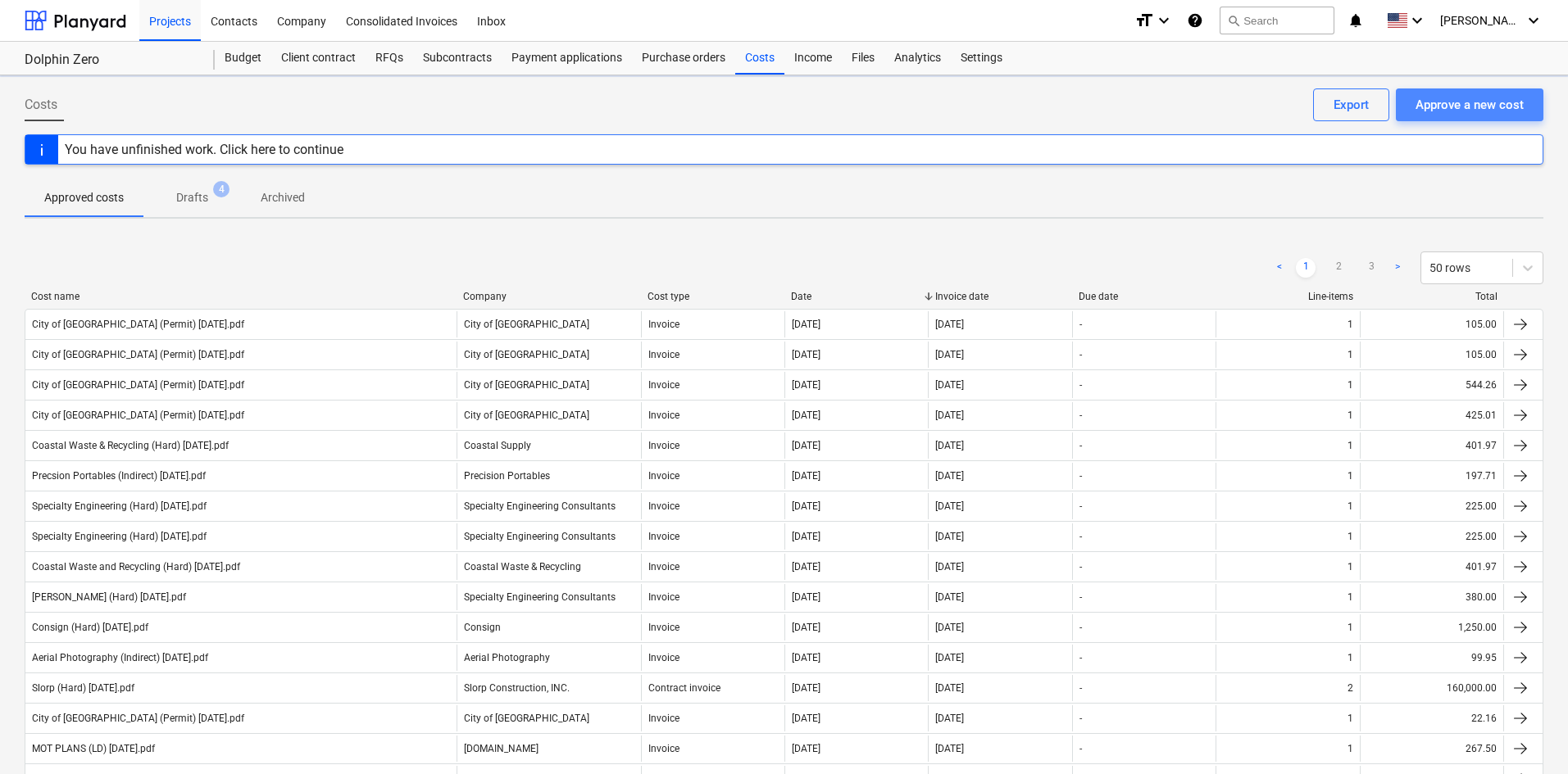
click at [1464, 109] on div "Approve a new cost" at bounding box center [1470, 105] width 108 height 21
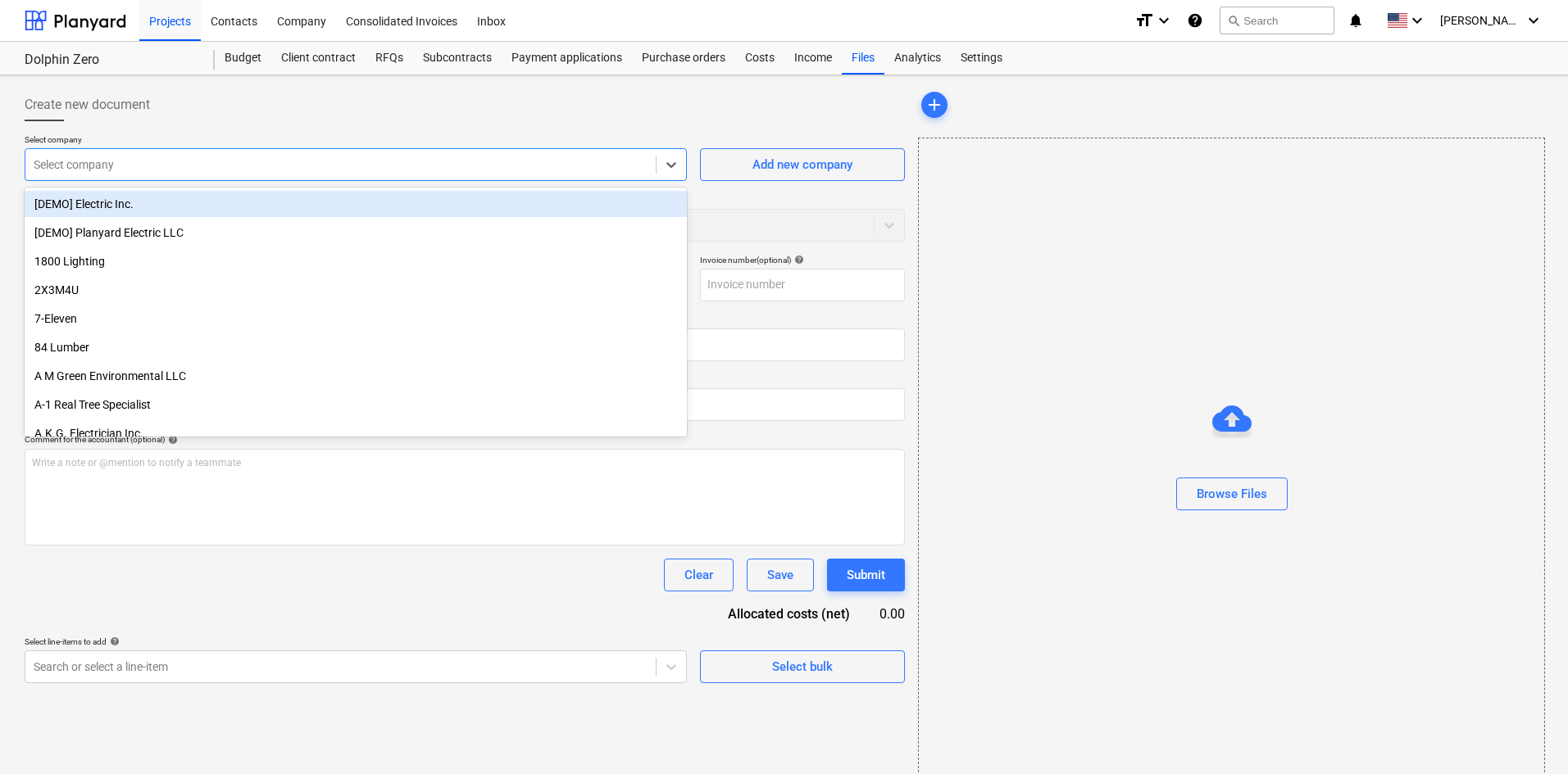
click at [163, 162] on div at bounding box center [340, 165] width 614 height 17
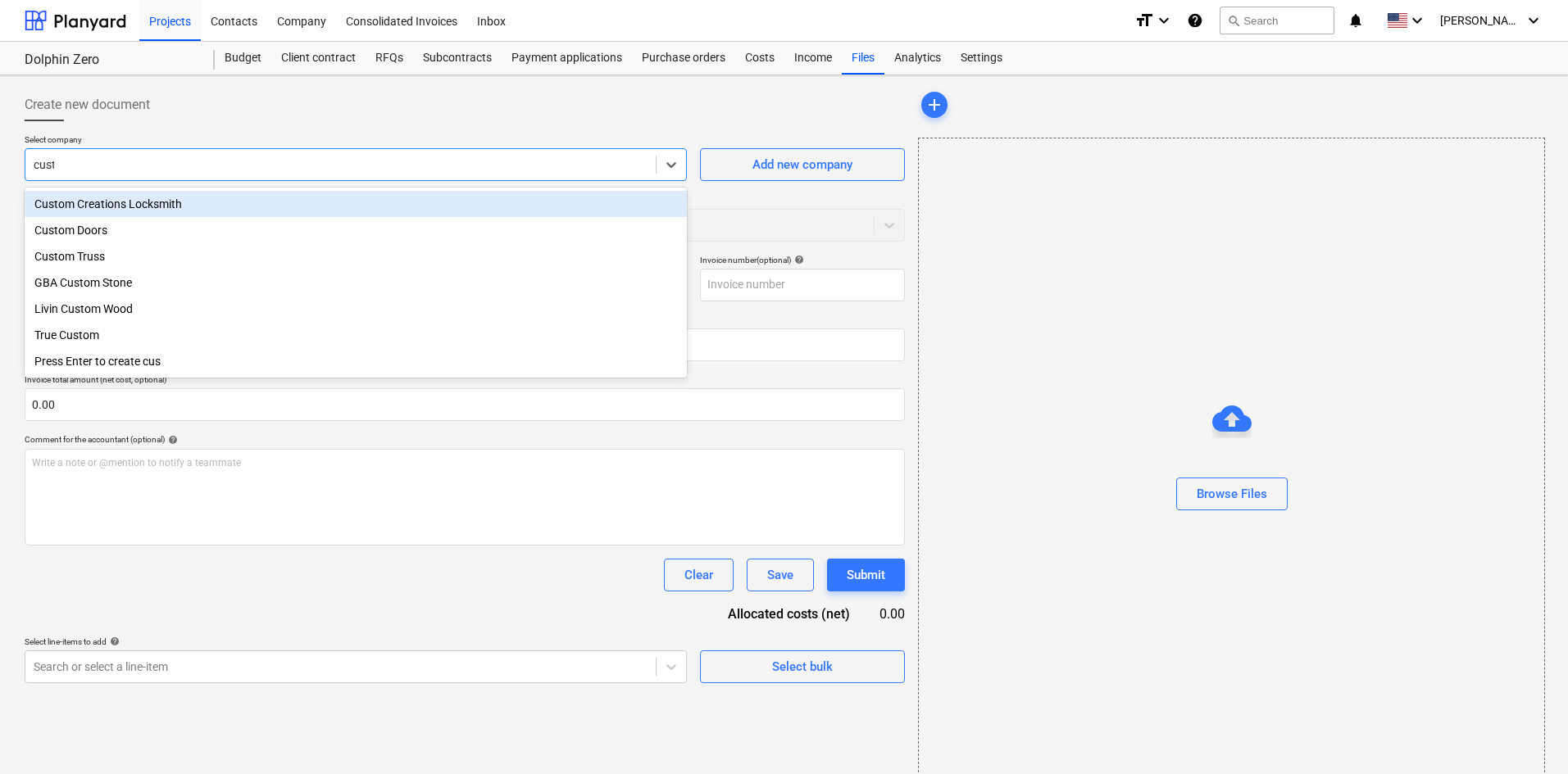
type input "custo"
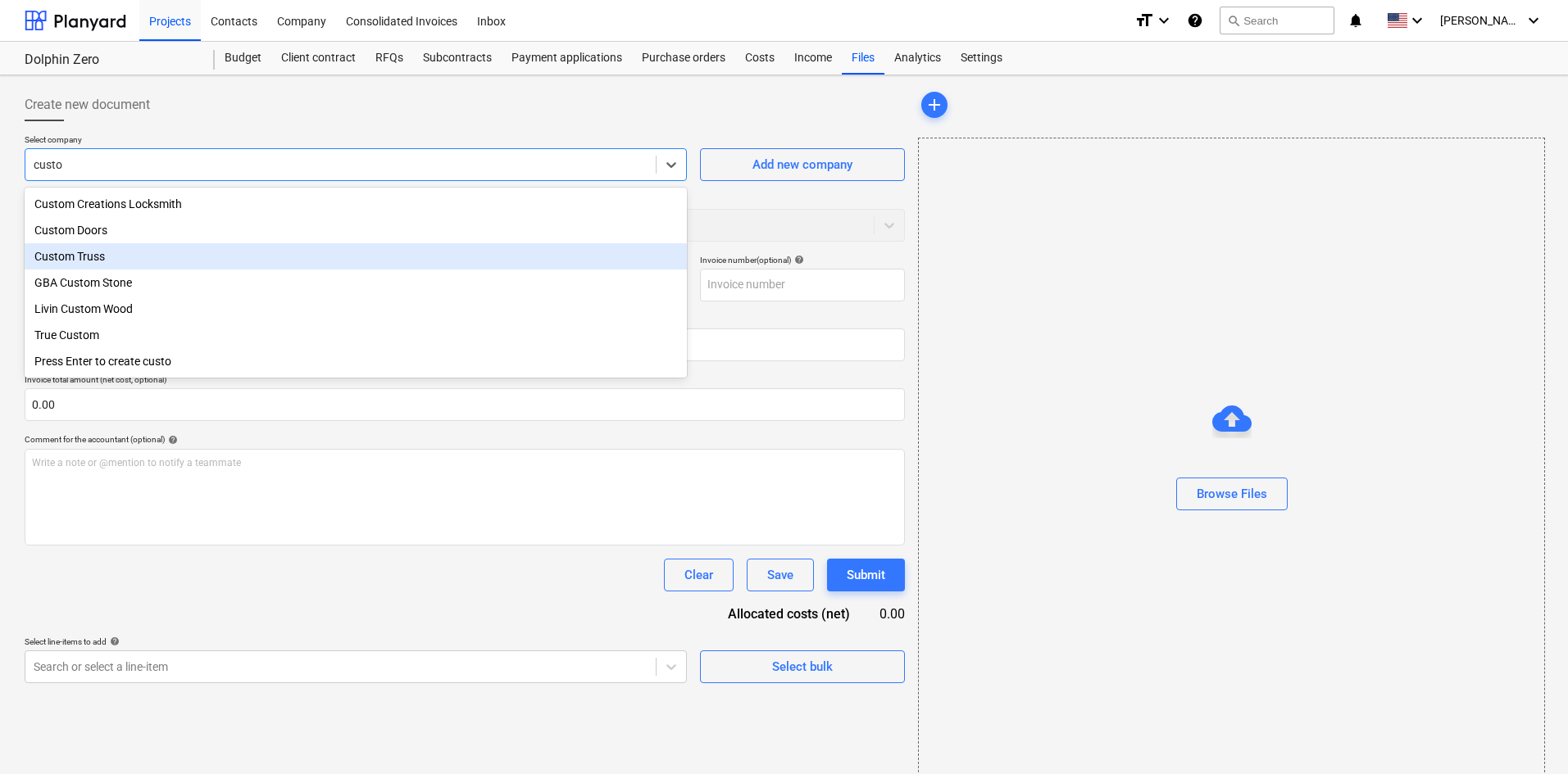
click at [106, 261] on div "Custom Truss" at bounding box center [355, 257] width 662 height 26
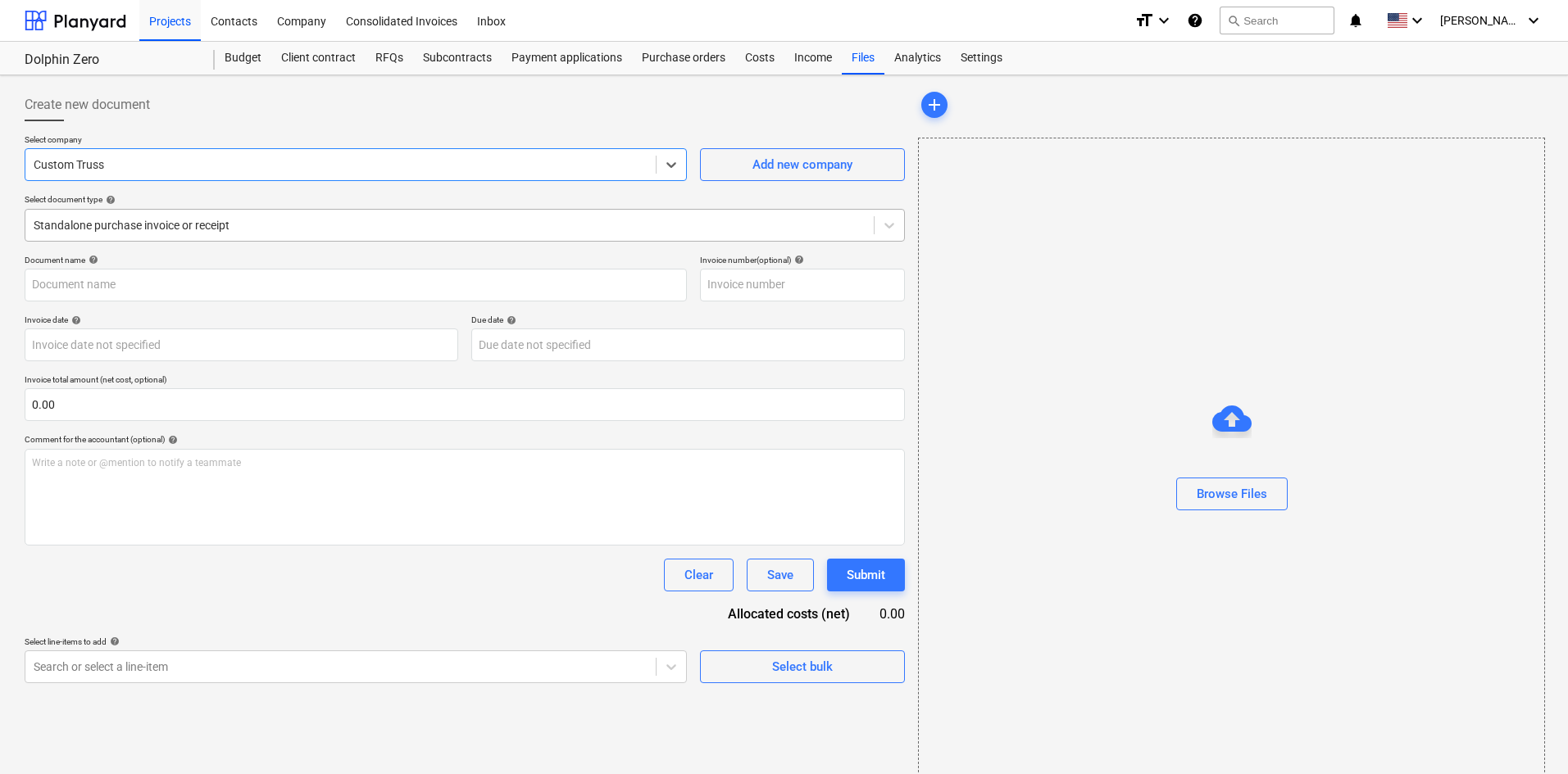
click at [148, 218] on div at bounding box center [449, 226] width 832 height 17
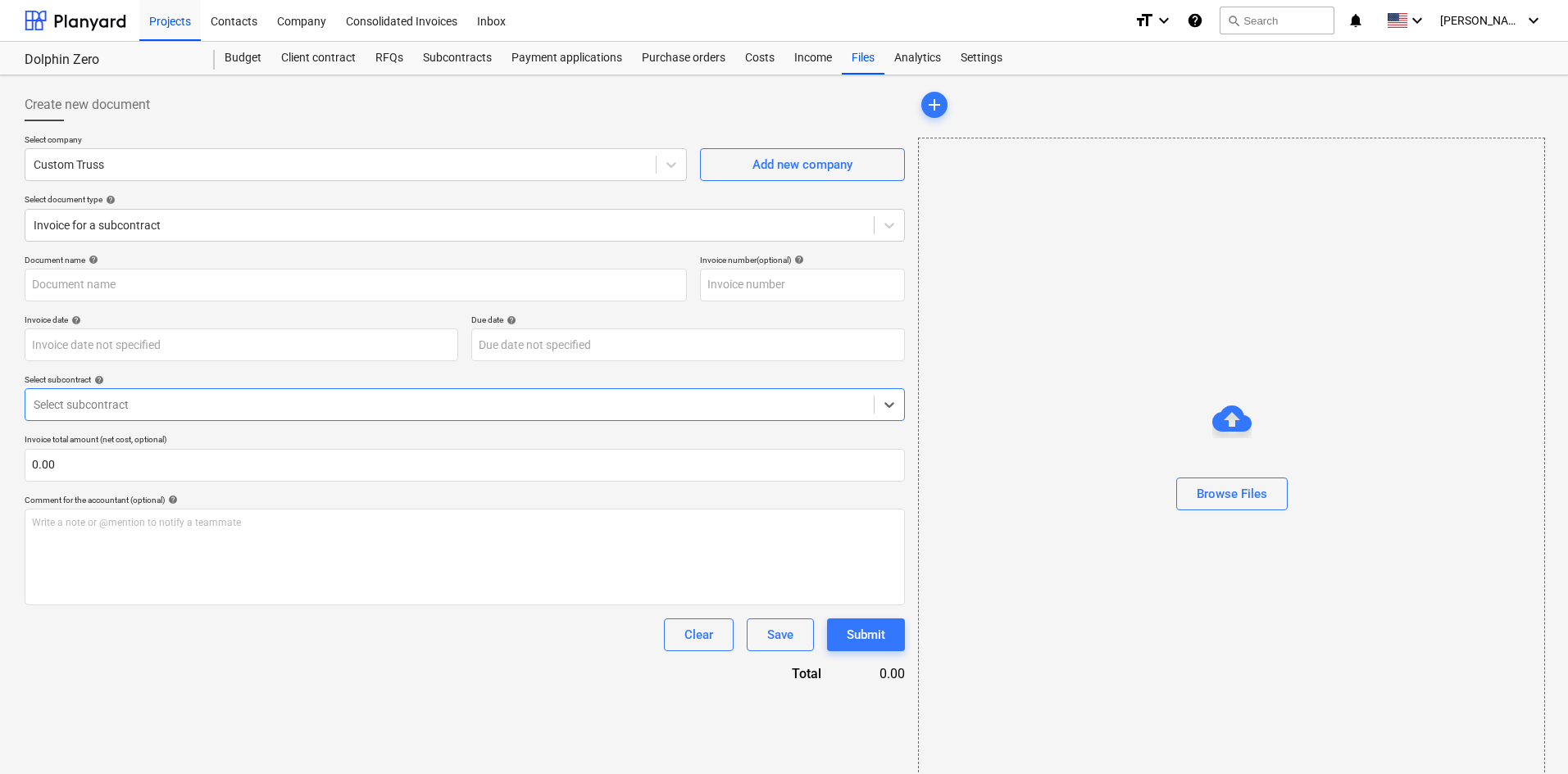
click at [198, 402] on div at bounding box center [449, 405] width 832 height 17
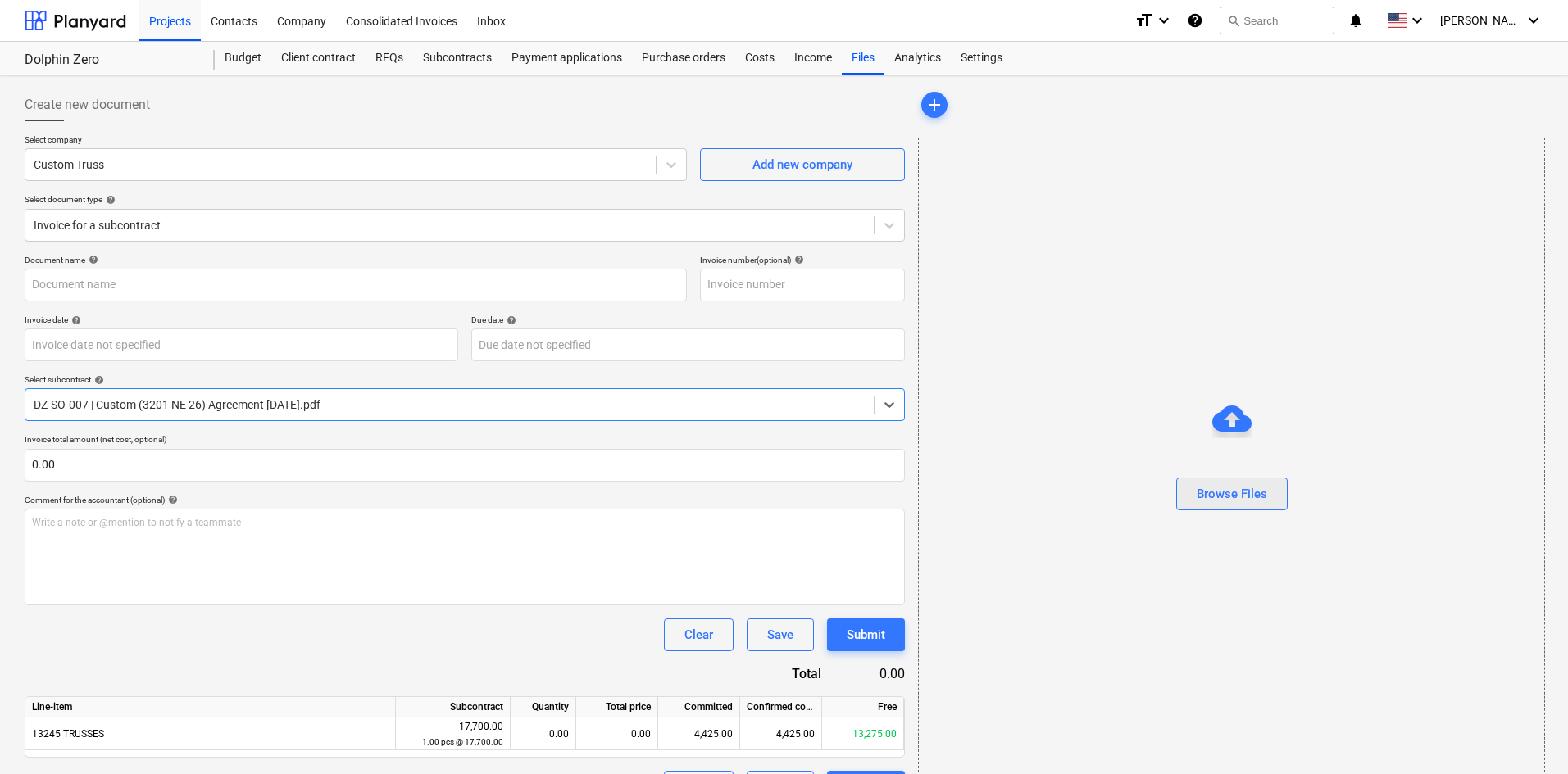
click at [1283, 488] on button "Browse Files" at bounding box center [1231, 494] width 111 height 33
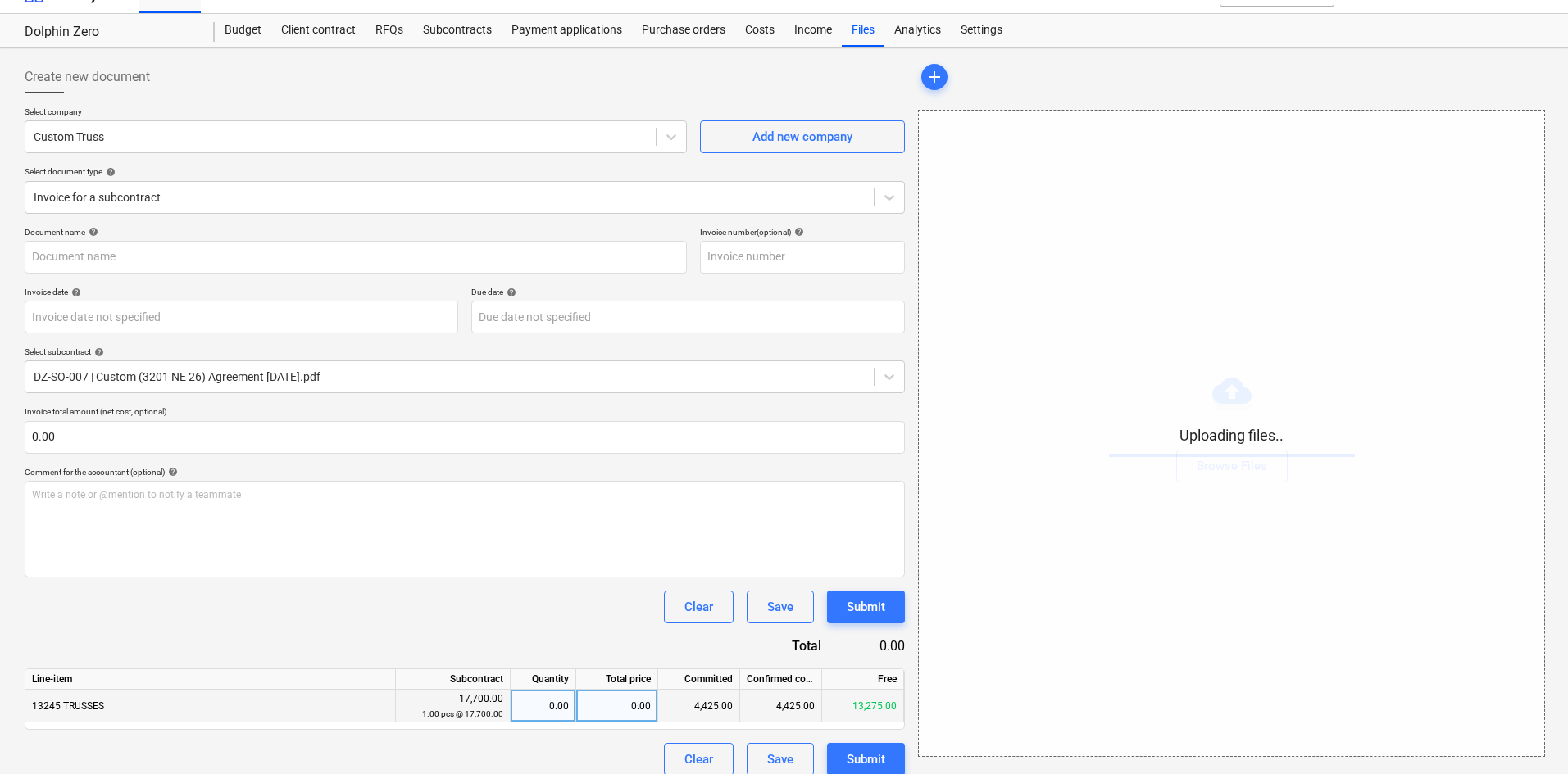
scroll to position [43, 0]
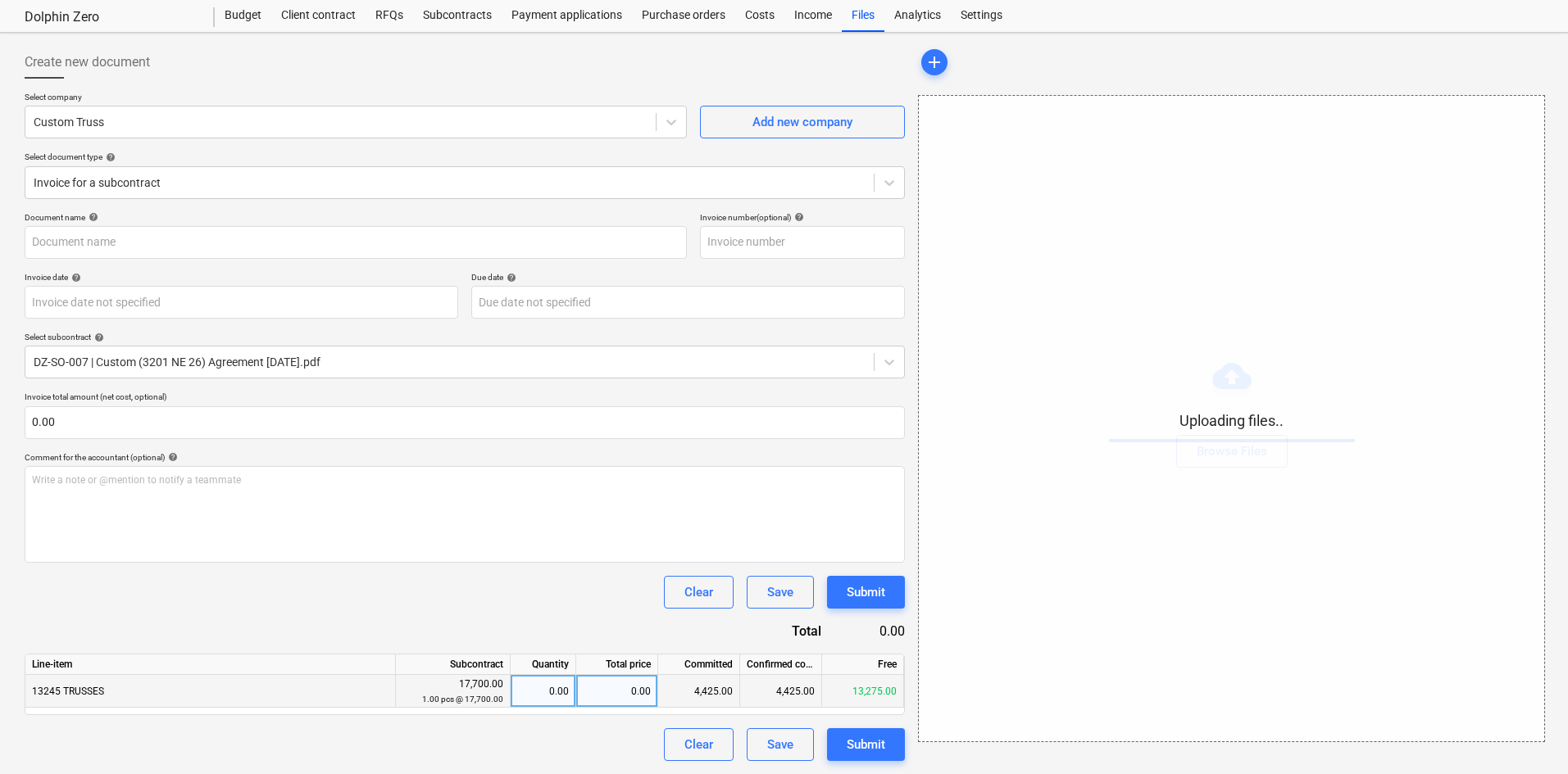
click at [612, 682] on div "0.00" at bounding box center [617, 691] width 82 height 33
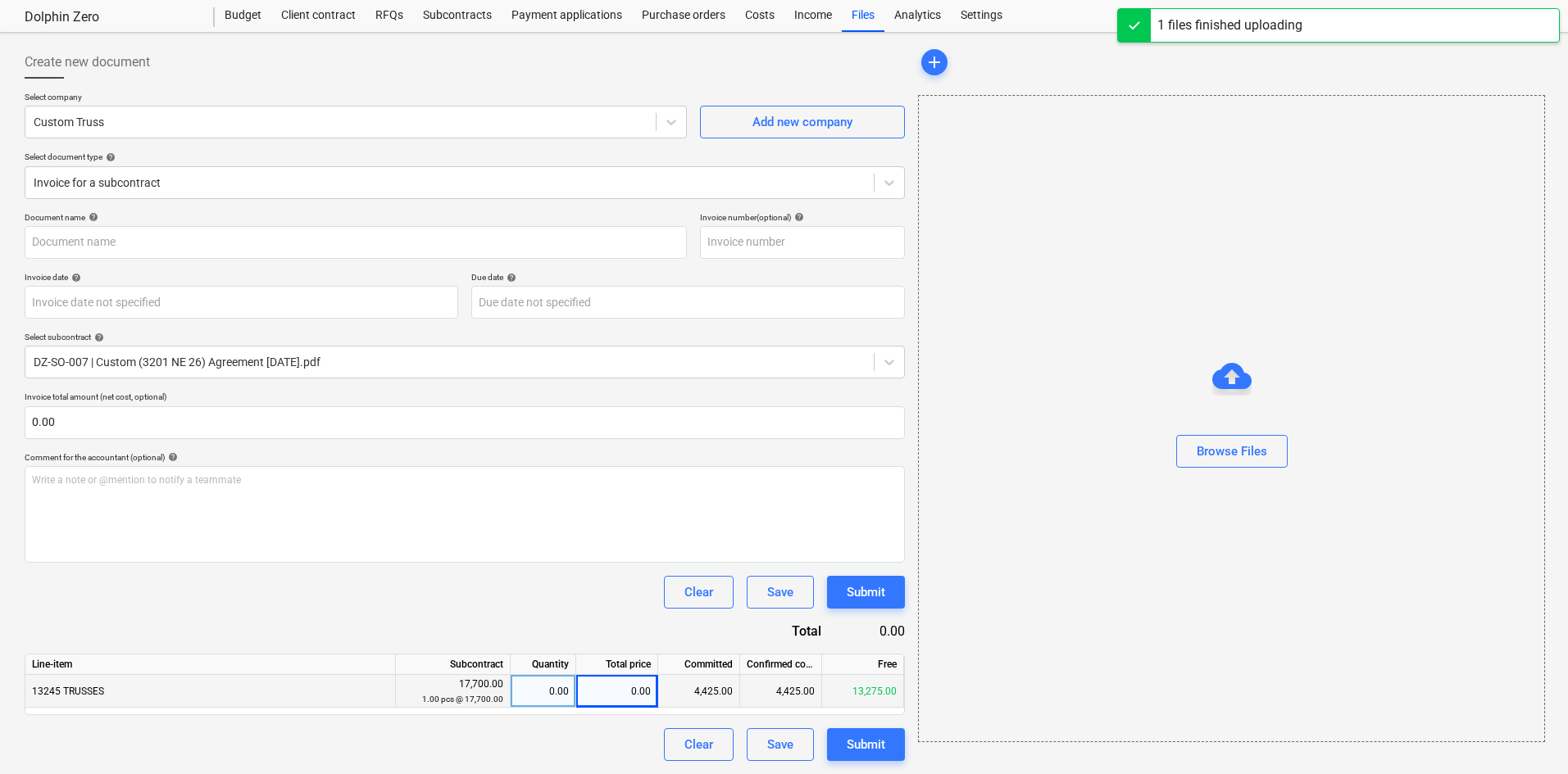
type input "Custom Truss (Hard) [DATE].pdf"
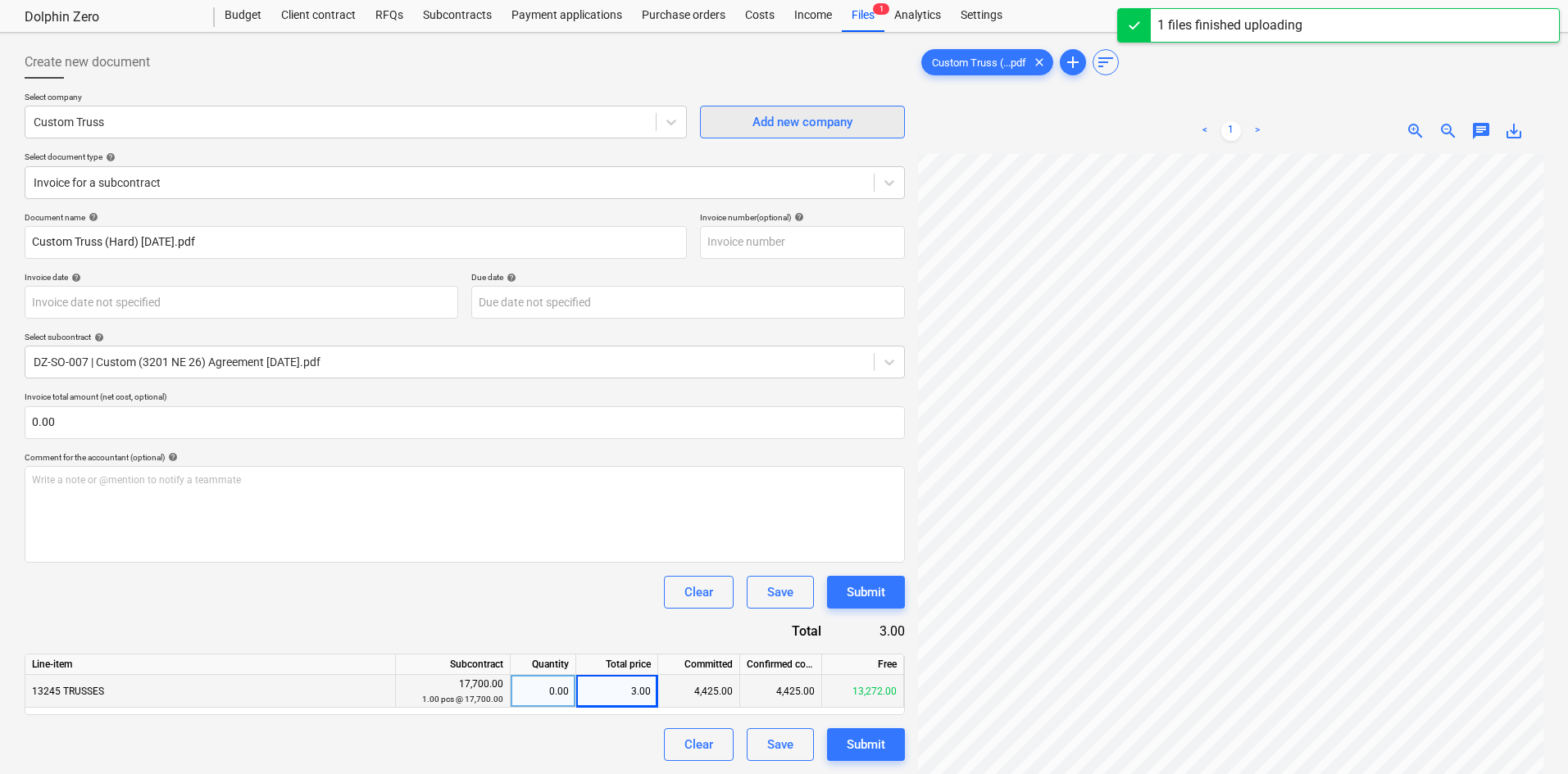
click at [819, 114] on div "Create new document Select company Custom Truss Add new company Select document…" at bounding box center [784, 464] width 1532 height 850
click at [1054, 132] on div "< 1 > zoom_in zoom_out chat 0 save_alt" at bounding box center [1231, 495] width 626 height 774
click at [606, 546] on div "Create new document Select company Custom Truss Add new company Select document…" at bounding box center [784, 464] width 1532 height 850
click at [1308, 732] on html "Projects Contacts Company Consolidated Invoices Inbox format_size keyboard_arro…" at bounding box center [784, 344] width 1568 height 774
click at [834, 328] on div "Create new document Select company Custom Truss Add new company Select document…" at bounding box center [784, 464] width 1532 height 850
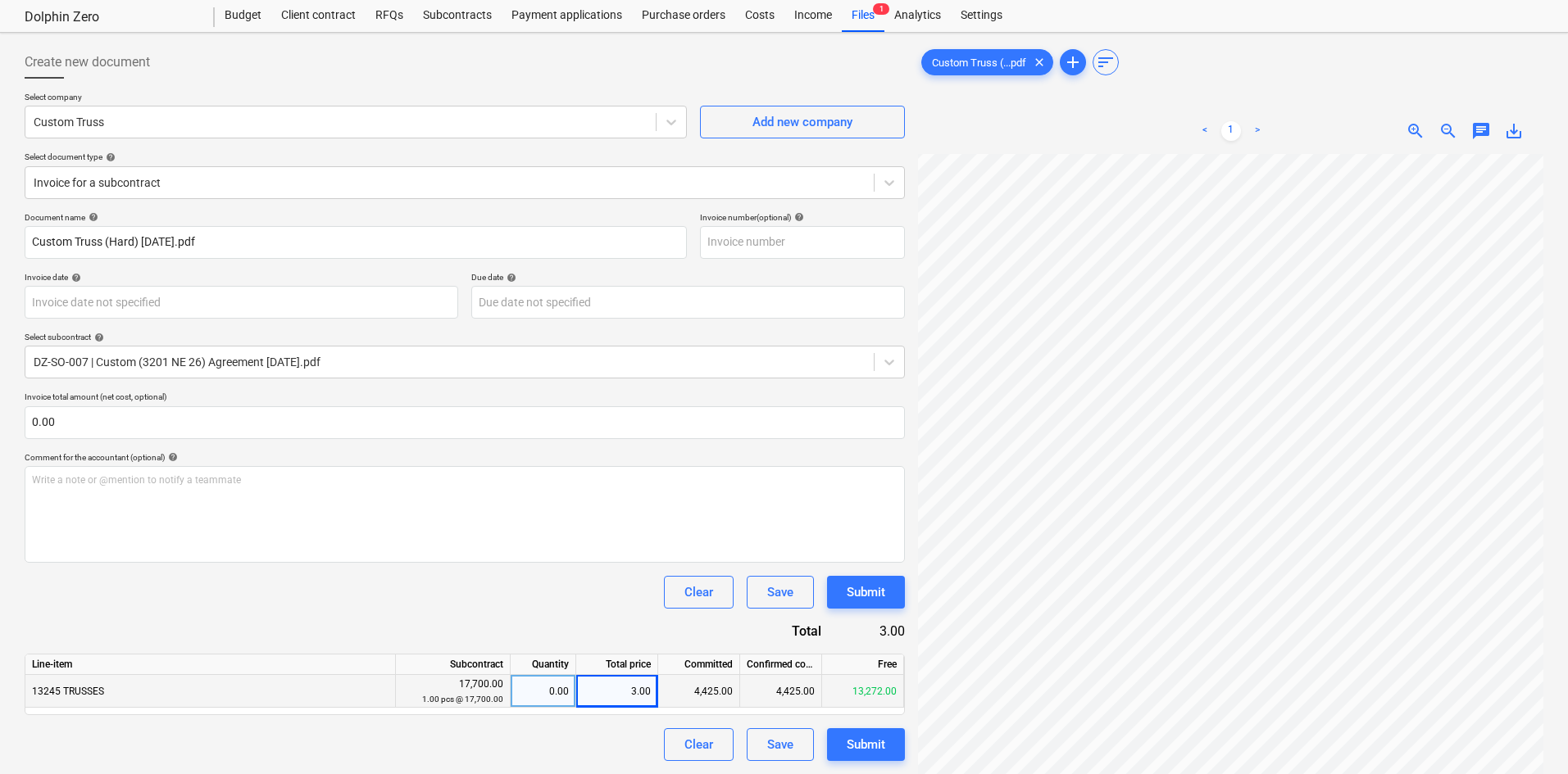
click at [1130, 106] on div "Custom Truss (...pdf clear add sort < 1 > zoom_in zoom_out chat 0 save_alt" at bounding box center [1231, 464] width 626 height 837
click at [640, 695] on div "3.00" at bounding box center [617, 691] width 82 height 33
click at [640, 695] on input "3" at bounding box center [616, 691] width 81 height 32
type input "6330"
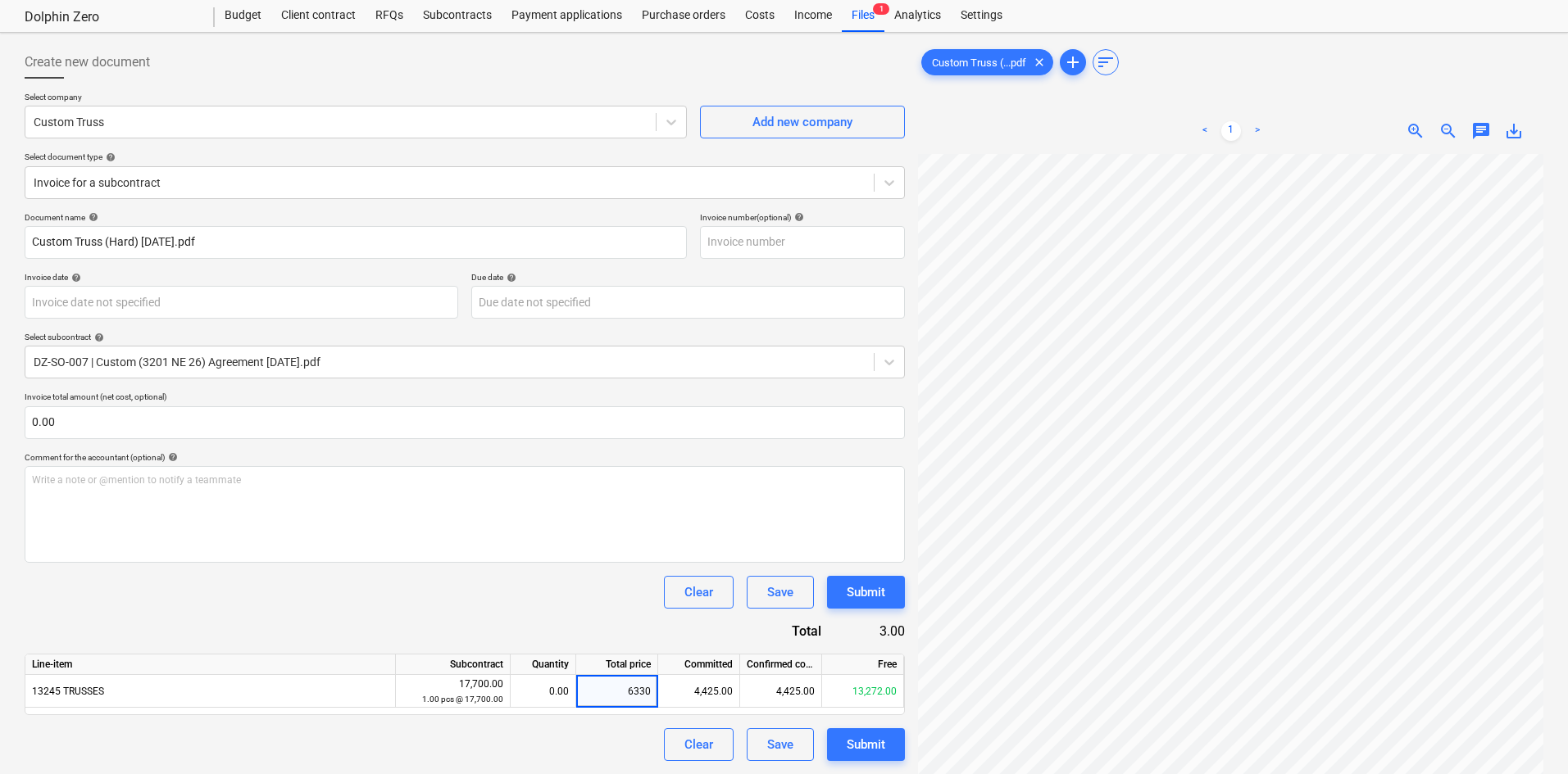
click at [565, 580] on div "Clear Save Submit" at bounding box center [464, 592] width 881 height 33
click at [888, 751] on button "Submit" at bounding box center [866, 744] width 78 height 33
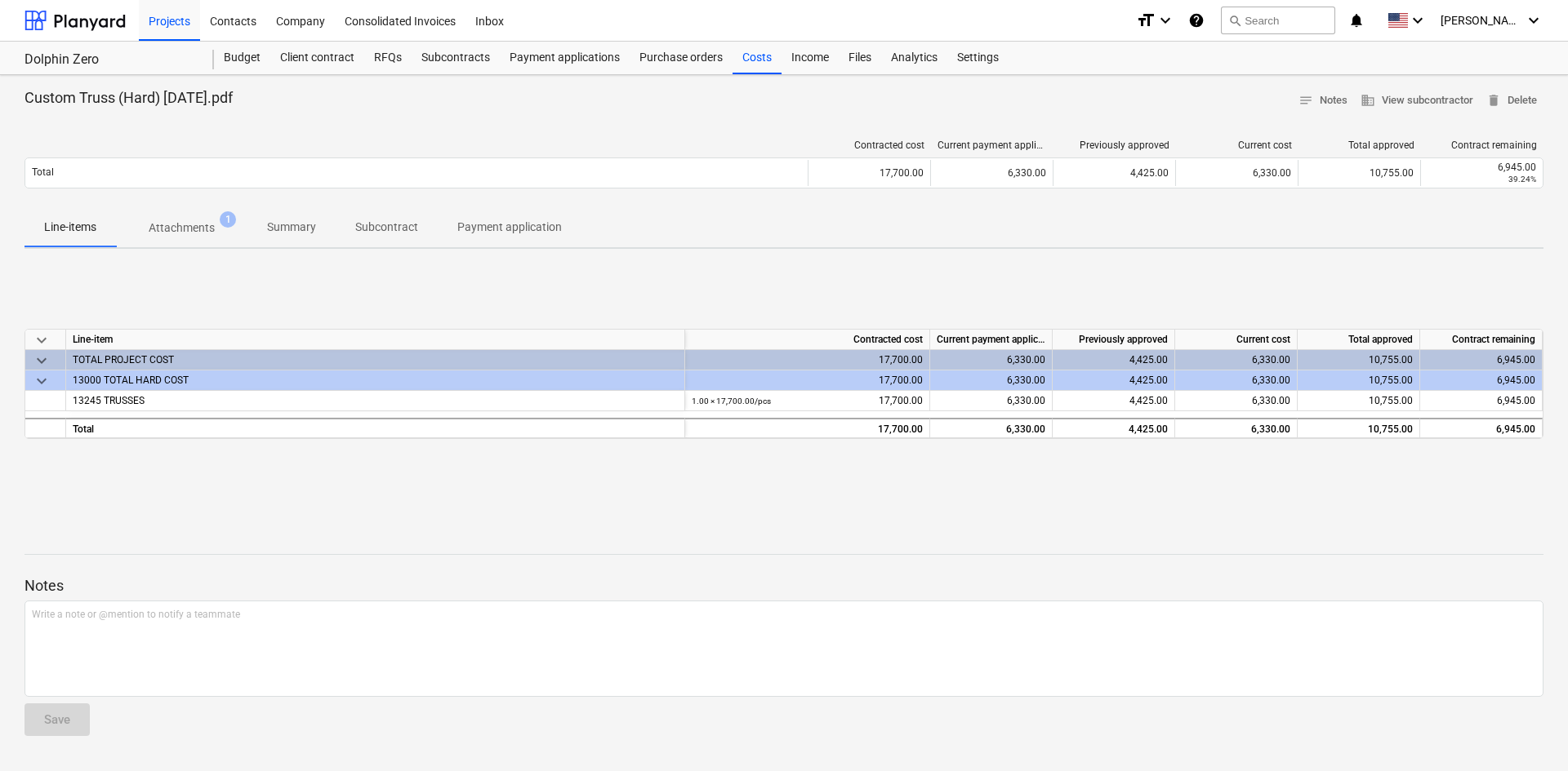
click at [781, 557] on div "Notes Write a note or @mention to notify a teammate ﻿ Save" at bounding box center [784, 641] width 1519 height 217
click at [686, 278] on div "keyboard_arrow_down Line-item Contracted cost Current payment application Previ…" at bounding box center [784, 384] width 1519 height 245
click at [141, 546] on div "Notes Write a note or @mention to notify a teammate ﻿ Save" at bounding box center [784, 641] width 1519 height 217
click at [749, 64] on div "Costs" at bounding box center [757, 58] width 49 height 33
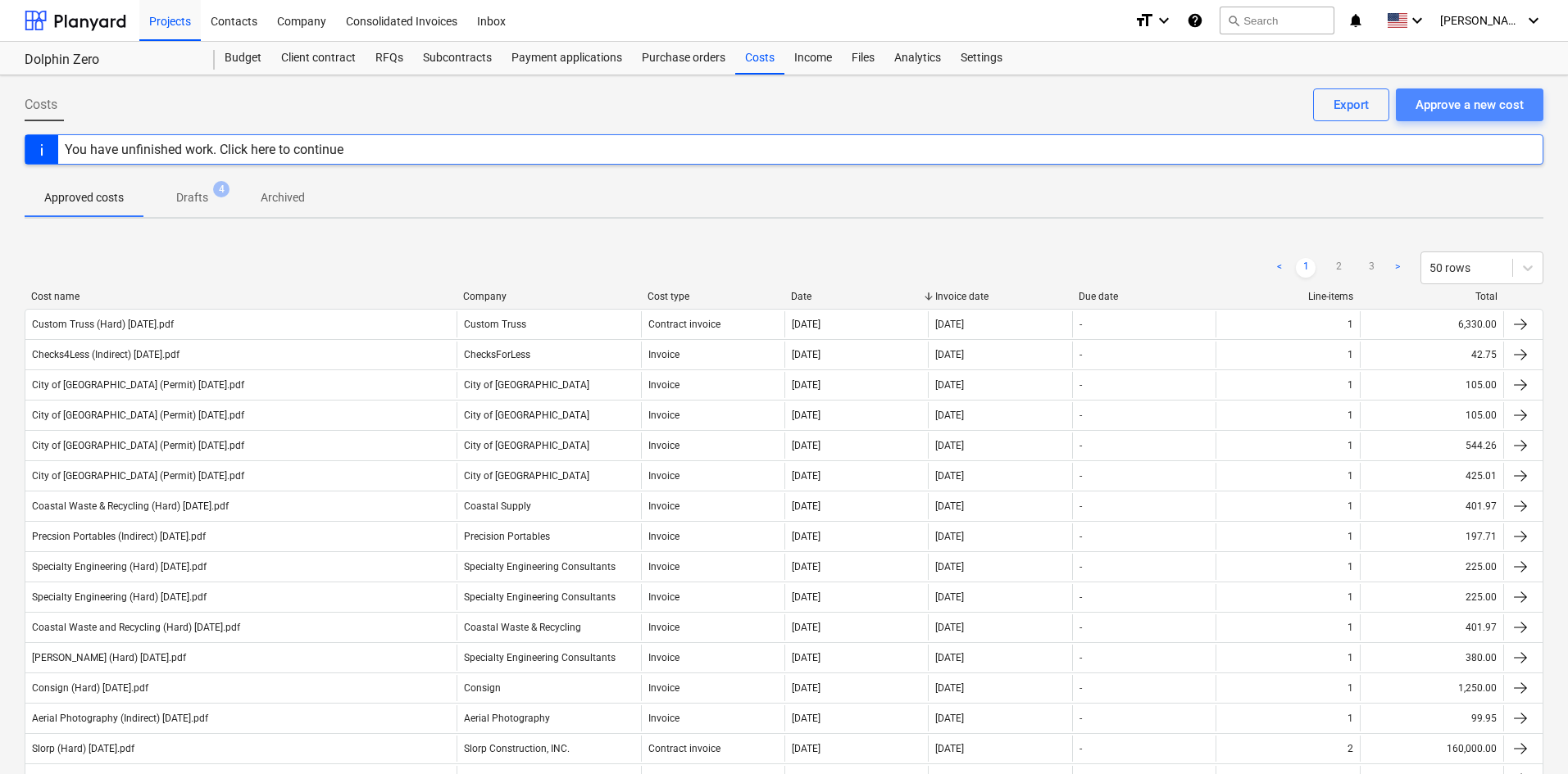
click at [1471, 106] on div "Approve a new cost" at bounding box center [1470, 105] width 108 height 21
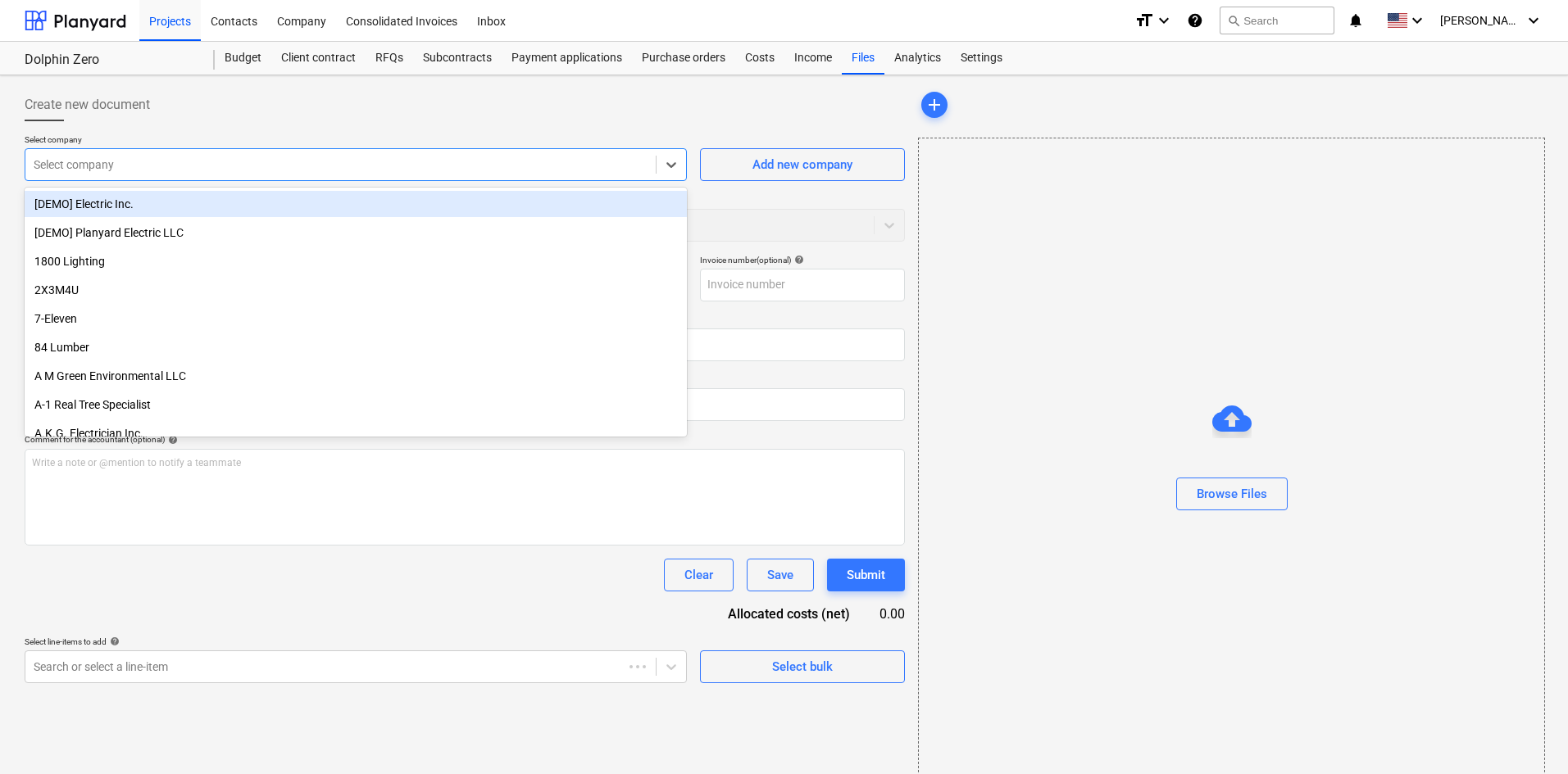
click at [161, 158] on div at bounding box center [340, 165] width 614 height 17
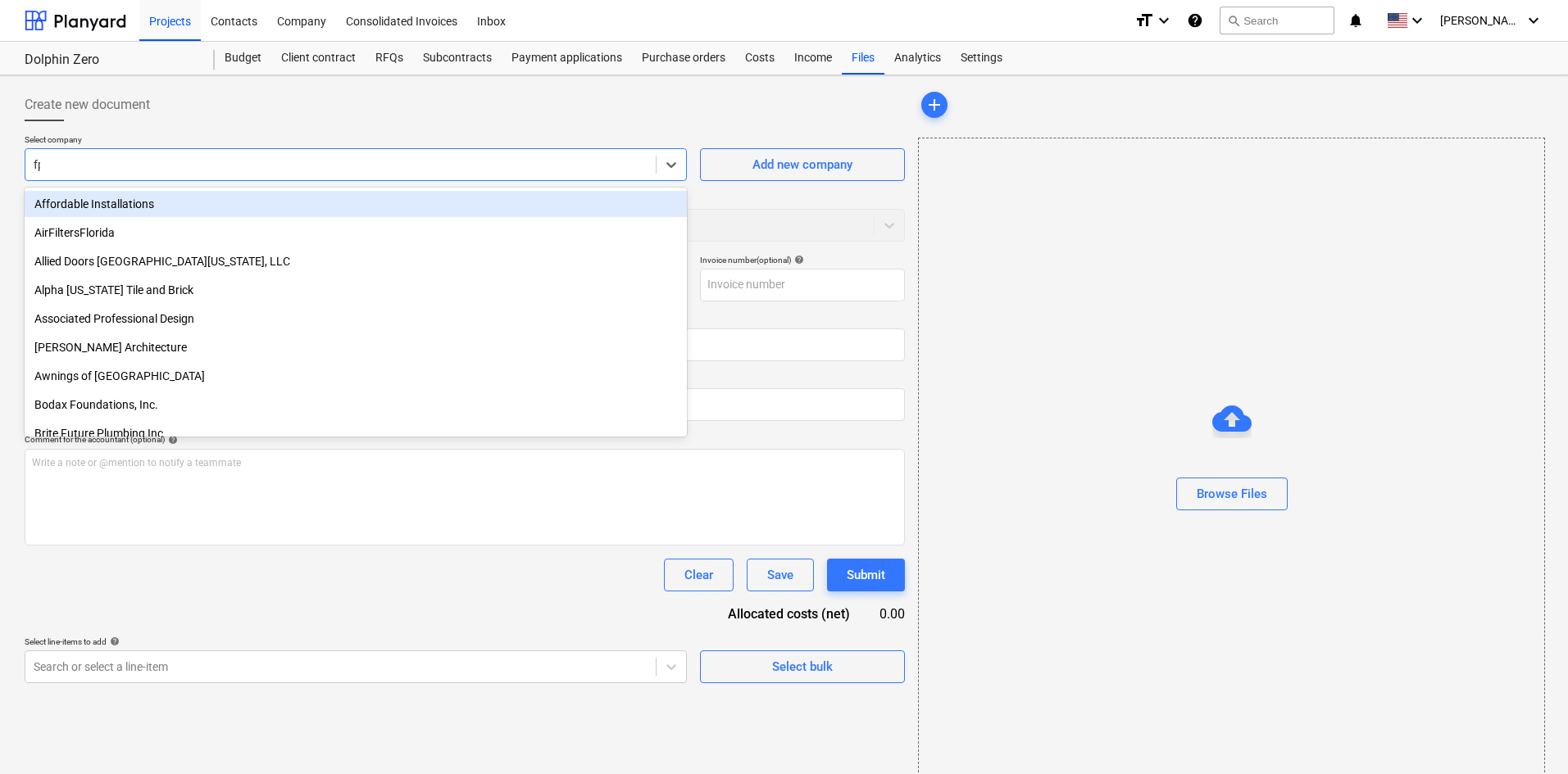
type input "fpl"
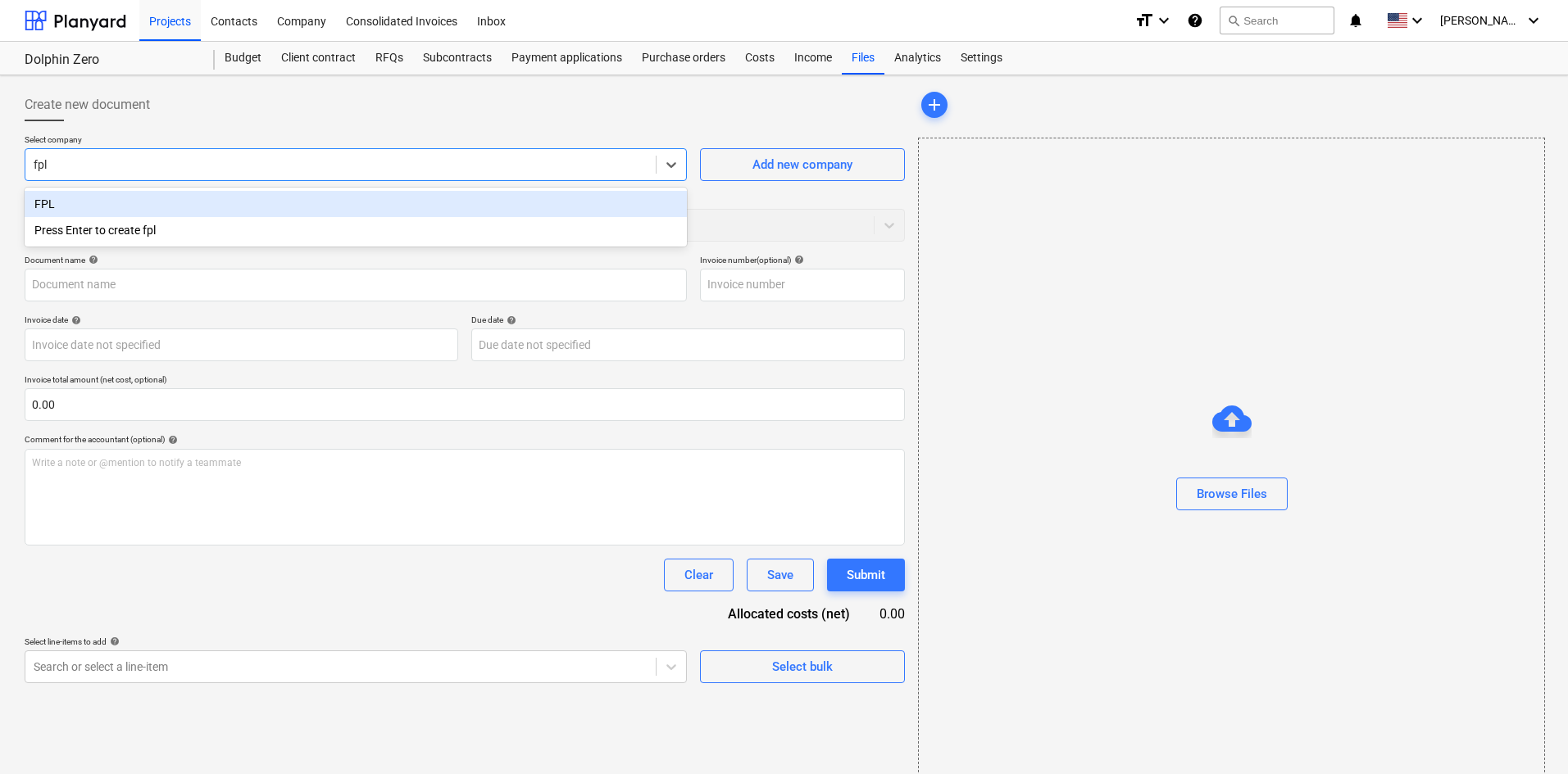
click at [256, 207] on div "FPL" at bounding box center [355, 204] width 662 height 26
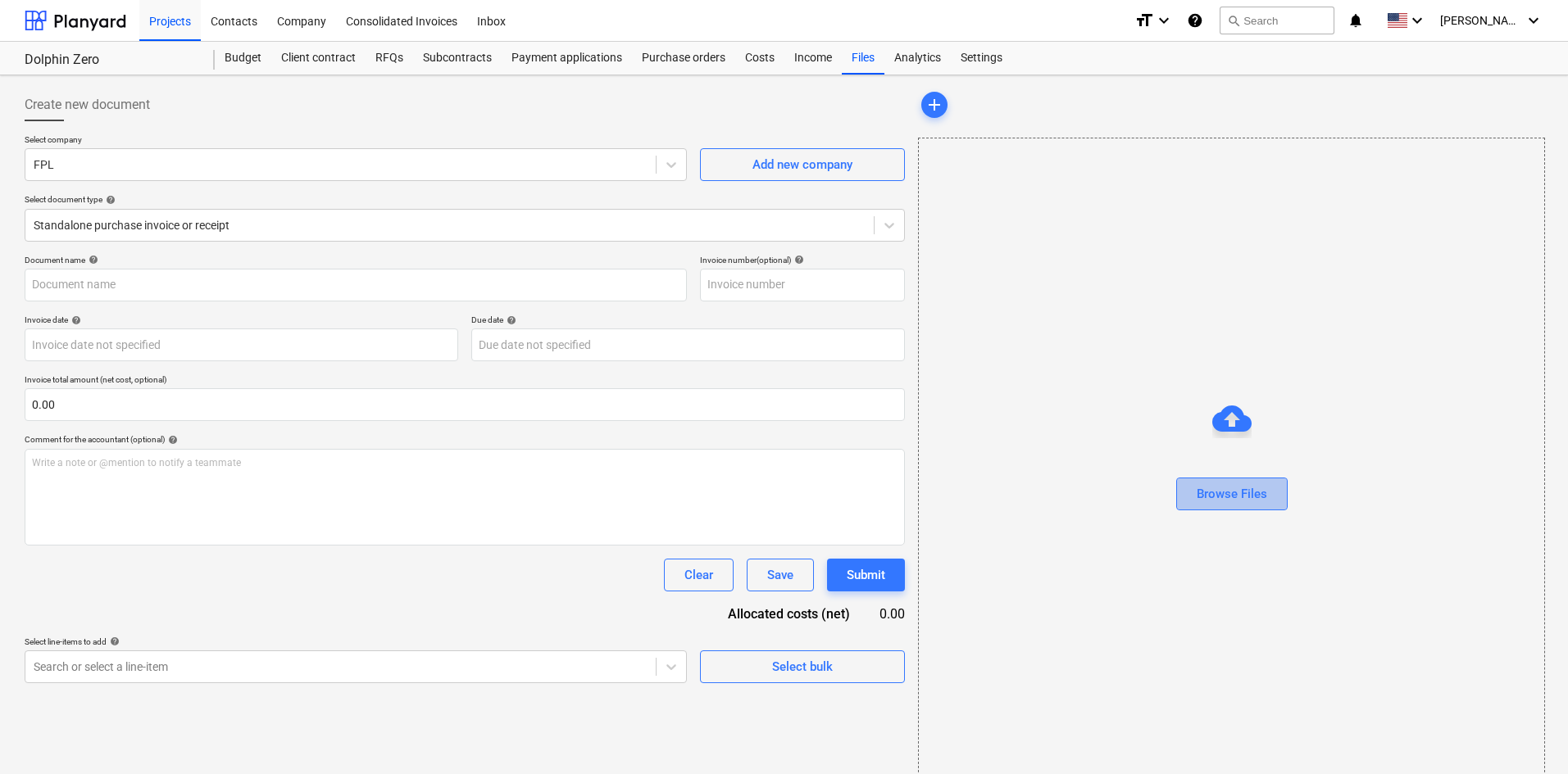
click at [1266, 488] on div "Browse Files" at bounding box center [1231, 494] width 70 height 21
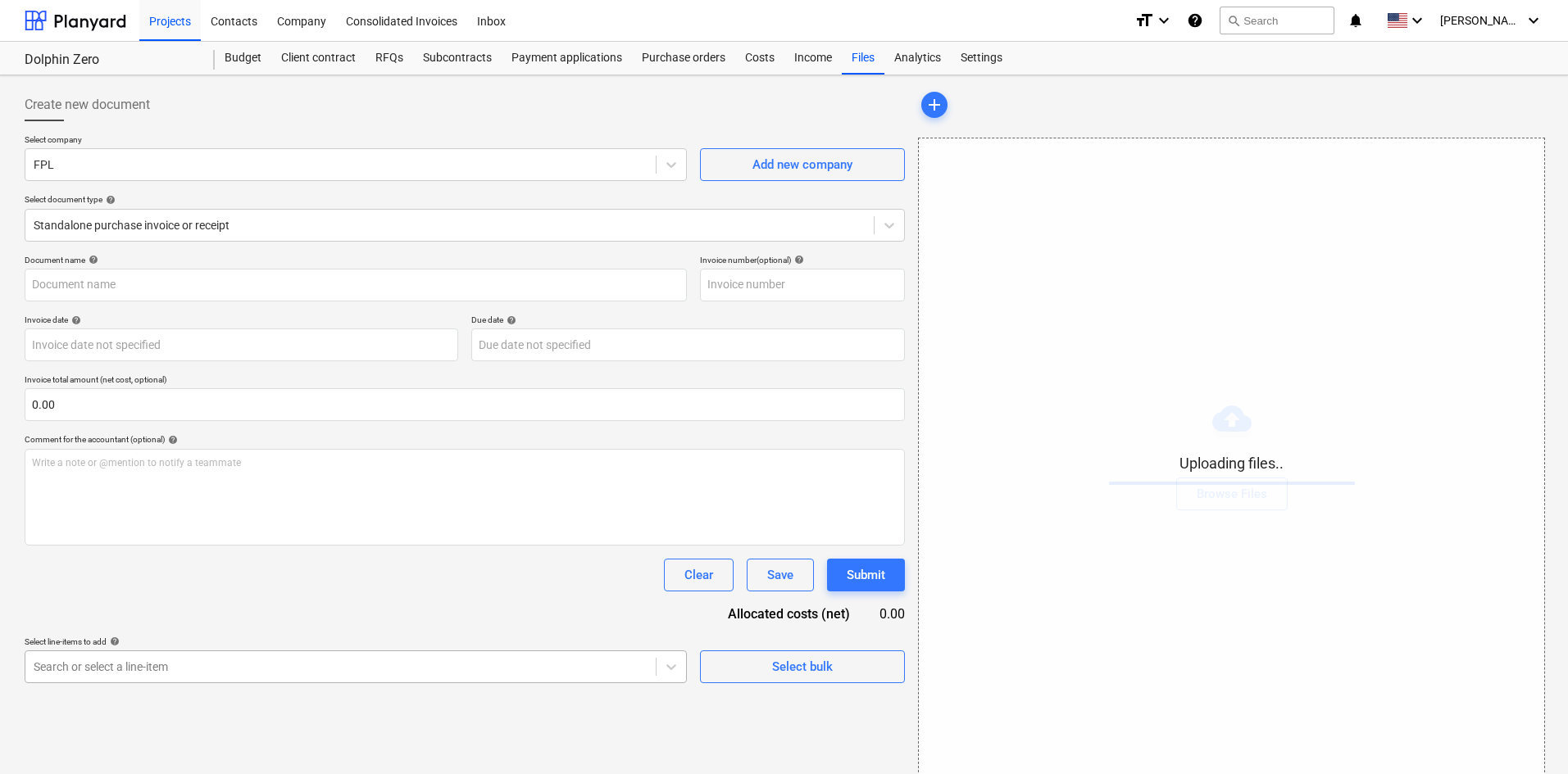
click at [120, 664] on body "Projects Contacts Company Consolidated Invoices Inbox format_size keyboard_arro…" at bounding box center [784, 387] width 1568 height 774
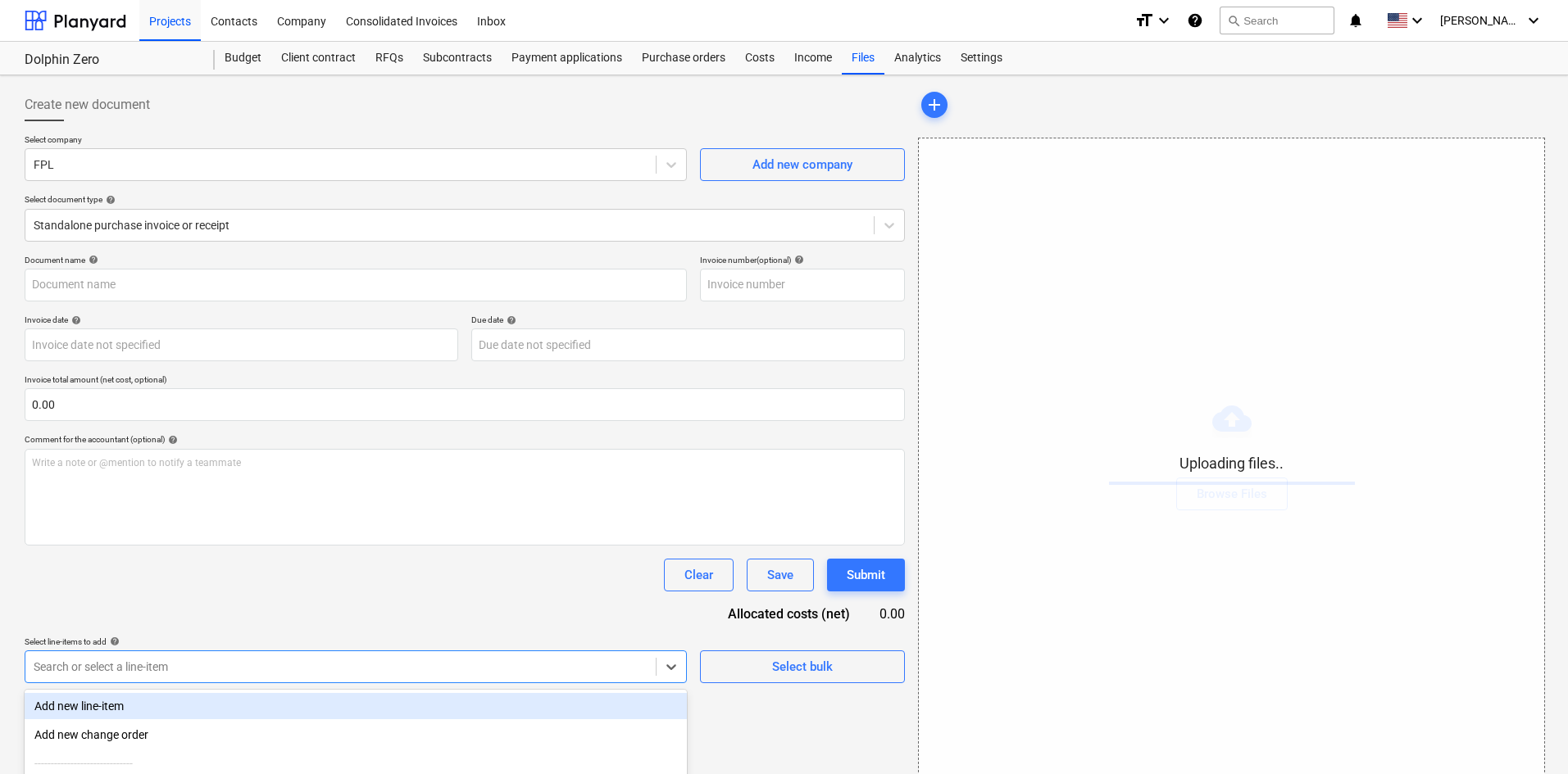
scroll to position [164, 0]
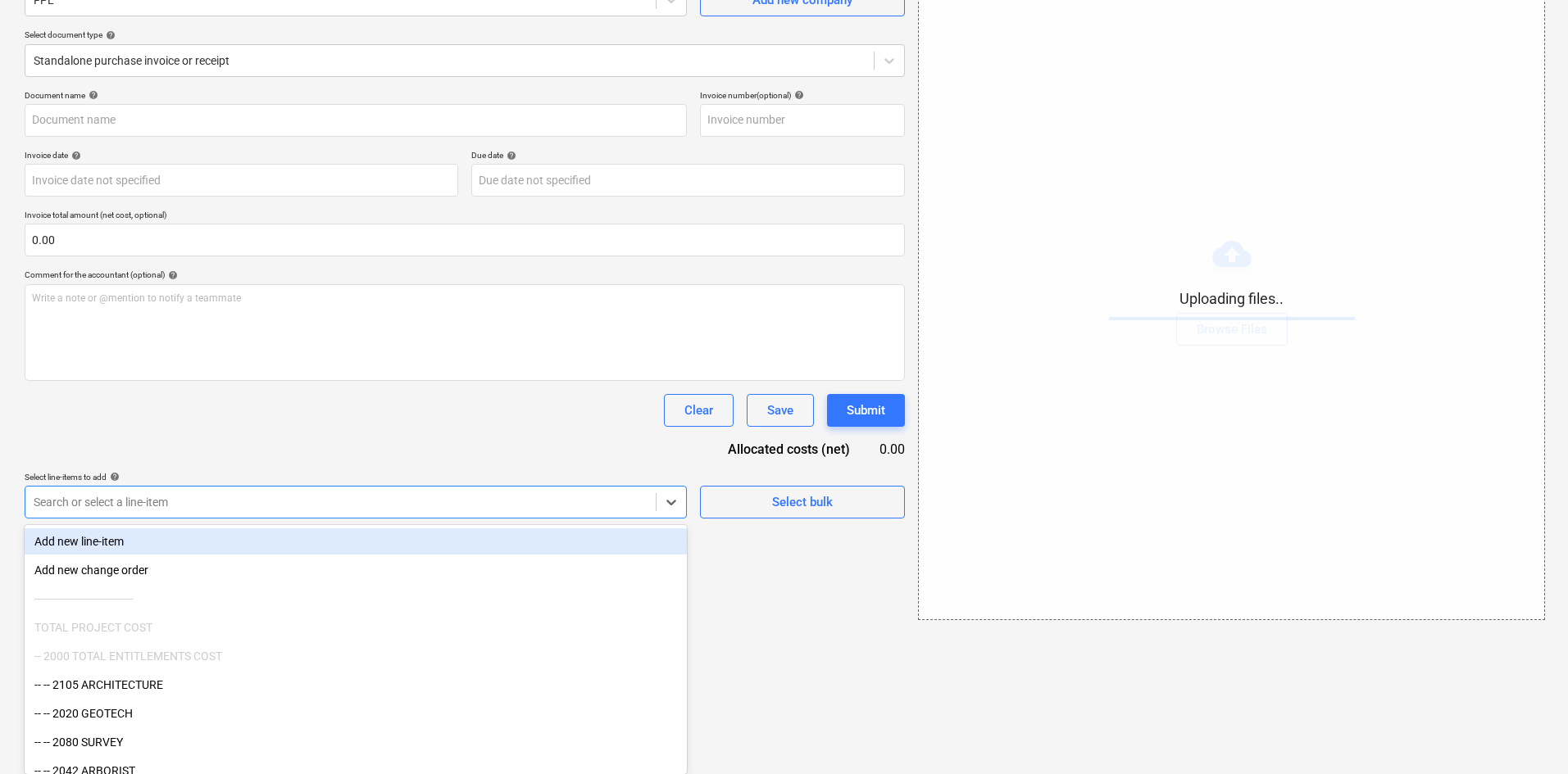
type input "t"
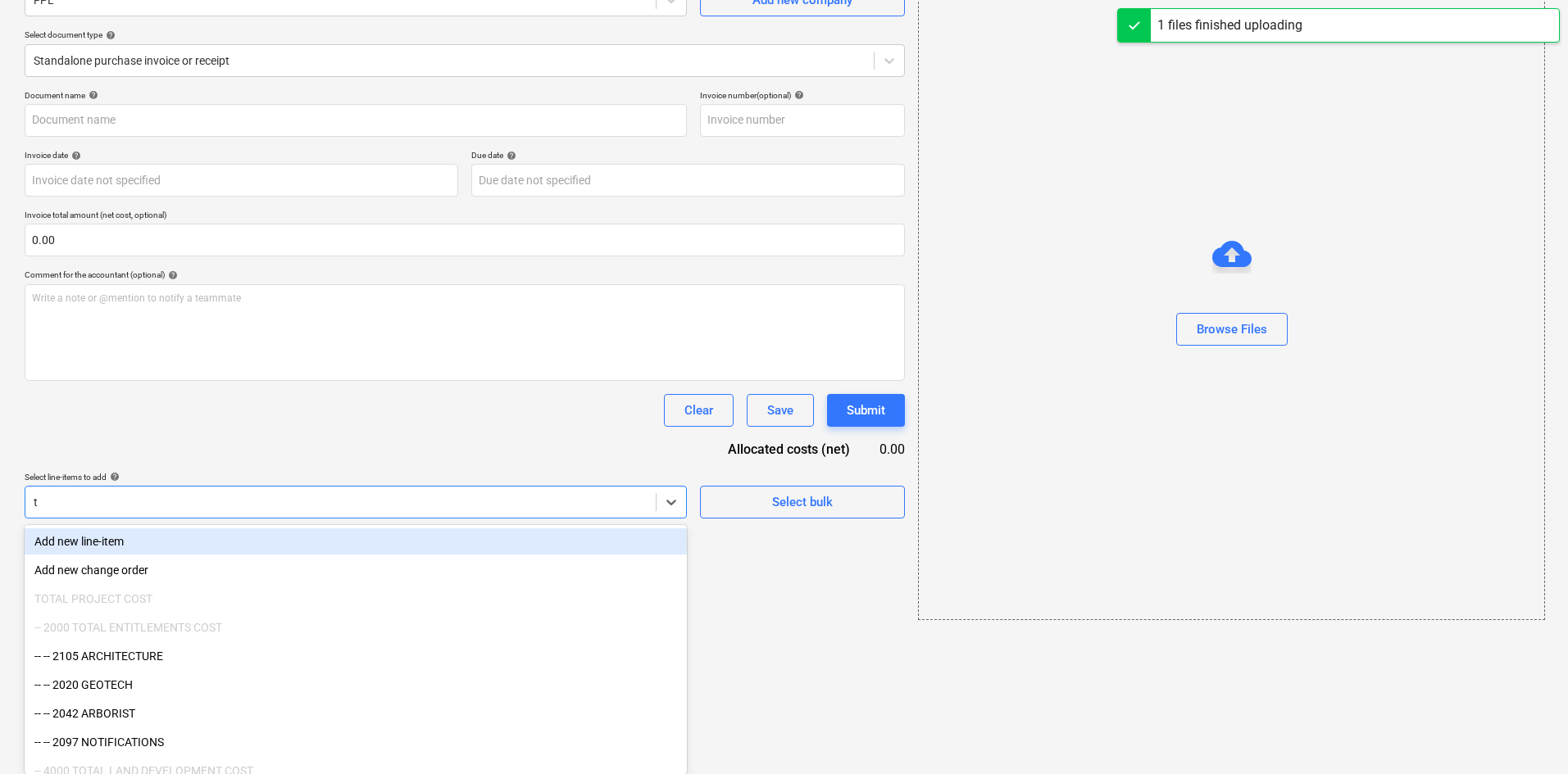
type input "FPL (Indirect) [DATE].pdf"
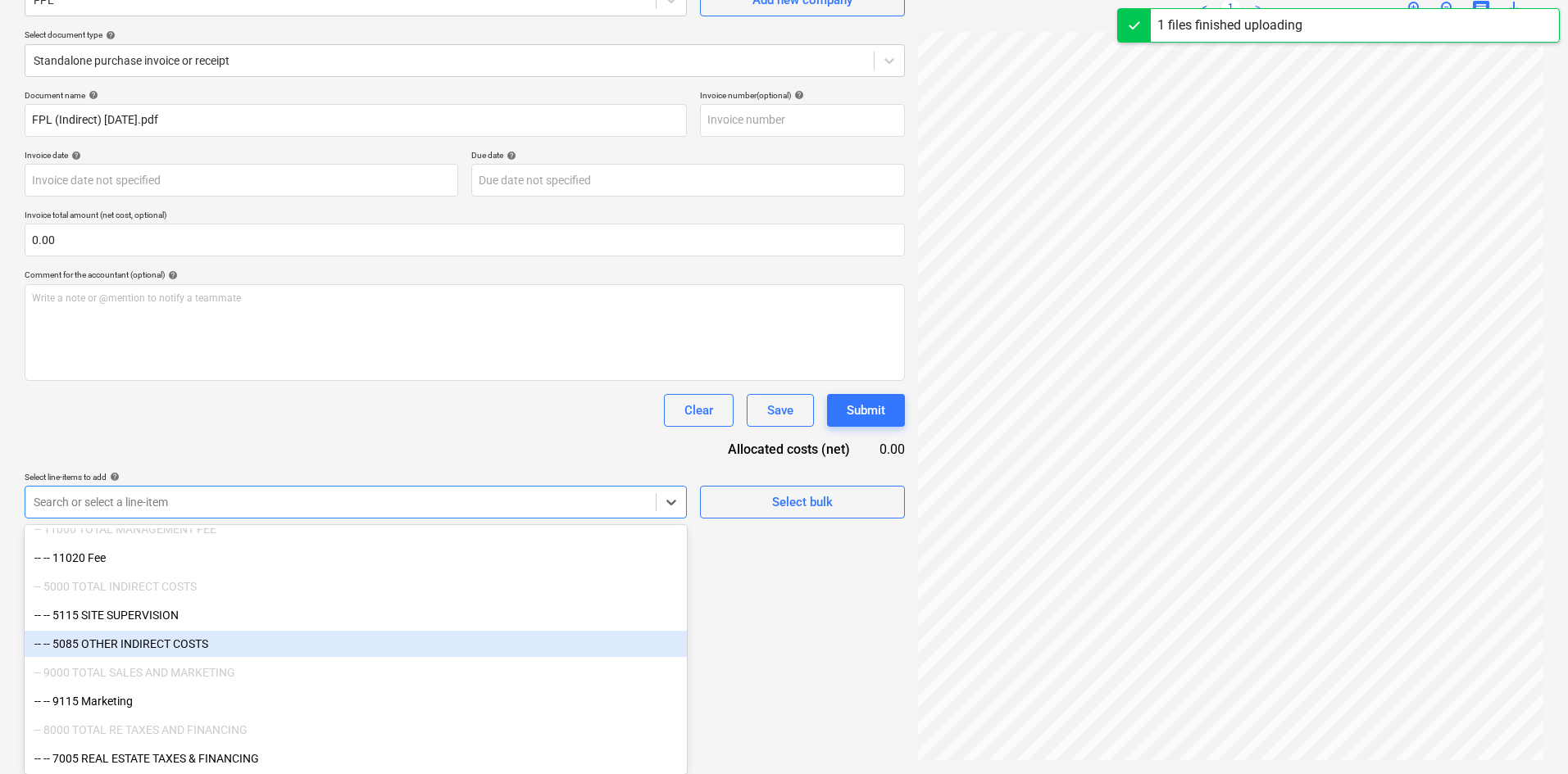
click at [157, 650] on div "-- -- 5085 OTHER INDIRECT COSTS" at bounding box center [355, 644] width 662 height 26
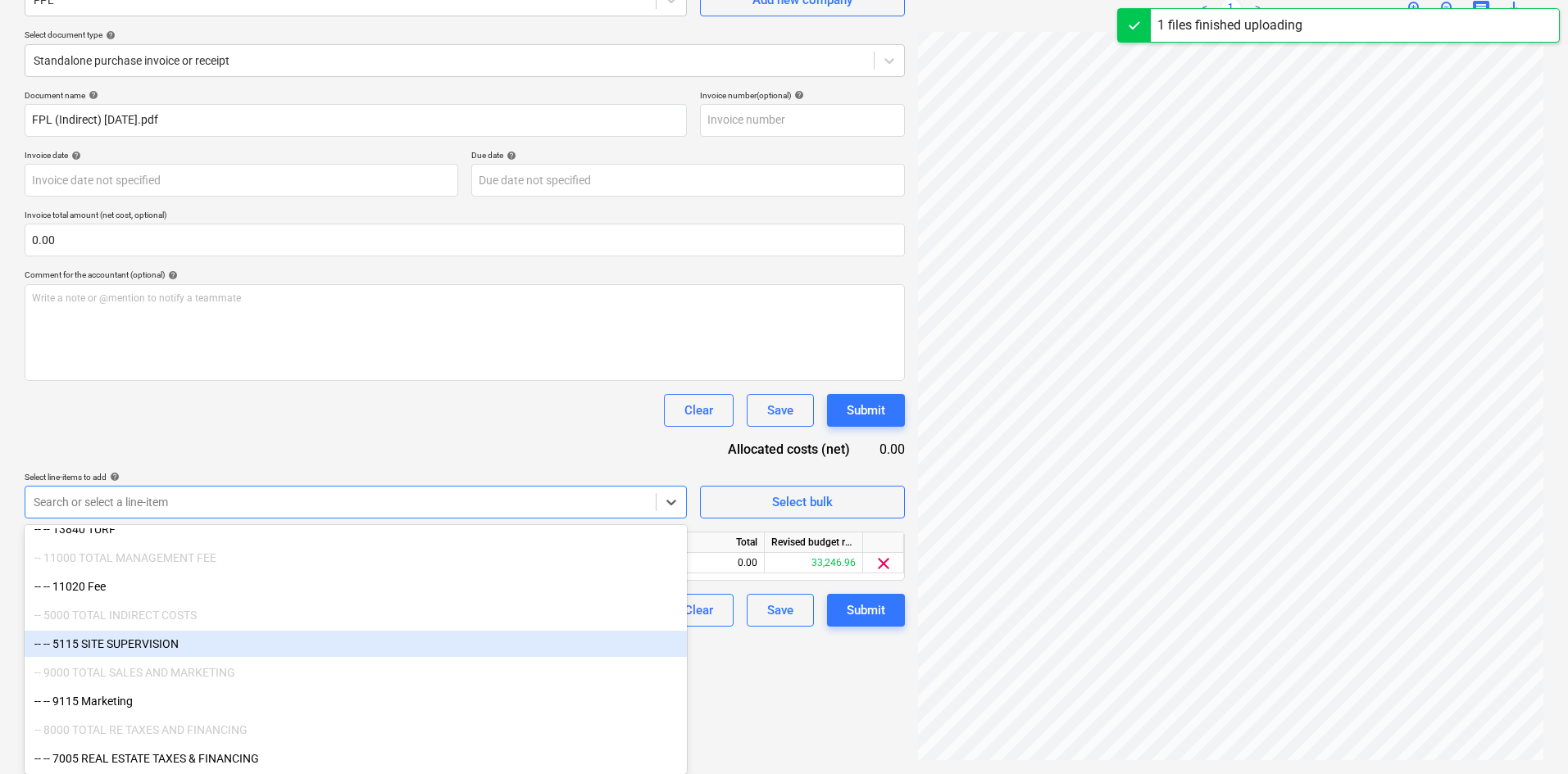
scroll to position [2278, 0]
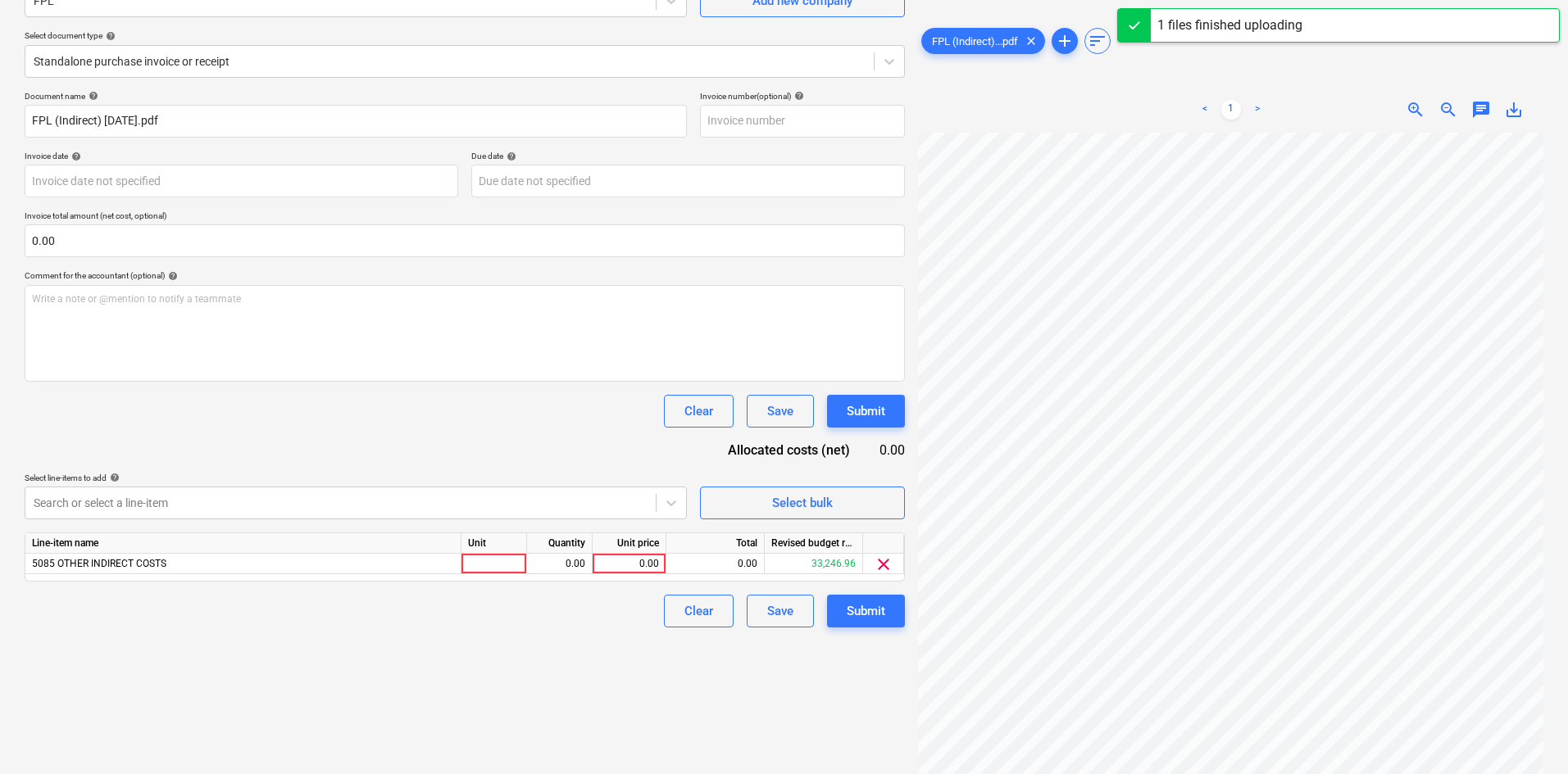
click at [435, 481] on div "Select line-items to add help" at bounding box center [355, 477] width 662 height 10
click at [607, 560] on div "0.00" at bounding box center [629, 564] width 60 height 21
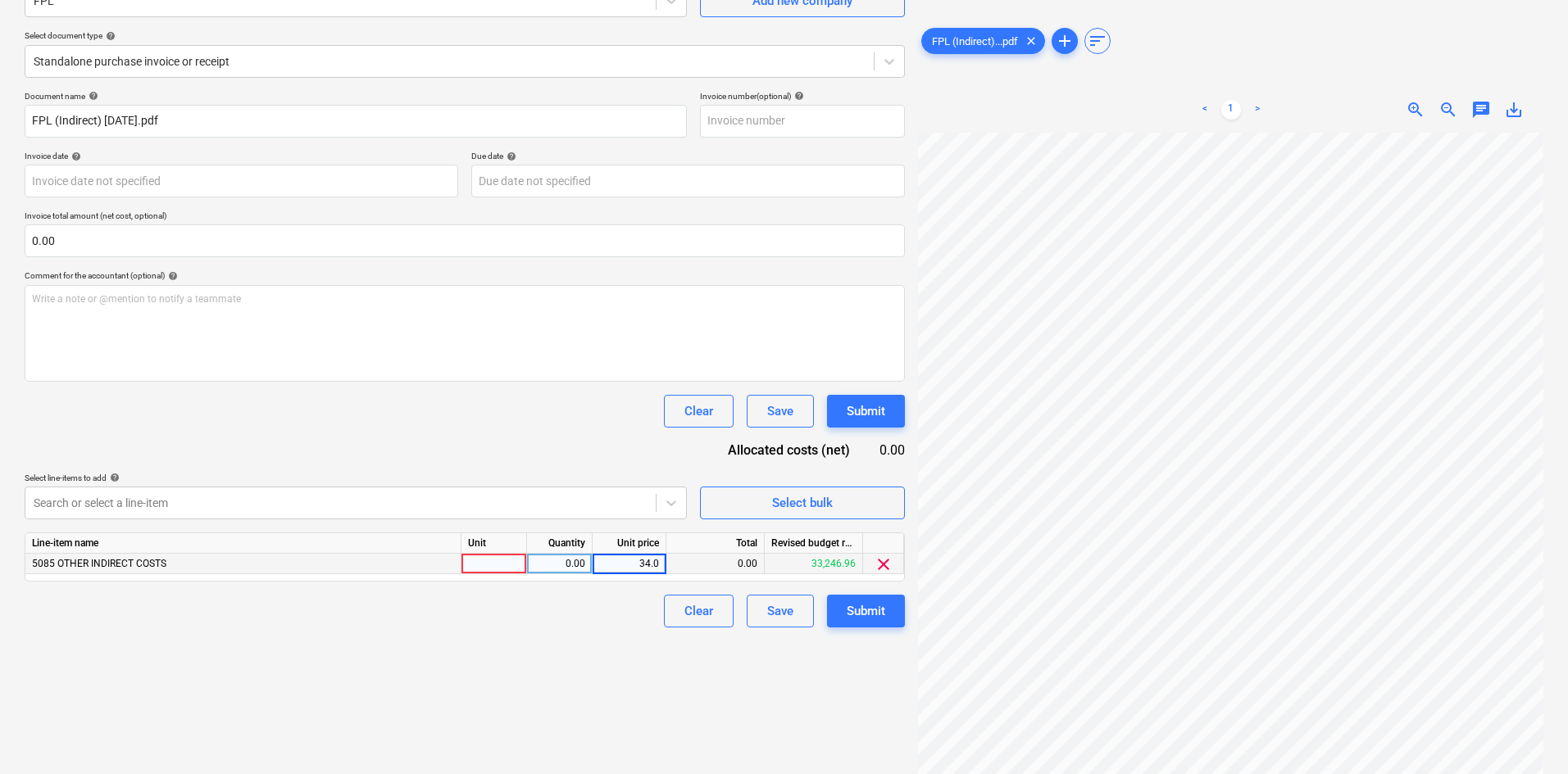
type input "34.02"
click at [544, 697] on div "Create new document Select company FPL Add new company Select document type hel…" at bounding box center [464, 343] width 894 height 850
click at [868, 609] on div "Submit" at bounding box center [866, 611] width 38 height 21
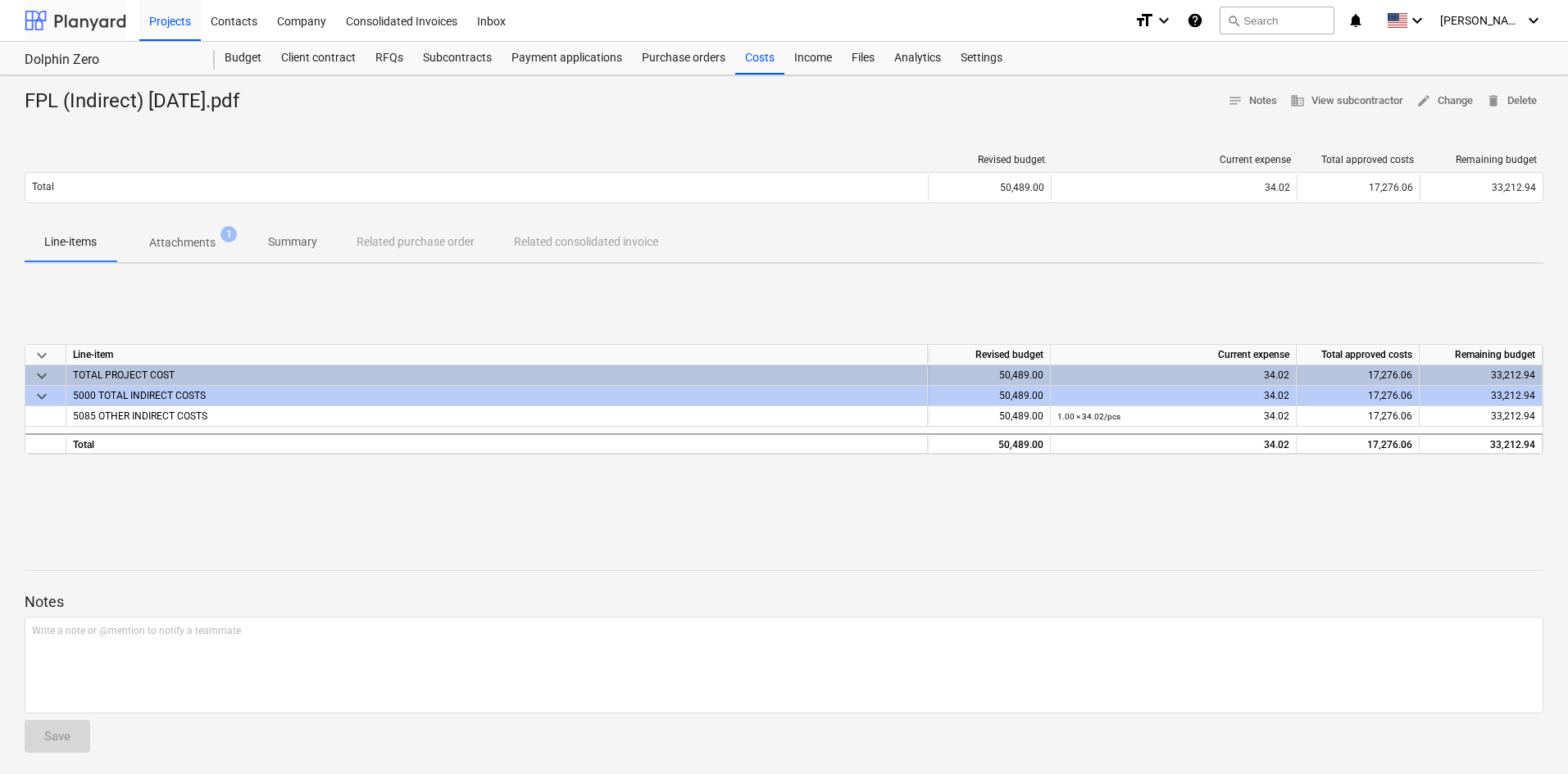
click at [68, 17] on div at bounding box center [75, 21] width 102 height 41
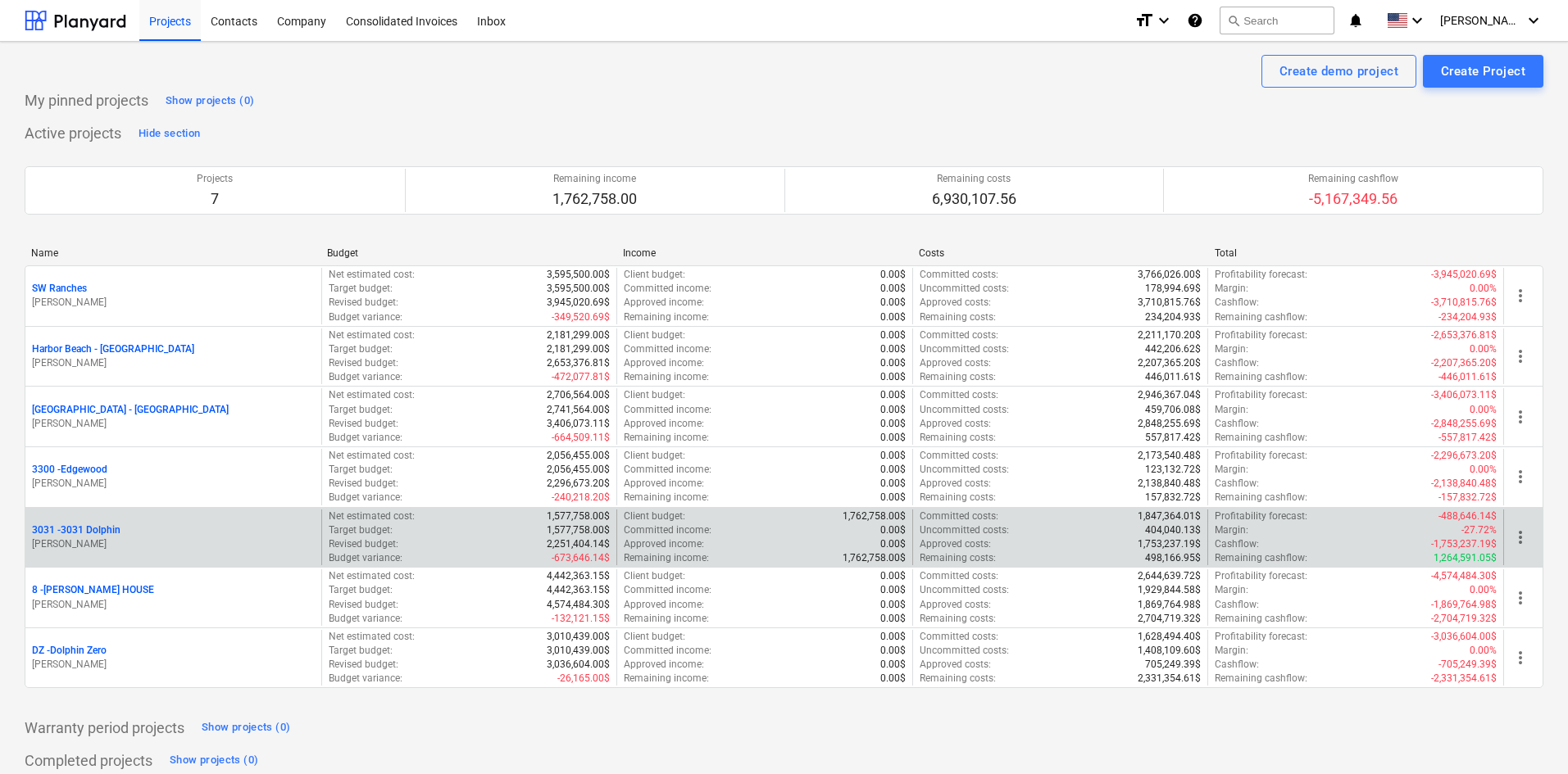
click at [97, 533] on p "3031 - 3031 Dolphin" at bounding box center [76, 530] width 89 height 14
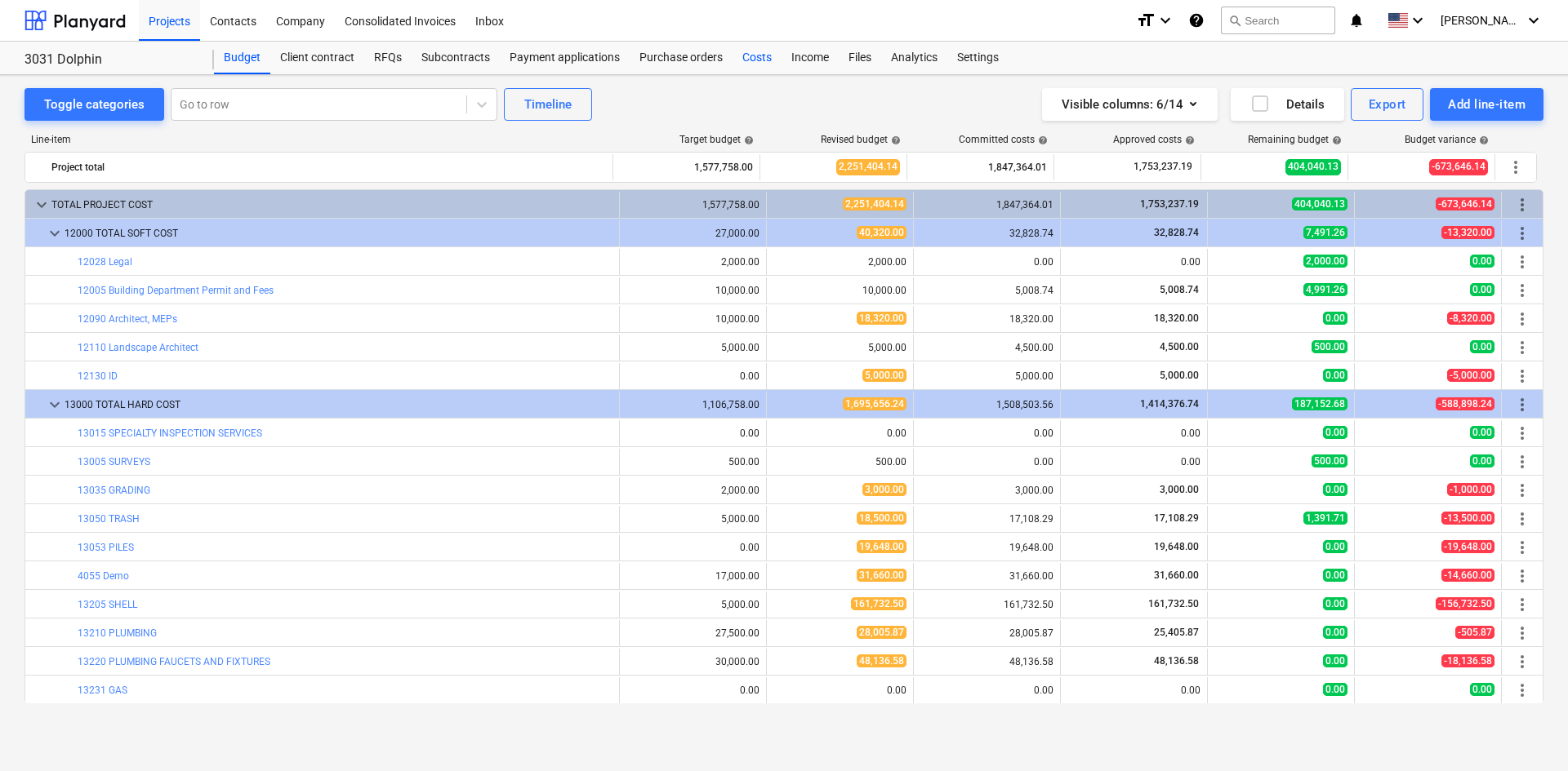
click at [761, 57] on div "Costs" at bounding box center [757, 58] width 49 height 33
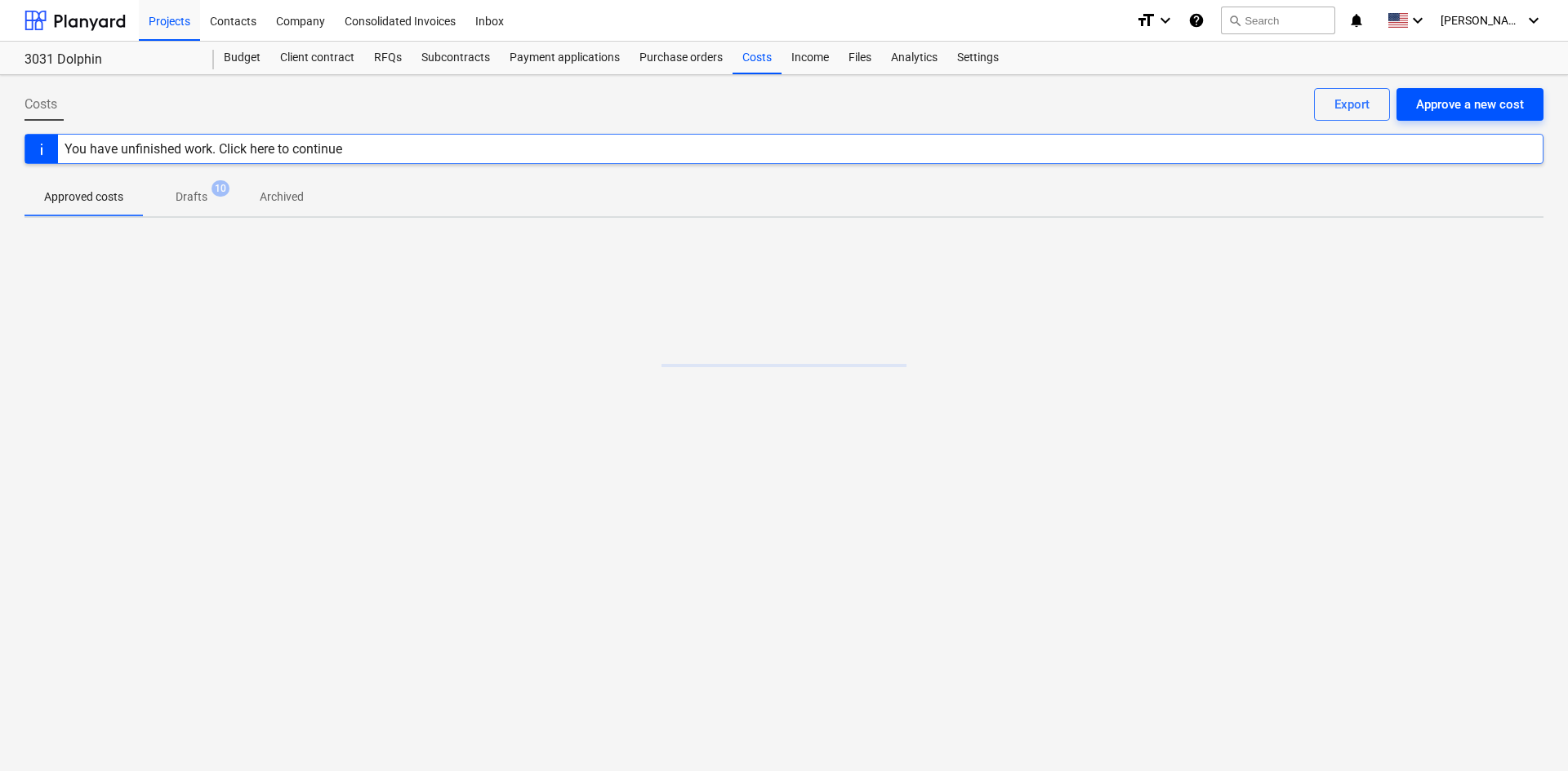
click at [1461, 97] on div "Approve a new cost" at bounding box center [1470, 104] width 108 height 21
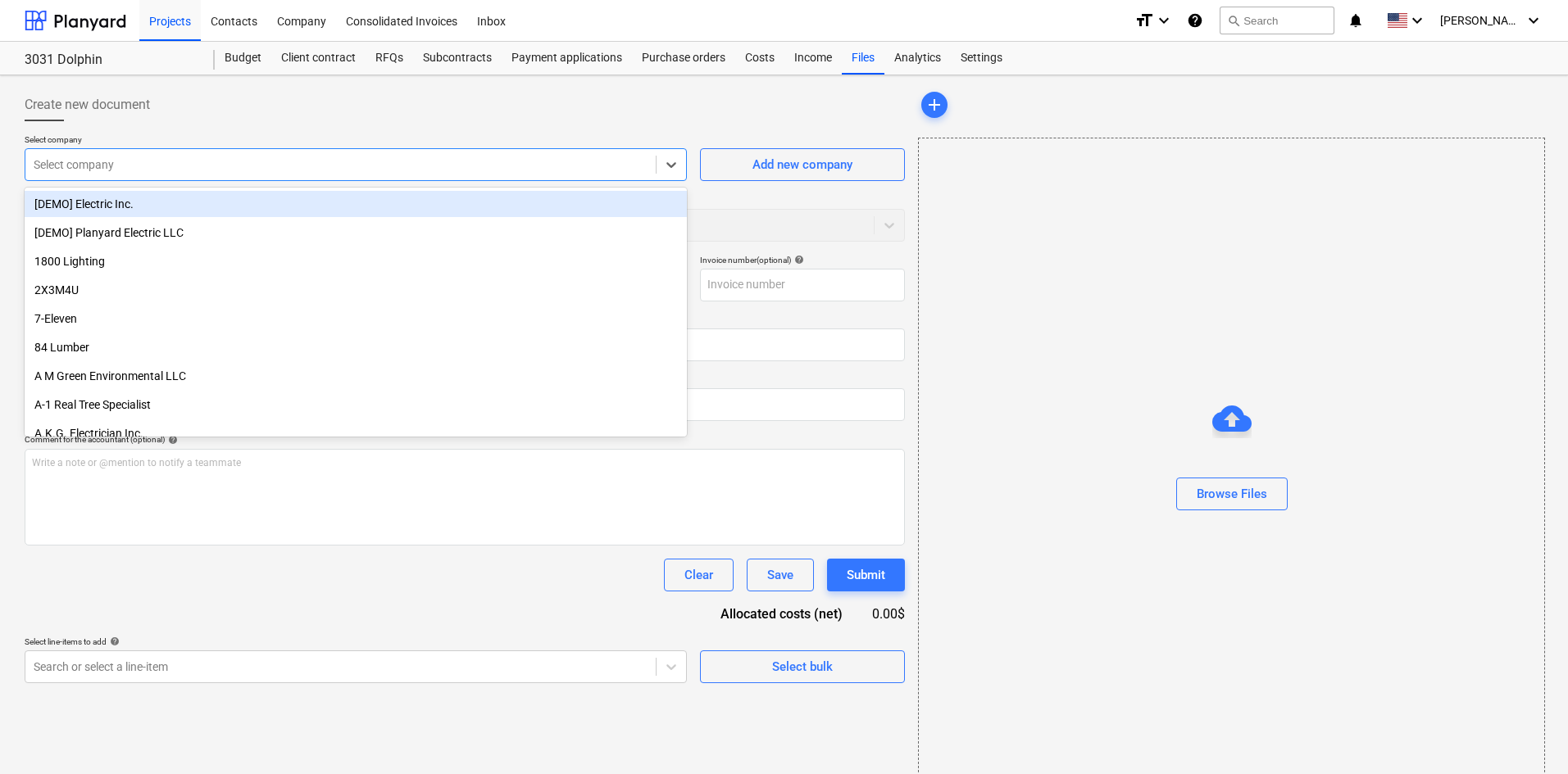
click at [138, 164] on div at bounding box center [340, 165] width 614 height 17
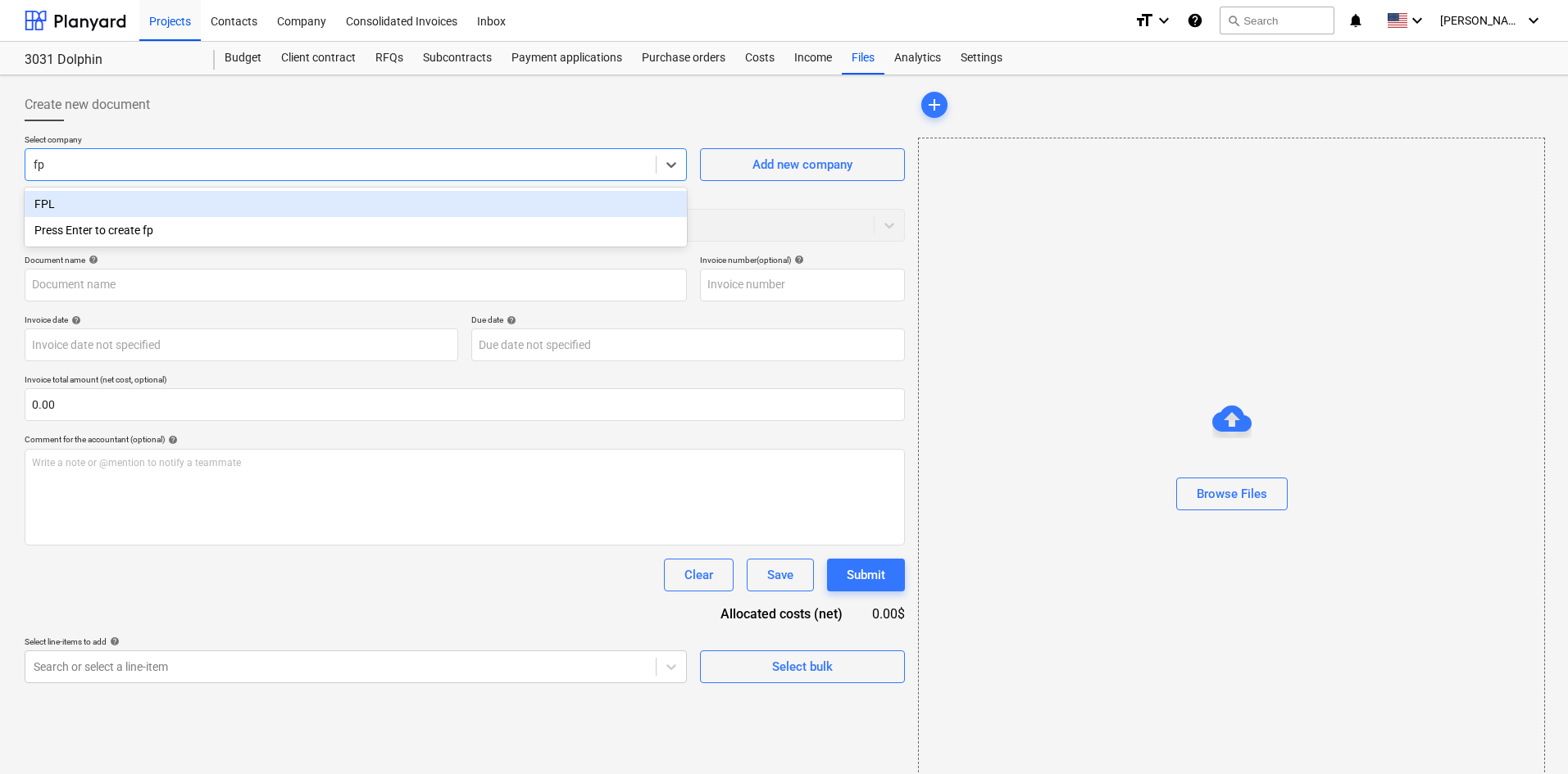
type input "fpl"
click at [142, 201] on div "FPL" at bounding box center [355, 204] width 662 height 26
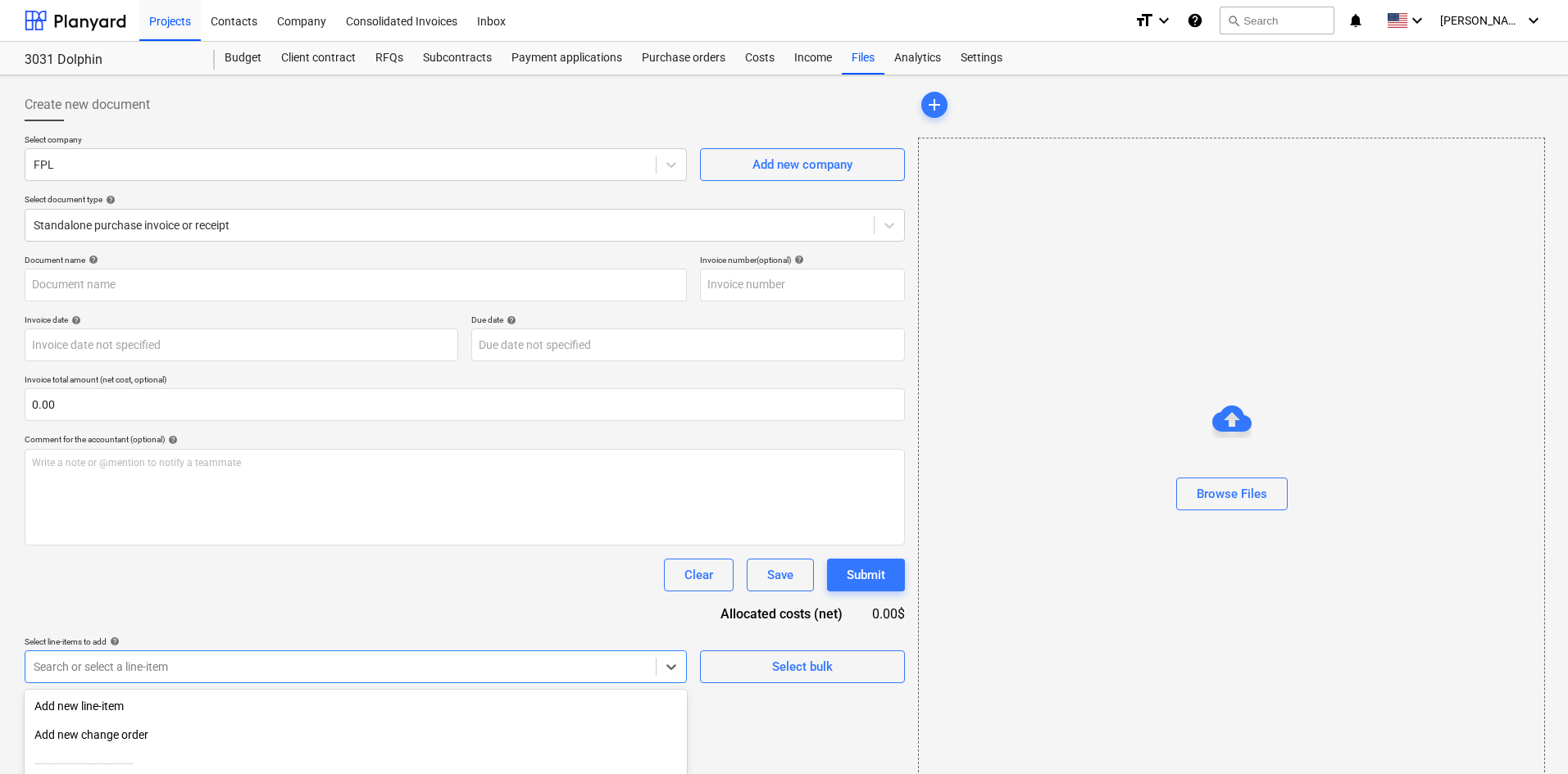
scroll to position [164, 0]
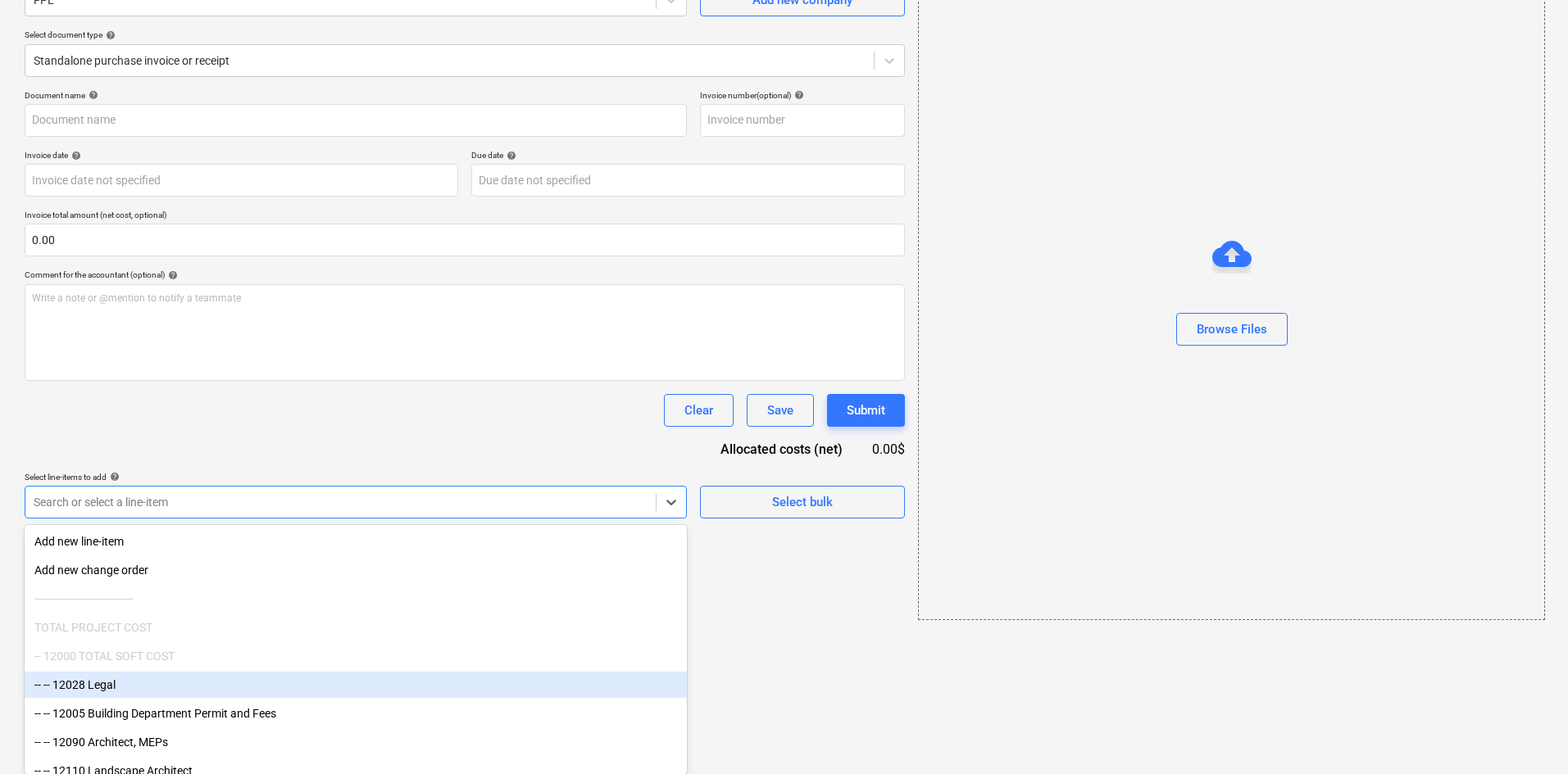
drag, startPoint x: 309, startPoint y: 683, endPoint x: 312, endPoint y: 673, distance: 10.4
click at [309, 610] on body "Projects Contacts Company Consolidated Invoices Inbox format_size keyboard_arro…" at bounding box center [784, 222] width 1568 height 774
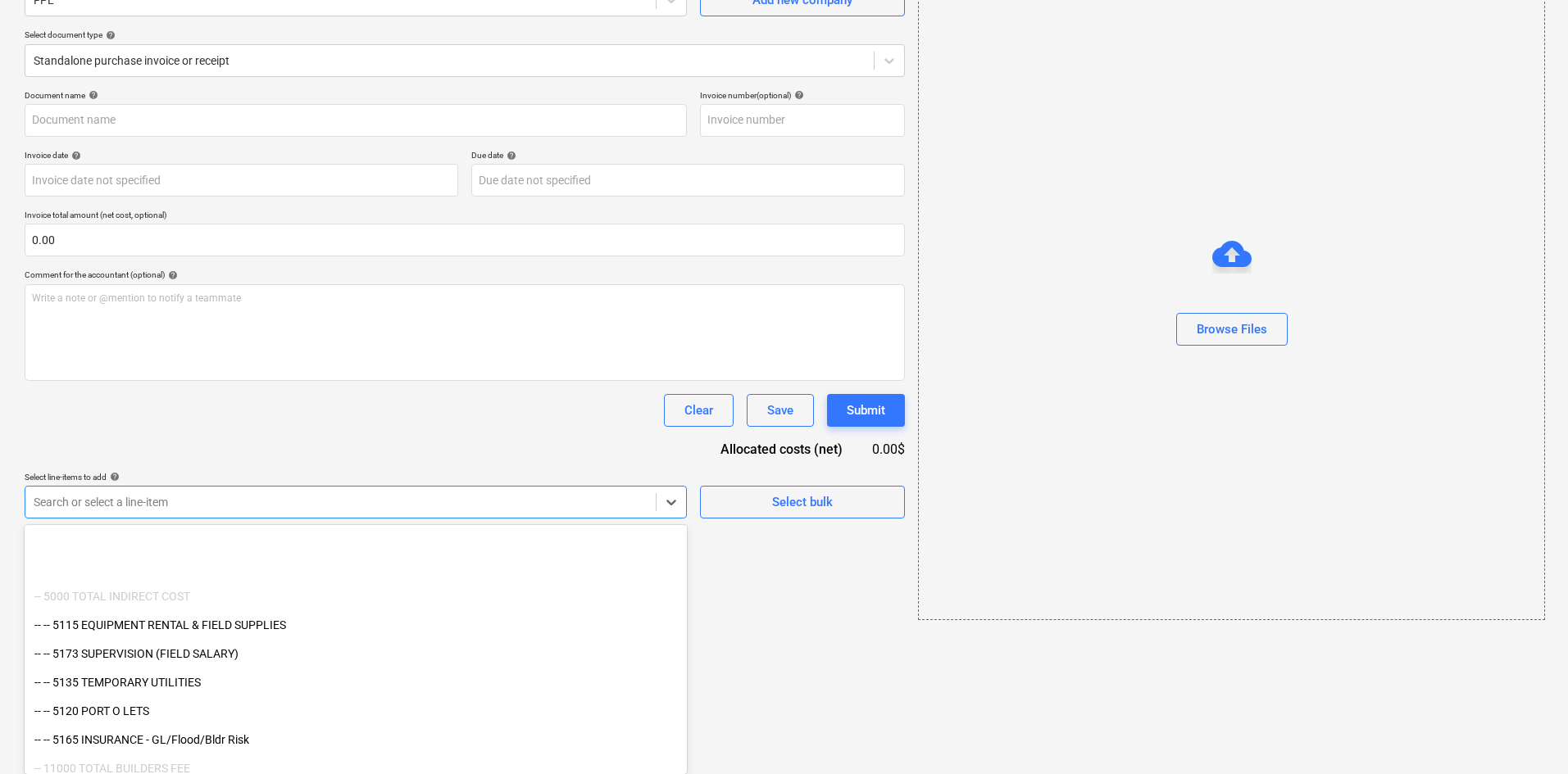
scroll to position [1712, 0]
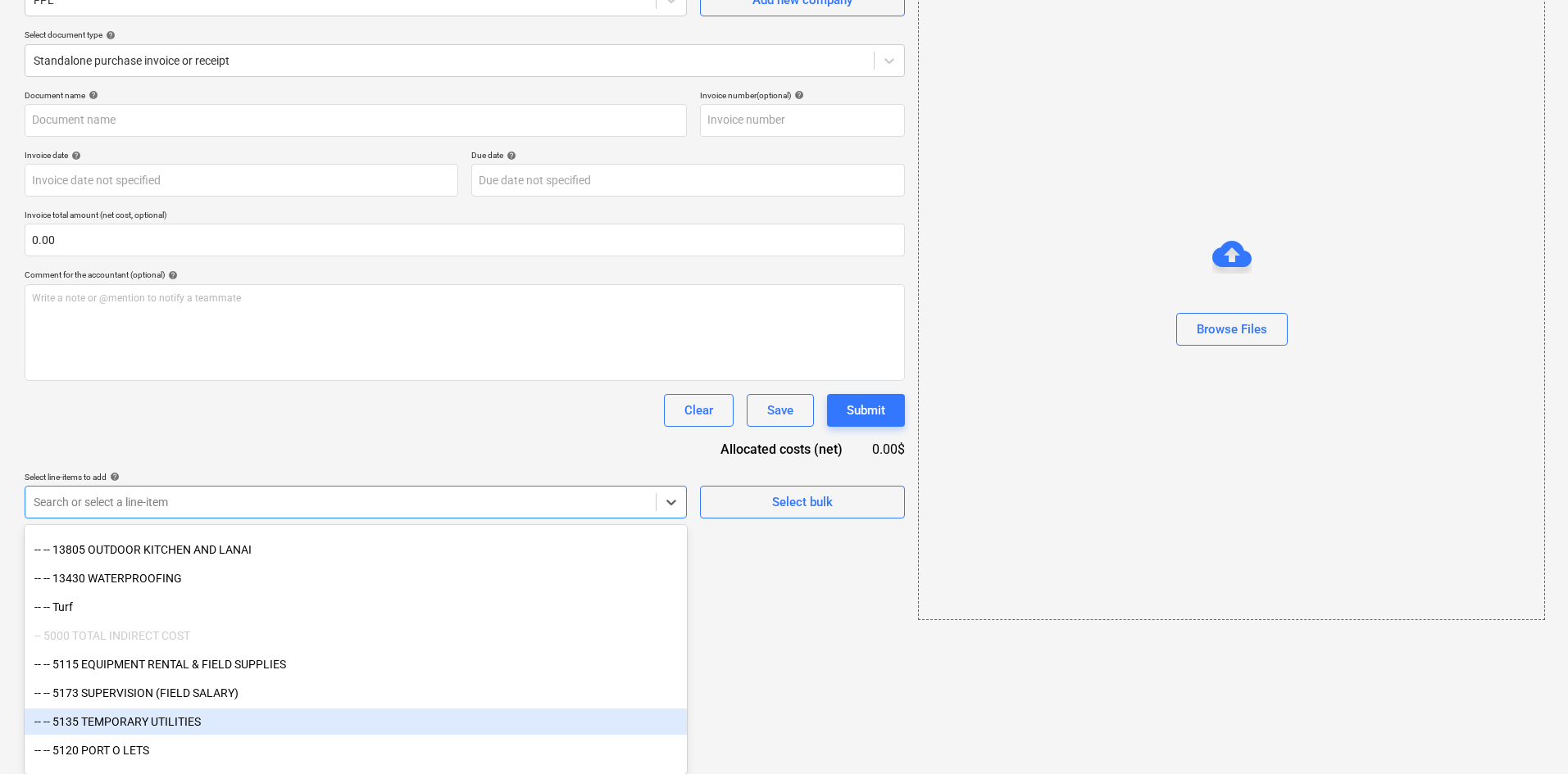
click at [202, 720] on div "-- -- 5135 TEMPORARY UTILITIES" at bounding box center [355, 722] width 662 height 26
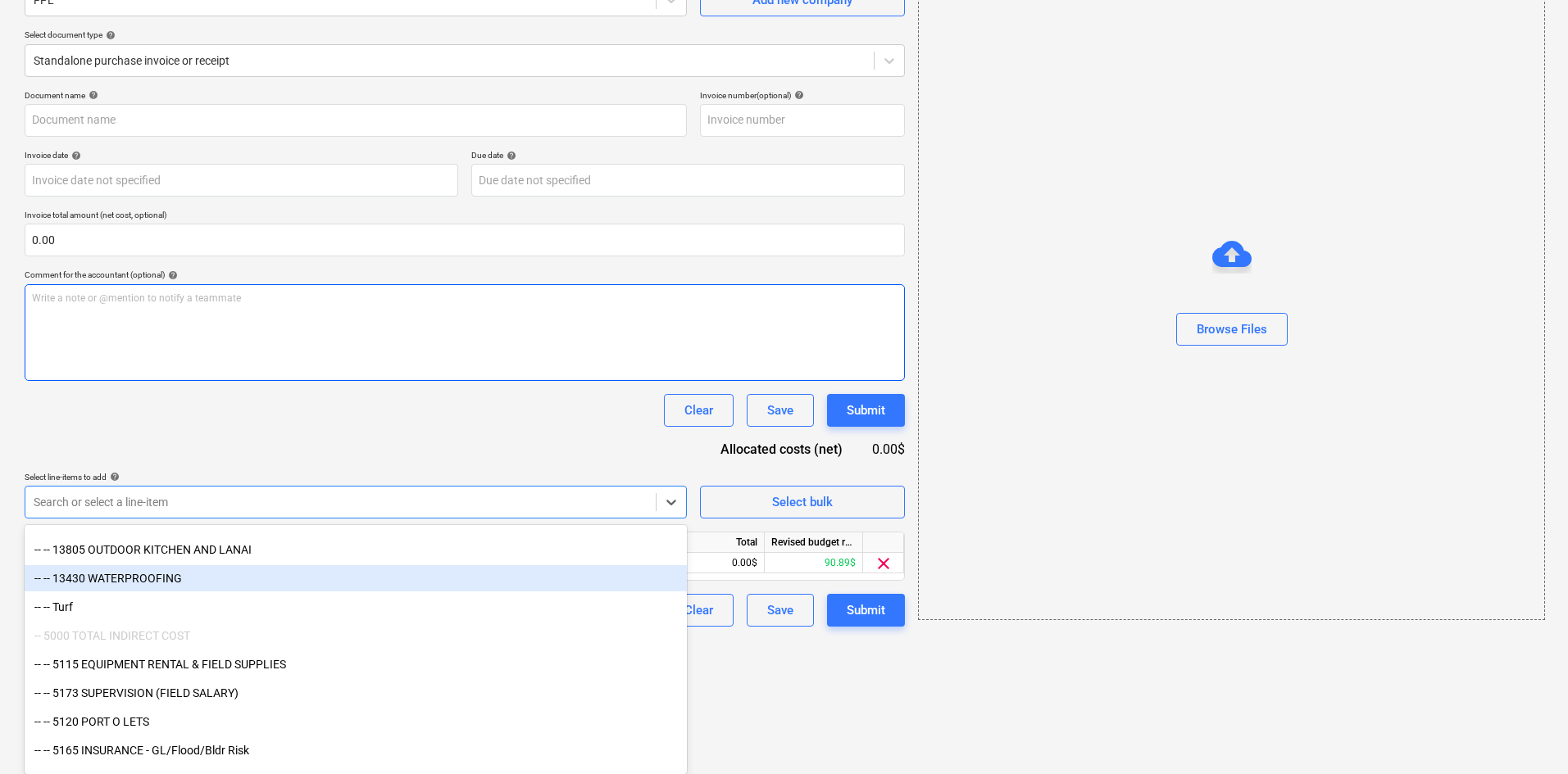
click at [485, 431] on div "Document name help Invoice number (optional) help Invoice date help Press the d…" at bounding box center [464, 359] width 881 height 537
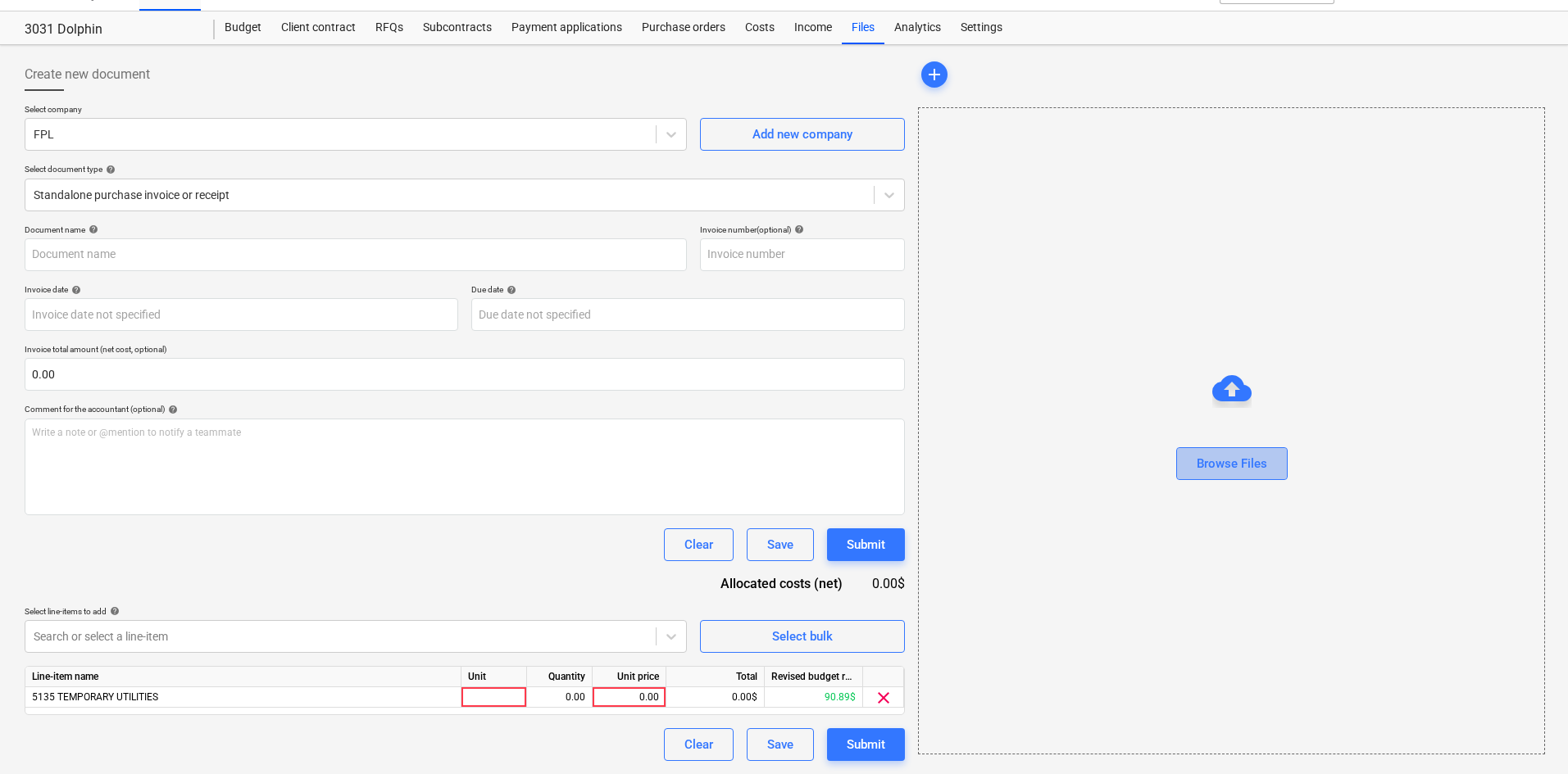
click at [1261, 457] on div "Browse Files" at bounding box center [1231, 463] width 70 height 21
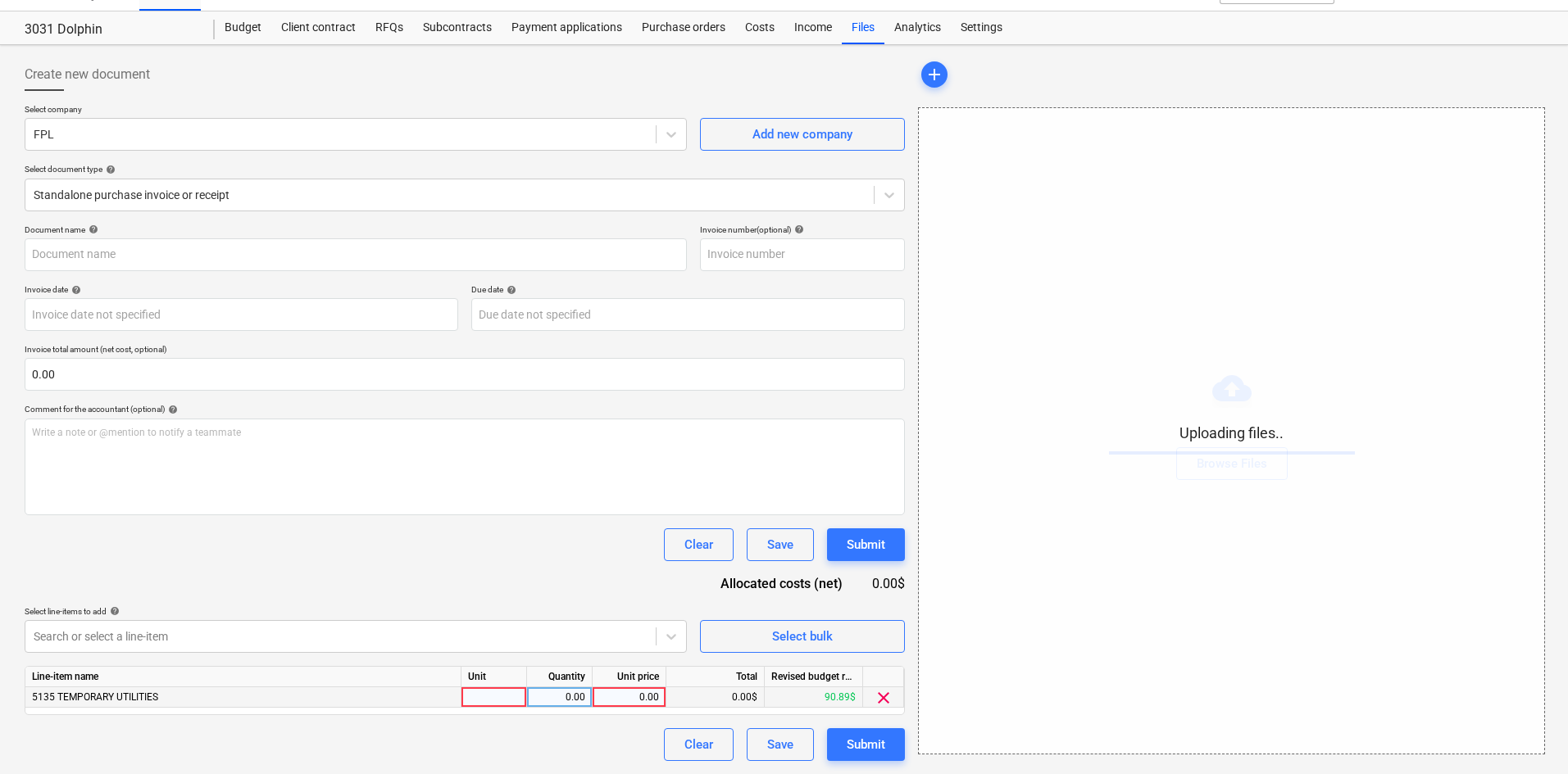
click at [620, 700] on div "0.00" at bounding box center [629, 697] width 60 height 21
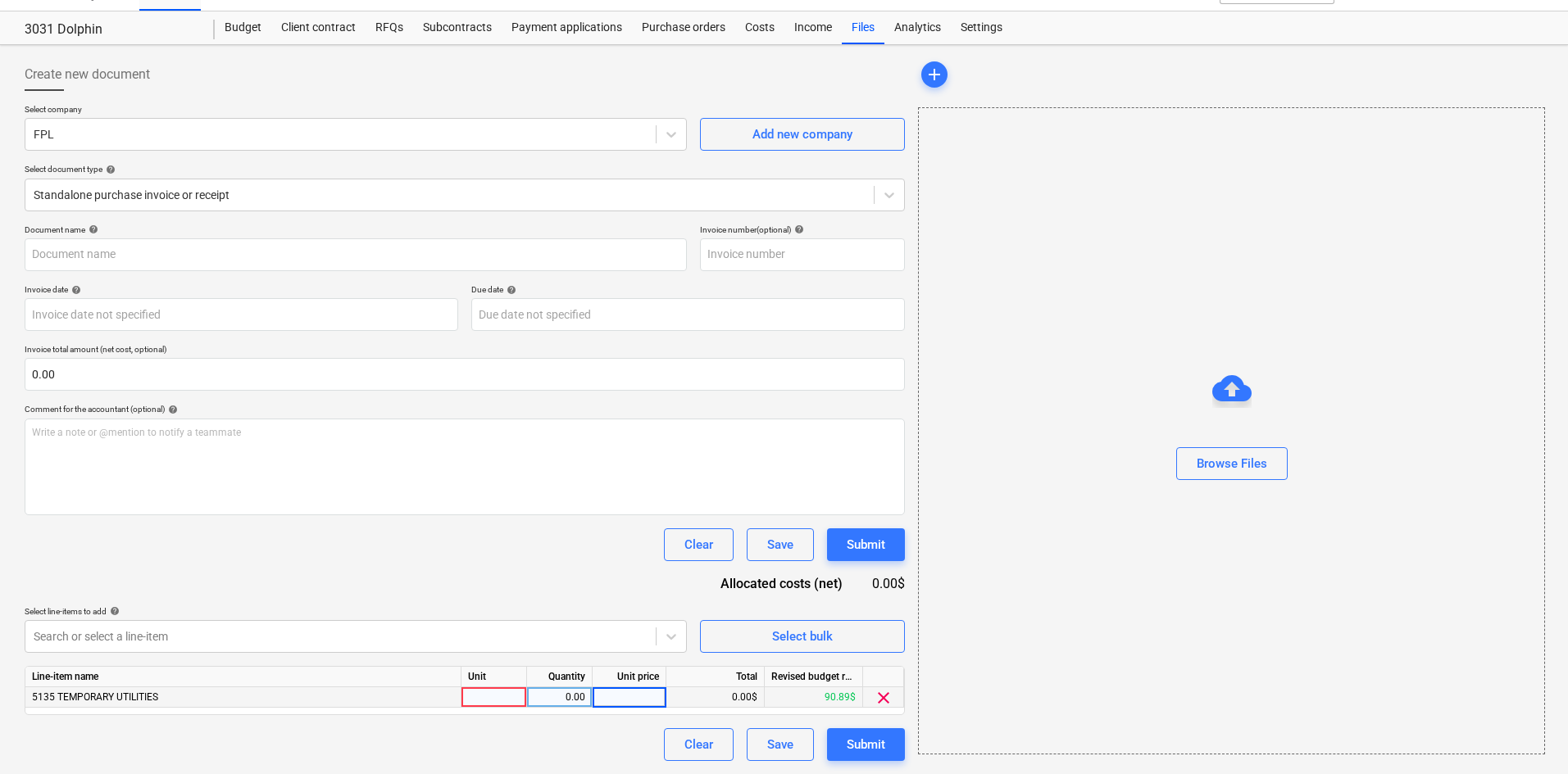
type input "7"
type input "FPL (Indirect) [DATE].pdf"
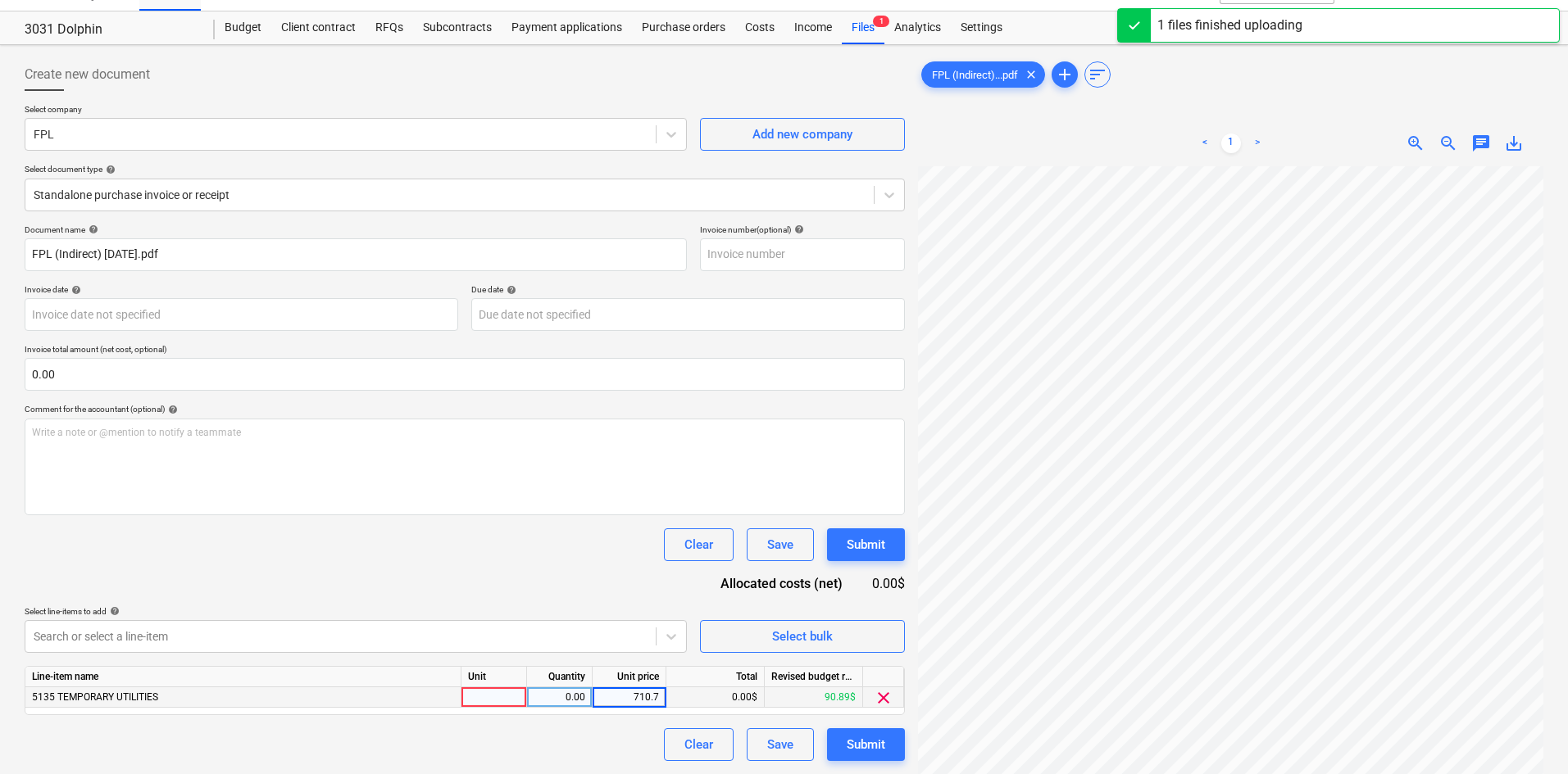
type input "710.79"
click at [611, 568] on div "Document name help FPL (Indirect) [DATE].pdf Invoice number (optional) help Inv…" at bounding box center [464, 492] width 881 height 537
click at [865, 750] on div "Submit" at bounding box center [866, 744] width 38 height 21
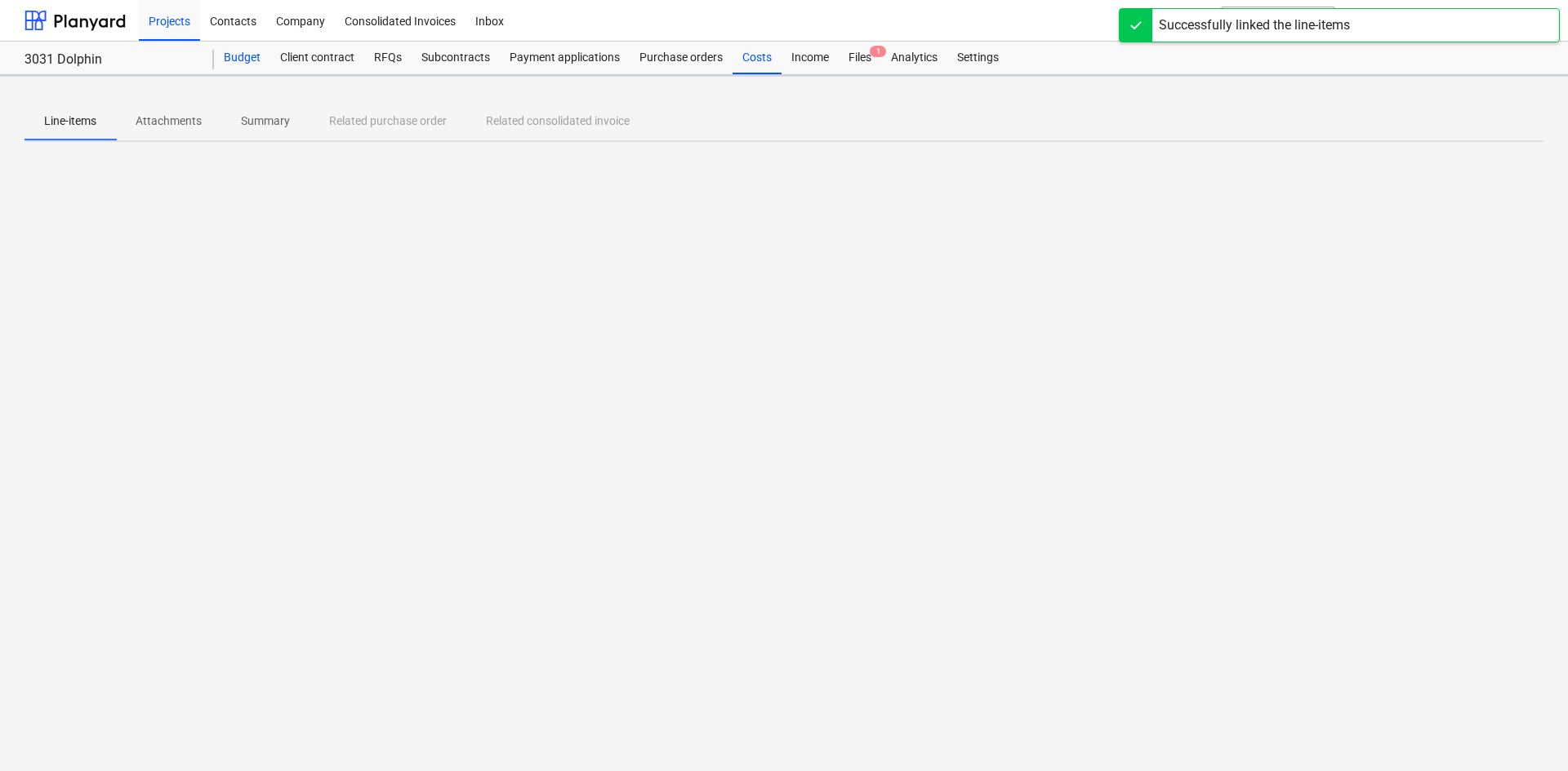
drag, startPoint x: 257, startPoint y: 43, endPoint x: 260, endPoint y: 62, distance: 19.2
click at [257, 43] on div "Budget" at bounding box center [242, 58] width 57 height 33
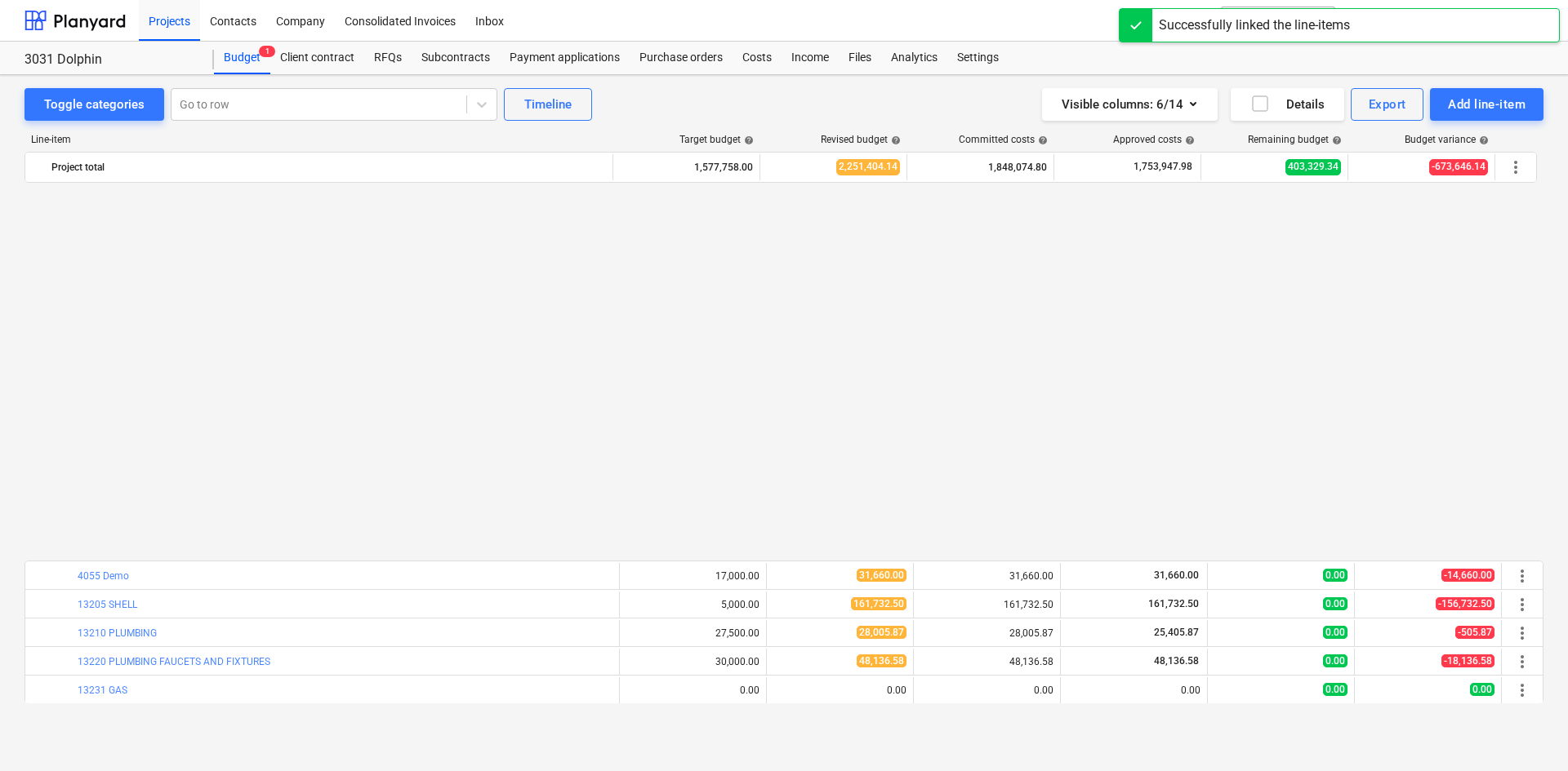
scroll to position [1514, 0]
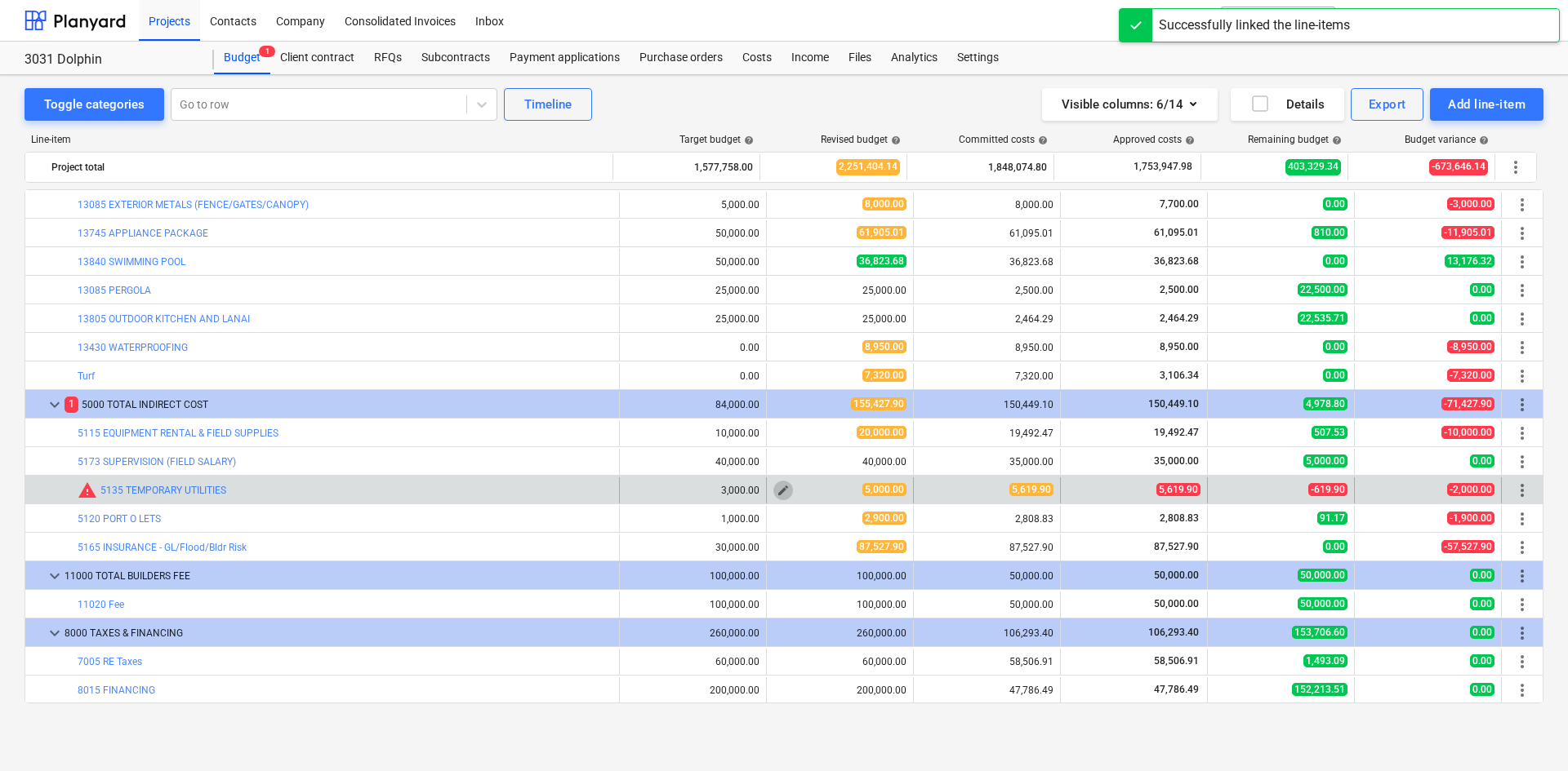
click at [777, 490] on span "edit" at bounding box center [784, 490] width 13 height 13
type textarea "x"
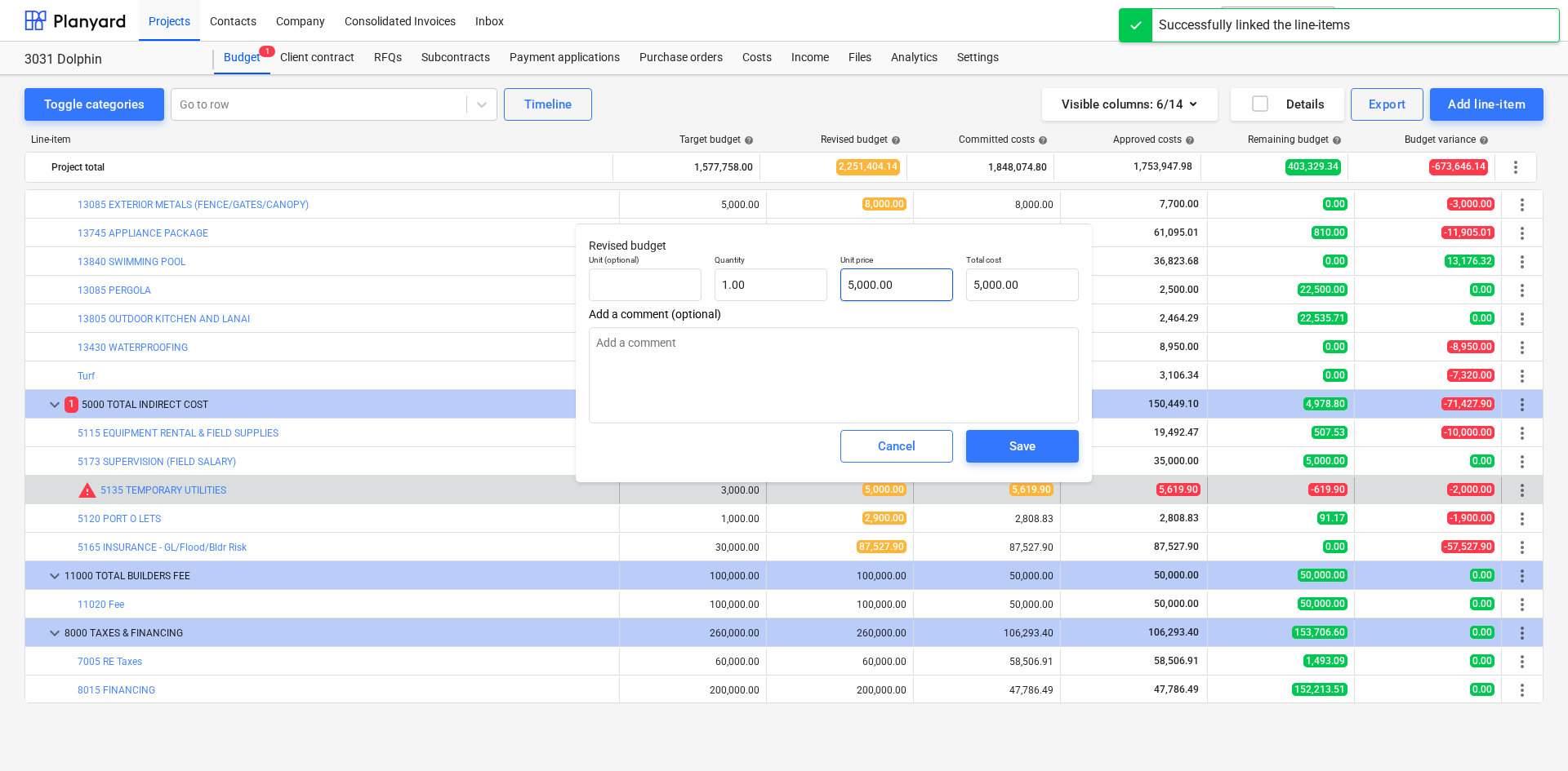
type input "5000"
drag, startPoint x: 925, startPoint y: 287, endPoint x: 684, endPoint y: 286, distance: 241.0
click at [684, 286] on div "Unit (optional) Quantity 1.00 Unit price 5000 Total cost 5,000.00" at bounding box center [834, 278] width 503 height 60
type textarea "x"
type input "6"
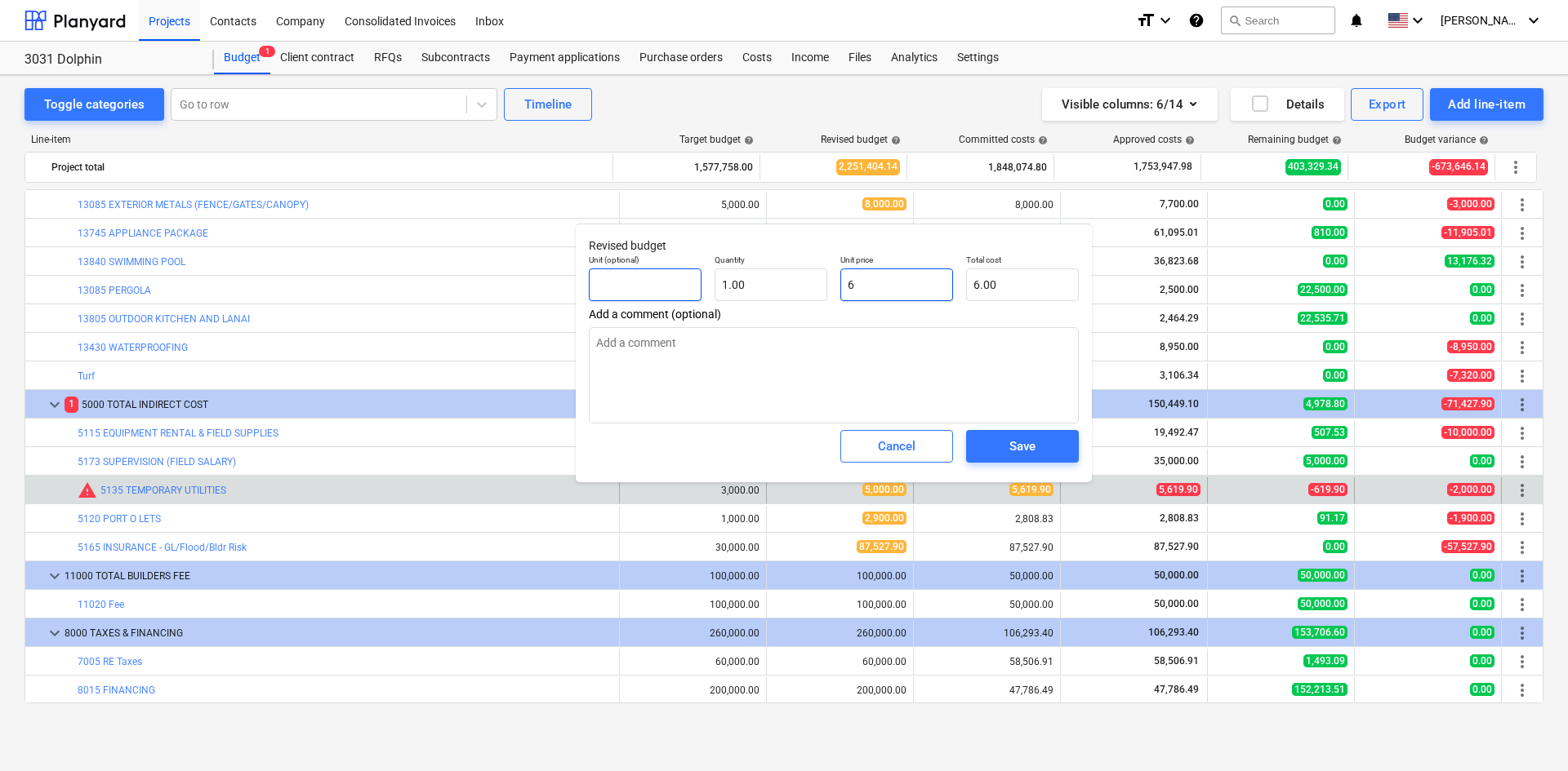
type input "6.00"
type textarea "x"
type input "65"
type input "65.00"
type textarea "x"
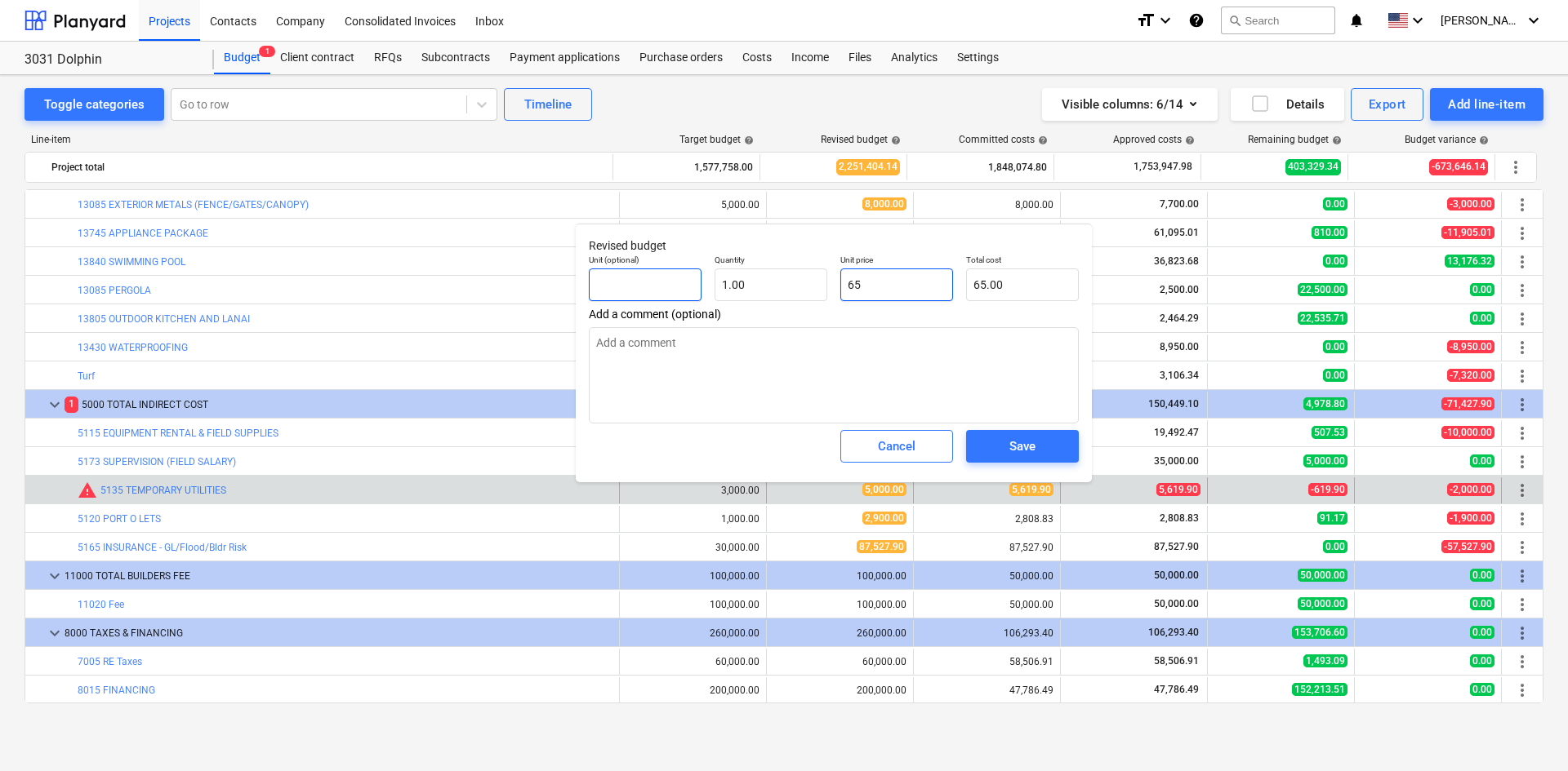
type input "650"
type input "650.00"
type textarea "x"
type input "6500"
type input "6,500.00"
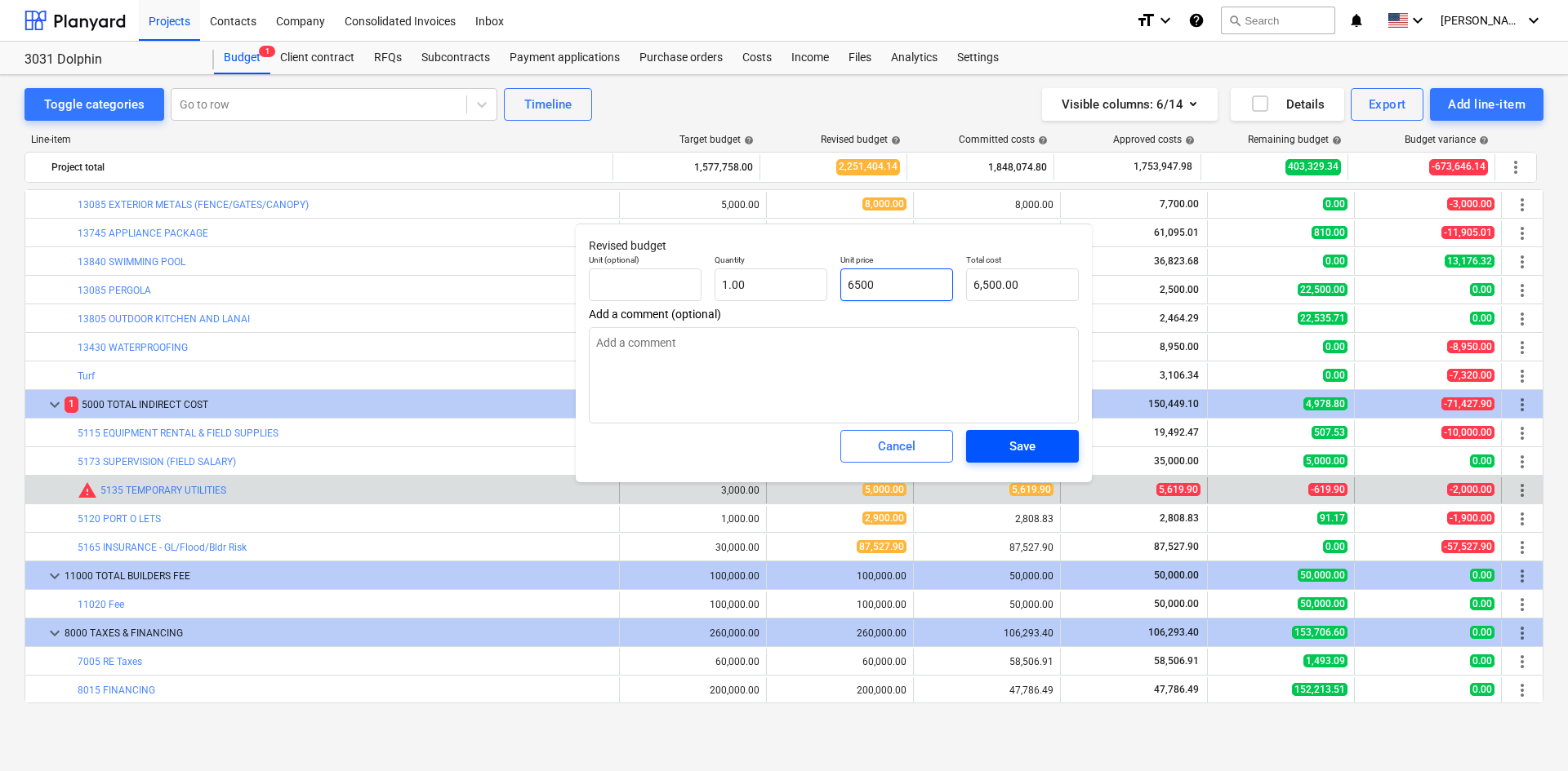
type input "6500"
type textarea "x"
type input "6,500.00"
click at [1010, 437] on div "Save" at bounding box center [1023, 446] width 26 height 21
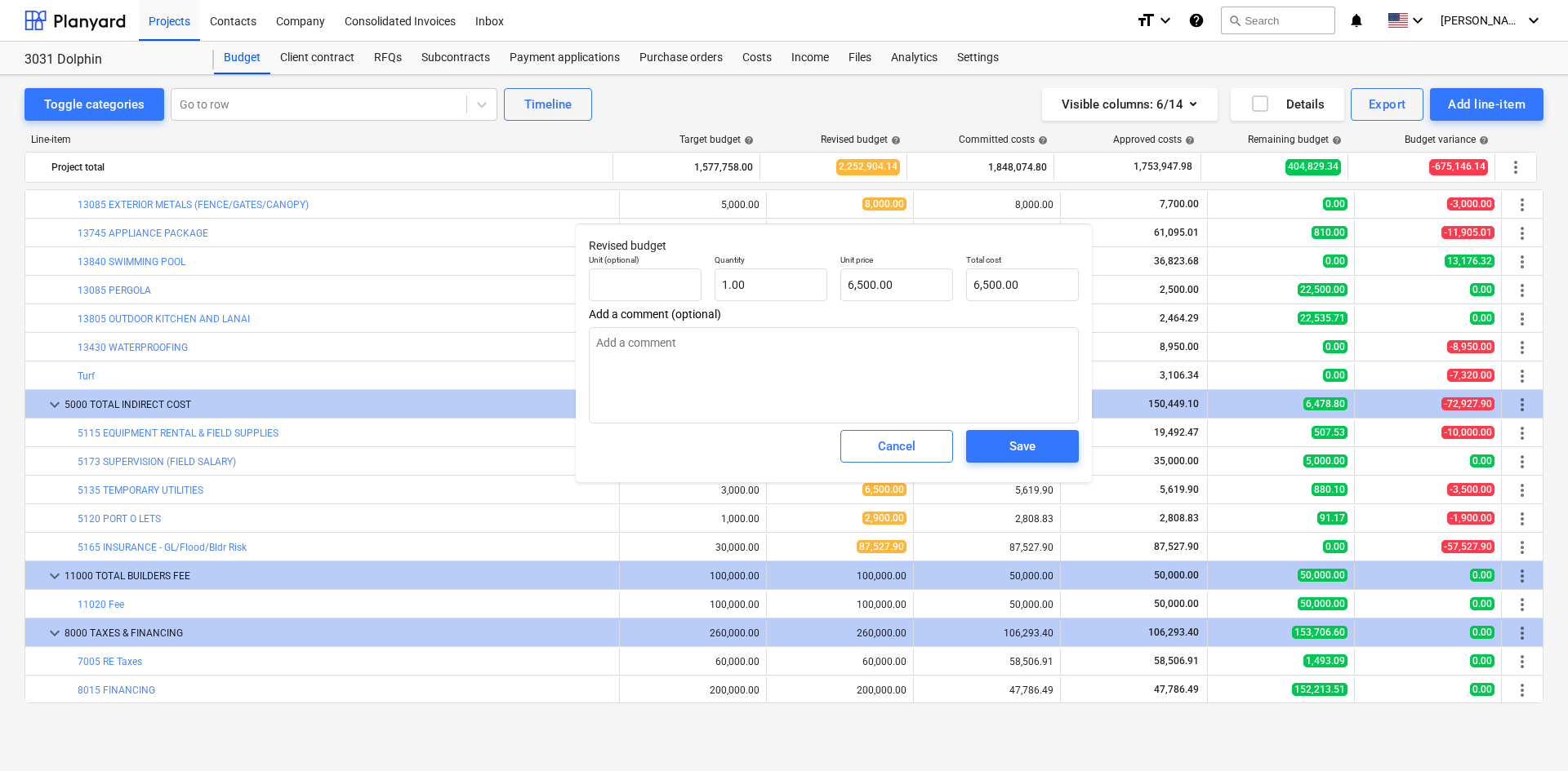
type textarea "x"
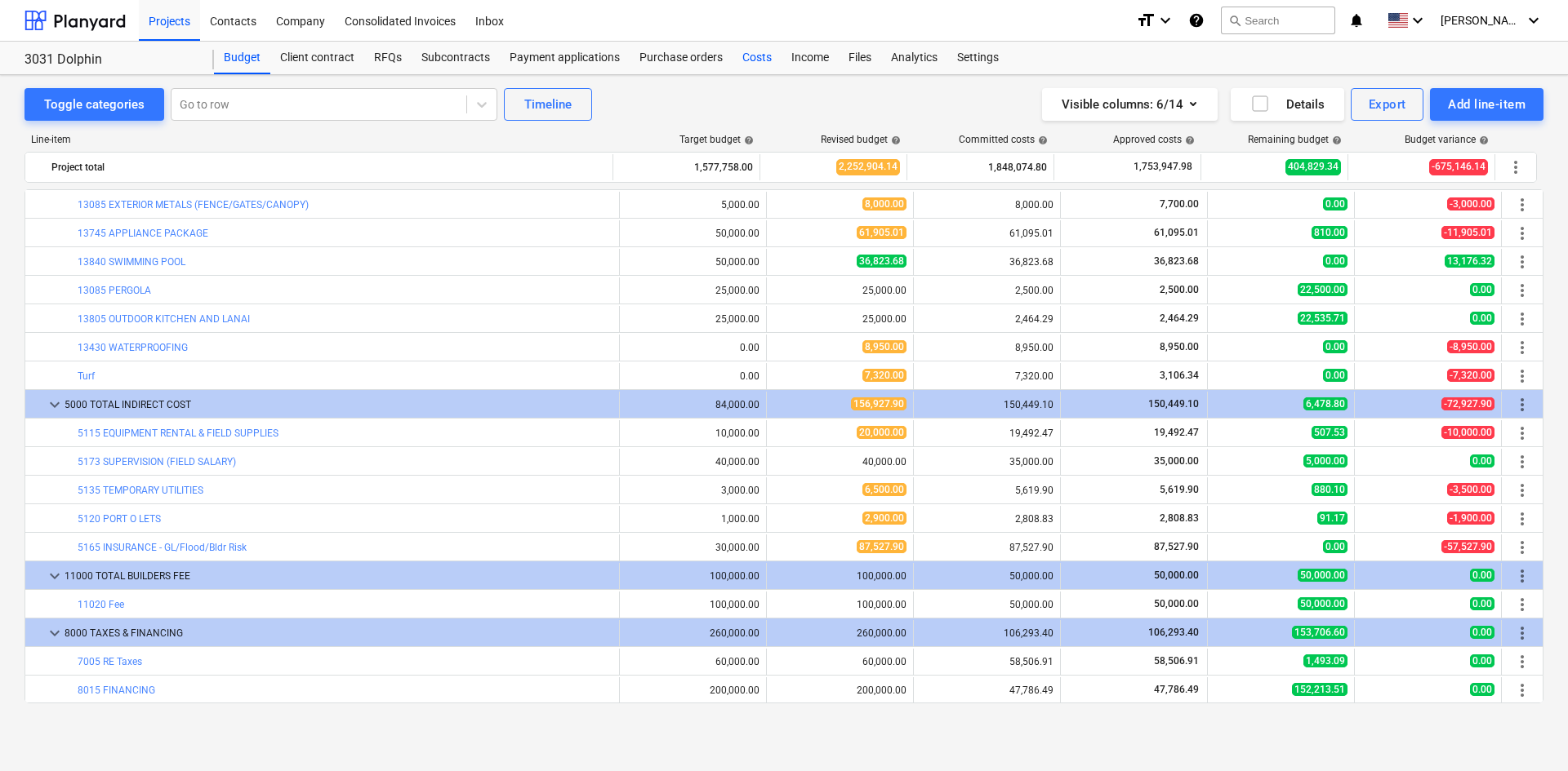
click at [763, 67] on div "Costs" at bounding box center [757, 58] width 49 height 33
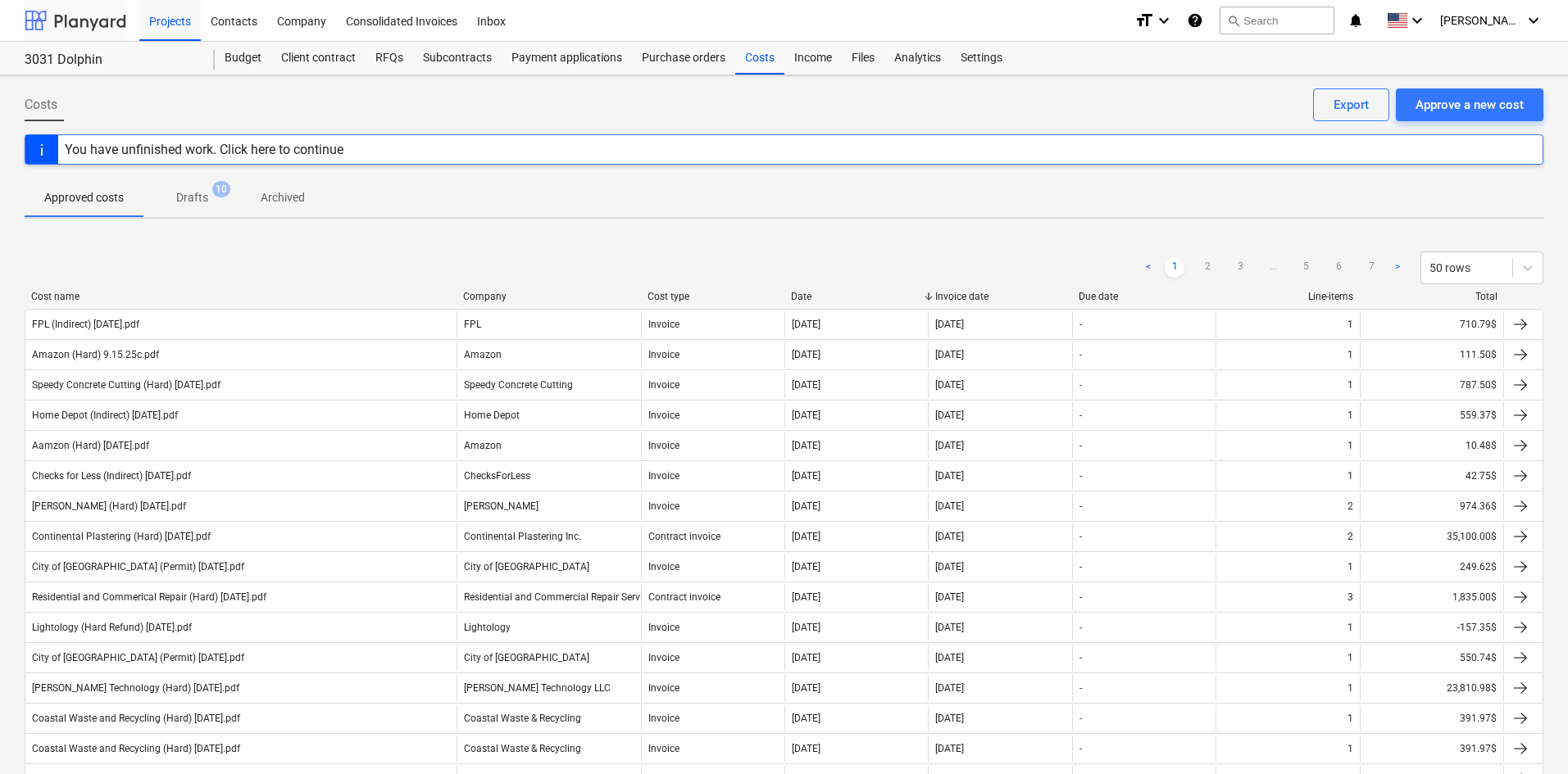
click at [64, 27] on div at bounding box center [75, 21] width 102 height 41
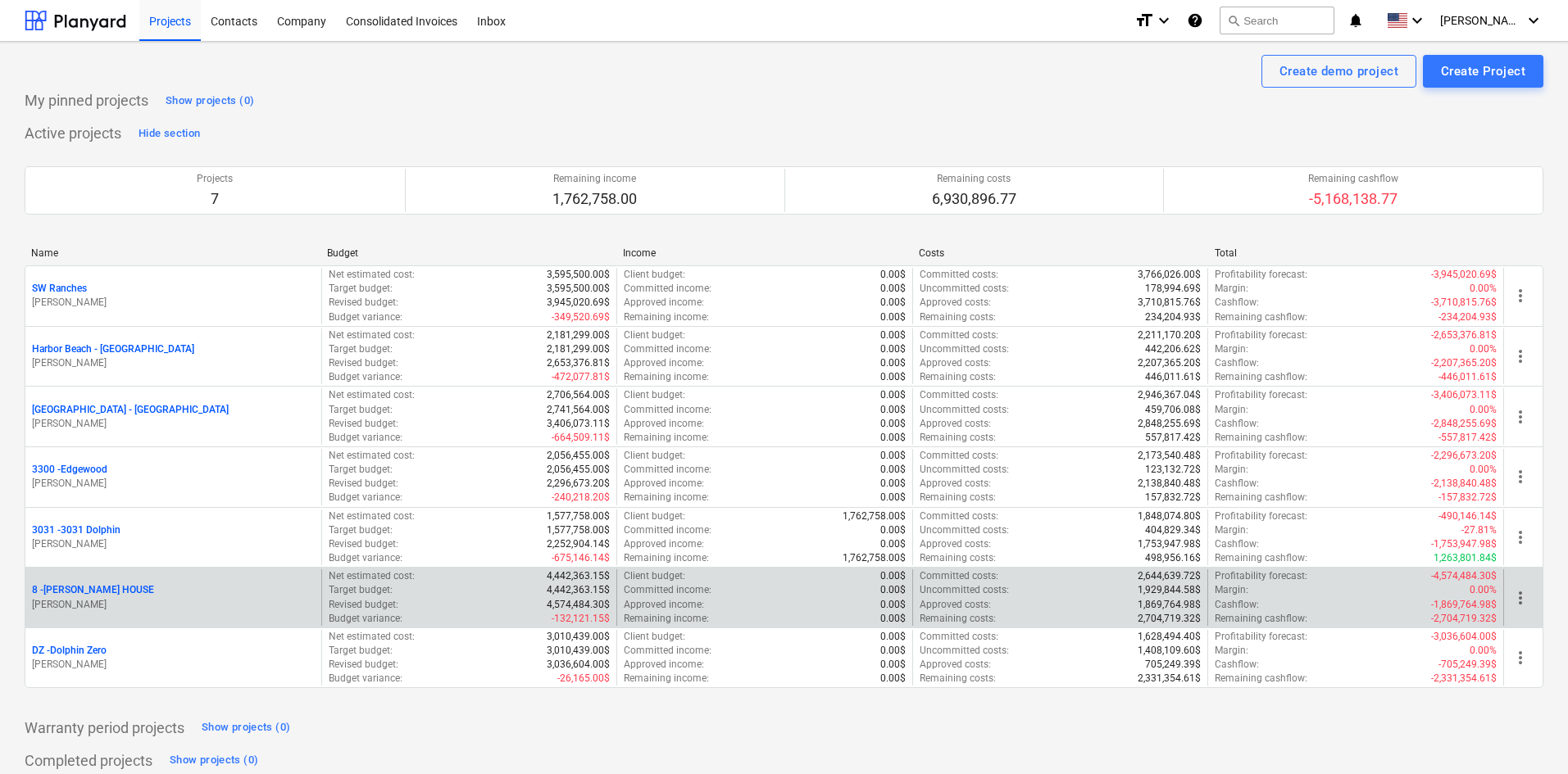
click at [103, 589] on p "8 - [PERSON_NAME] HOUSE" at bounding box center [92, 590] width 122 height 14
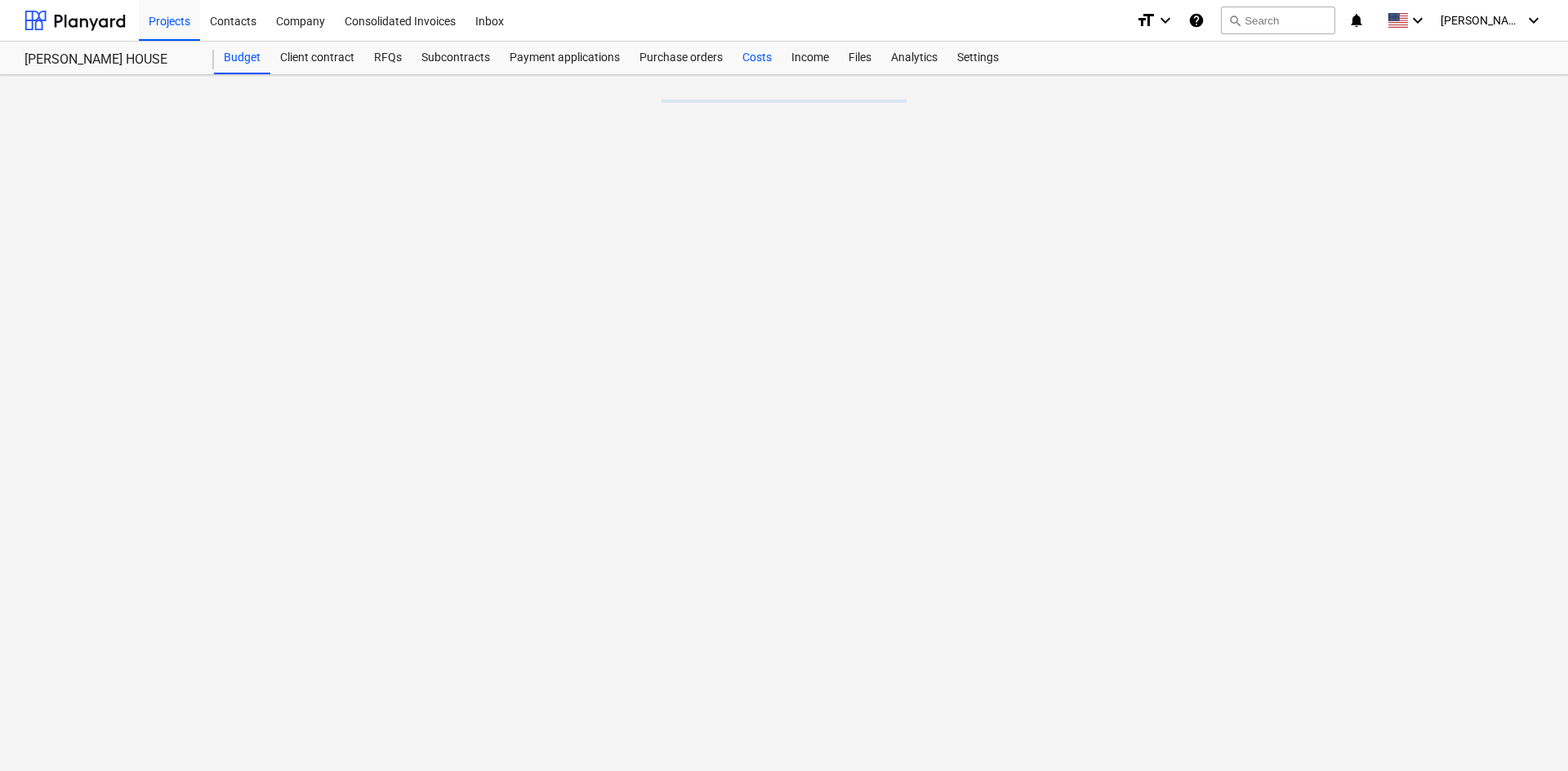
click at [752, 71] on div "Costs" at bounding box center [757, 58] width 49 height 33
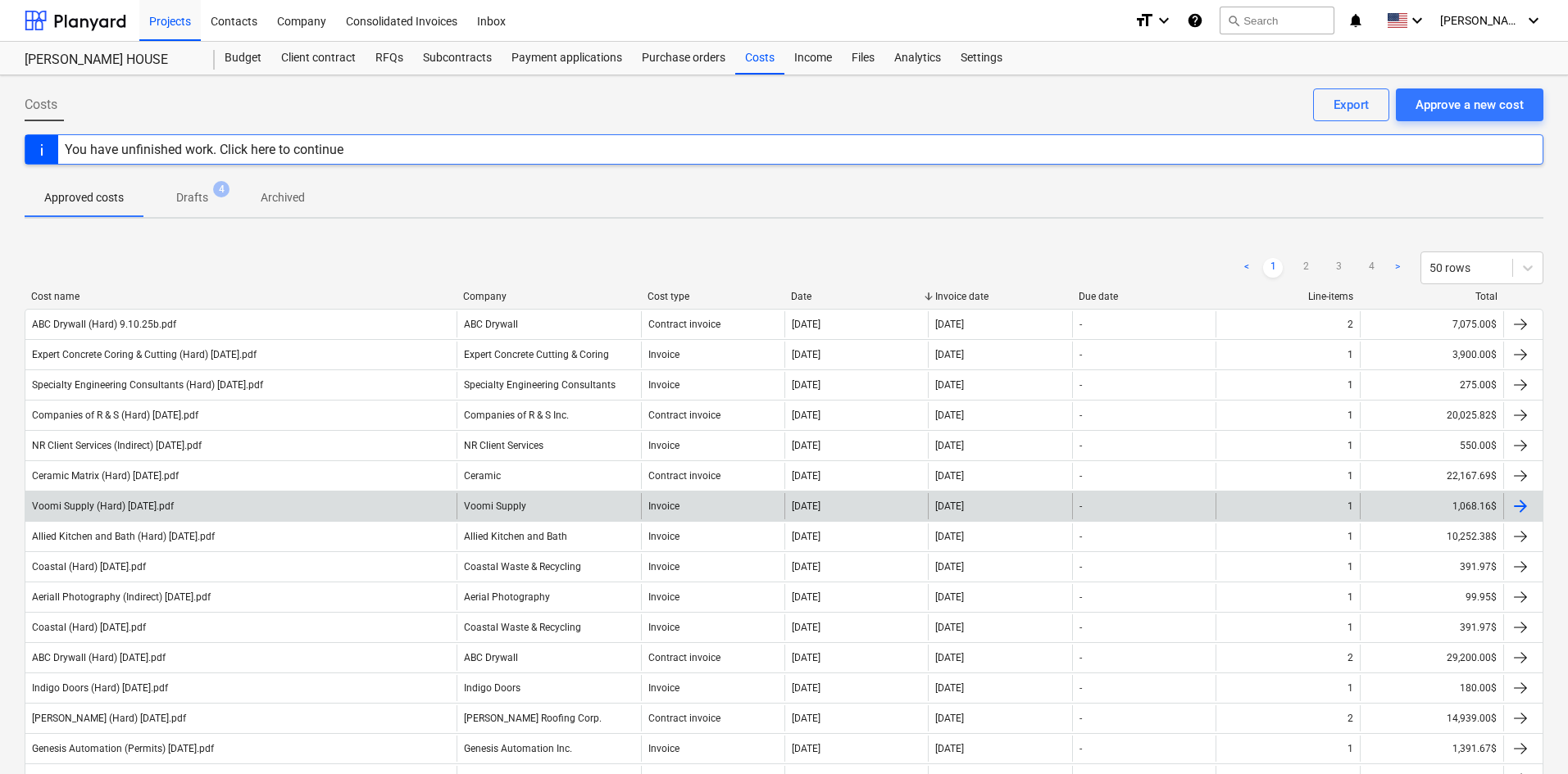
click at [417, 511] on div "Voomi Supply (Hard) [DATE].pdf" at bounding box center [241, 506] width 431 height 26
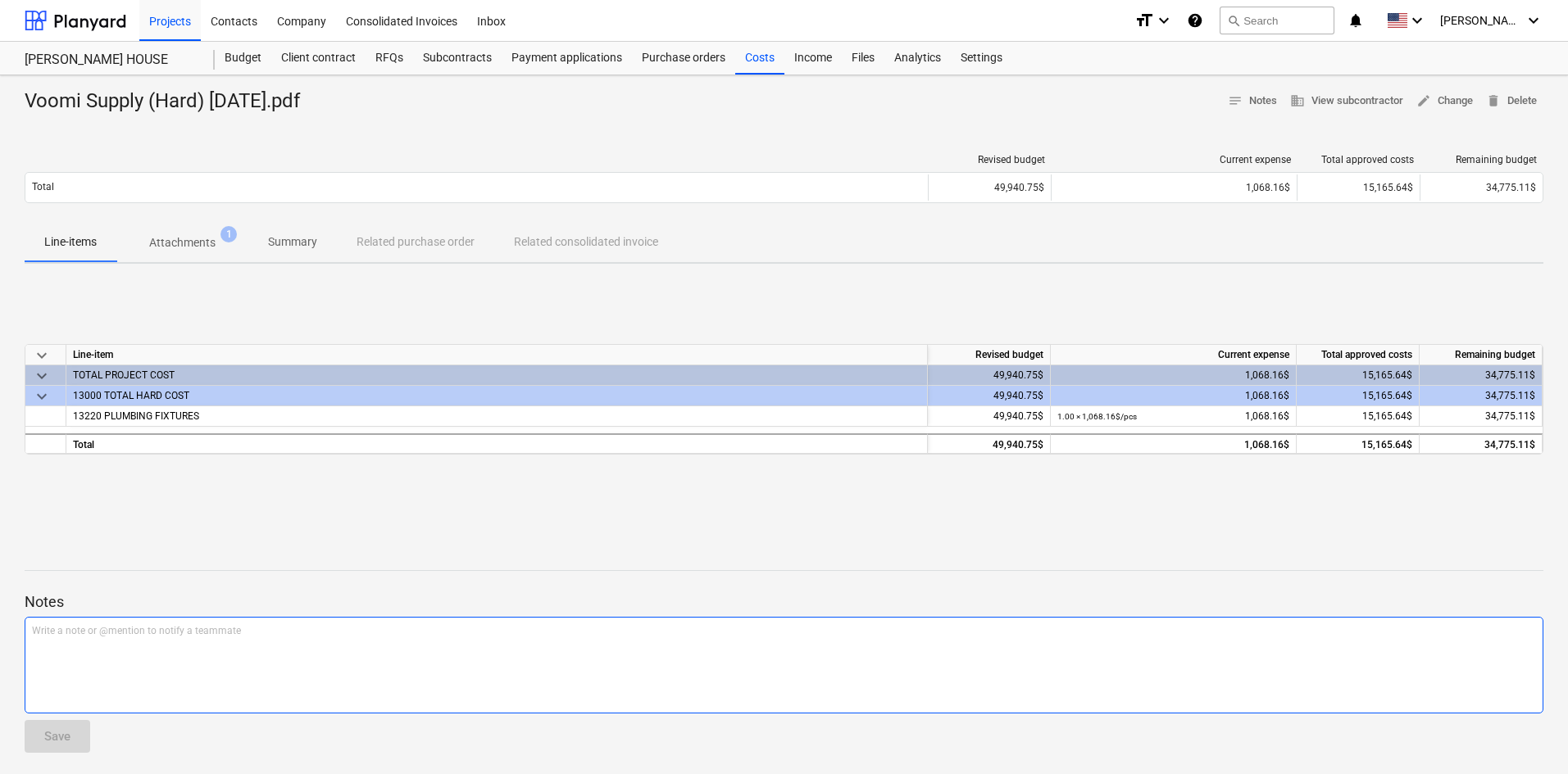
click at [952, 620] on div "Write a note or @mention to notify a teammate [PERSON_NAME]" at bounding box center [784, 666] width 1519 height 97
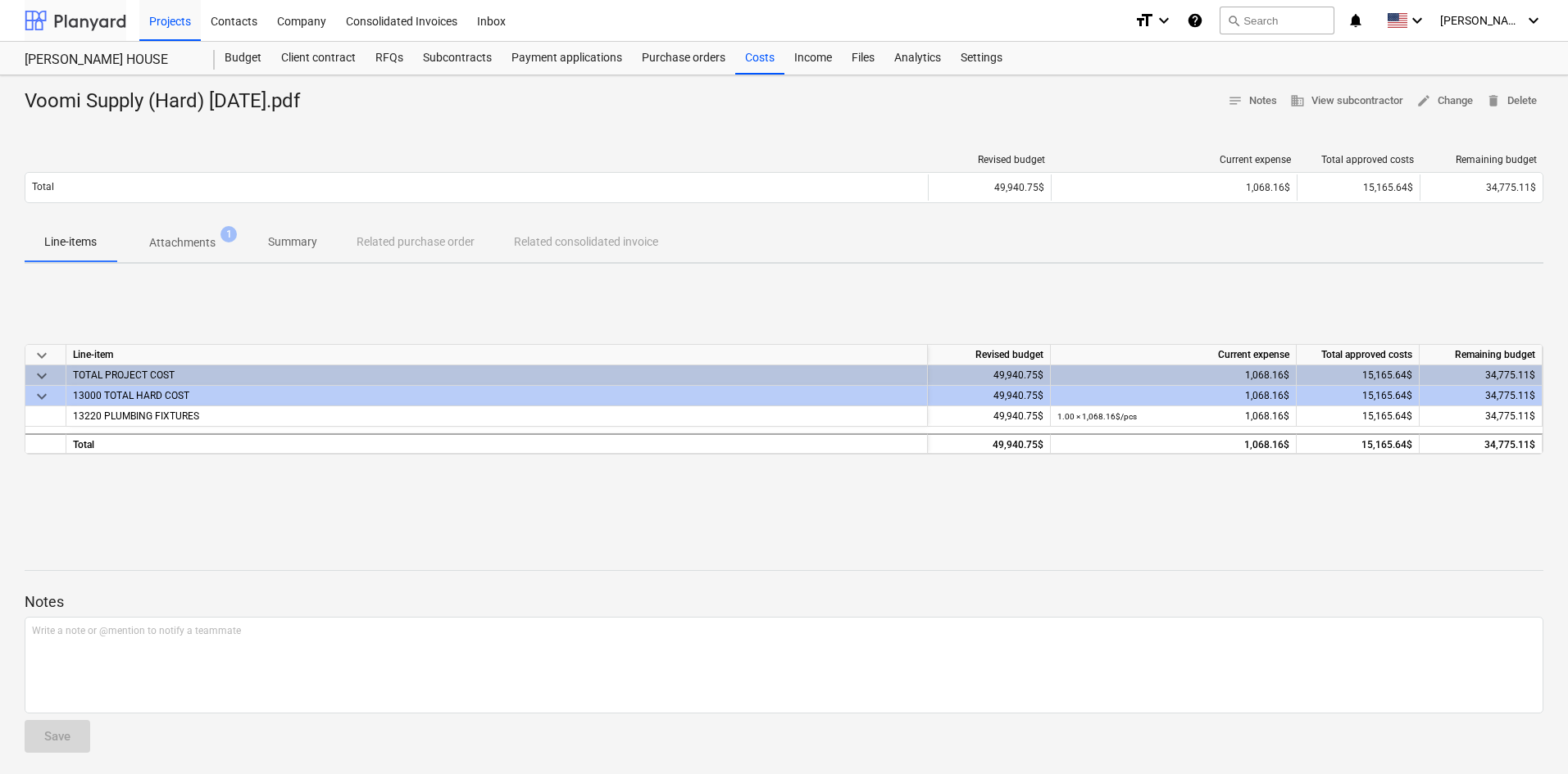
click at [58, 19] on div at bounding box center [75, 21] width 102 height 41
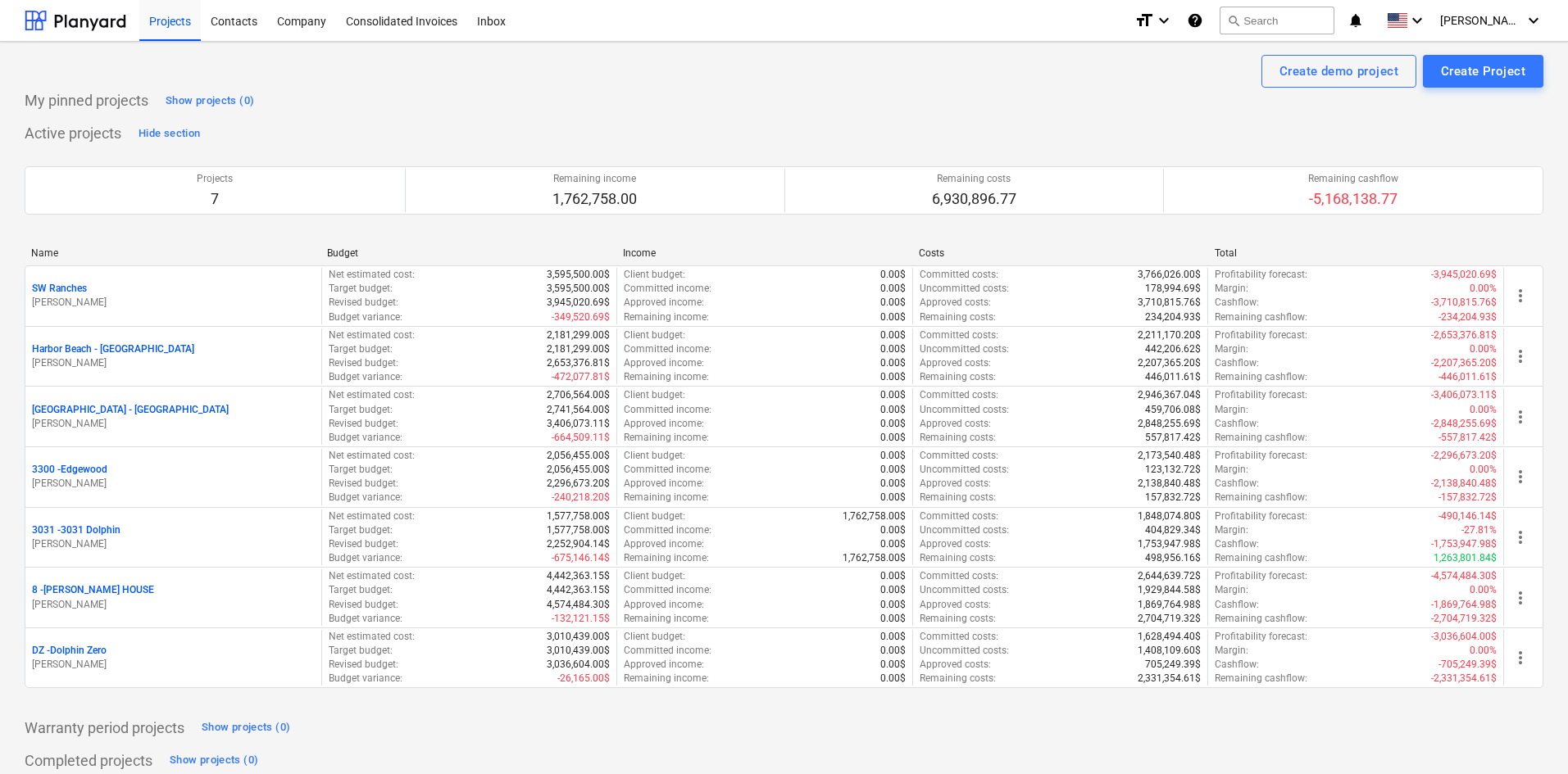
click at [698, 729] on div "Warranty period projects Show projects (0)" at bounding box center [784, 727] width 1519 height 26
click at [105, 536] on p "3031 - 3031 Dolphin" at bounding box center [76, 530] width 89 height 14
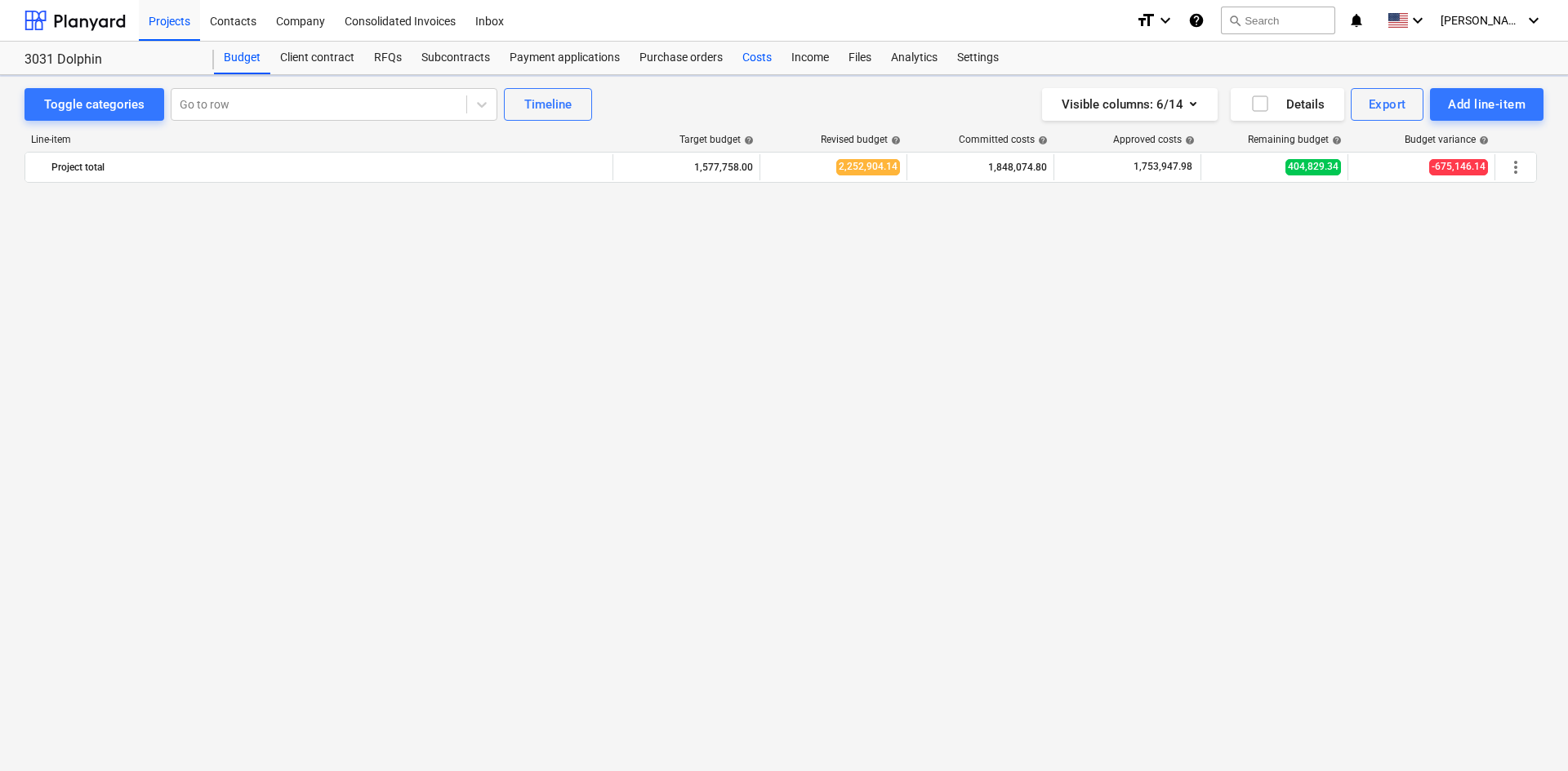
click at [735, 56] on div "Costs" at bounding box center [757, 58] width 49 height 33
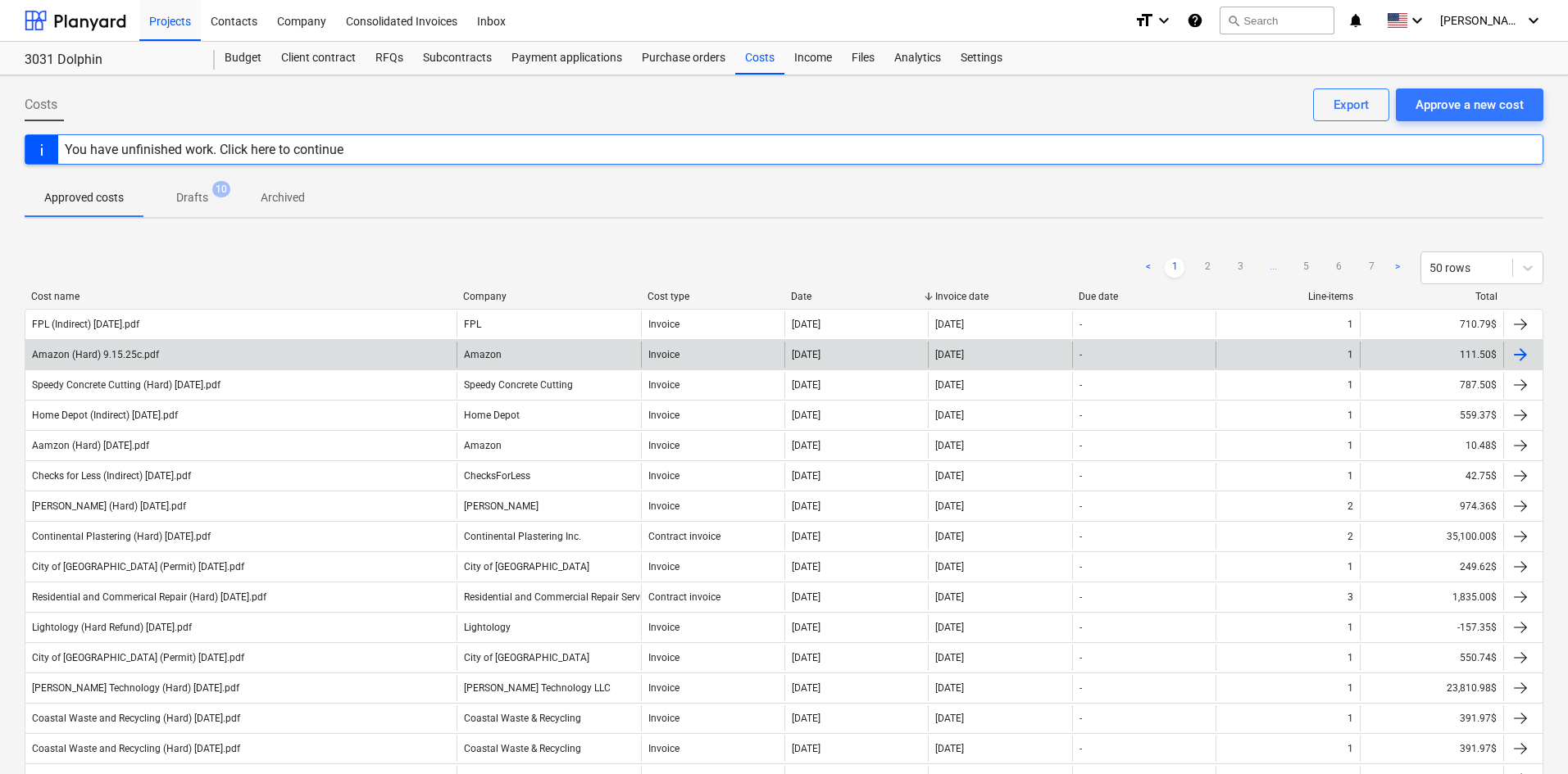
click at [244, 347] on div "Amazon (Hard) 9.15.25c.pdf" at bounding box center [241, 355] width 431 height 26
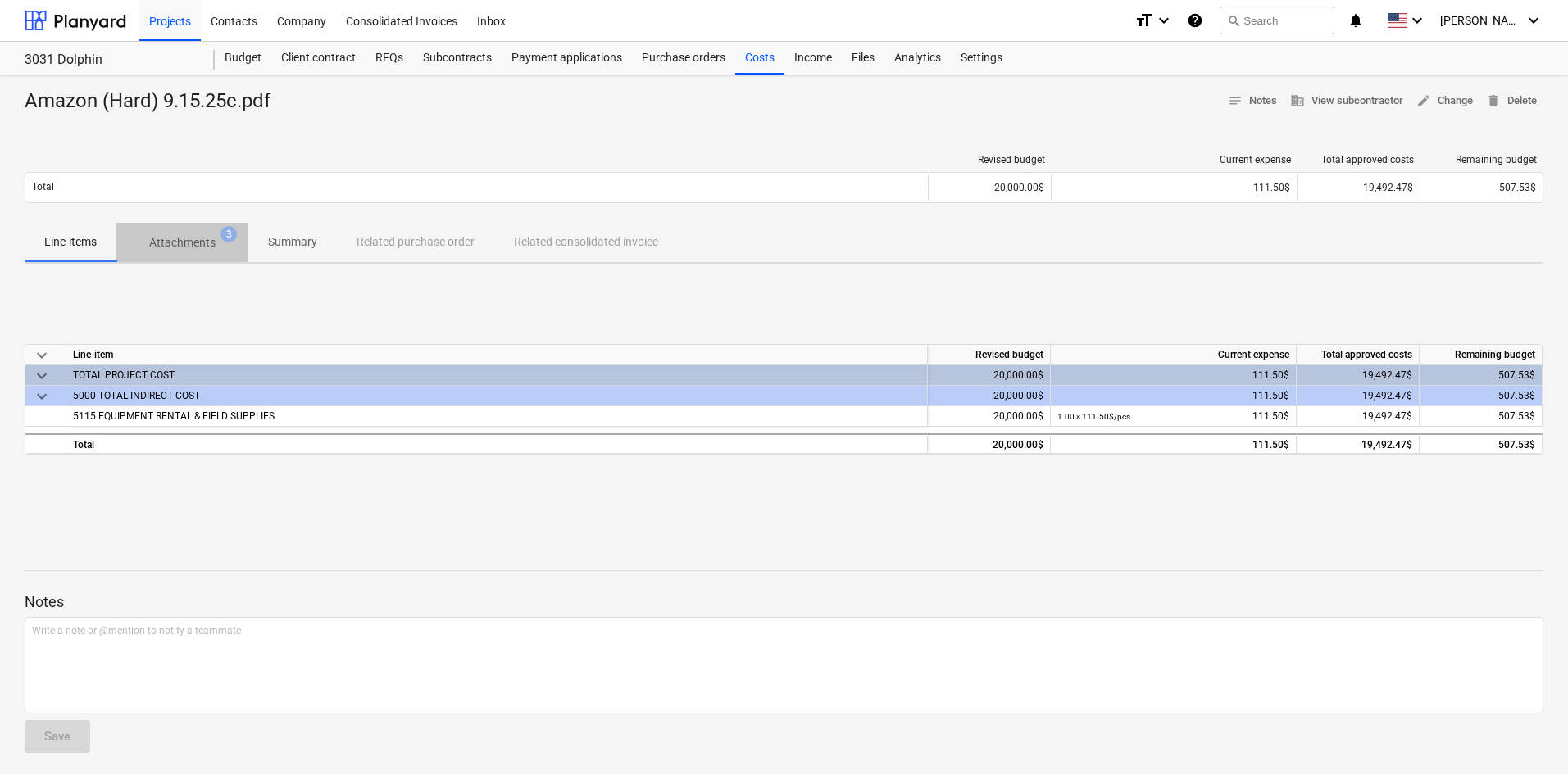
click at [176, 248] on p "Attachments" at bounding box center [182, 243] width 66 height 17
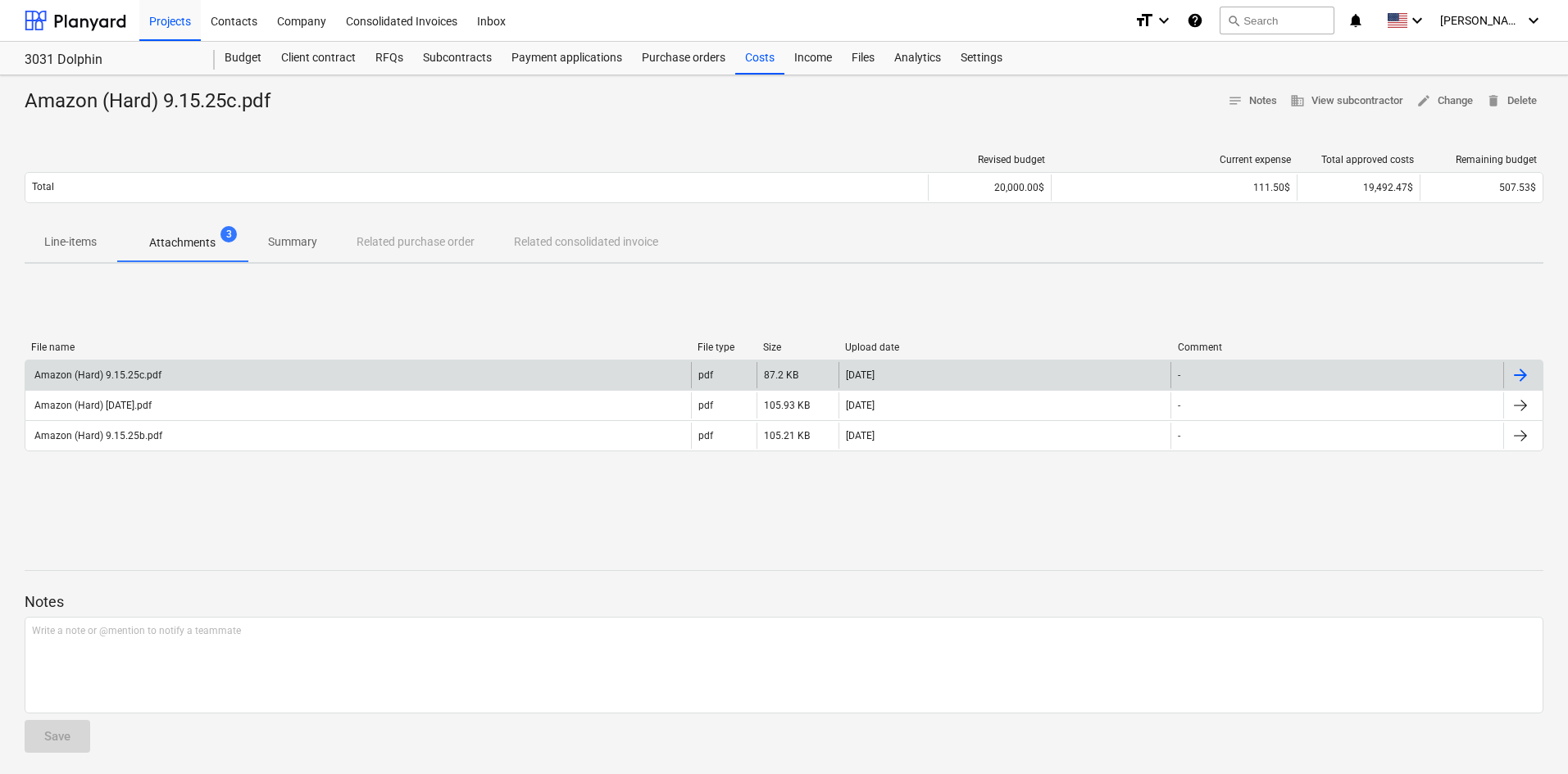
click at [272, 373] on div "Amazon (Hard) 9.15.25c.pdf" at bounding box center [358, 375] width 666 height 26
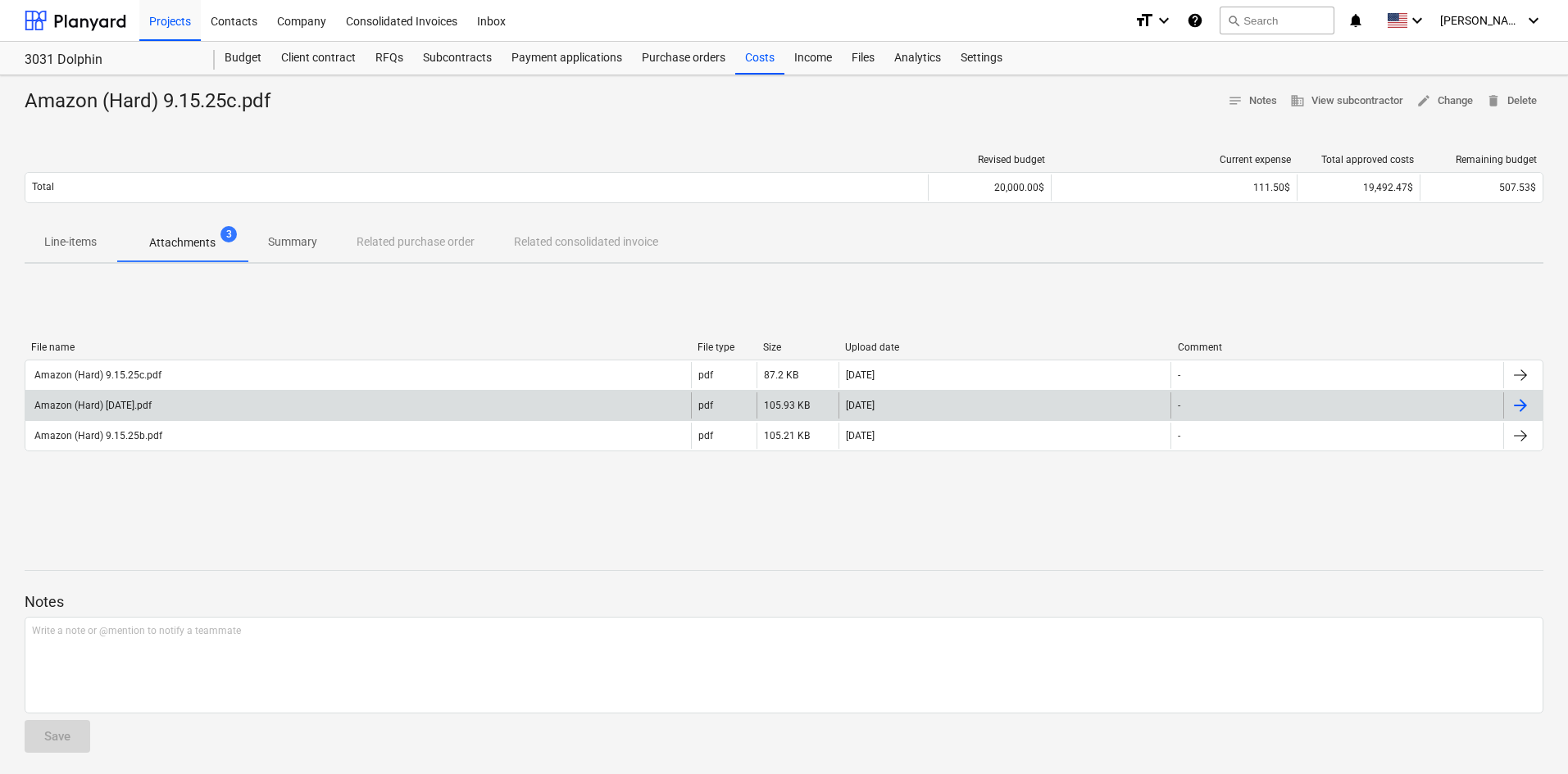
click at [138, 411] on div "Amazon (Hard) [DATE].pdf" at bounding box center [92, 405] width 120 height 11
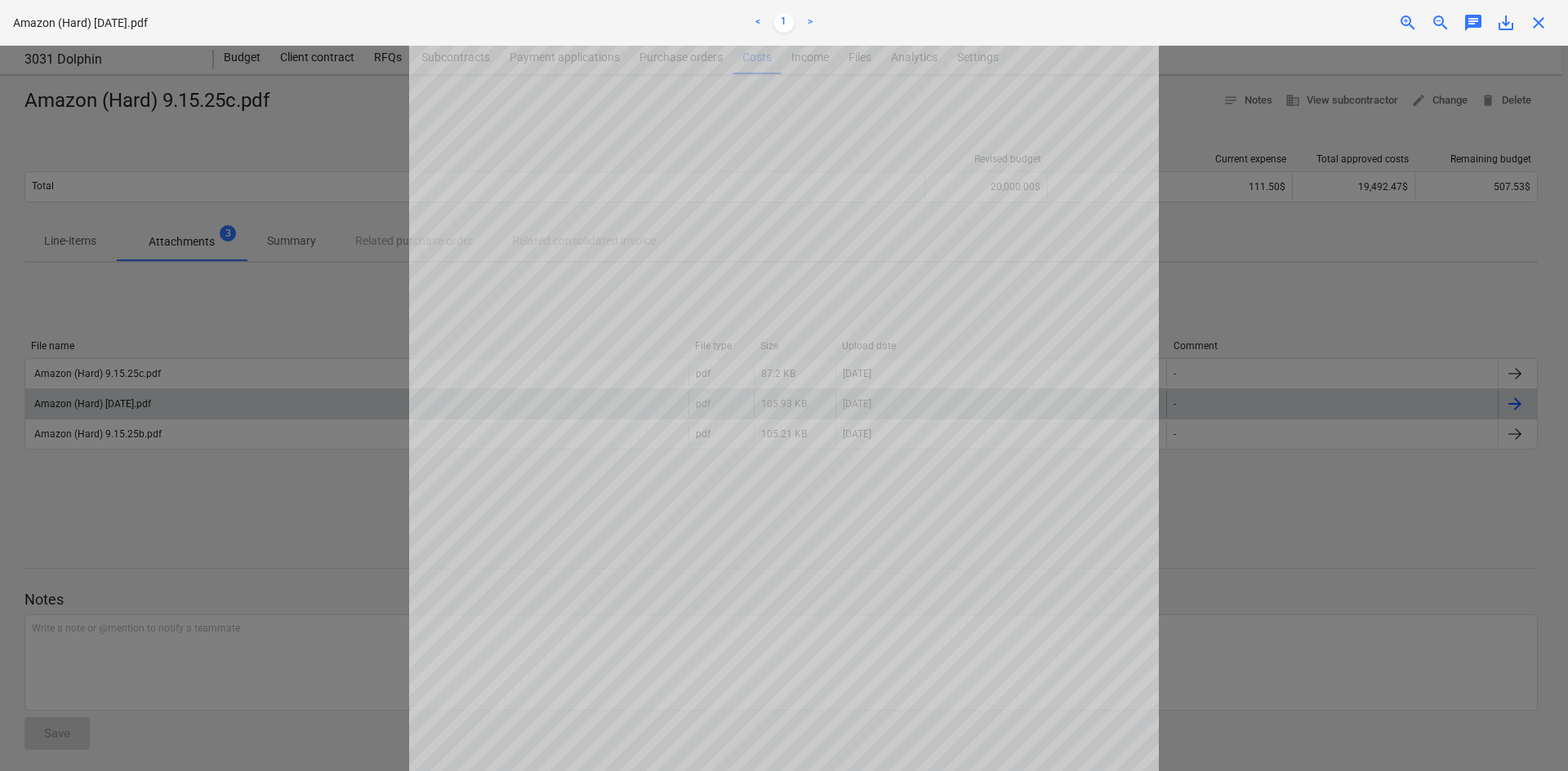
scroll to position [247, 0]
click at [249, 447] on div at bounding box center [784, 408] width 1568 height 725
click at [223, 509] on div at bounding box center [784, 408] width 1568 height 725
click at [1405, 514] on div at bounding box center [784, 408] width 1568 height 725
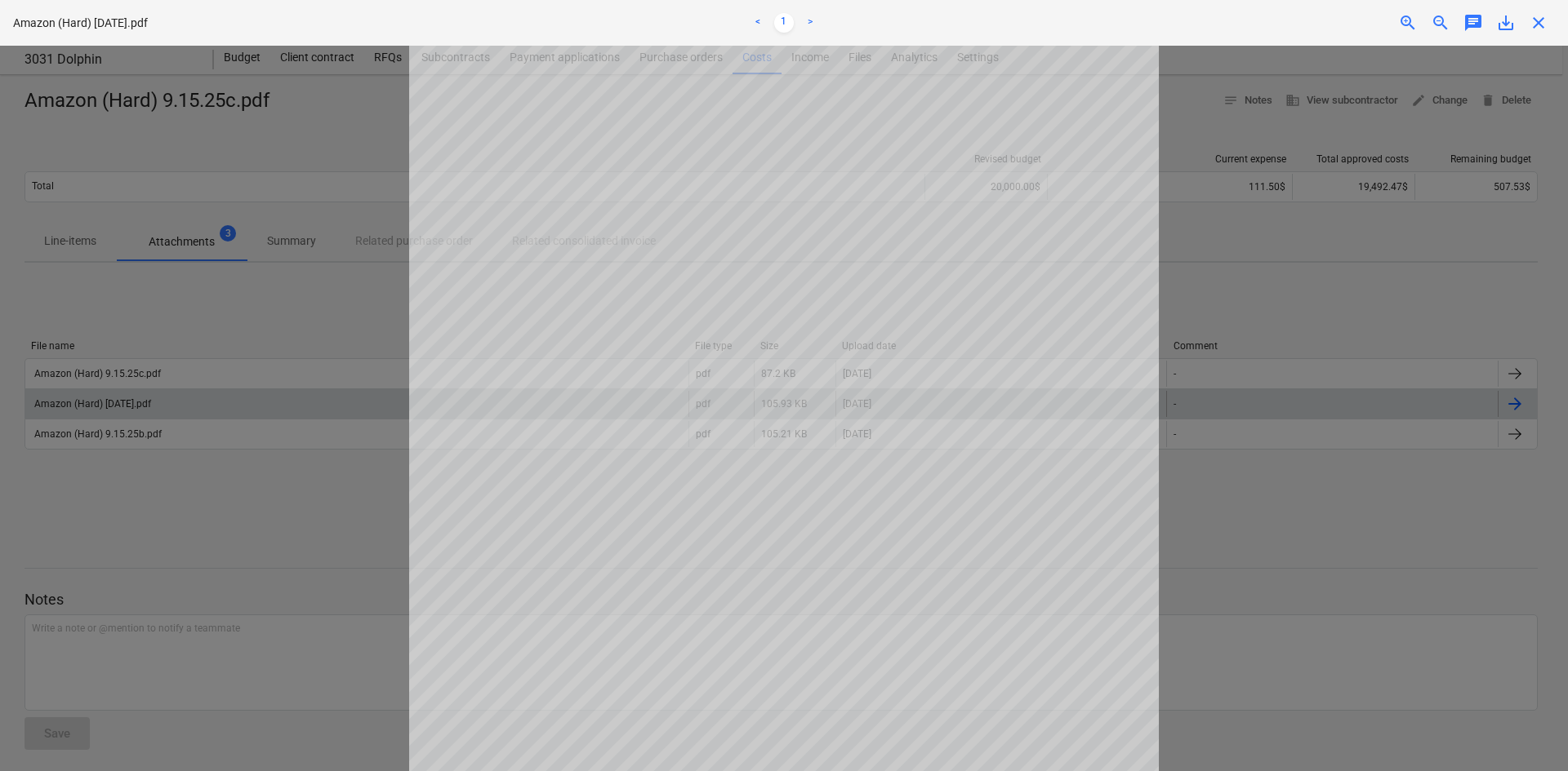
click at [1548, 27] on div "Project fetching failed" at bounding box center [1339, 17] width 441 height 34
click at [1542, 18] on div "Project fetching failed" at bounding box center [1339, 17] width 441 height 34
click at [1544, 33] on div "Project fetching failed" at bounding box center [1339, 17] width 441 height 34
click at [1540, 28] on div "Project fetching failed" at bounding box center [1339, 17] width 441 height 34
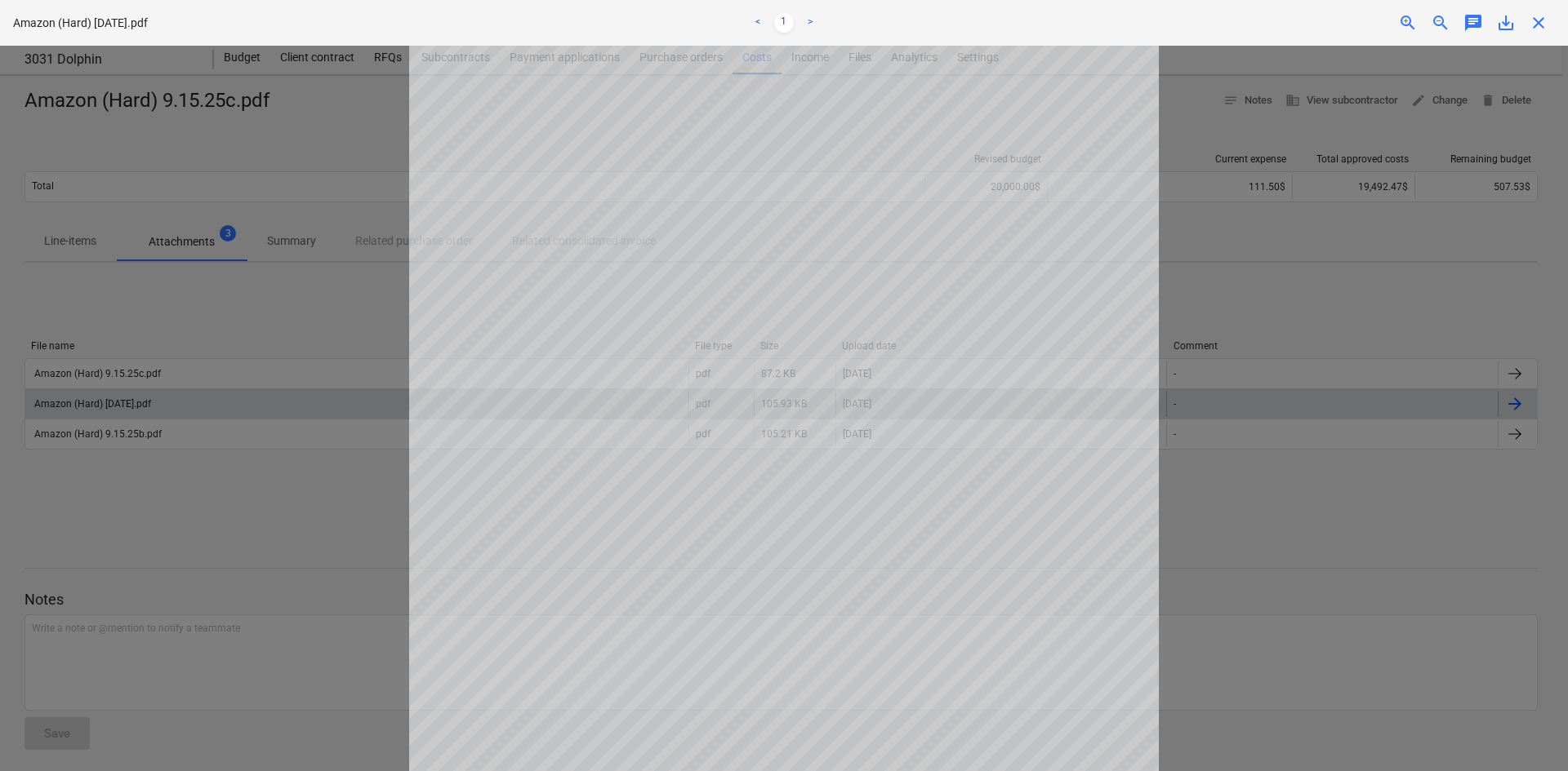
click at [376, 330] on div at bounding box center [784, 408] width 1568 height 725
click at [226, 468] on div at bounding box center [784, 408] width 1568 height 725
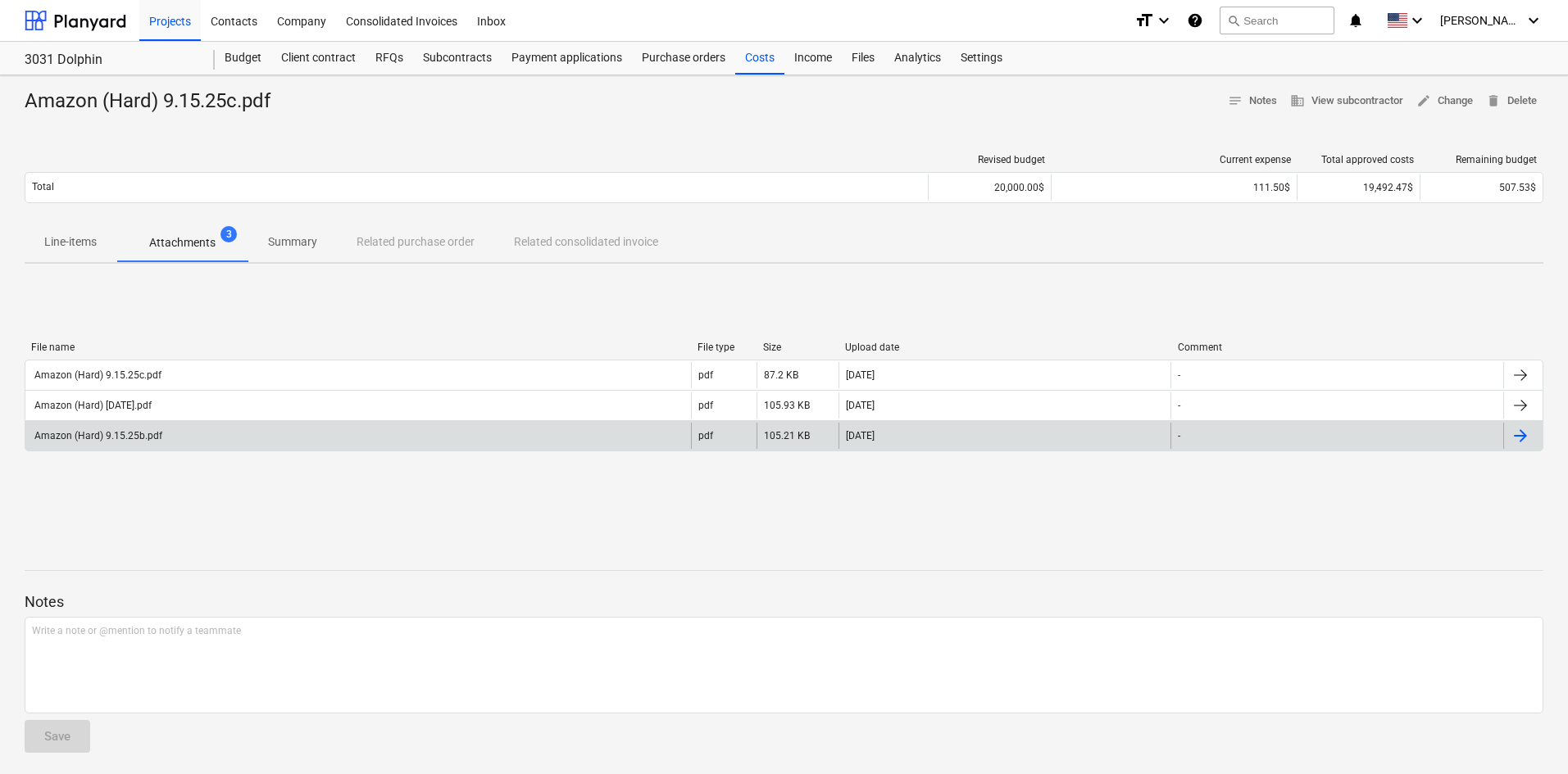
click at [288, 440] on div "Amazon (Hard) 9.15.25b.pdf" at bounding box center [358, 436] width 666 height 26
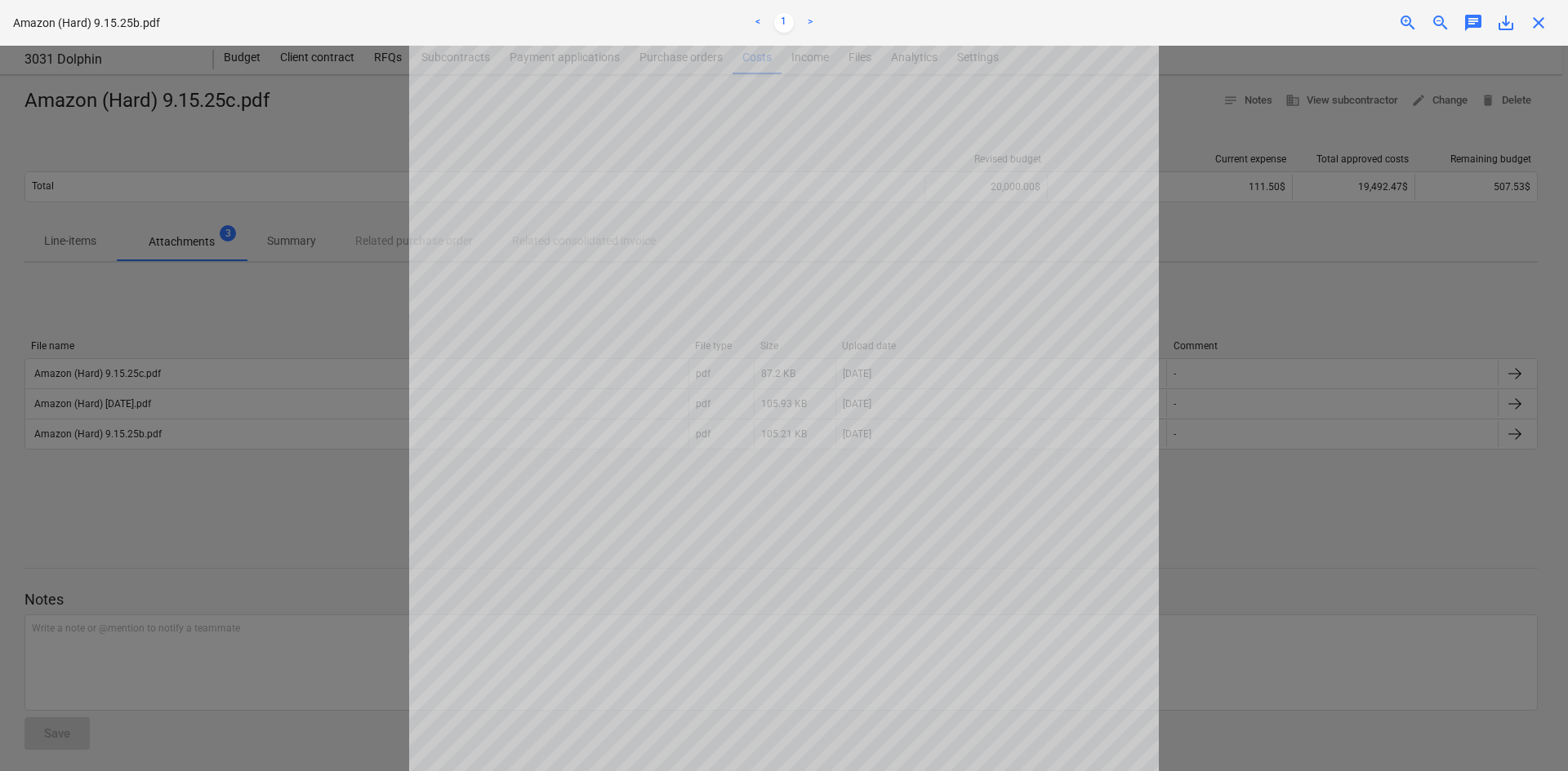
click at [1544, 22] on span "close" at bounding box center [1538, 22] width 20 height 20
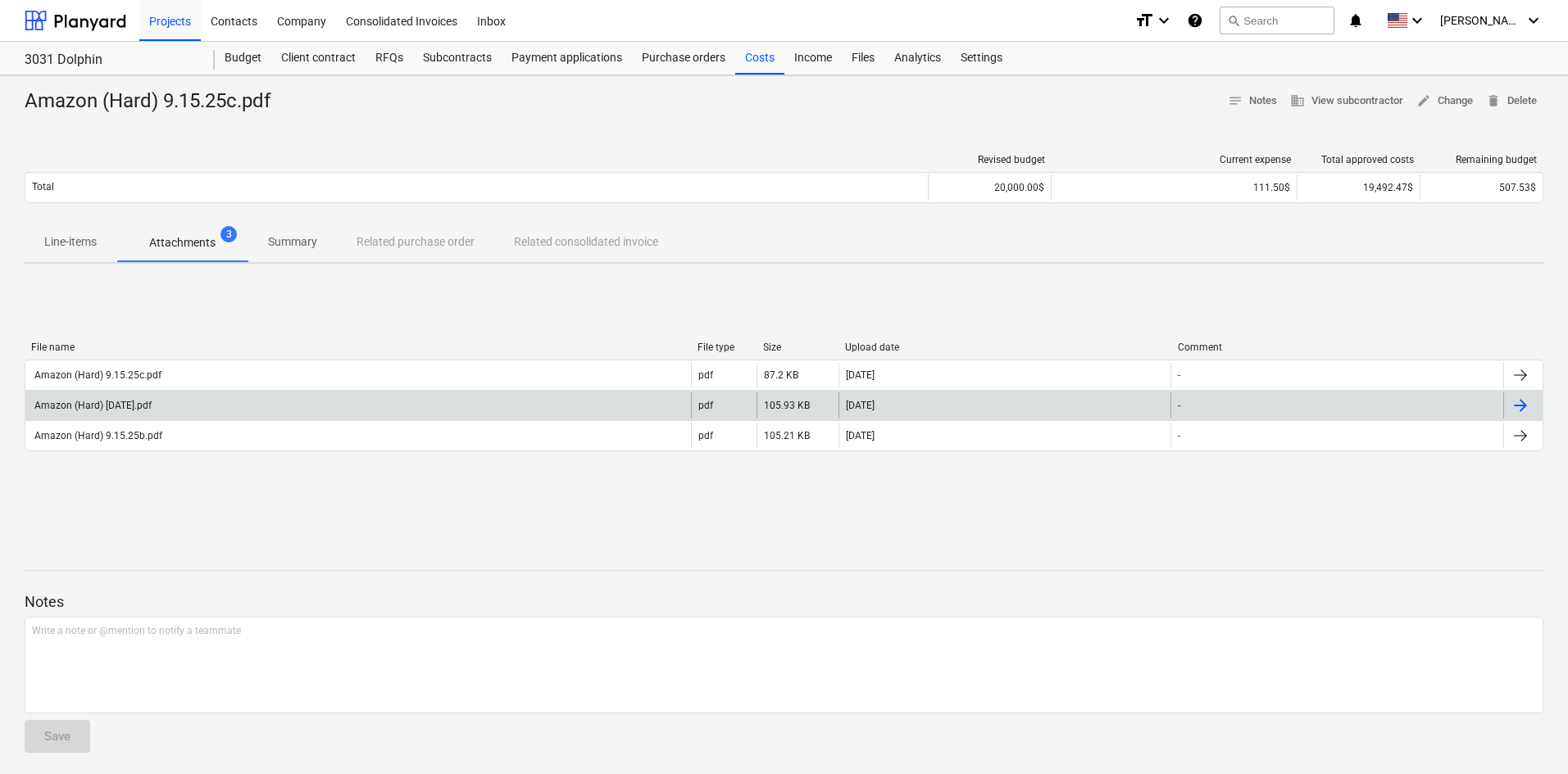
click at [229, 409] on div "Amazon (Hard) [DATE].pdf" at bounding box center [358, 405] width 666 height 26
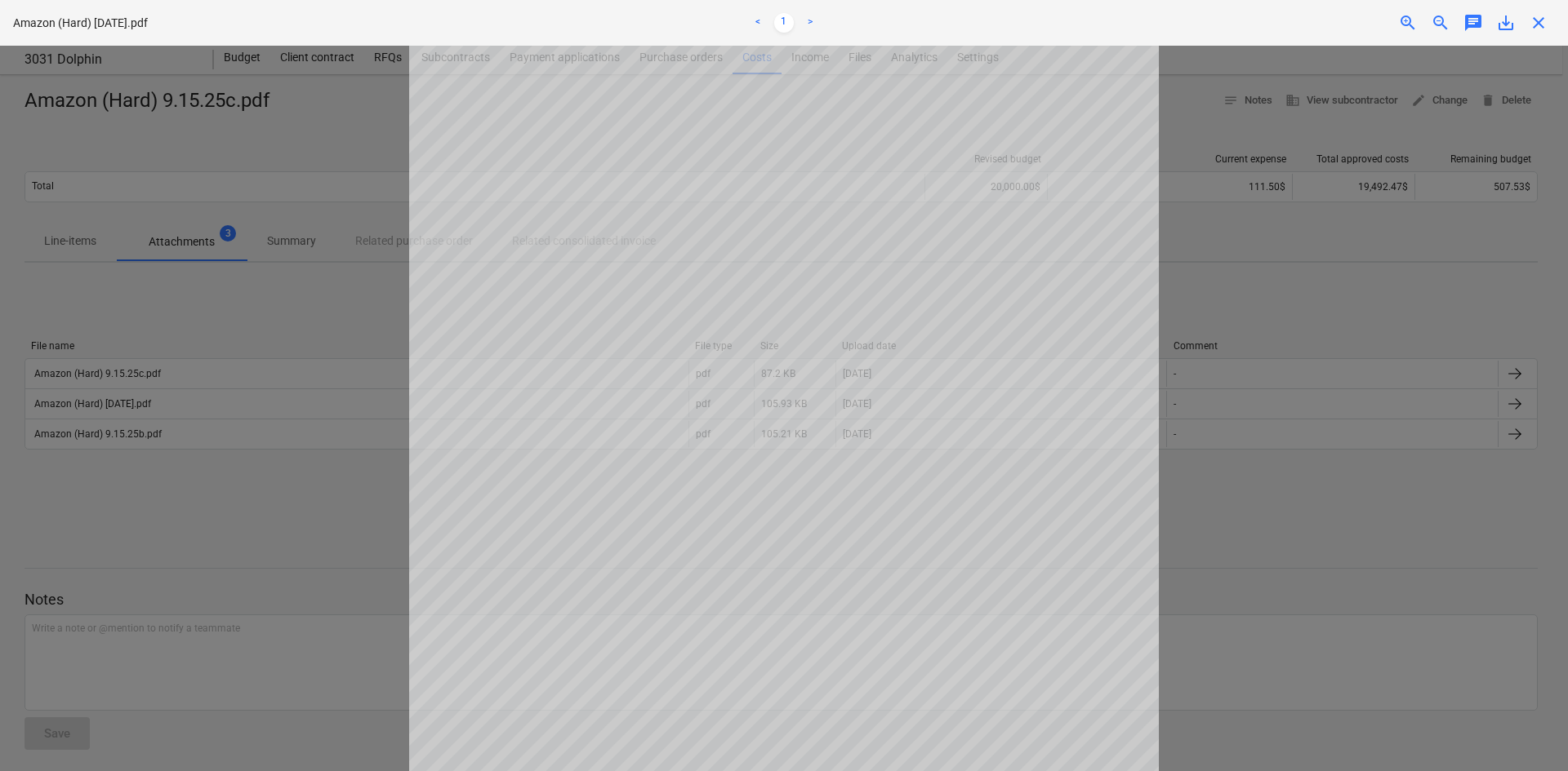
click at [1552, 31] on div "close" at bounding box center [1538, 22] width 33 height 20
click at [1544, 30] on span "close" at bounding box center [1538, 22] width 20 height 20
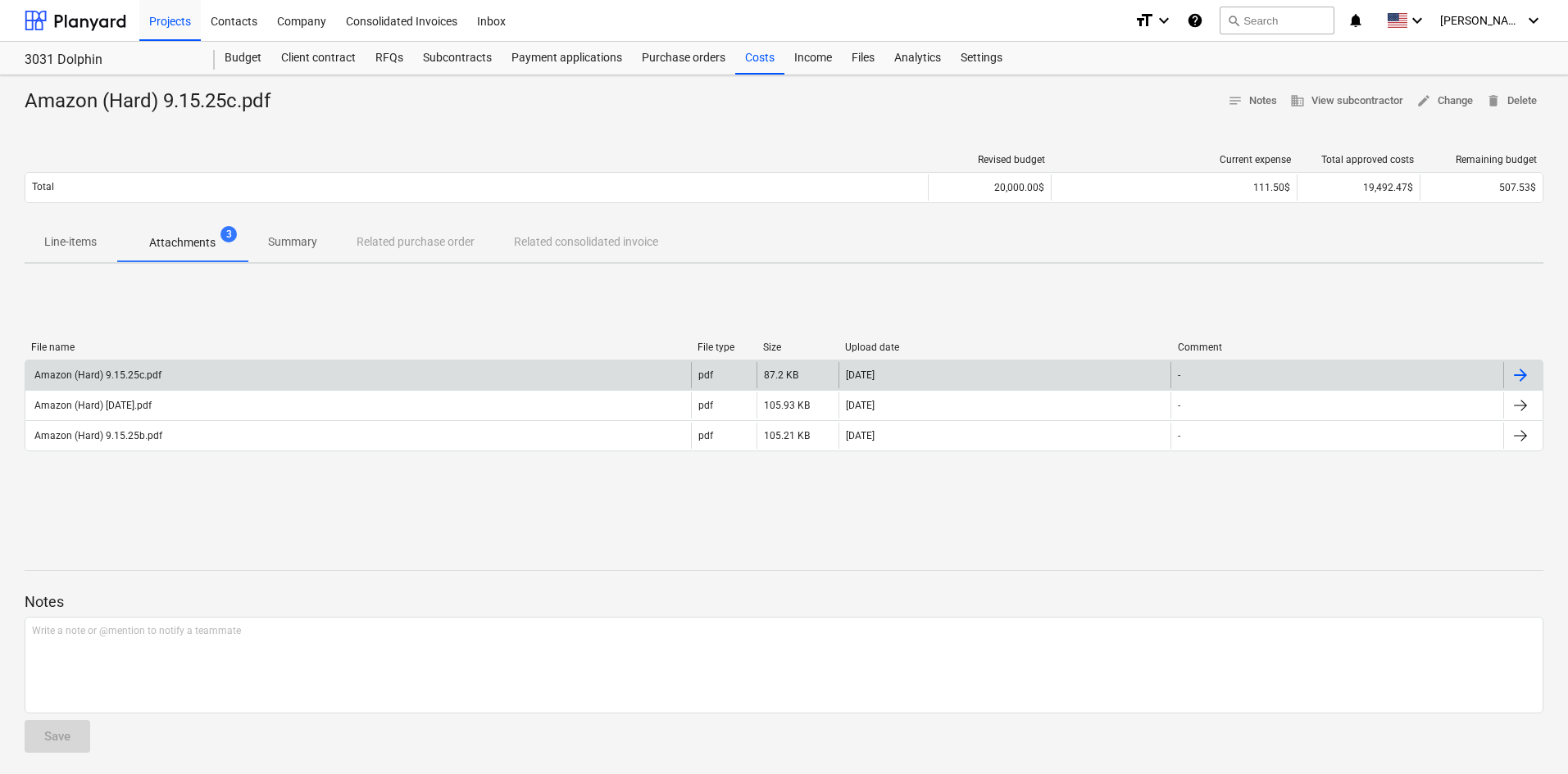
click at [647, 376] on div "Amazon (Hard) 9.15.25c.pdf" at bounding box center [358, 375] width 666 height 26
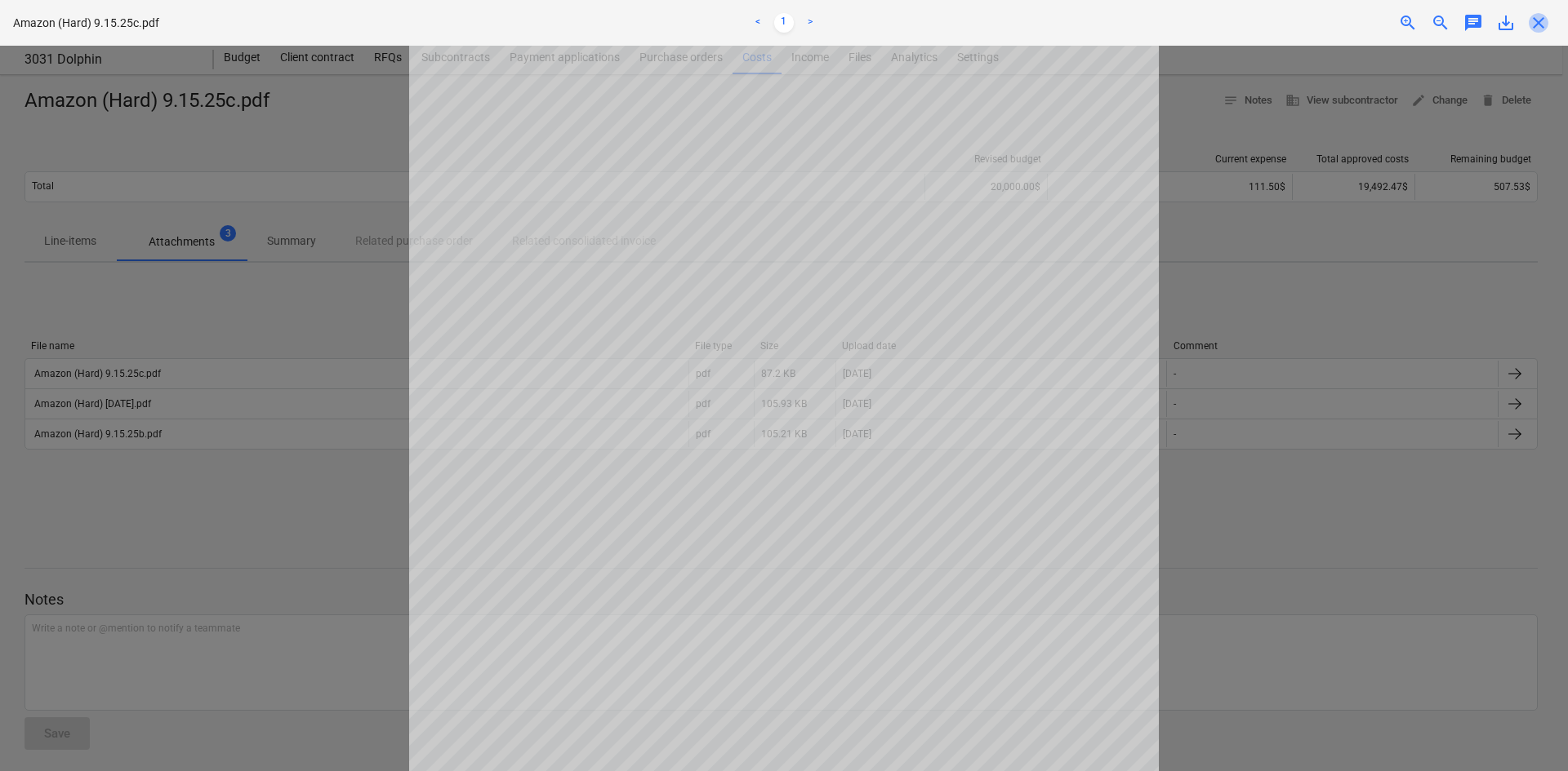
click at [1546, 23] on span "close" at bounding box center [1538, 22] width 20 height 20
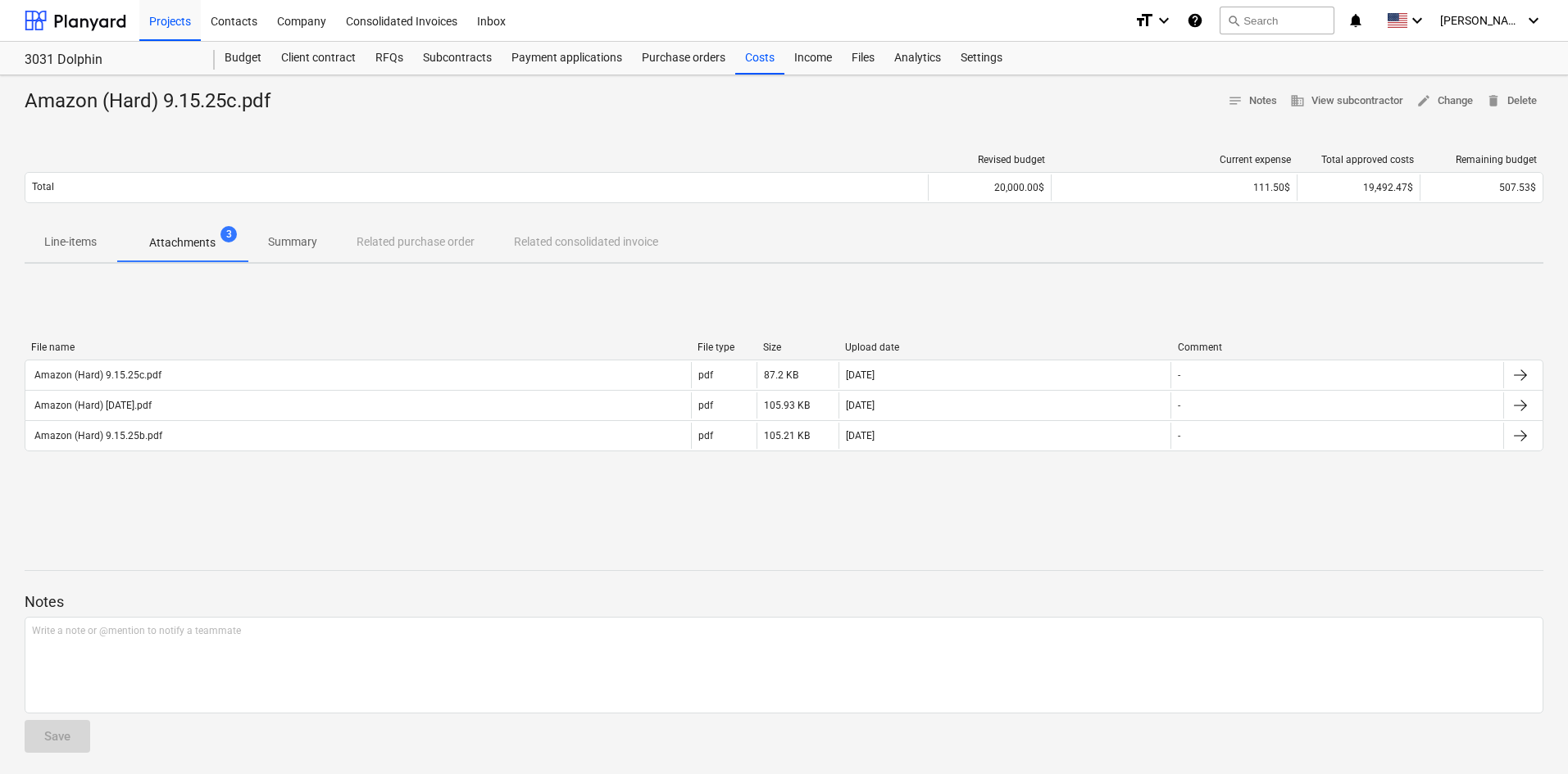
click at [728, 75] on div "3031 Dolphin Budget Client contract RFQs Subcontracts Payment applications Purc…" at bounding box center [784, 59] width 1568 height 34
click at [742, 59] on div "Costs" at bounding box center [759, 58] width 49 height 33
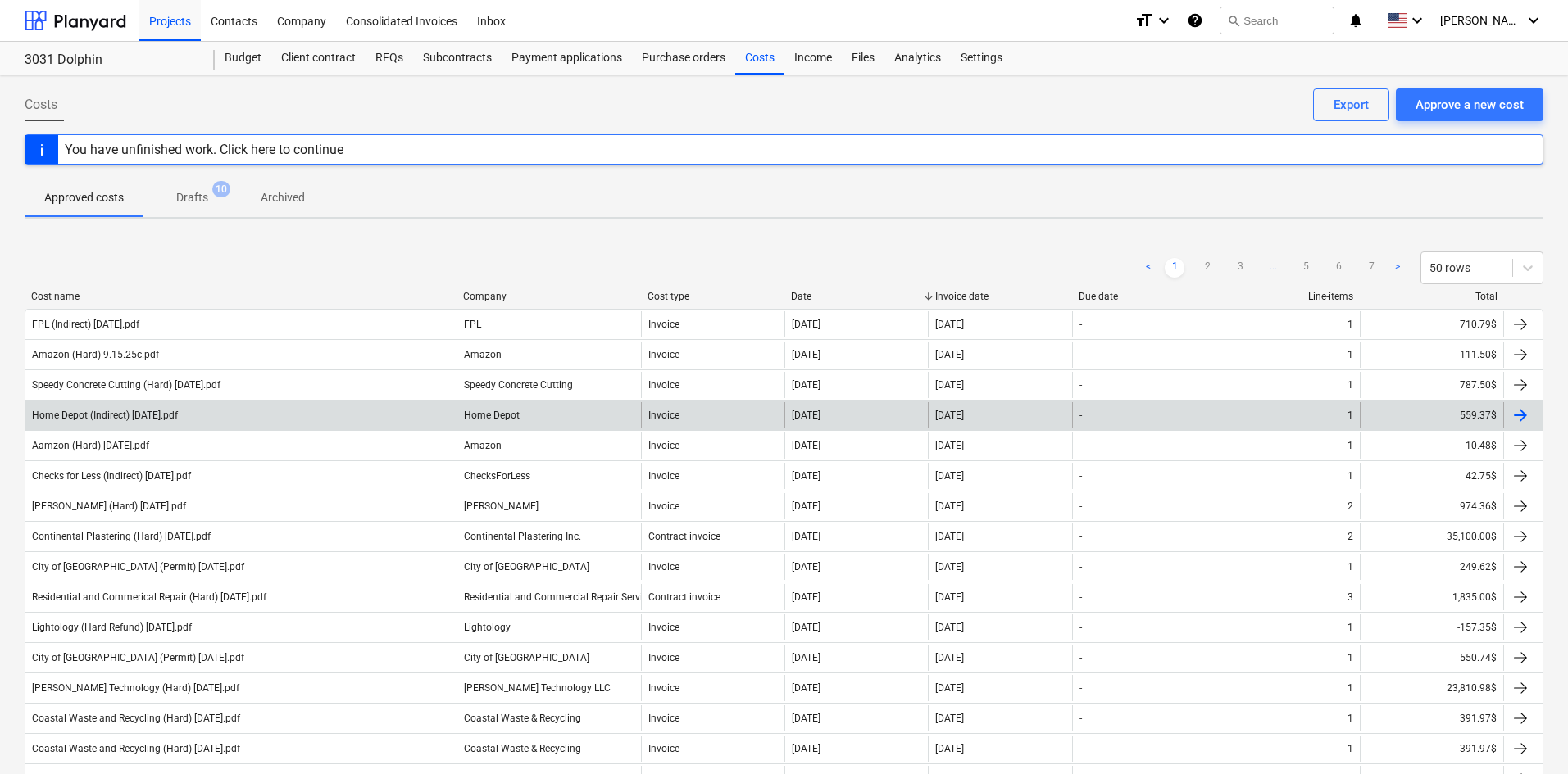
click at [275, 420] on div "Home Depot (Indirect) [DATE].pdf" at bounding box center [241, 415] width 431 height 26
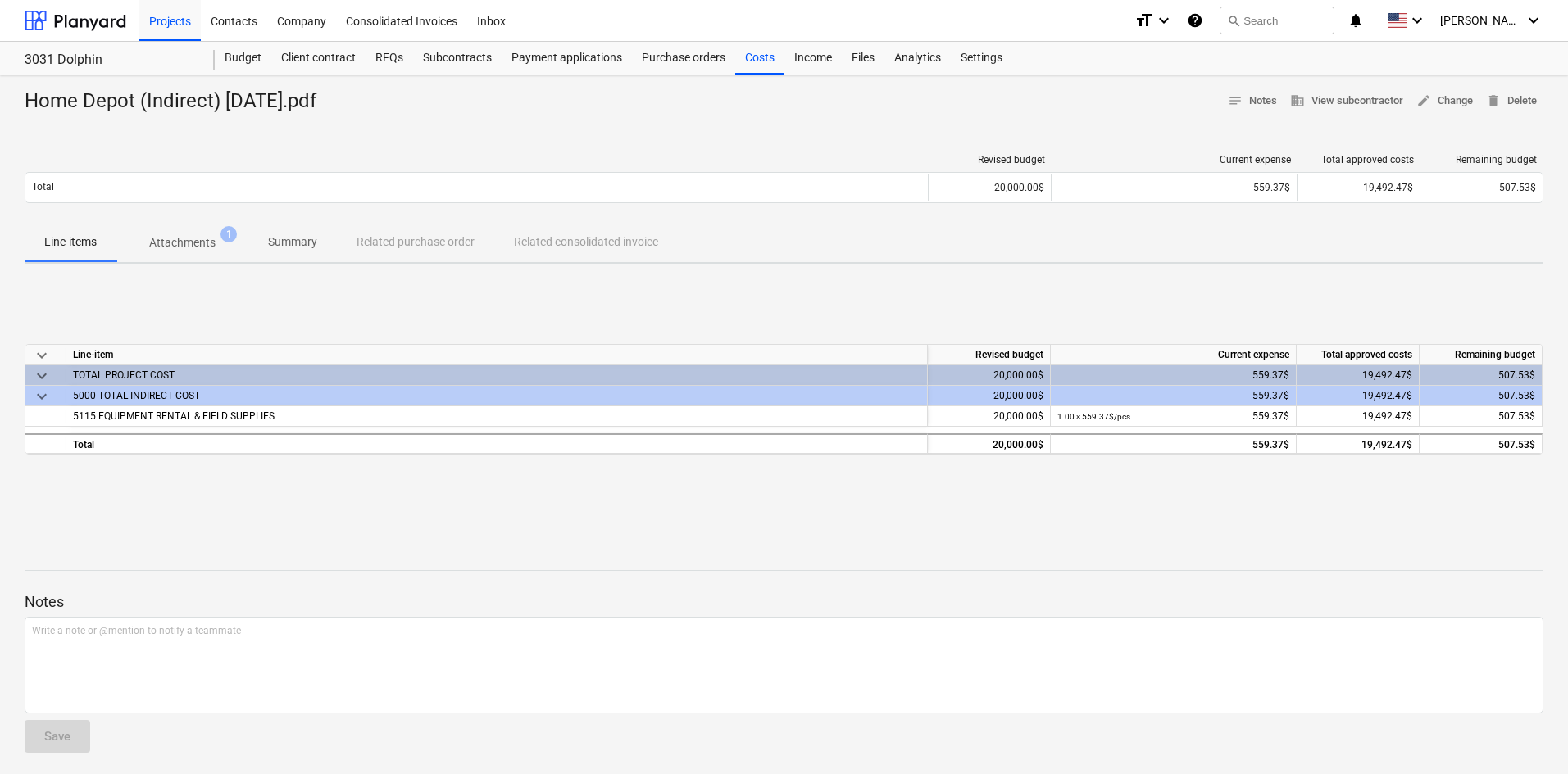
click at [180, 244] on p "Attachments" at bounding box center [182, 243] width 66 height 17
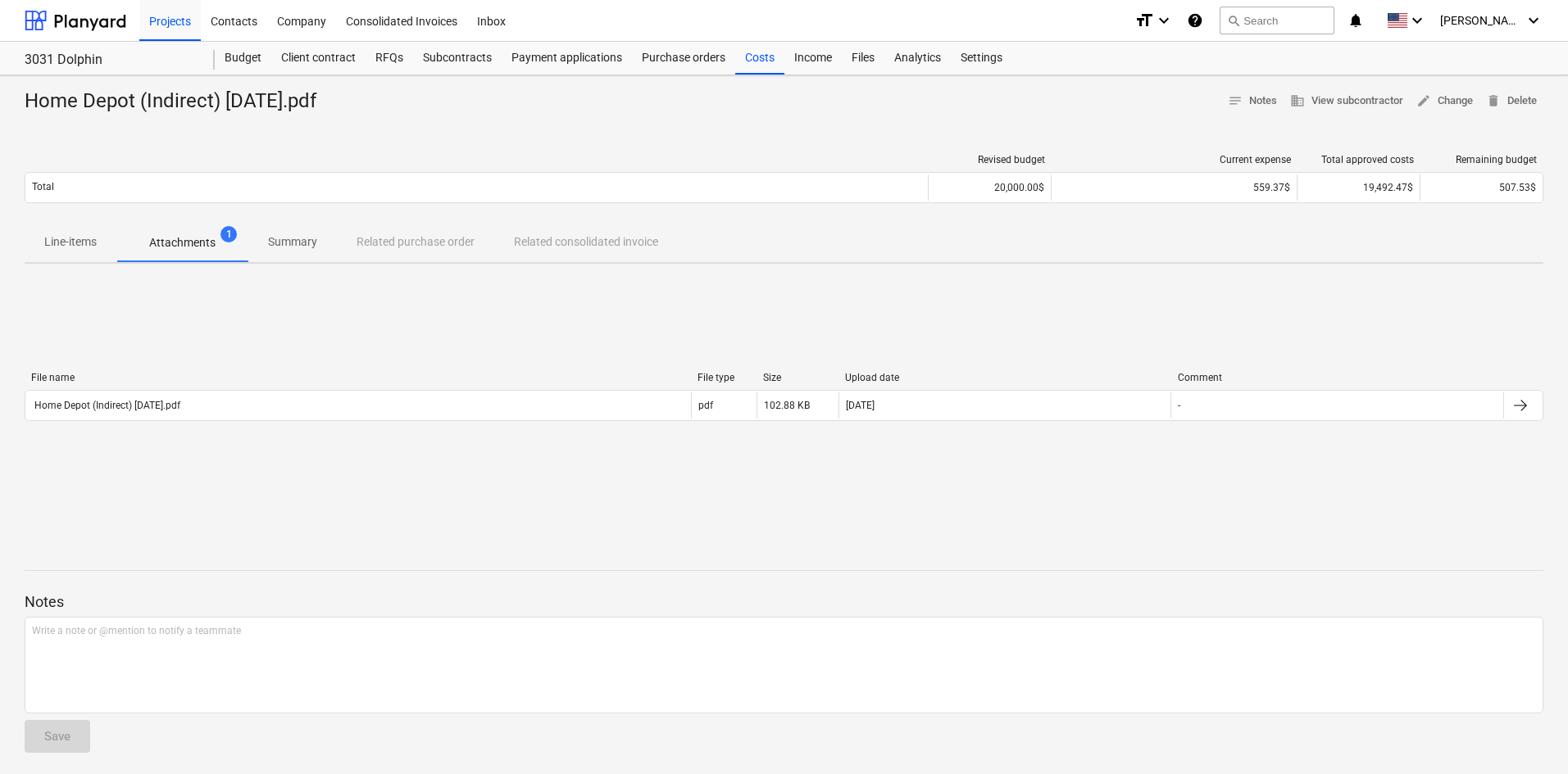
click at [338, 423] on div "File name File type Size Upload date Comment Home Depot (Indirect) 9.16.25.pdf …" at bounding box center [784, 400] width 1519 height 56
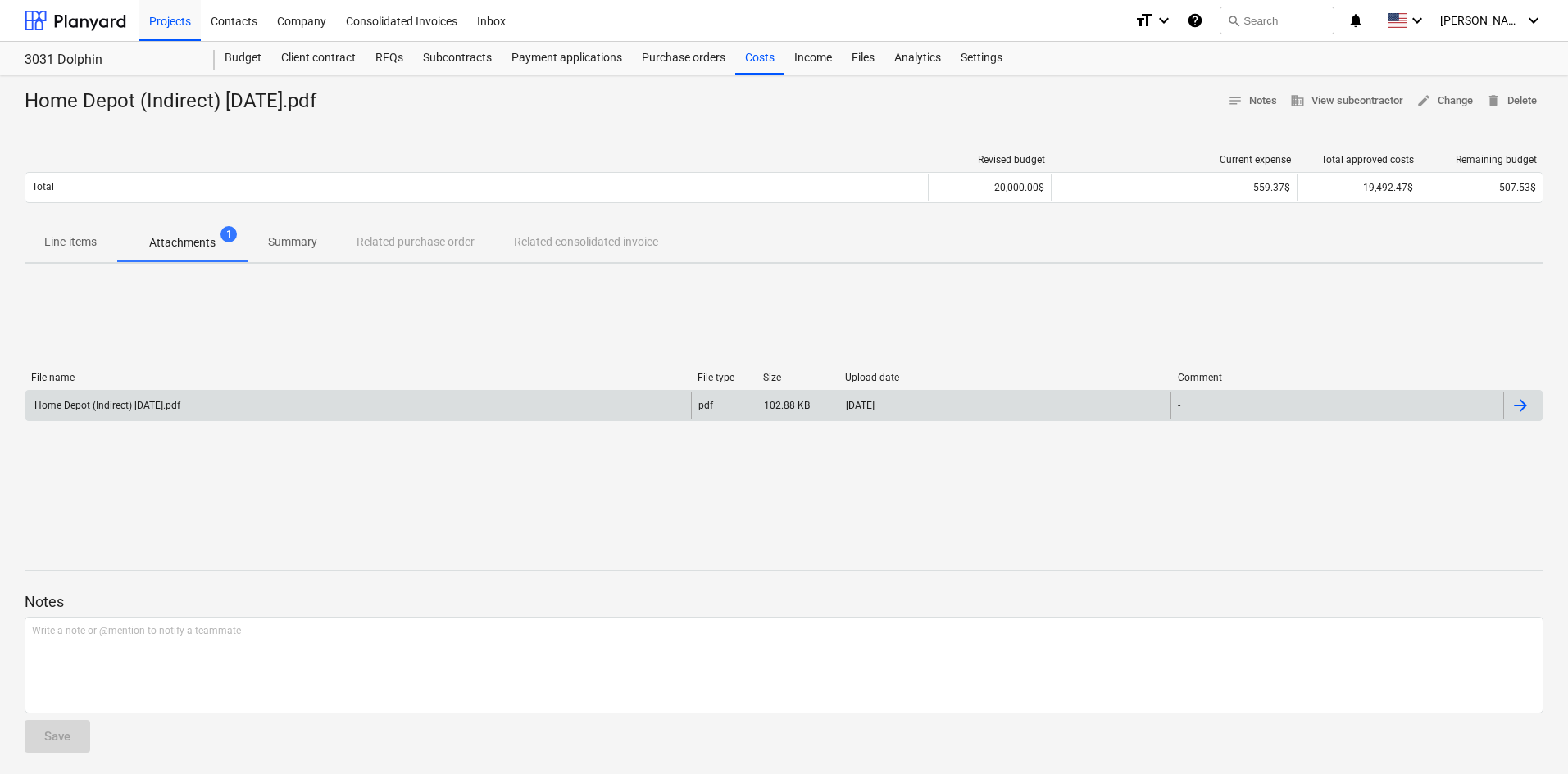
click at [336, 415] on div "Home Depot (Indirect) [DATE].pdf" at bounding box center [358, 405] width 666 height 26
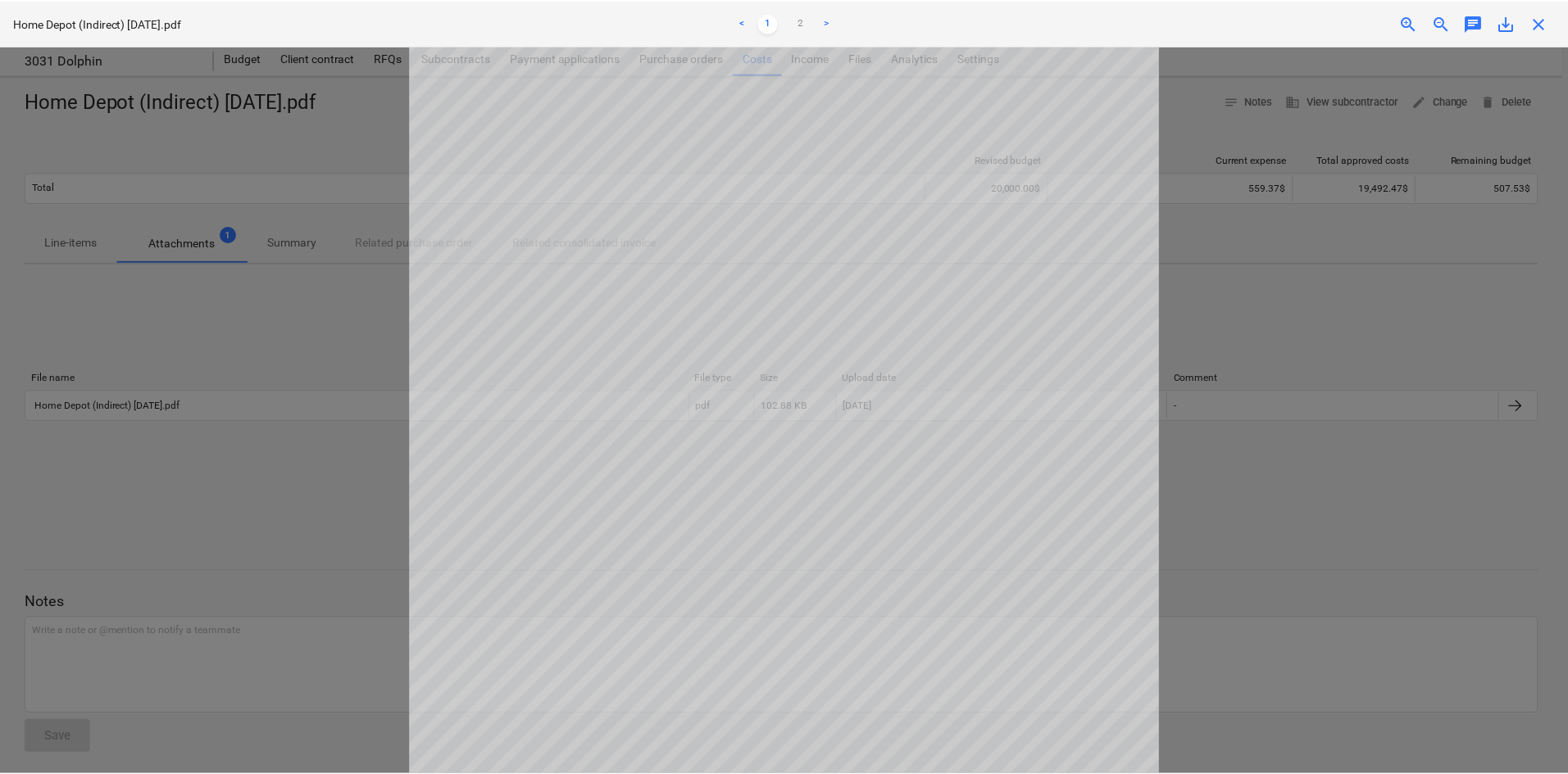
scroll to position [248, 0]
